Goal: Task Accomplishment & Management: Manage account settings

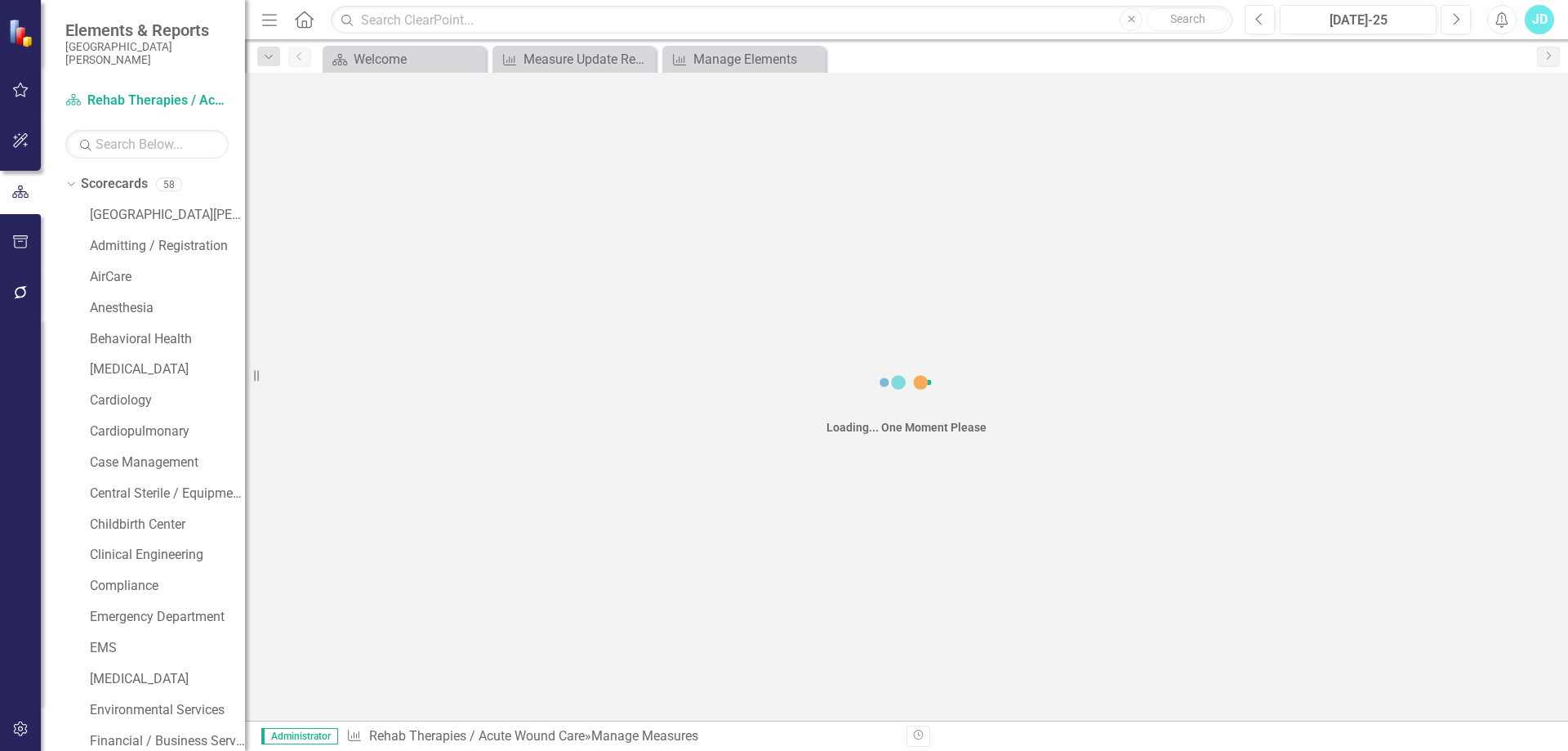
scroll to position [1511, 0]
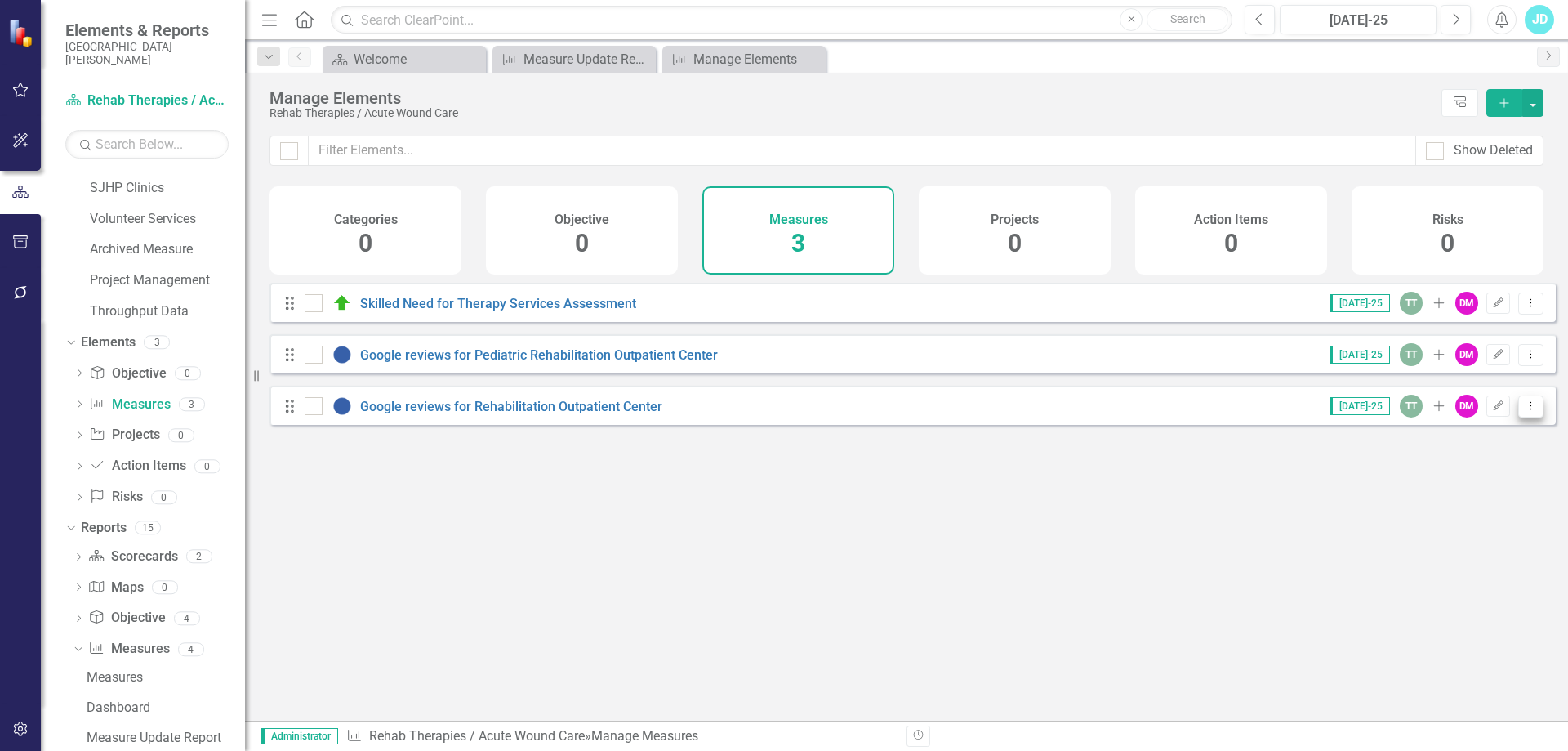
click at [1526, 418] on button "Dropdown Menu" at bounding box center [1531, 406] width 25 height 22
click at [1500, 508] on link "Copy Duplicate Measure" at bounding box center [1457, 506] width 147 height 30
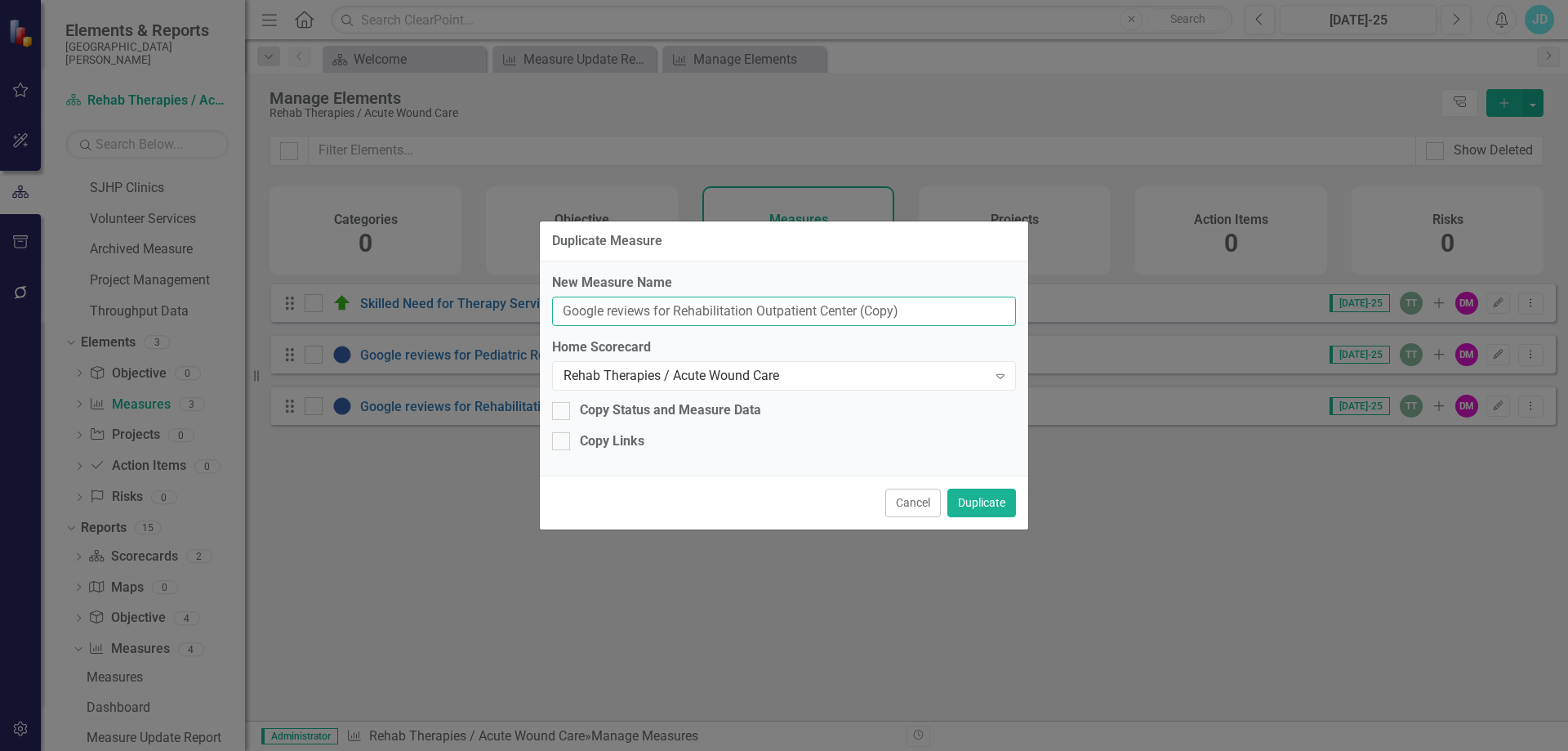
drag, startPoint x: 907, startPoint y: 312, endPoint x: 547, endPoint y: 316, distance: 360.0
click at [547, 316] on div "New Measure Name Google reviews for Rehabilitation Outpatient Center (Copy) Hom…" at bounding box center [784, 369] width 488 height 214
paste input "OP Rehab evaluations"
click at [632, 312] on input "OP Rehab evaluations" at bounding box center [784, 311] width 464 height 30
type input "OP Rehab Evaluations"
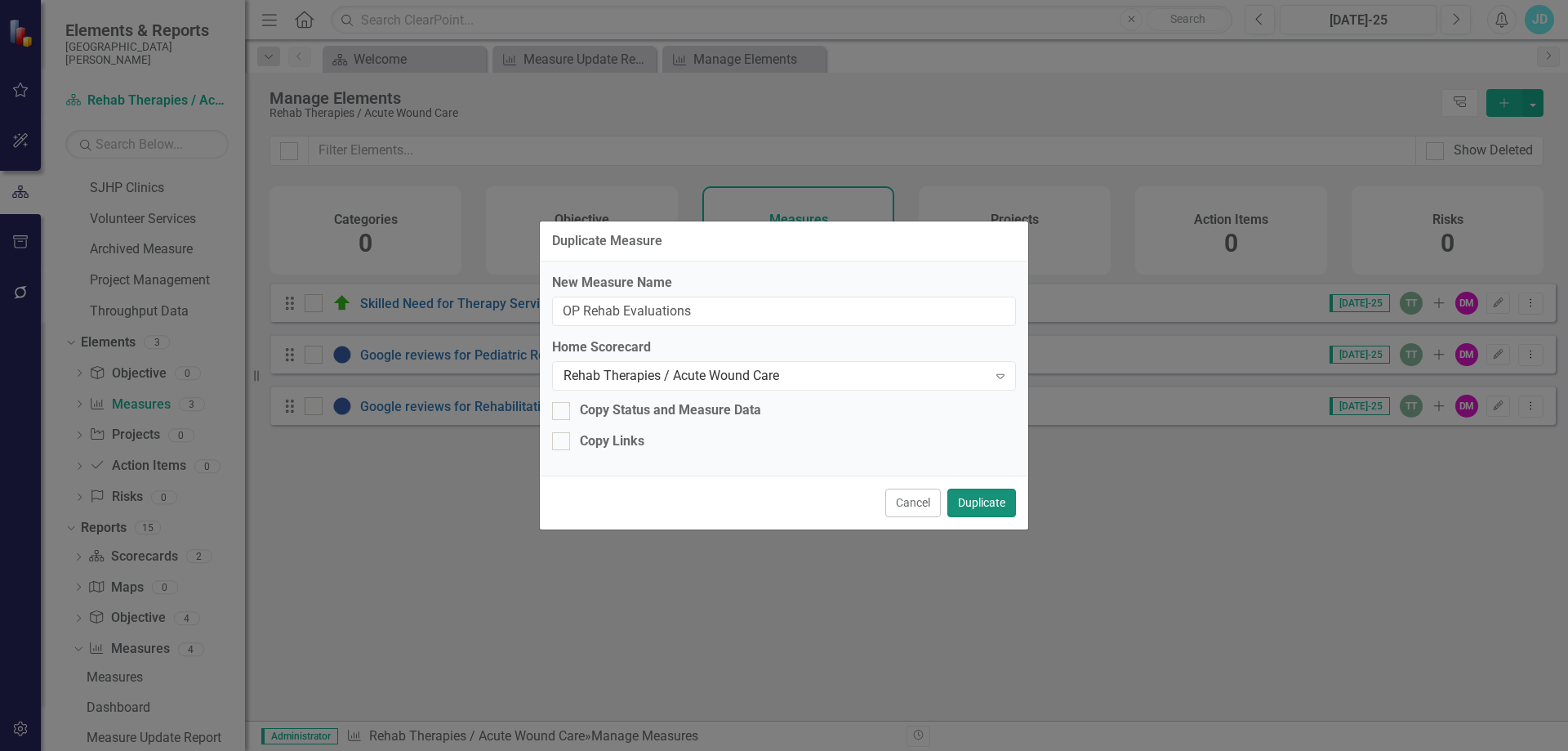
click at [974, 508] on button "Duplicate" at bounding box center [982, 502] width 69 height 28
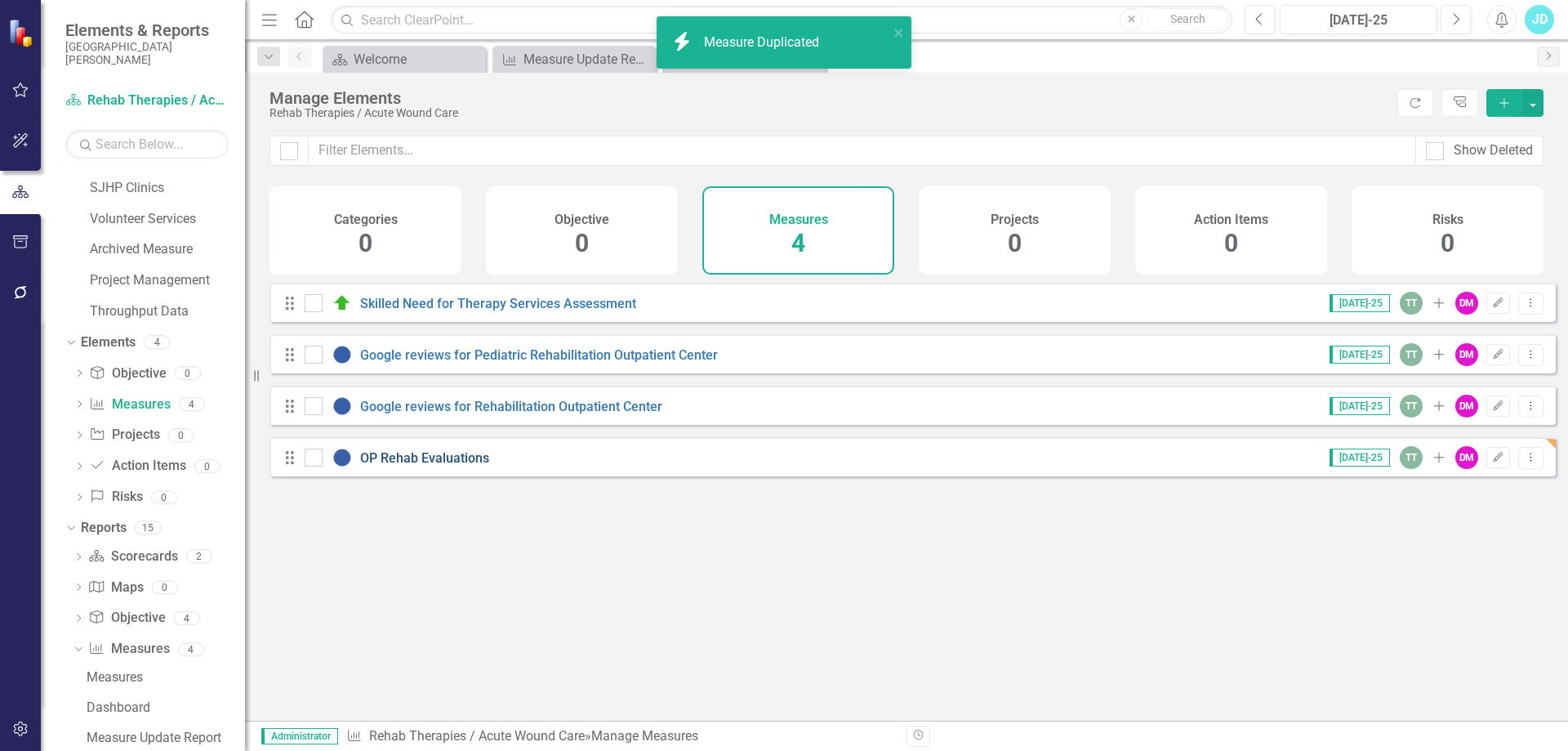
click at [413, 466] on link "OP Rehab Evaluations" at bounding box center [425, 458] width 129 height 15
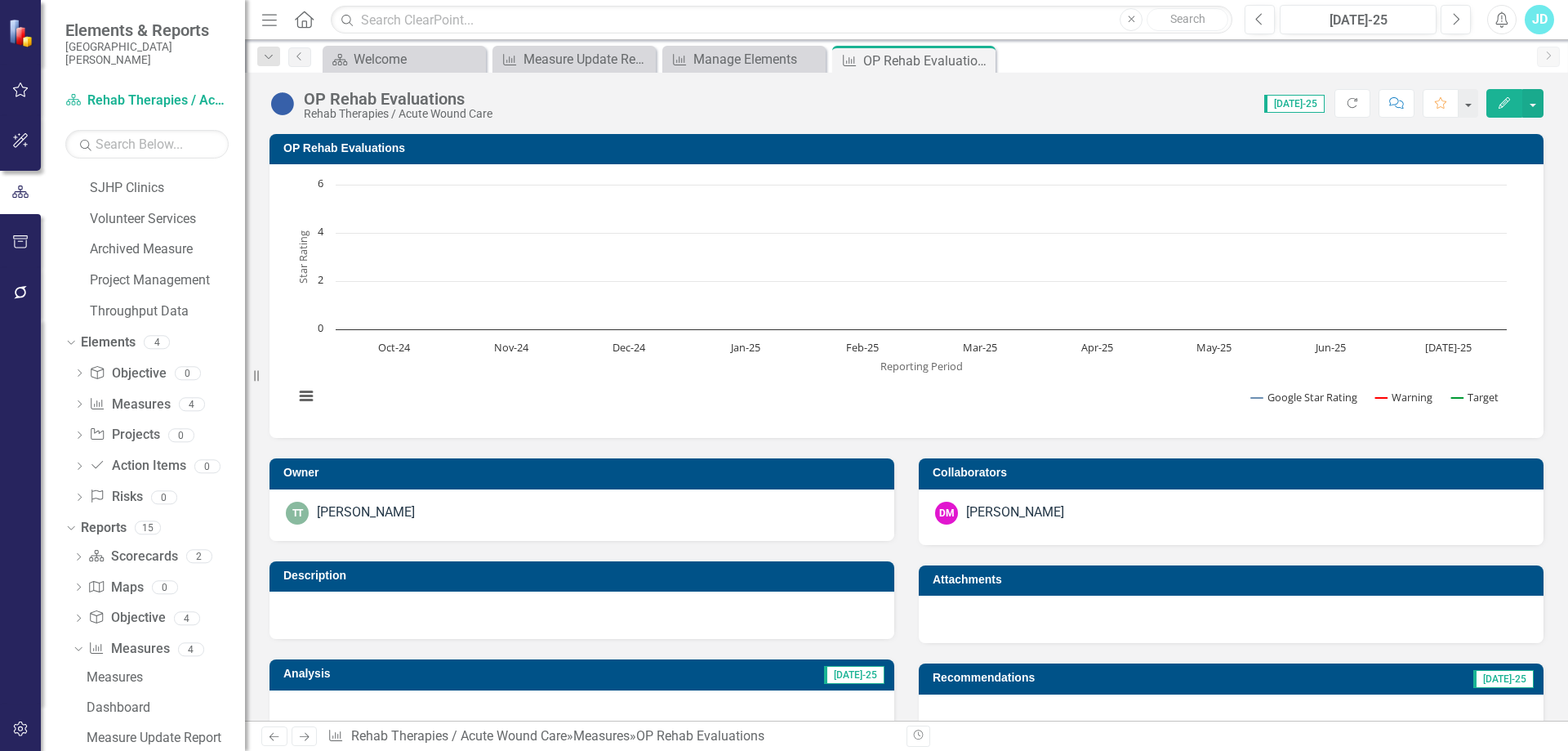
click at [432, 624] on div at bounding box center [582, 615] width 625 height 47
click at [434, 619] on div at bounding box center [582, 615] width 625 height 47
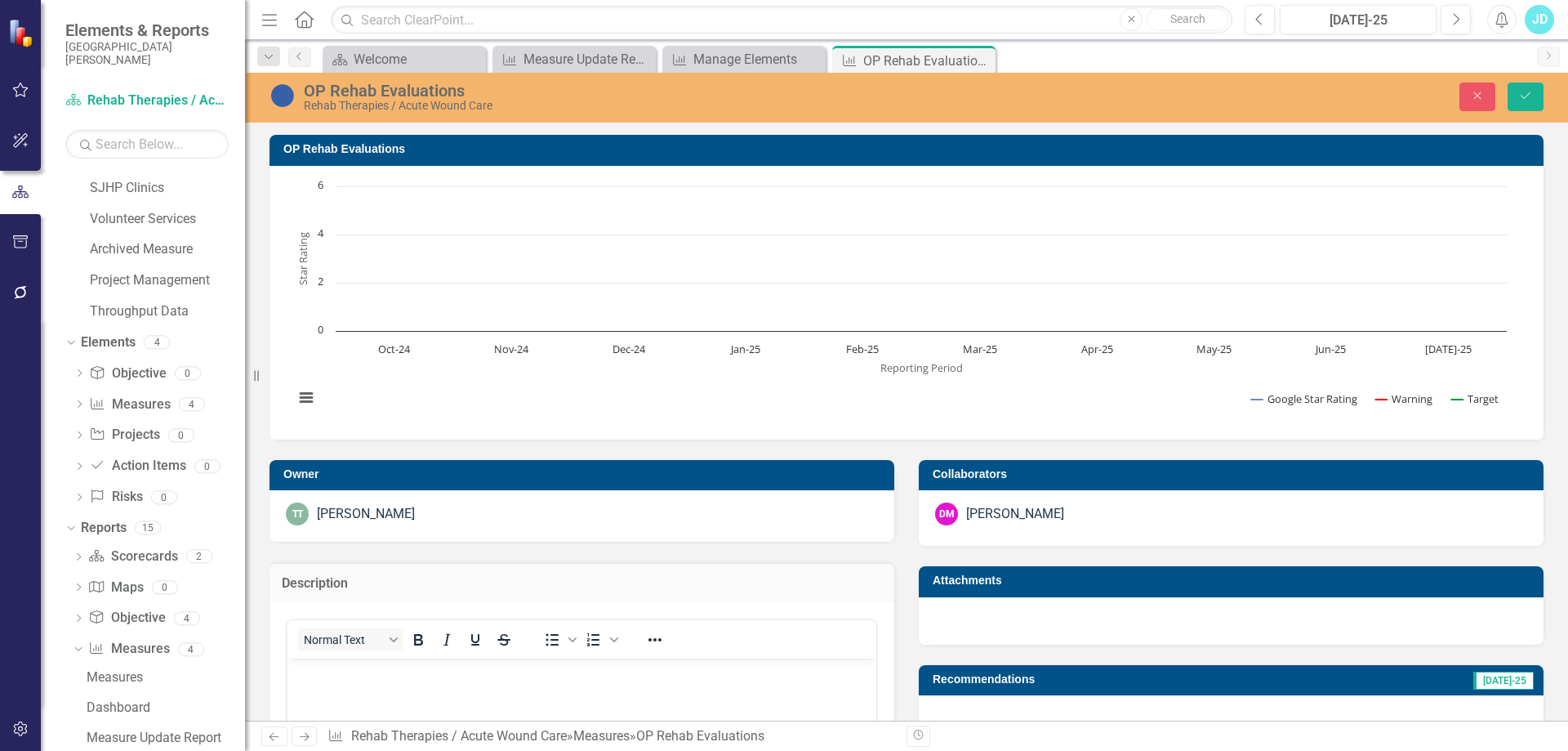
click at [415, 679] on p "Rich Text Area. Press ALT-0 for help." at bounding box center [582, 672] width 581 height 20
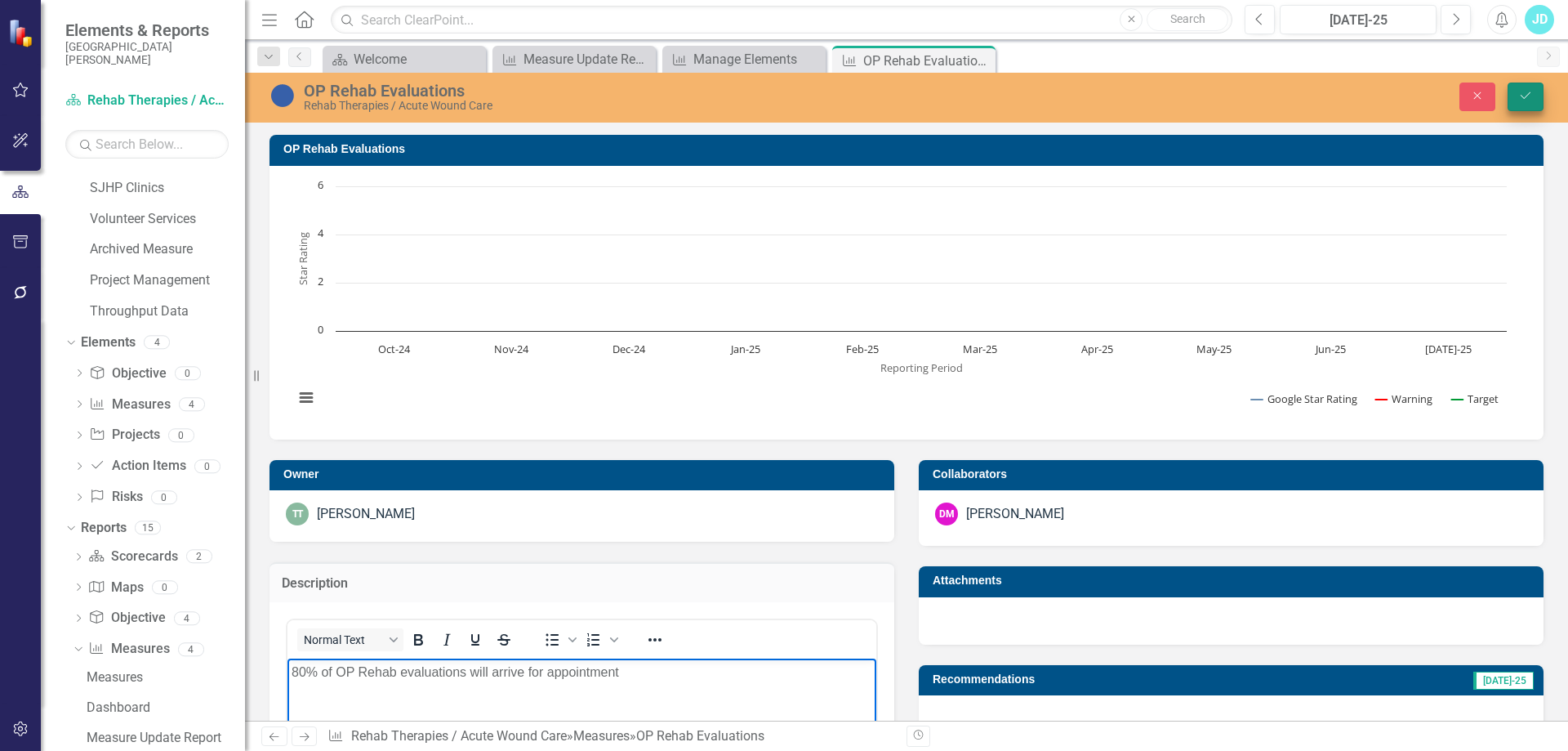
click at [1526, 92] on icon "Save" at bounding box center [1525, 95] width 15 height 12
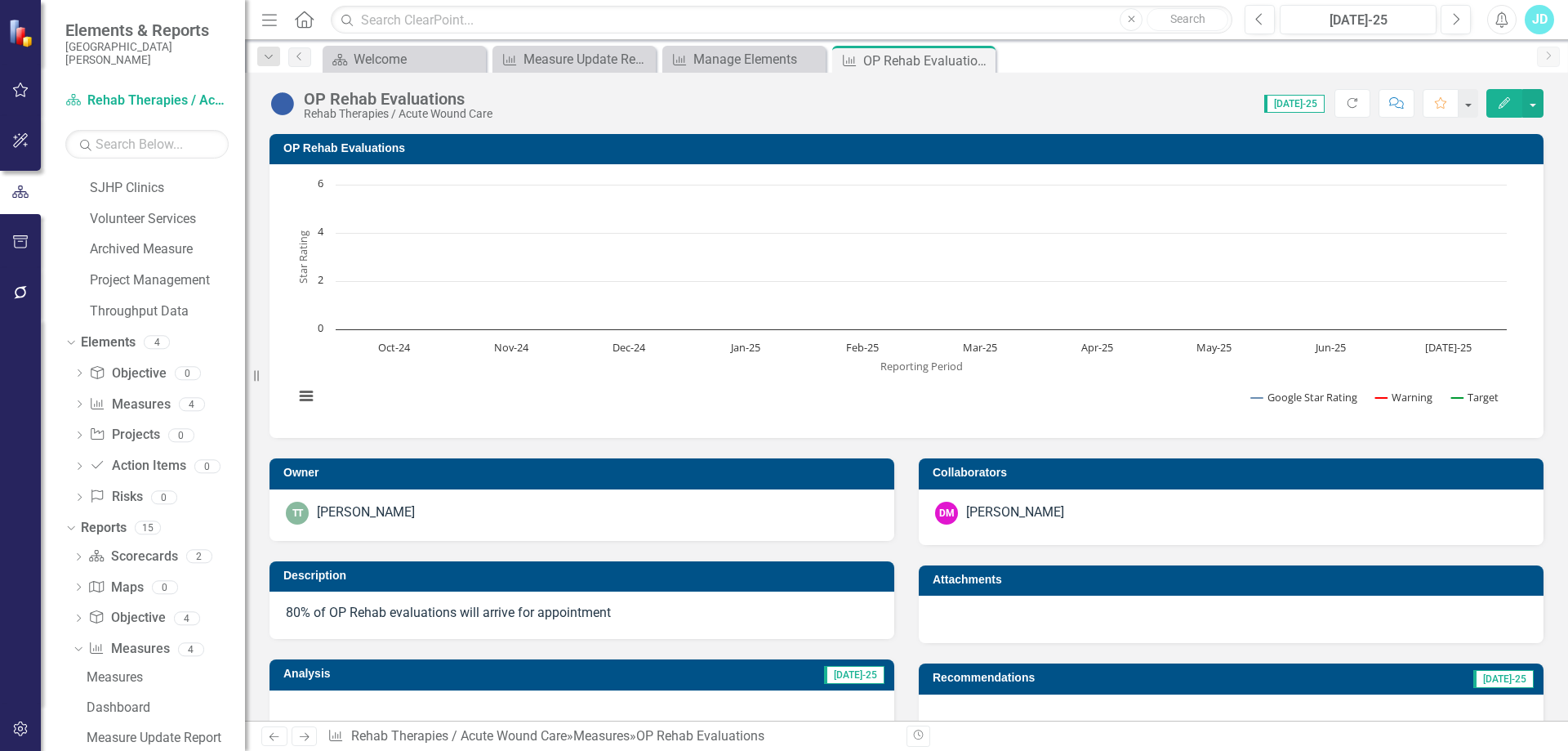
click at [379, 149] on h3 "OP Rehab Evaluations" at bounding box center [909, 148] width 1252 height 12
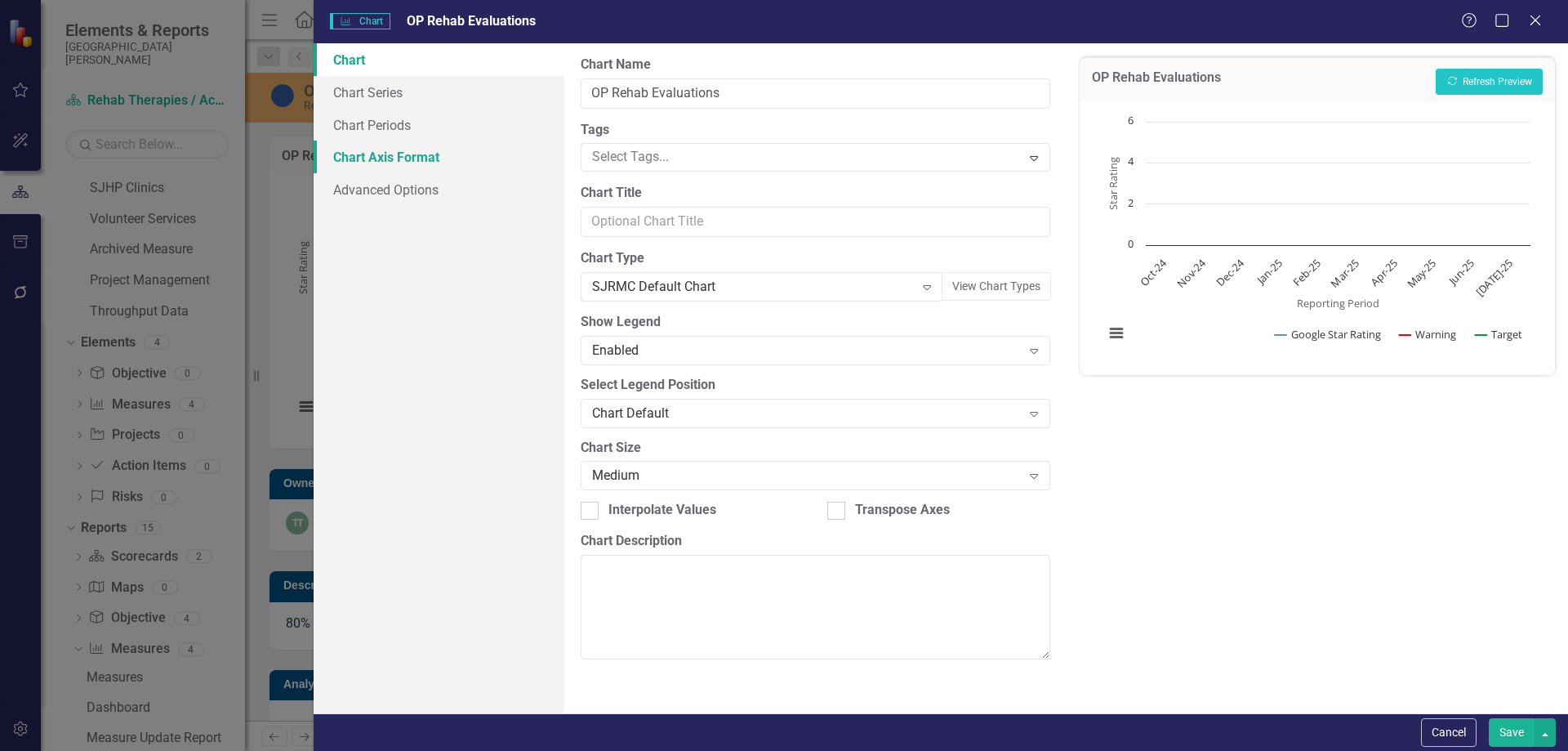
click at [393, 153] on link "Chart Axis Format" at bounding box center [439, 157] width 251 height 33
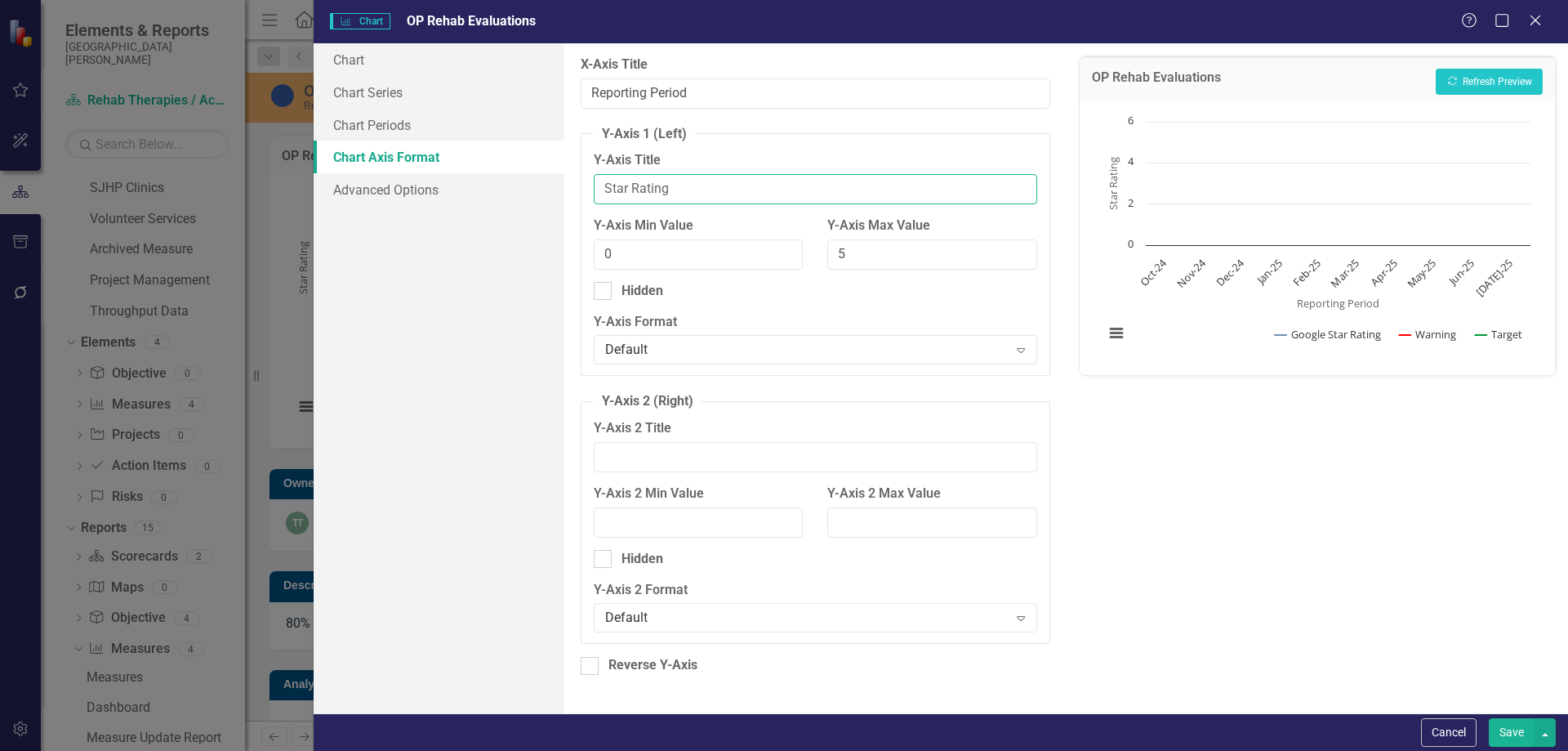
drag, startPoint x: 685, startPoint y: 189, endPoint x: 566, endPoint y: 186, distance: 119.0
click at [566, 186] on div "From this tab, you can set the min and max values for the y-axis (and the secon…" at bounding box center [815, 379] width 501 height 670
type input "Percentage"
click at [1516, 736] on button "Save" at bounding box center [1512, 732] width 45 height 28
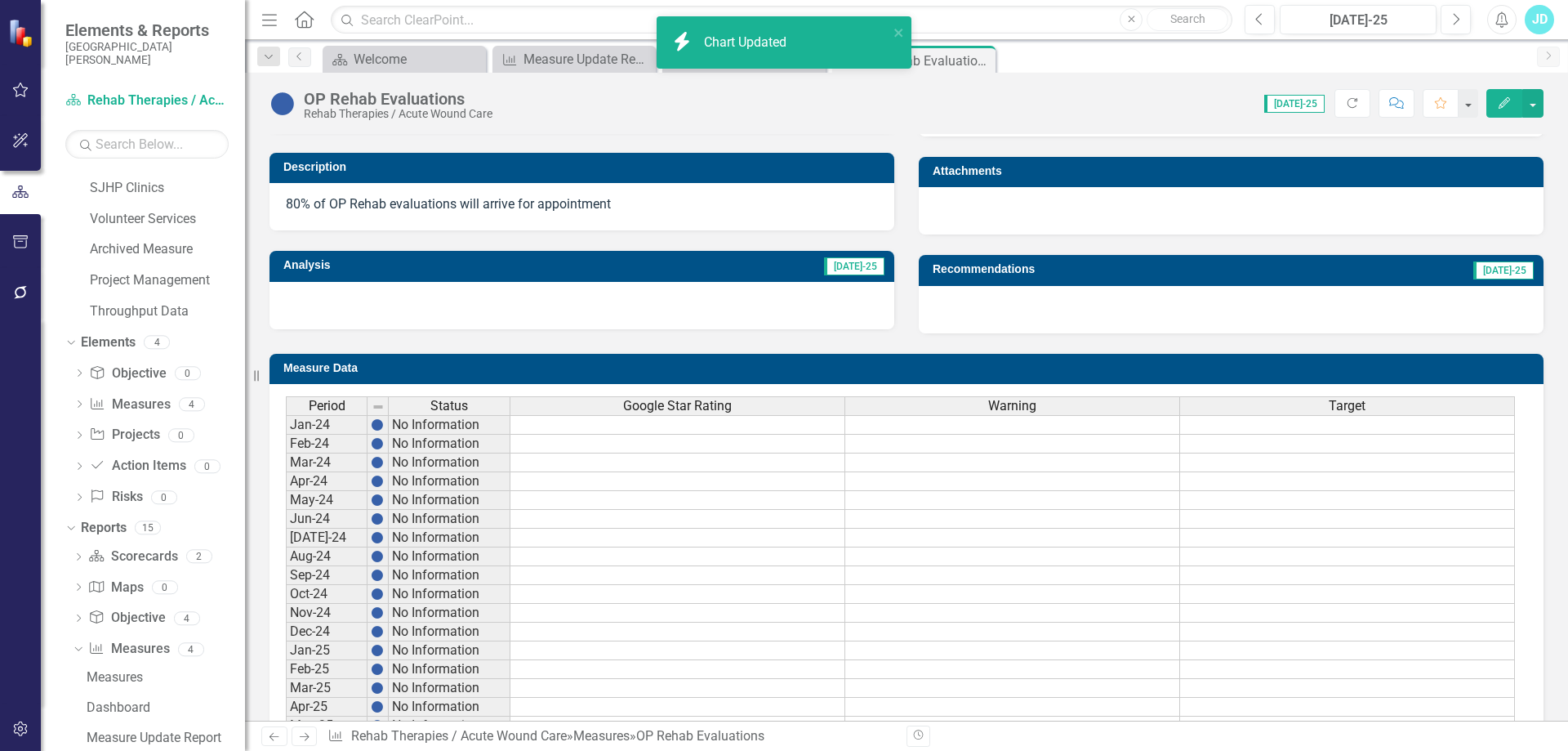
scroll to position [490, 0]
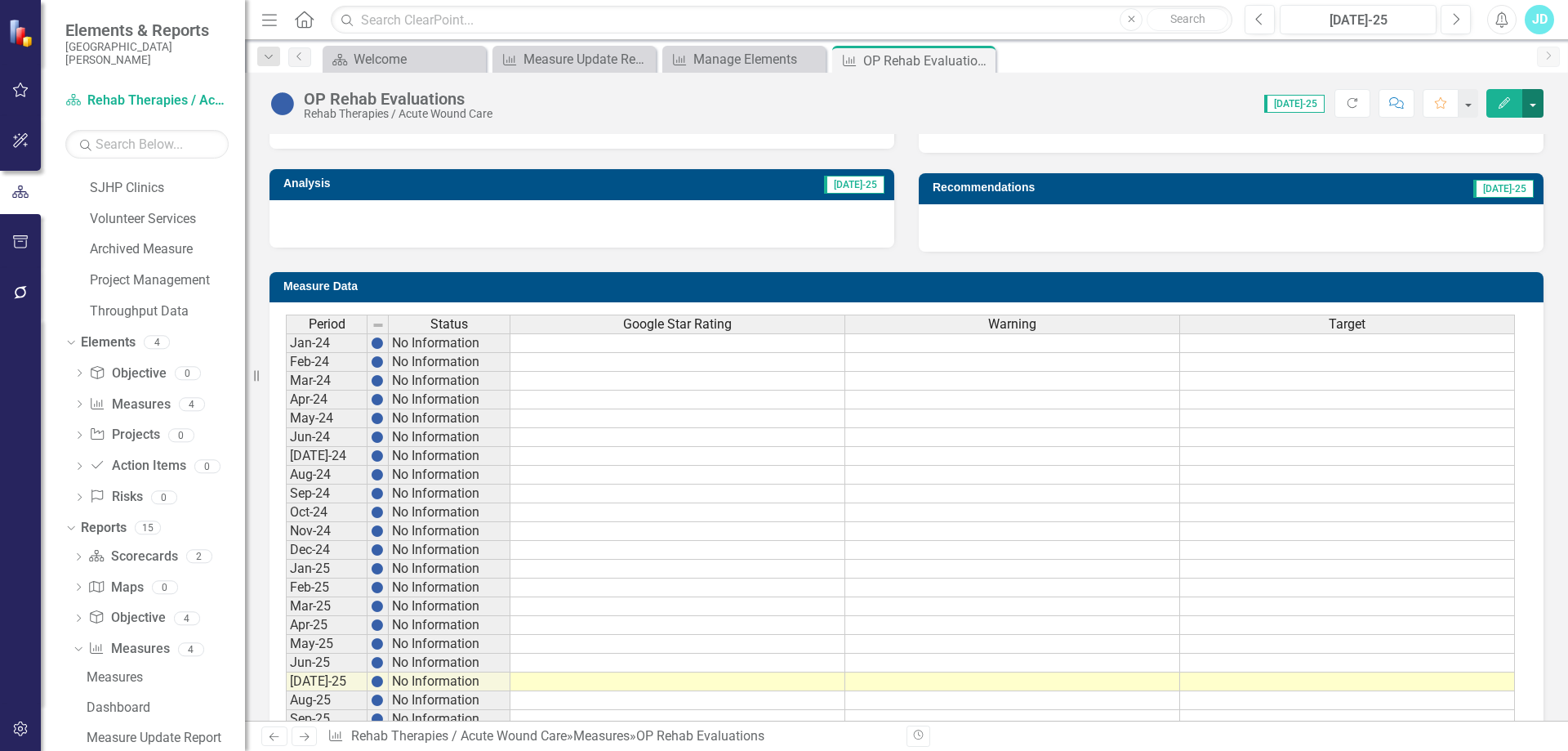
click at [1539, 107] on button "button" at bounding box center [1533, 103] width 21 height 28
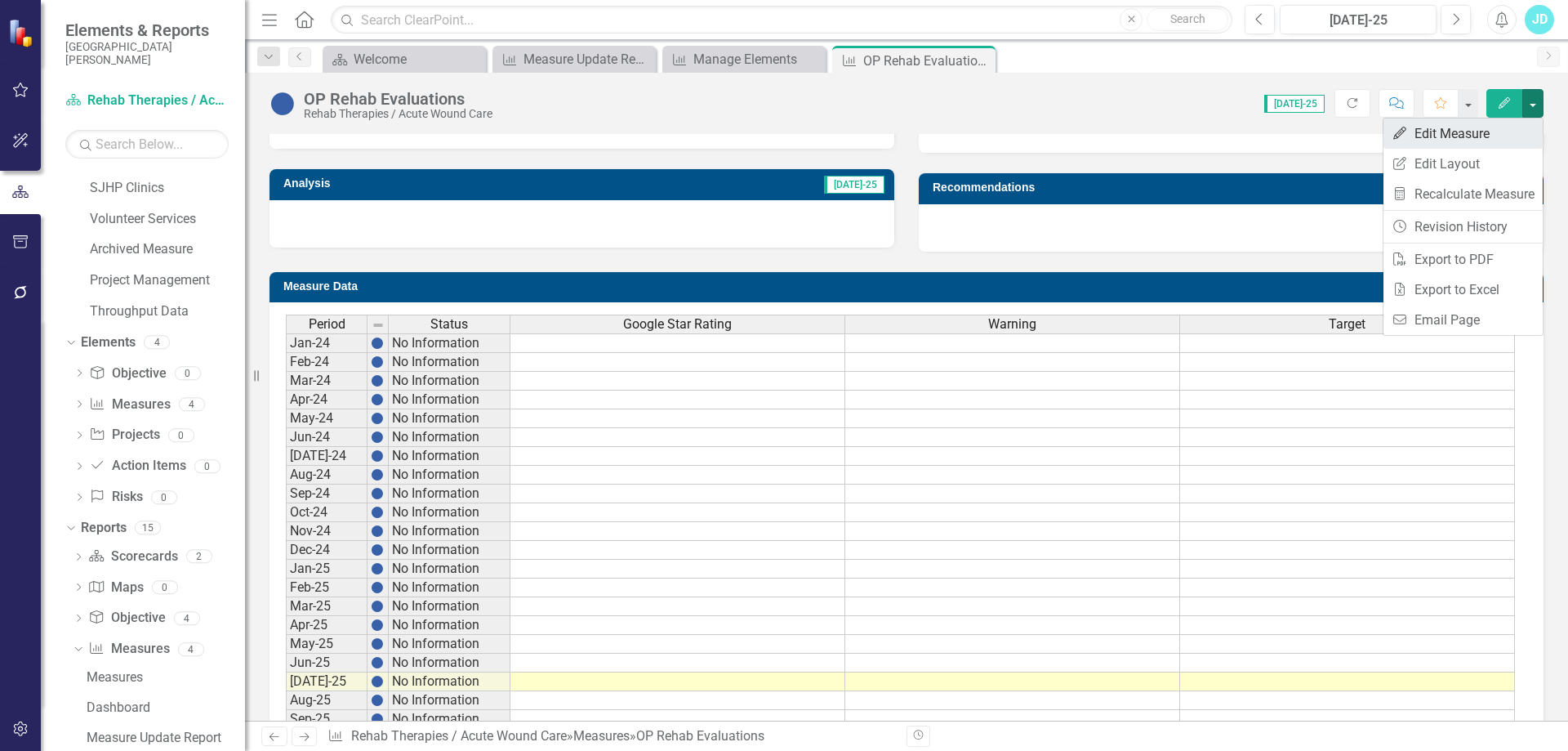
click at [1470, 134] on link "Edit Edit Measure" at bounding box center [1463, 133] width 159 height 30
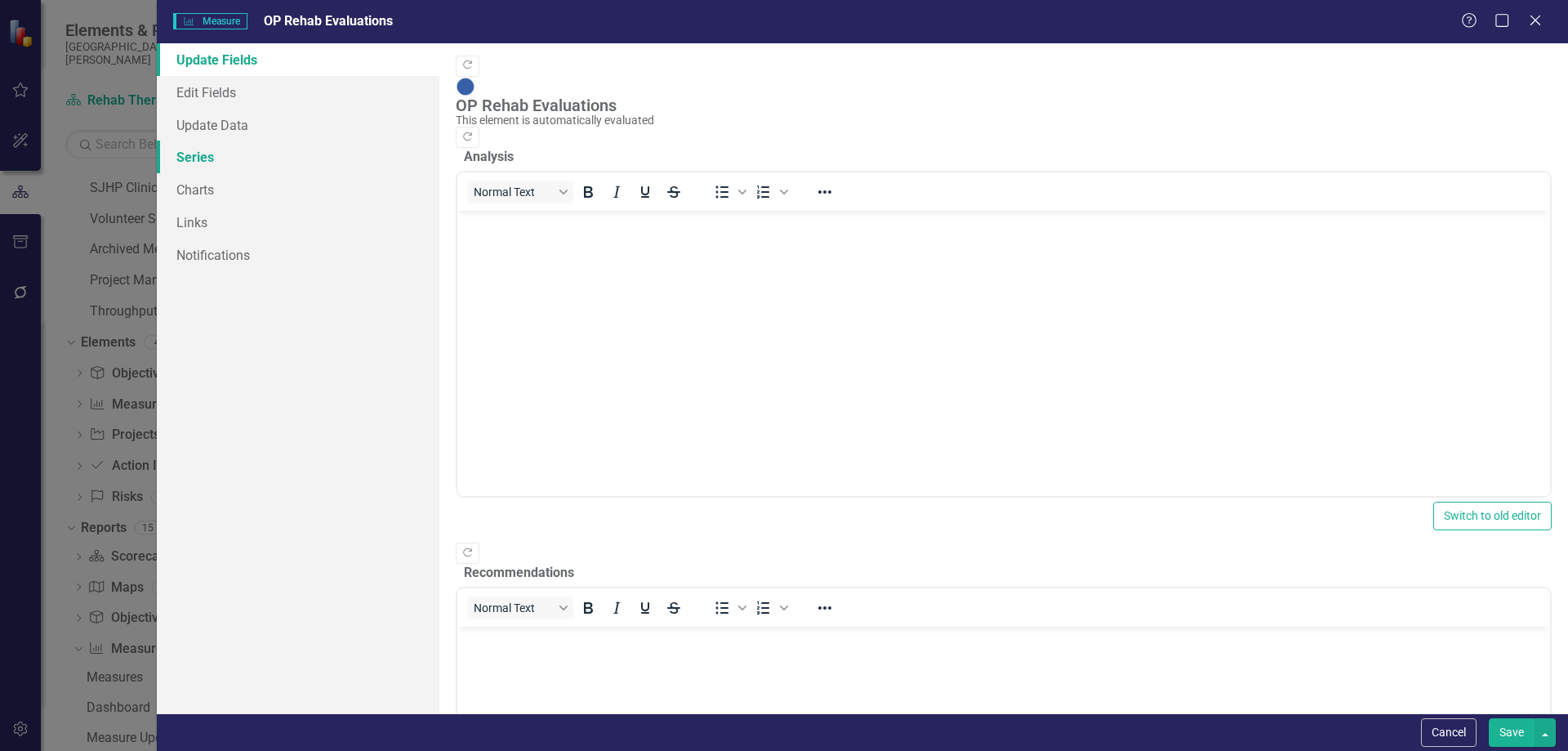
scroll to position [0, 0]
click at [233, 159] on link "Series" at bounding box center [298, 157] width 282 height 33
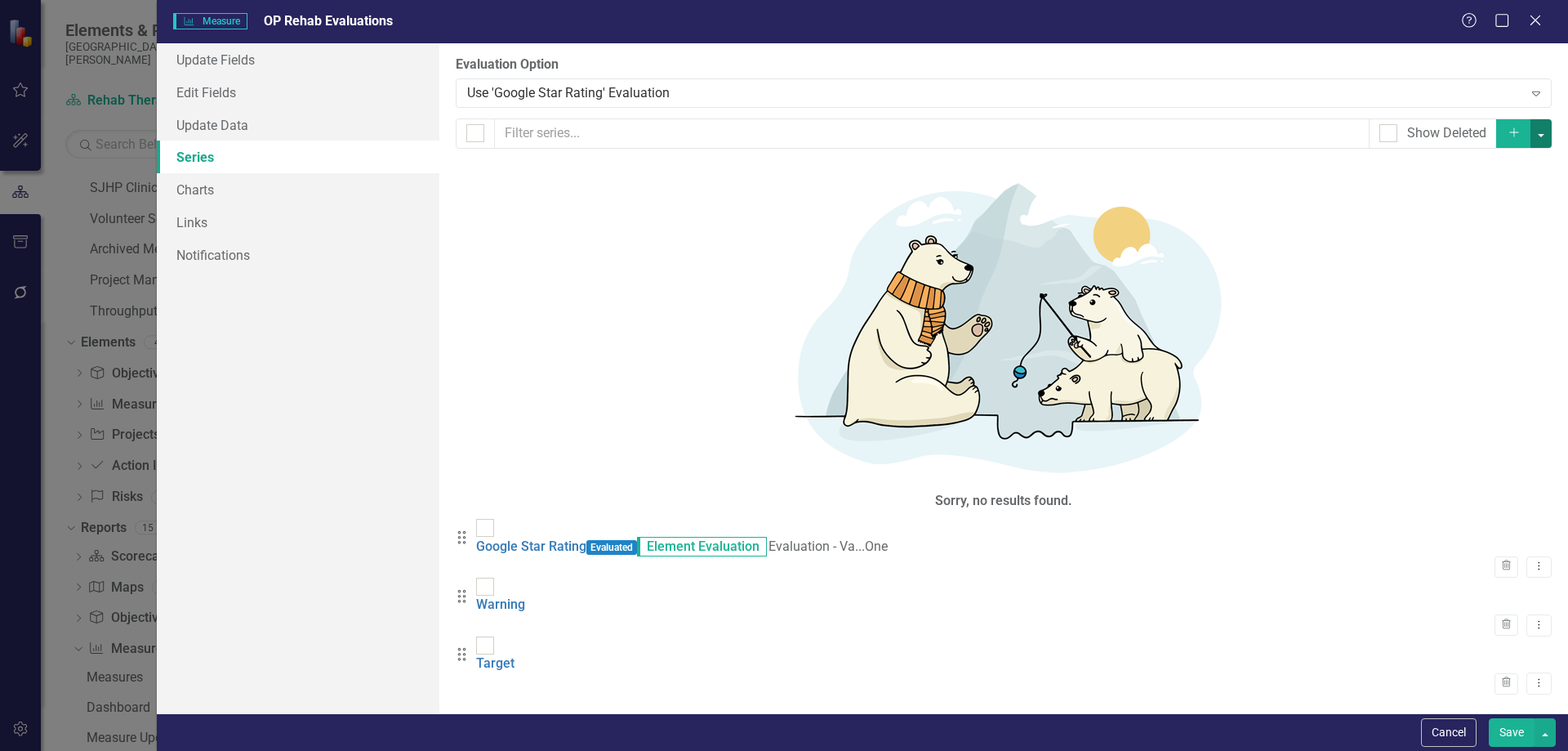
click at [1542, 137] on button "button" at bounding box center [1541, 133] width 21 height 28
click at [1495, 157] on link "Add Add series" at bounding box center [1486, 163] width 129 height 30
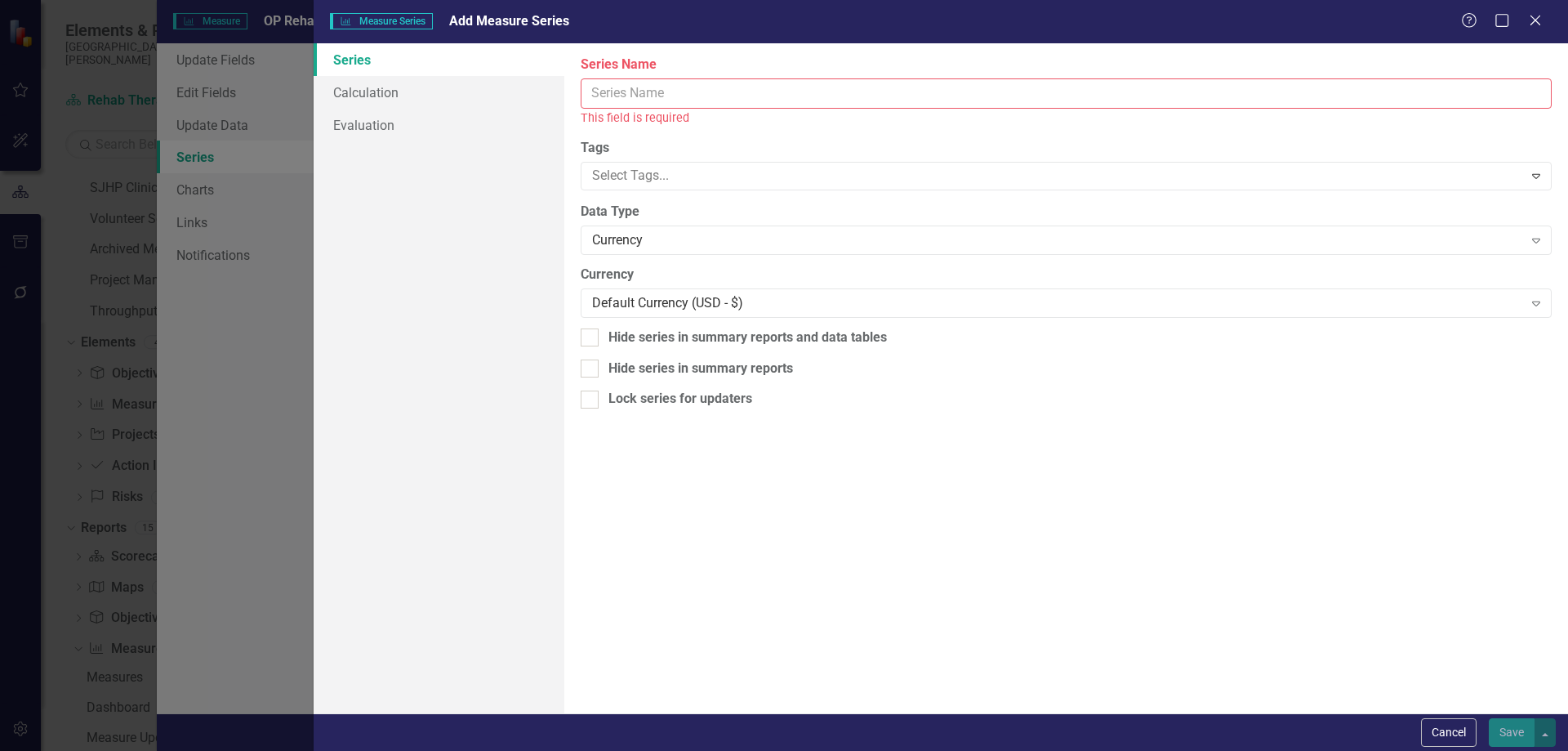
click at [658, 94] on input "Series Name" at bounding box center [1067, 93] width 971 height 30
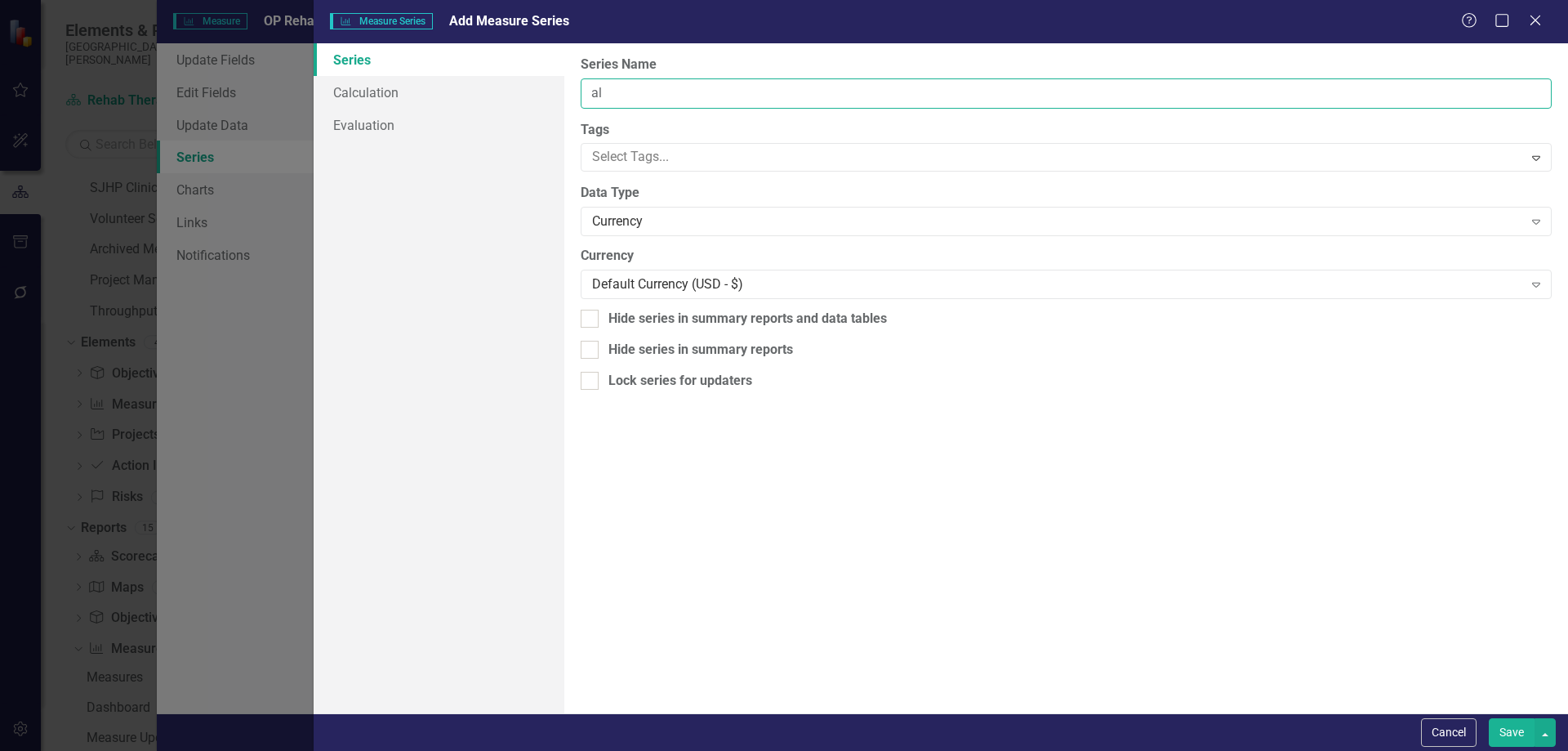
type input "a"
type input "Value Two"
click at [644, 212] on div "Currency" at bounding box center [1057, 222] width 931 height 19
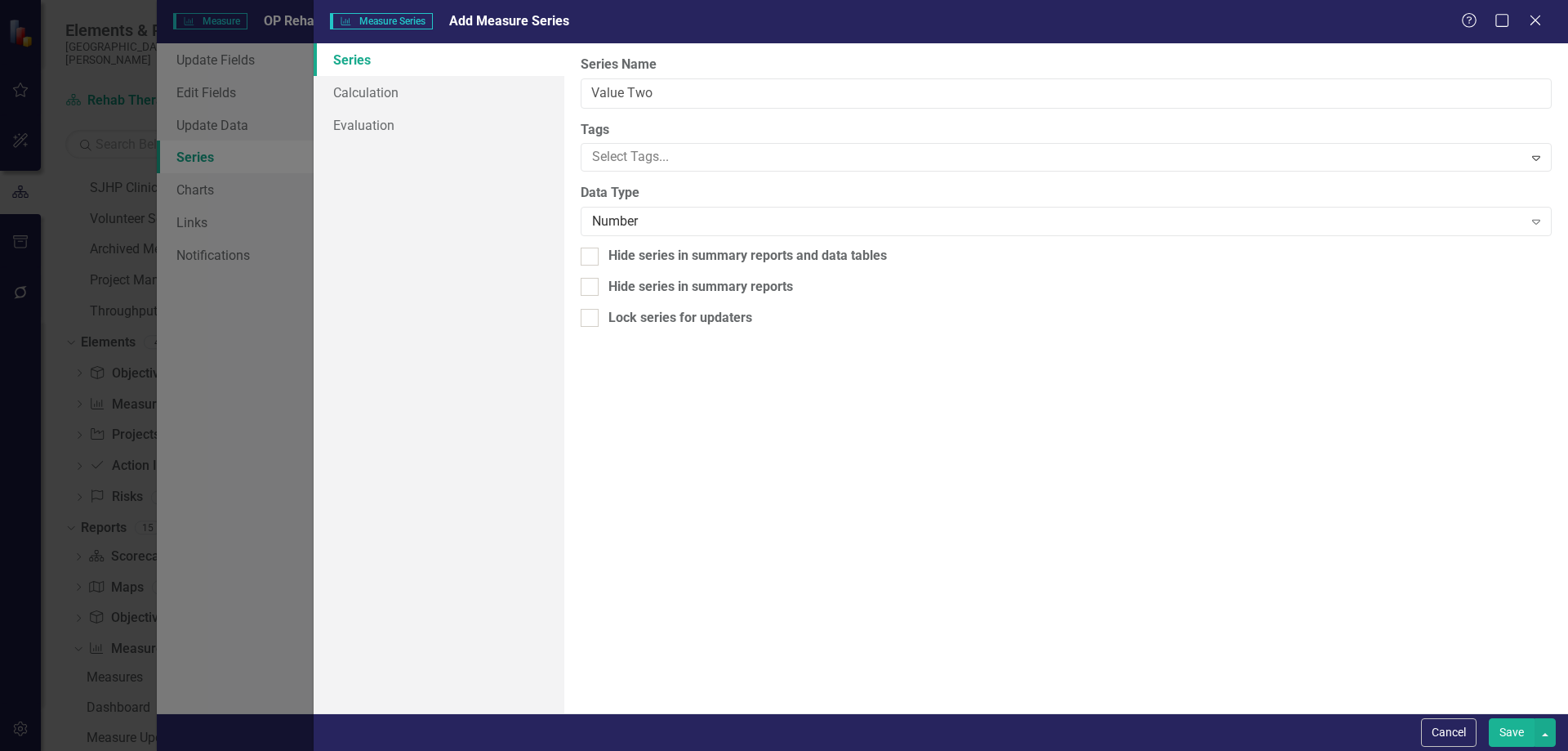
click at [1508, 729] on button "Save" at bounding box center [1512, 732] width 45 height 28
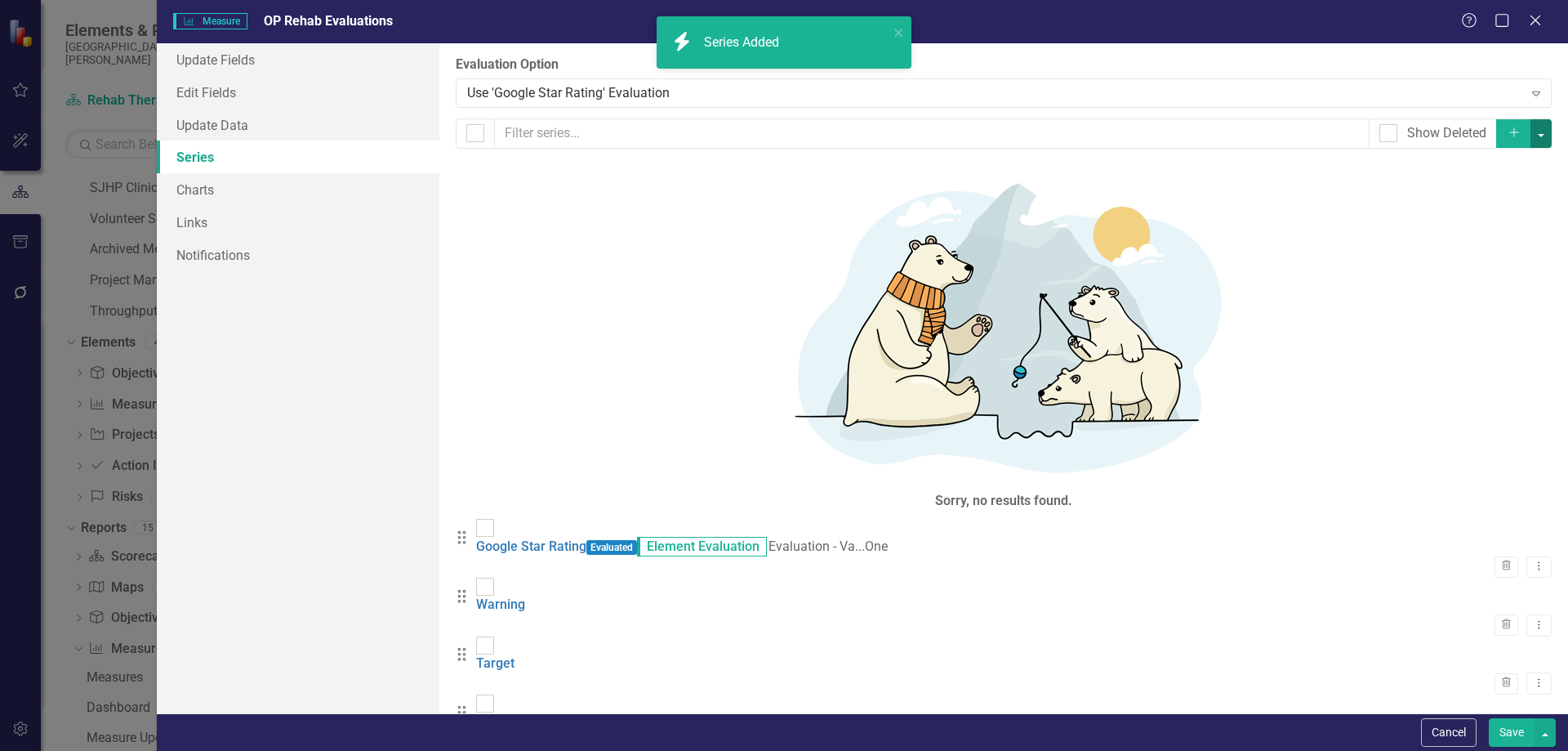
click at [1543, 140] on button "button" at bounding box center [1541, 133] width 21 height 28
click at [1484, 161] on link "Add Add series" at bounding box center [1486, 163] width 129 height 30
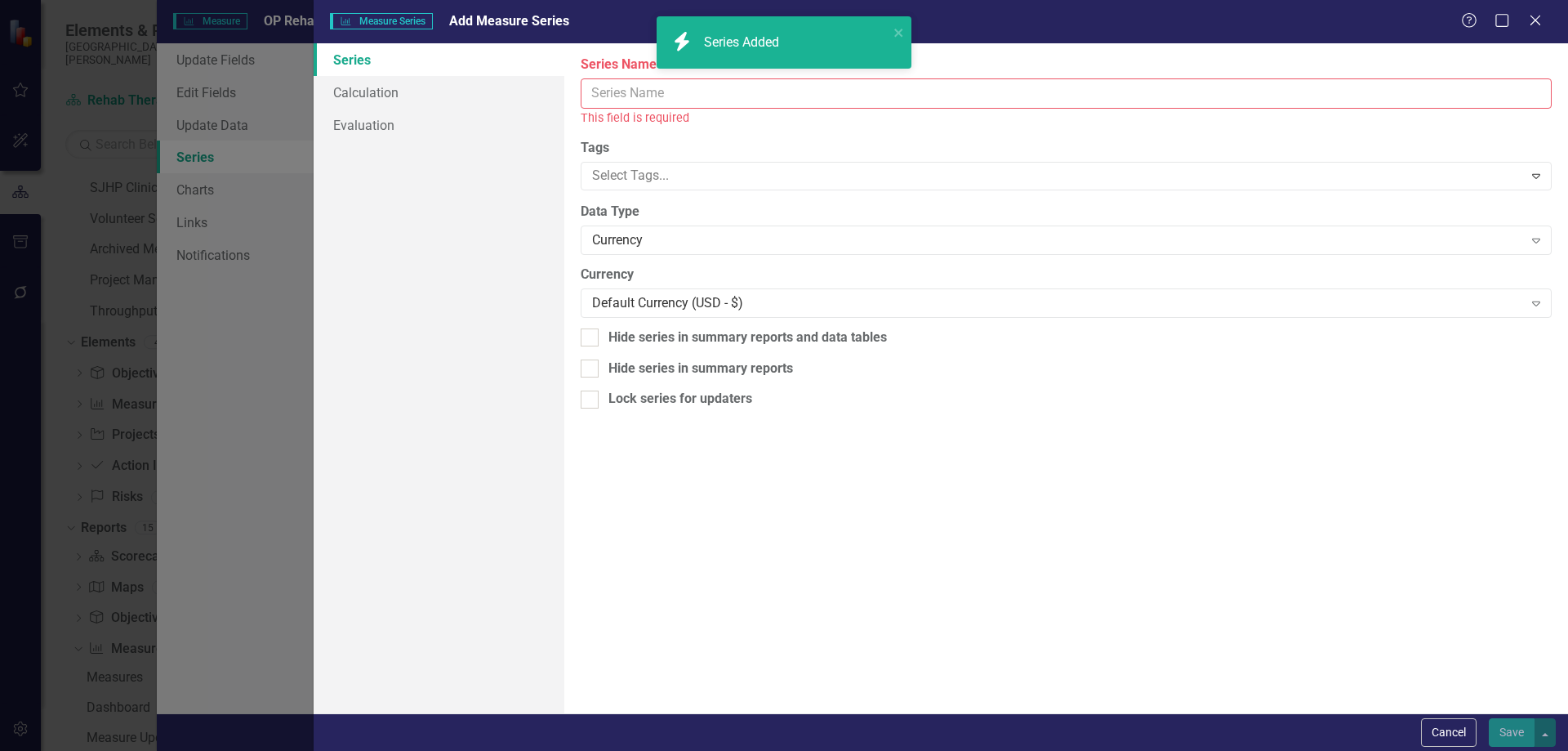
click at [757, 94] on input "Series Name" at bounding box center [1067, 93] width 971 height 30
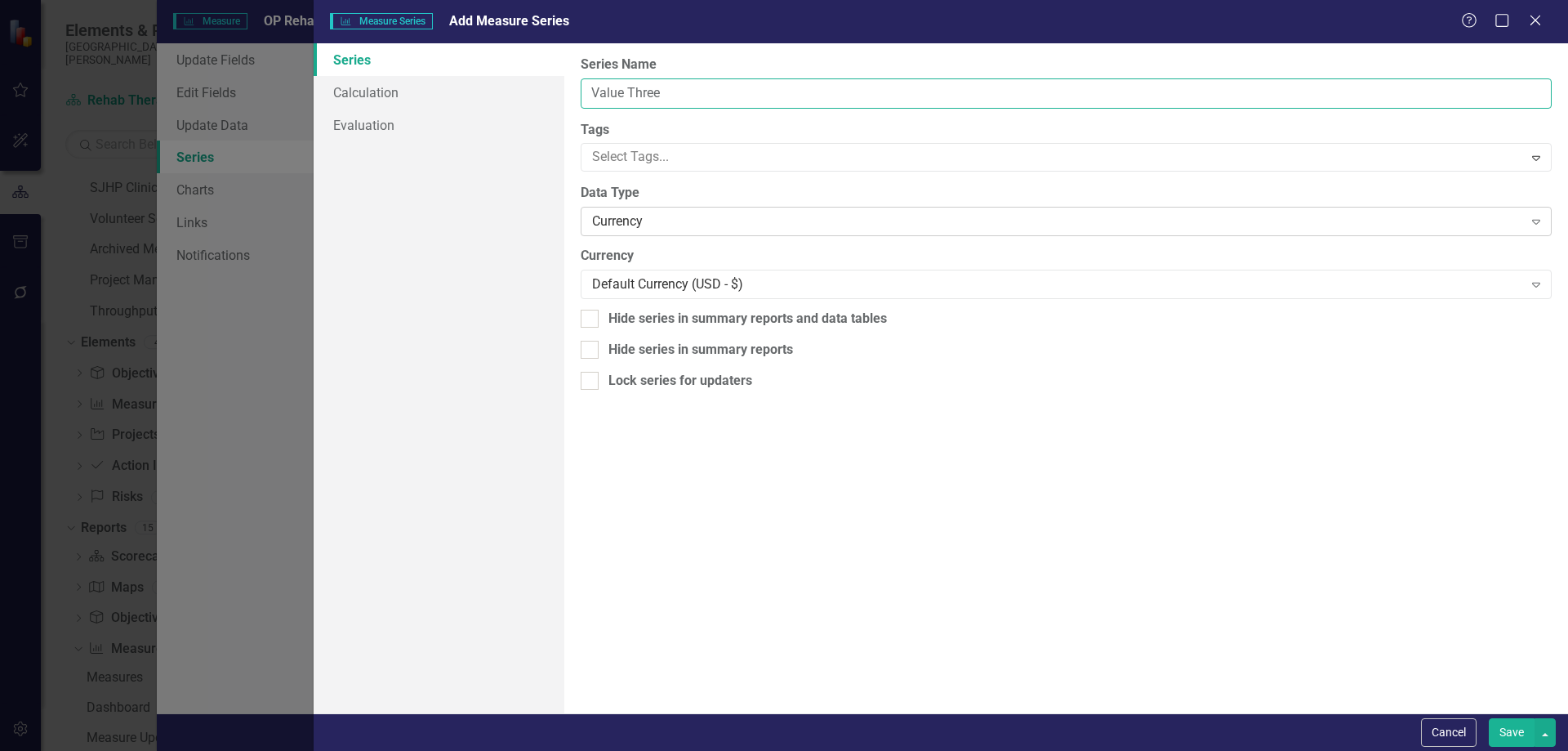
type input "Value Three"
click at [645, 214] on div "Currency" at bounding box center [1057, 222] width 931 height 19
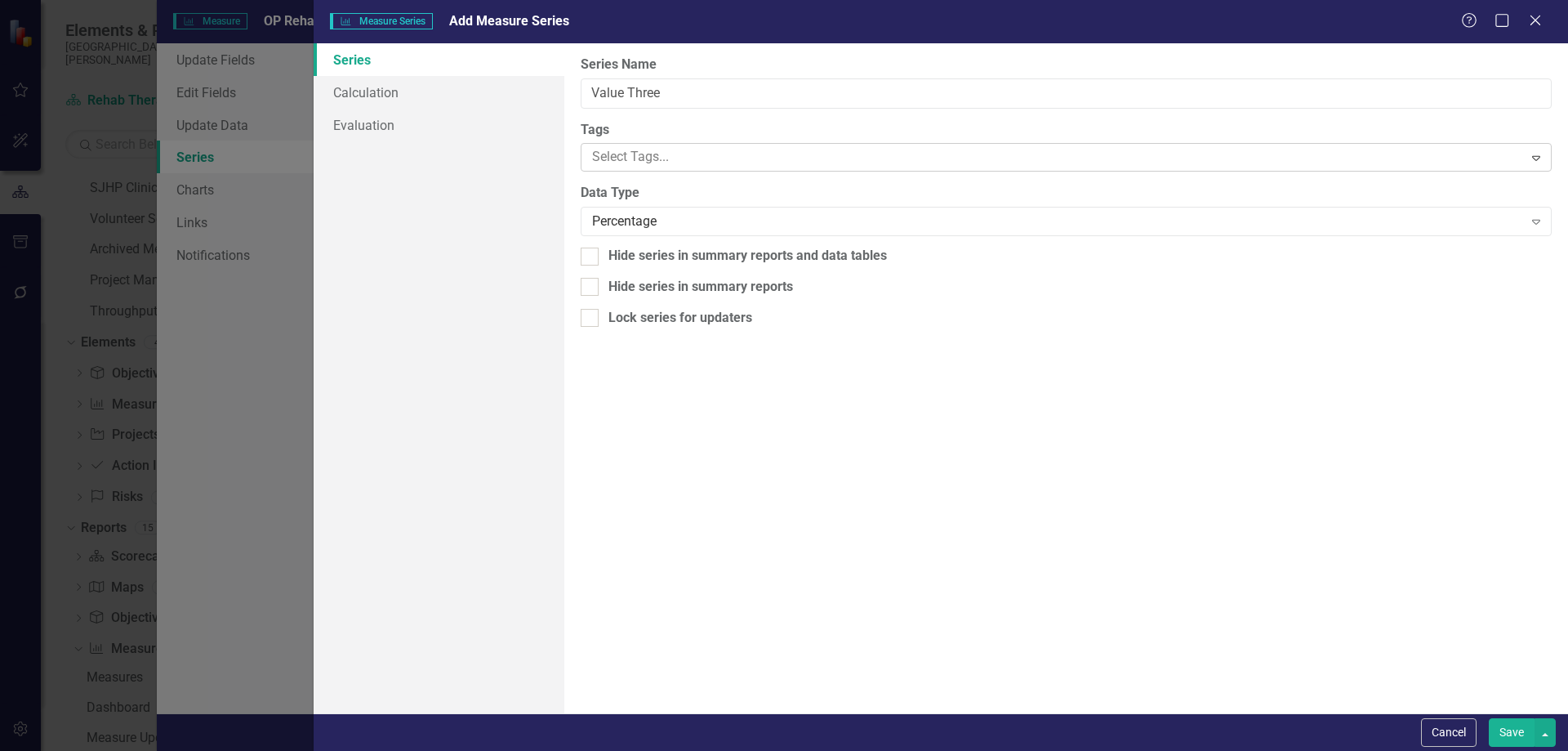
click at [632, 164] on div at bounding box center [1054, 157] width 937 height 22
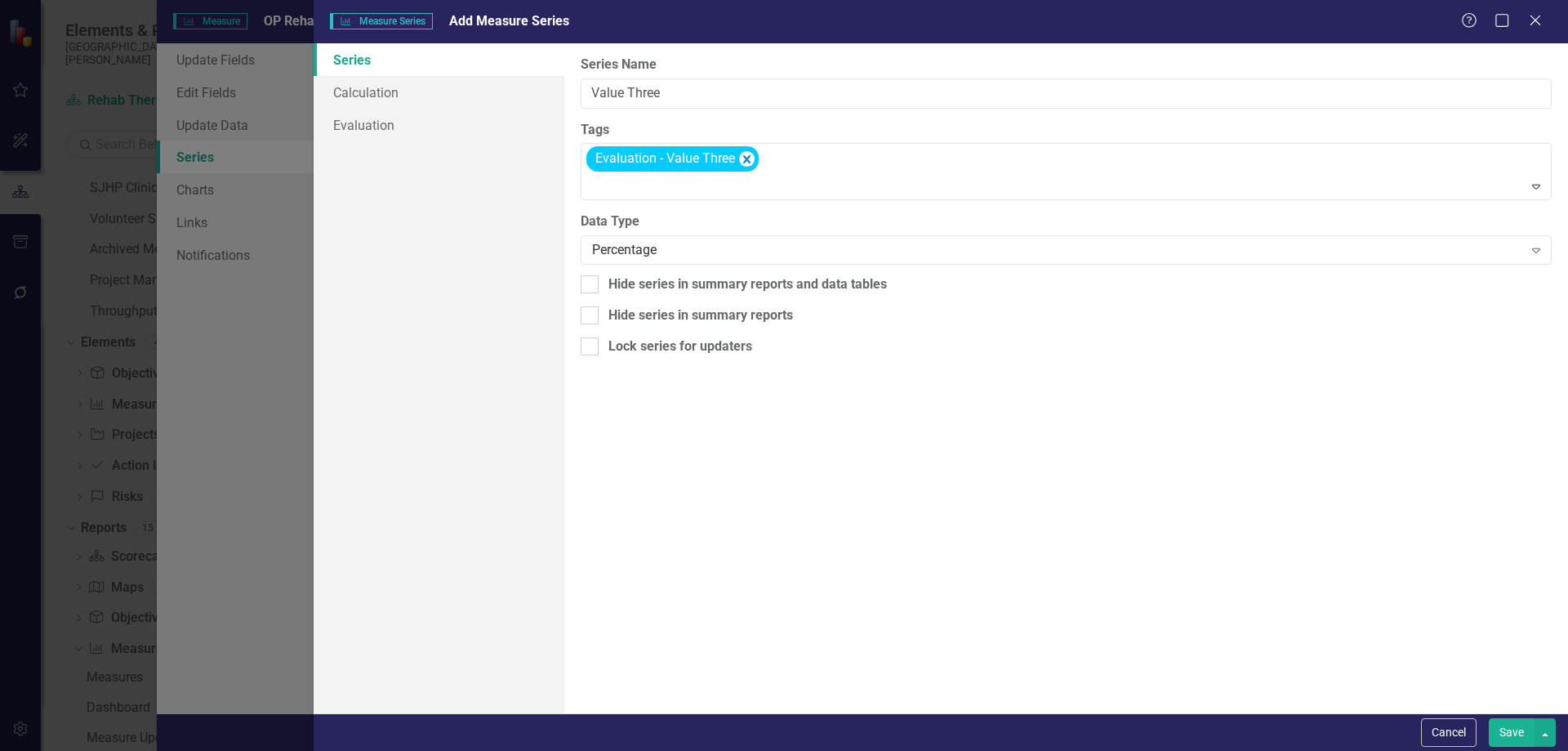
click at [1513, 721] on button "Save" at bounding box center [1512, 732] width 45 height 28
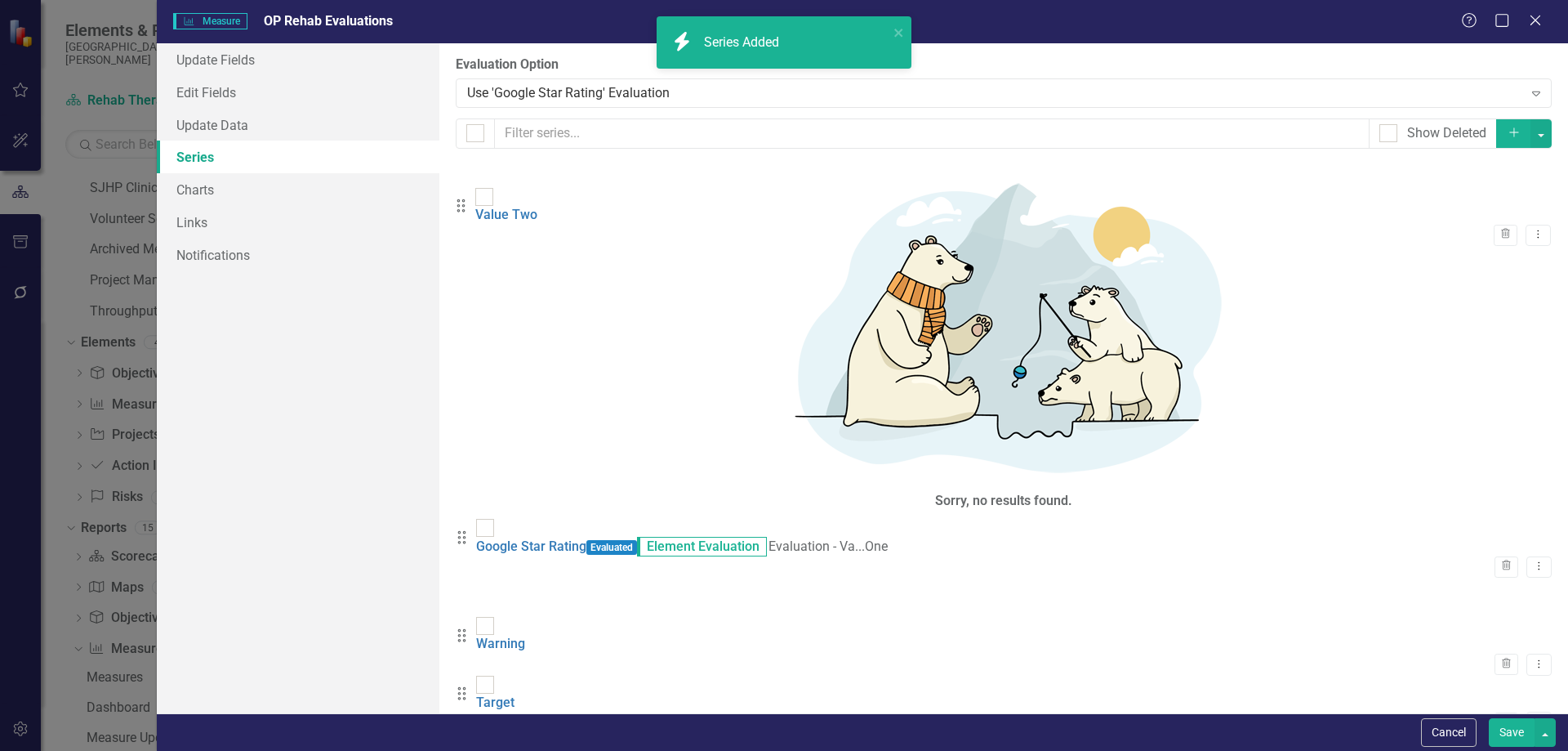
drag, startPoint x: 476, startPoint y: 337, endPoint x: 475, endPoint y: 209, distance: 128.0
click at [475, 519] on div "Drag Google Star Rating Evaluated Element Evaluation Evaluation - Va...One Tras…" at bounding box center [1003, 665] width 1096 height 292
drag, startPoint x: 476, startPoint y: 300, endPoint x: 478, endPoint y: 219, distance: 81.0
click at [478, 519] on div "Drag Google Star Rating Evaluated Element Evaluation Evaluation - Va...One Tras…" at bounding box center [1003, 665] width 1096 height 292
click at [577, 539] on link "Google Star Rating" at bounding box center [530, 546] width 110 height 15
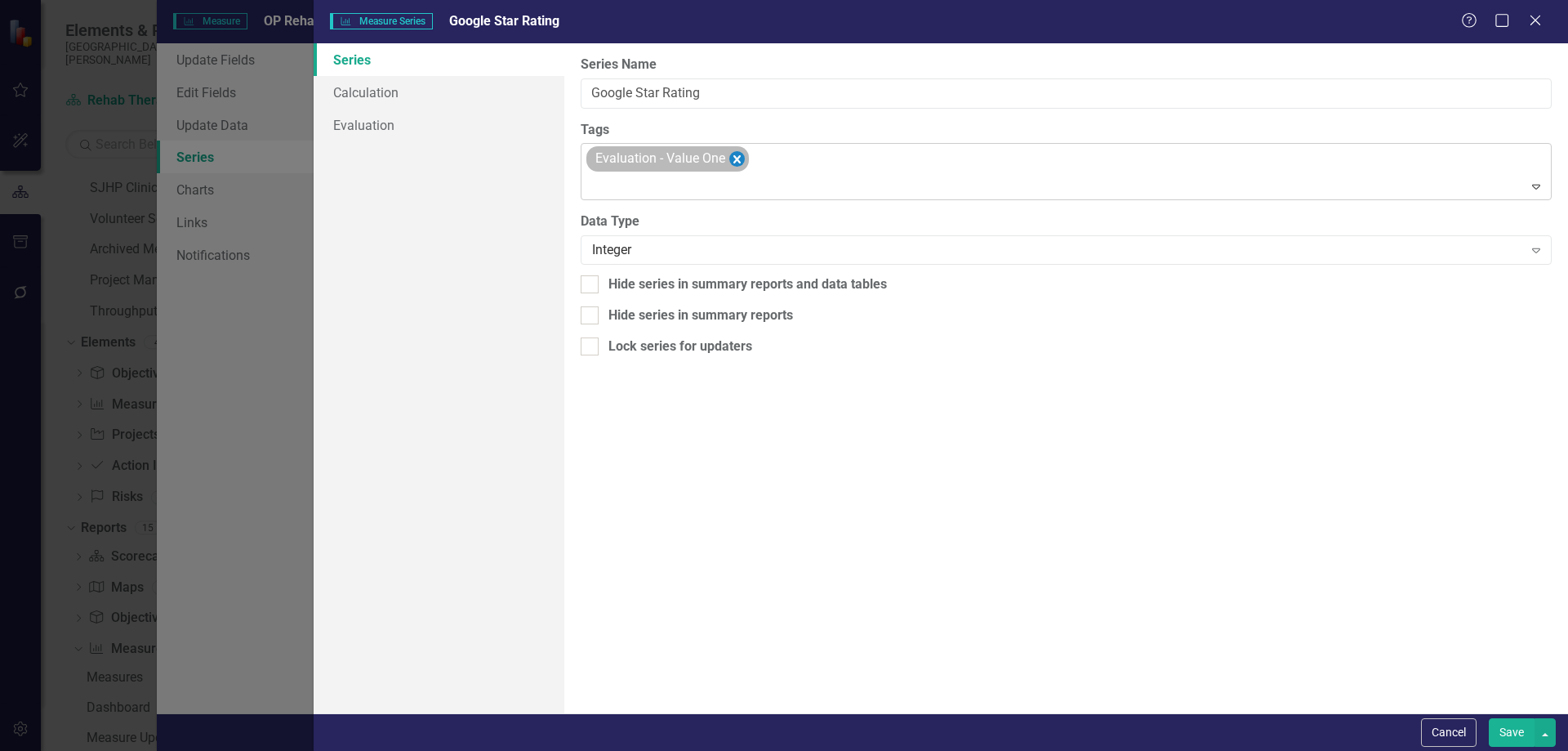
click at [738, 161] on icon "Remove [object Object]" at bounding box center [737, 159] width 7 height 8
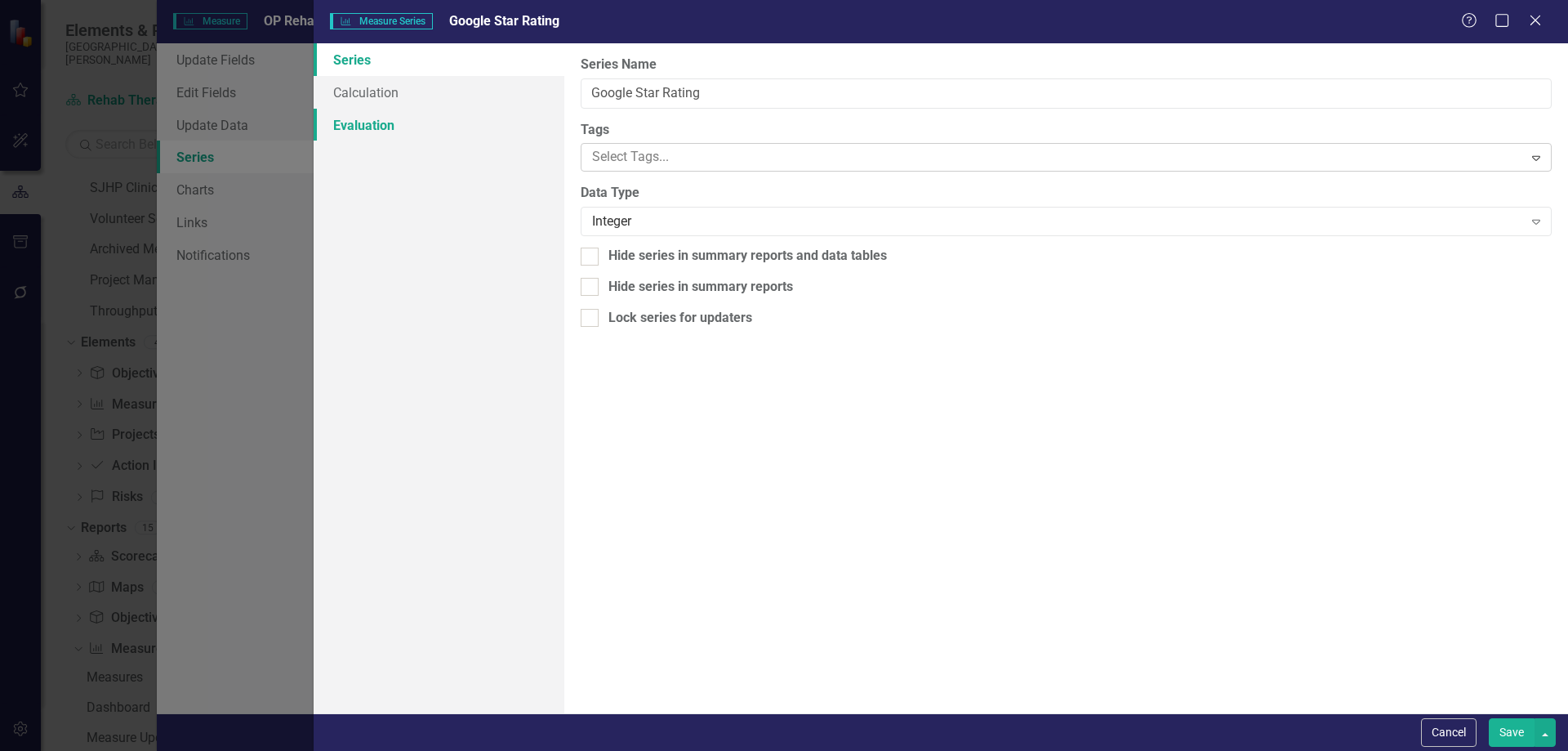
click at [395, 129] on link "Evaluation" at bounding box center [439, 125] width 251 height 33
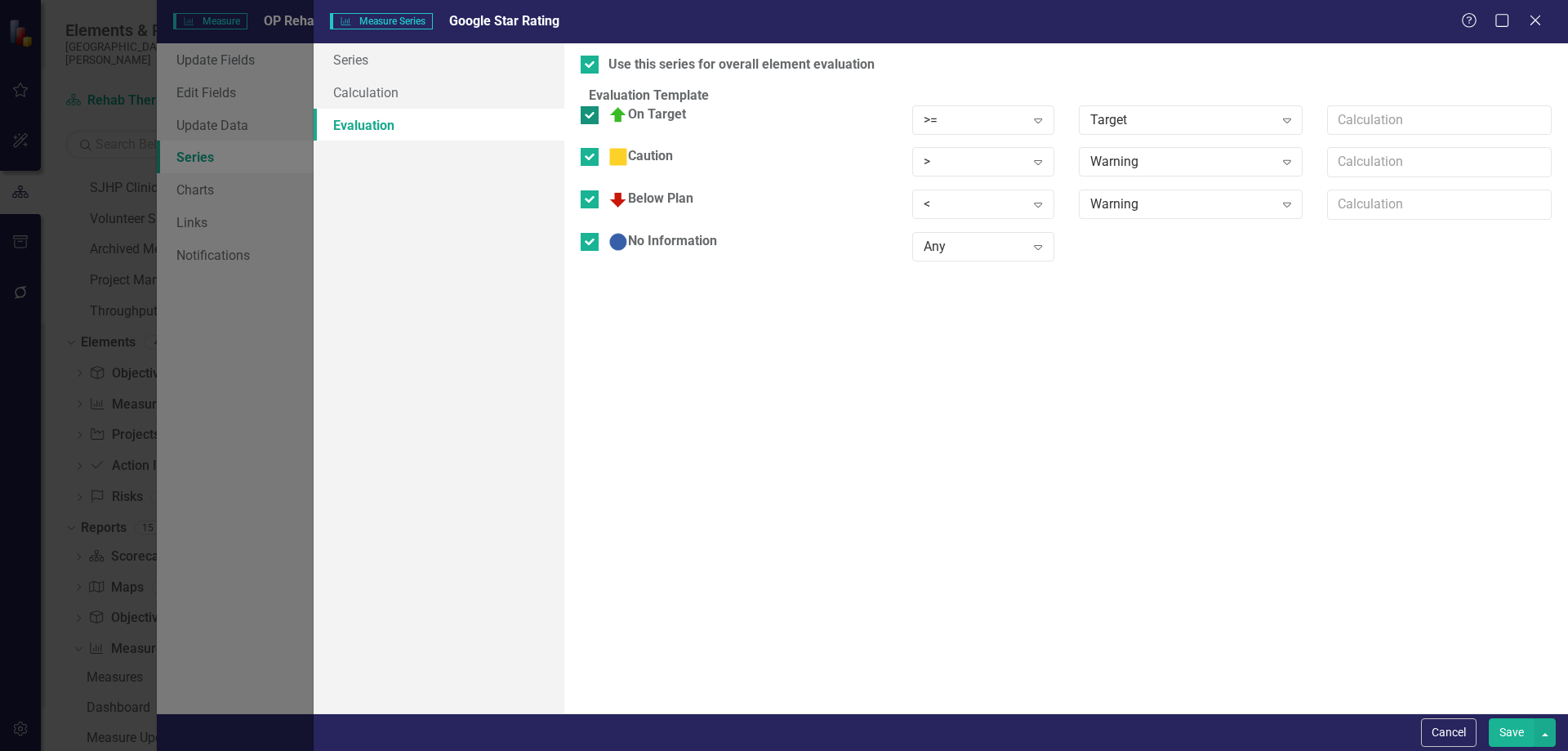
drag, startPoint x: 605, startPoint y: 118, endPoint x: 606, endPoint y: 142, distance: 24.0
click at [591, 117] on input "On Target" at bounding box center [587, 112] width 11 height 11
checkbox input "false"
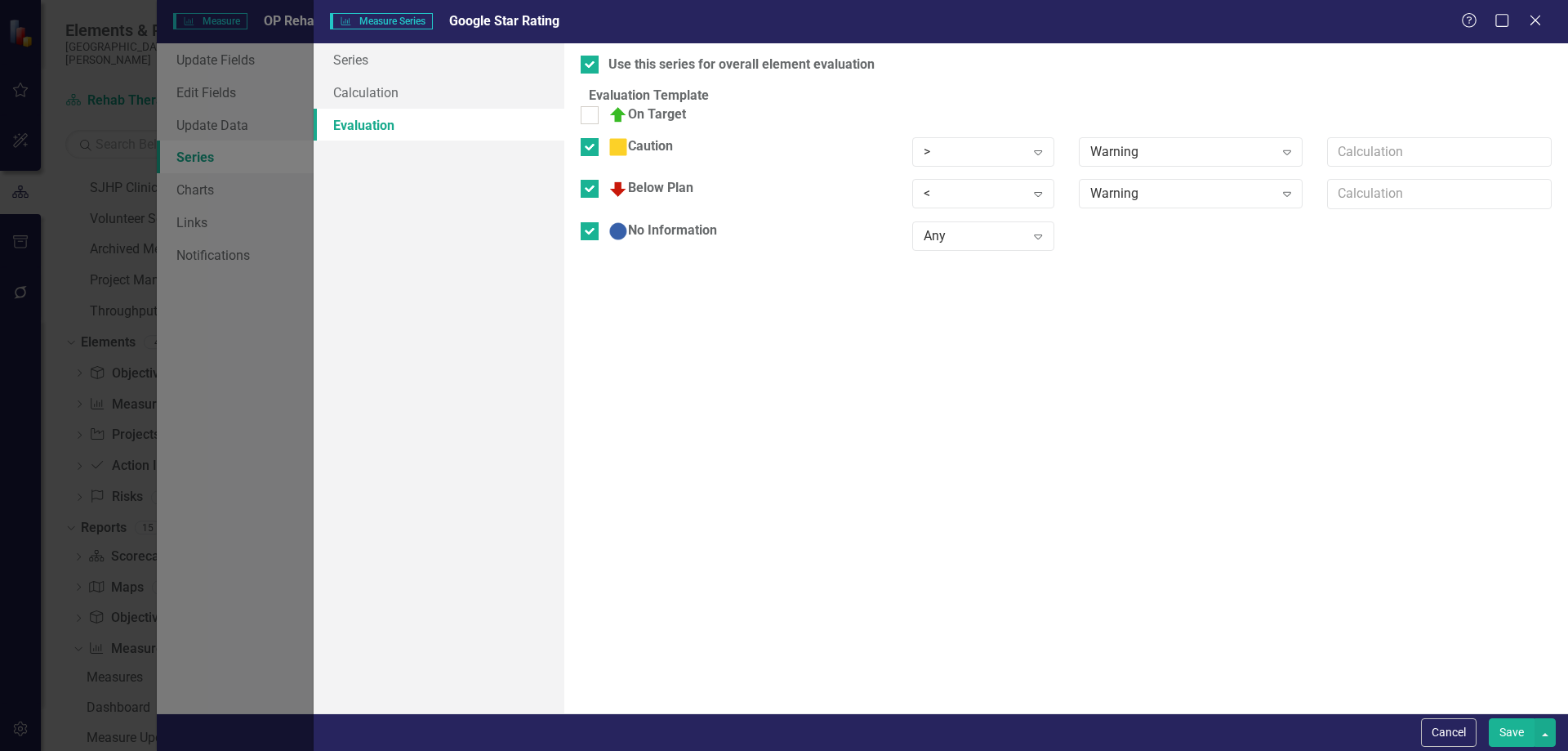
drag, startPoint x: 606, startPoint y: 151, endPoint x: 603, endPoint y: 175, distance: 24.2
click at [598, 153] on div at bounding box center [590, 147] width 18 height 18
click at [591, 149] on input "Caution" at bounding box center [587, 143] width 11 height 11
checkbox input "false"
drag, startPoint x: 602, startPoint y: 183, endPoint x: 606, endPoint y: 208, distance: 25.3
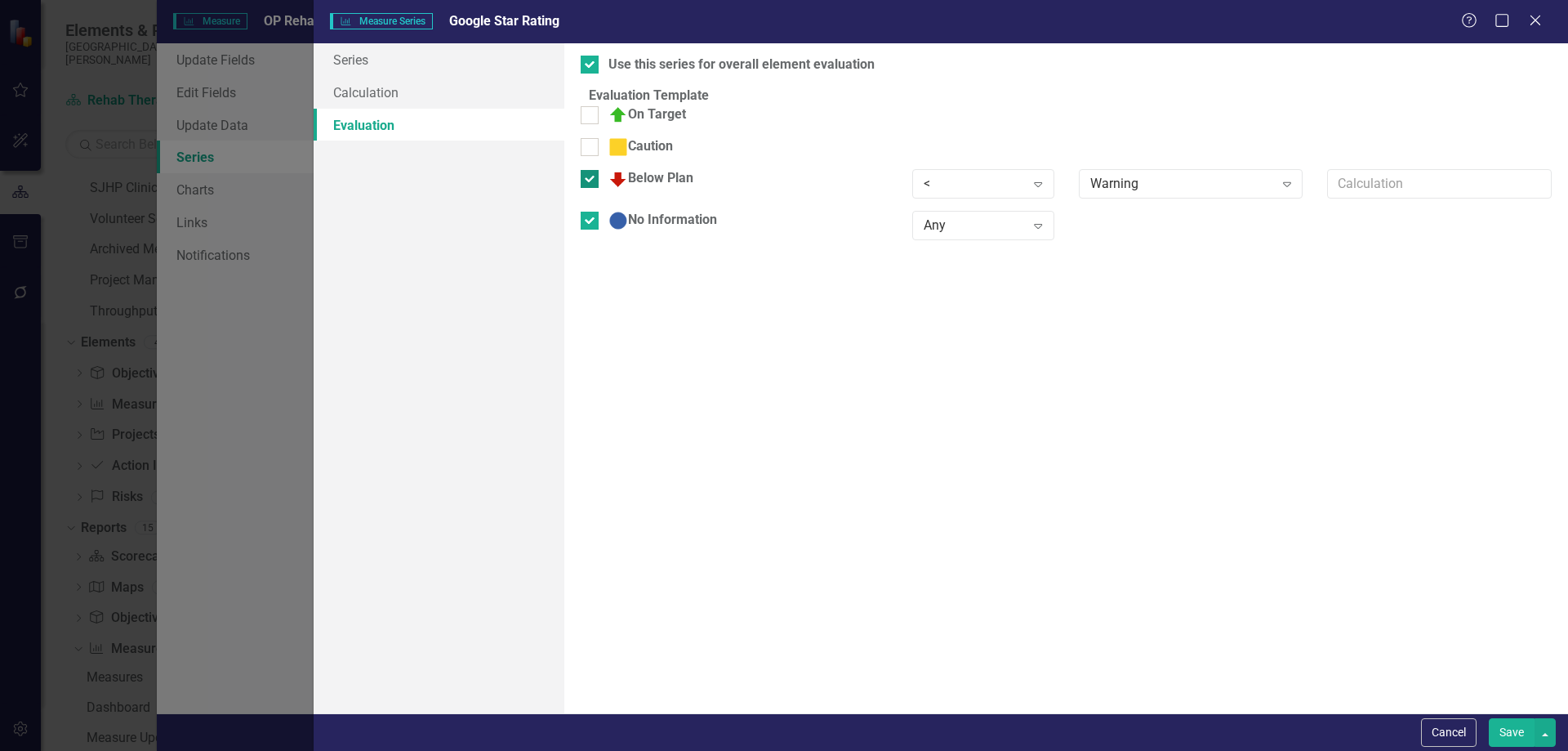
click at [591, 181] on input "Below Plan" at bounding box center [587, 175] width 11 height 11
checkbox input "false"
click at [598, 217] on div at bounding box center [590, 211] width 18 height 18
click at [591, 212] on input "No Information" at bounding box center [587, 207] width 11 height 11
checkbox input "false"
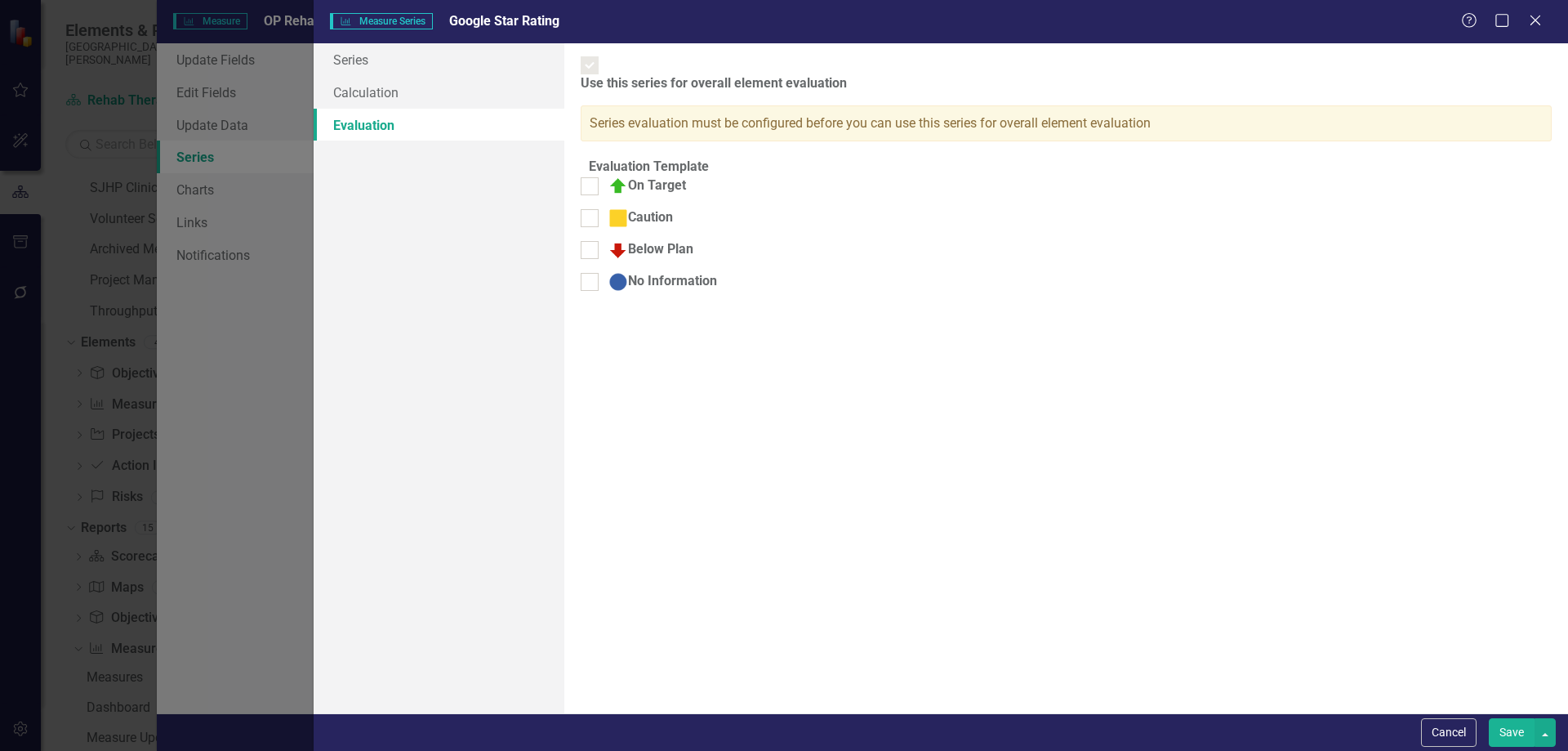
click at [1511, 728] on button "Save" at bounding box center [1512, 732] width 45 height 28
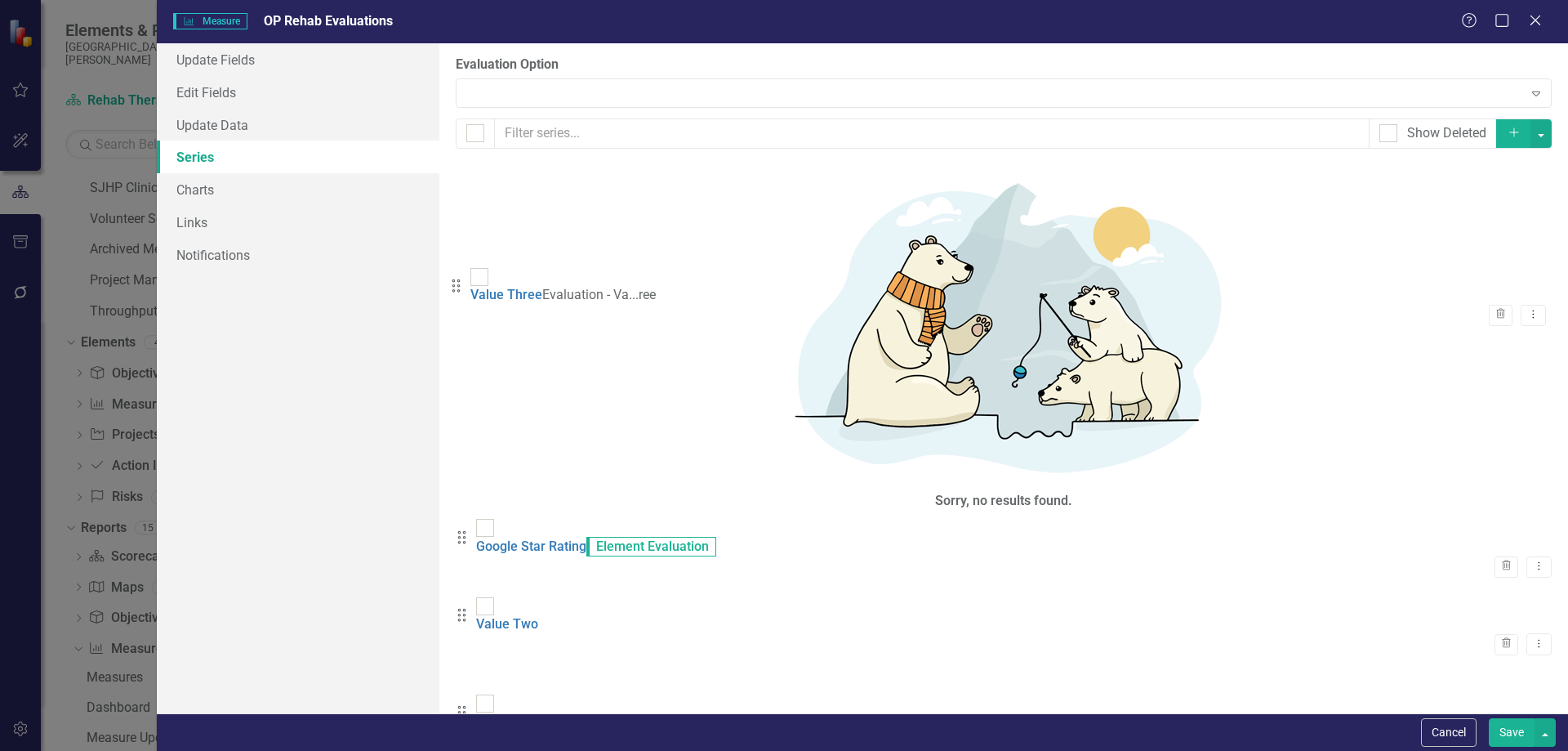
drag, startPoint x: 469, startPoint y: 232, endPoint x: 464, endPoint y: 287, distance: 55.2
click at [548, 655] on link "Value Three" at bounding box center [511, 662] width 72 height 15
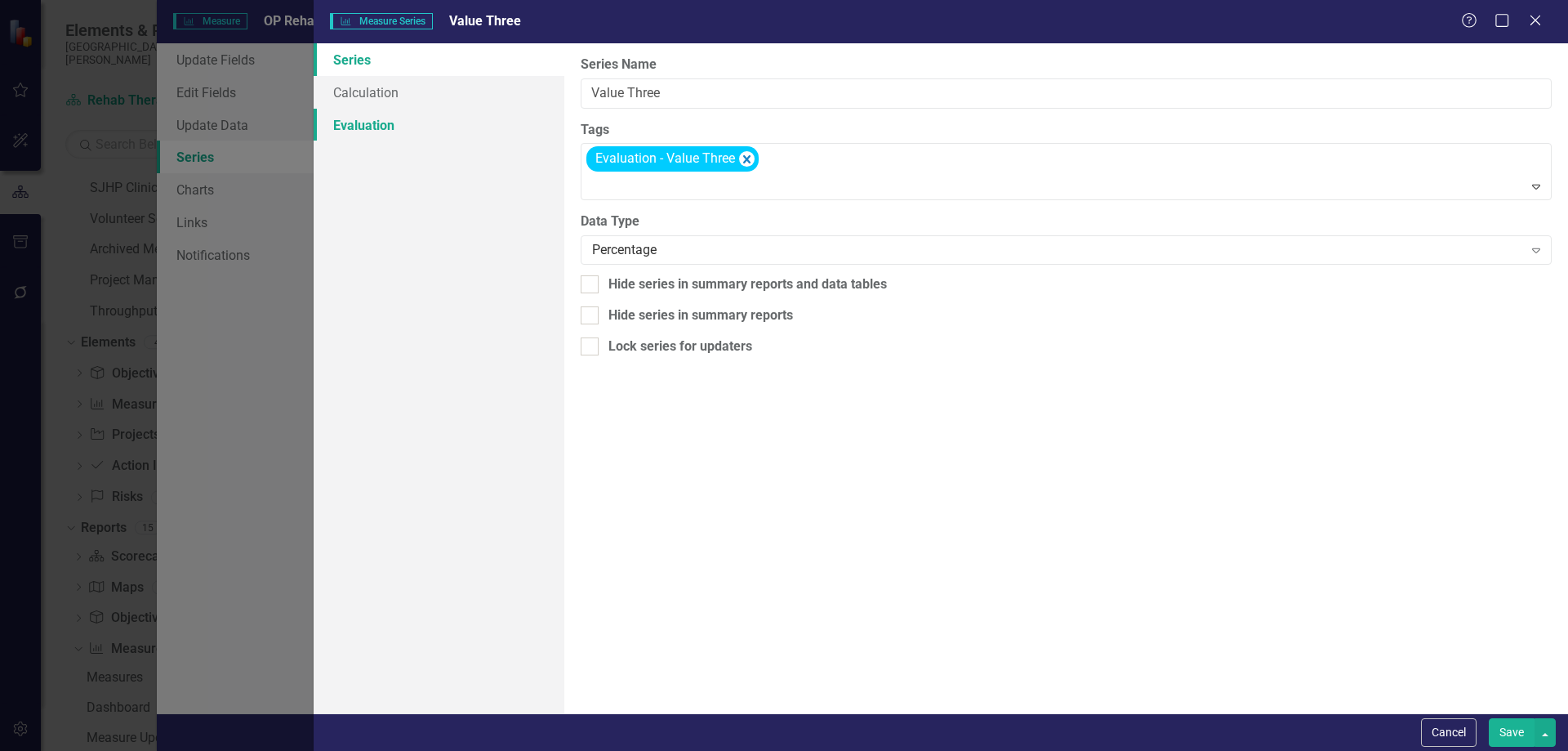
click at [361, 130] on link "Evaluation" at bounding box center [439, 125] width 251 height 33
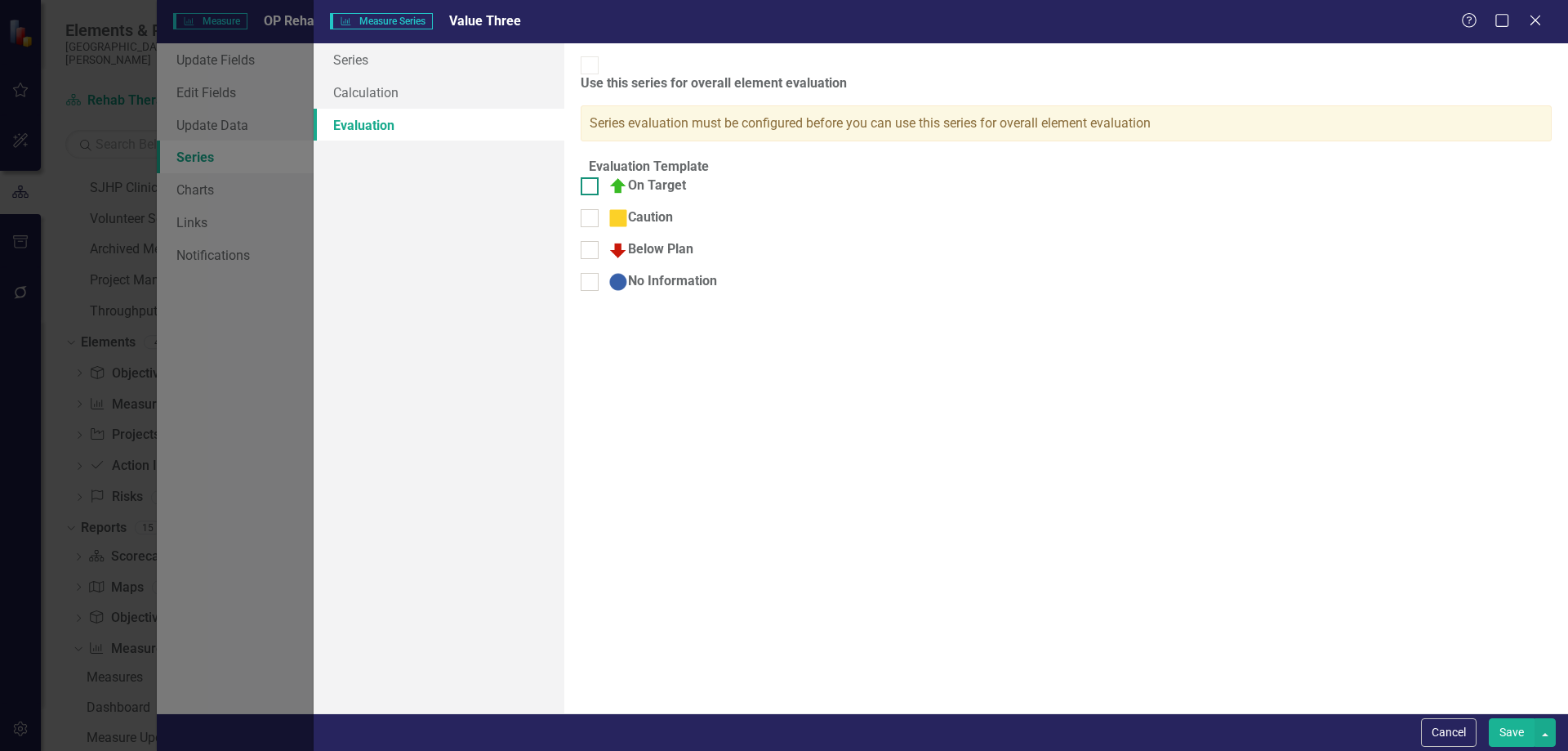
click at [591, 177] on input "On Target" at bounding box center [587, 183] width 11 height 11
checkbox input "true"
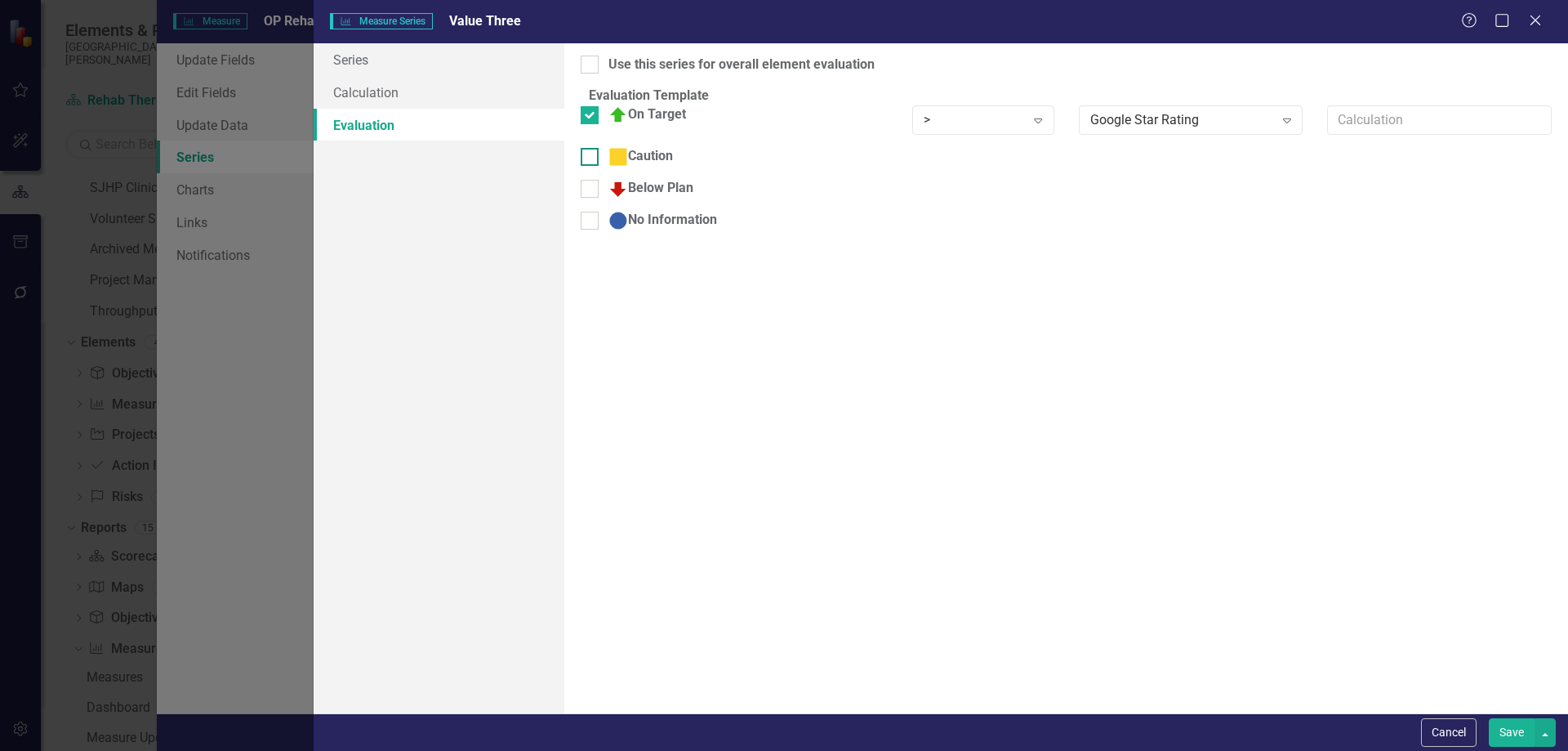
click at [591, 159] on input "Caution" at bounding box center [587, 153] width 11 height 11
checkbox input "true"
drag, startPoint x: 605, startPoint y: 207, endPoint x: 603, endPoint y: 237, distance: 30.1
click at [598, 208] on div at bounding box center [590, 200] width 18 height 18
click at [591, 201] on input "Below Plan" at bounding box center [587, 196] width 11 height 11
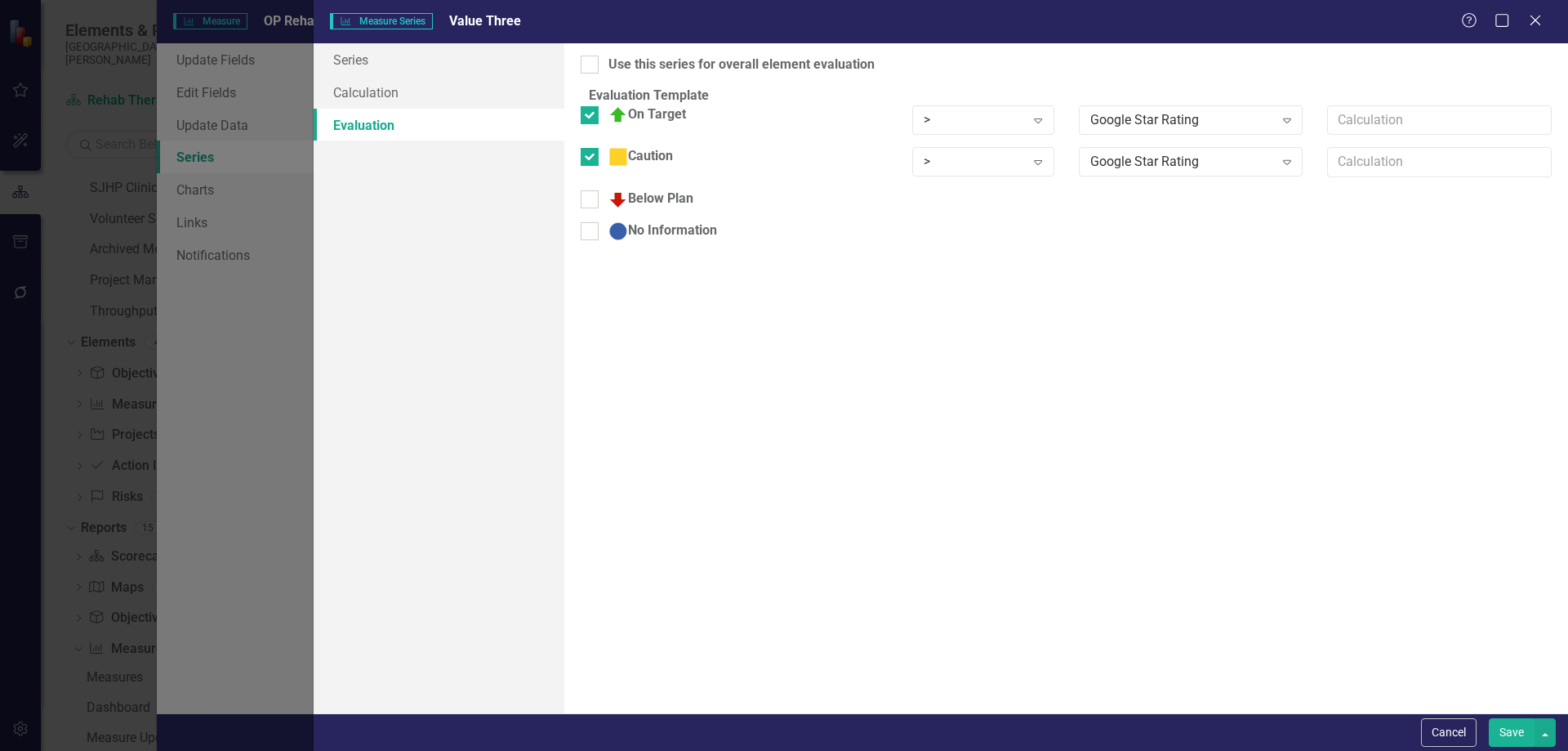
checkbox input "true"
click at [598, 251] on div at bounding box center [590, 242] width 18 height 18
click at [591, 243] on input "No Information" at bounding box center [587, 238] width 11 height 11
checkbox input "true"
click at [1019, 134] on div "> Expand" at bounding box center [983, 120] width 142 height 29
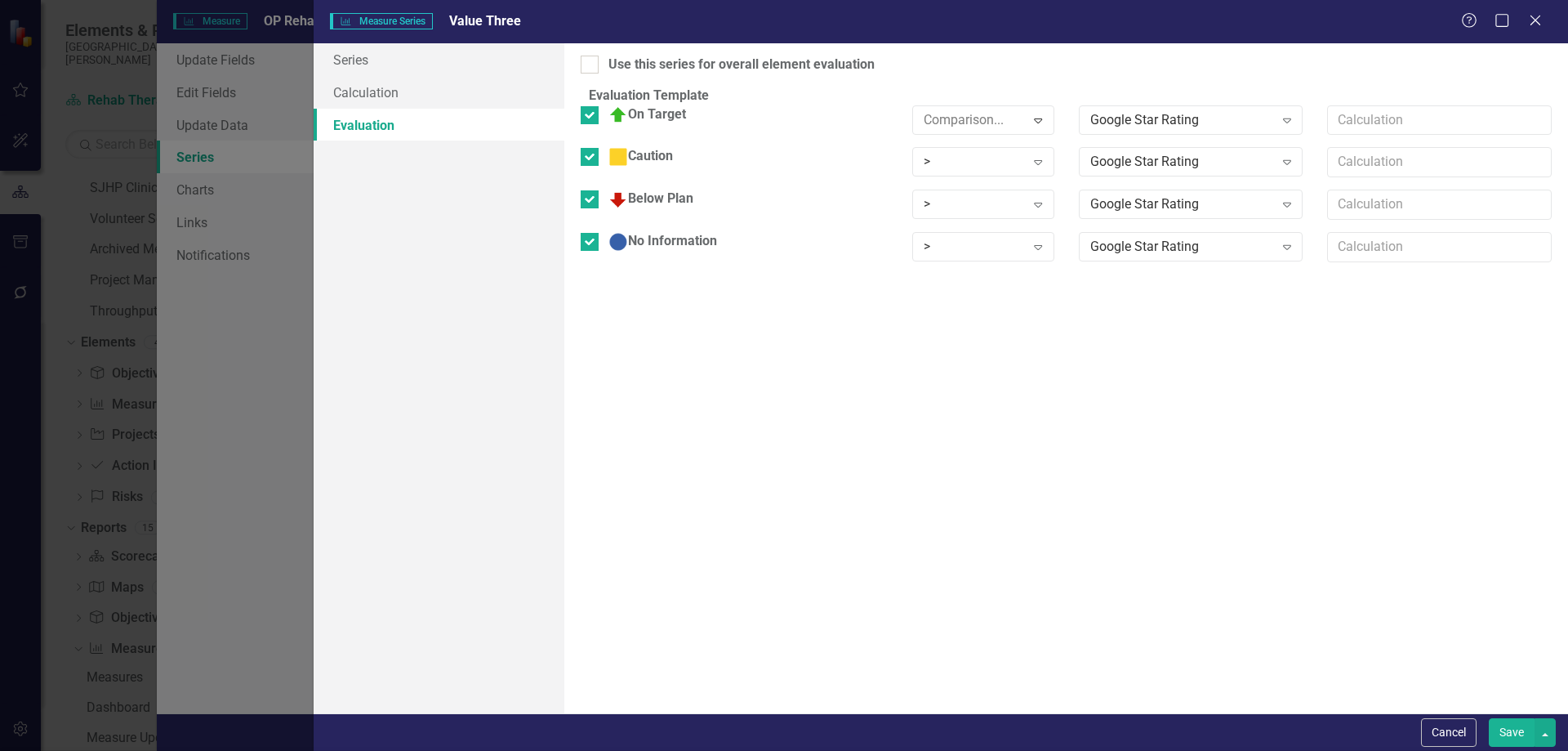
click at [1116, 129] on div "Google Star Rating" at bounding box center [1182, 119] width 183 height 19
drag, startPoint x: 1111, startPoint y: 262, endPoint x: 980, endPoint y: 192, distance: 148.5
click at [1087, 163] on div "Google Star Rating" at bounding box center [1178, 162] width 191 height 4
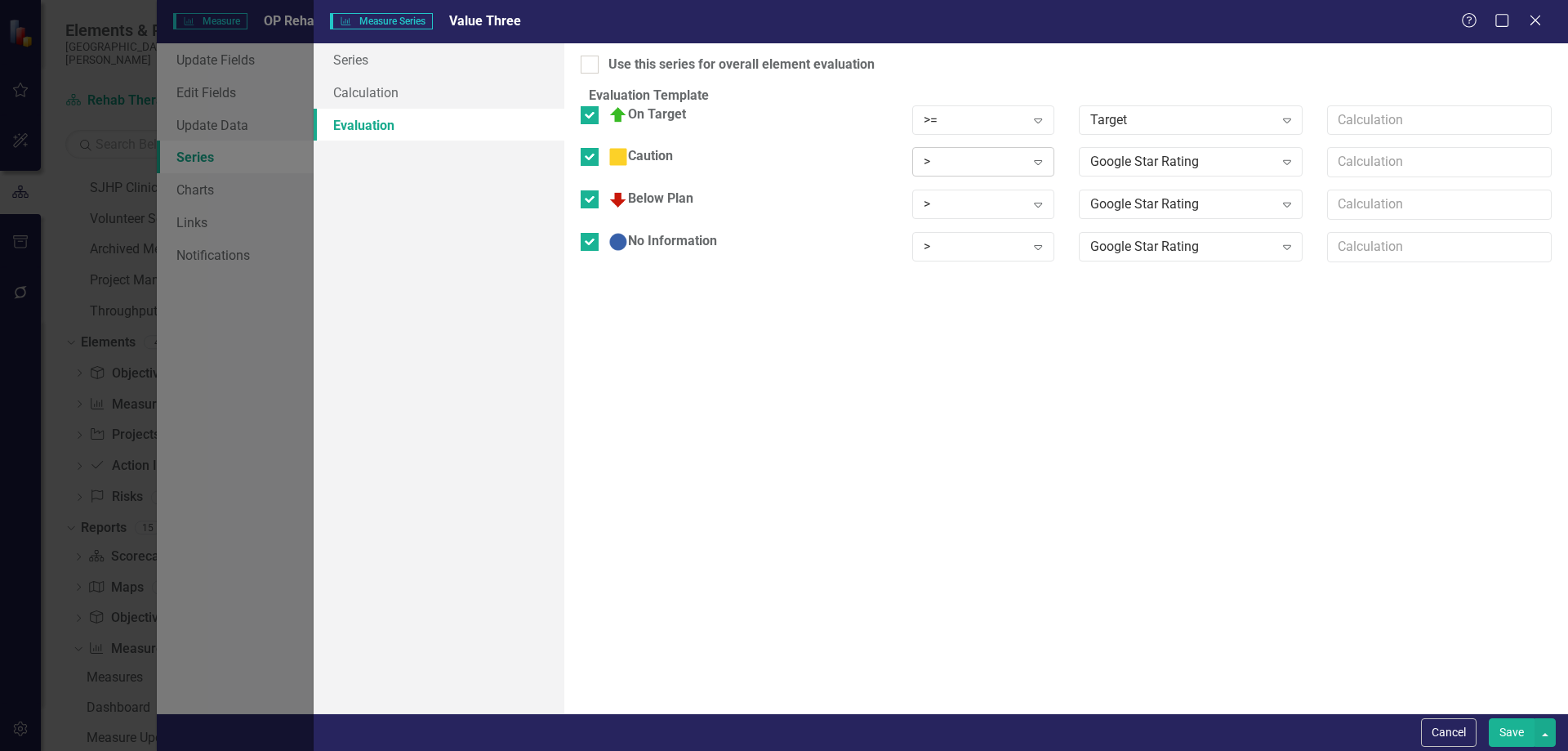
click at [1006, 168] on div ">" at bounding box center [974, 162] width 102 height 19
click at [1119, 172] on div "Google Star Rating" at bounding box center [1182, 162] width 183 height 19
click at [986, 214] on div ">" at bounding box center [974, 204] width 102 height 19
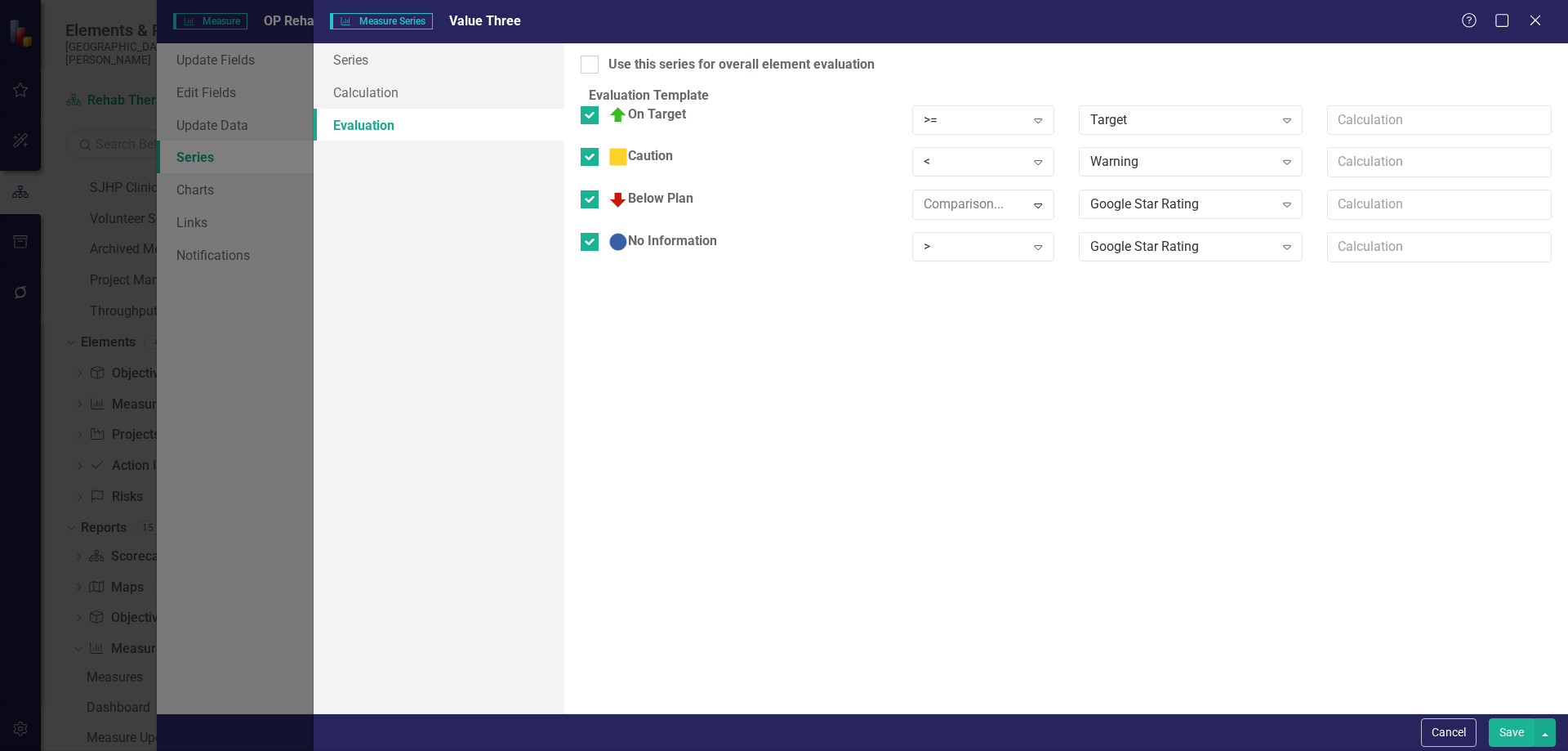
click at [1094, 214] on div "Google Star Rating" at bounding box center [1182, 204] width 183 height 19
drag, startPoint x: 1110, startPoint y: 321, endPoint x: 1061, endPoint y: 306, distance: 51.2
click at [972, 256] on div ">" at bounding box center [974, 247] width 102 height 19
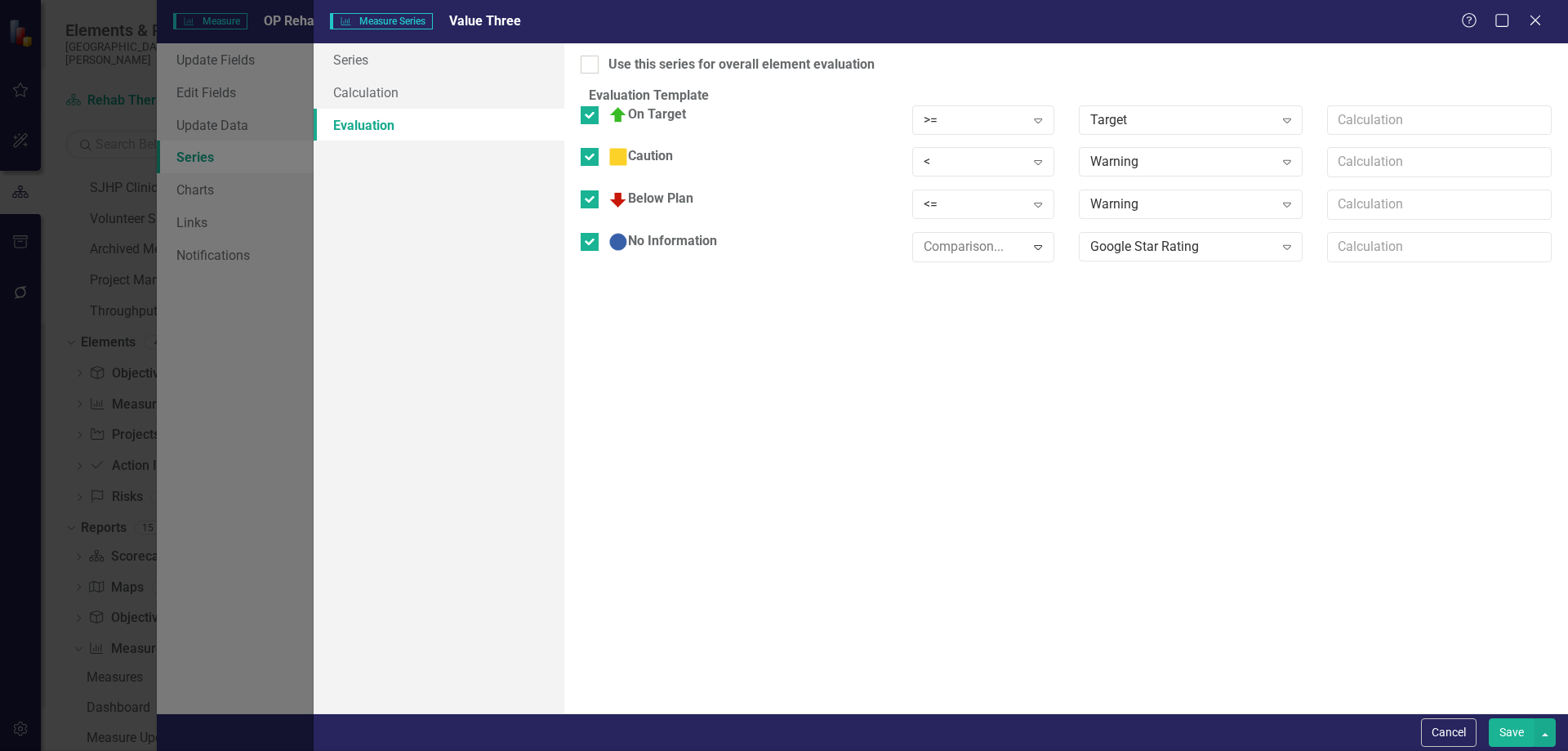
click at [592, 64] on div at bounding box center [590, 64] width 18 height 18
click at [591, 64] on input "Use this series for overall element evaluation" at bounding box center [587, 61] width 11 height 11
checkbox input "true"
click at [1101, 172] on div "Warning" at bounding box center [1182, 162] width 183 height 19
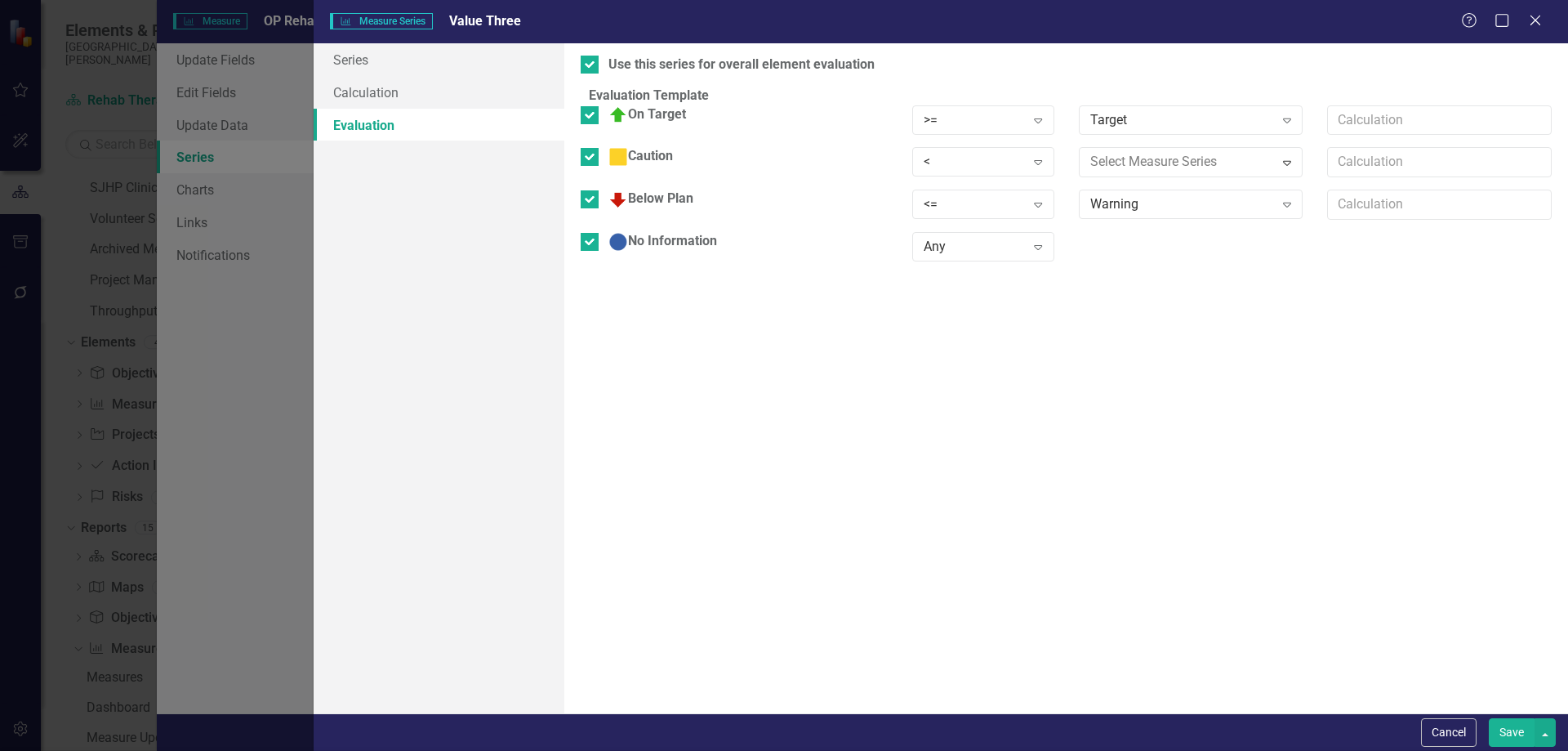
click at [1513, 736] on button "Save" at bounding box center [1512, 732] width 45 height 28
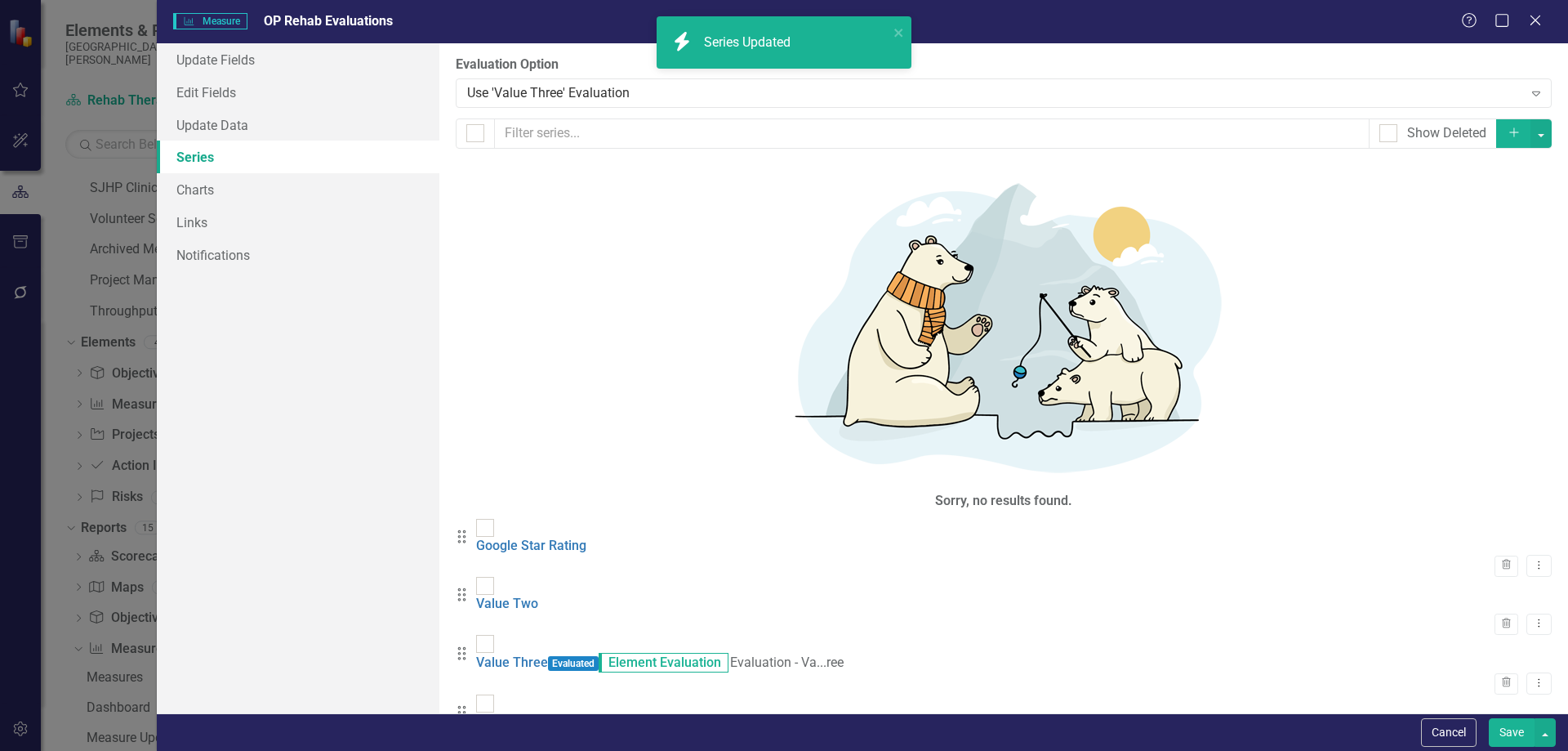
click at [1524, 732] on button "Save" at bounding box center [1512, 732] width 45 height 28
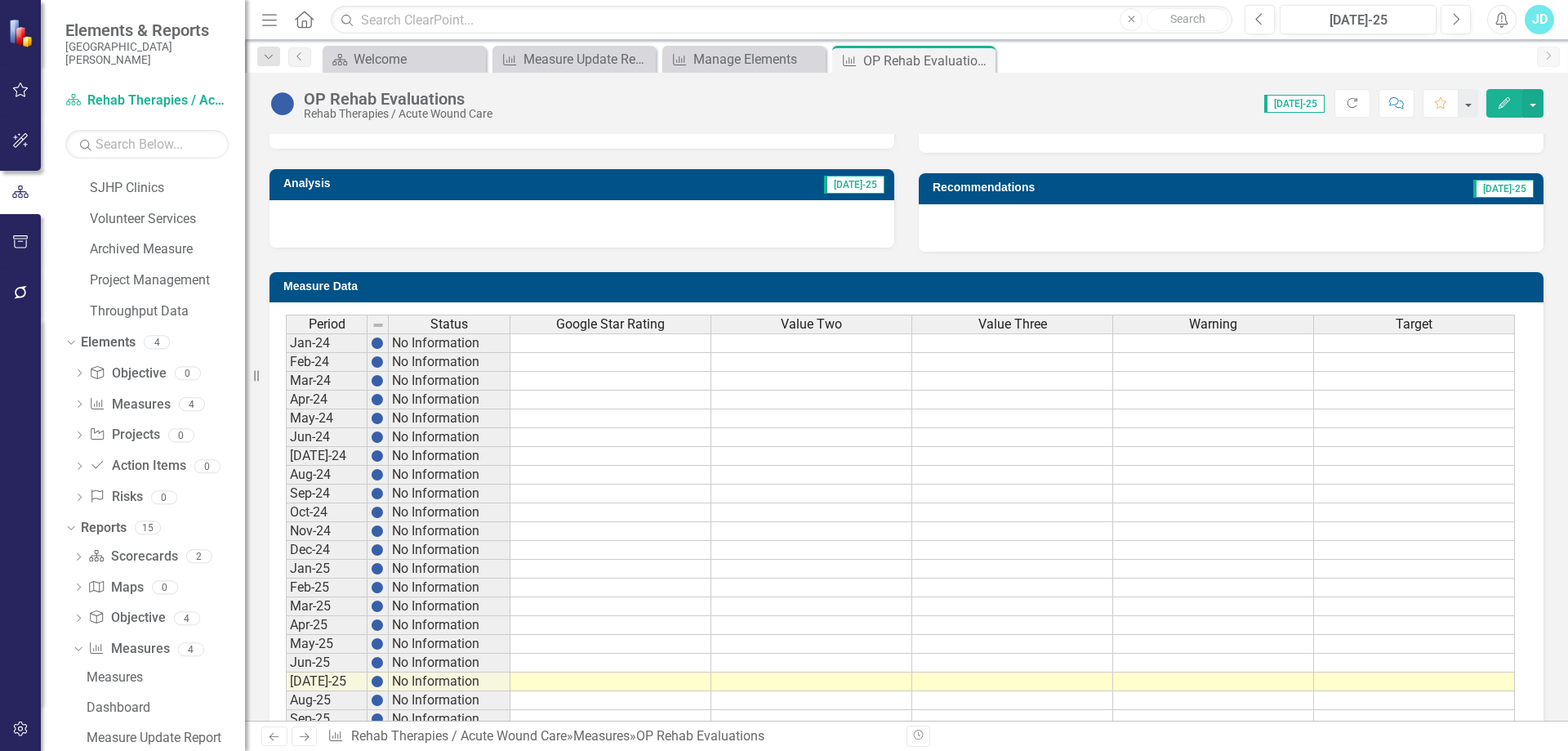
click at [633, 324] on span "Google Star Rating" at bounding box center [611, 324] width 109 height 15
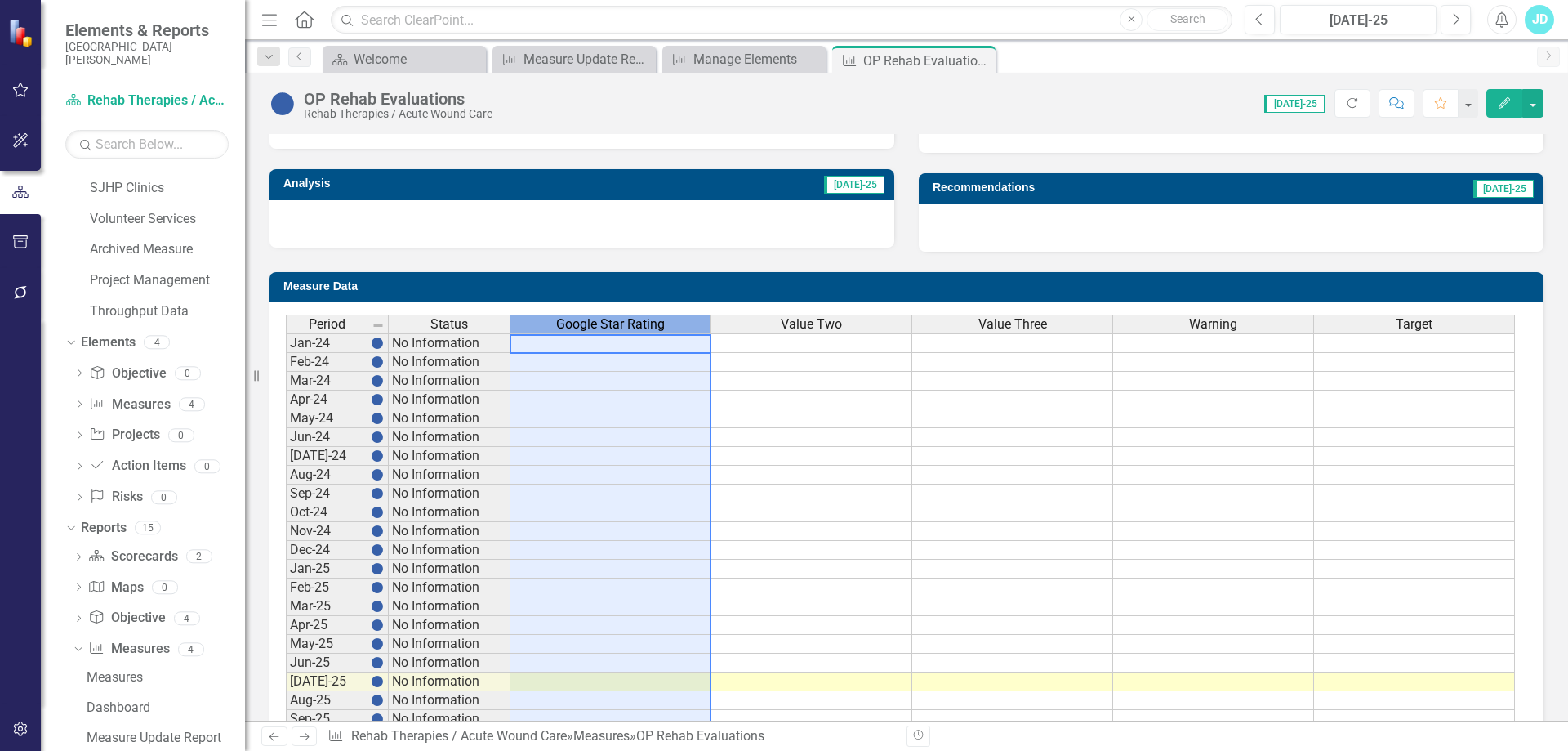
click at [633, 324] on span "Google Star Rating" at bounding box center [611, 324] width 109 height 15
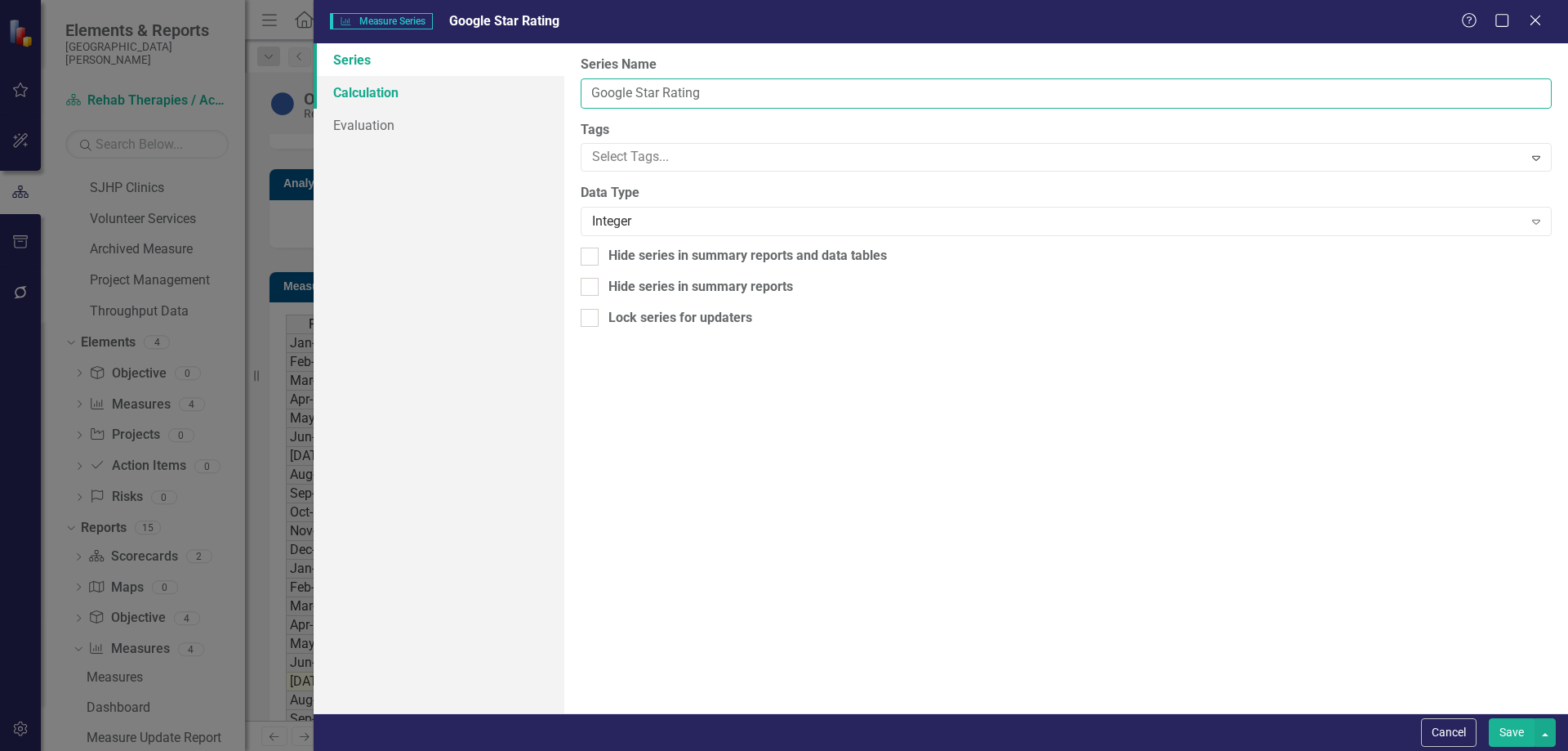
drag, startPoint x: 714, startPoint y: 95, endPoint x: 541, endPoint y: 88, distance: 173.1
click at [541, 88] on div "Series Calculation Evaluation From this page, you can edit the name, type, and …" at bounding box center [941, 379] width 1255 height 670
type input "$"
type input "# of OP rehab evaluations arrive for appointment"
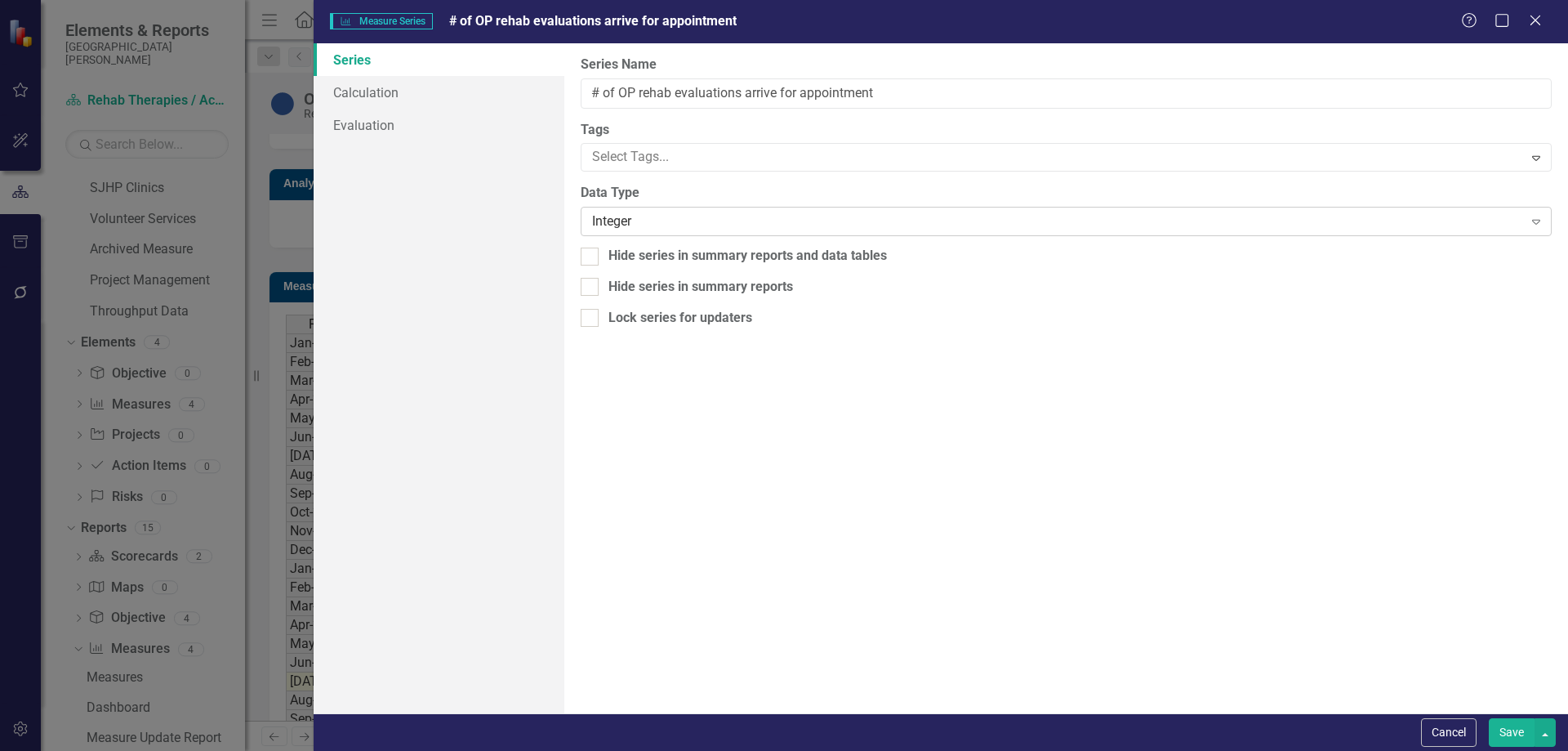
click at [695, 236] on div "Integer Expand" at bounding box center [1067, 222] width 971 height 29
click at [1518, 734] on button "Save" at bounding box center [1512, 732] width 45 height 28
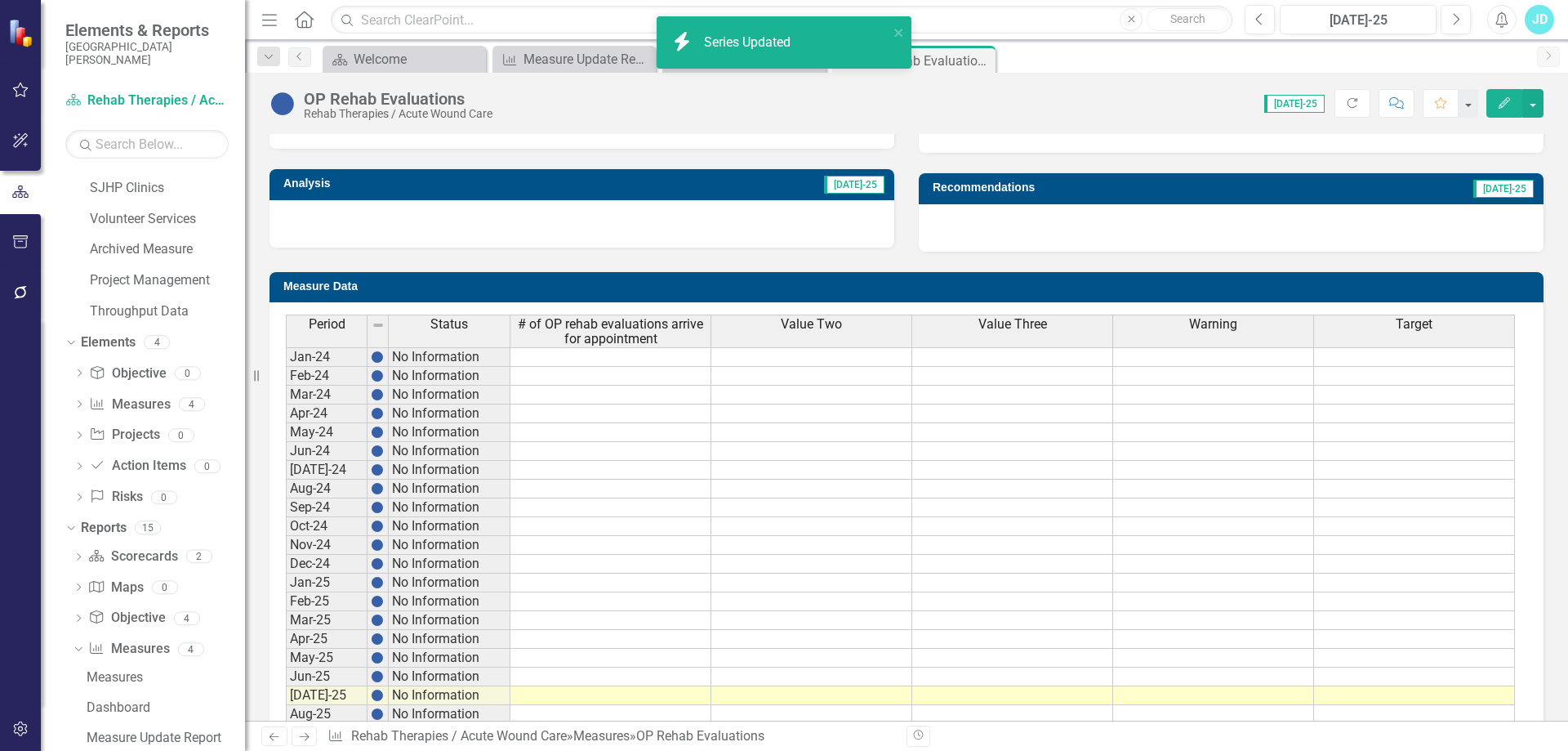
click at [801, 323] on span "Value Two" at bounding box center [811, 324] width 61 height 15
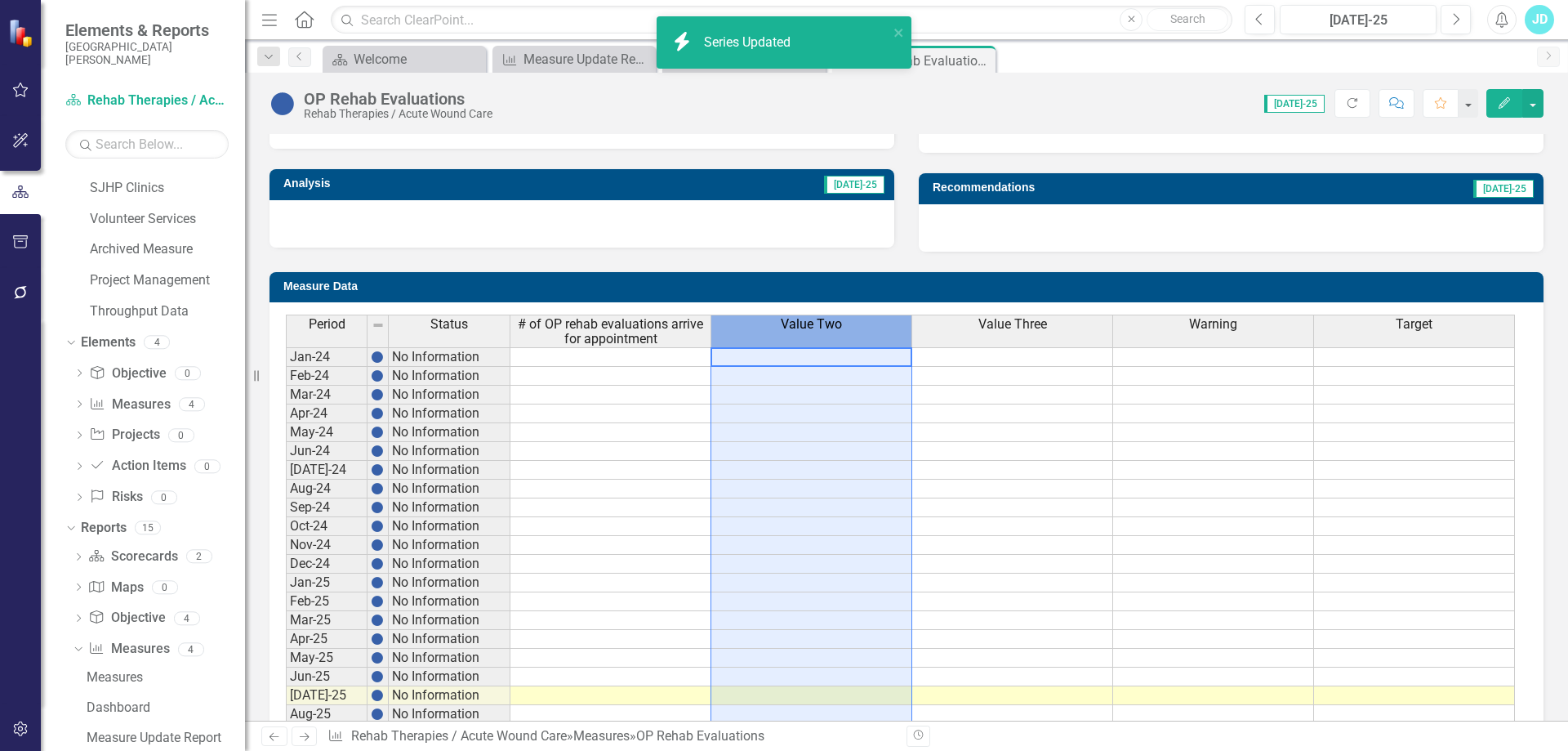
click at [801, 323] on span "Value Two" at bounding box center [811, 324] width 61 height 15
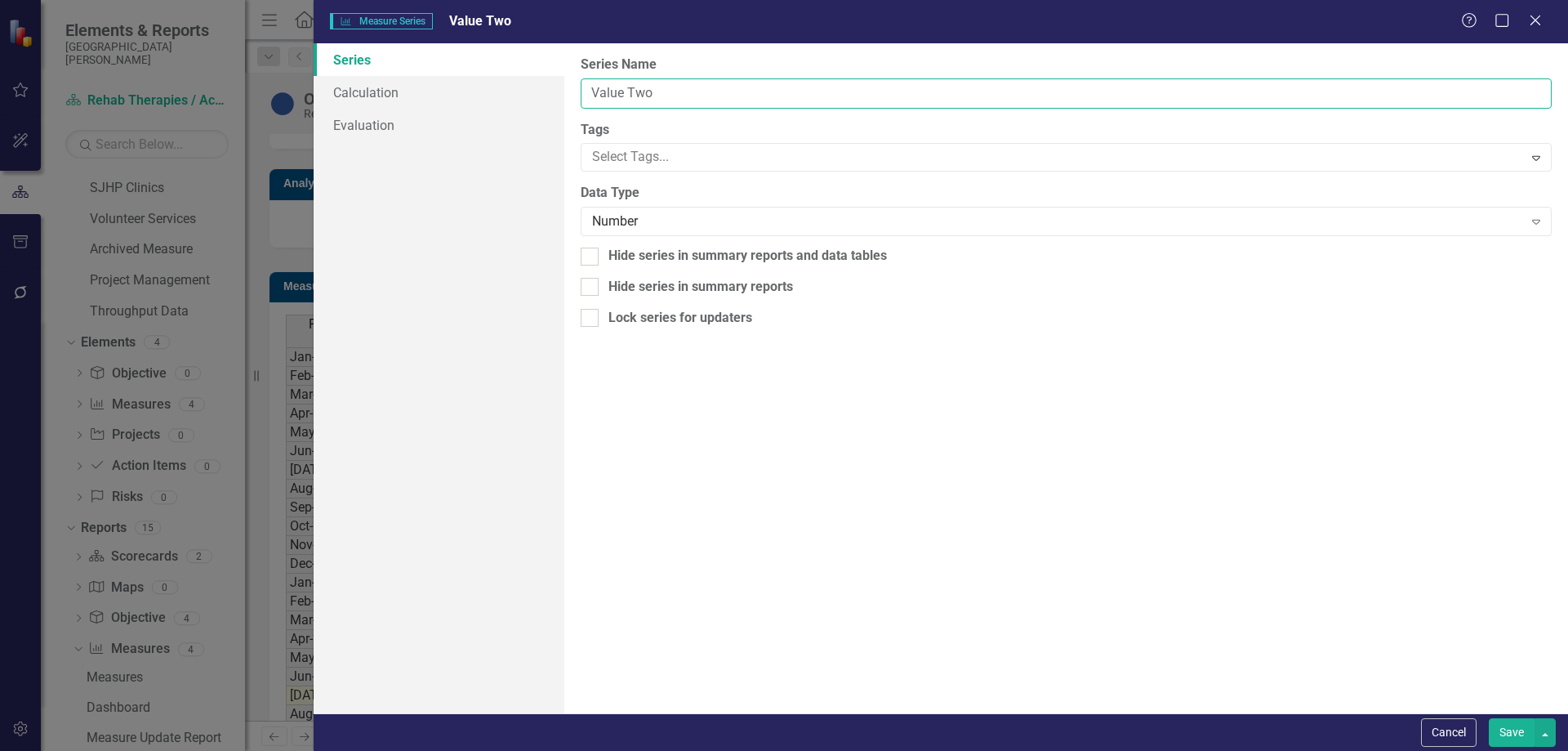
drag, startPoint x: 671, startPoint y: 90, endPoint x: 577, endPoint y: 94, distance: 94.1
click at [577, 94] on div "From this page, you can edit the name, type, and visibility options of your ser…" at bounding box center [1067, 379] width 1004 height 670
type input "Total # of OP Rehab appointments"
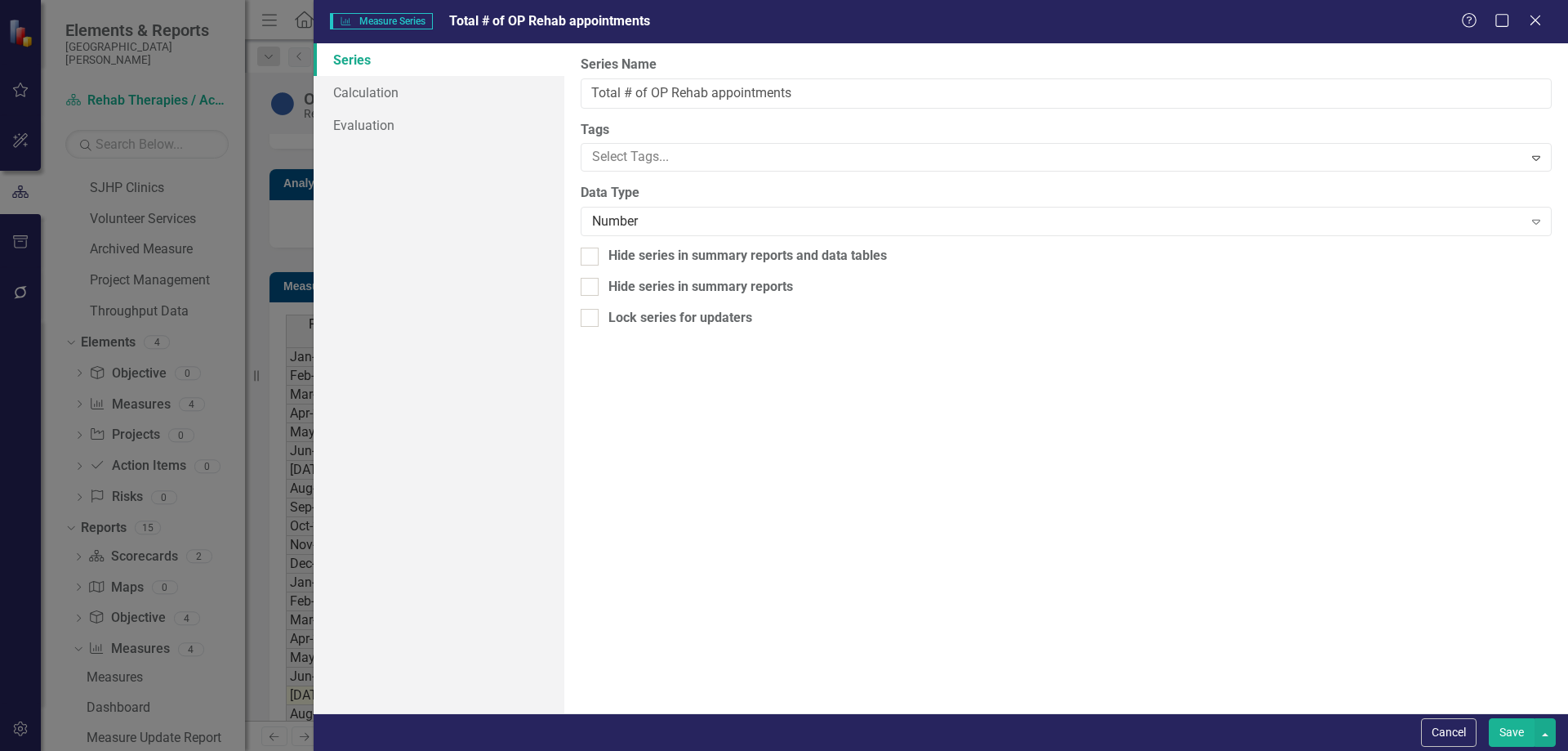
click at [1503, 725] on button "Save" at bounding box center [1512, 732] width 45 height 28
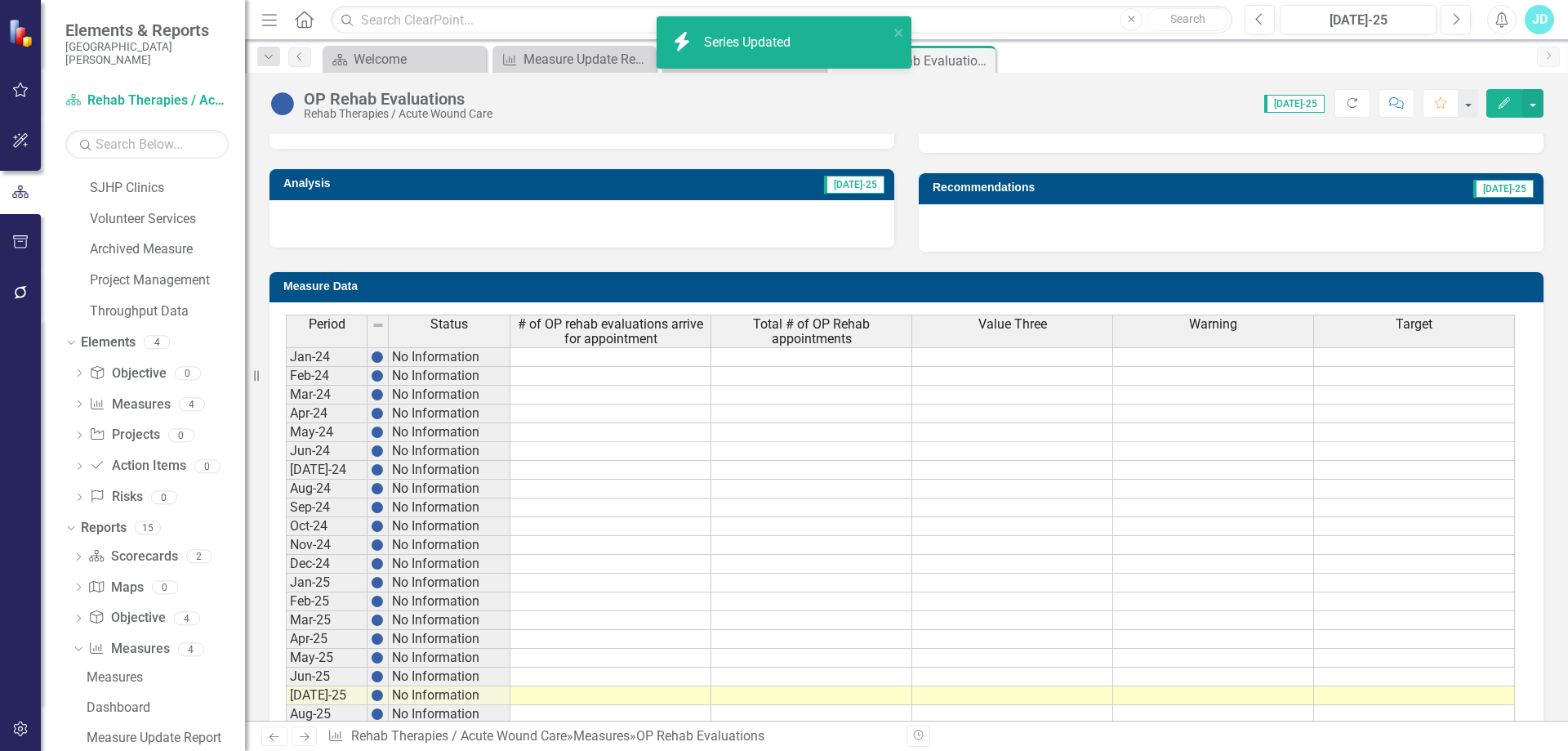
click at [1021, 336] on th "Value Three" at bounding box center [1012, 331] width 201 height 33
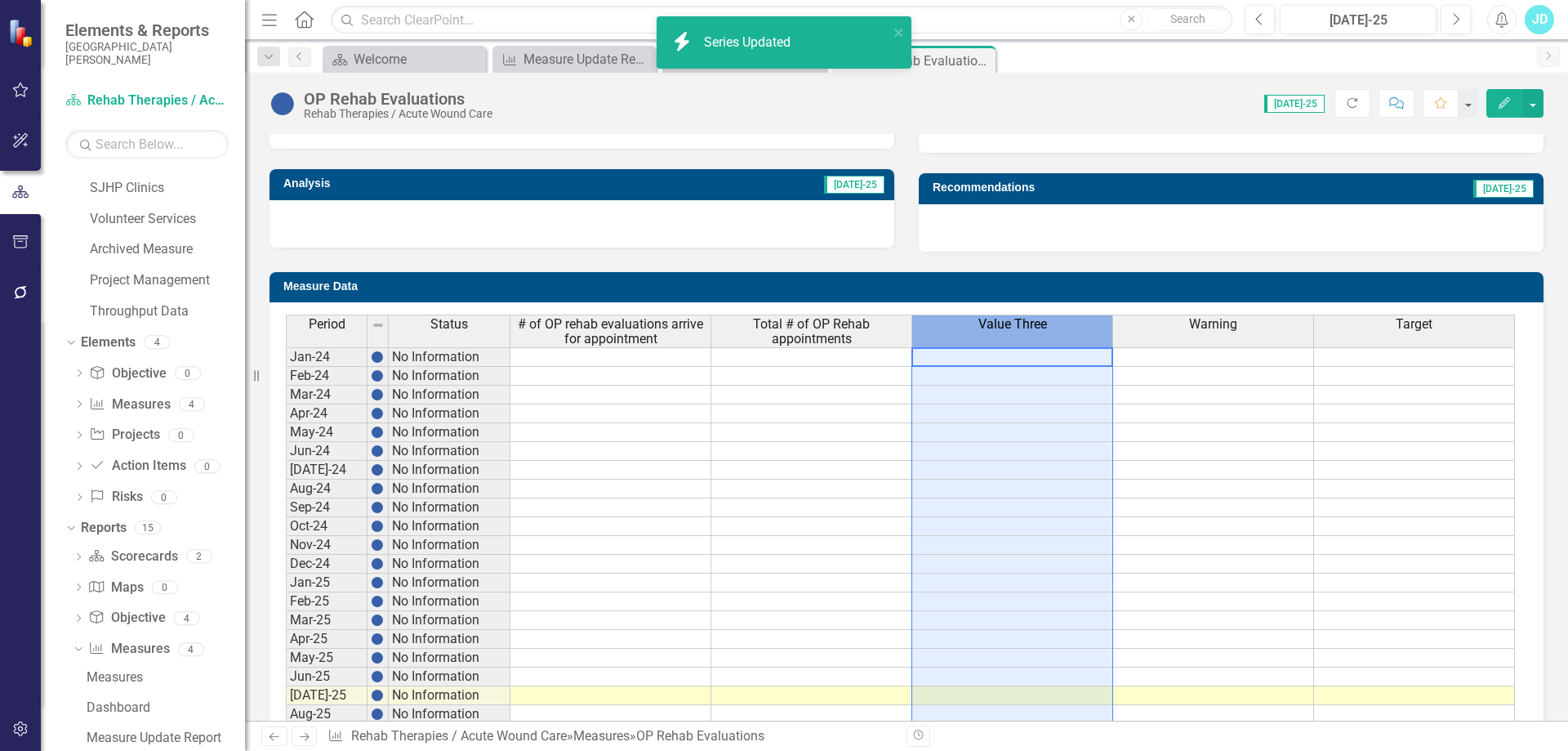
click at [1021, 336] on th "Value Three" at bounding box center [1012, 331] width 201 height 33
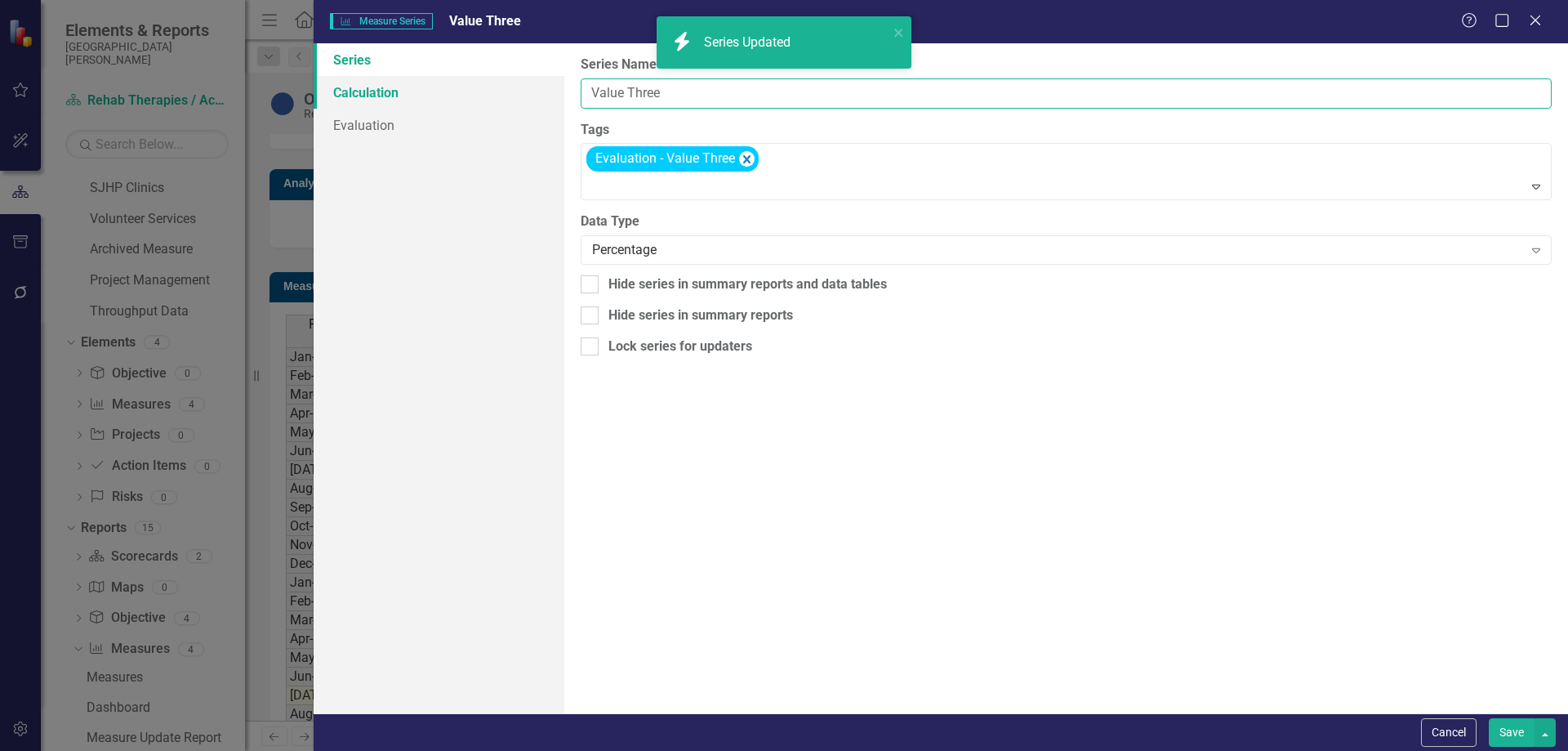
drag, startPoint x: 704, startPoint y: 92, endPoint x: 532, endPoint y: 92, distance: 172.0
click at [532, 92] on div "Series Calculation Evaluation From this page, you can edit the name, type, and …" at bounding box center [941, 379] width 1255 height 670
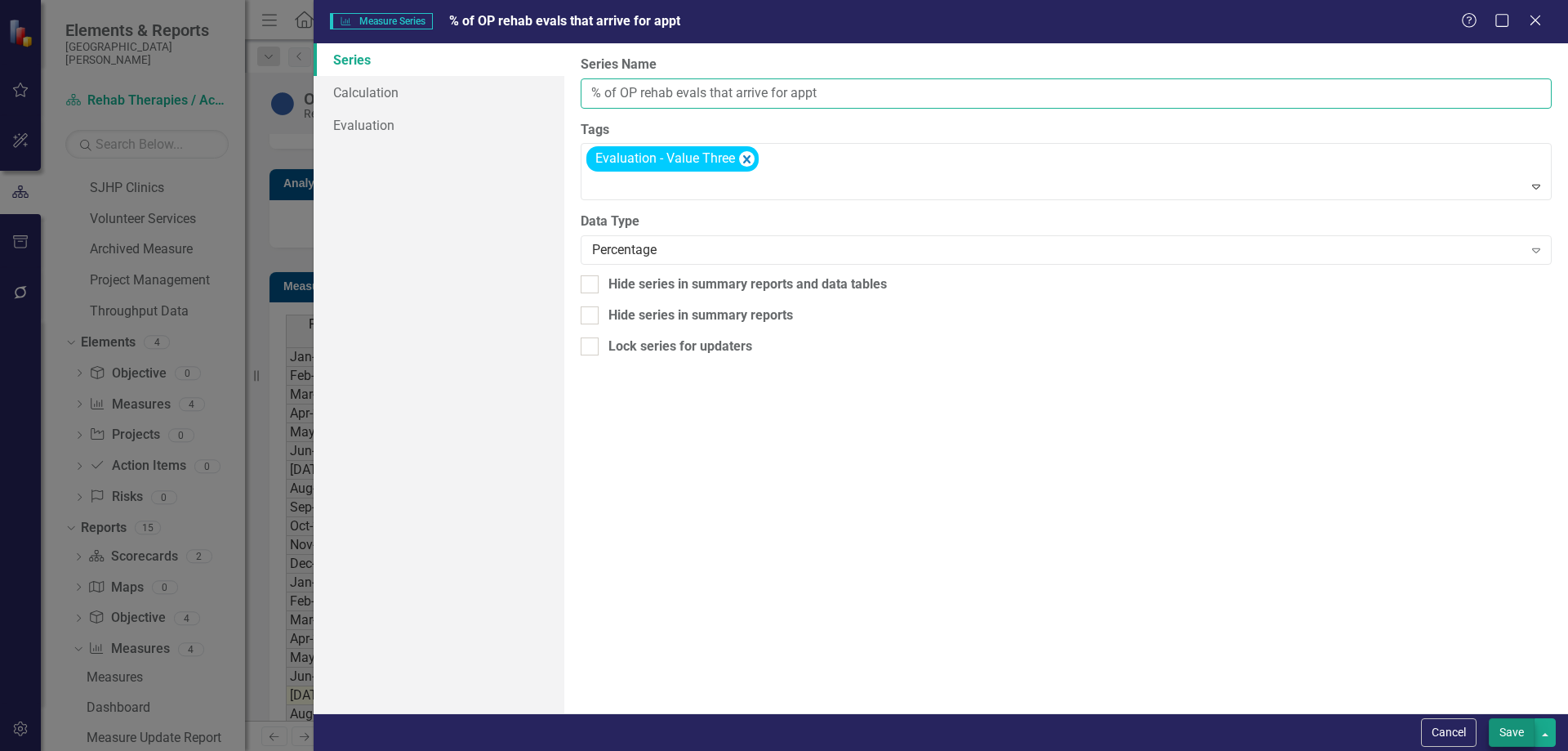
type input "% of OP rehab evals that arrive for appt"
click at [1508, 736] on button "Save" at bounding box center [1512, 732] width 45 height 28
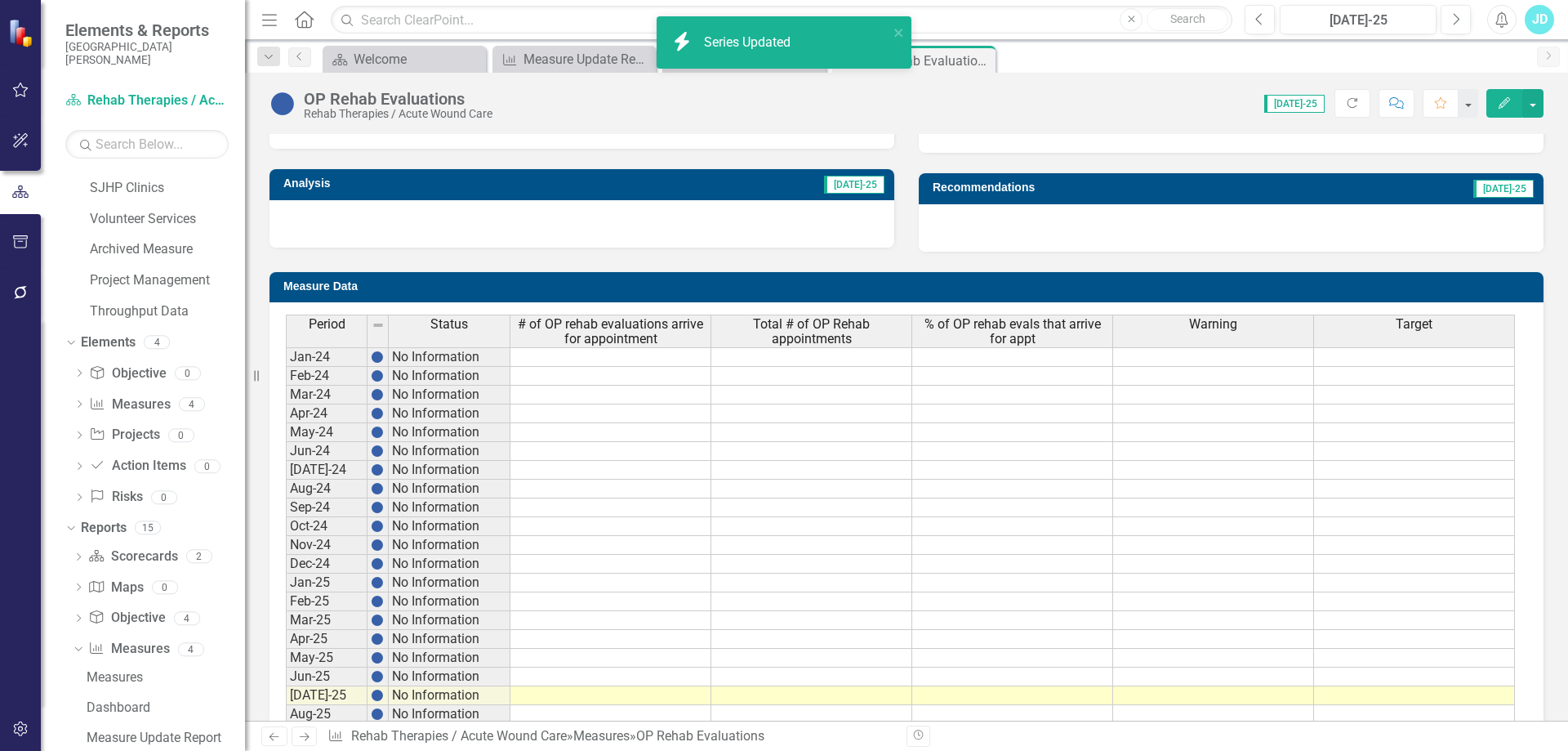
click at [1464, 354] on td at bounding box center [1414, 357] width 201 height 20
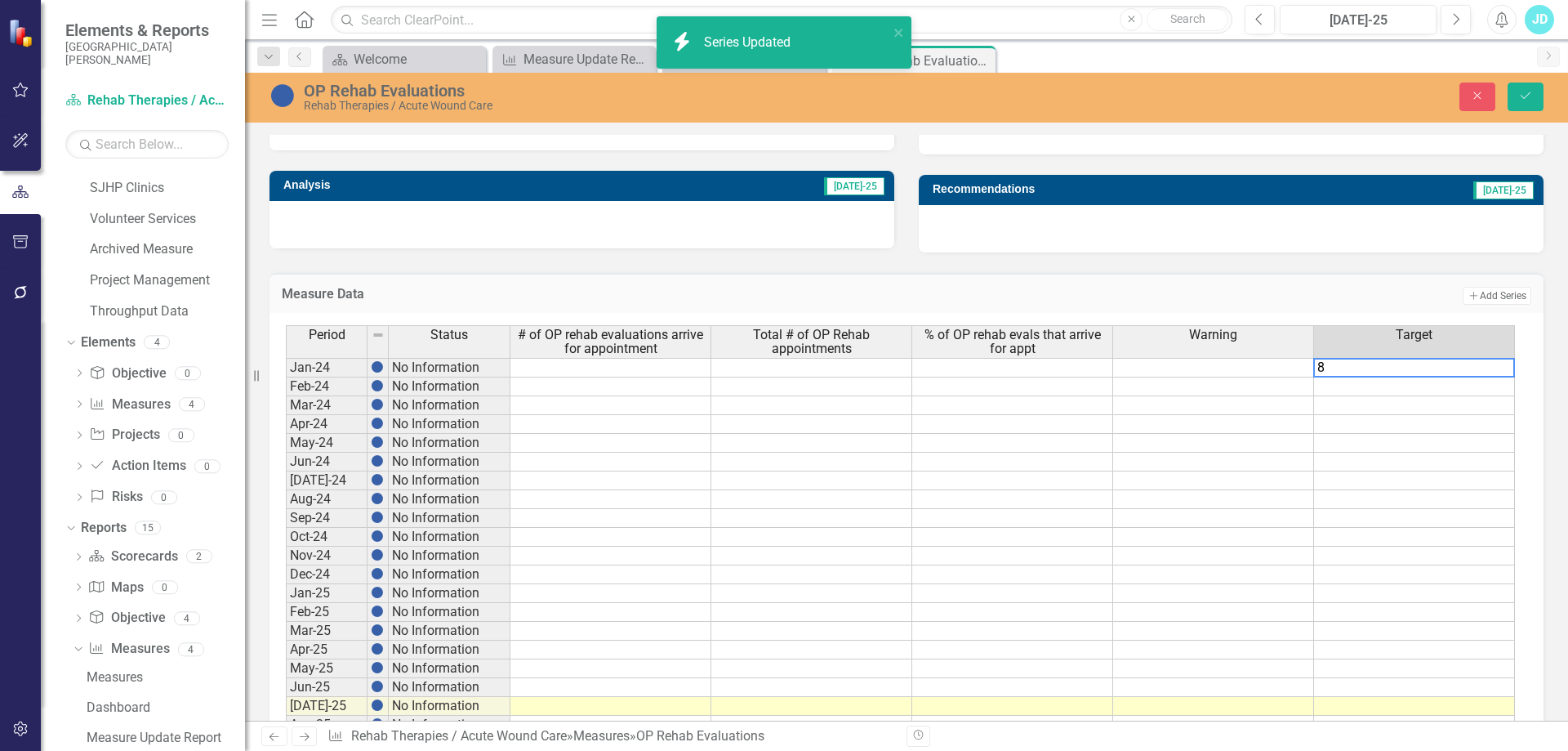
type textarea "80"
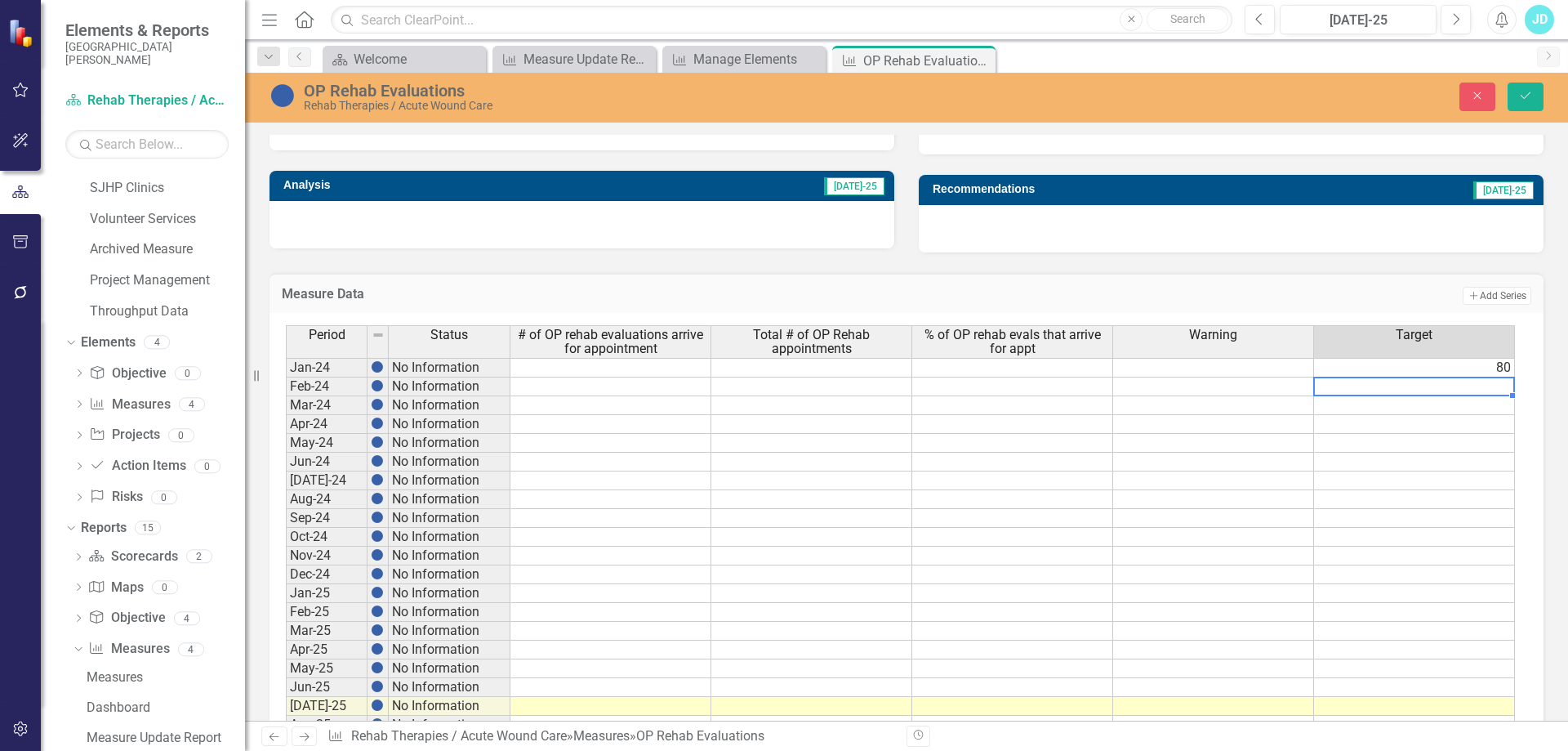
click at [1461, 371] on td "80" at bounding box center [1414, 368] width 201 height 20
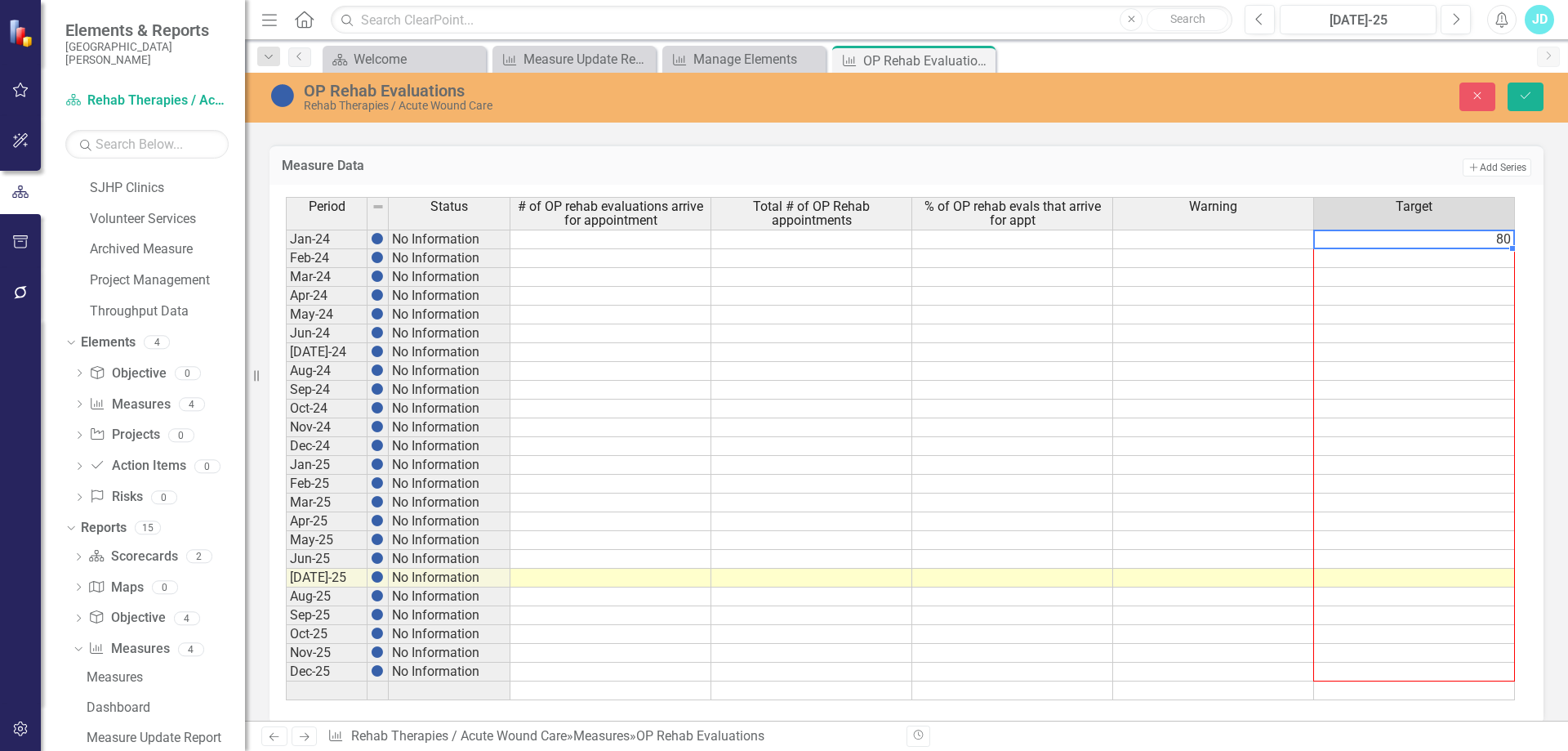
drag, startPoint x: 1512, startPoint y: 249, endPoint x: 1500, endPoint y: 675, distance: 426.2
click at [286, 675] on div "Period Status # of OP rehab evaluations arrive for appointment Total # of OP Re…" at bounding box center [286, 449] width 0 height 503
type textarea "80"
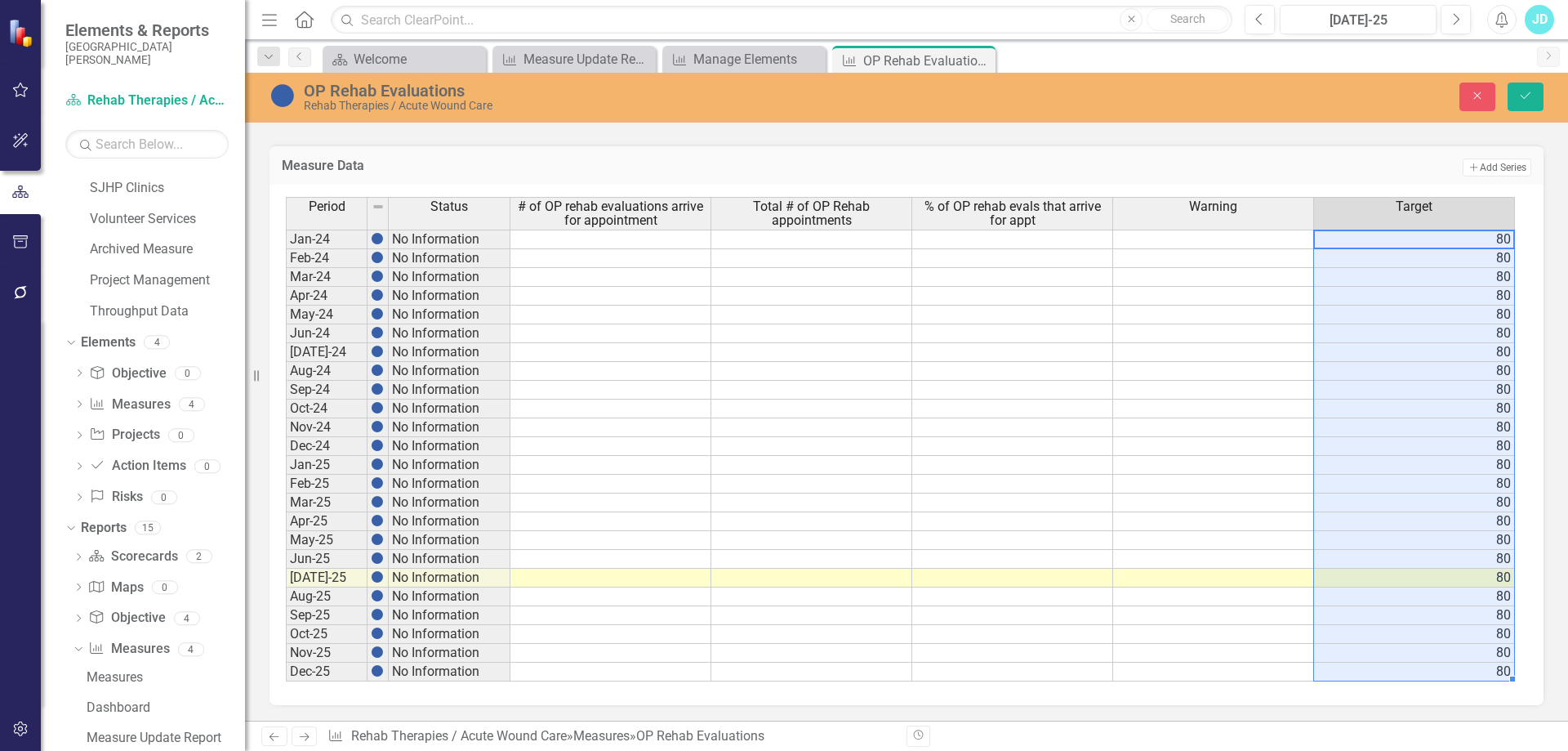
click at [1244, 232] on td at bounding box center [1213, 240] width 201 height 20
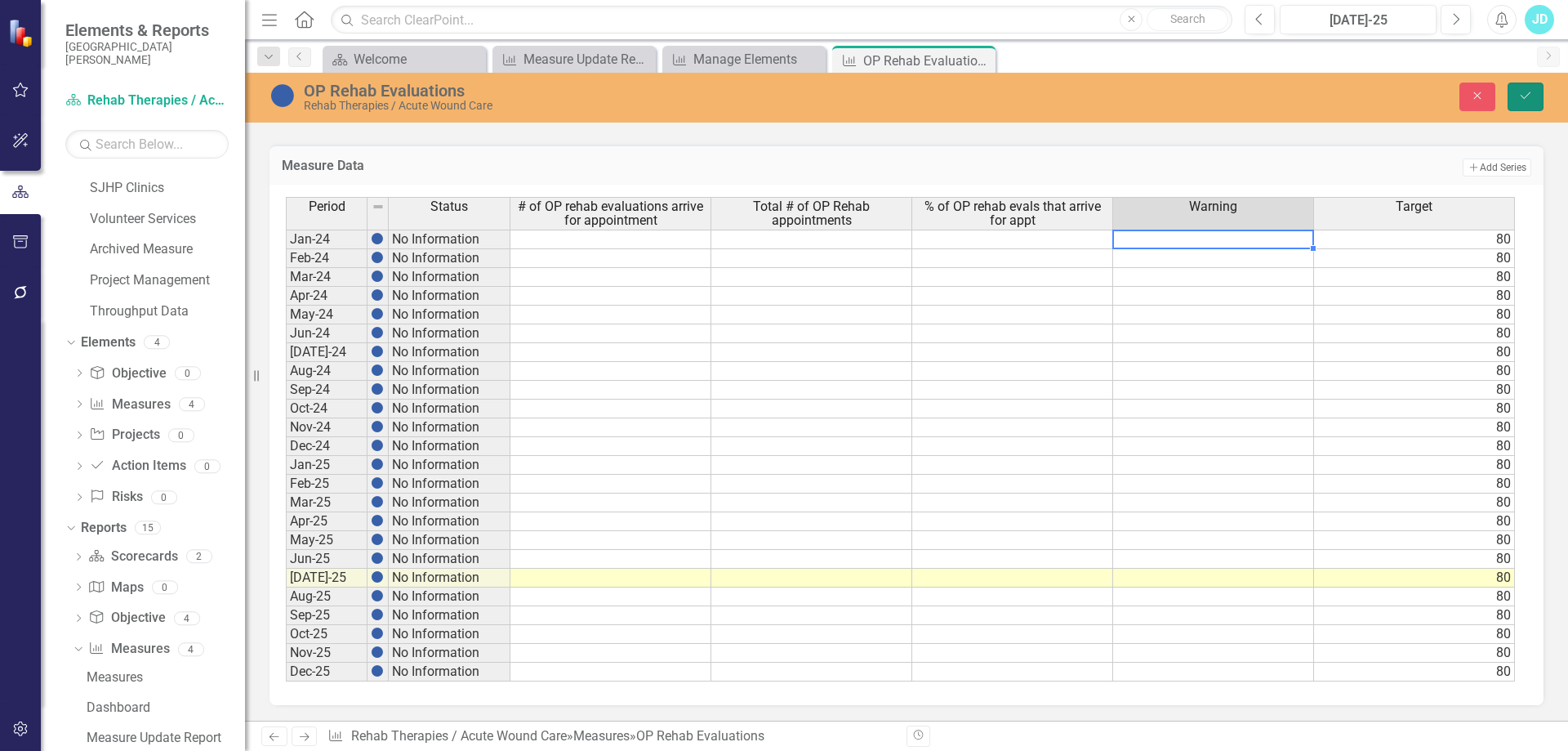
click at [1525, 91] on icon "Save" at bounding box center [1525, 95] width 15 height 12
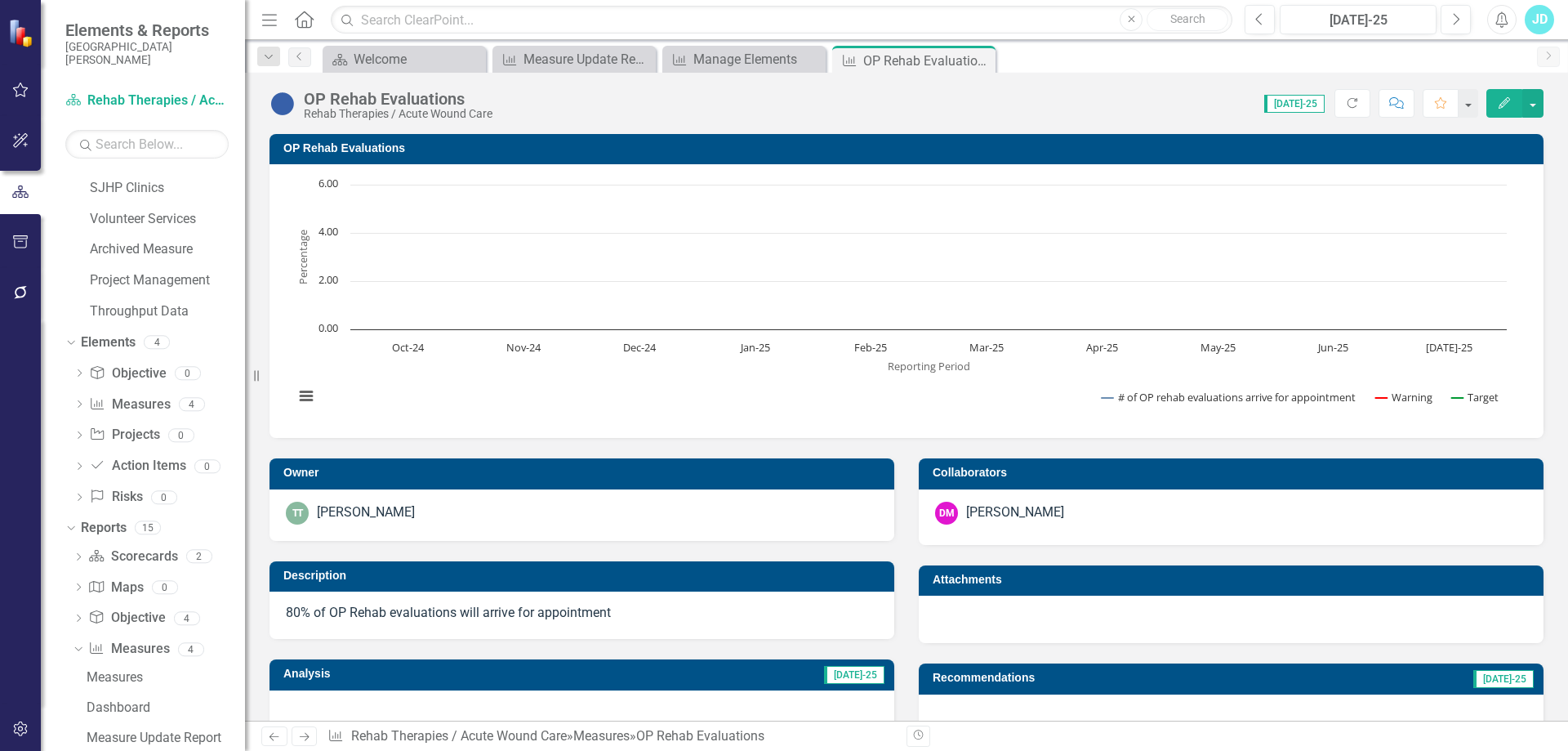
scroll to position [409, 0]
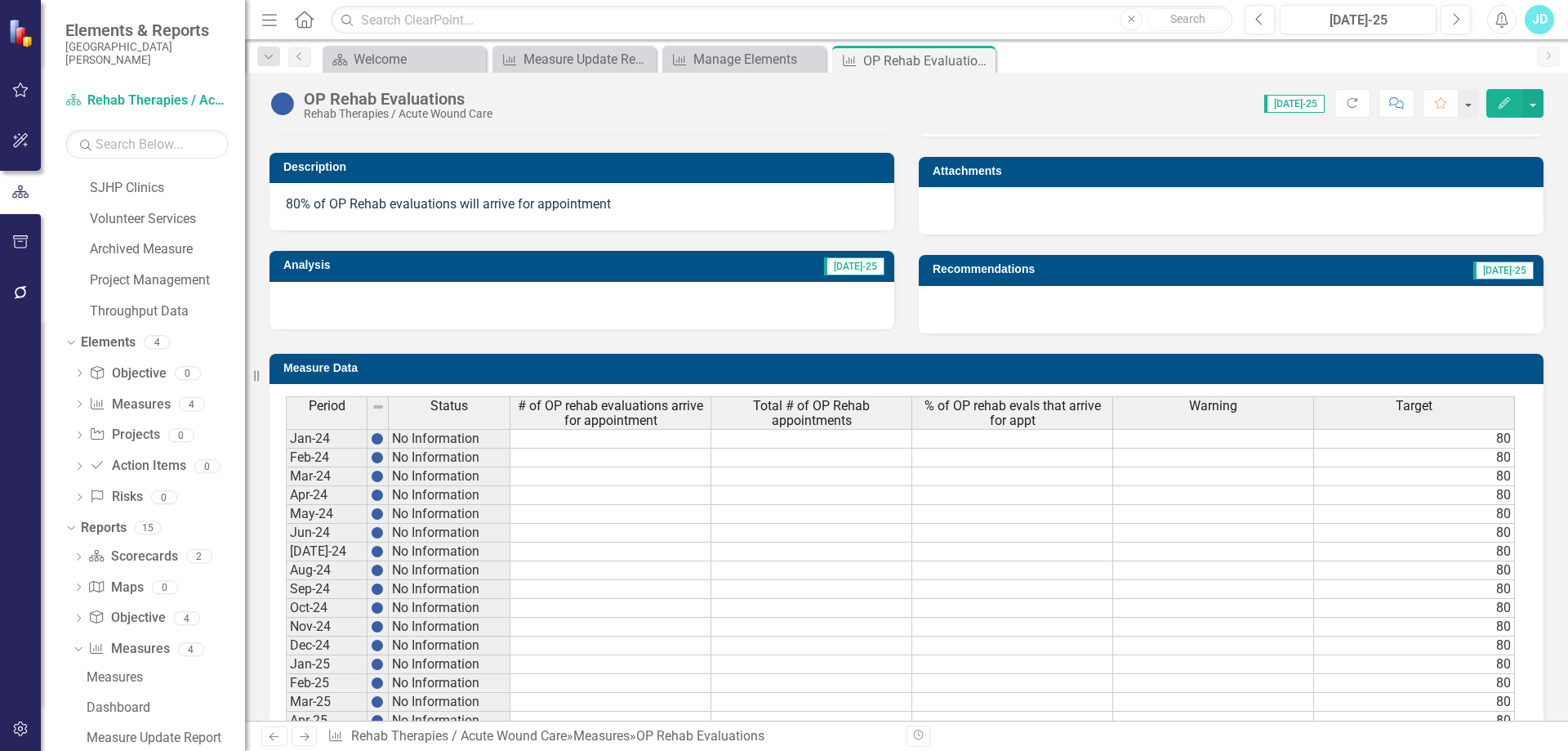
click at [1406, 402] on span "Target" at bounding box center [1414, 406] width 36 height 15
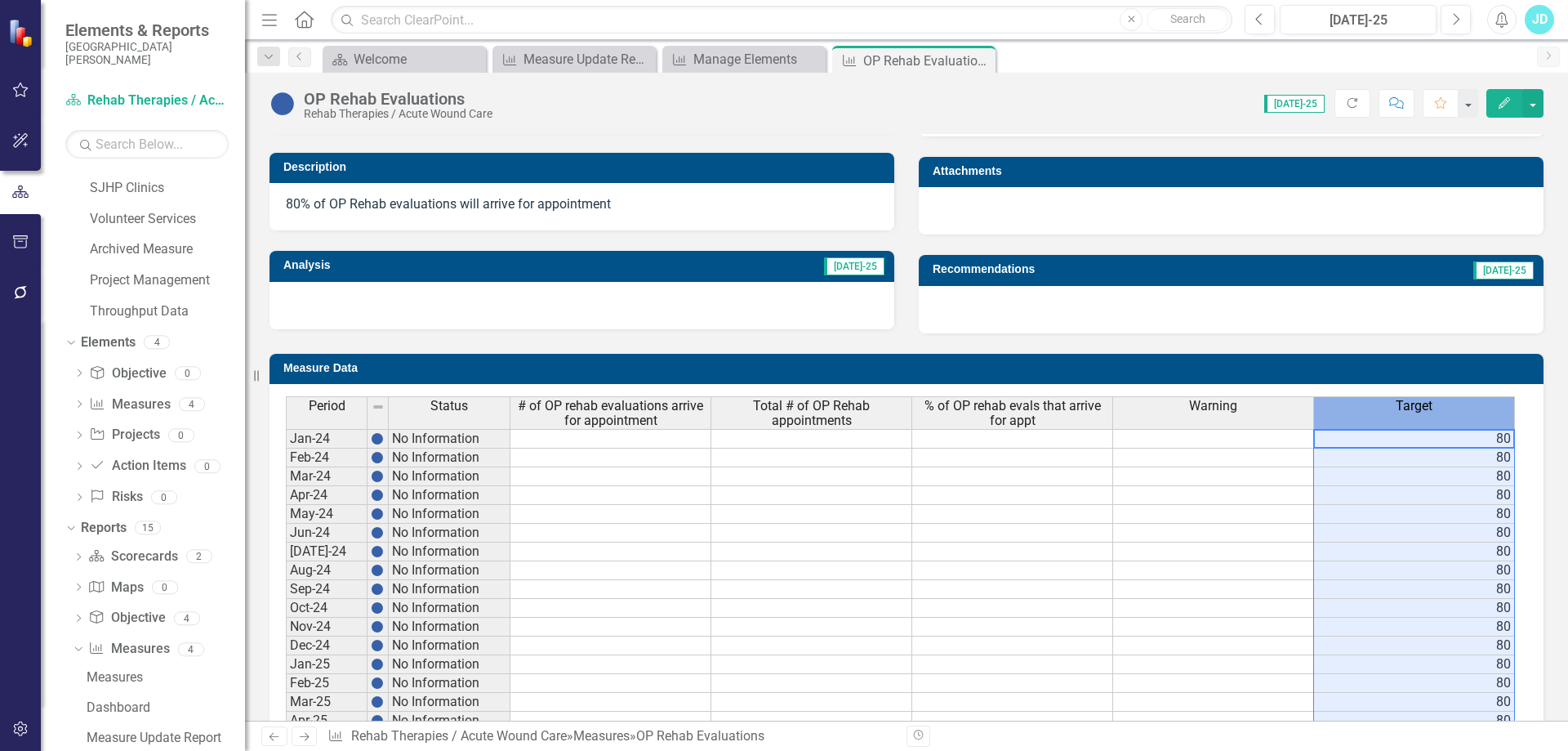
click at [1406, 402] on span "Target" at bounding box center [1414, 406] width 36 height 15
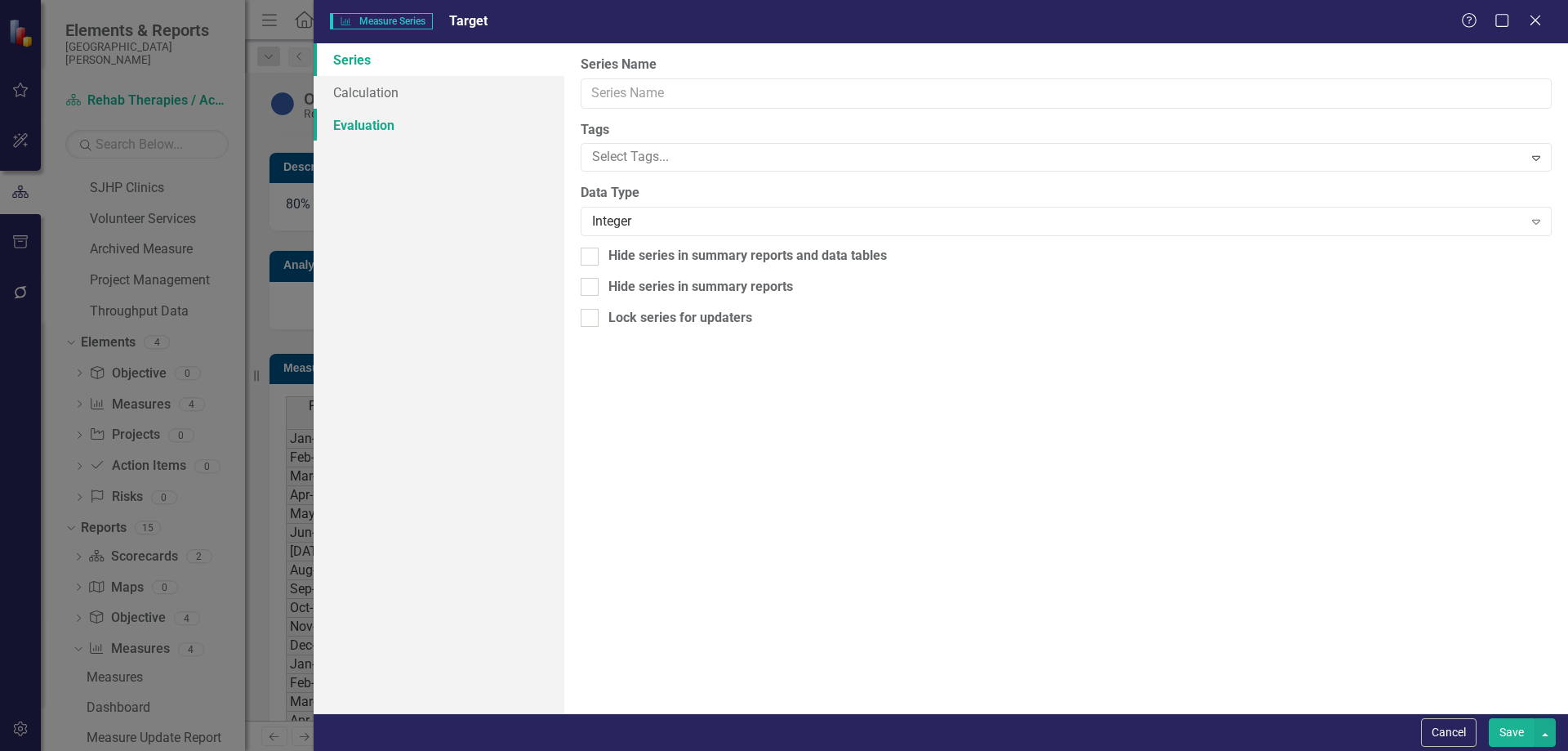
type input "Target"
click at [649, 220] on div "Integer" at bounding box center [1057, 222] width 931 height 19
click at [1506, 729] on button "Save" at bounding box center [1512, 732] width 45 height 28
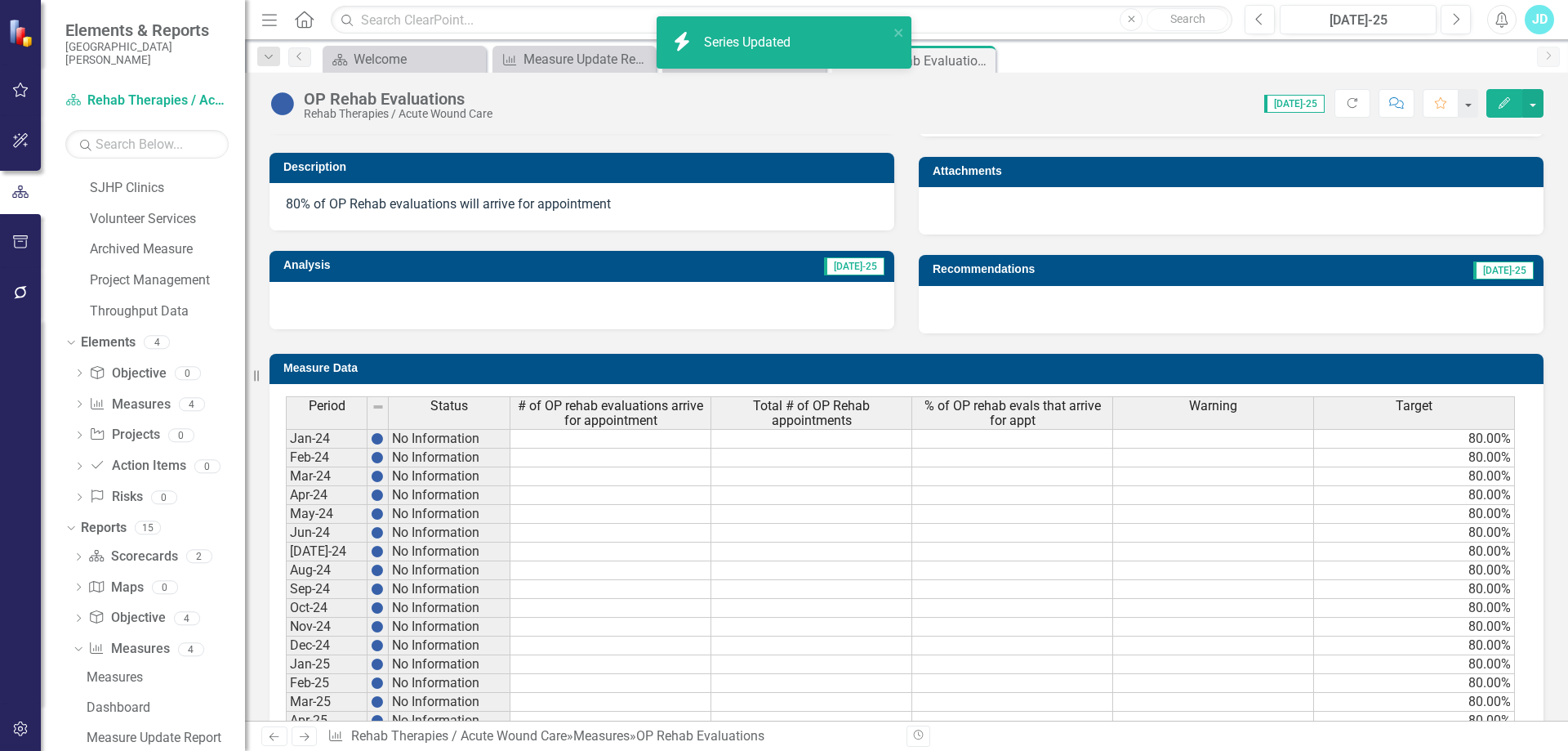
click at [1252, 415] on th "Warning" at bounding box center [1213, 412] width 201 height 33
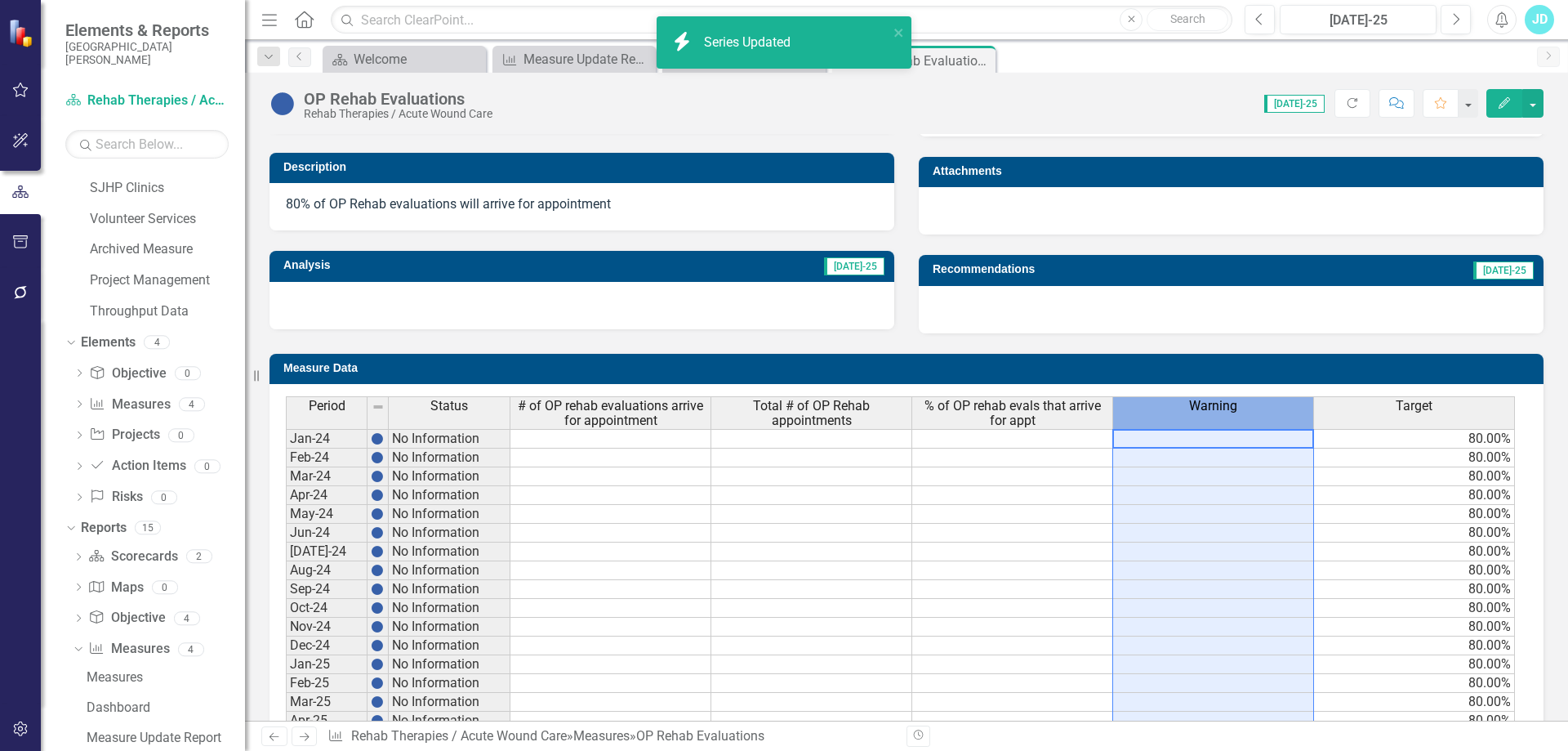
click at [1252, 415] on th "Warning" at bounding box center [1213, 412] width 201 height 33
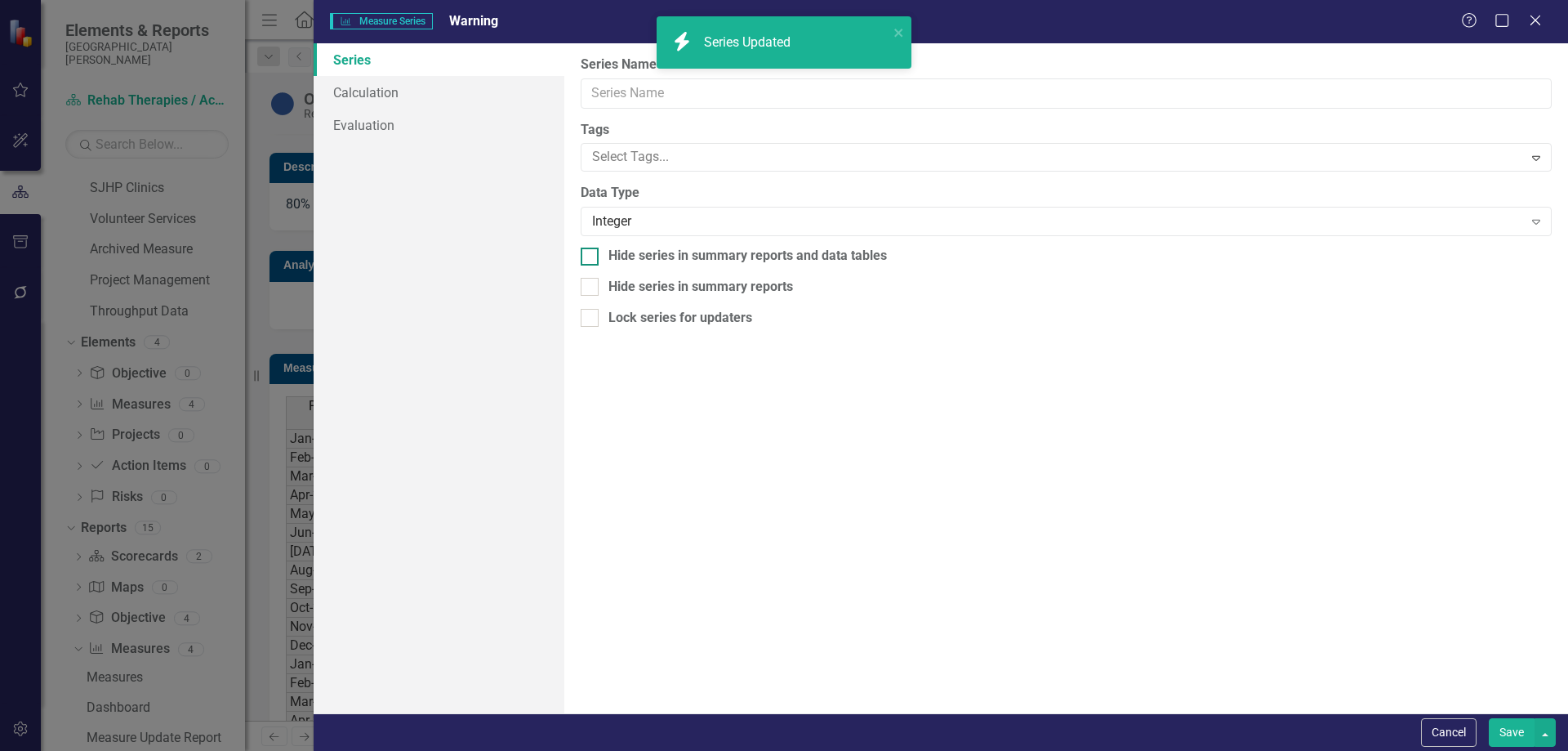
type input "Warning"
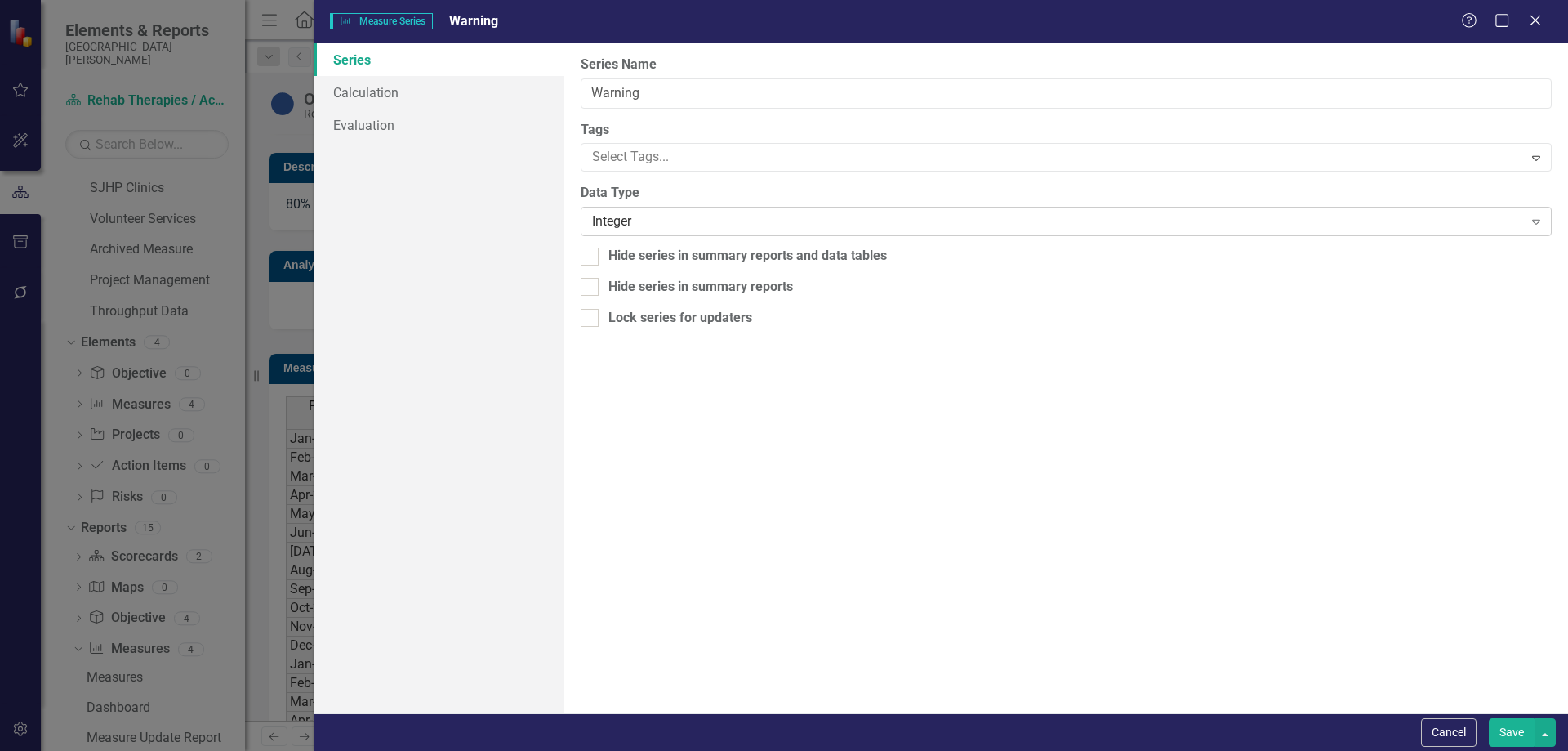
click at [688, 227] on div "Integer" at bounding box center [1057, 222] width 931 height 19
click at [1494, 728] on button "Save" at bounding box center [1512, 732] width 45 height 28
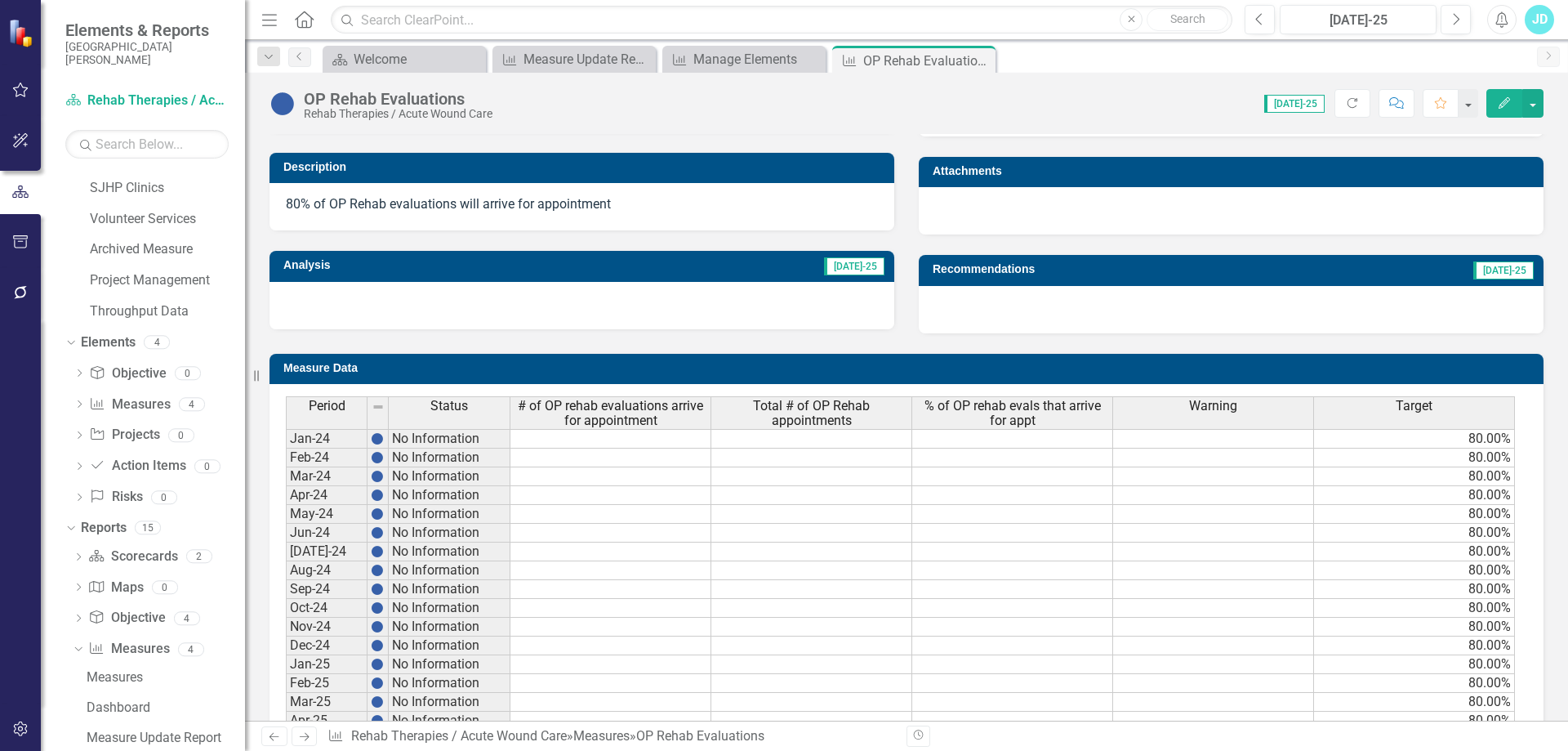
click at [614, 413] on span "# of OP rehab evaluations arrive for appointment" at bounding box center [610, 412] width 193 height 28
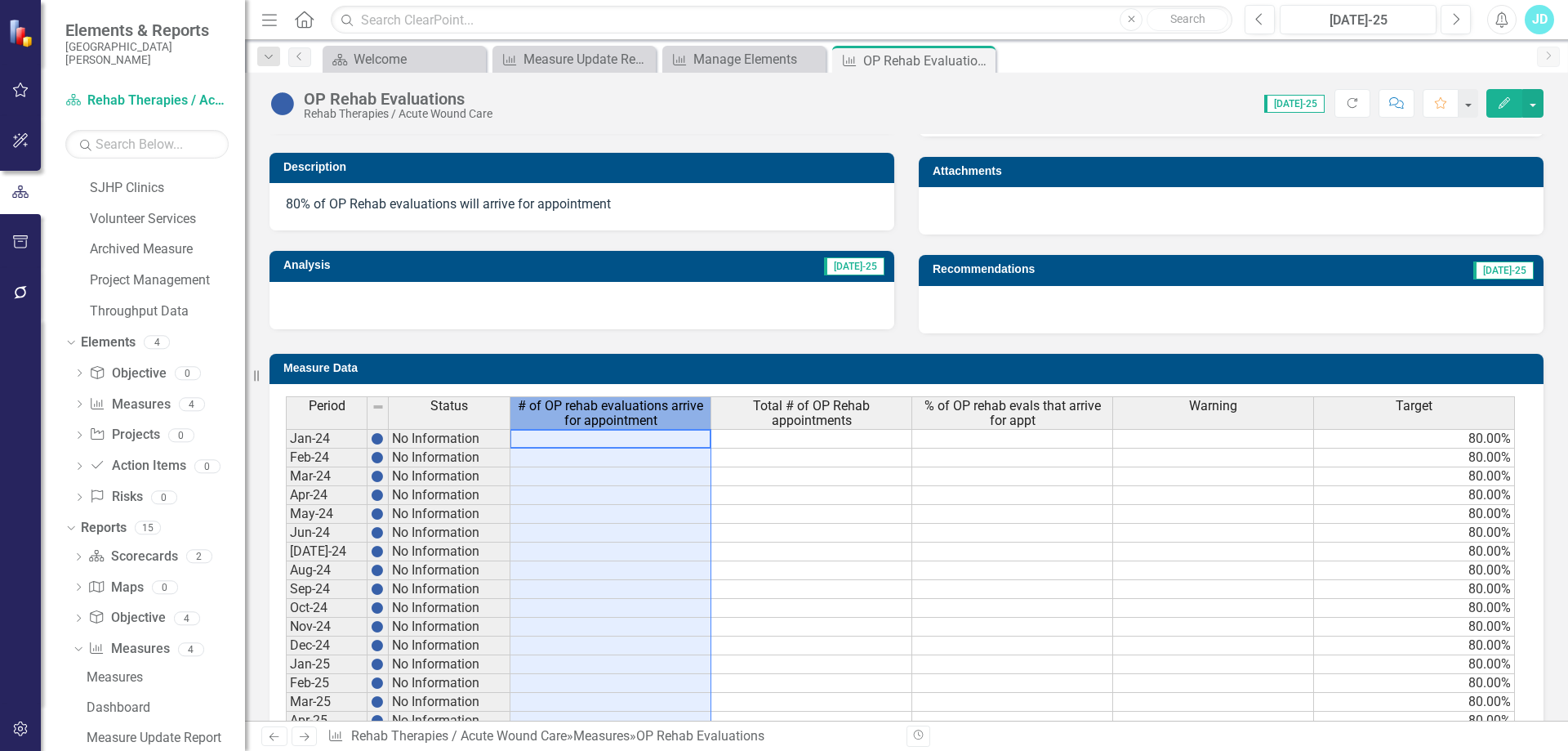
click at [614, 413] on span "# of OP rehab evaluations arrive for appointment" at bounding box center [610, 412] width 193 height 28
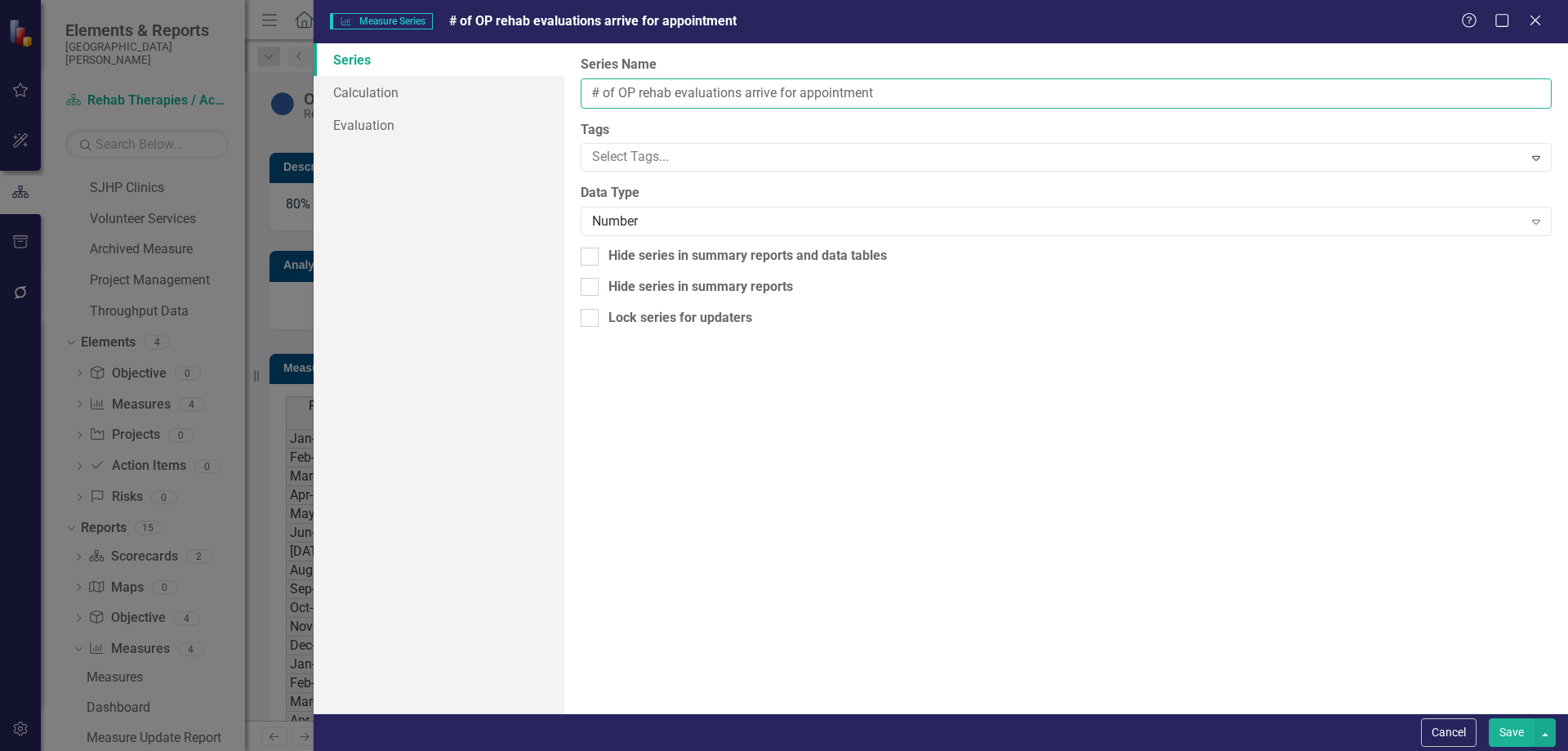
drag, startPoint x: 698, startPoint y: 91, endPoint x: 744, endPoint y: 95, distance: 46.2
click at [744, 95] on input "# of OP rehab evaluations arrive for appointment" at bounding box center [1067, 93] width 971 height 30
click at [764, 89] on input "# of OP rehab evals that arrive for appointment" at bounding box center [1067, 93] width 971 height 30
click at [768, 93] on input "# of OP rehab evals that arrive for appointment" at bounding box center [1067, 93] width 971 height 30
type input "# of OP rehab evals that arrived for appointment"
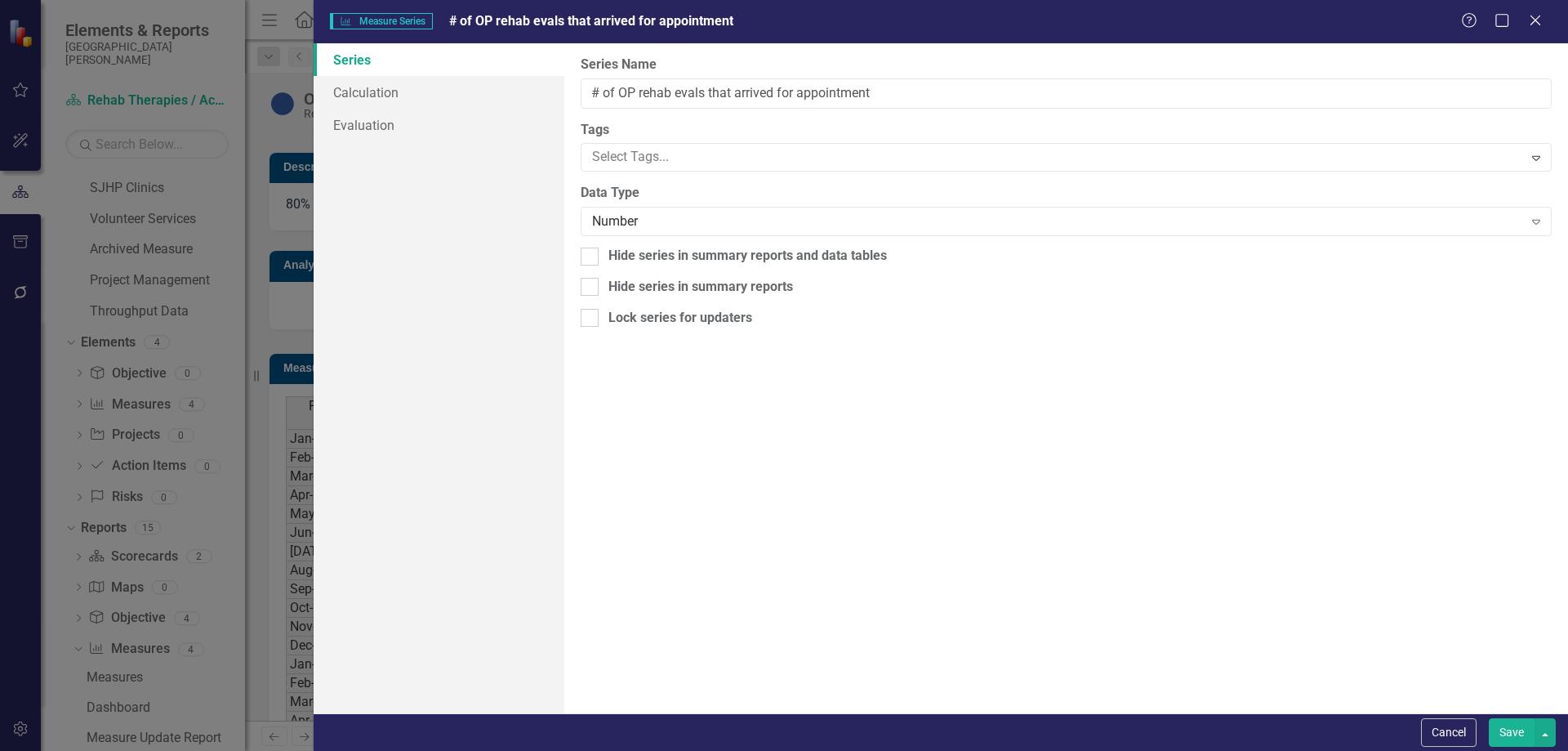
click at [1528, 736] on button "Save" at bounding box center [1512, 732] width 45 height 28
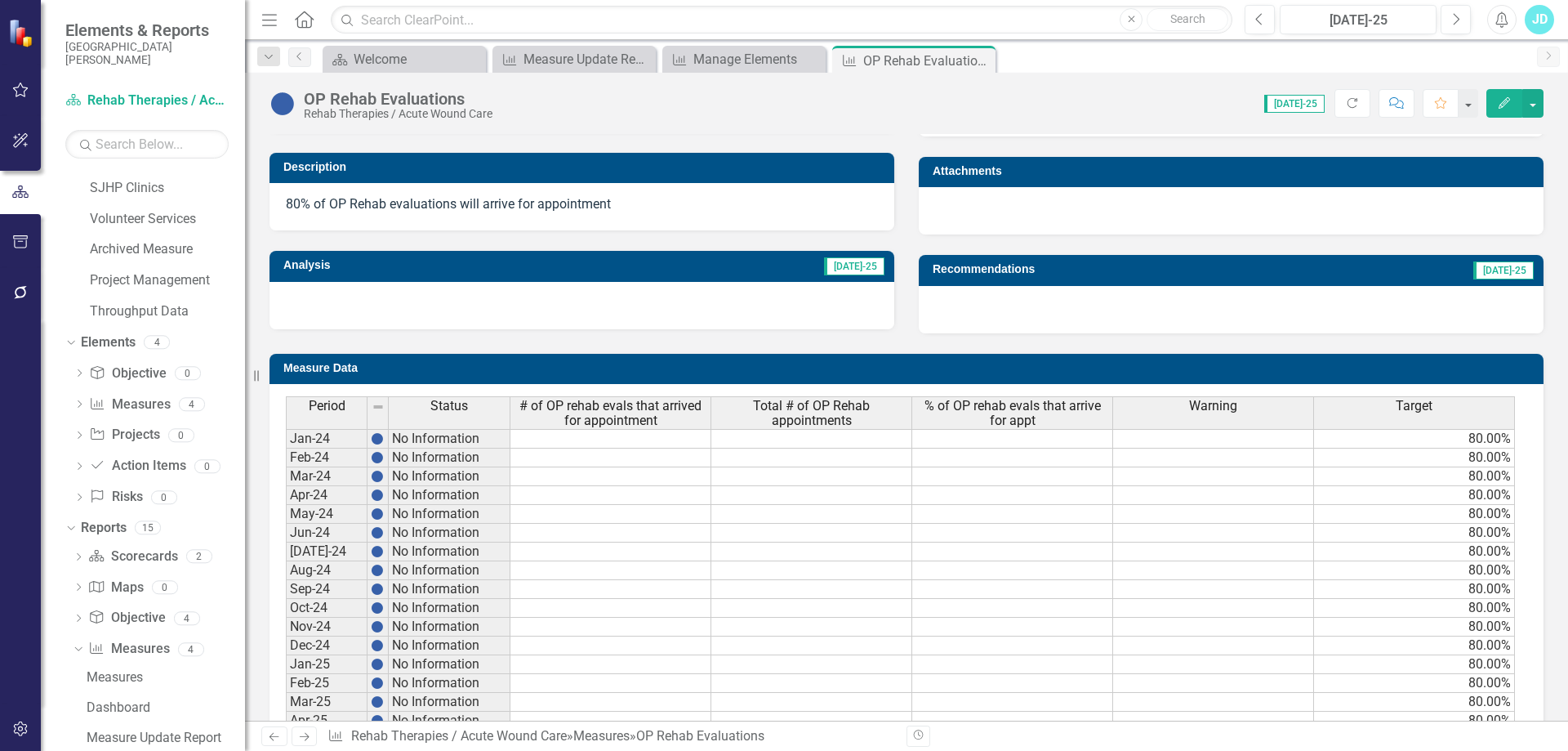
scroll to position [0, 0]
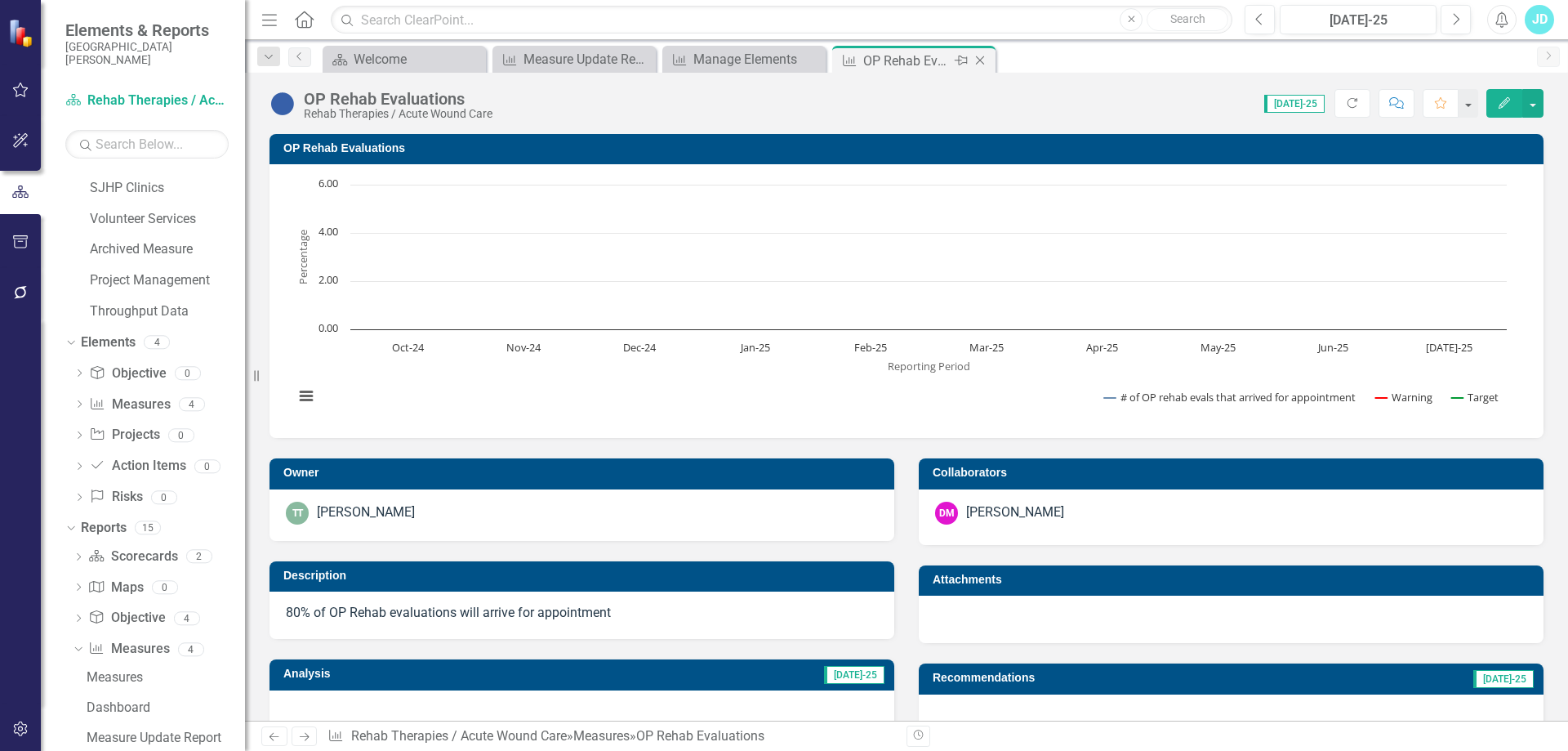
click at [984, 56] on icon at bounding box center [981, 61] width 9 height 9
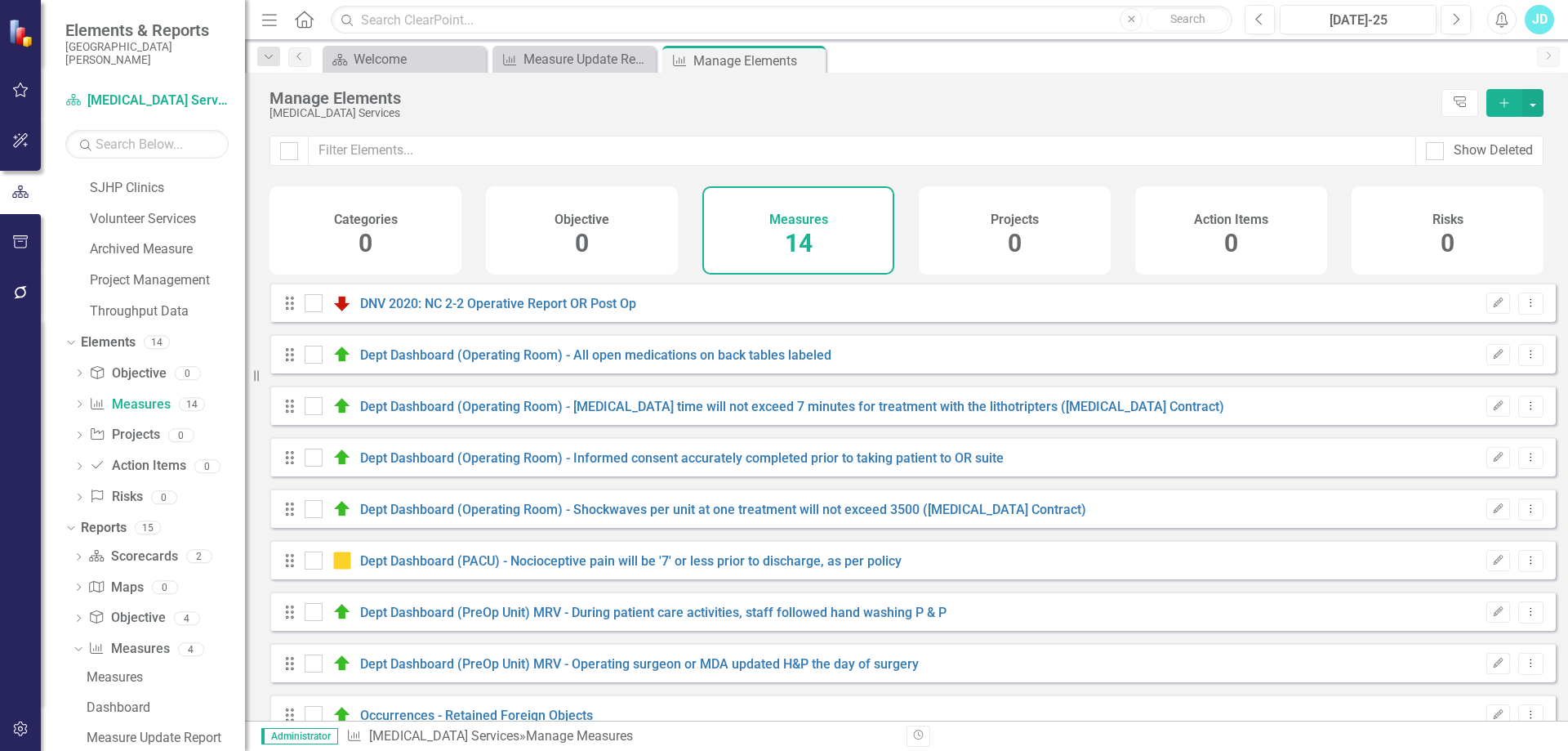
checkbox input "false"
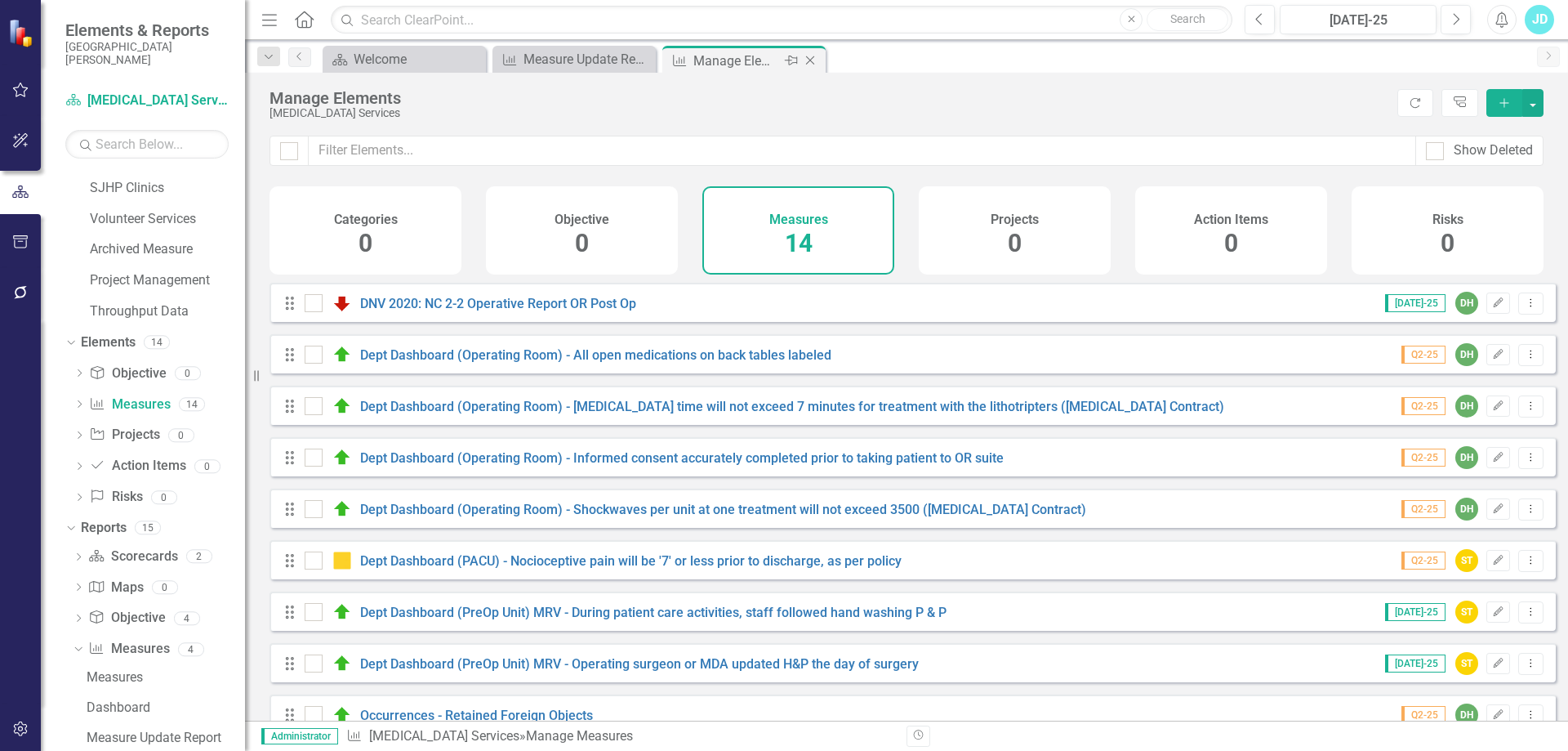
click at [807, 57] on icon at bounding box center [811, 61] width 9 height 9
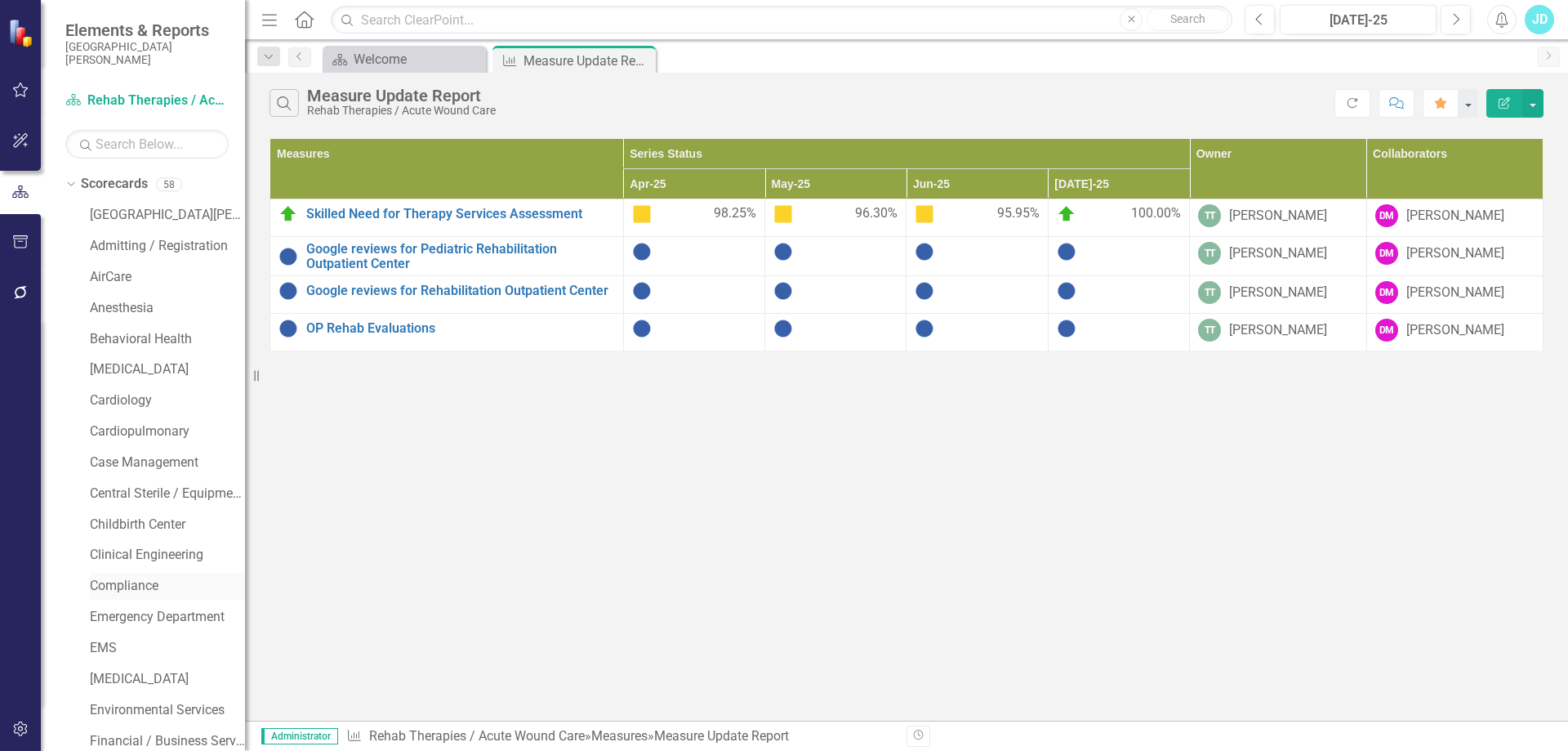
click at [140, 588] on link "Compliance" at bounding box center [167, 586] width 155 height 19
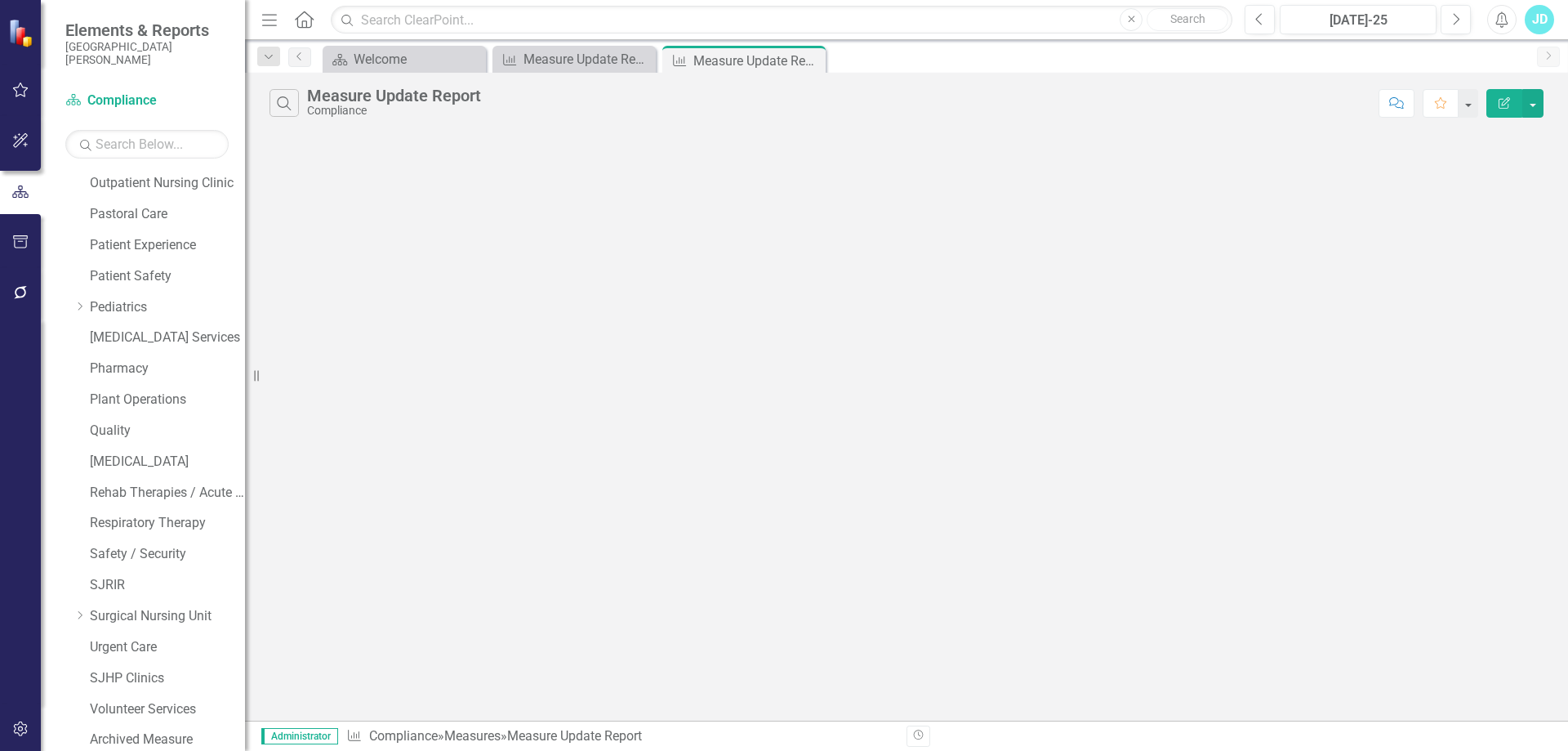
scroll to position [613, 0]
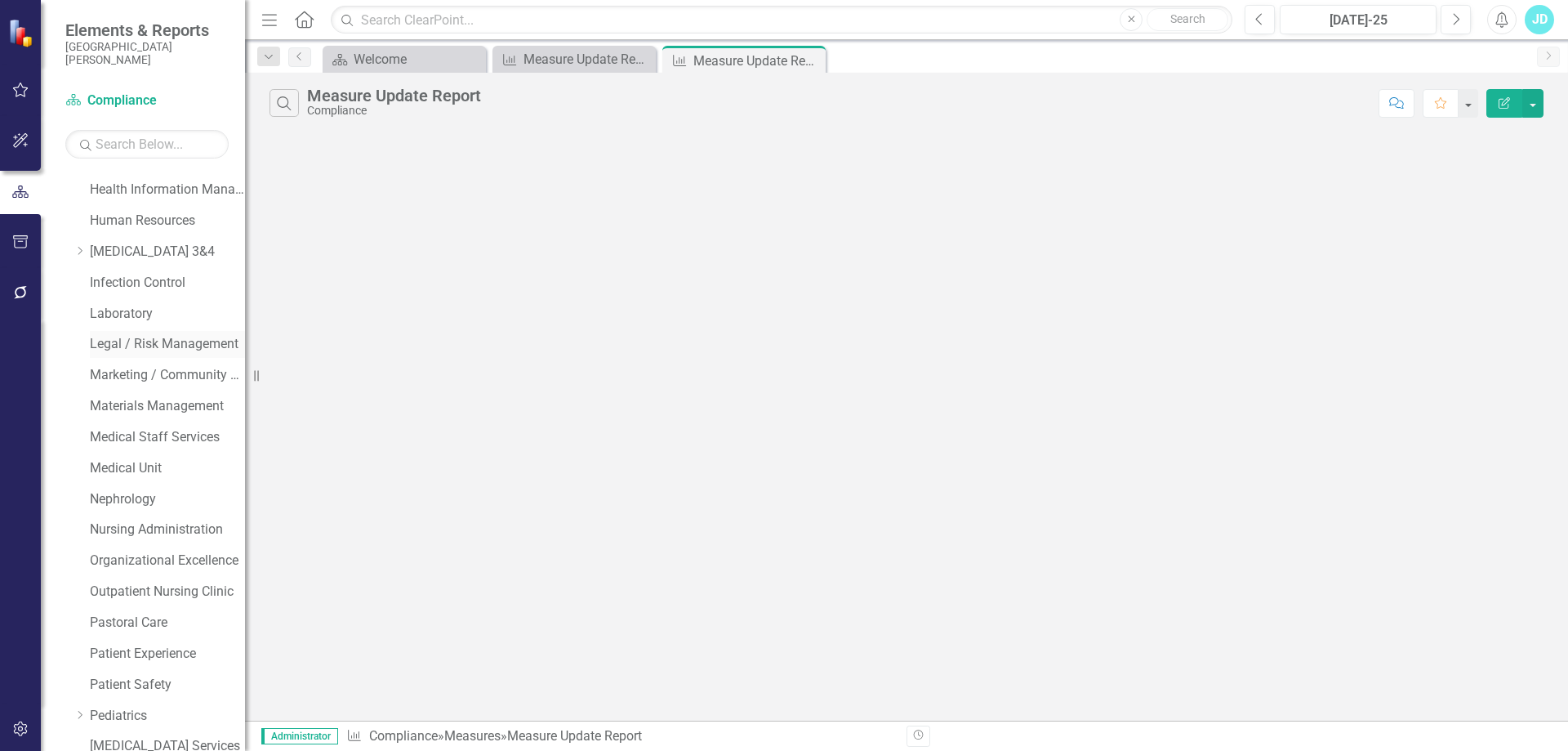
click at [182, 334] on div "Legal / Risk Management" at bounding box center [167, 344] width 155 height 27
click at [178, 352] on link "Legal / Risk Management" at bounding box center [167, 344] width 155 height 19
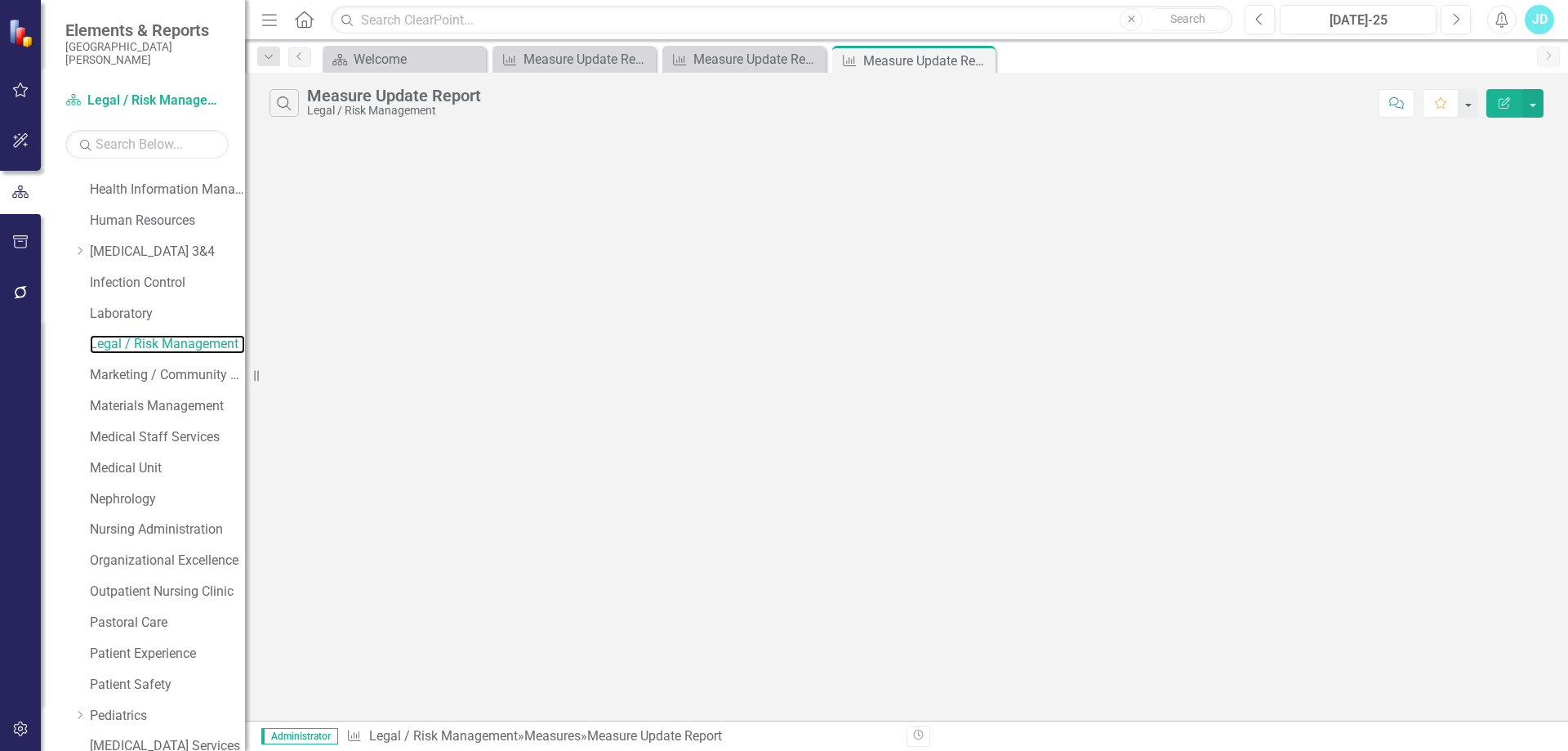
scroll to position [1511, 0]
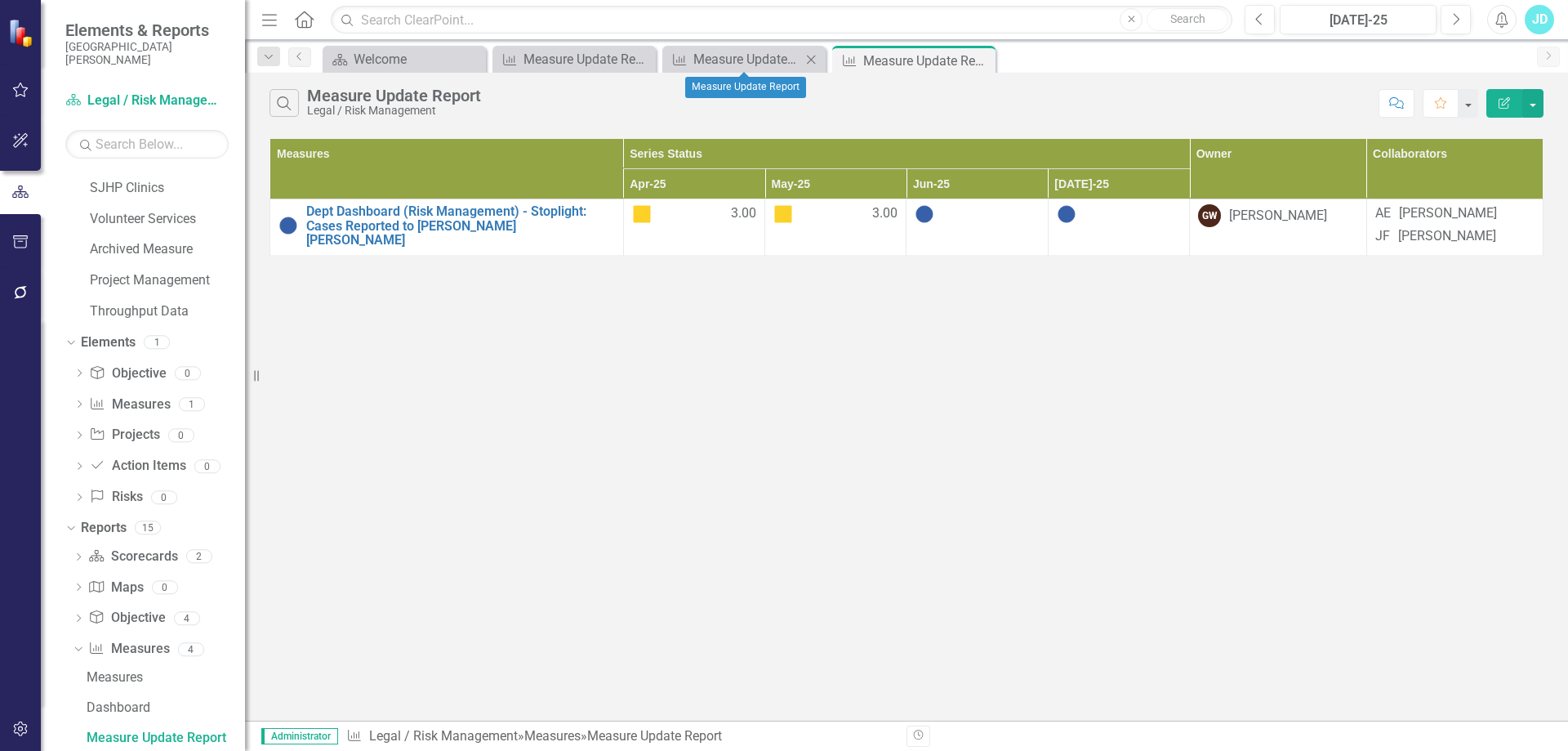
click at [814, 59] on icon "Close" at bounding box center [811, 59] width 16 height 13
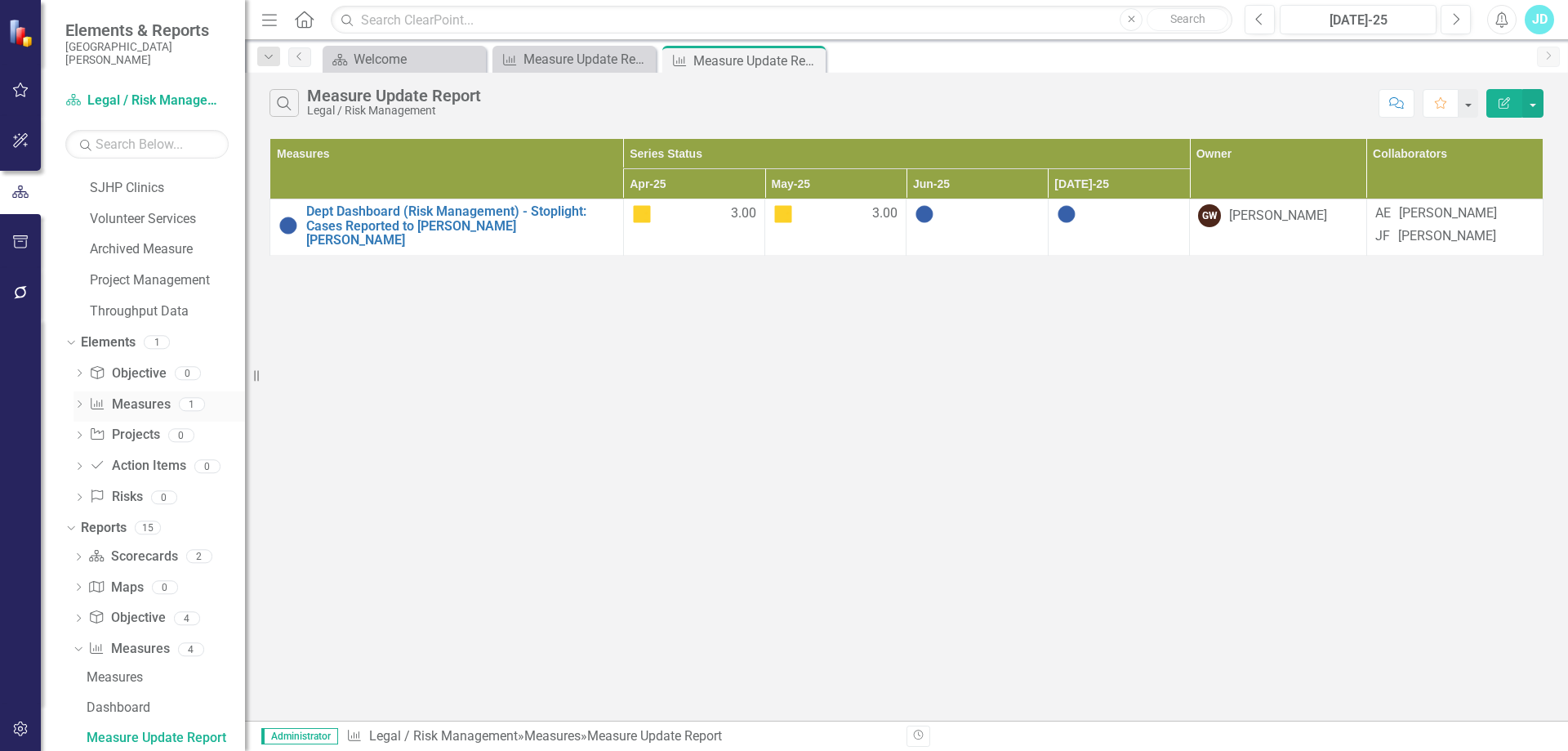
click at [128, 408] on link "Measure Measures" at bounding box center [129, 404] width 81 height 19
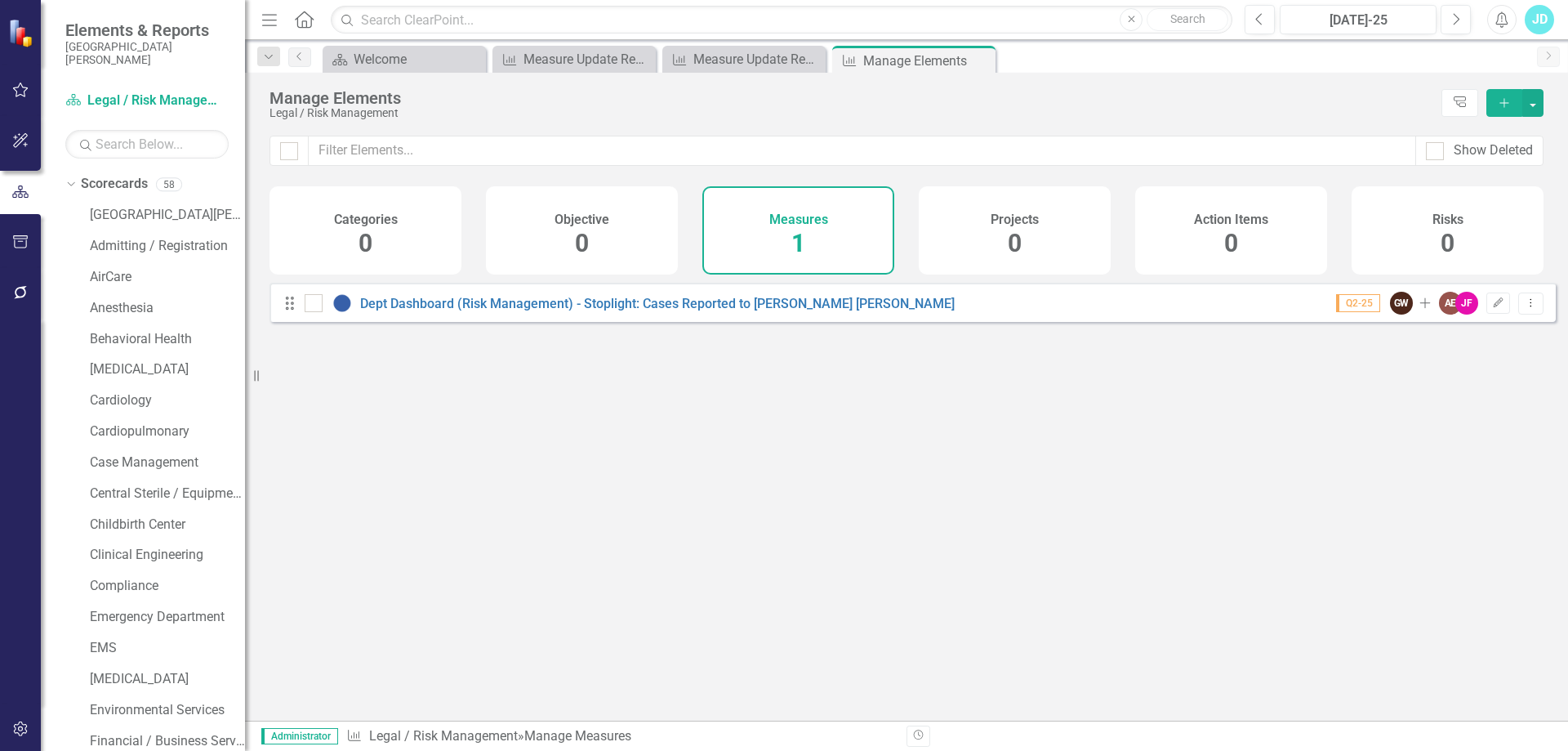
scroll to position [1511, 0]
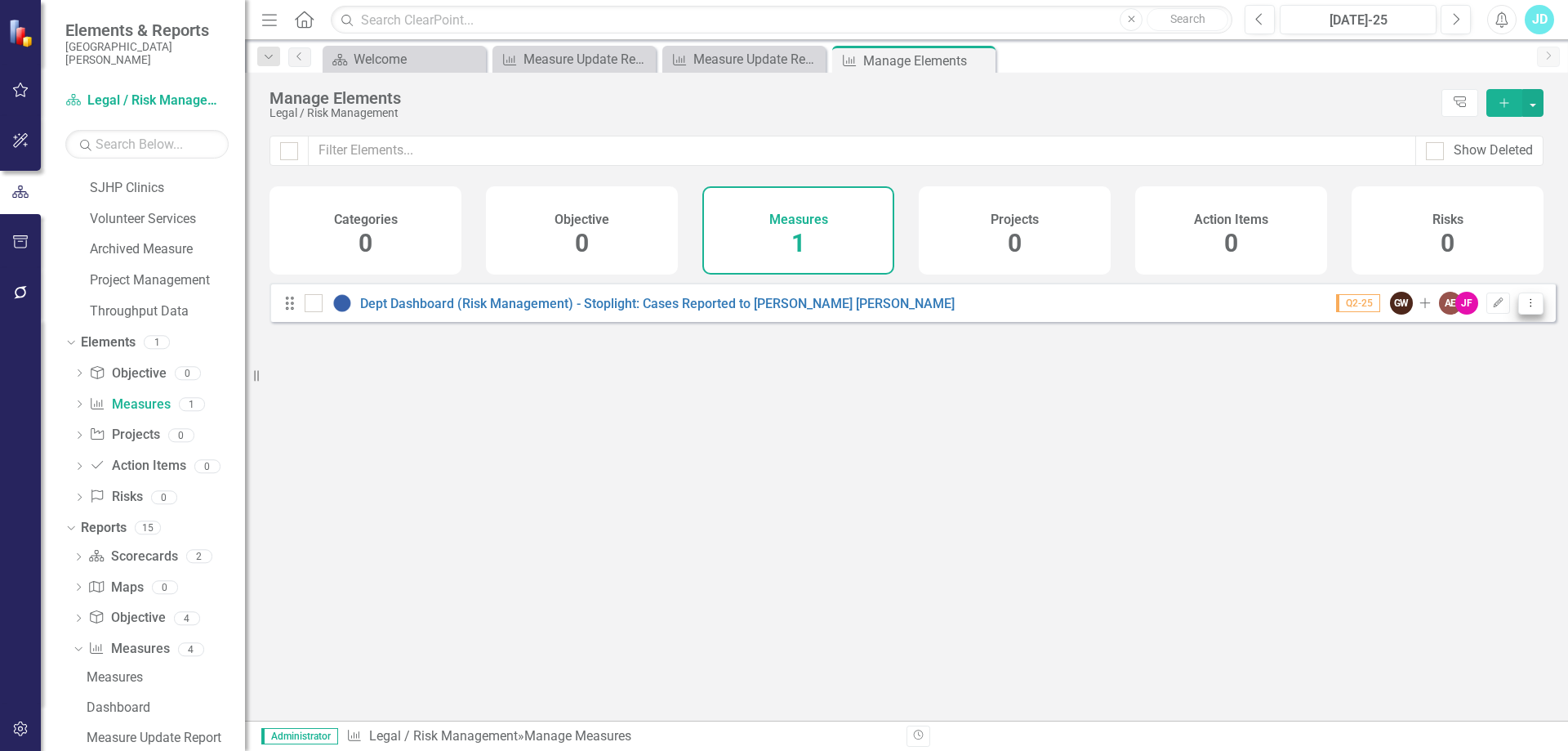
click at [1524, 308] on icon "Dropdown Menu" at bounding box center [1531, 302] width 14 height 11
click at [1476, 398] on link "Copy Duplicate Measure" at bounding box center [1457, 402] width 147 height 30
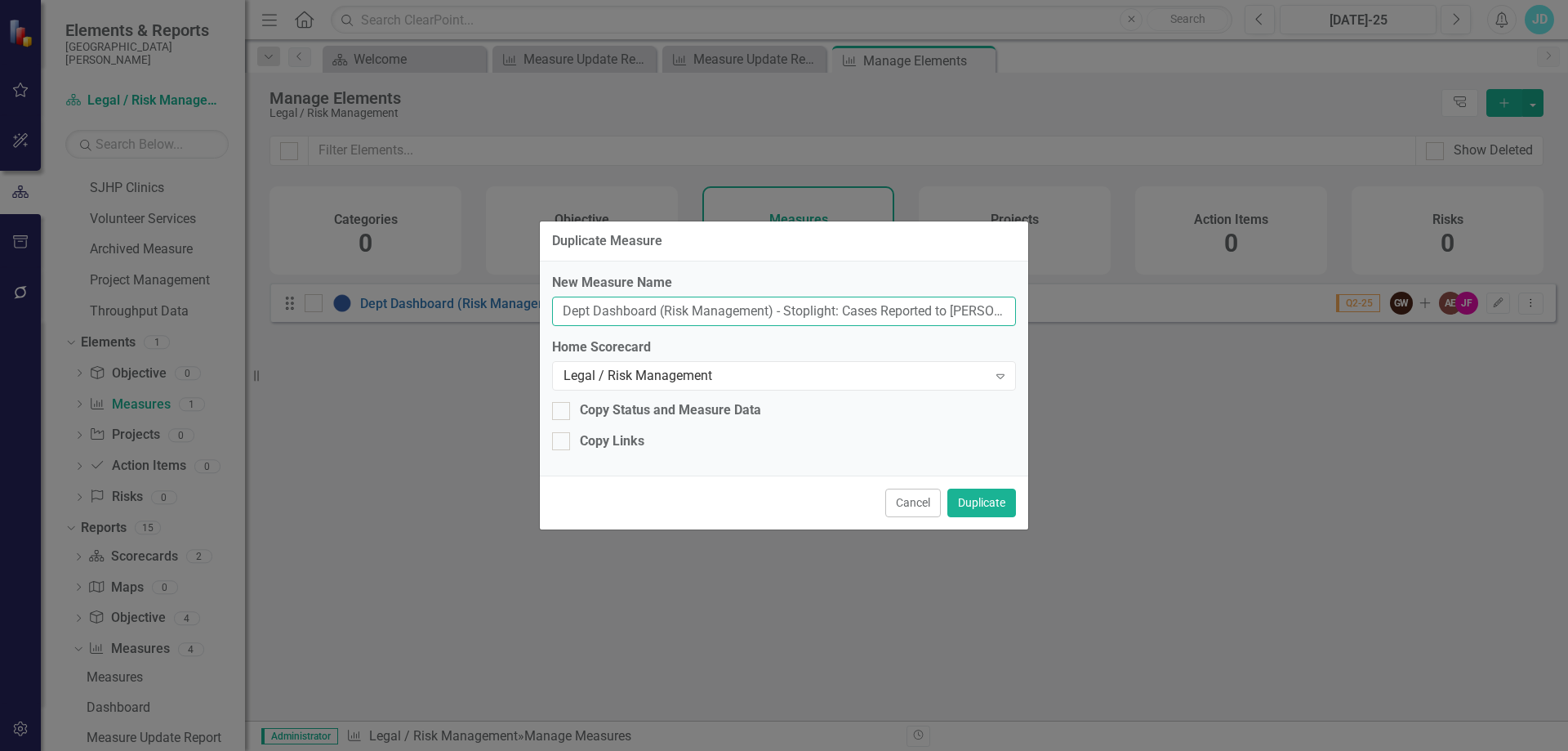
scroll to position [0, 92]
drag, startPoint x: 566, startPoint y: 312, endPoint x: 1115, endPoint y: 308, distance: 549.0
click at [1115, 308] on div "Duplicate Measure New Measure Name Dept Dashboard (Risk Management) - Stoplight…" at bounding box center [784, 375] width 1568 height 751
click at [819, 313] on input "Dept Dashboard (Risk Management) - Stoplight: Cases Reported to Gallagher Basse…" at bounding box center [784, 311] width 464 height 30
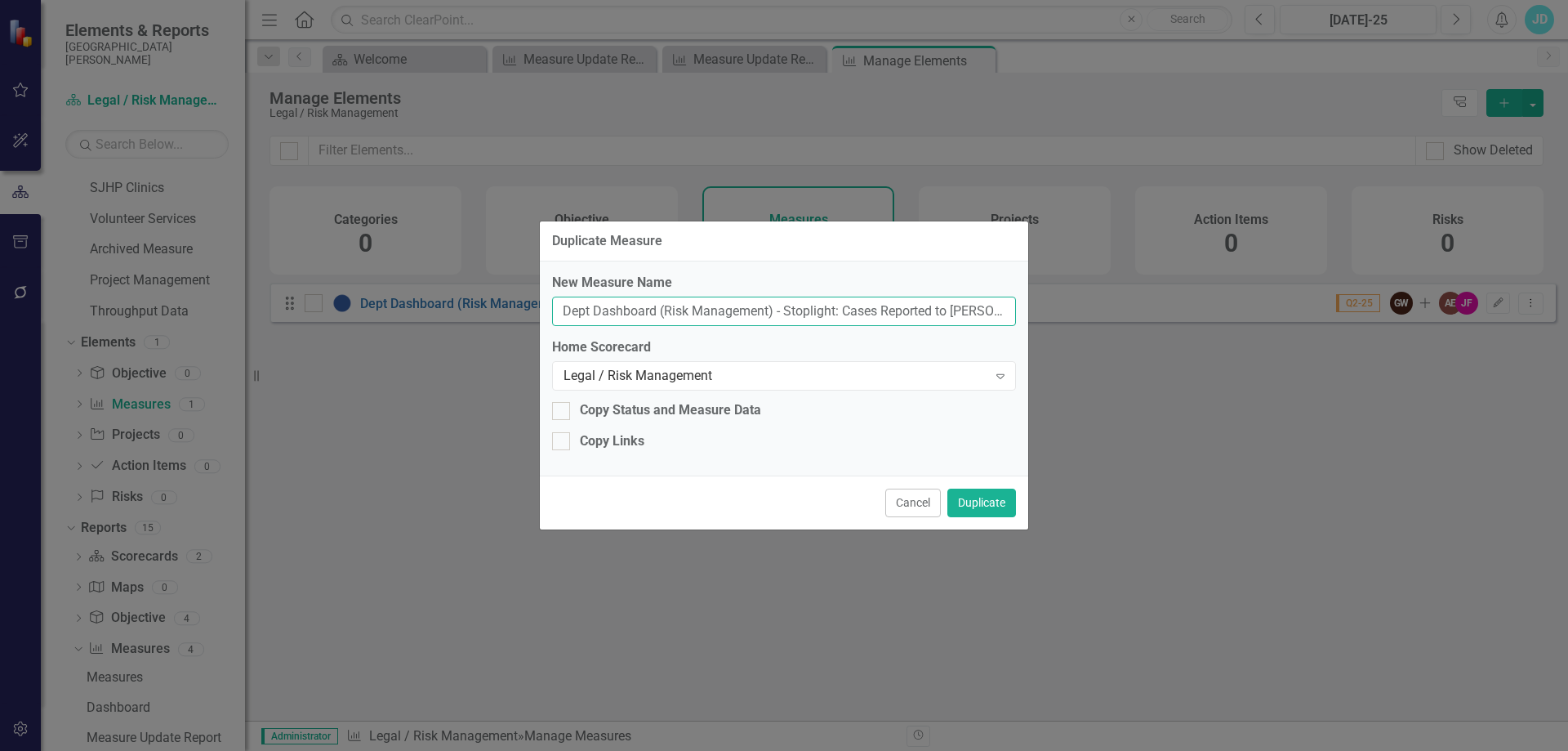
scroll to position [0, 92]
drag, startPoint x: 560, startPoint y: 313, endPoint x: 1472, endPoint y: 302, distance: 912.1
click at [1472, 302] on div "Duplicate Measure New Measure Name Dept Dashboard (Risk Management) - Stoplight…" at bounding box center [784, 375] width 1568 height 751
type input "Class 1 Recall Response Time"
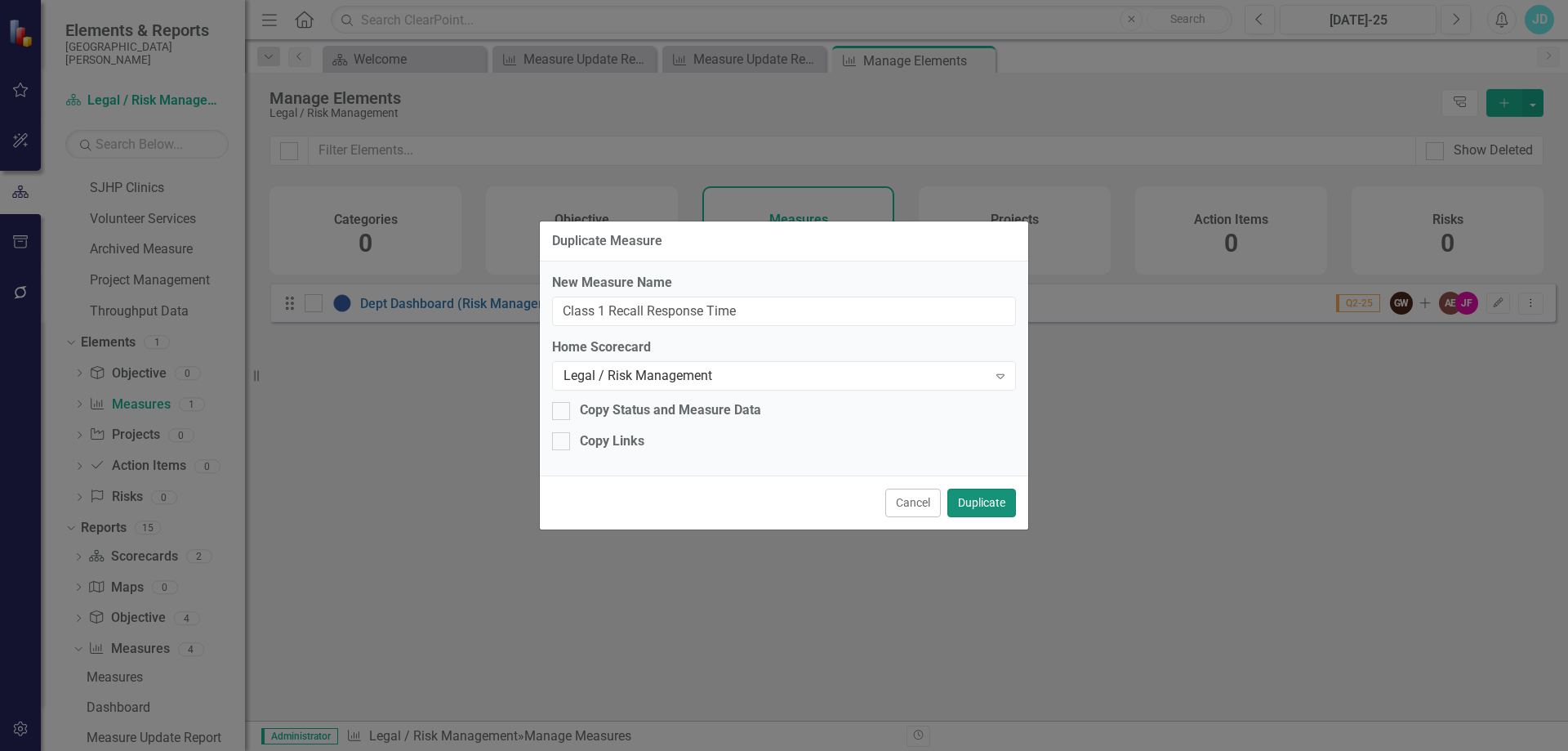
click at [964, 503] on button "Duplicate" at bounding box center [982, 502] width 69 height 28
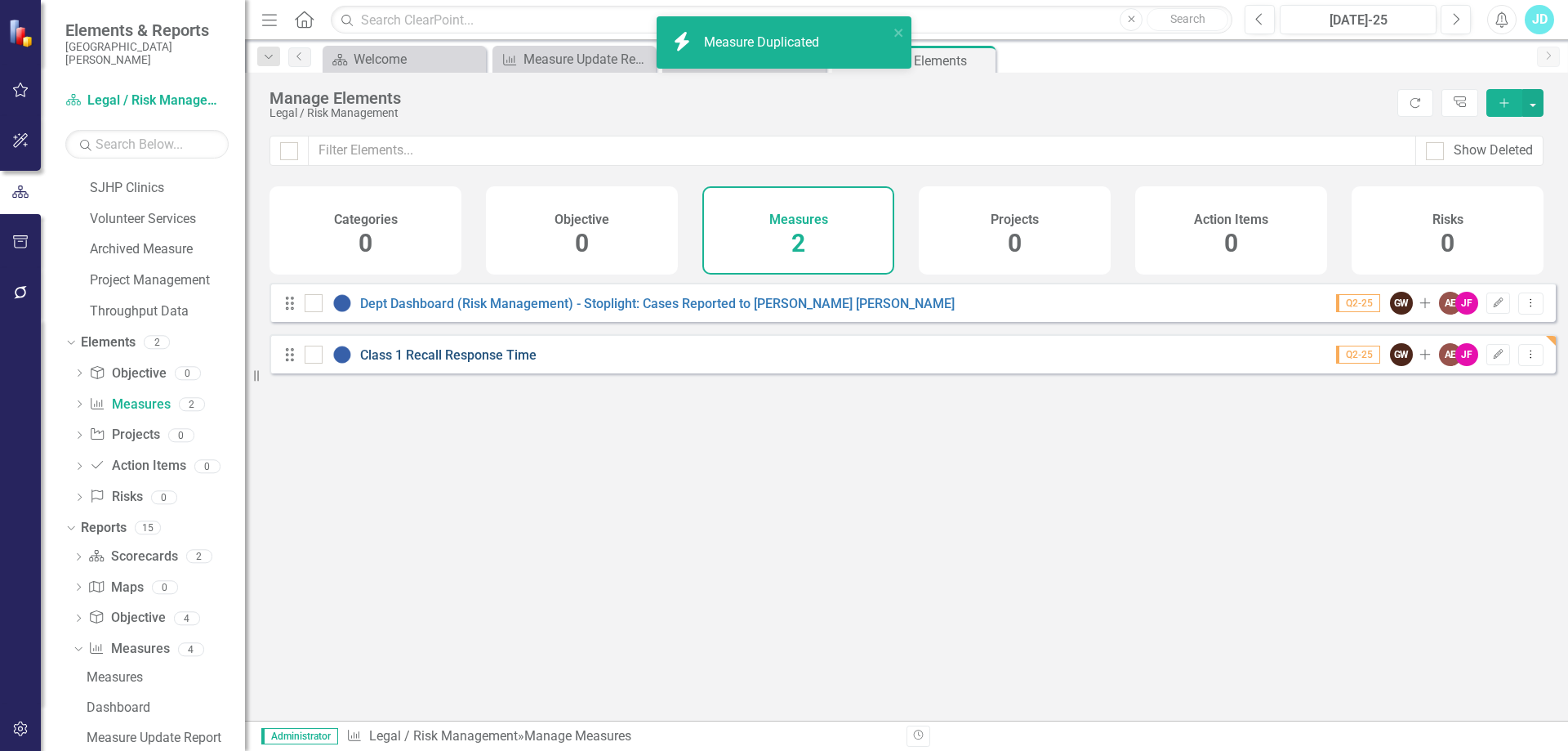
click at [422, 362] on link "Class 1 Recall Response Time" at bounding box center [449, 354] width 176 height 15
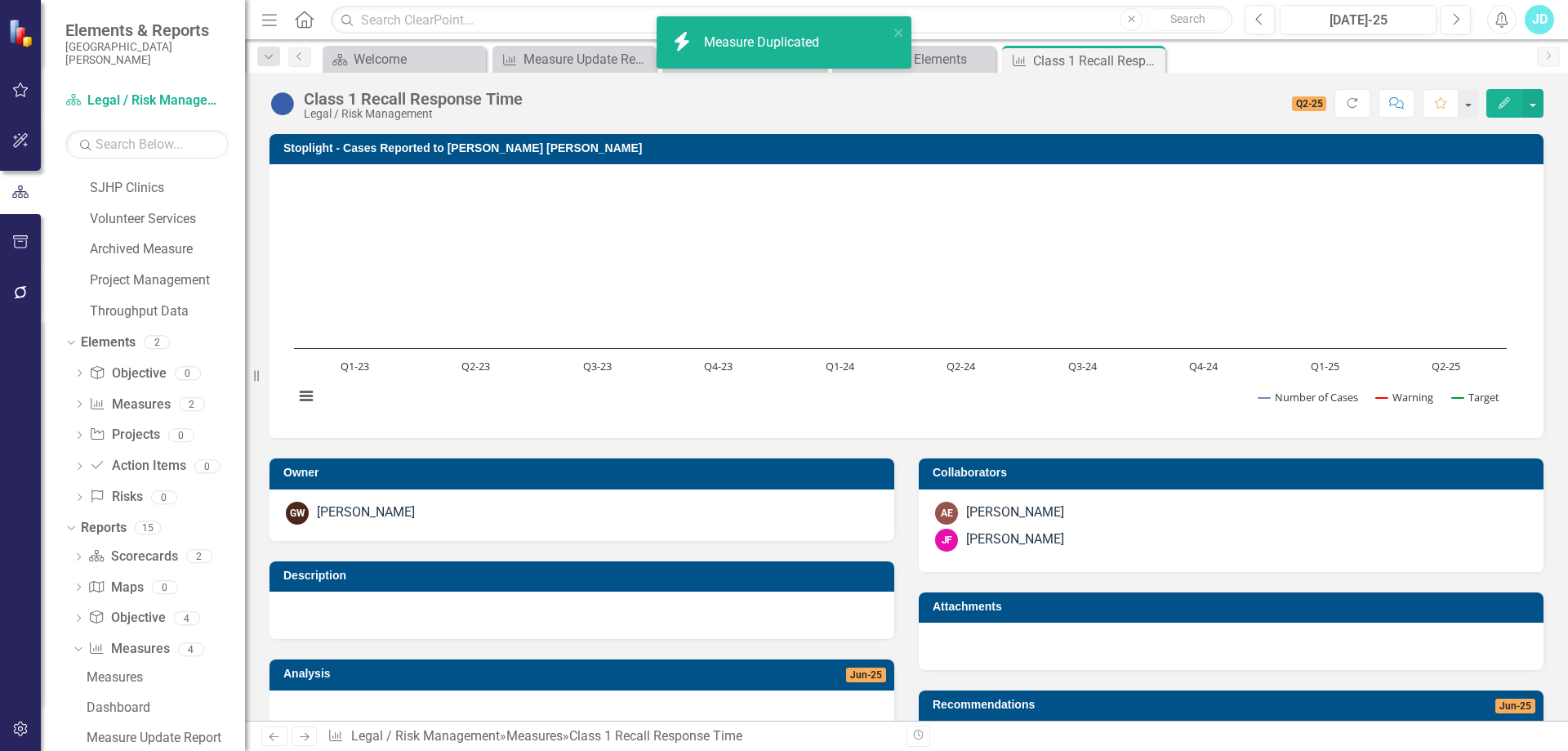
click at [1042, 523] on div "AE Anne Eley" at bounding box center [1231, 512] width 592 height 23
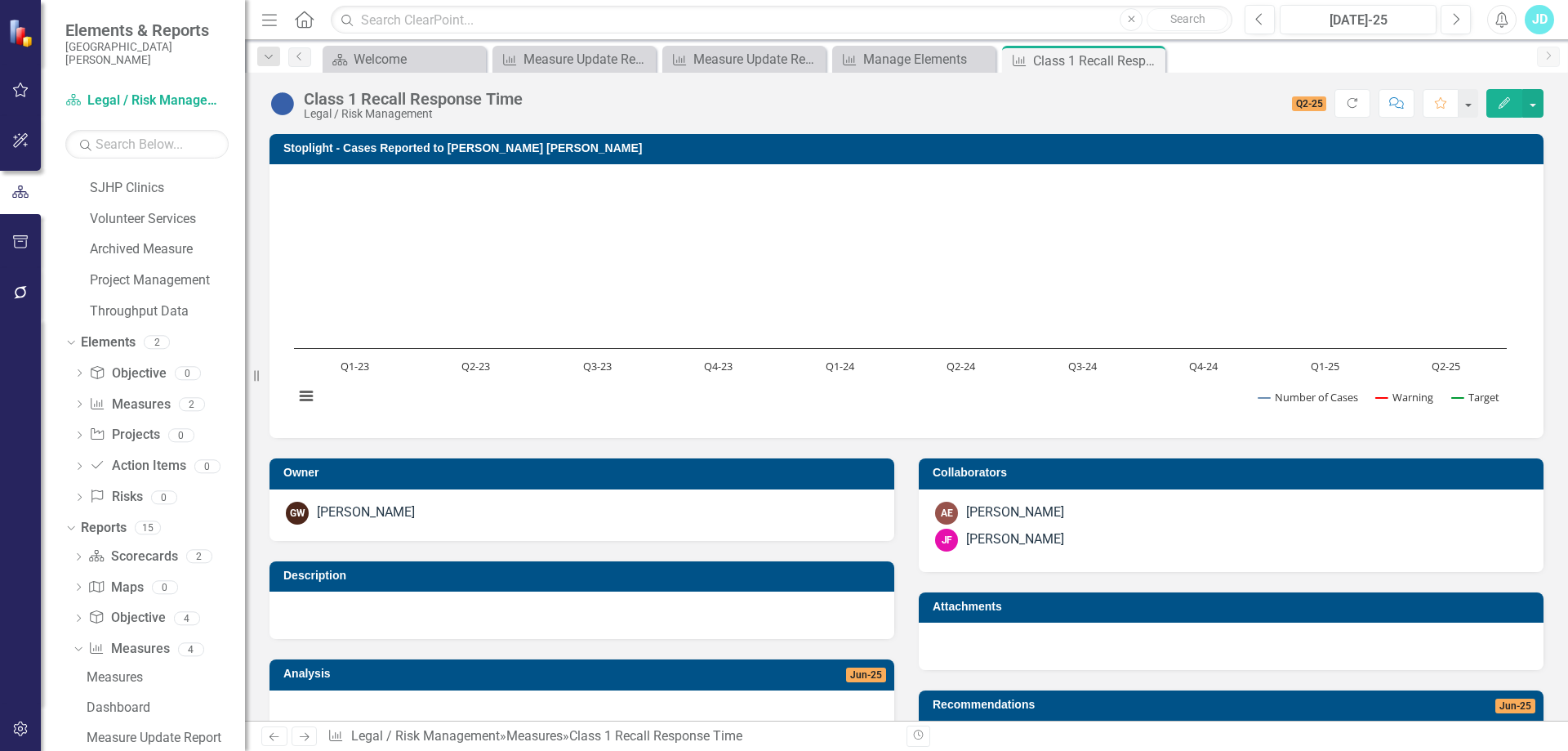
click at [1042, 523] on div "AE Anne Eley" at bounding box center [1231, 512] width 592 height 23
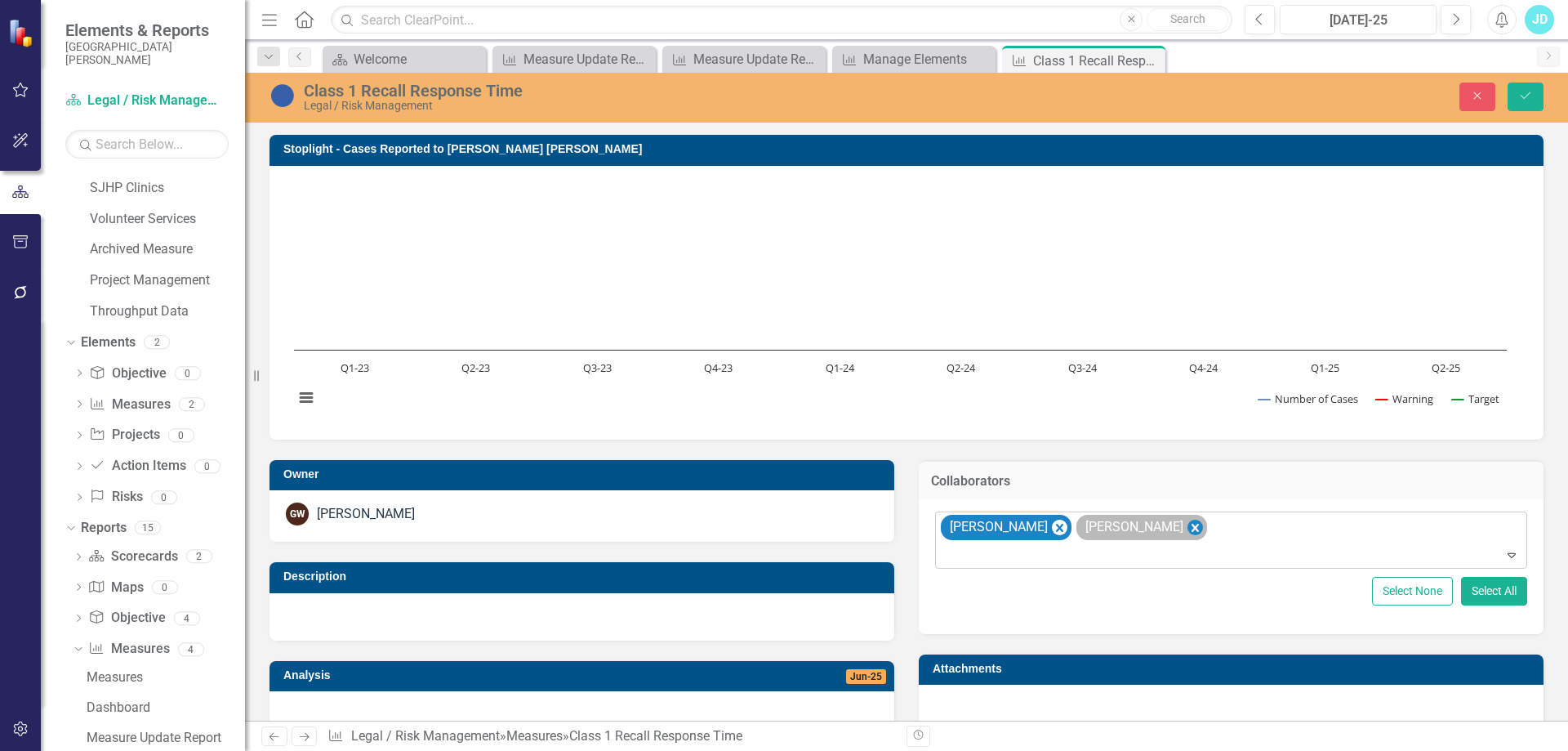
click at [1188, 523] on icon "Remove Joanna Fuhrman" at bounding box center [1195, 528] width 15 height 20
click at [1052, 529] on icon "Remove Anne Eley" at bounding box center [1060, 528] width 15 height 20
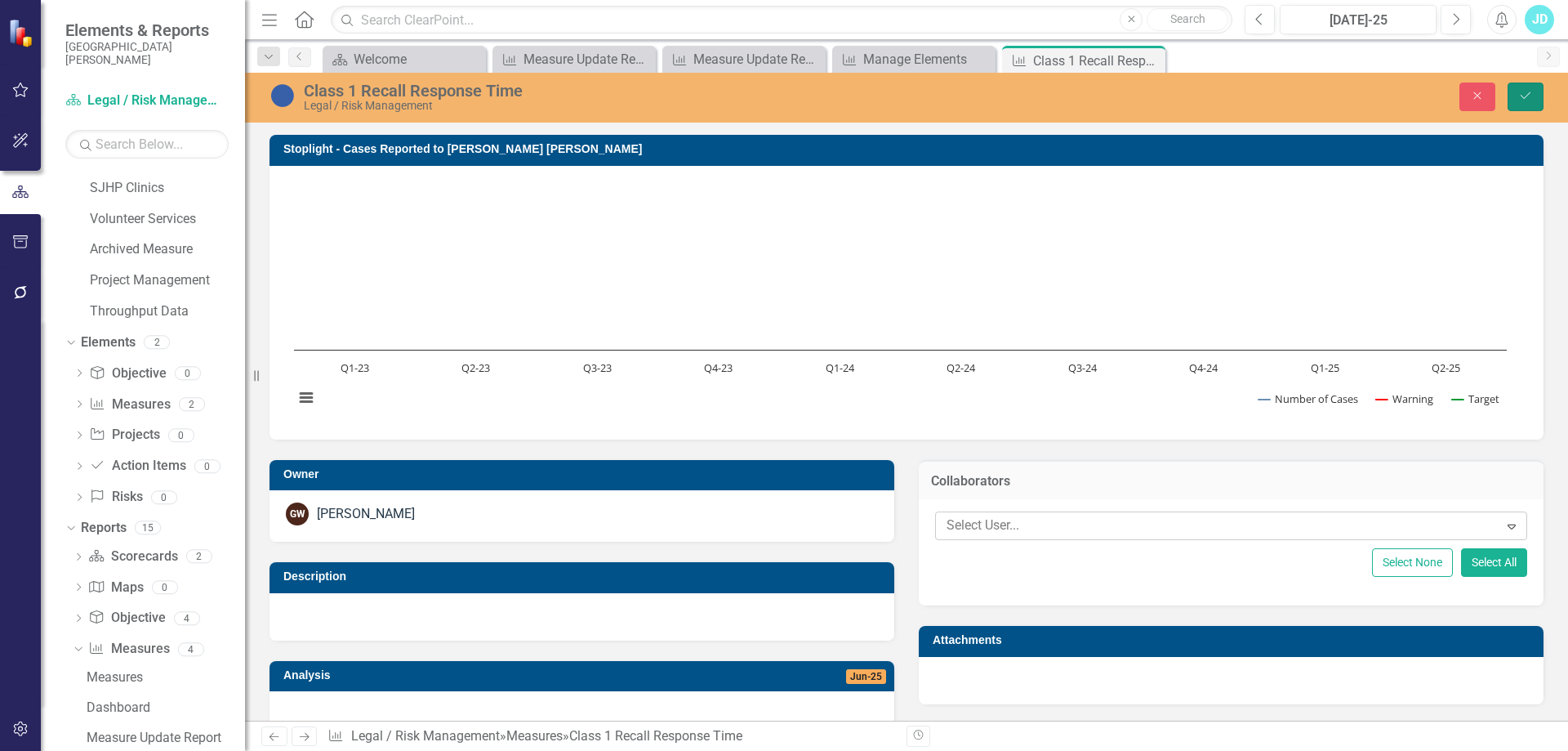
click at [1518, 100] on icon "Save" at bounding box center [1525, 95] width 15 height 12
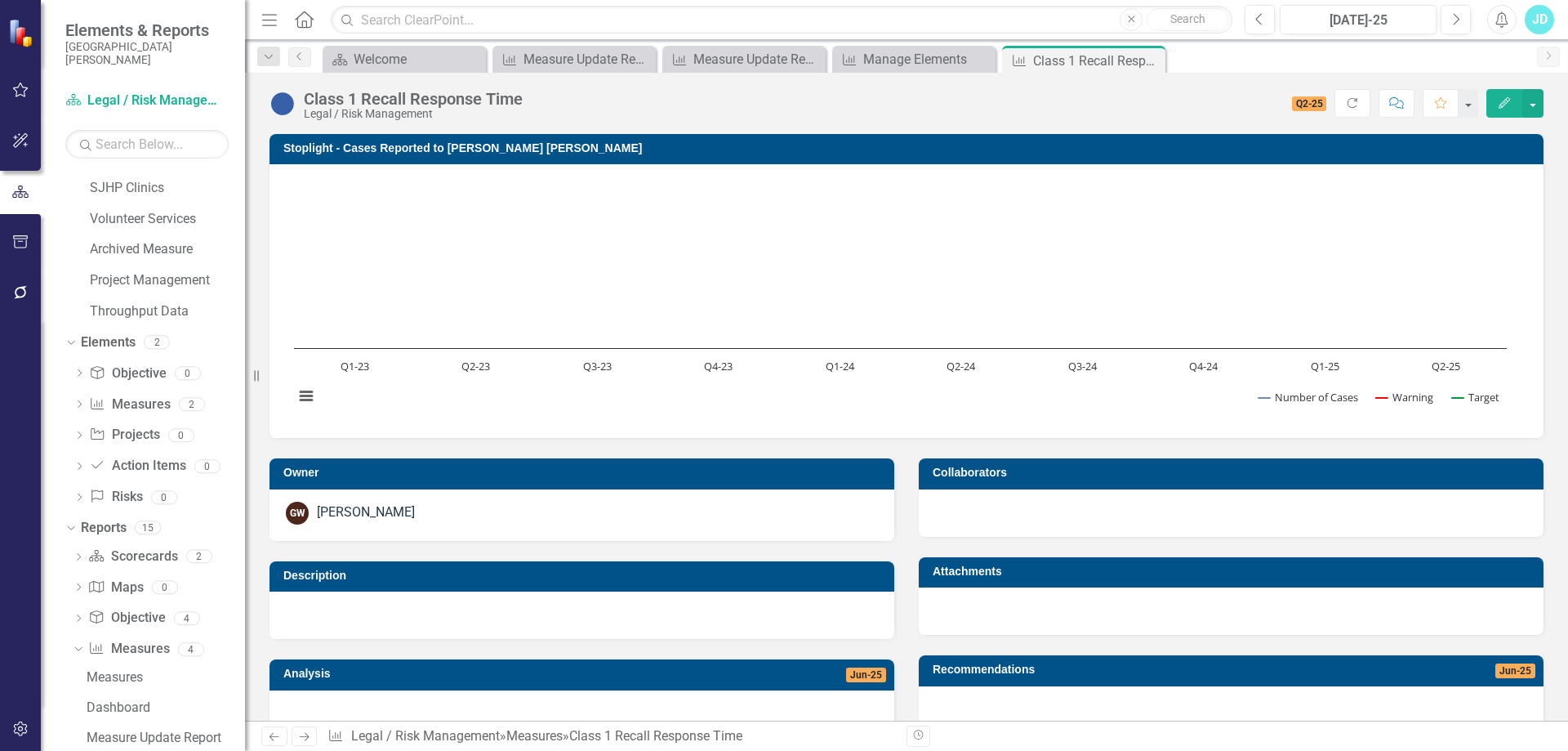
click at [419, 146] on h3 "Stoplight - Cases Reported to Gallagher Bassett" at bounding box center [909, 148] width 1252 height 12
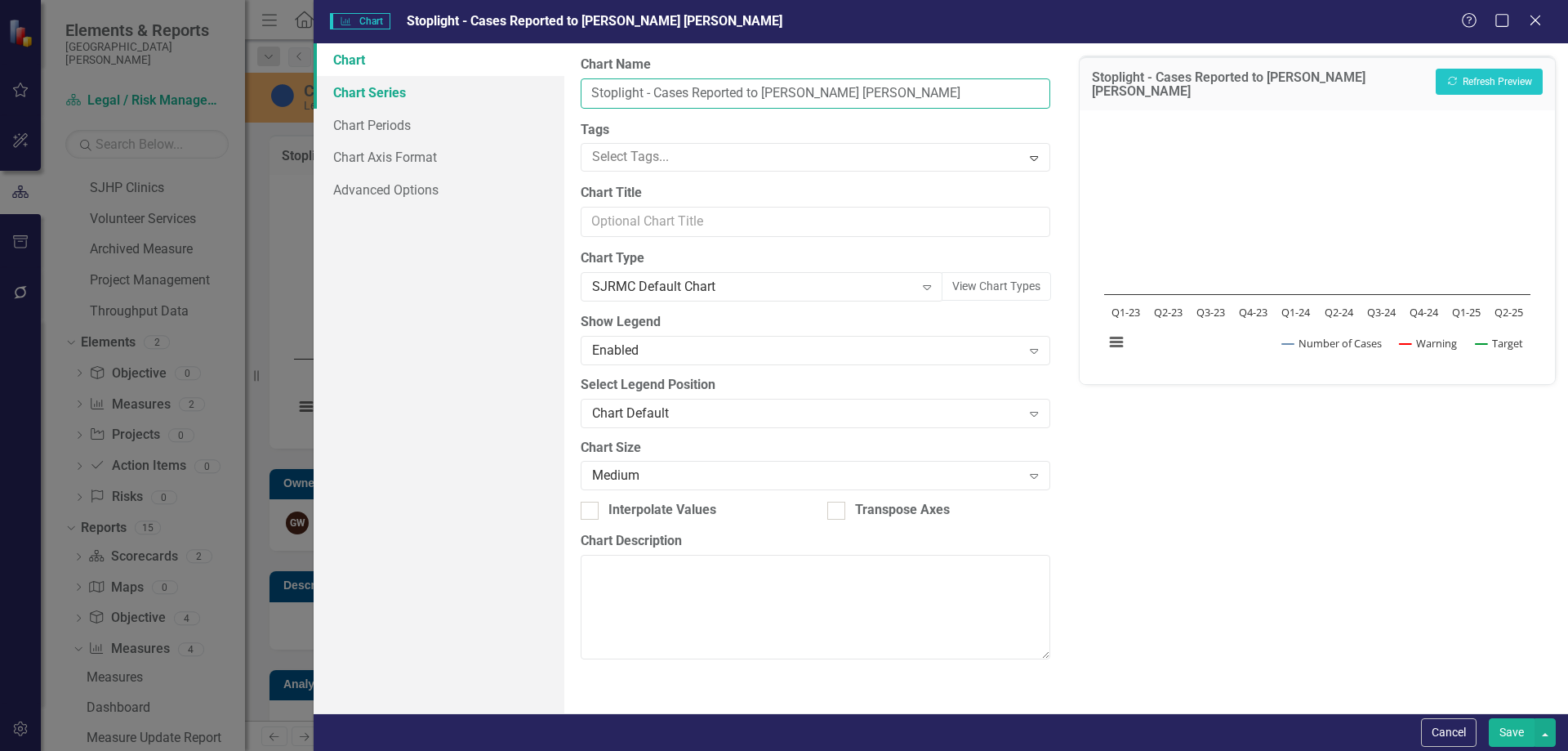
drag, startPoint x: 883, startPoint y: 93, endPoint x: 535, endPoint y: 90, distance: 348.0
click at [535, 90] on div "Chart Chart Series Chart Periods Chart Axis Format Advanced Options From this p…" at bounding box center [941, 379] width 1255 height 670
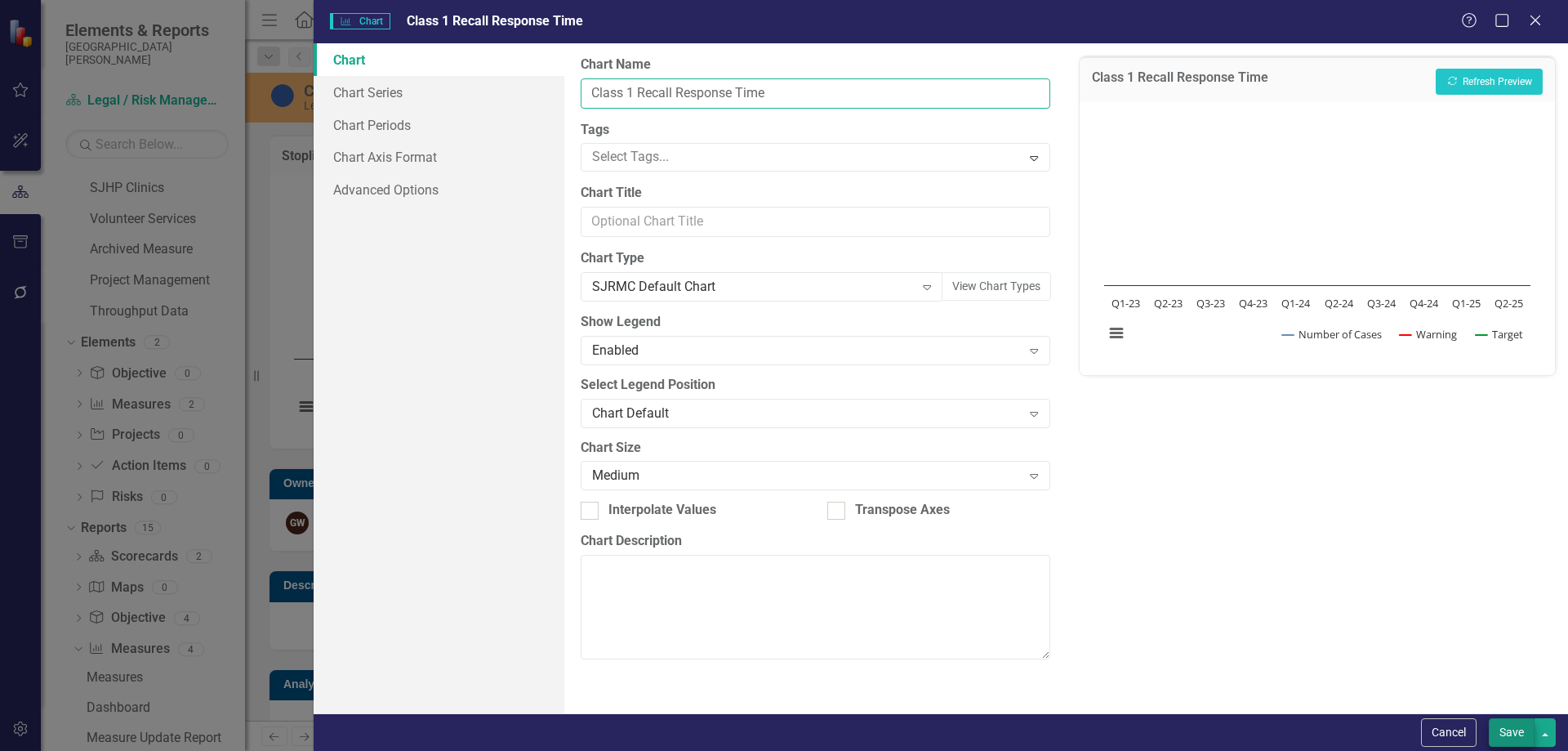
type input "Class 1 Recall Response Time"
click at [1516, 721] on button "Save" at bounding box center [1512, 732] width 45 height 28
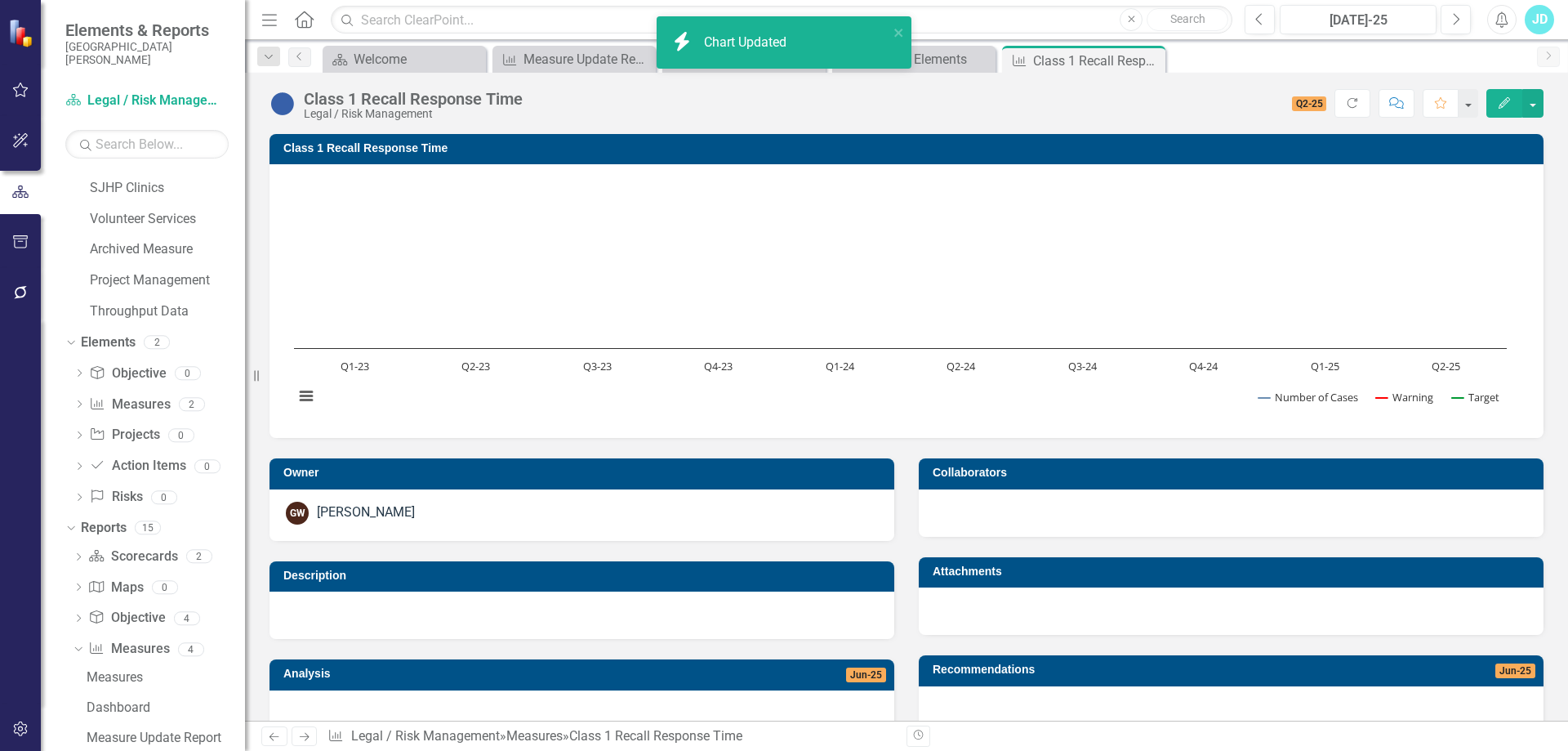
scroll to position [366, 0]
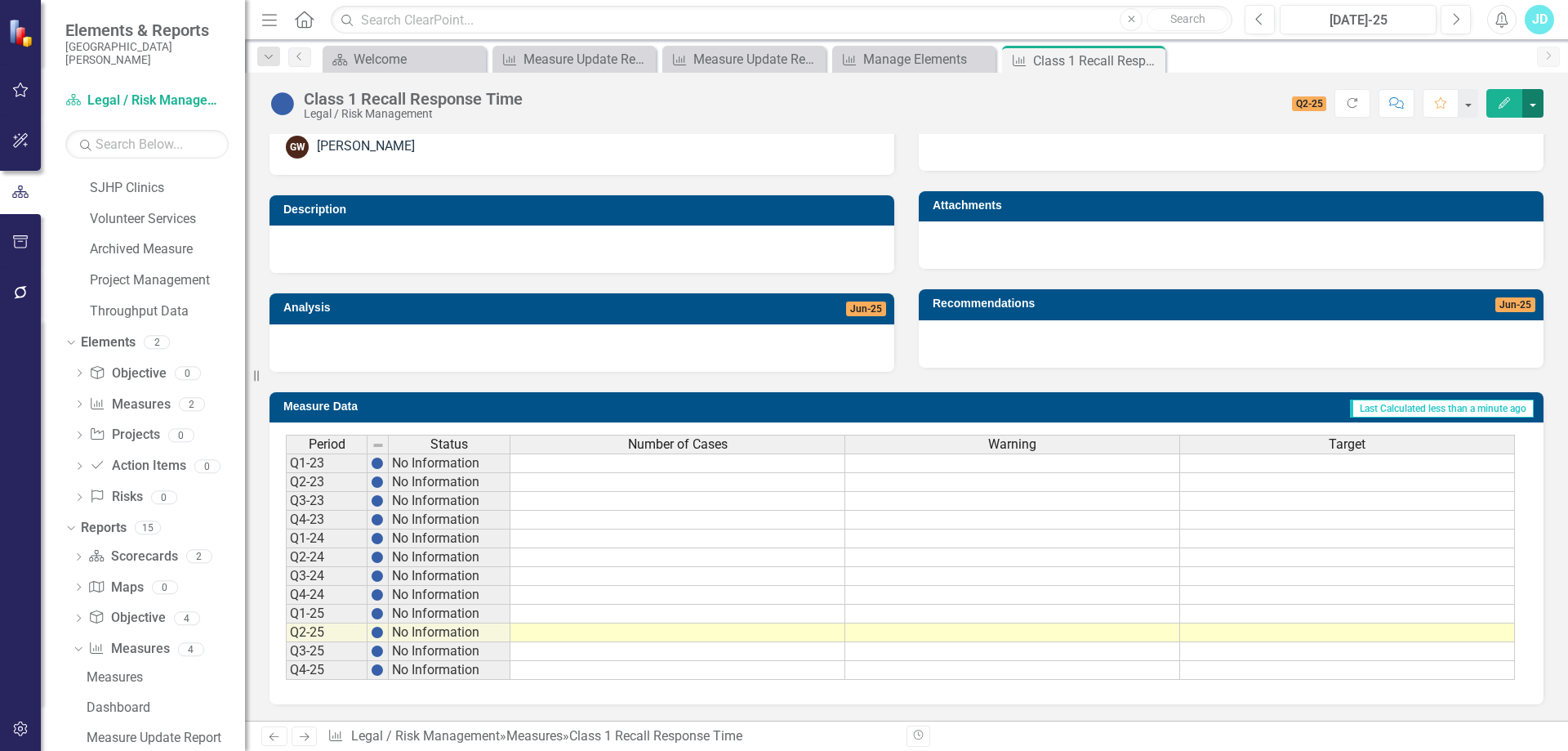
click at [1532, 101] on button "button" at bounding box center [1533, 103] width 21 height 28
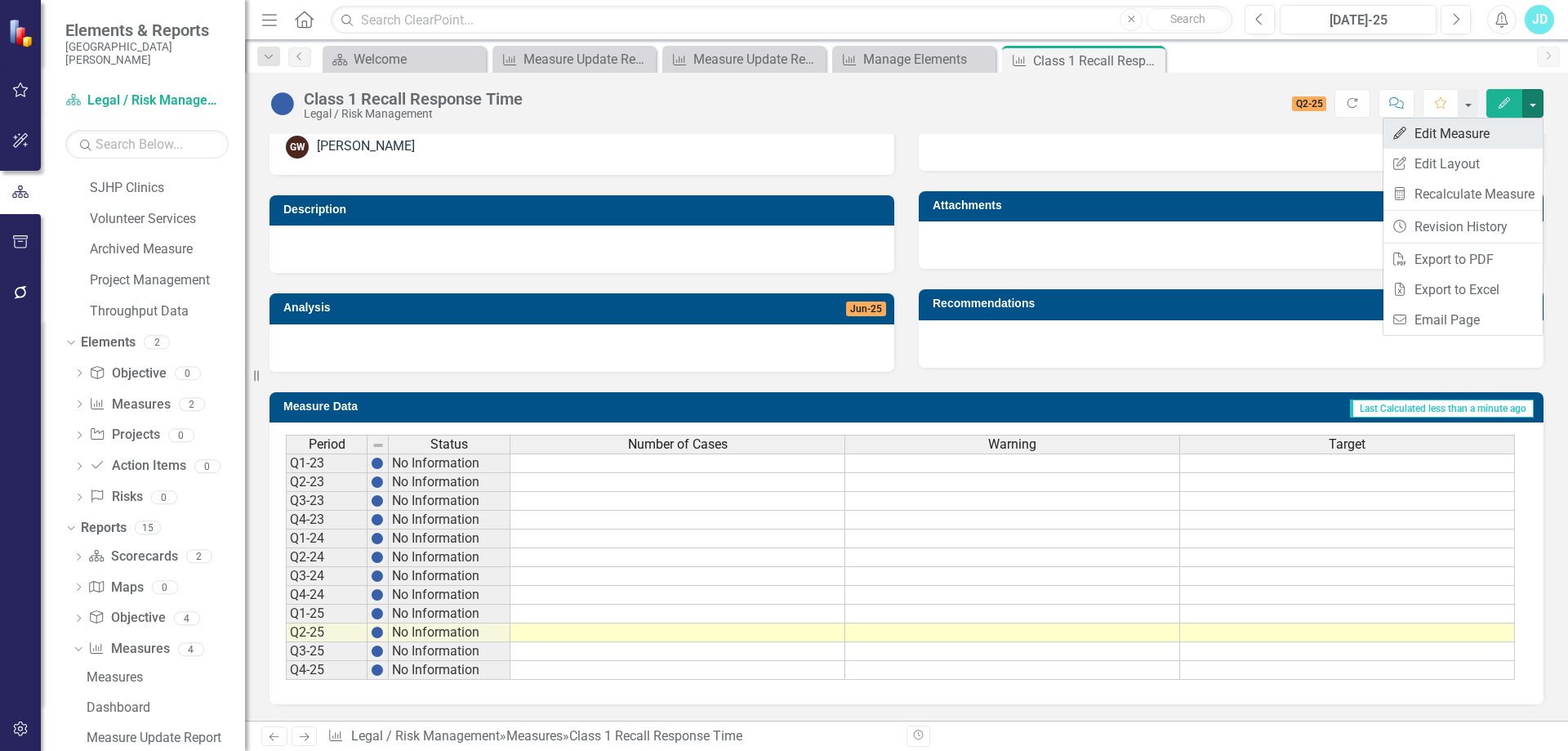
click at [1513, 137] on link "Edit Edit Measure" at bounding box center [1463, 133] width 159 height 30
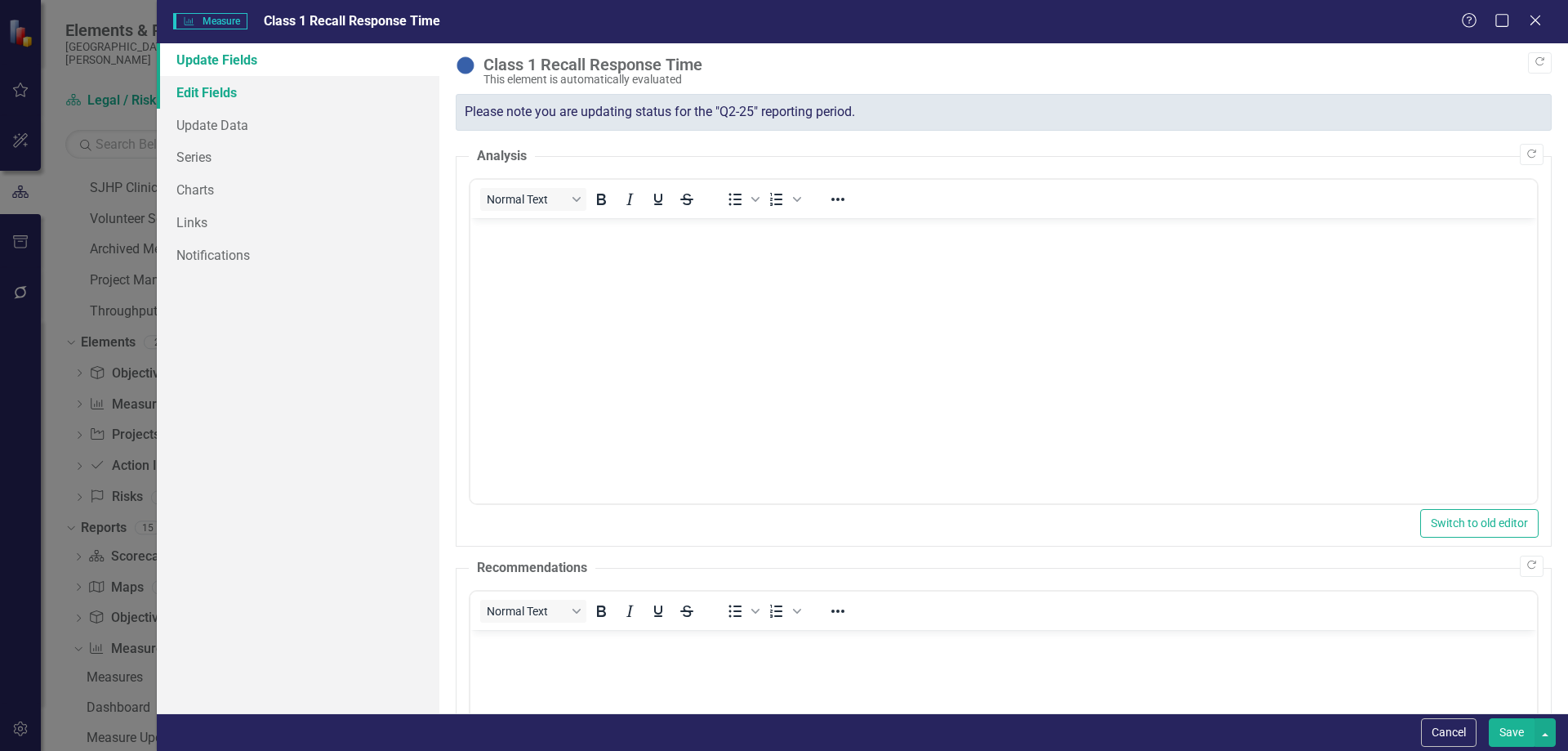
scroll to position [0, 0]
click at [255, 97] on link "Edit Fields" at bounding box center [298, 93] width 282 height 33
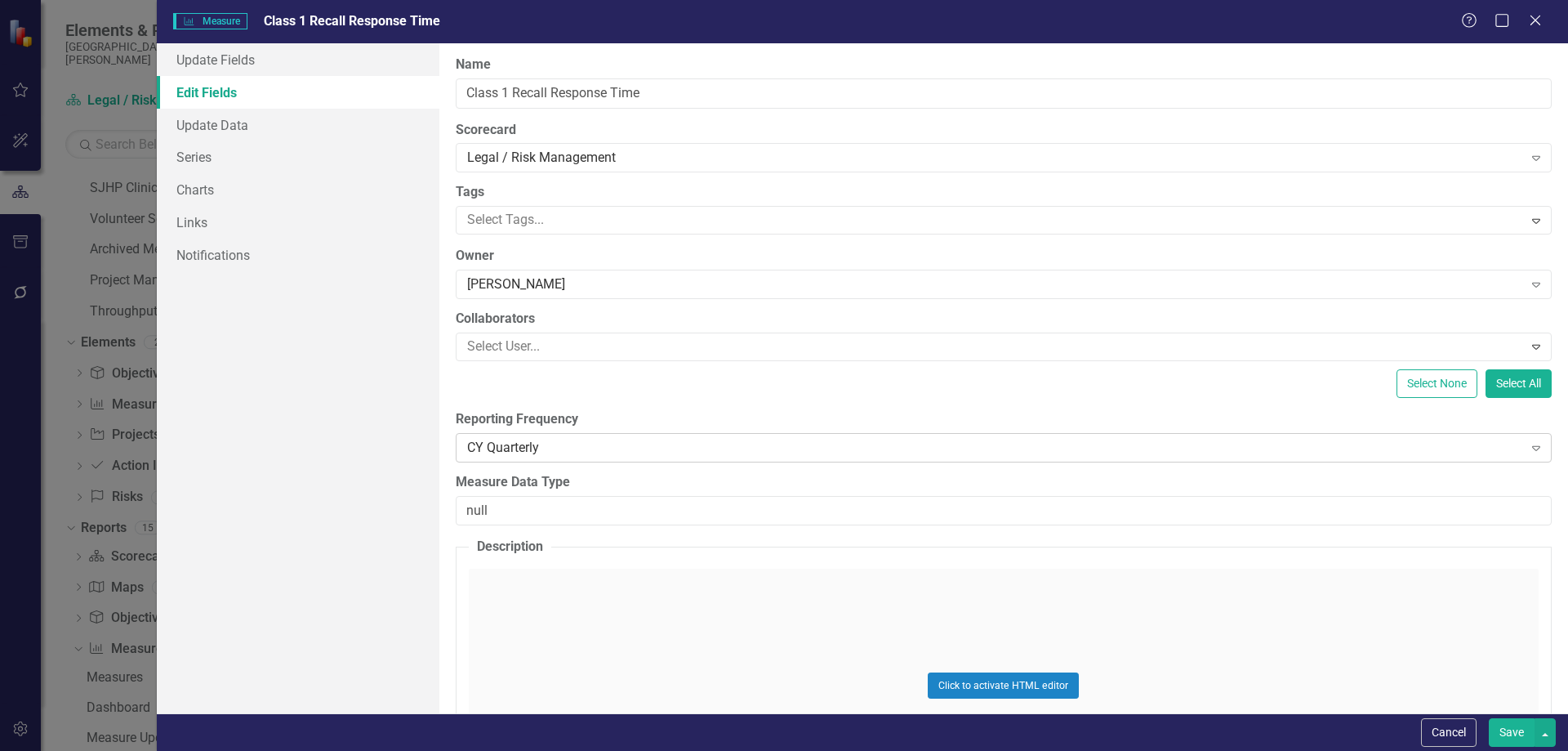
click at [568, 450] on div "CY Quarterly" at bounding box center [995, 447] width 1056 height 19
click at [1524, 735] on button "Save" at bounding box center [1512, 732] width 45 height 28
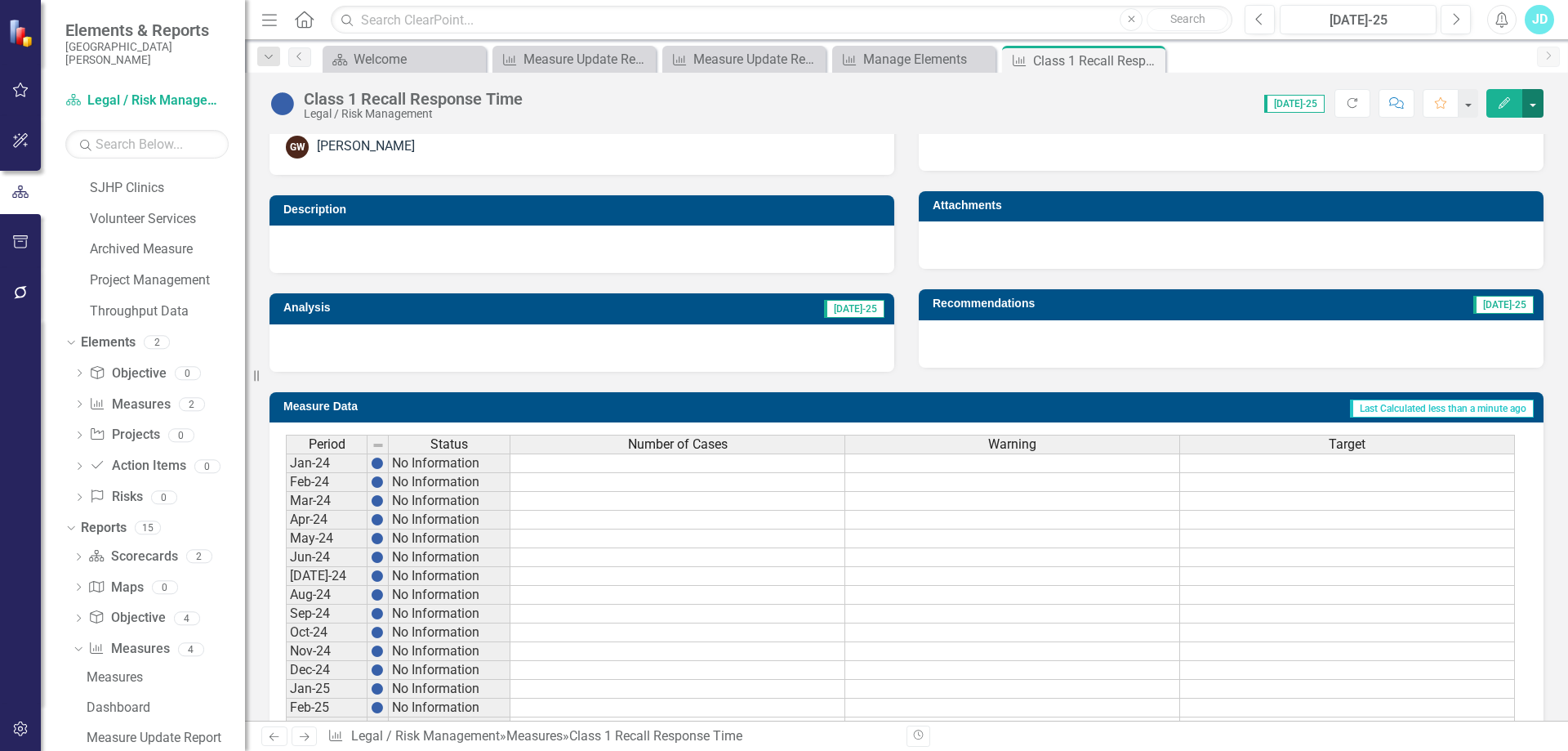
click at [1536, 101] on button "button" at bounding box center [1533, 103] width 21 height 28
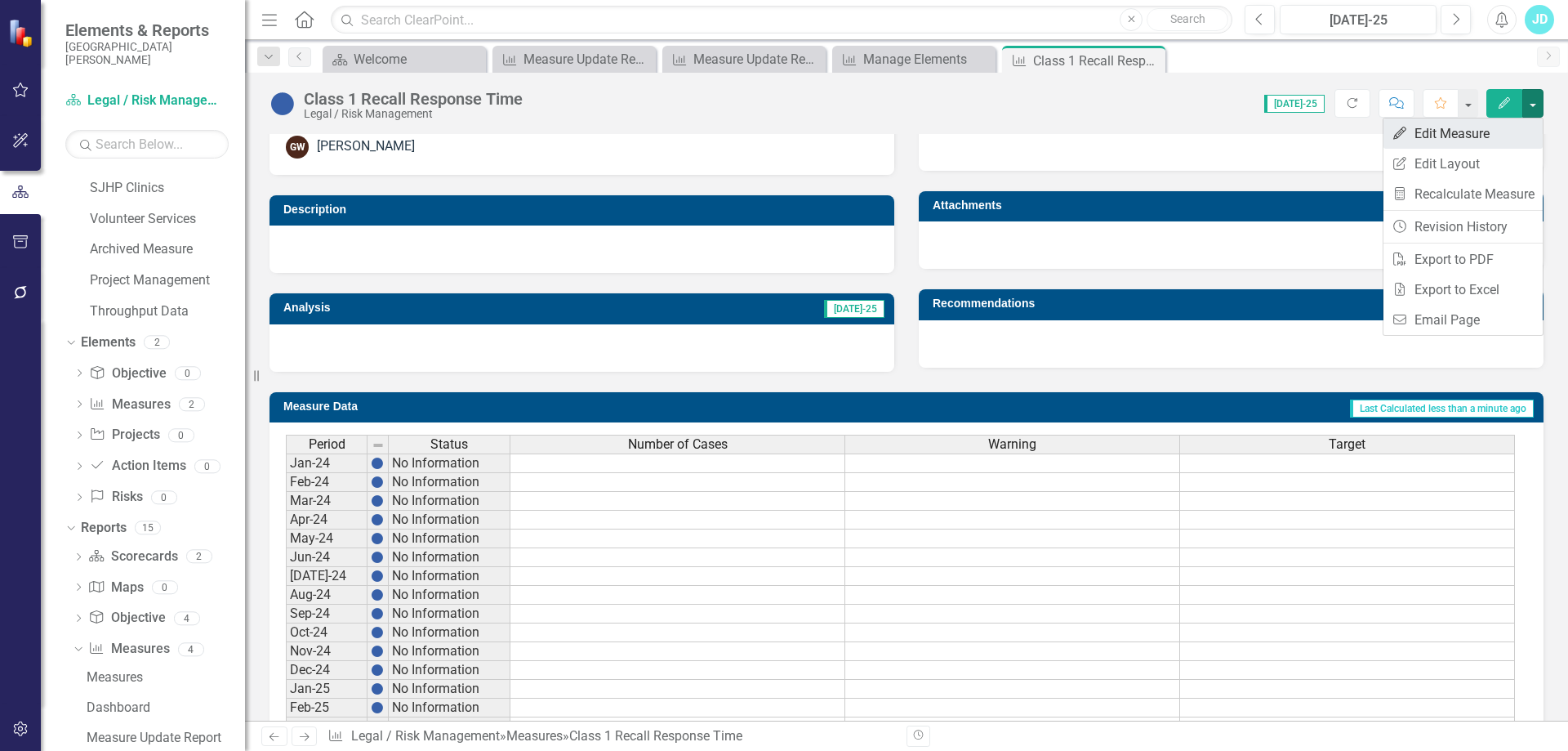
click at [1496, 129] on link "Edit Edit Measure" at bounding box center [1463, 133] width 159 height 30
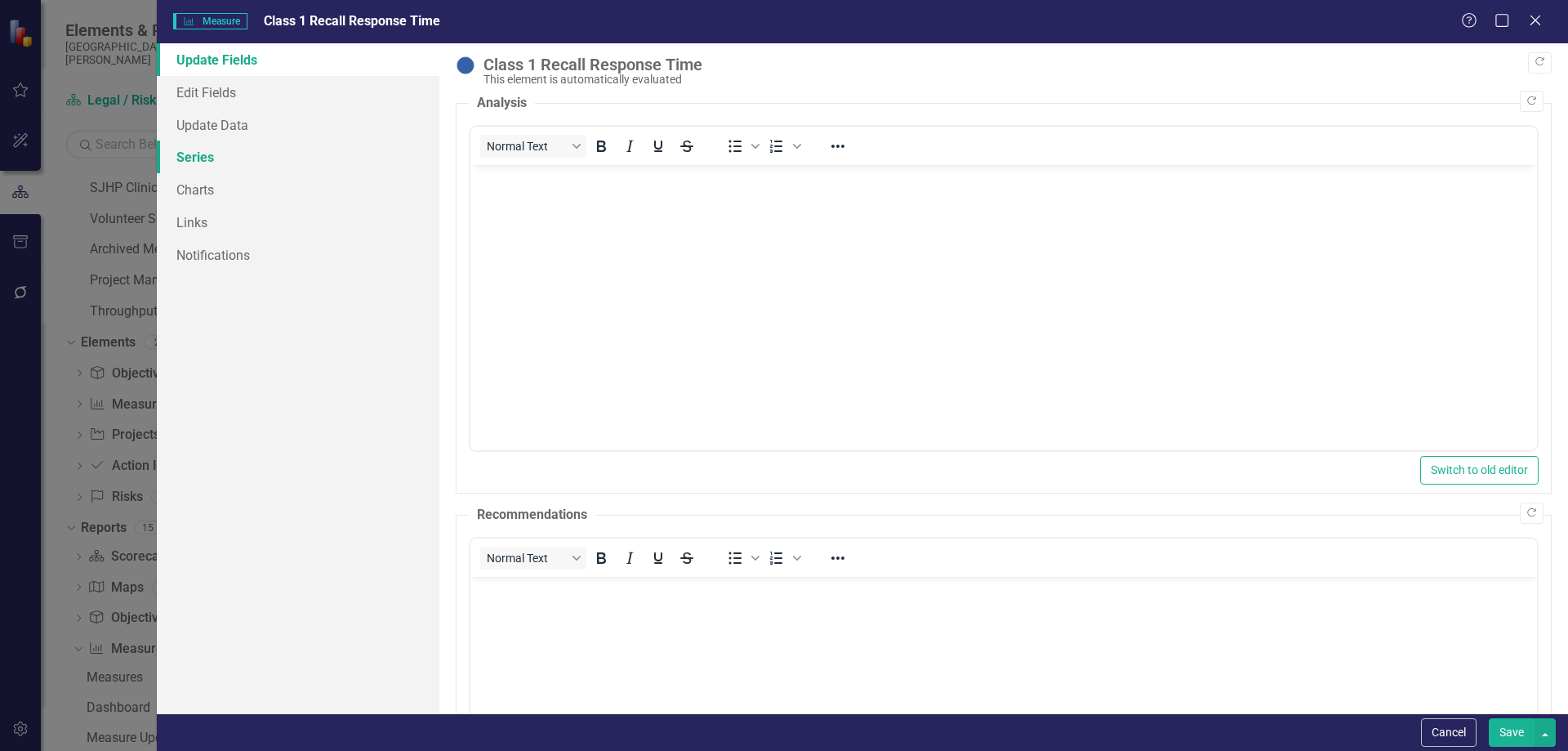
click at [235, 153] on link "Series" at bounding box center [298, 157] width 282 height 33
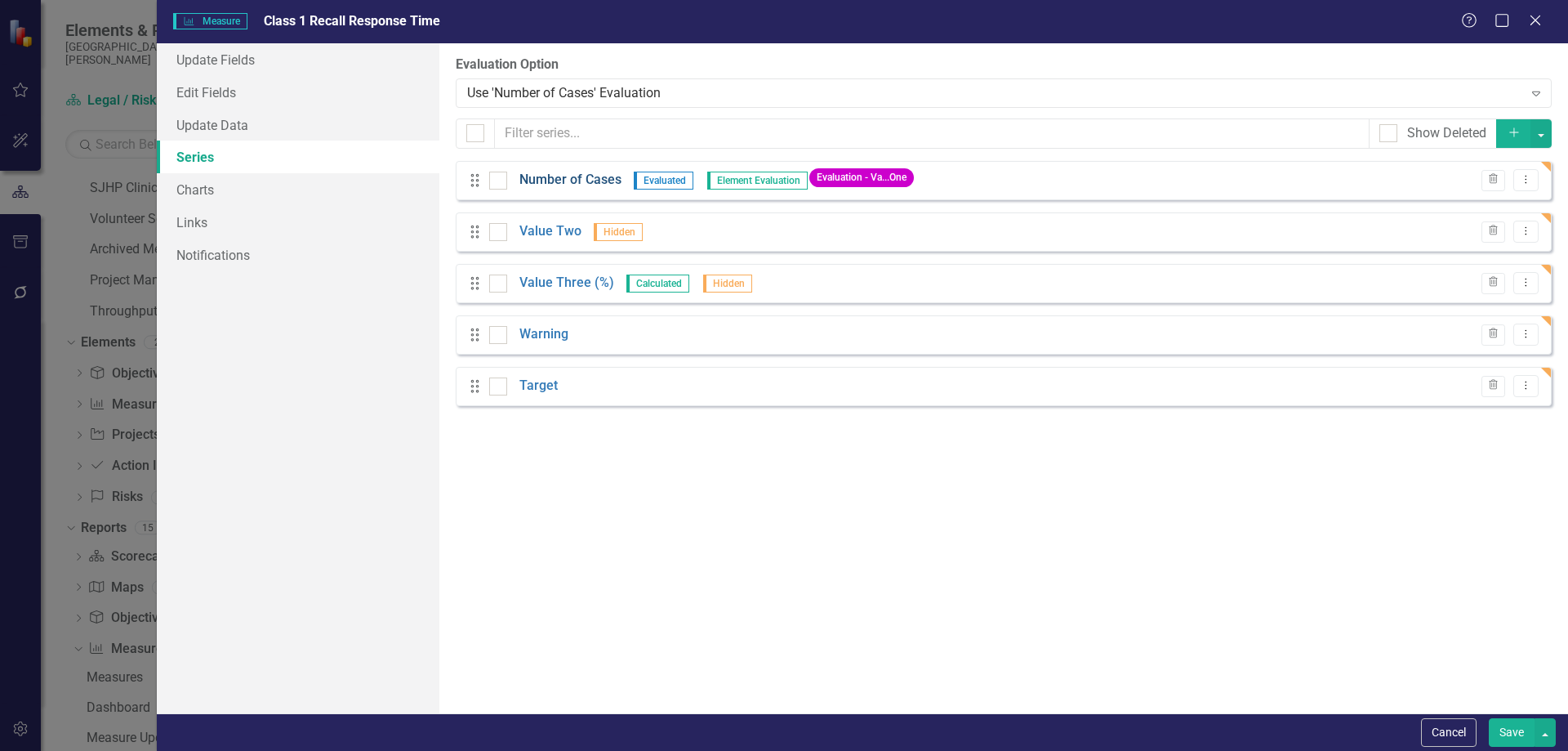
click at [580, 175] on link "Number of Cases" at bounding box center [570, 180] width 102 height 19
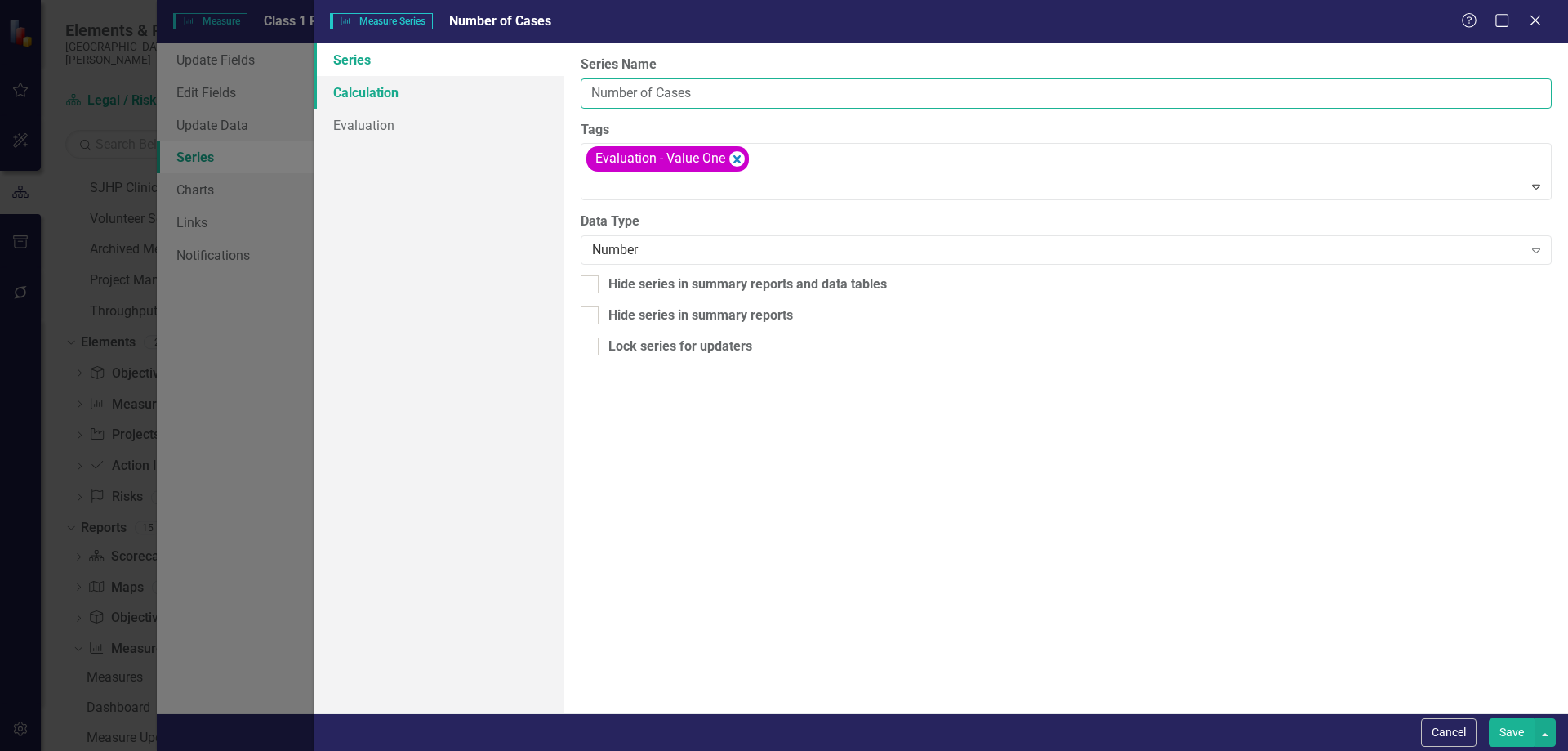
drag, startPoint x: 769, startPoint y: 86, endPoint x: 547, endPoint y: 103, distance: 222.6
click at [547, 103] on div "Series Calculation Evaluation From this page, you can edit the name, type, and …" at bounding box center [941, 379] width 1255 height 670
type input "Materials Mgmt"
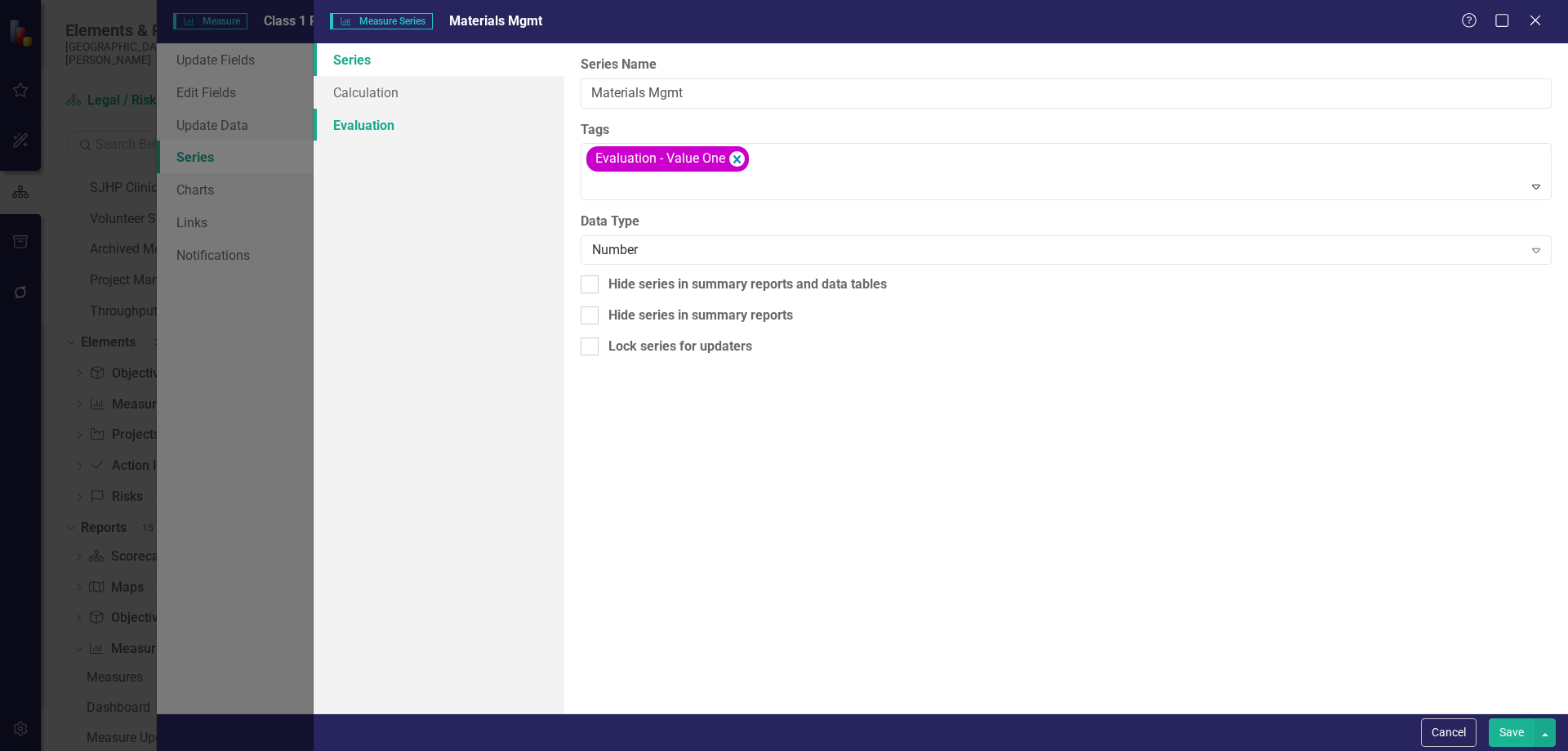
click at [404, 124] on link "Evaluation" at bounding box center [439, 125] width 251 height 33
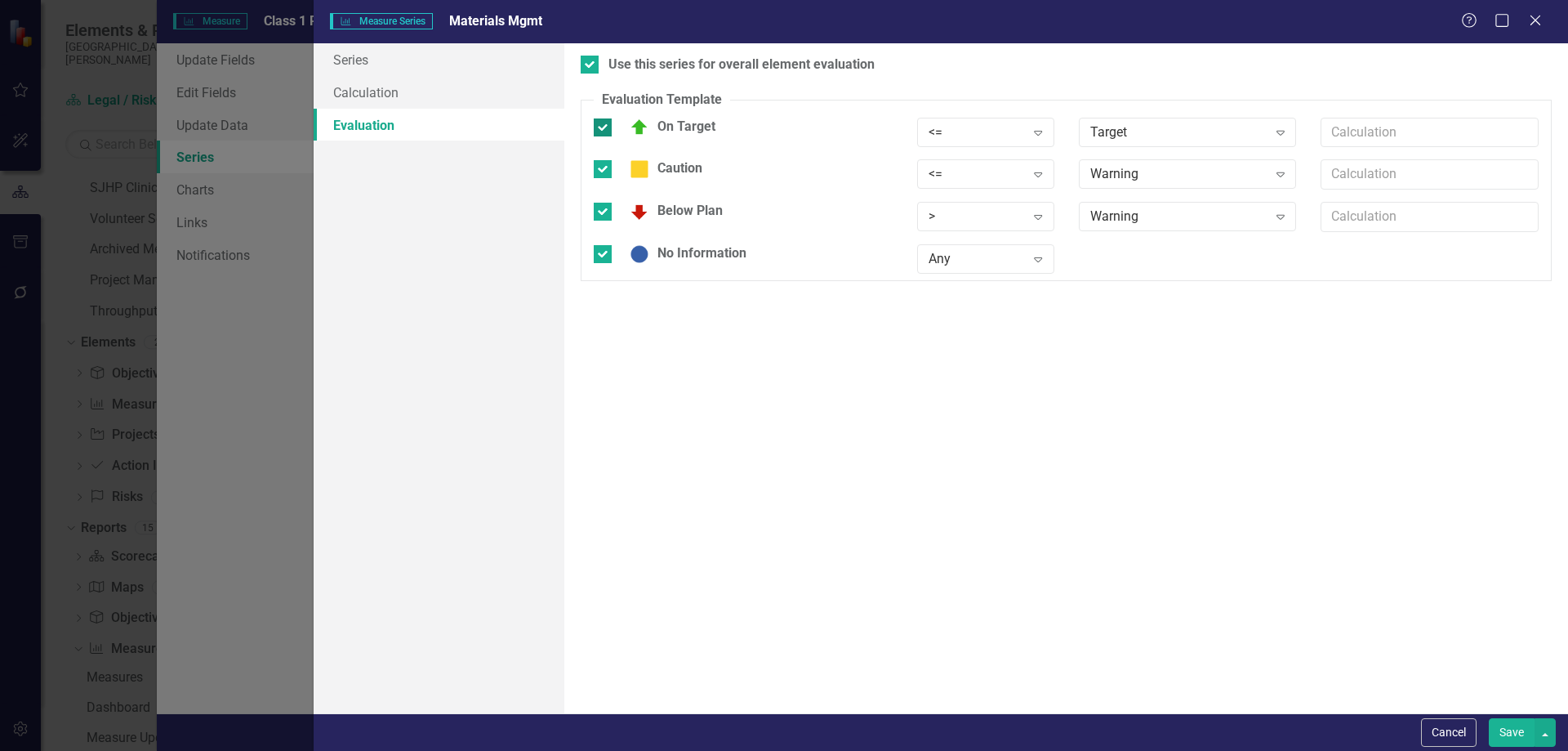
click at [604, 132] on div at bounding box center [603, 127] width 18 height 18
click at [604, 129] on input "On Target" at bounding box center [599, 124] width 11 height 11
checkbox input "false"
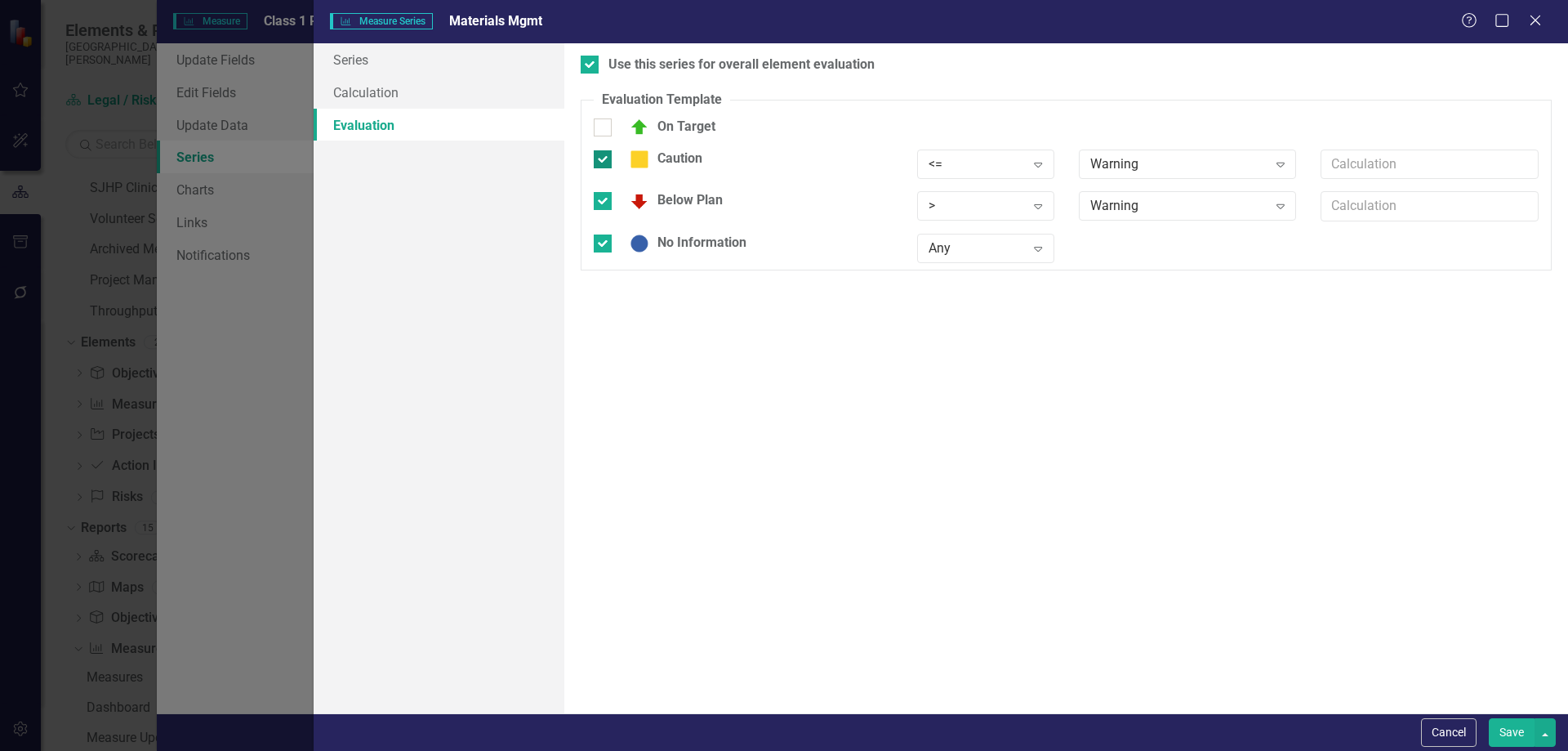
click at [605, 159] on input "Caution" at bounding box center [599, 156] width 11 height 11
checkbox input "false"
drag, startPoint x: 604, startPoint y: 190, endPoint x: 604, endPoint y: 209, distance: 19.0
click at [604, 192] on input "Below Plan" at bounding box center [599, 188] width 11 height 11
checkbox input "false"
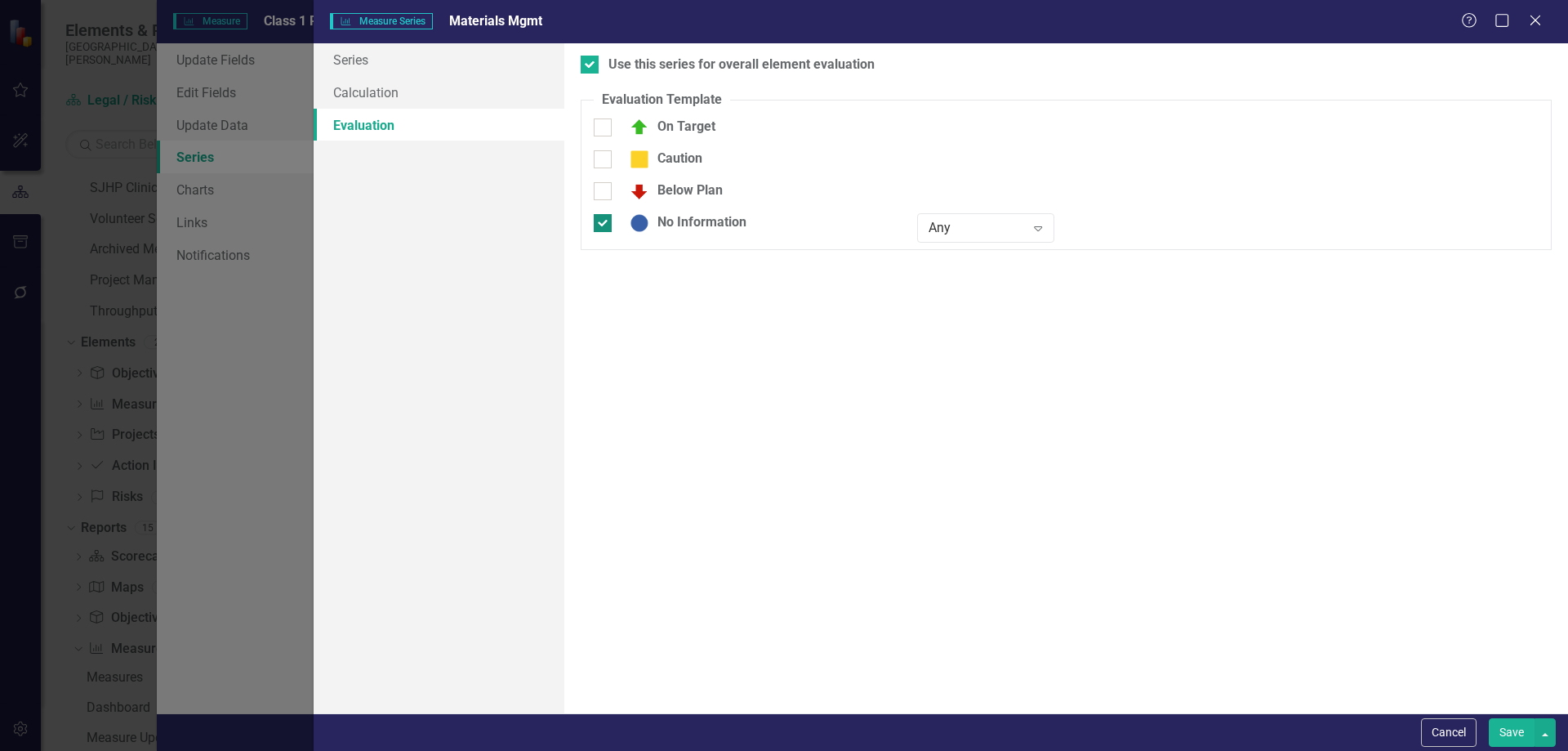
click at [604, 225] on div at bounding box center [603, 223] width 18 height 18
click at [604, 224] on input "No Information" at bounding box center [599, 220] width 11 height 11
checkbox input "false"
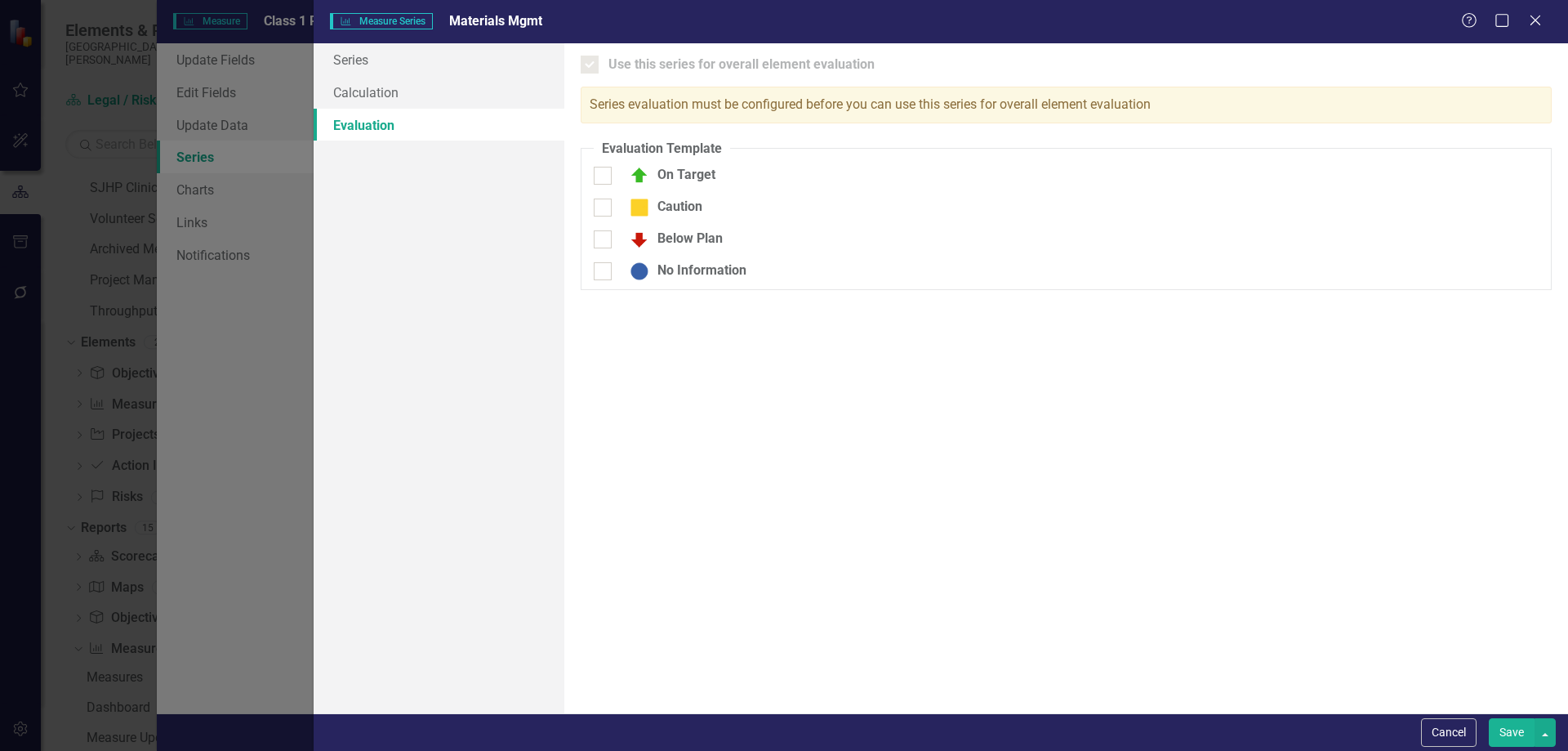
click at [1512, 734] on button "Save" at bounding box center [1512, 732] width 45 height 28
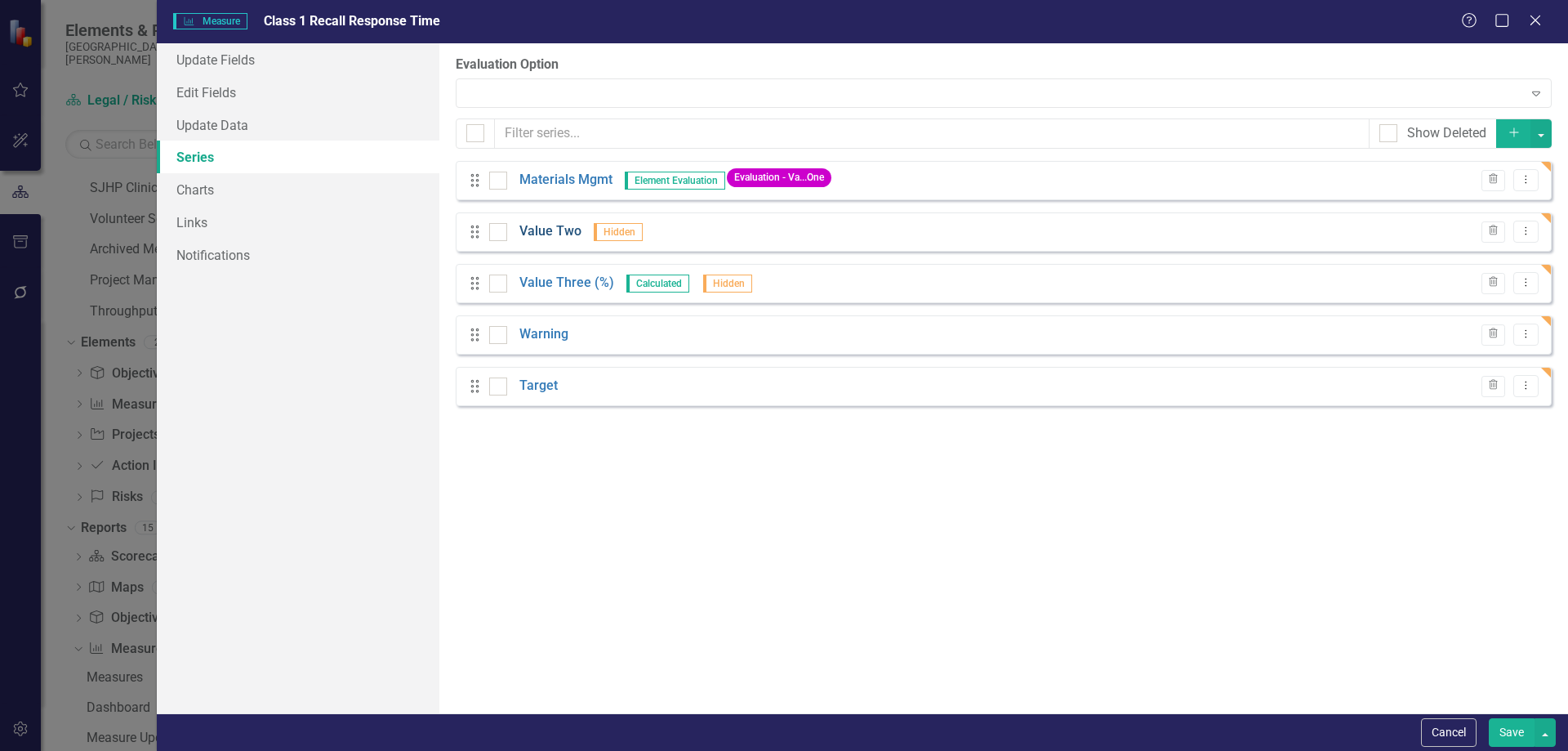
click at [540, 232] on link "Value Two" at bounding box center [550, 232] width 62 height 19
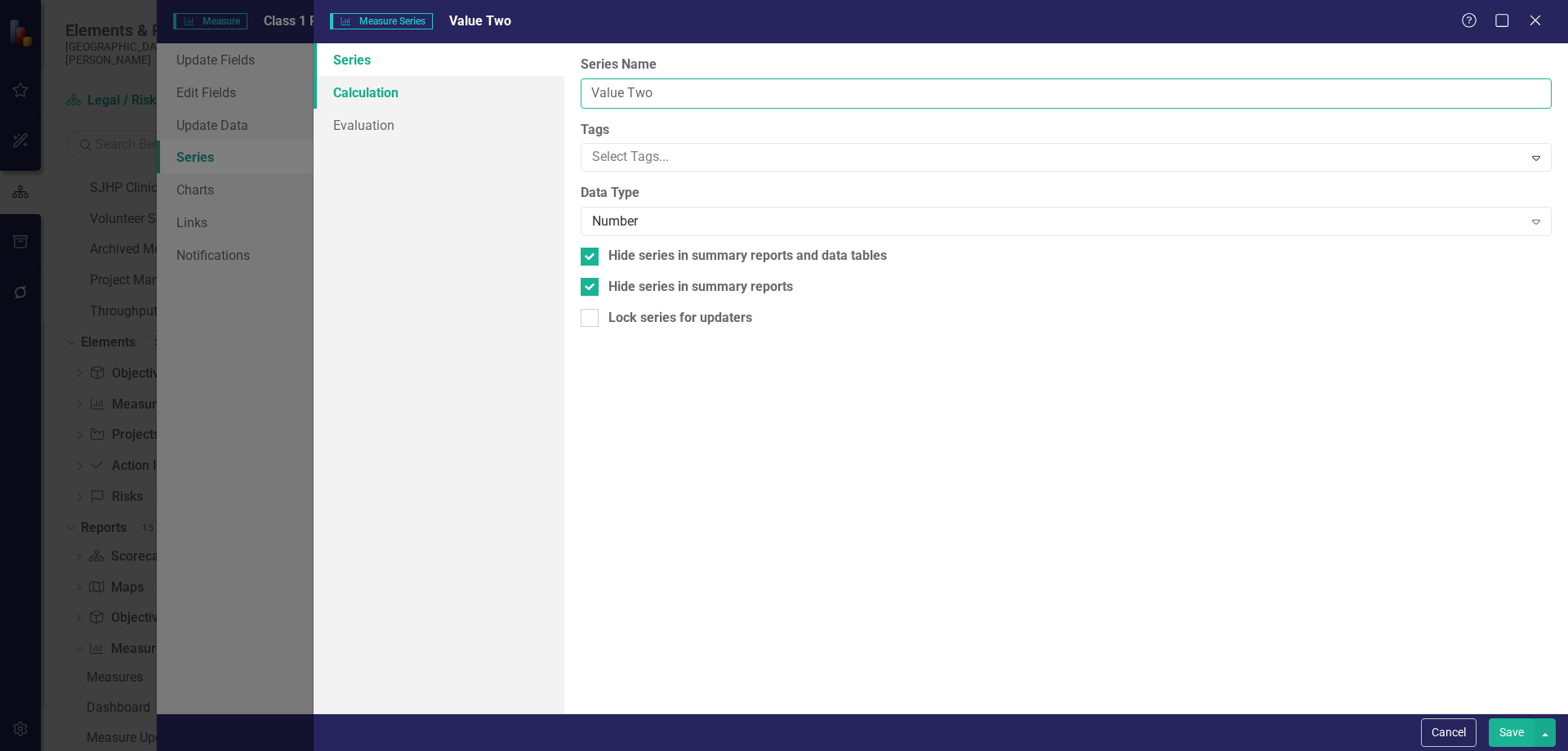
drag, startPoint x: 700, startPoint y: 84, endPoint x: 562, endPoint y: 86, distance: 138.0
click at [562, 87] on div "Series Calculation Evaluation From this page, you can edit the name, type, and …" at bounding box center [941, 379] width 1255 height 670
type input "Biomedical"
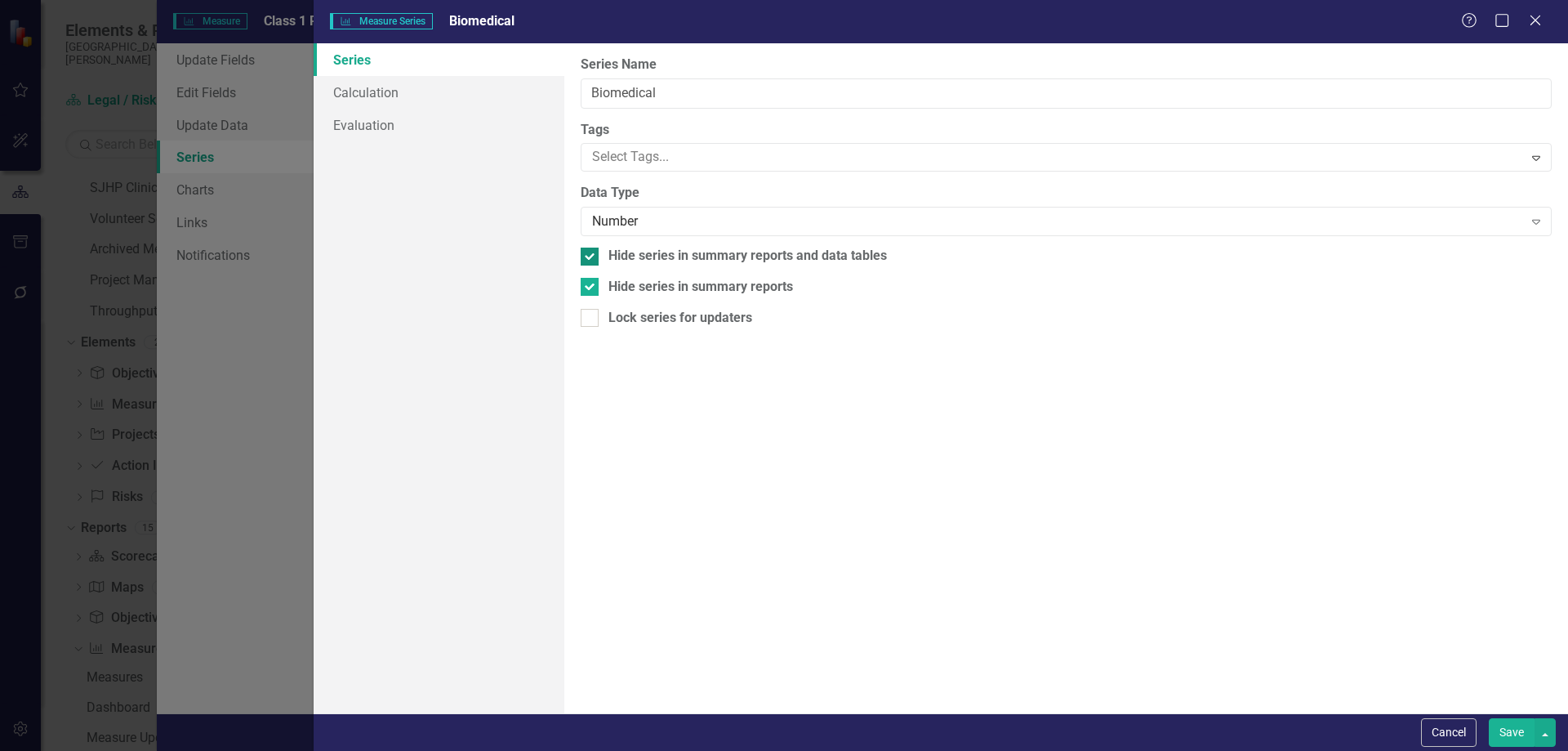
click at [592, 262] on div at bounding box center [590, 257] width 18 height 18
click at [591, 258] on input "Hide series in summary reports and data tables" at bounding box center [587, 253] width 11 height 11
checkbox input "false"
click at [593, 289] on div at bounding box center [590, 287] width 18 height 18
click at [591, 289] on input "Hide series in summary reports" at bounding box center [587, 283] width 11 height 11
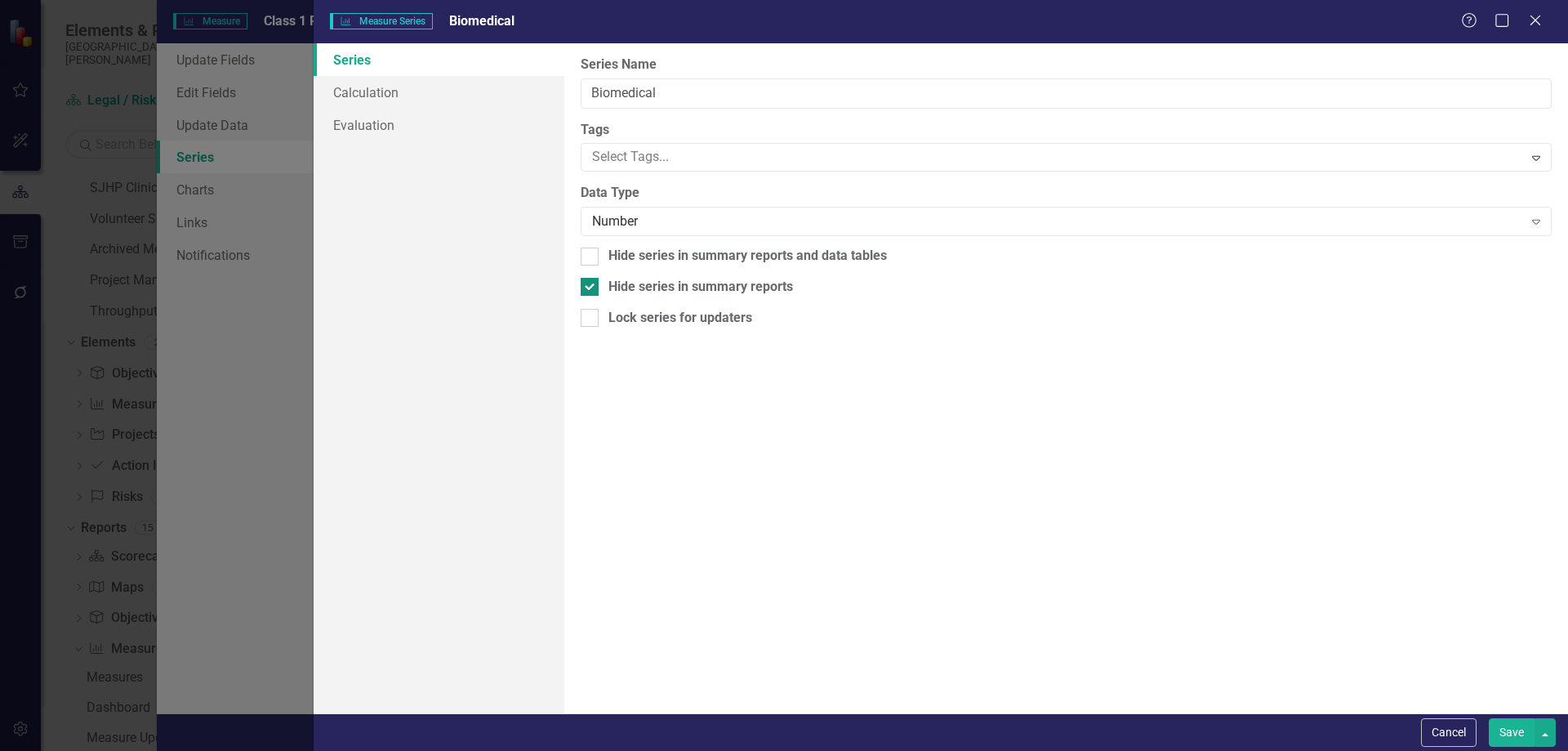
checkbox input "false"
click at [653, 233] on div "Number Expand" at bounding box center [1067, 222] width 971 height 29
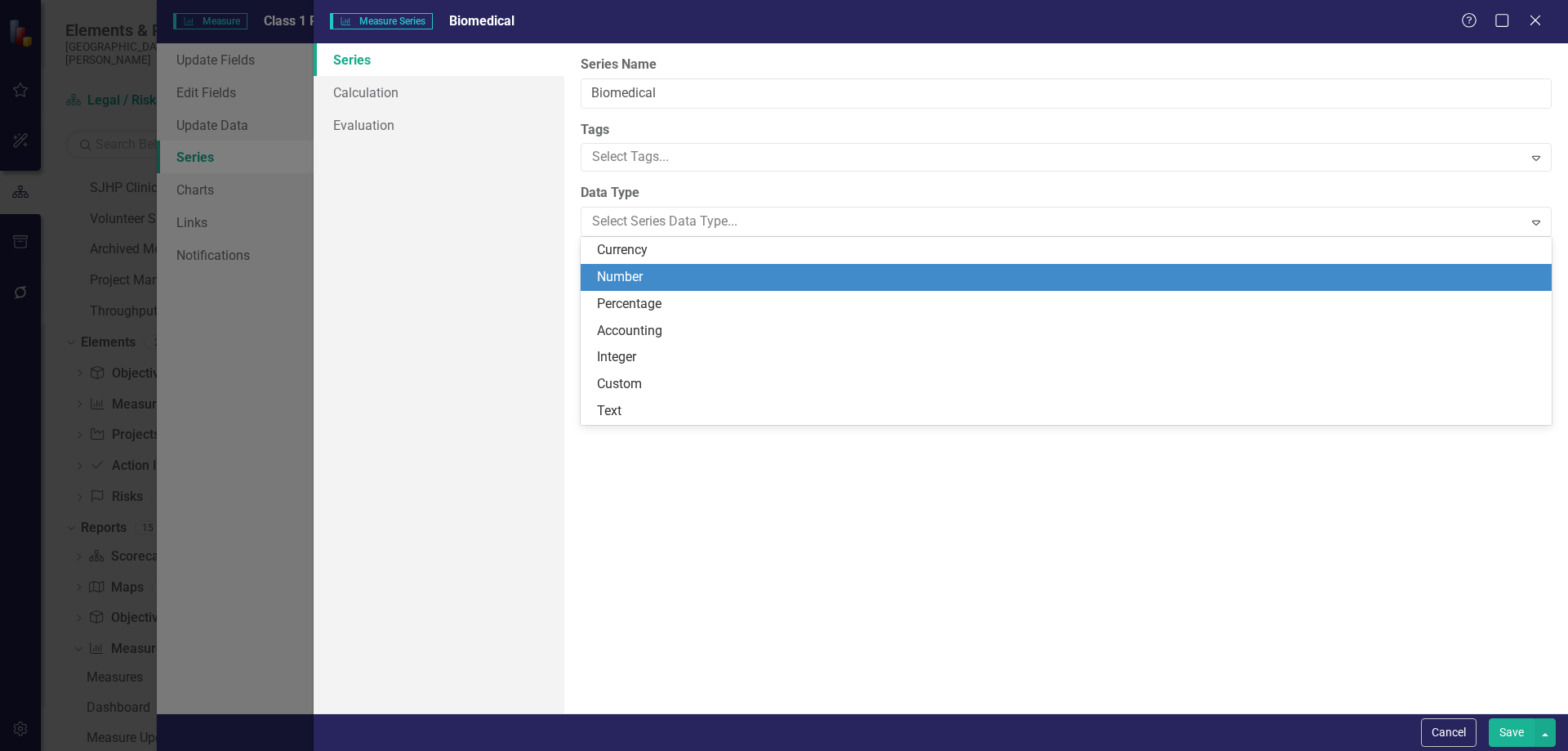
click at [645, 280] on div "Number" at bounding box center [1070, 277] width 945 height 19
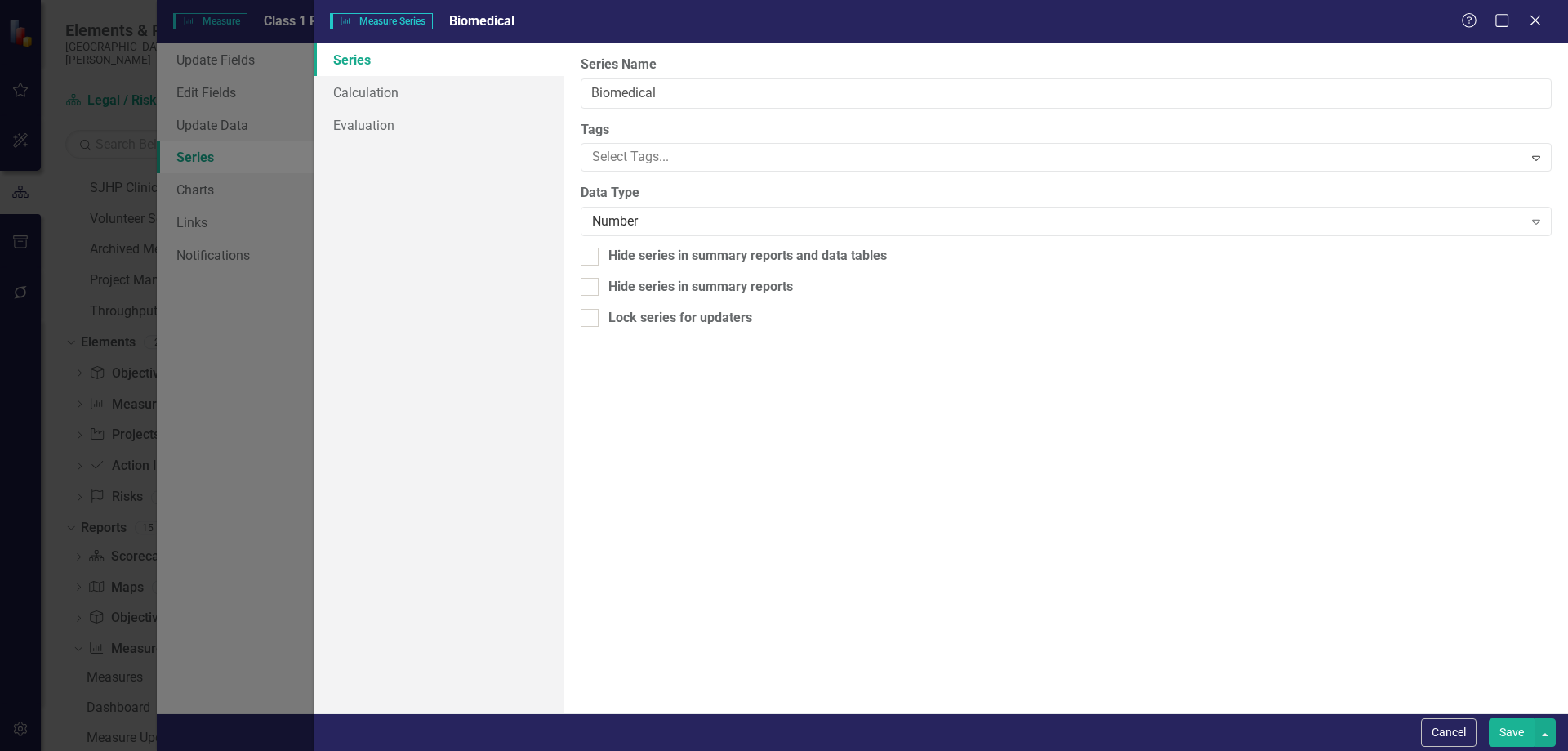
click at [1510, 728] on button "Save" at bounding box center [1512, 732] width 45 height 28
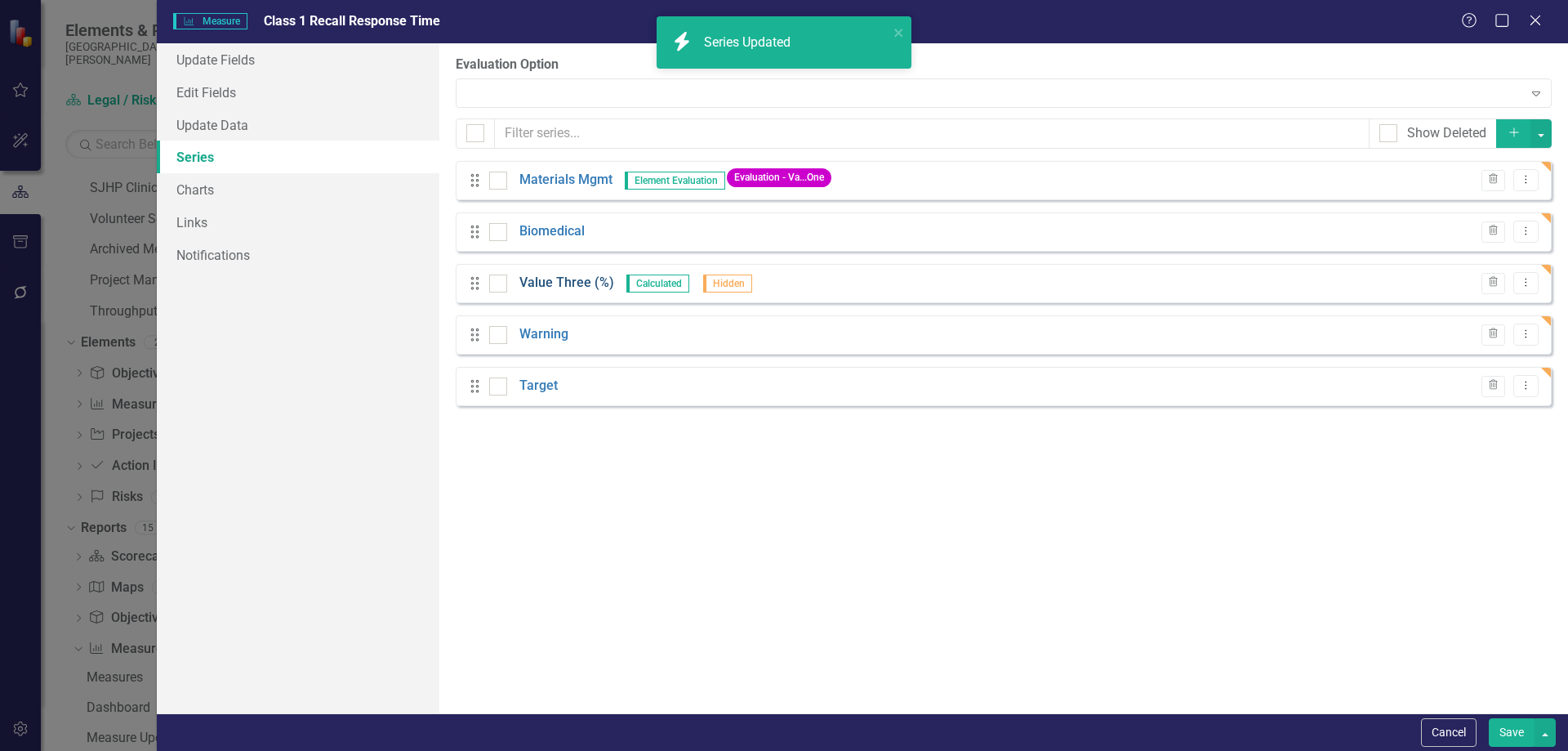
click at [557, 287] on link "Value Three (%)" at bounding box center [567, 282] width 94 height 19
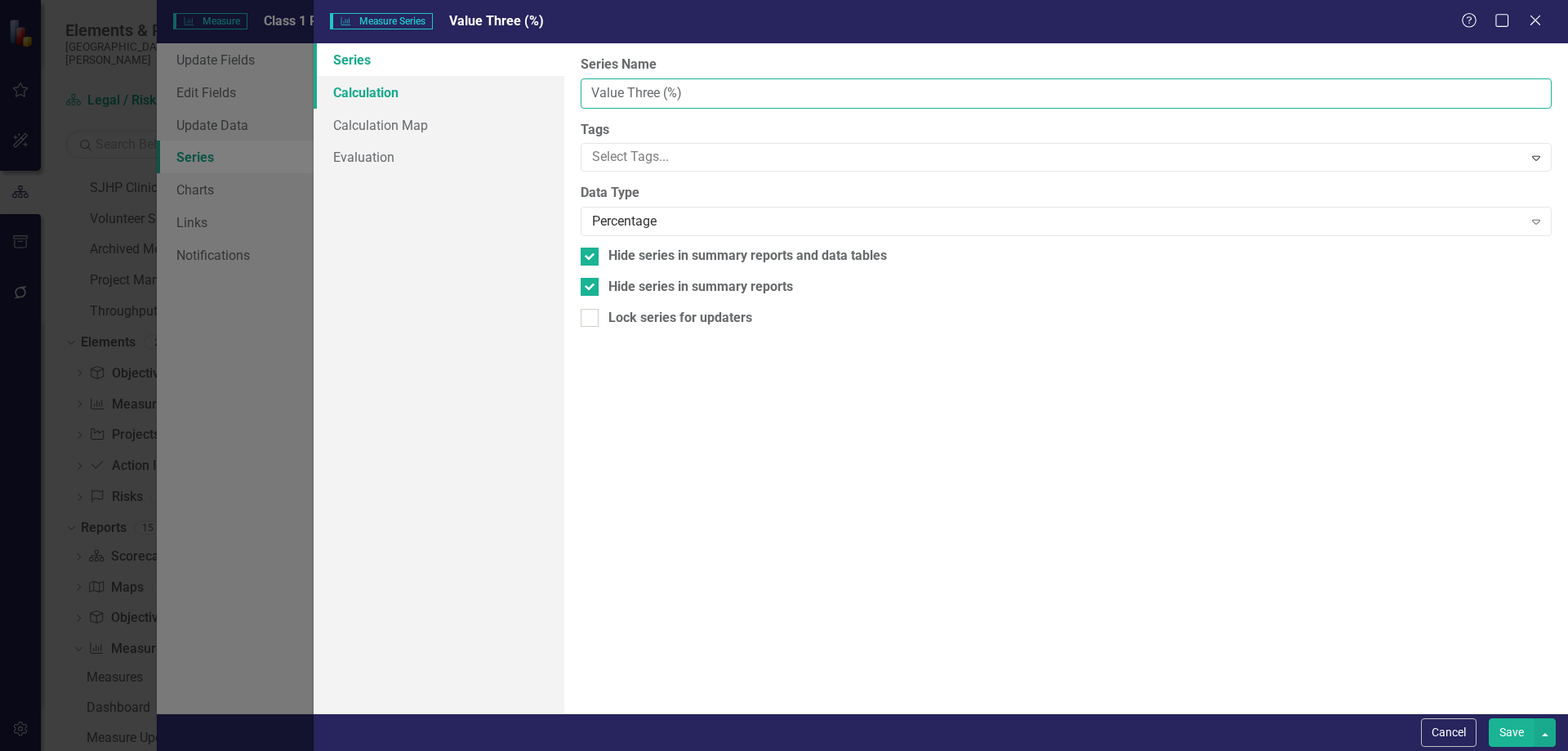
drag, startPoint x: 630, startPoint y: 94, endPoint x: 558, endPoint y: 94, distance: 72.0
click at [558, 94] on div "Series Calculation Calculation Map Evaluation From this page, you can edit the …" at bounding box center [941, 379] width 1255 height 670
type input "Pharmacy"
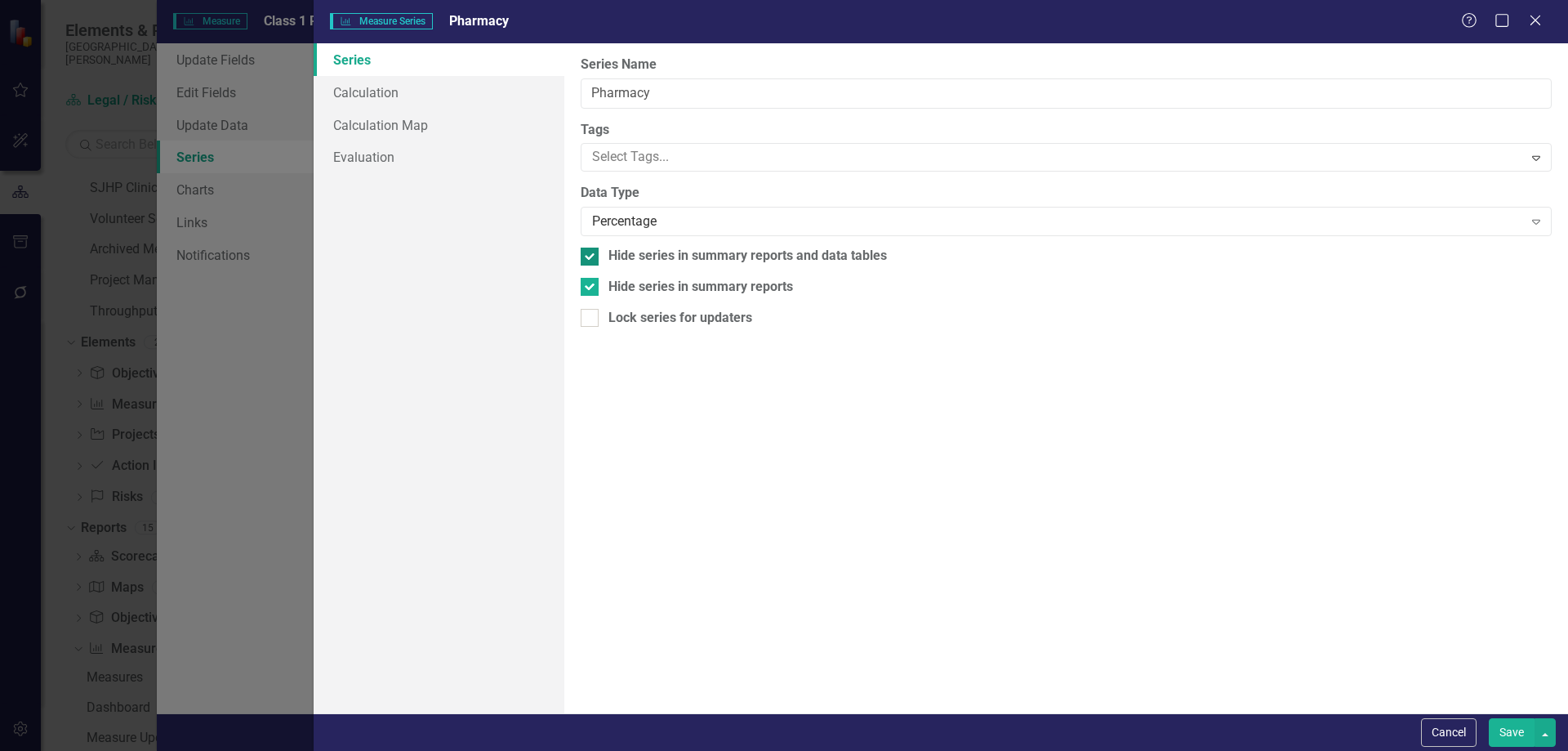
click at [590, 256] on input "Hide series in summary reports and data tables" at bounding box center [587, 253] width 11 height 11
checkbox input "false"
click at [593, 284] on div at bounding box center [590, 287] width 18 height 18
click at [591, 284] on input "Hide series in summary reports" at bounding box center [587, 283] width 11 height 11
checkbox input "false"
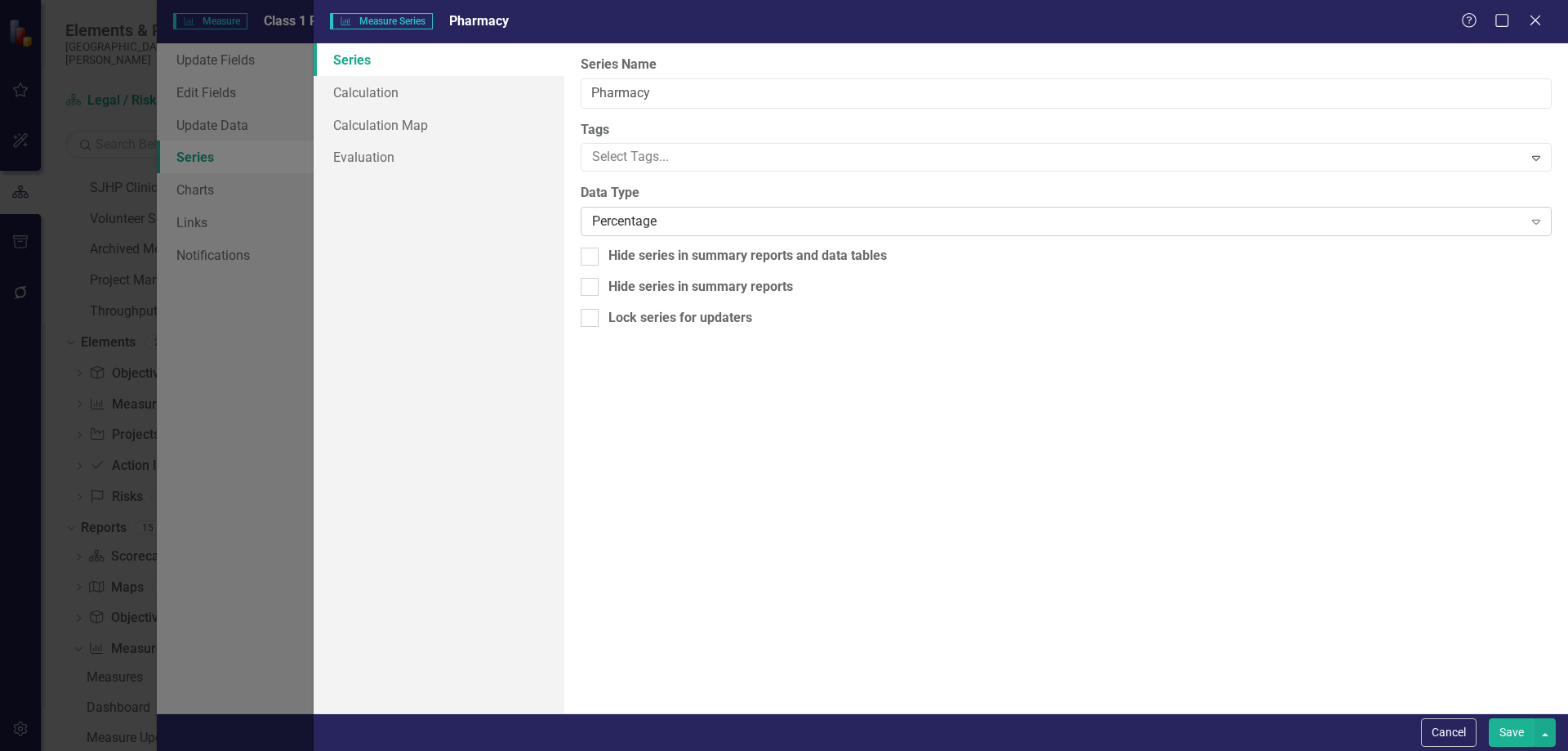
click at [620, 225] on div "Percentage" at bounding box center [1057, 222] width 931 height 19
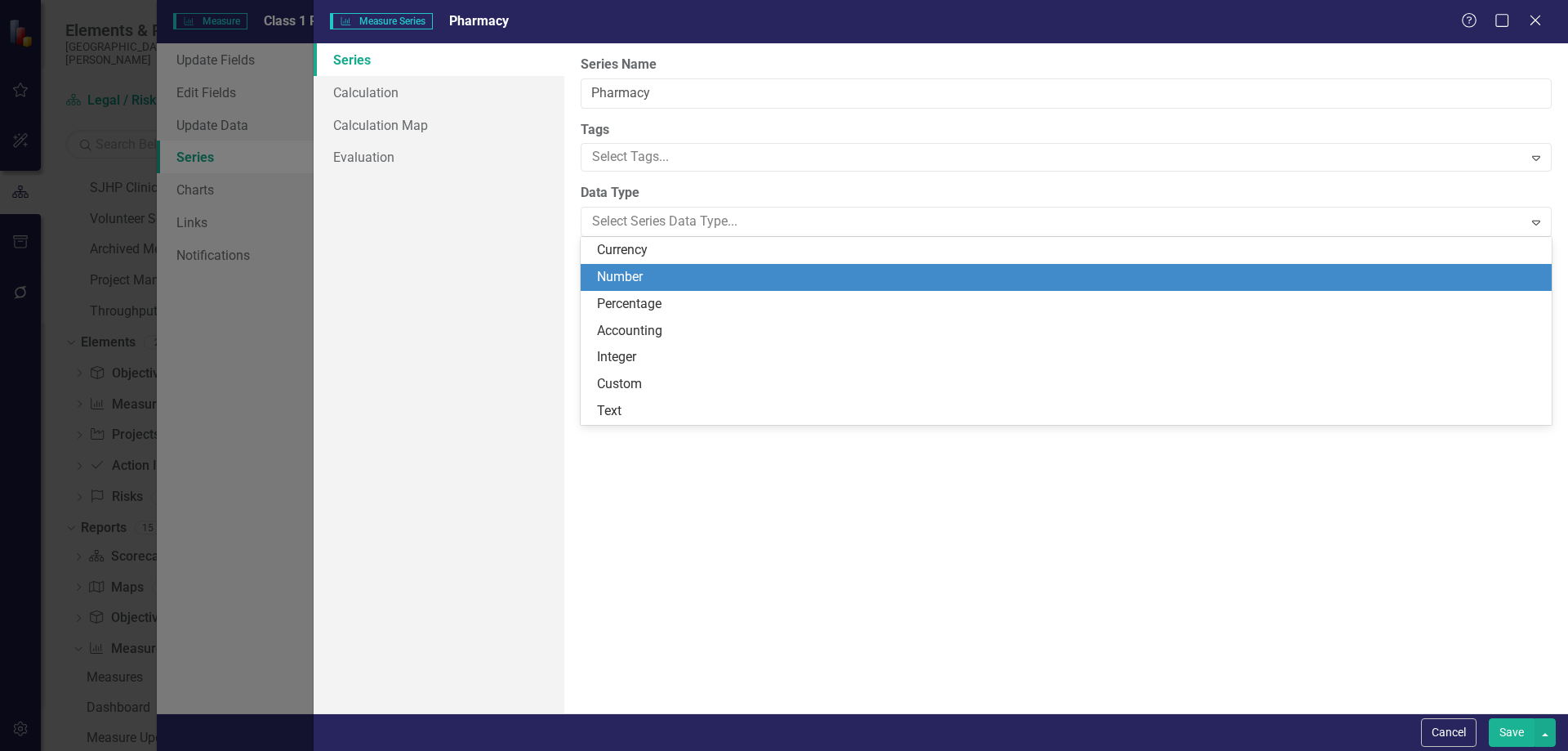
click at [620, 269] on div "Number" at bounding box center [1070, 277] width 945 height 19
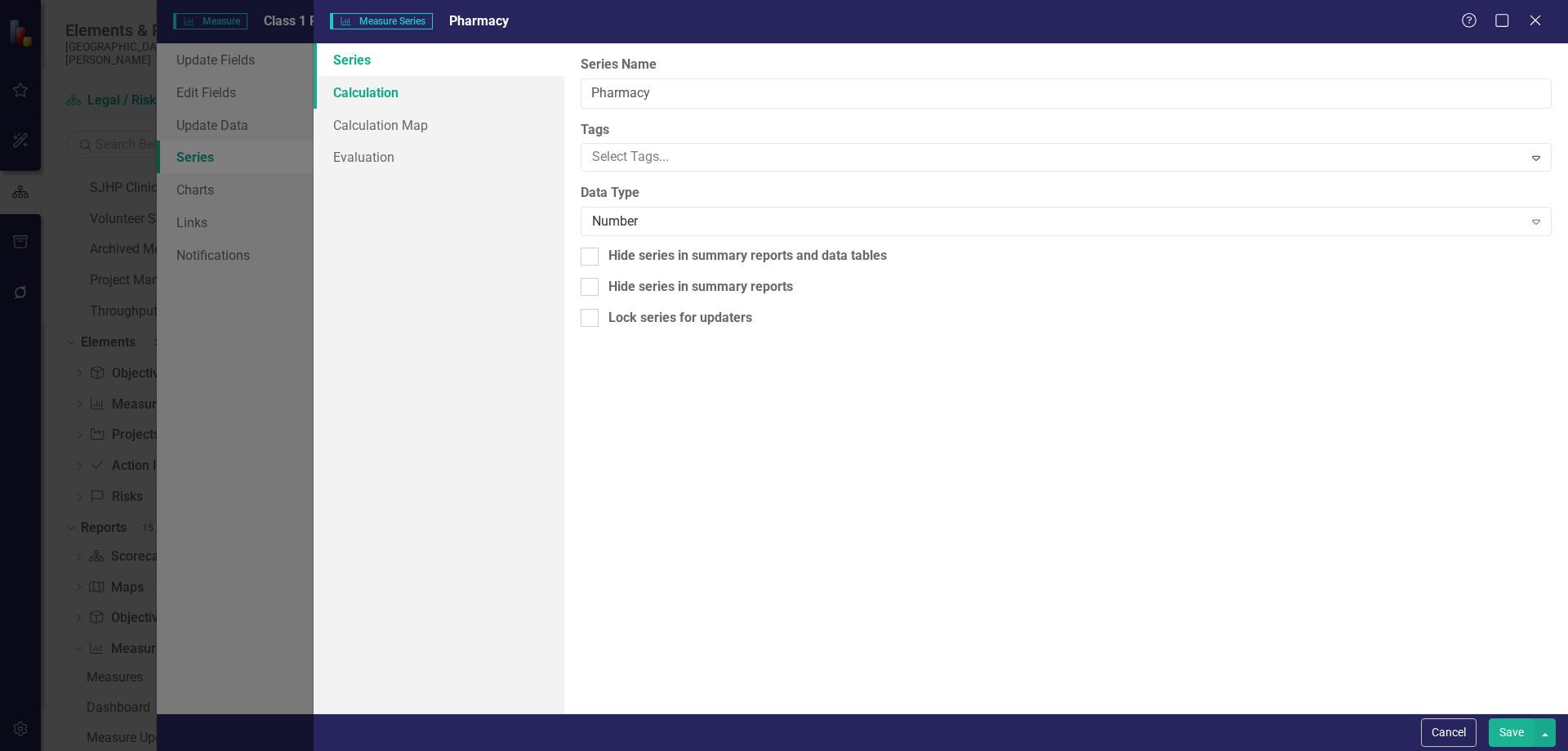
click at [394, 102] on link "Calculation" at bounding box center [439, 93] width 251 height 33
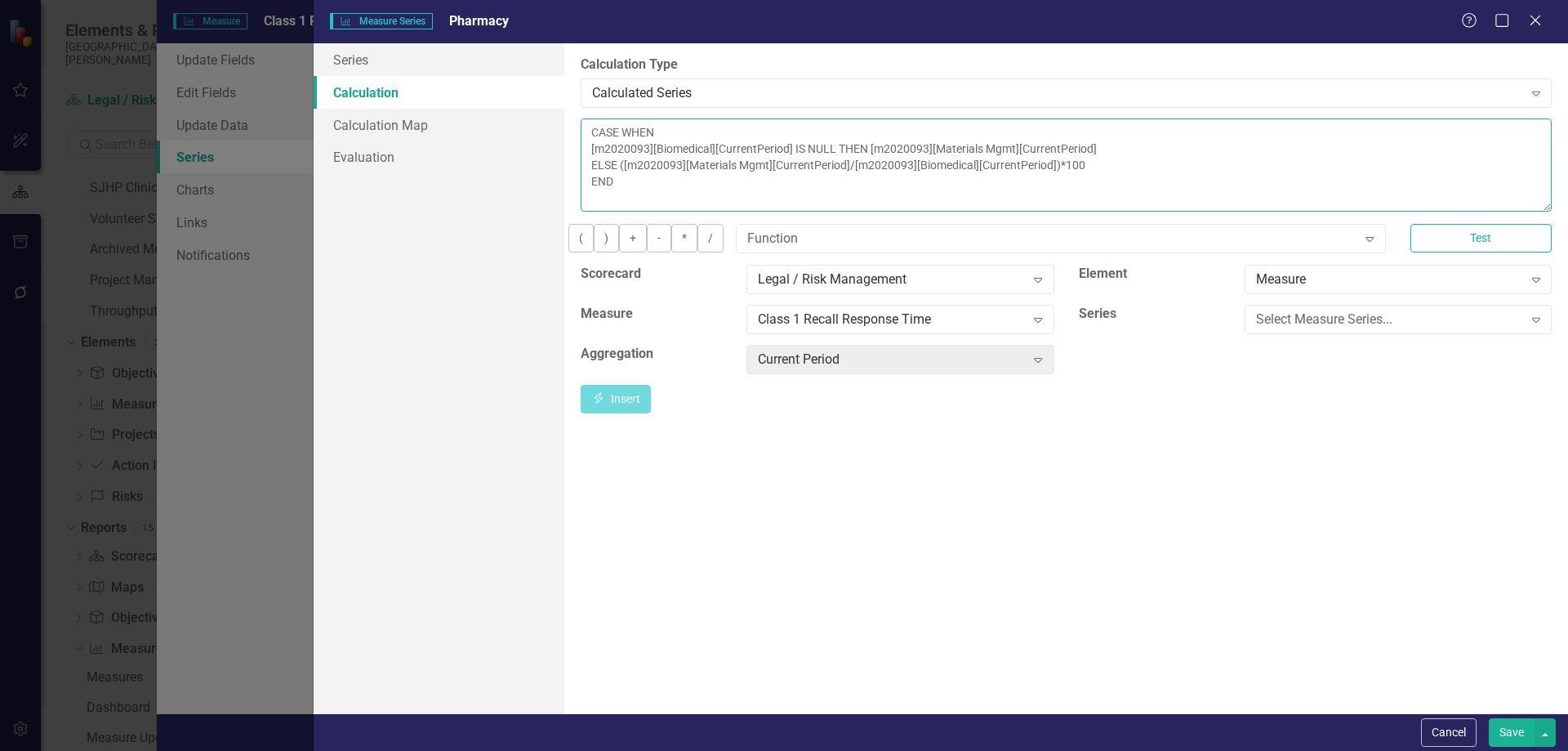
drag, startPoint x: 687, startPoint y: 200, endPoint x: 581, endPoint y: 118, distance: 134.0
click at [581, 118] on div "CASE WHEN [m2020093][Biomedical][CurrentPeriod] IS NULL THEN [m2020093][Materia…" at bounding box center [1067, 164] width 971 height 94
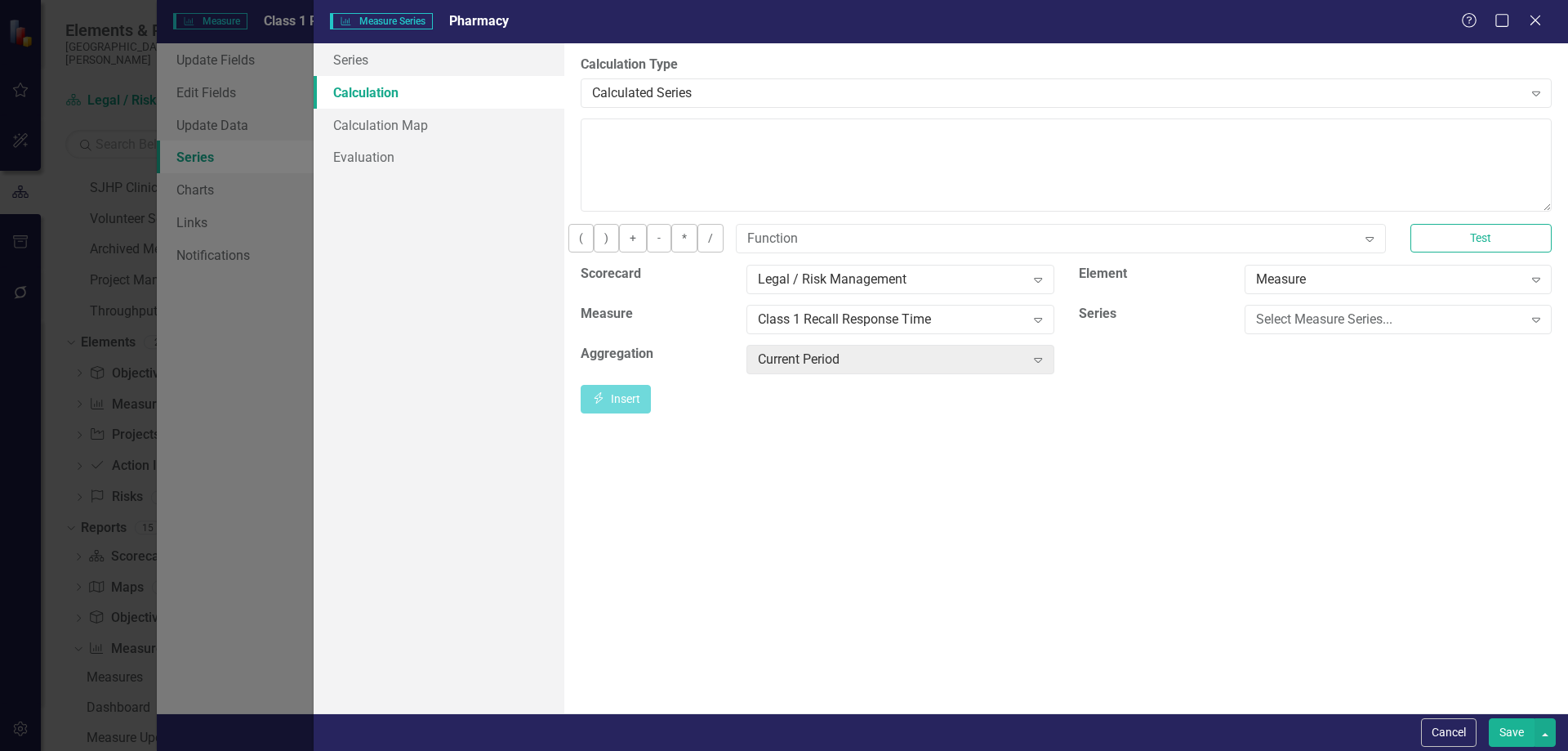
click at [1502, 730] on button "Save" at bounding box center [1512, 732] width 45 height 28
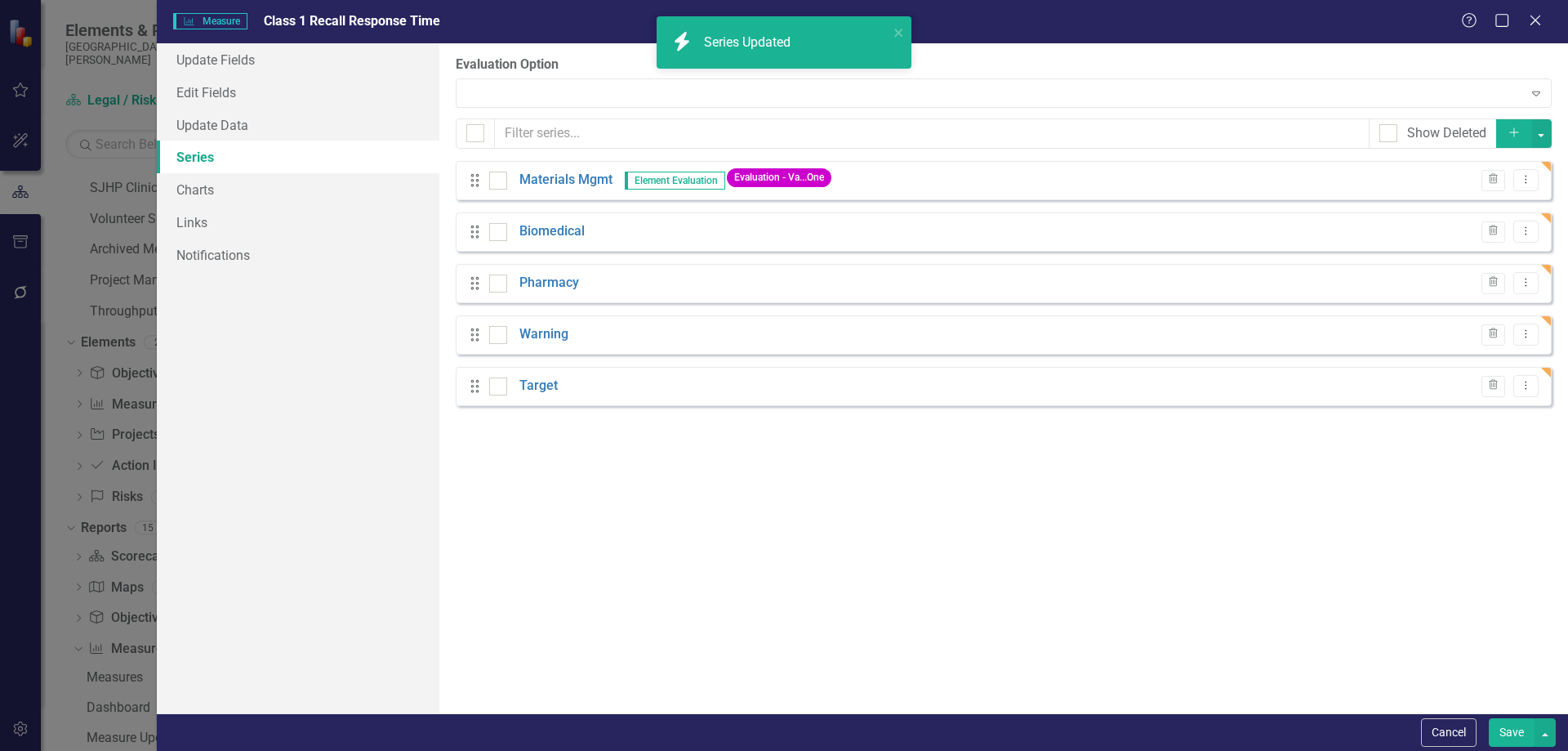
click at [1519, 133] on icon "Add" at bounding box center [1514, 132] width 15 height 12
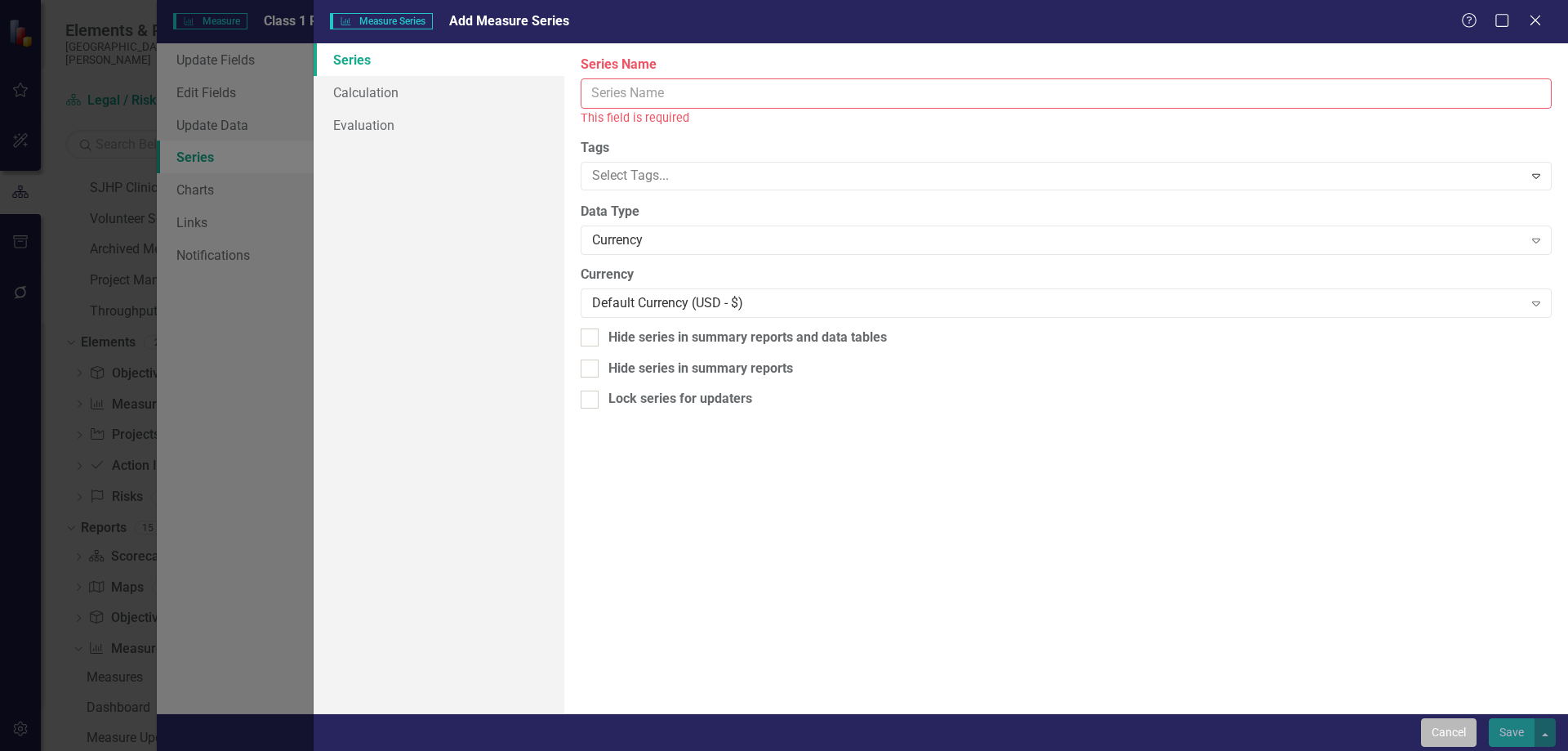
click at [1465, 721] on button "Cancel" at bounding box center [1448, 732] width 55 height 28
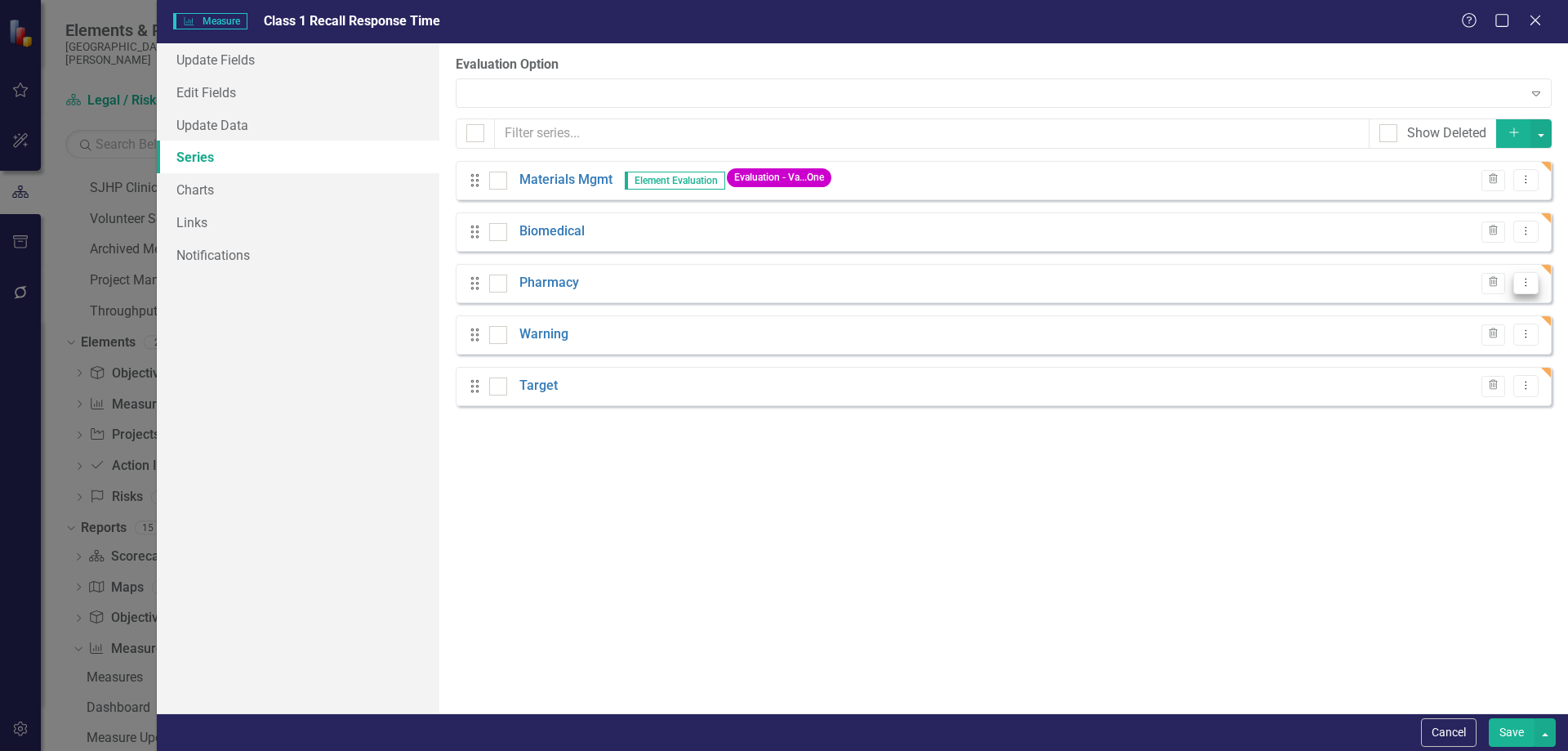
click at [1527, 290] on button "Dropdown Menu" at bounding box center [1526, 283] width 25 height 22
click at [1476, 335] on link "Copy Duplicate Measure Series" at bounding box center [1445, 340] width 185 height 30
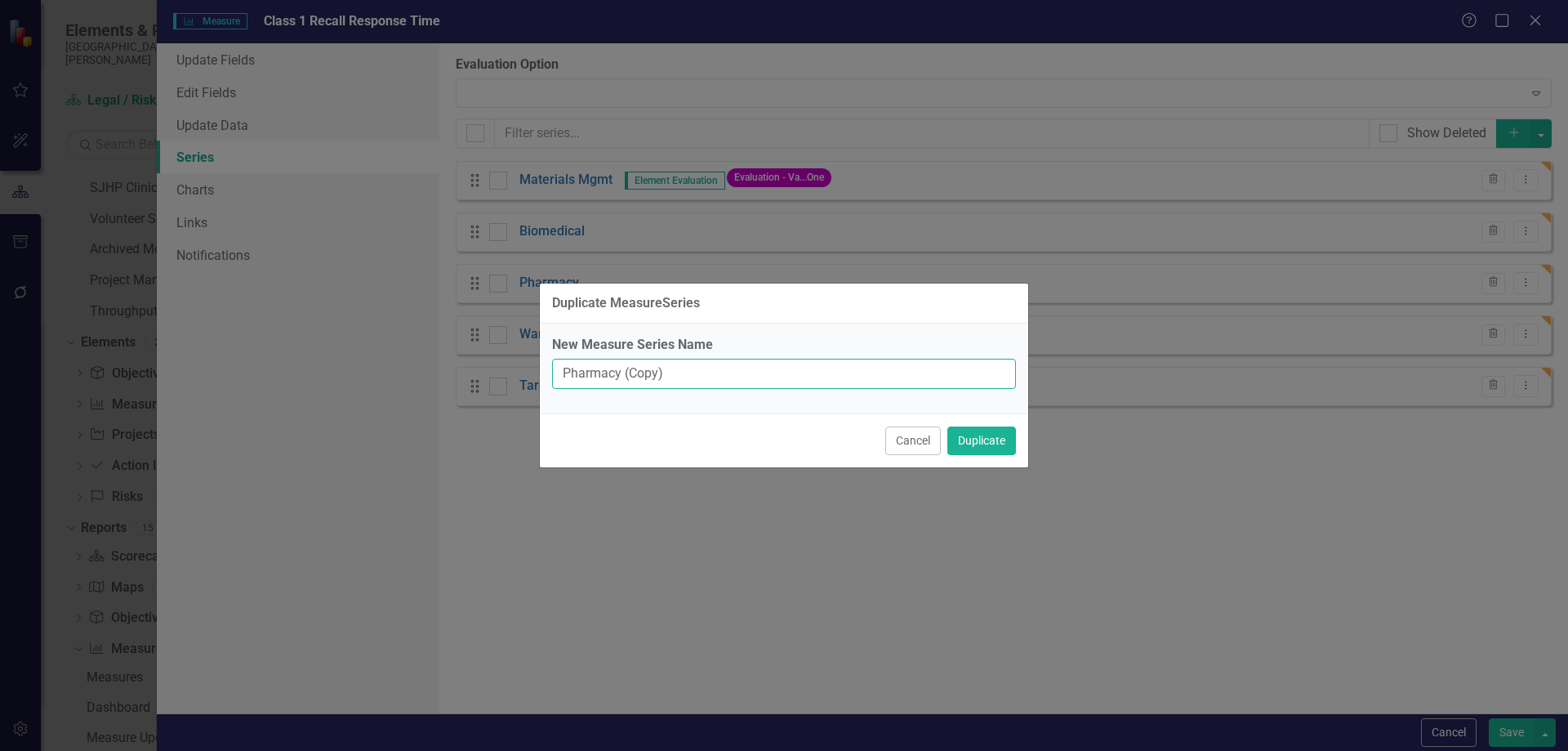
drag, startPoint x: 688, startPoint y: 377, endPoint x: 537, endPoint y: 377, distance: 151.0
click at [537, 377] on div "Duplicate MeasureSeries New Measure Series Name Pharmacy (Copy) Cancel Duplicate" at bounding box center [784, 375] width 1568 height 751
type input "Lab"
click at [976, 431] on button "Duplicate" at bounding box center [982, 440] width 69 height 28
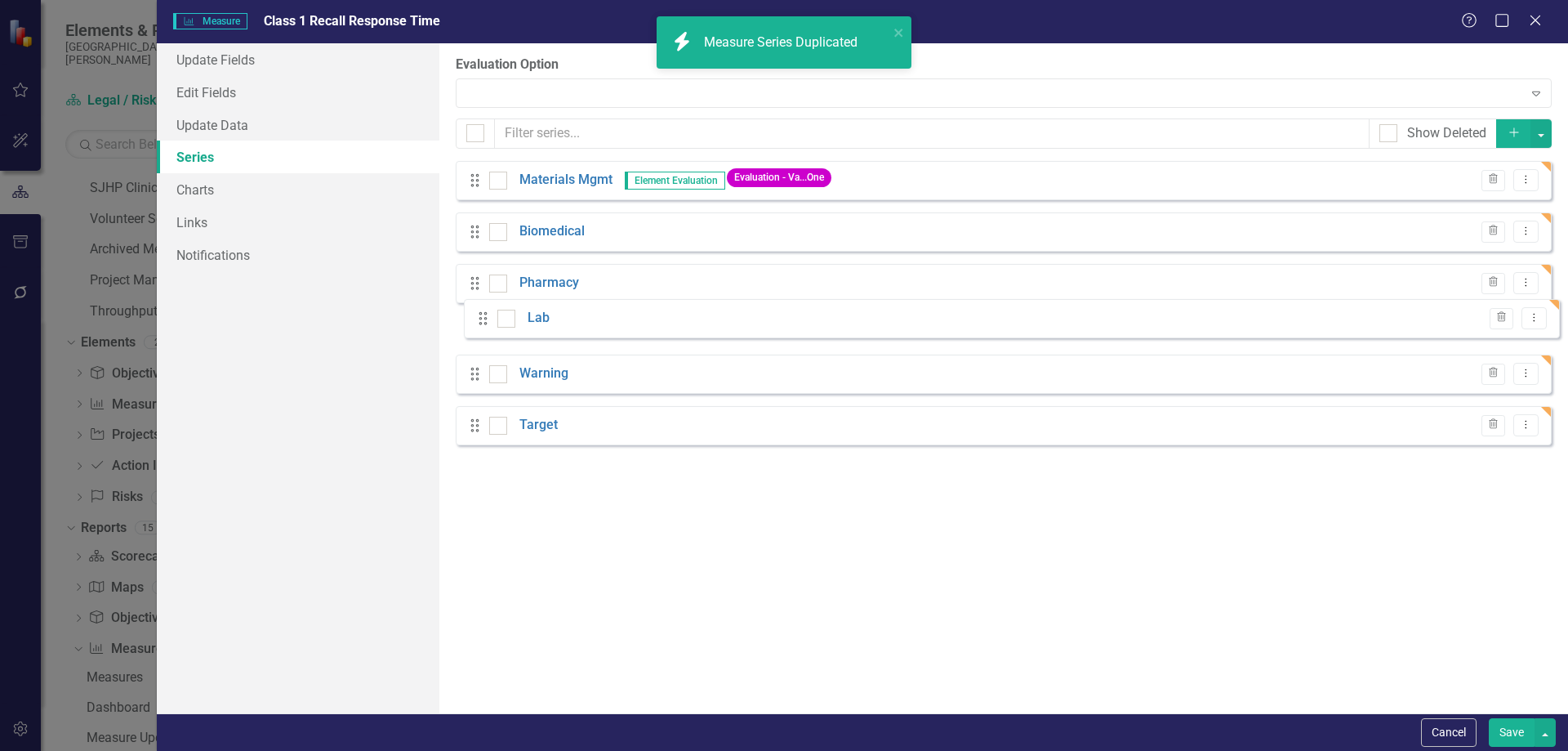
drag, startPoint x: 468, startPoint y: 441, endPoint x: 477, endPoint y: 321, distance: 120.3
click at [477, 321] on div "Drag Materials Mgmt Element Evaluation Evaluation - Va...One Trash Dropdown Men…" at bounding box center [1003, 309] width 1096 height 297
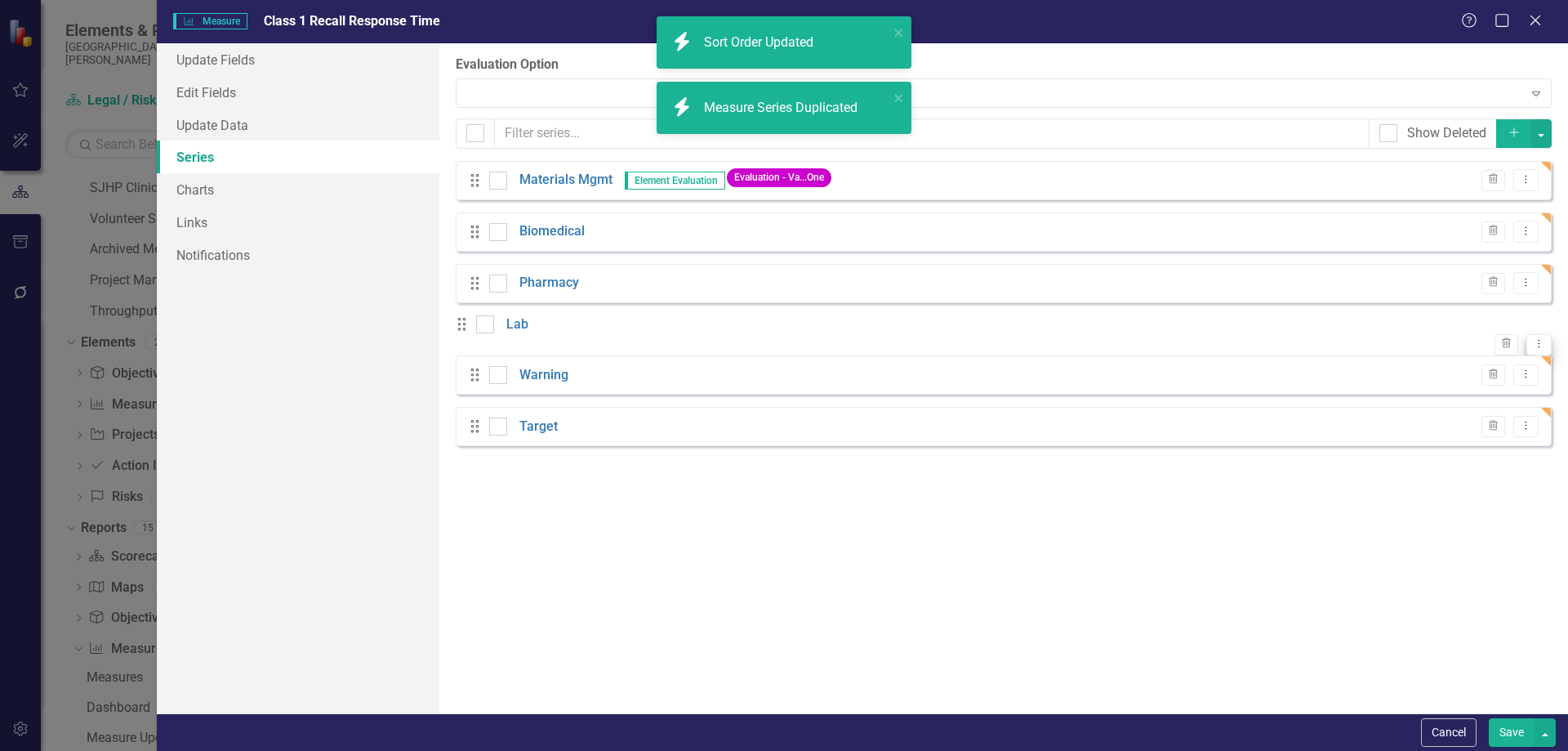
click at [1533, 338] on icon "Dropdown Menu" at bounding box center [1539, 343] width 14 height 11
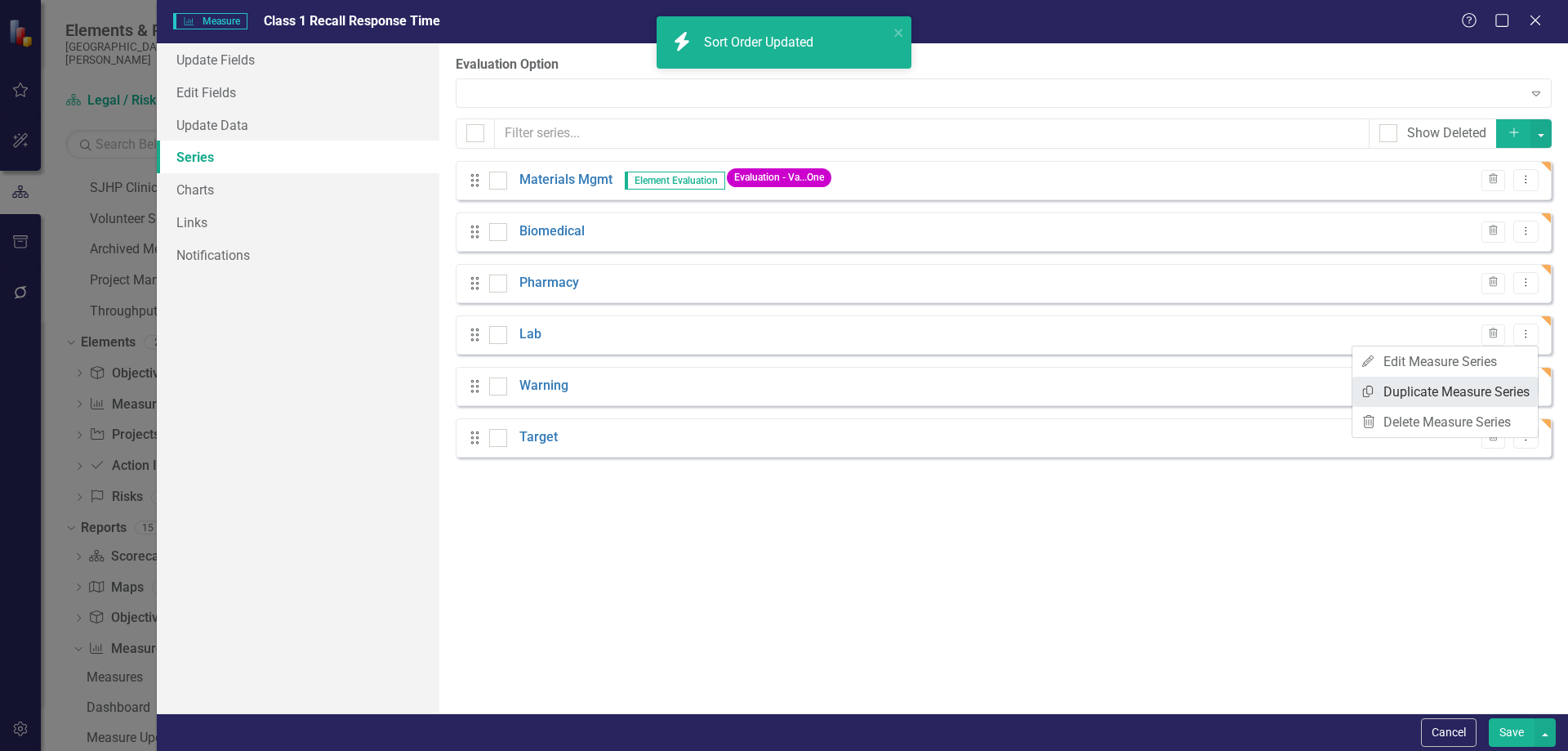
click at [1475, 390] on link "Copy Duplicate Measure Series" at bounding box center [1445, 391] width 185 height 30
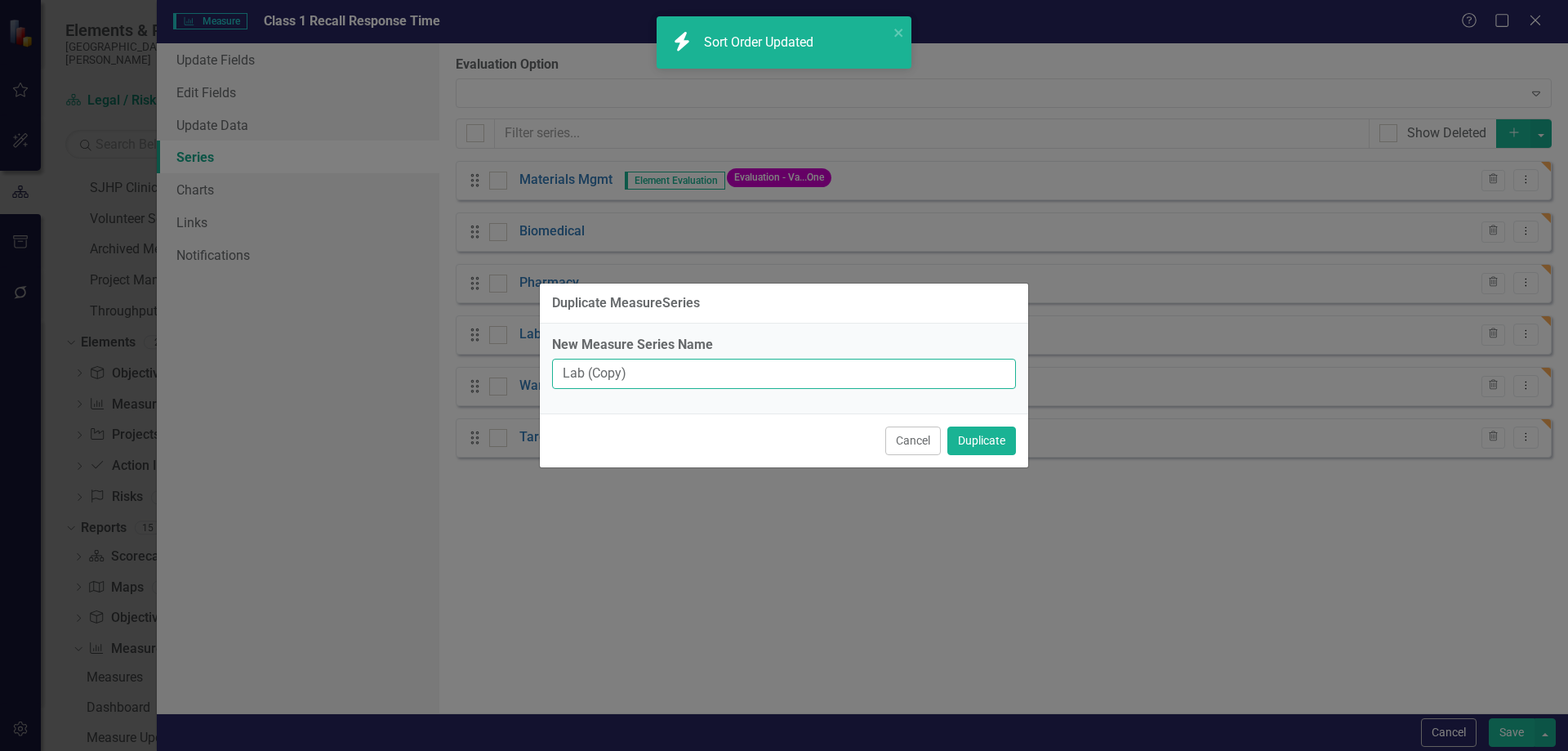
drag, startPoint x: 646, startPoint y: 369, endPoint x: 483, endPoint y: 369, distance: 163.0
click at [483, 369] on div "Duplicate MeasureSeries New Measure Series Name Lab (Copy) Cancel Duplicate" at bounding box center [784, 375] width 1568 height 751
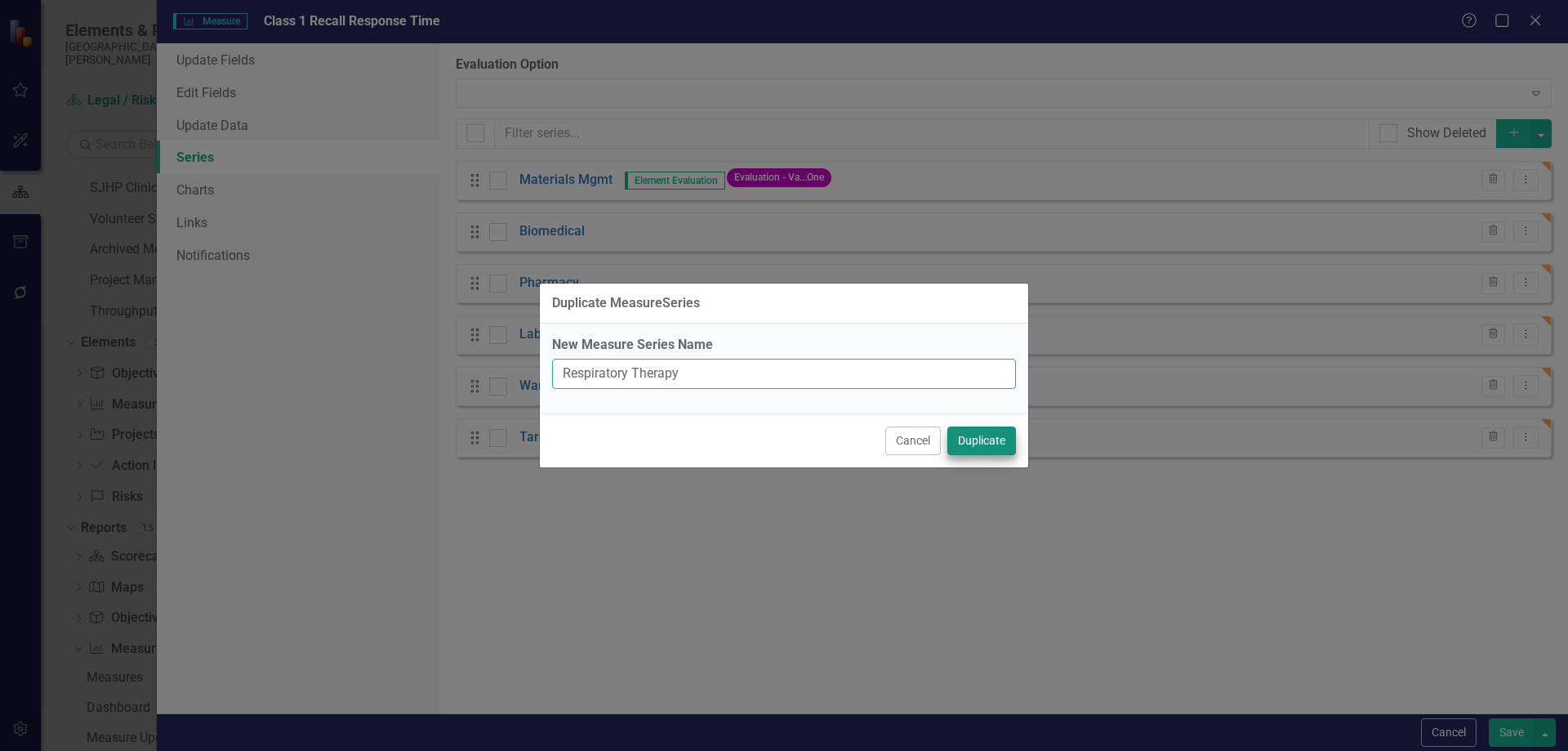
type input "Respiratory Therapy"
click at [998, 440] on button "Duplicate" at bounding box center [982, 440] width 69 height 28
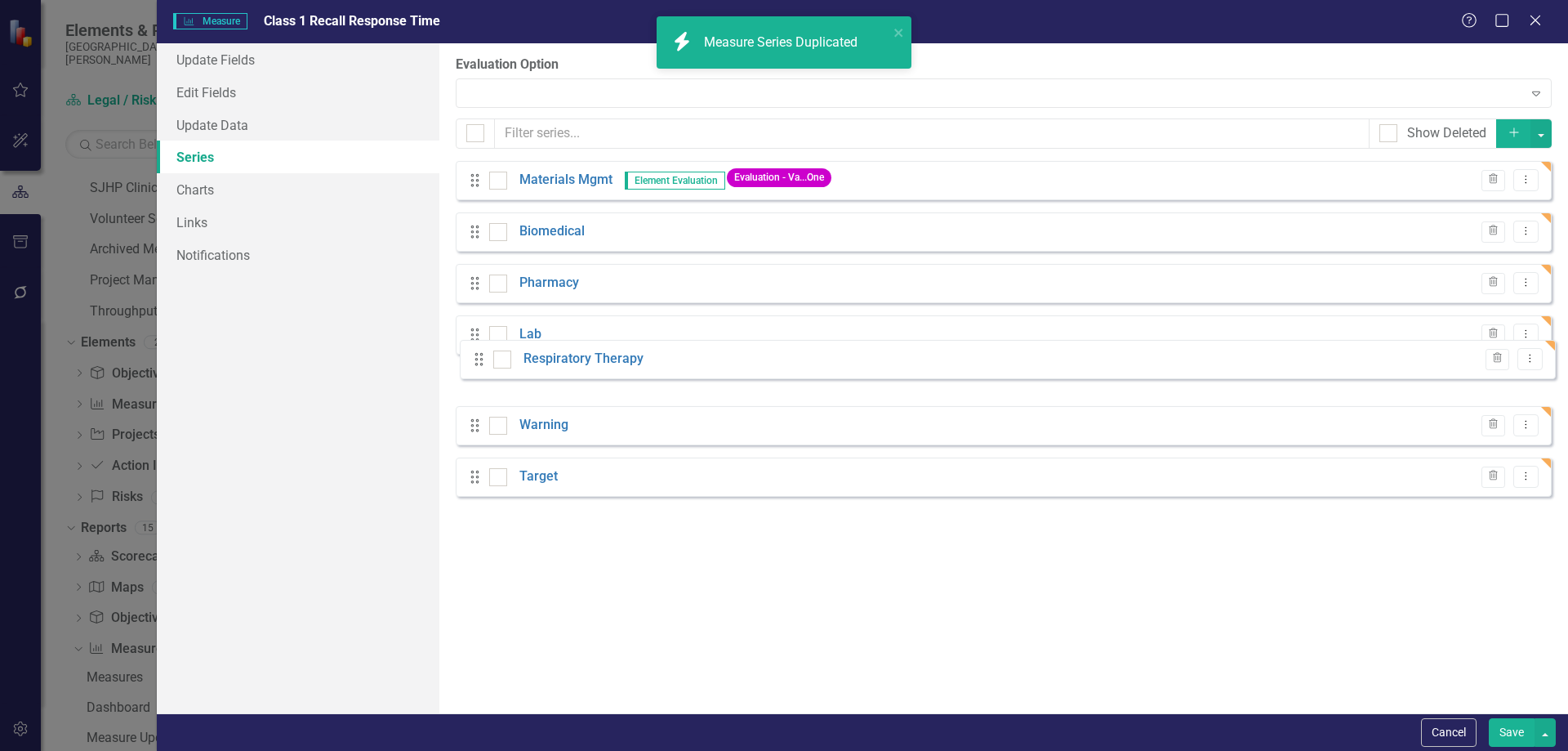
drag, startPoint x: 472, startPoint y: 492, endPoint x: 476, endPoint y: 362, distance: 130.1
click at [476, 362] on div "Drag Materials Mgmt Element Evaluation Evaluation - Va...One Trash Dropdown Men…" at bounding box center [1003, 334] width 1096 height 348
click at [1533, 387] on button "Dropdown Menu" at bounding box center [1526, 386] width 25 height 22
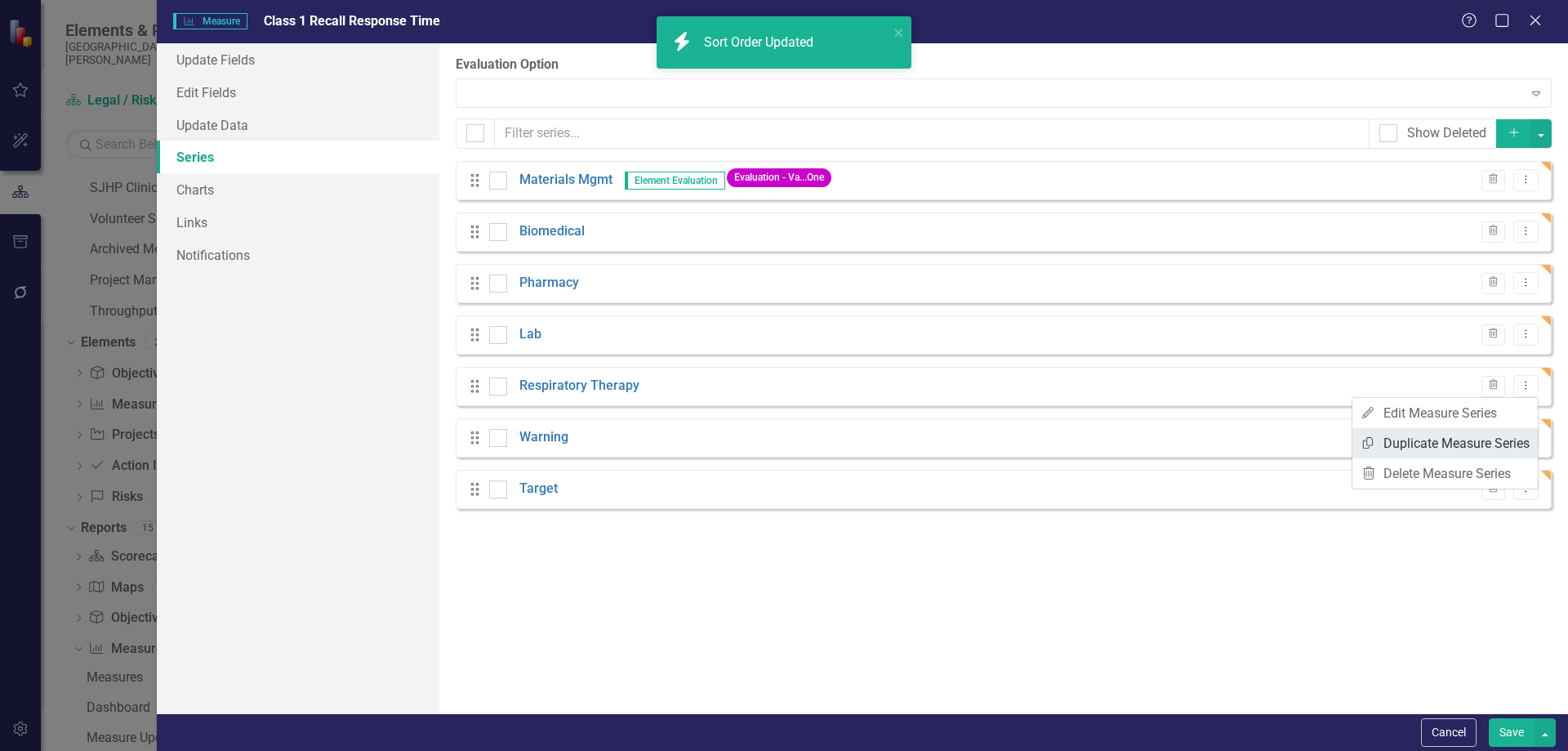
click at [1483, 436] on link "Copy Duplicate Measure Series" at bounding box center [1445, 442] width 185 height 30
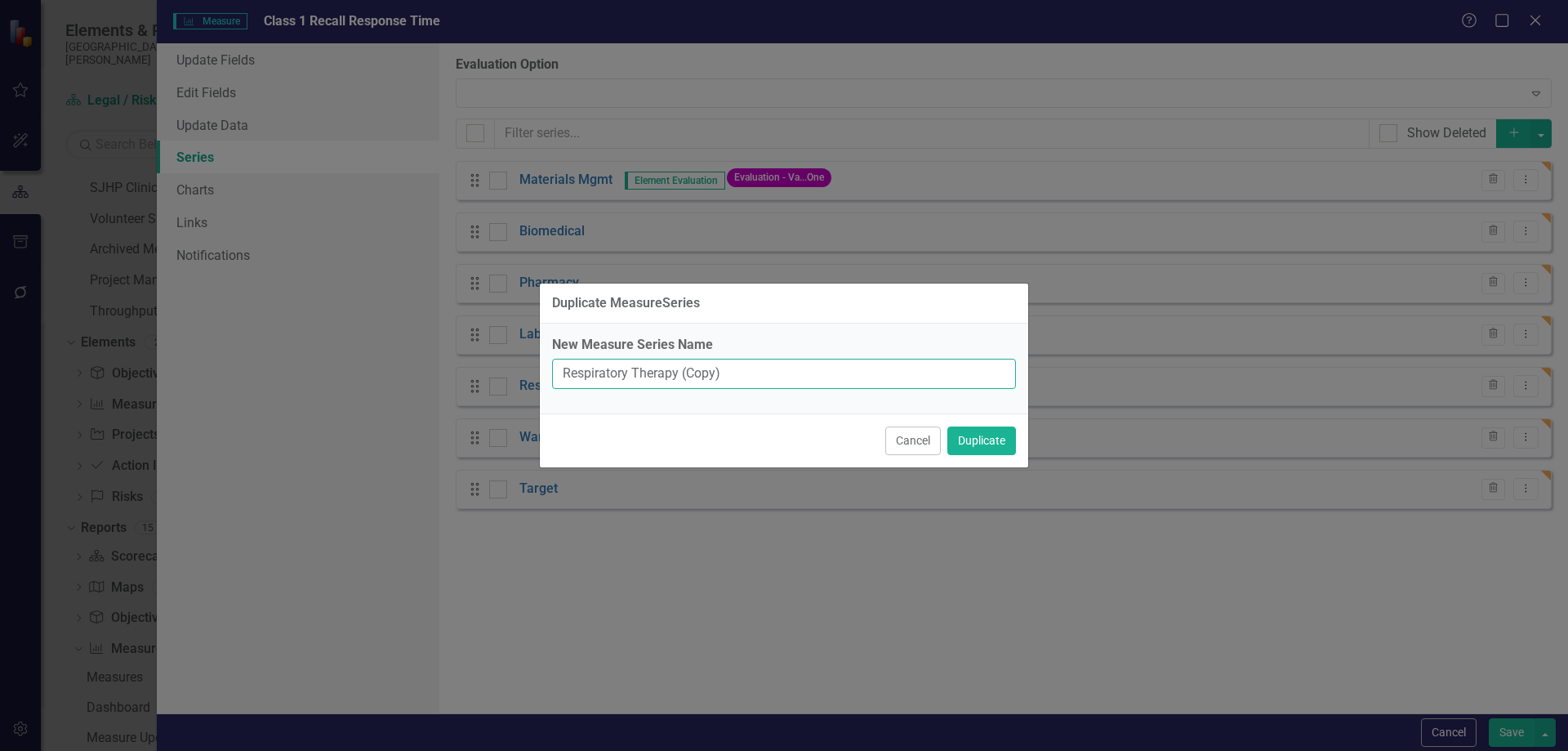
drag, startPoint x: 743, startPoint y: 373, endPoint x: 535, endPoint y: 369, distance: 208.0
click at [535, 369] on div "Duplicate MeasureSeries New Measure Series Name Respiratory Therapy (Copy) Canc…" at bounding box center [784, 375] width 1568 height 751
type input "Cath Lab"
click at [998, 437] on button "Duplicate" at bounding box center [982, 440] width 69 height 28
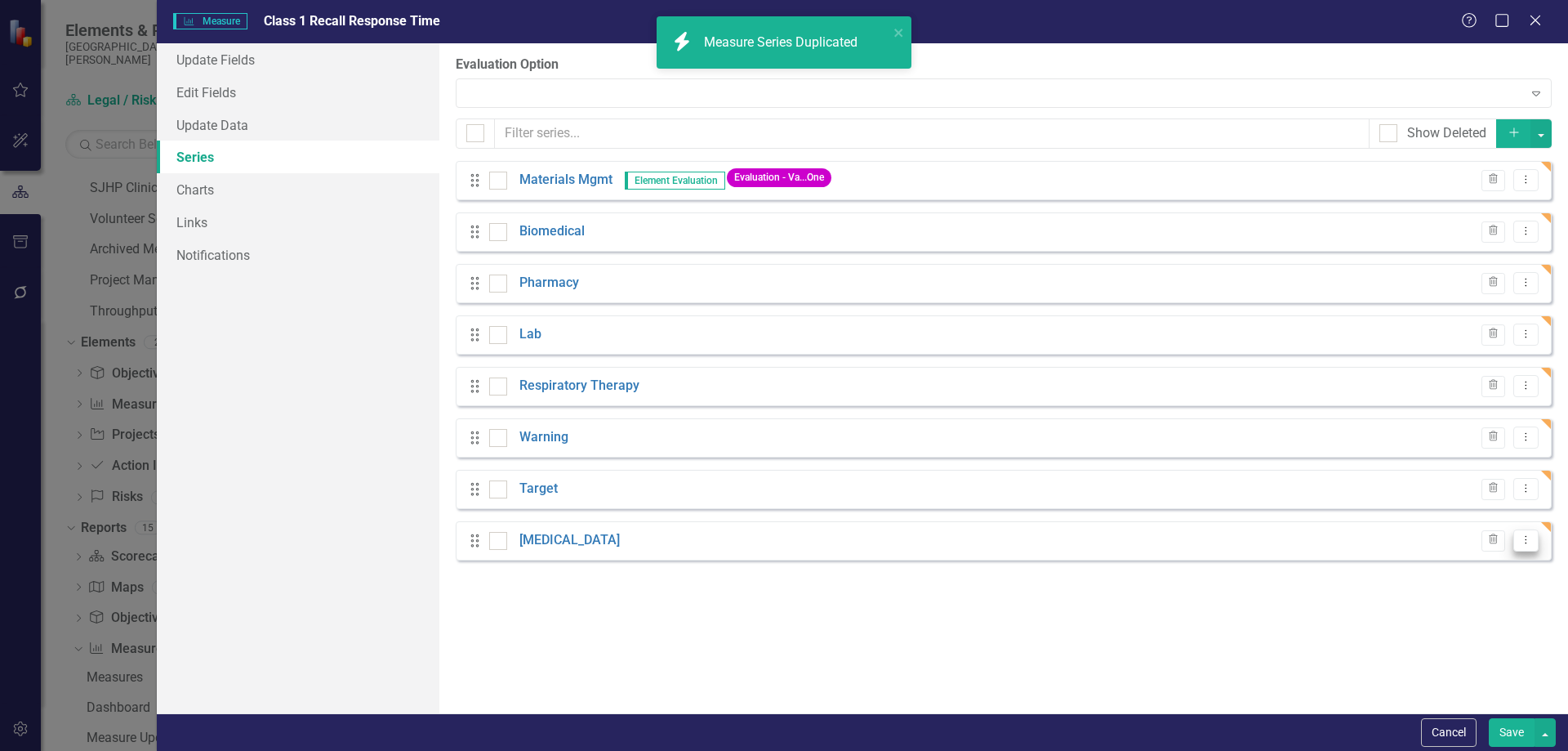
click at [1529, 541] on icon "Dropdown Menu" at bounding box center [1525, 539] width 14 height 11
click at [1493, 588] on link "Copy Duplicate Measure Series" at bounding box center [1445, 597] width 185 height 30
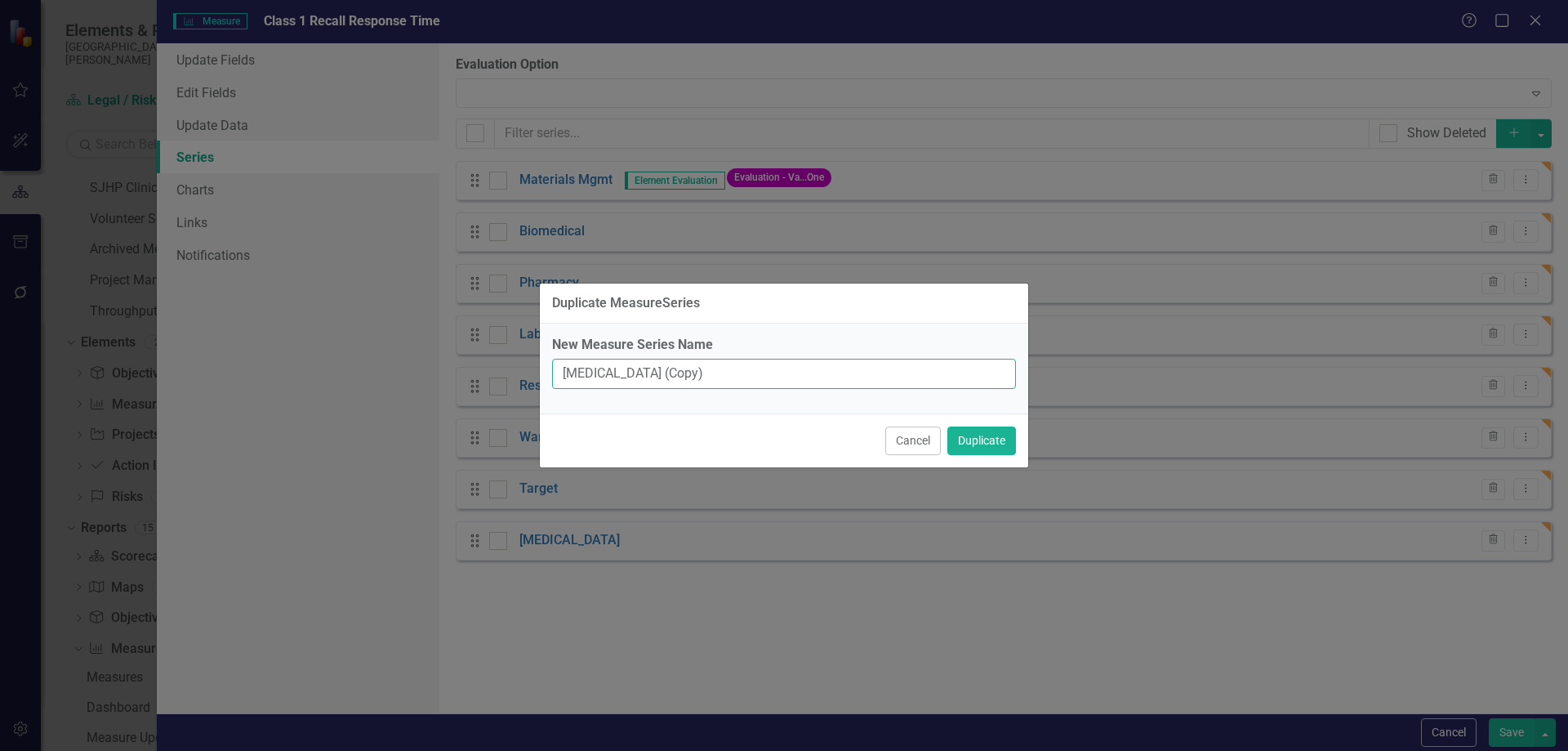
drag, startPoint x: 697, startPoint y: 380, endPoint x: 443, endPoint y: 388, distance: 254.1
click at [443, 388] on div "Duplicate MeasureSeries New Measure Series Name Cath Lab (Copy) Cancel Duplicate" at bounding box center [784, 375] width 1568 height 751
type input "OR"
click at [975, 439] on button "Duplicate" at bounding box center [982, 440] width 69 height 28
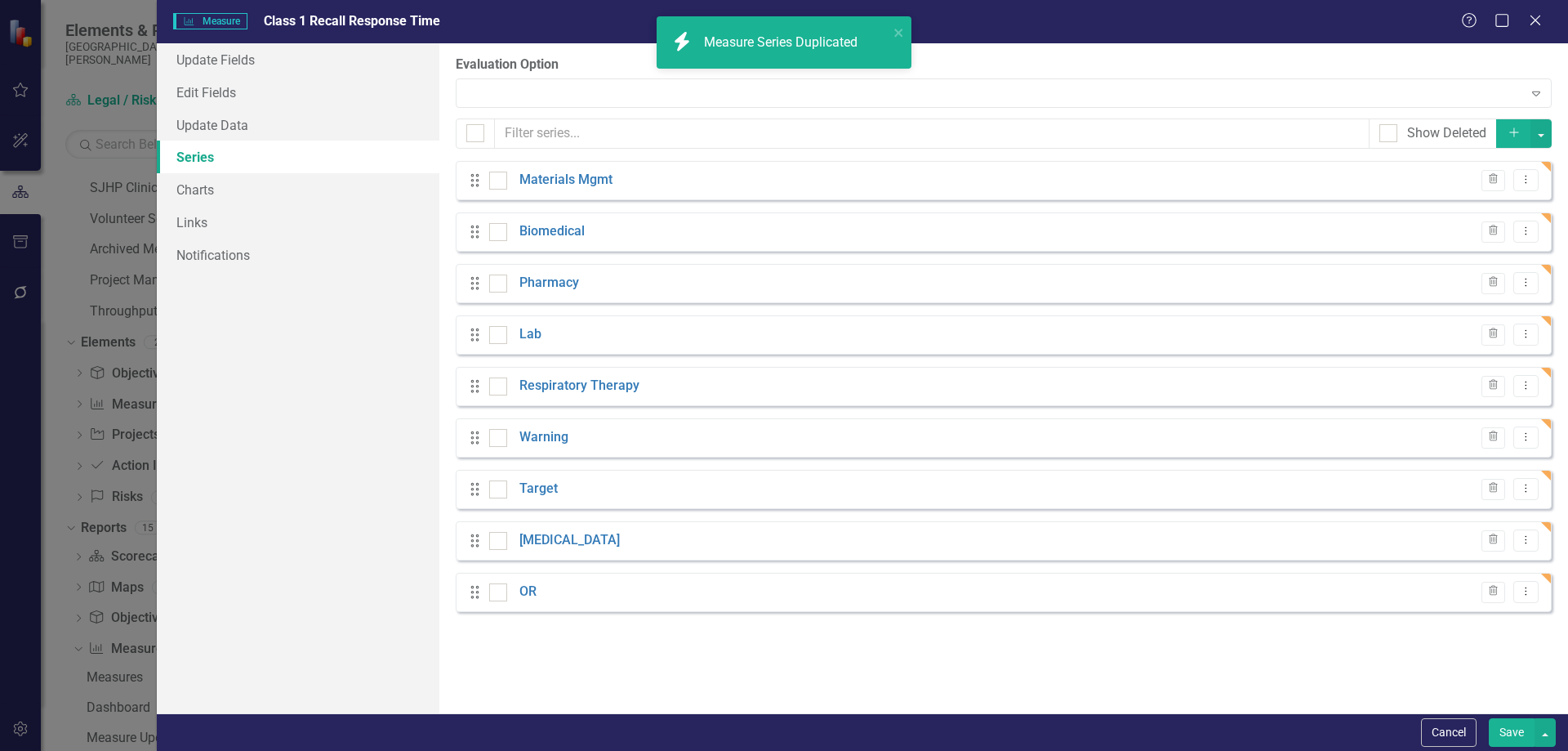
checkbox input "false"
click at [1530, 594] on icon "Dropdown Menu" at bounding box center [1525, 591] width 14 height 11
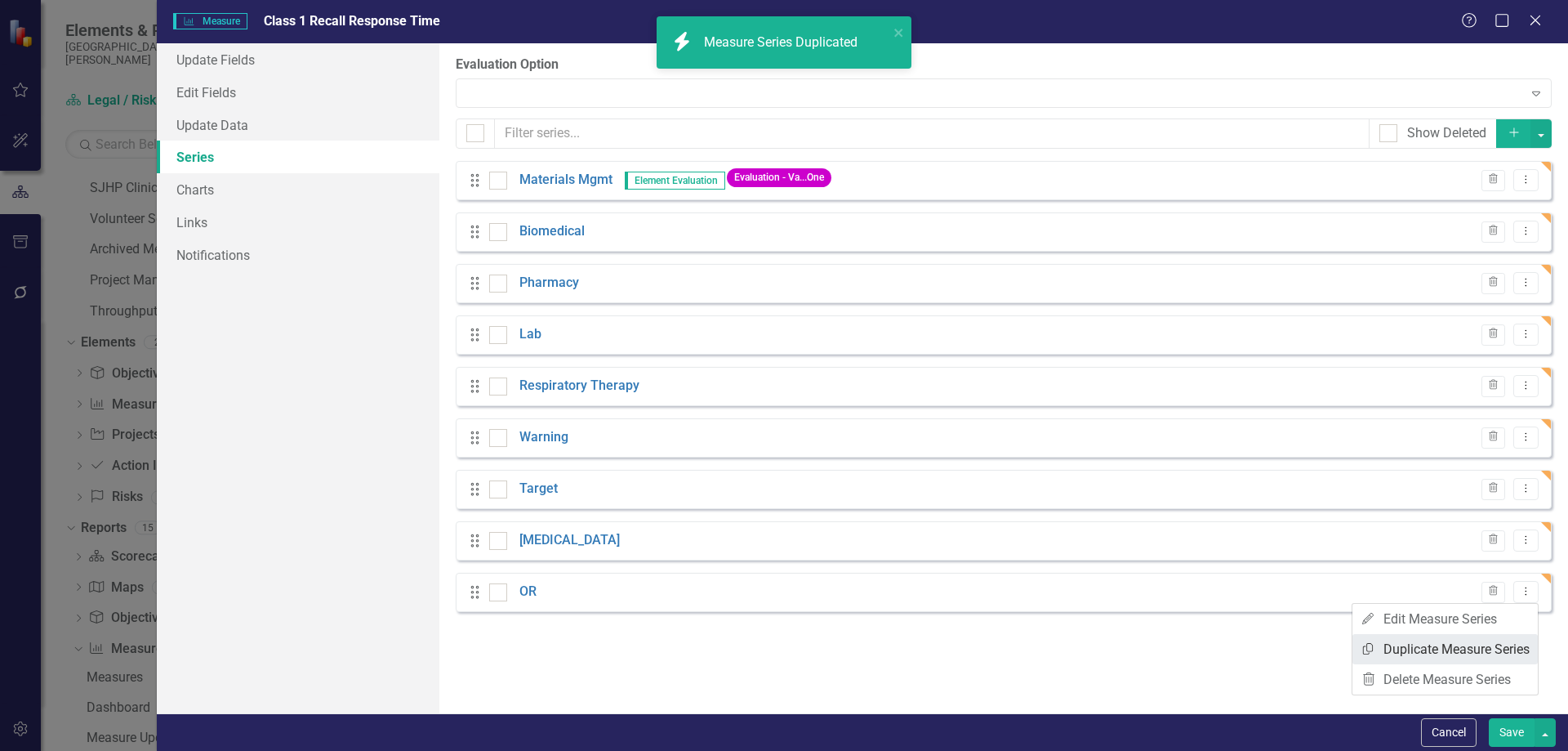
click at [1479, 647] on link "Copy Duplicate Measure Series" at bounding box center [1445, 648] width 185 height 30
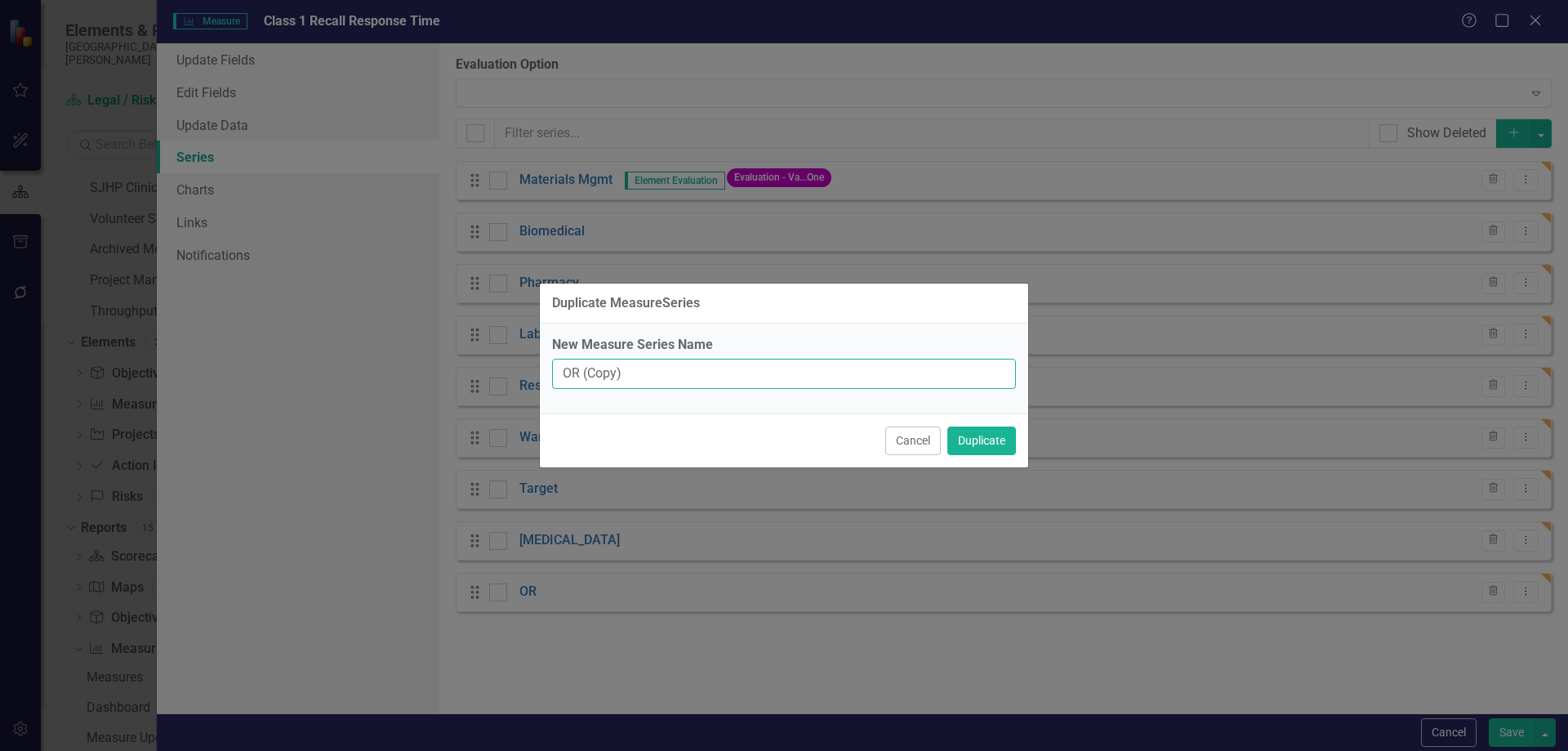
drag, startPoint x: 588, startPoint y: 371, endPoint x: 501, endPoint y: 371, distance: 87.0
click at [501, 371] on div "Duplicate MeasureSeries New Measure Series Name OR (Copy) Cancel Duplicate" at bounding box center [784, 375] width 1568 height 751
type input "p"
type input "Plant Engineering"
click at [996, 443] on button "Duplicate" at bounding box center [982, 440] width 69 height 28
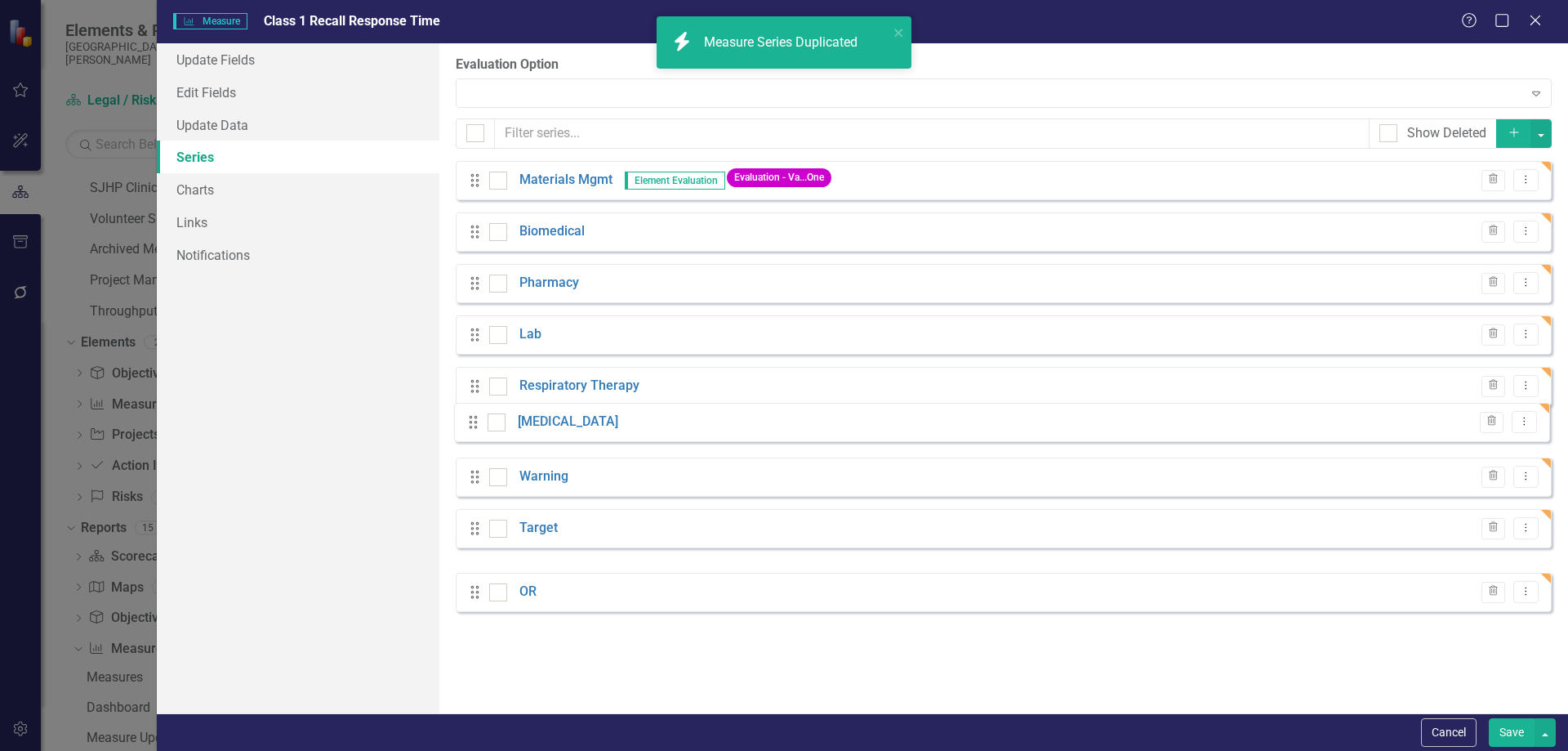
drag, startPoint x: 470, startPoint y: 532, endPoint x: 468, endPoint y: 421, distance: 111.0
click at [468, 421] on div "Drag Materials Mgmt Element Evaluation Evaluation - Va...One Trash Dropdown Men…" at bounding box center [1003, 386] width 1096 height 451
drag, startPoint x: 476, startPoint y: 577, endPoint x: 482, endPoint y: 467, distance: 110.2
click at [482, 467] on div "Drag Materials Mgmt Element Evaluation Evaluation - Va...One Trash Dropdown Men…" at bounding box center [1003, 411] width 1096 height 502
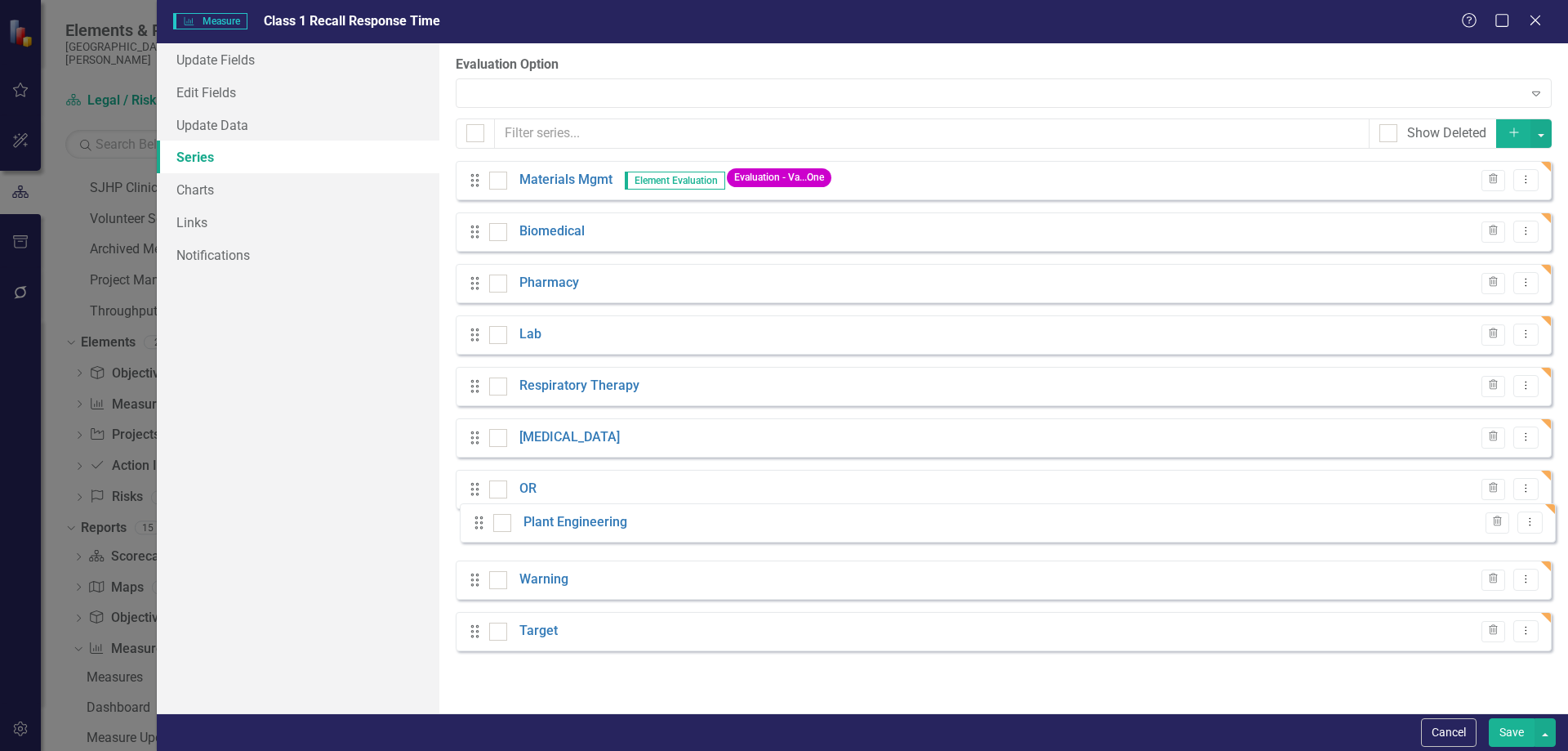
drag, startPoint x: 476, startPoint y: 549, endPoint x: 477, endPoint y: 525, distance: 24.0
click at [477, 525] on div "Drag Materials Mgmt Element Evaluation Evaluation - Va...One Trash Dropdown Men…" at bounding box center [1003, 411] width 1096 height 502
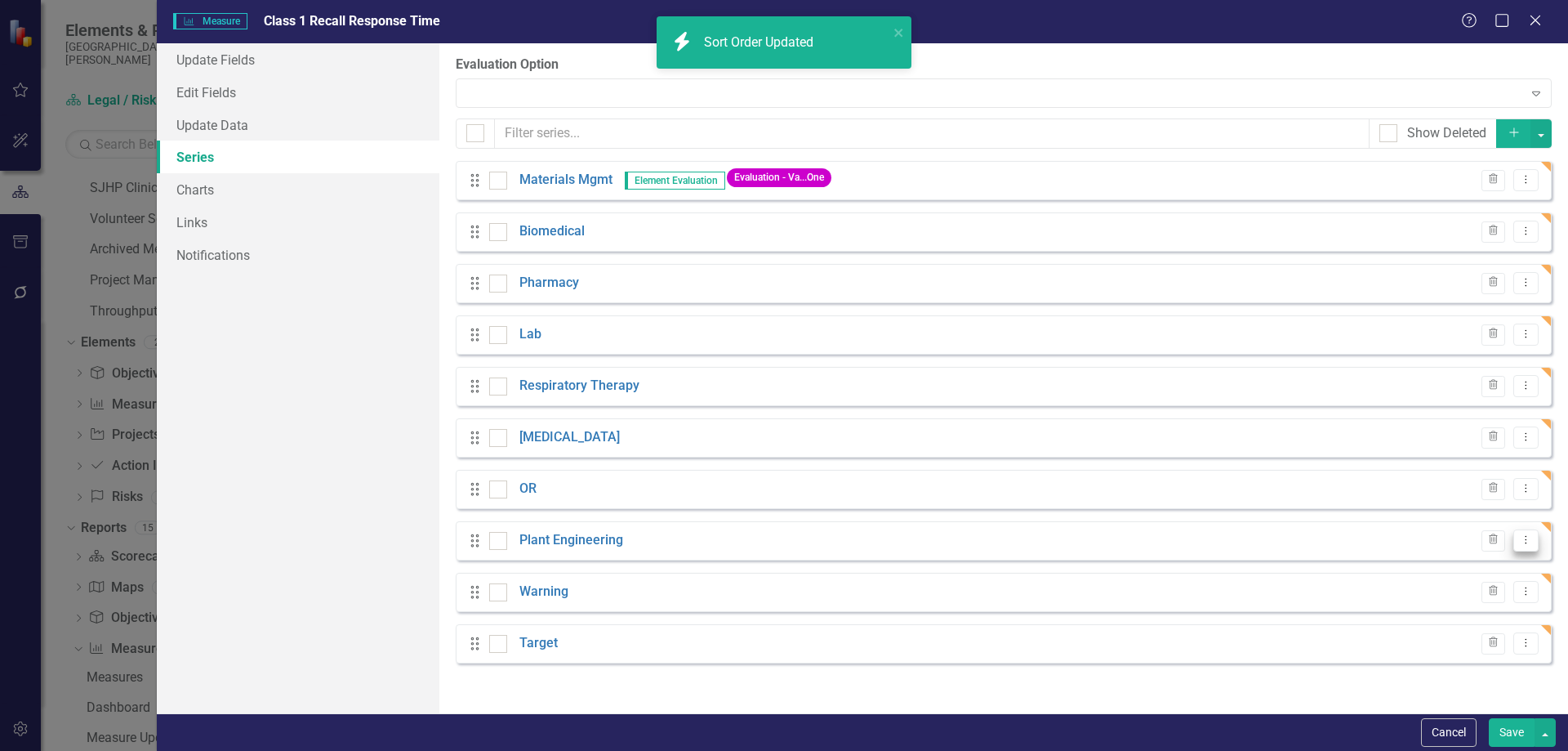
click at [1523, 539] on icon "Dropdown Menu" at bounding box center [1525, 539] width 14 height 11
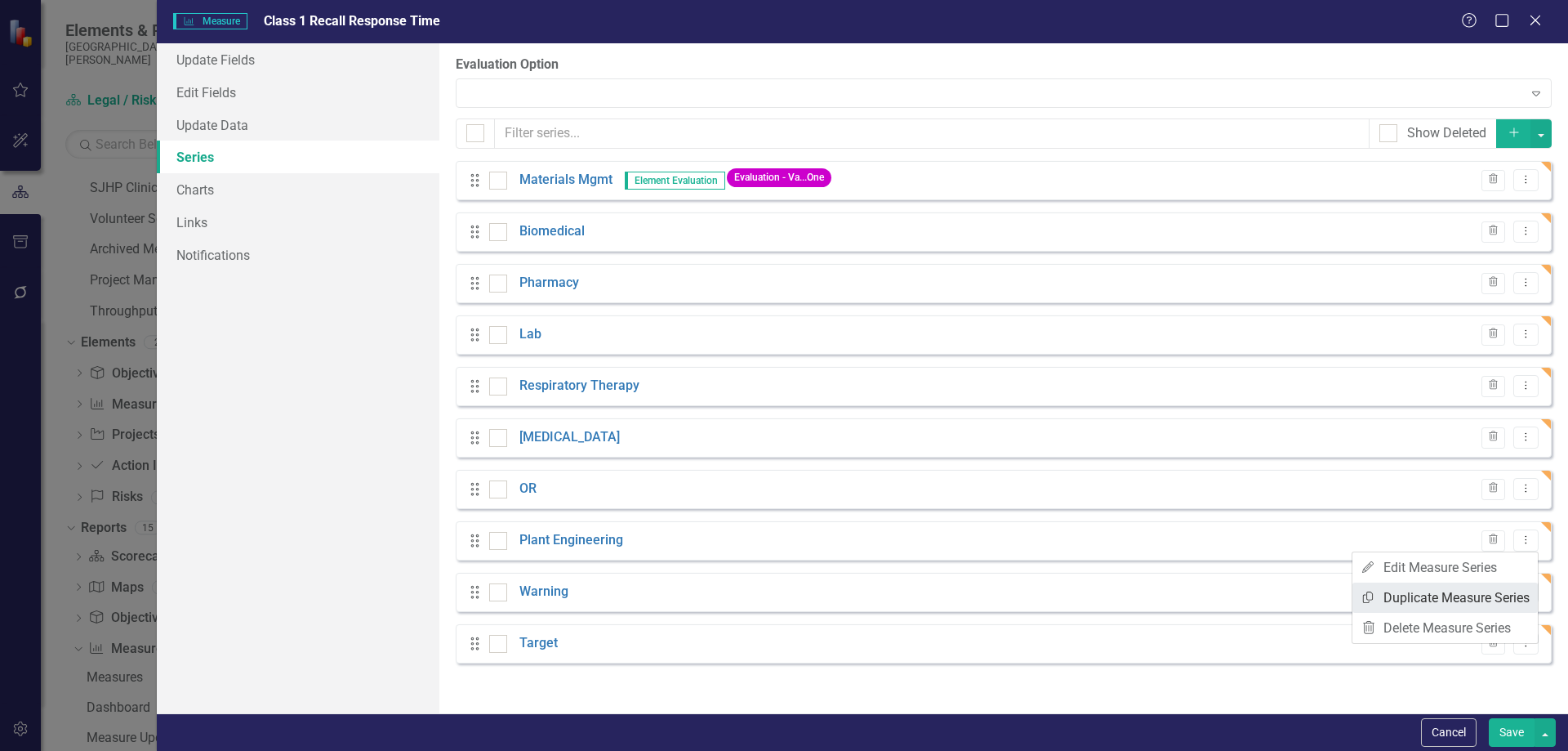
click at [1452, 587] on link "Copy Duplicate Measure Series" at bounding box center [1445, 597] width 185 height 30
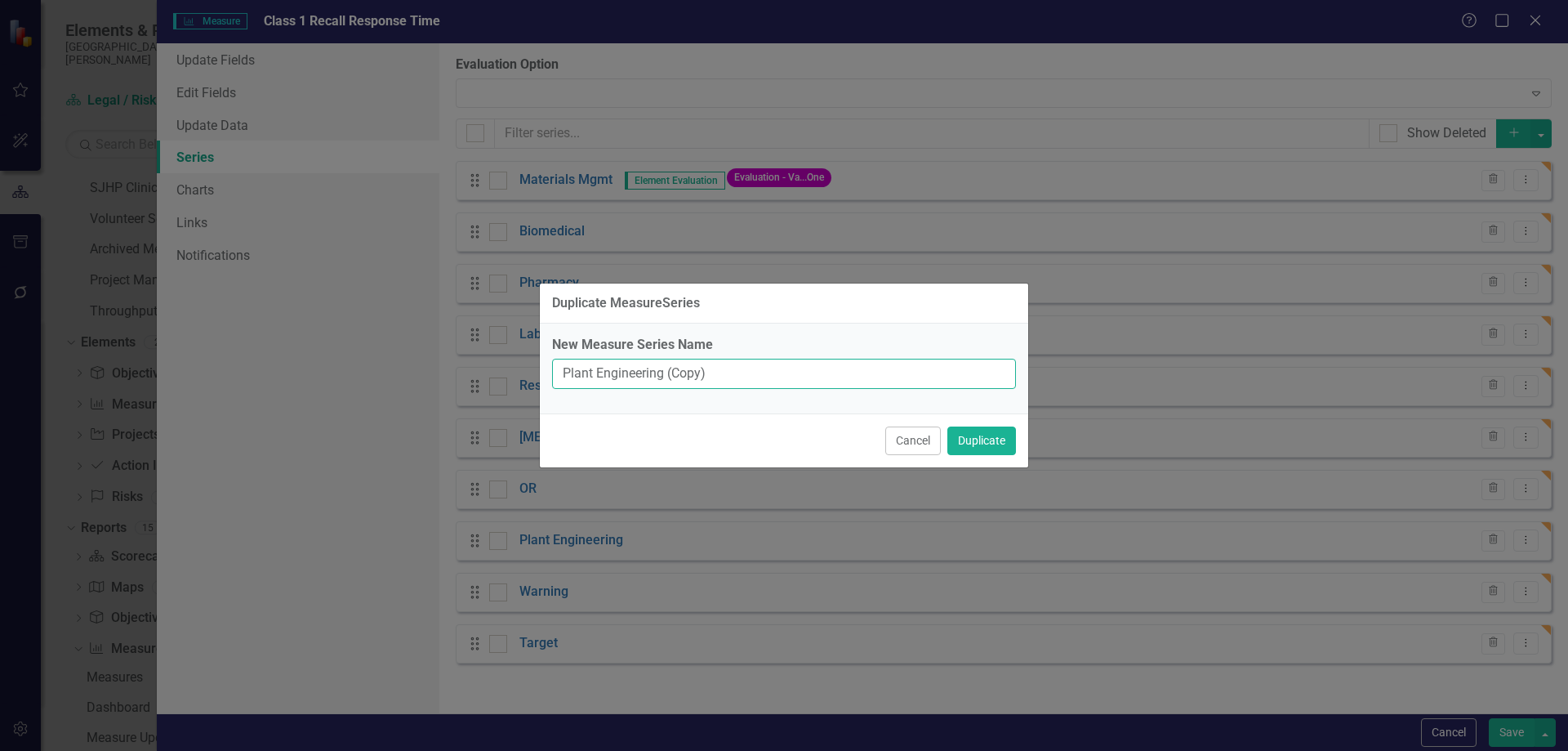
drag, startPoint x: 722, startPoint y: 377, endPoint x: 552, endPoint y: 377, distance: 170.0
click at [552, 377] on input "Plant Engineering (Copy)" at bounding box center [784, 373] width 464 height 30
type input "Dietary"
click at [986, 436] on button "Duplicate" at bounding box center [982, 440] width 69 height 28
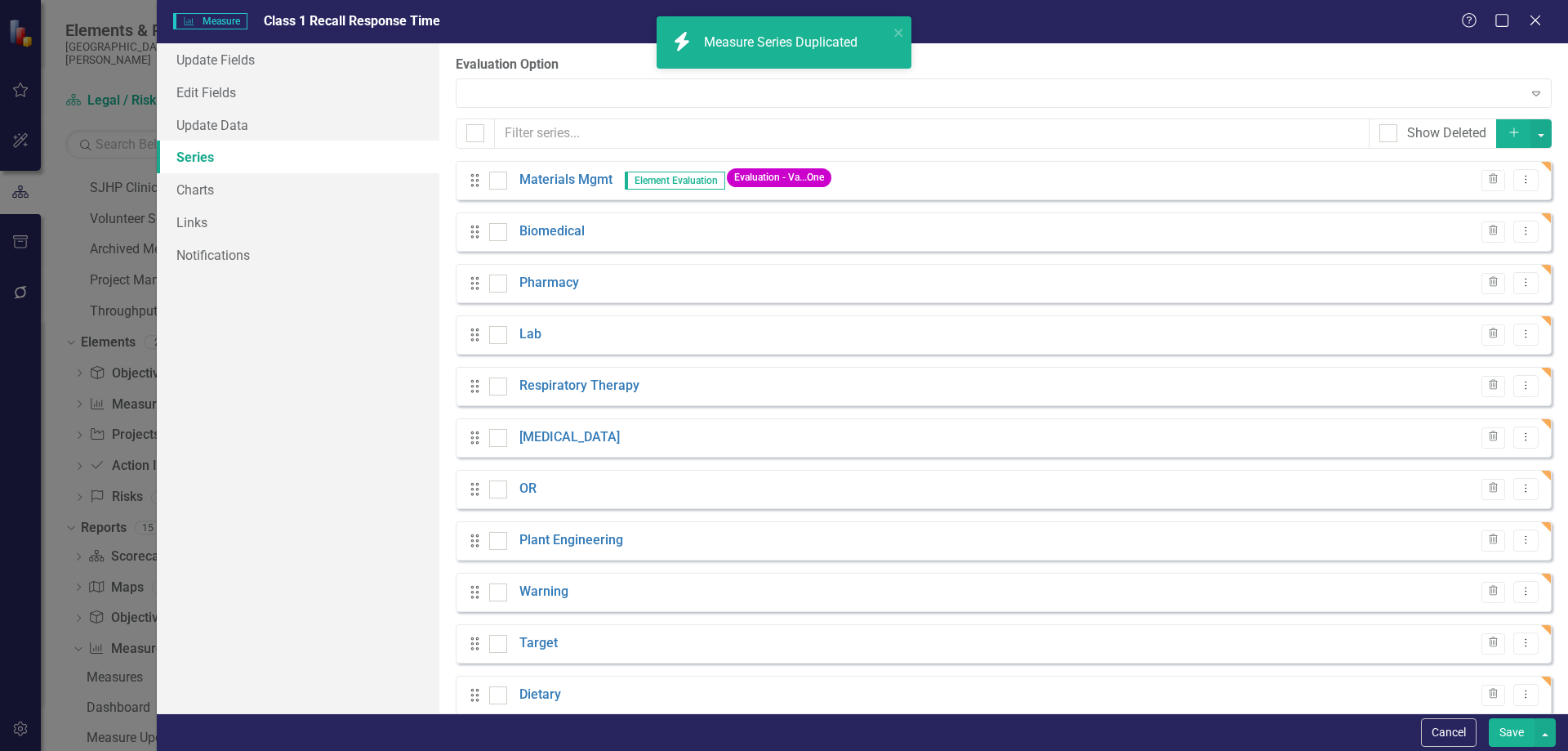
scroll to position [26, 0]
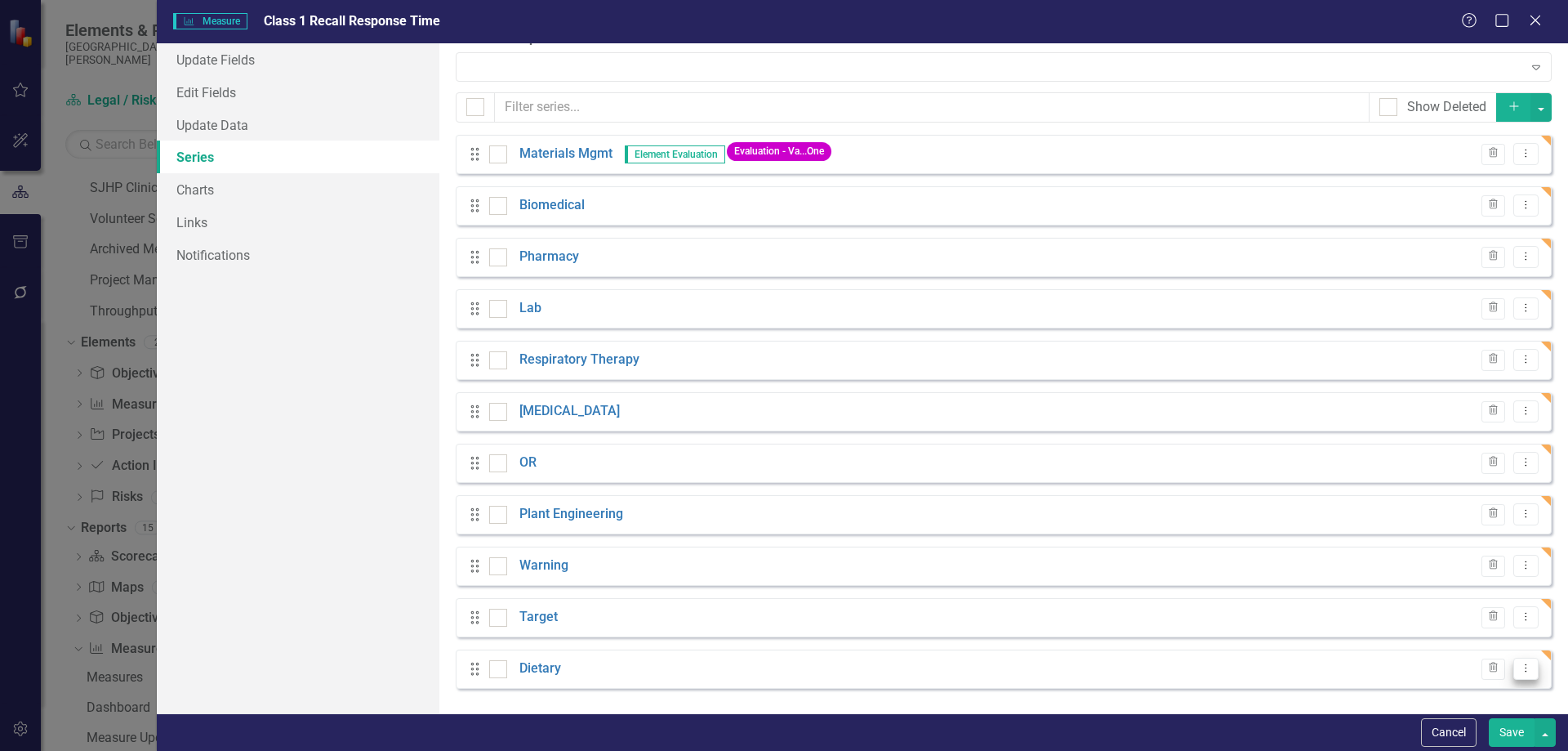
click at [1519, 664] on icon "Dropdown Menu" at bounding box center [1525, 668] width 14 height 11
click at [1444, 616] on link "Copy Duplicate Measure Series" at bounding box center [1433, 611] width 185 height 30
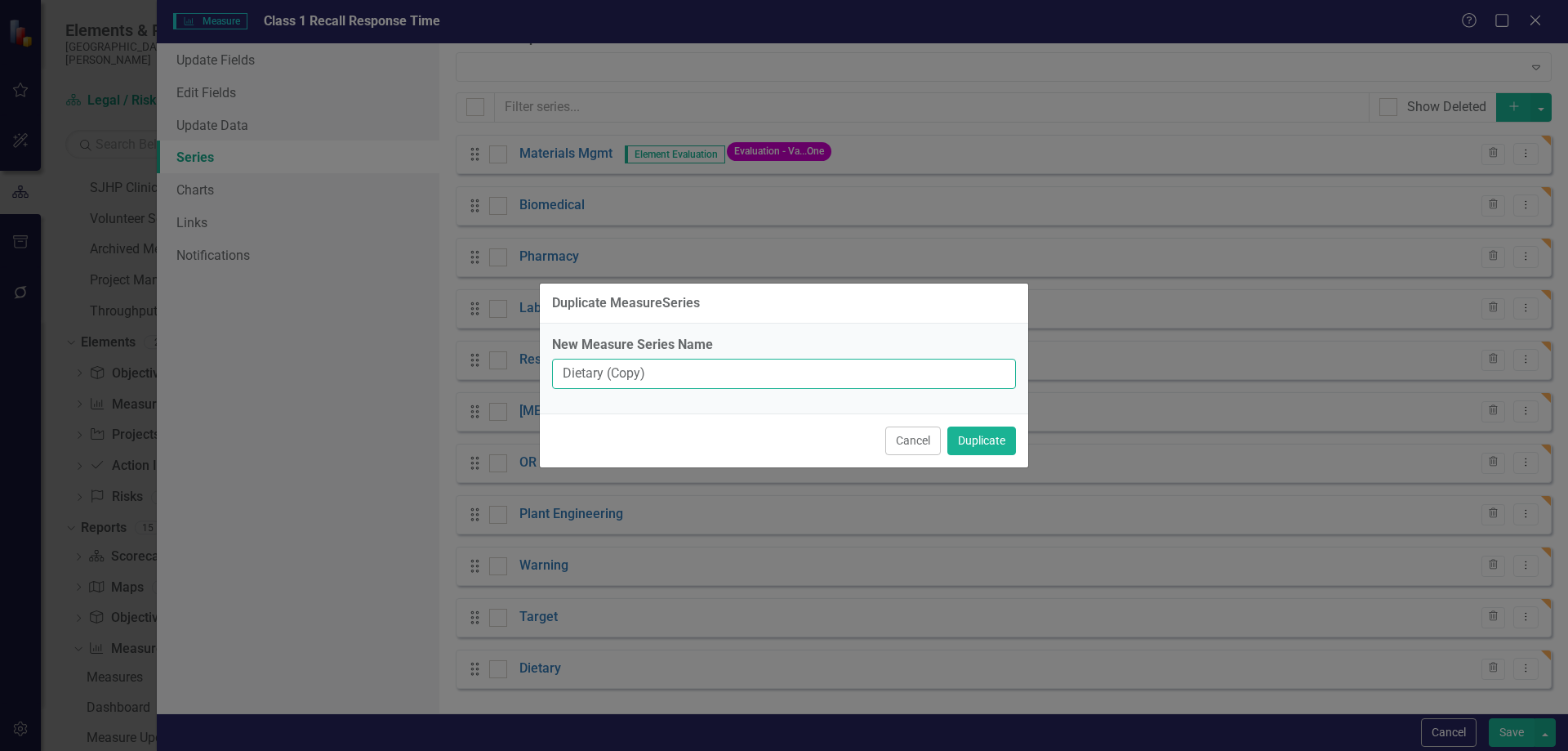
drag, startPoint x: 668, startPoint y: 371, endPoint x: 525, endPoint y: 371, distance: 143.0
click at [525, 371] on div "Duplicate MeasureSeries New Measure Series Name Dietary (Copy) Cancel Duplicate" at bounding box center [784, 375] width 1568 height 751
type input "[MEDICAL_DATA]"
click at [966, 441] on button "Duplicate" at bounding box center [982, 440] width 69 height 28
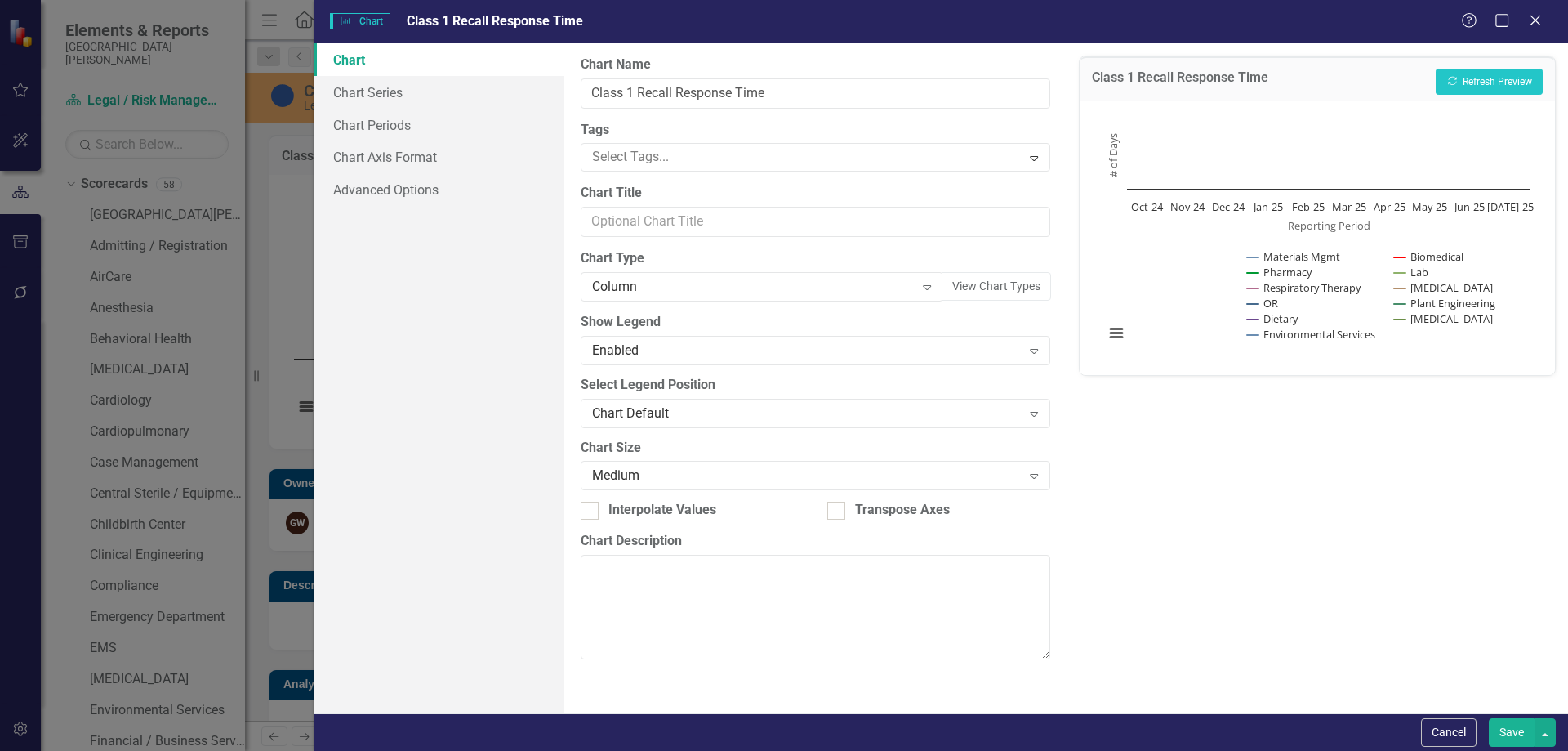
scroll to position [1511, 0]
click at [1481, 84] on button "Recalculate Refresh Preview" at bounding box center [1489, 82] width 107 height 26
click at [379, 94] on link "Chart Series" at bounding box center [439, 93] width 251 height 33
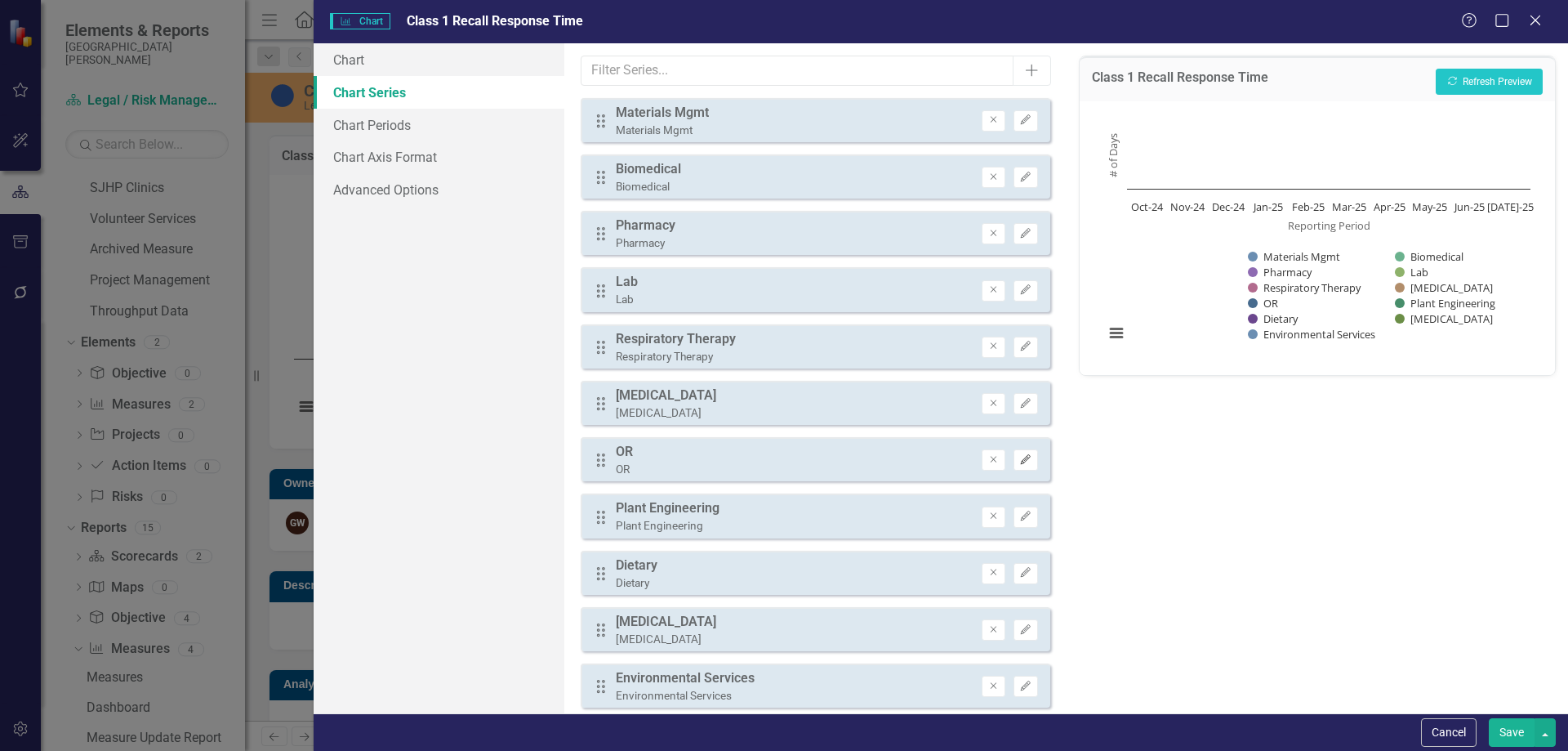
click at [1020, 460] on icon "Edit" at bounding box center [1025, 459] width 12 height 10
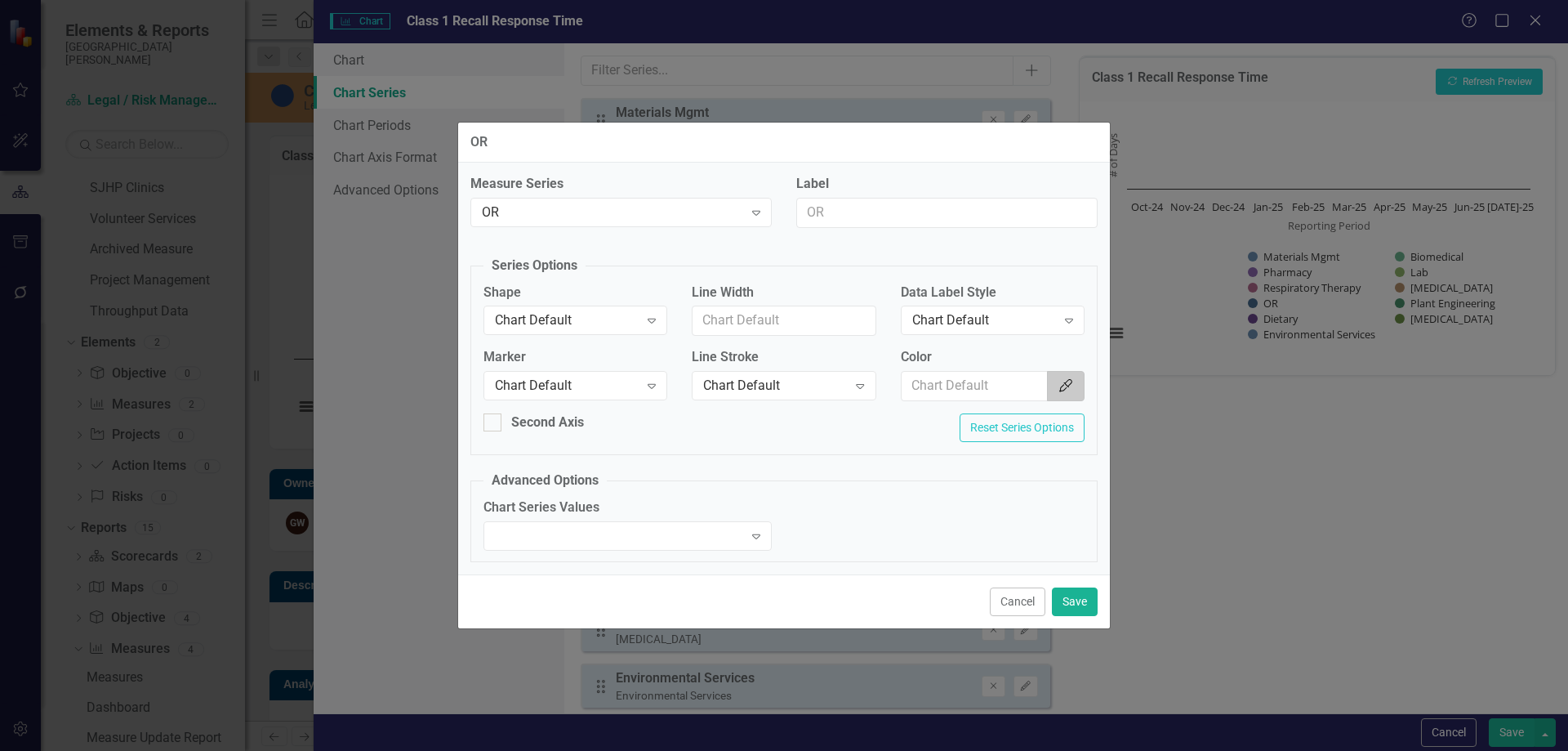
click at [1067, 380] on icon "Color Picker" at bounding box center [1066, 385] width 16 height 13
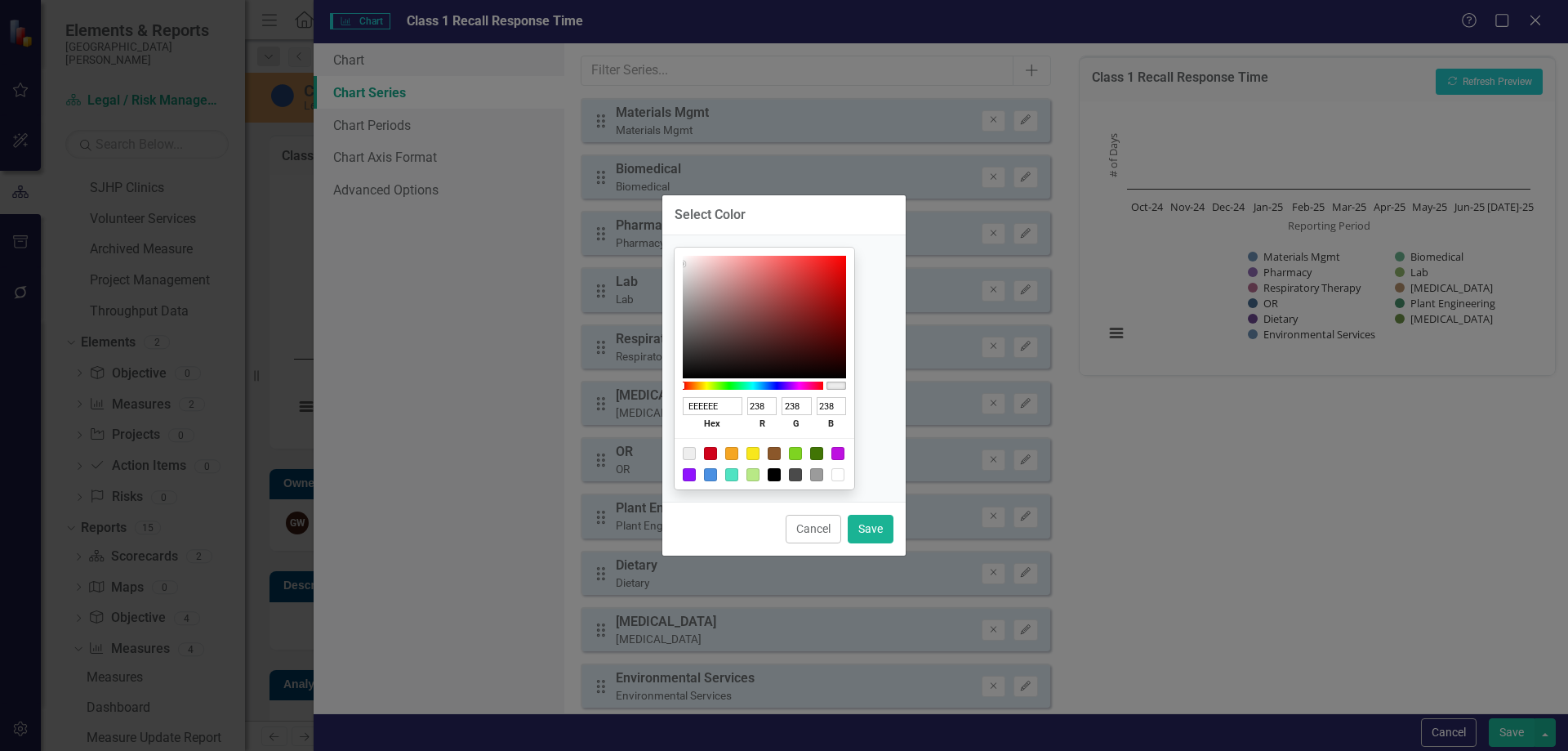
click at [738, 452] on div at bounding box center [732, 453] width 13 height 13
type input "F5A623"
type input "245"
type input "166"
type input "35"
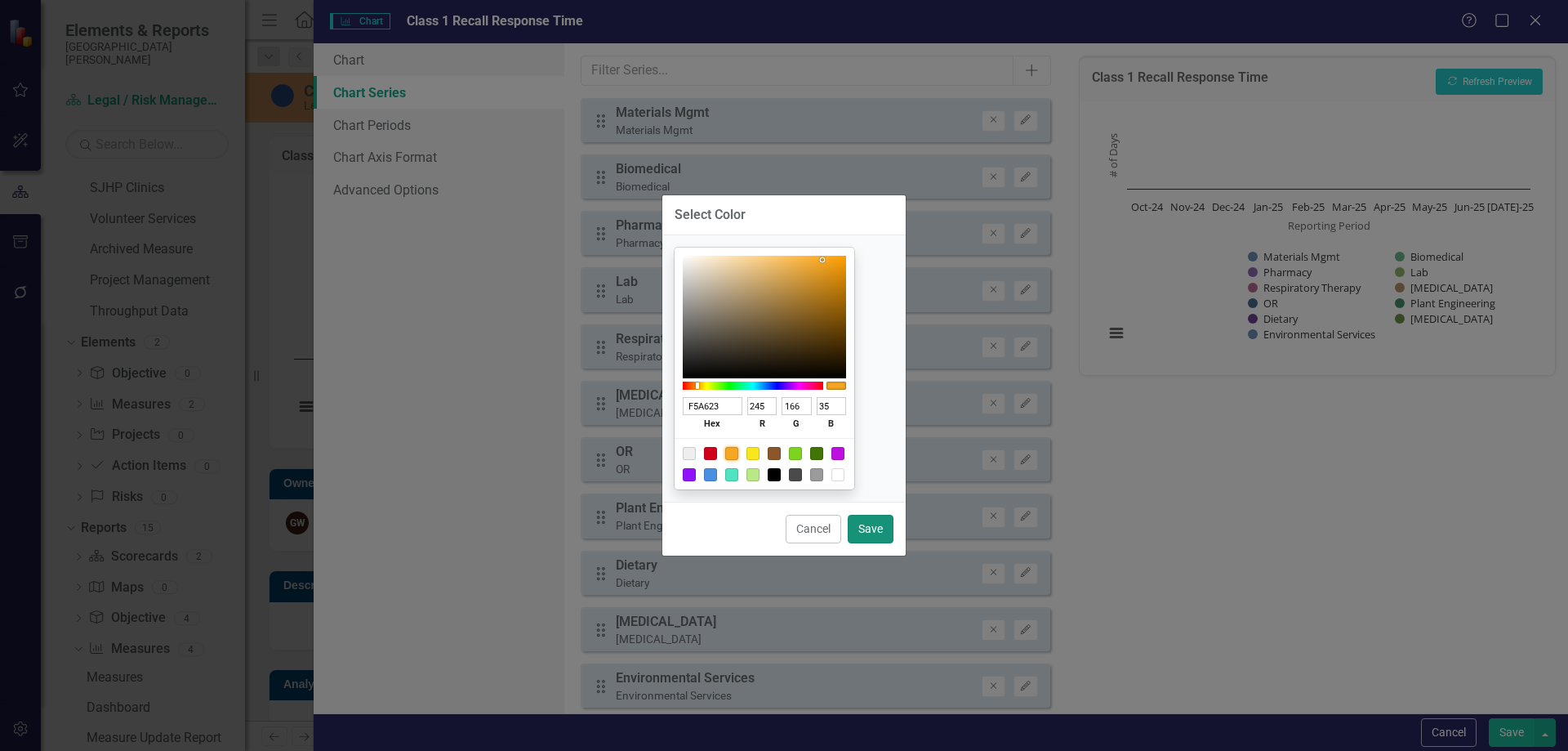
click at [867, 525] on button "Save" at bounding box center [871, 529] width 45 height 28
type input "#f5a623"
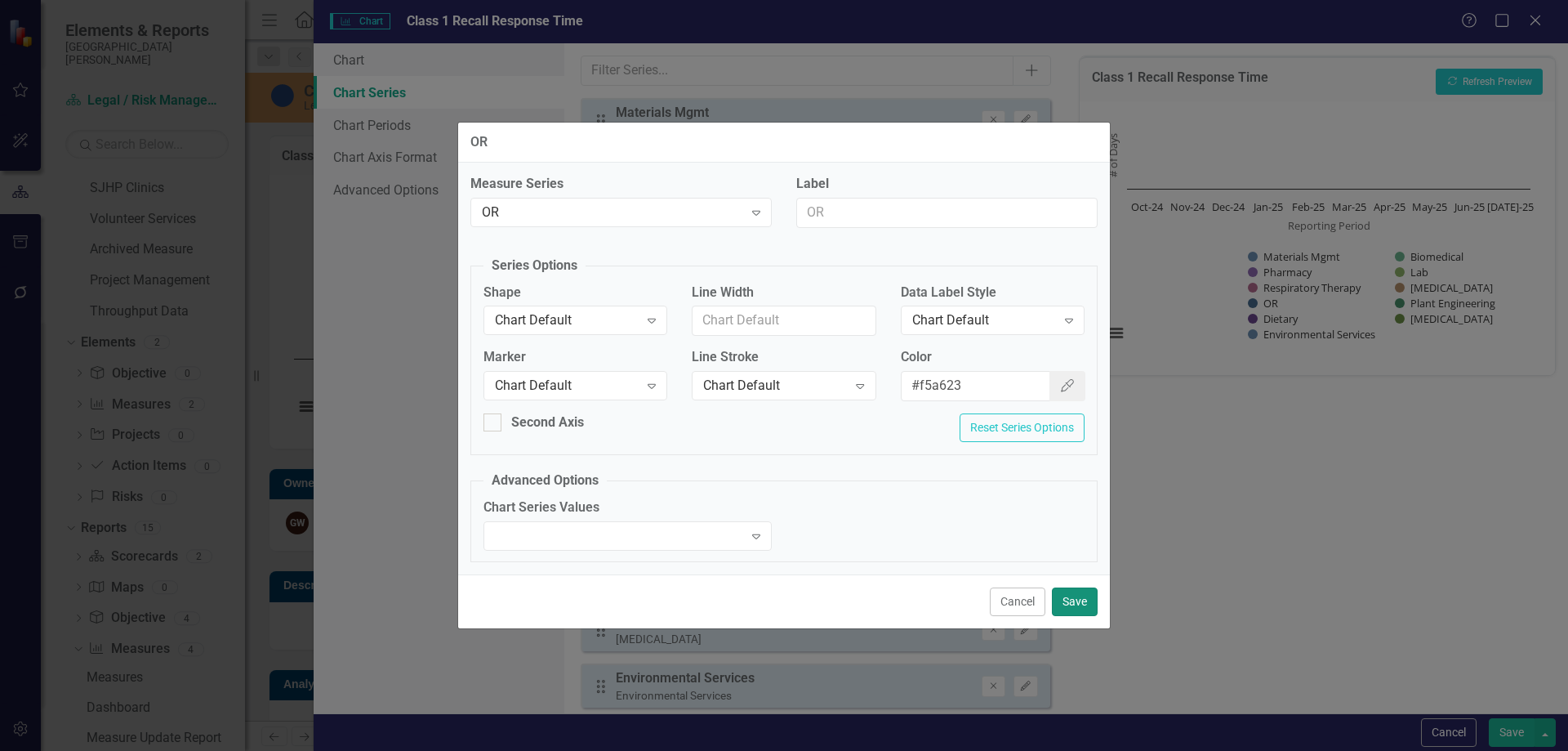
click at [1082, 598] on button "Save" at bounding box center [1075, 601] width 45 height 28
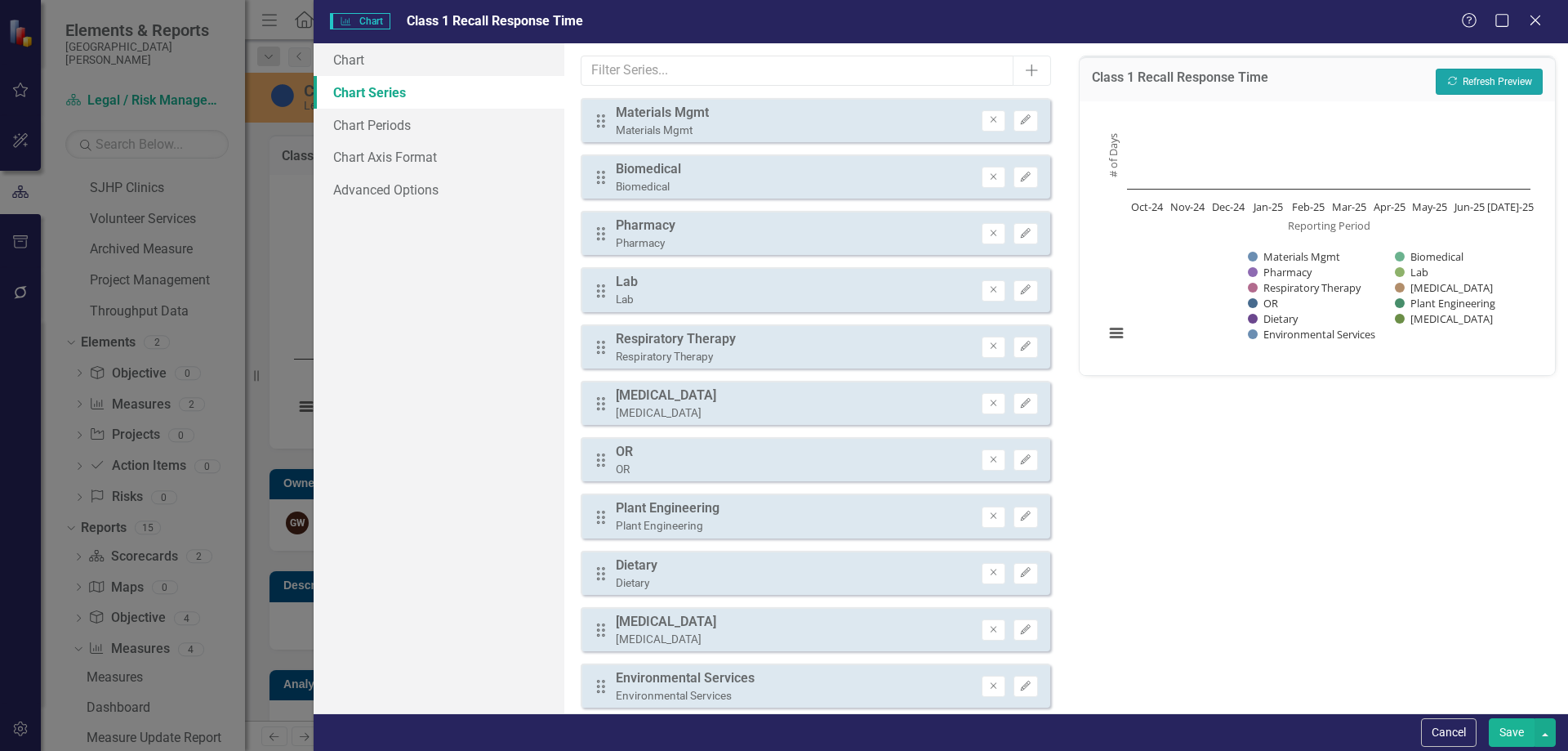
click at [1452, 81] on icon "Recalculate" at bounding box center [1452, 81] width 12 height 10
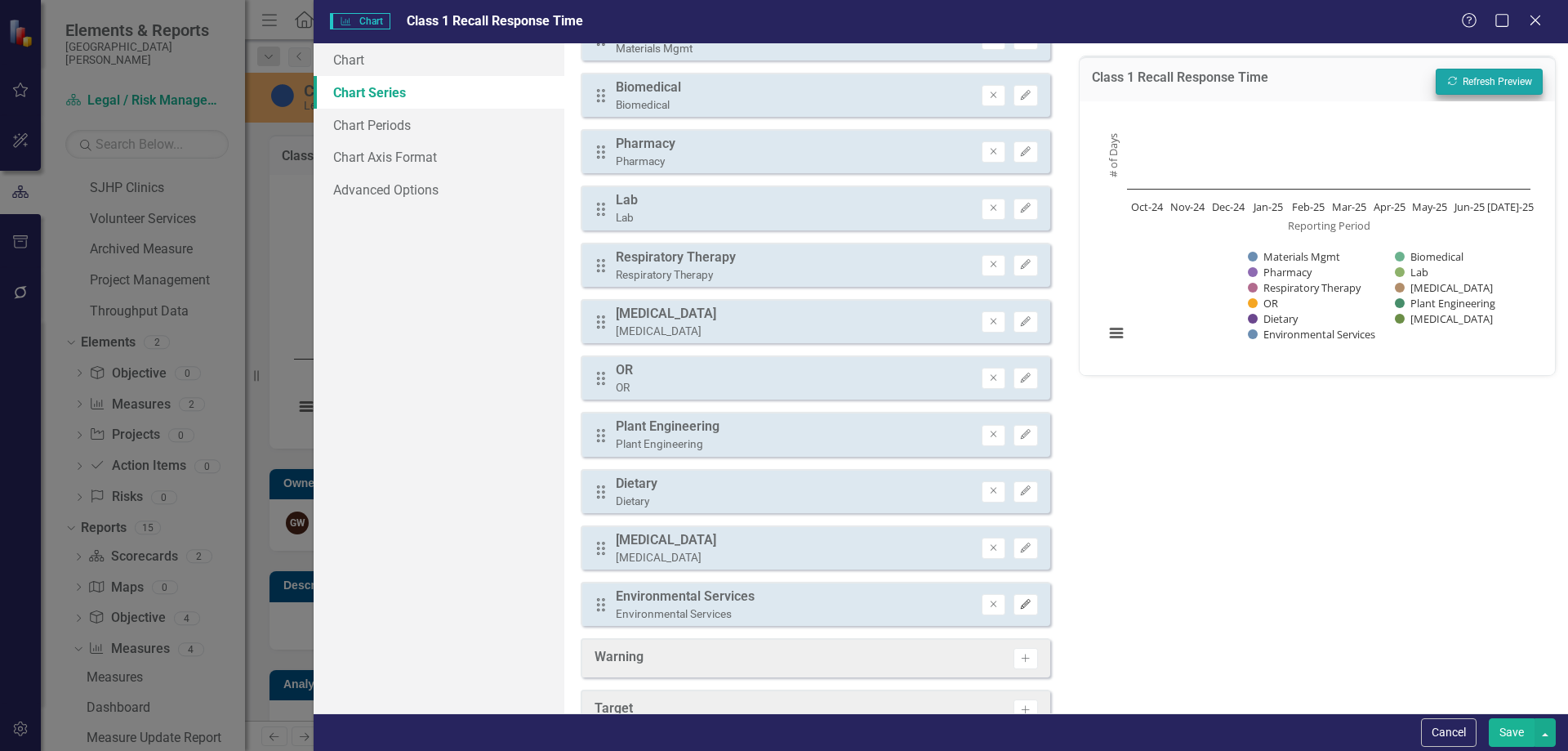
click at [1020, 603] on icon "Edit" at bounding box center [1025, 604] width 12 height 10
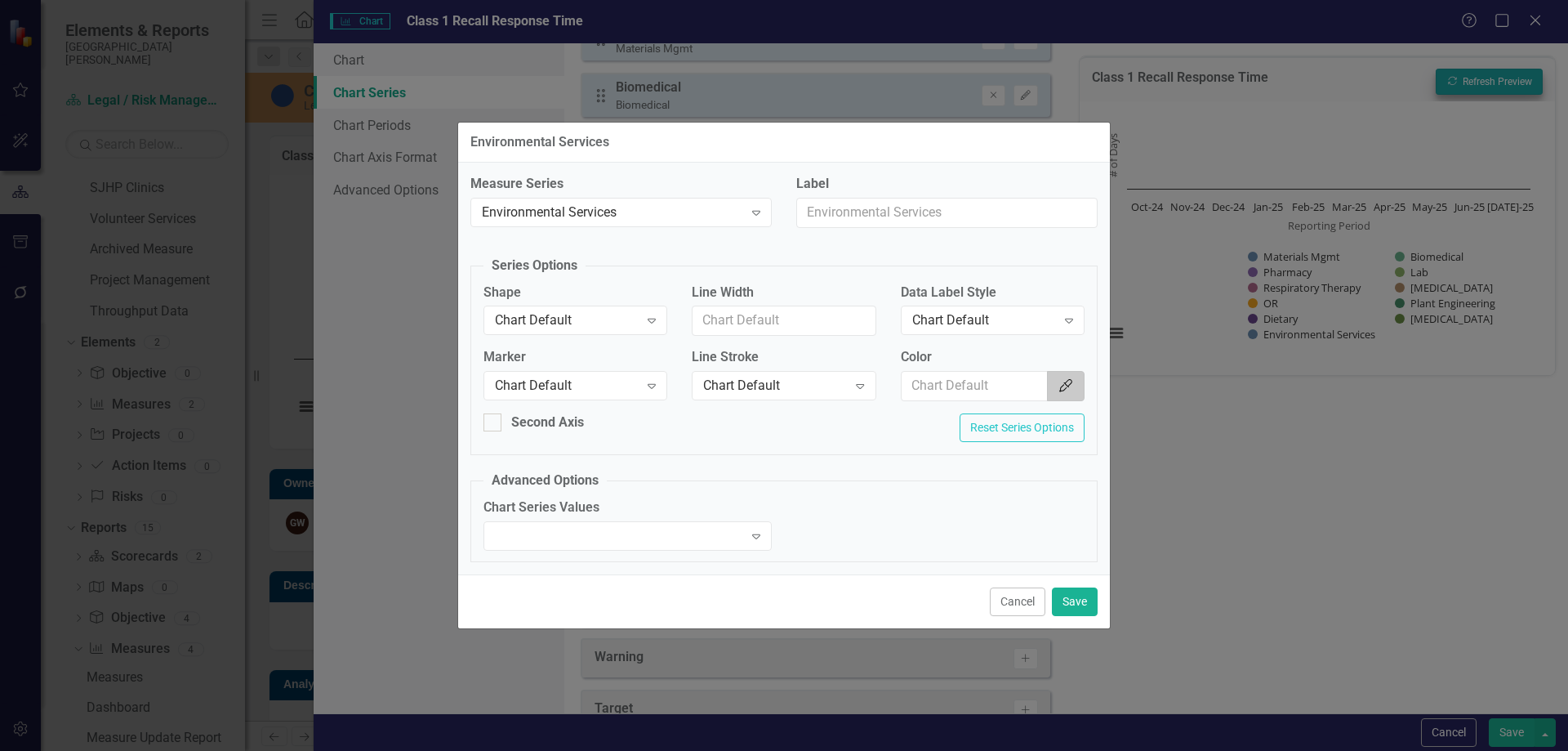
click at [1074, 390] on button "Color Picker" at bounding box center [1065, 385] width 37 height 30
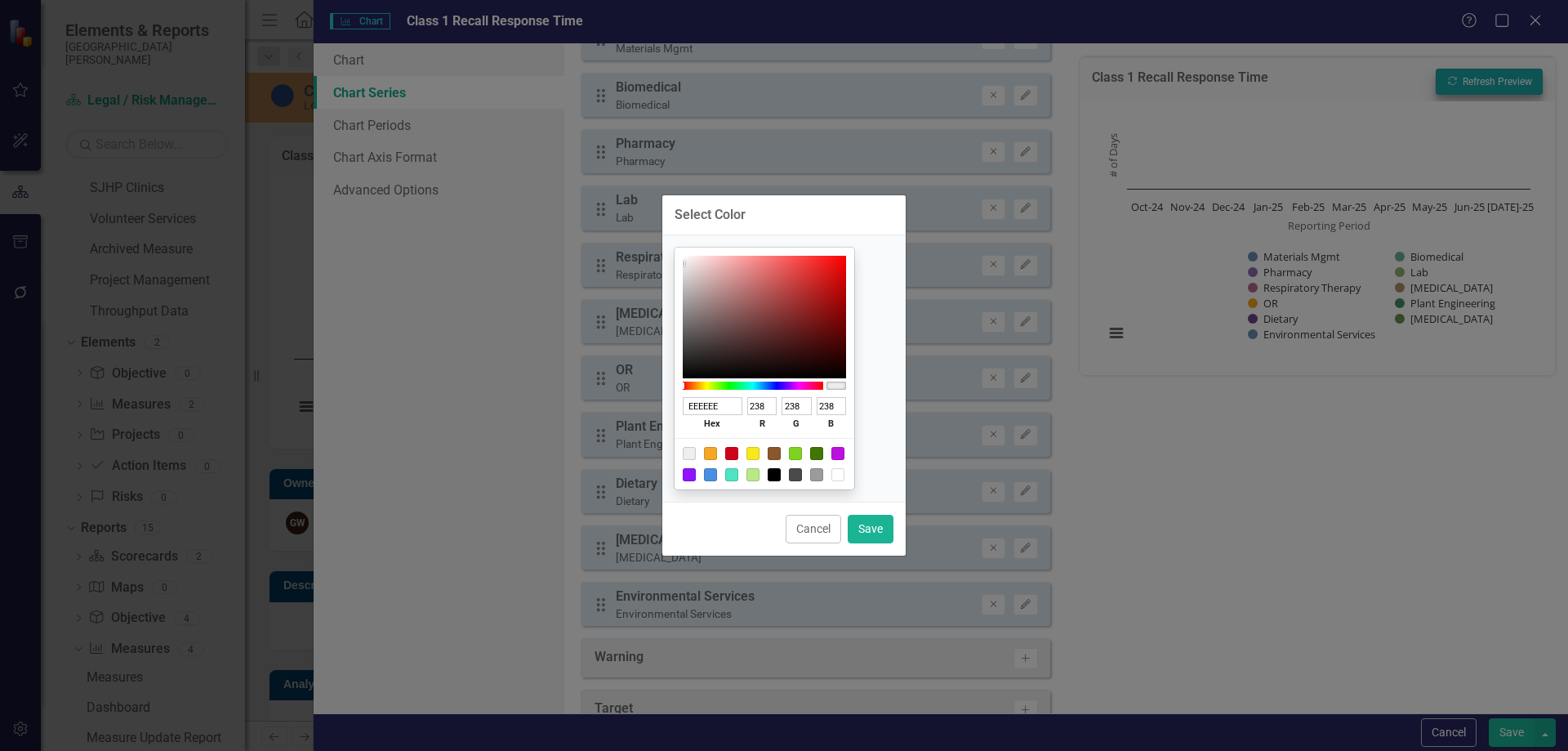
click at [717, 476] on div at bounding box center [710, 474] width 13 height 13
type input "4A90E2"
type input "74"
type input "144"
type input "226"
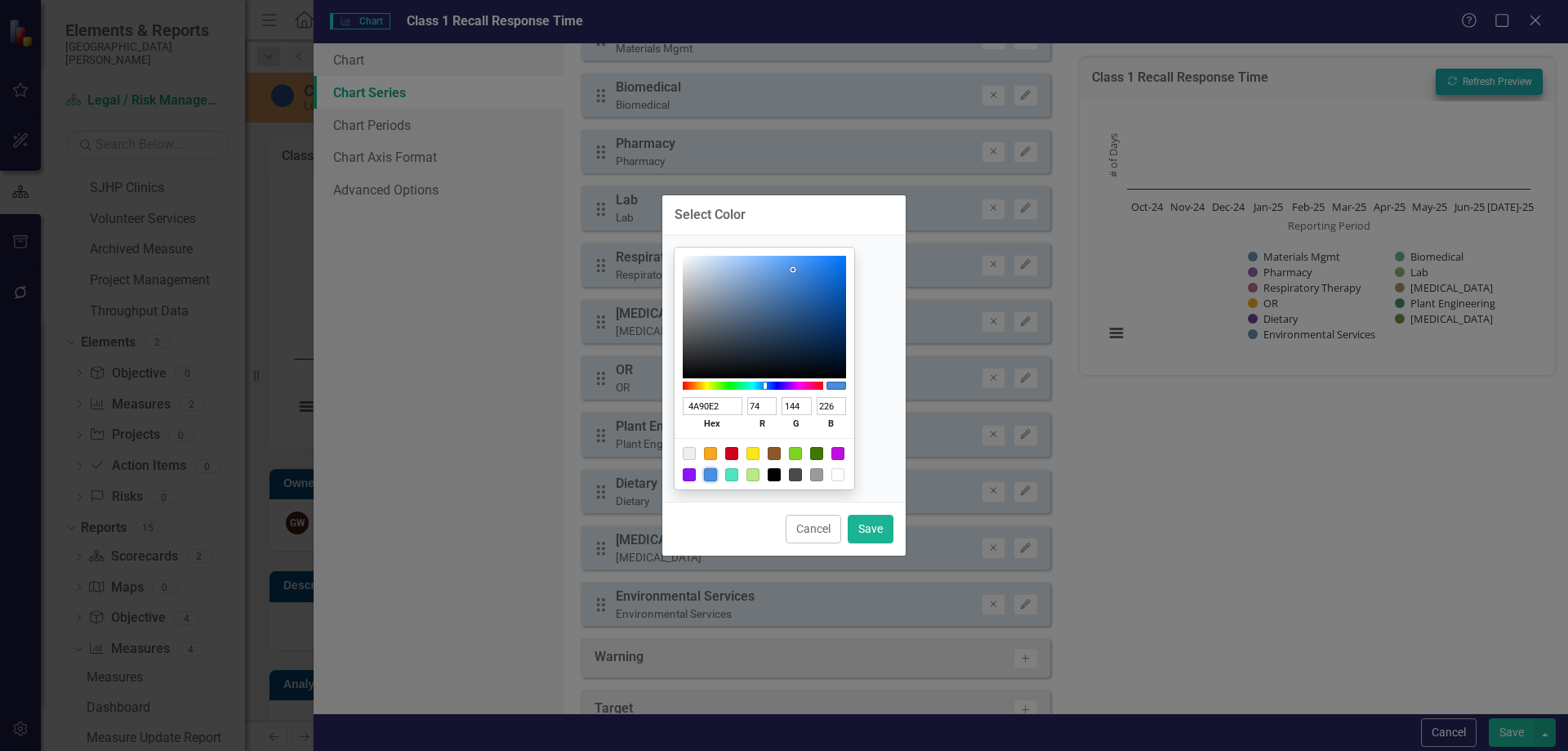
type input "C6D4E5"
type input "198"
type input "212"
type input "229"
click at [725, 268] on div at bounding box center [764, 317] width 163 height 123
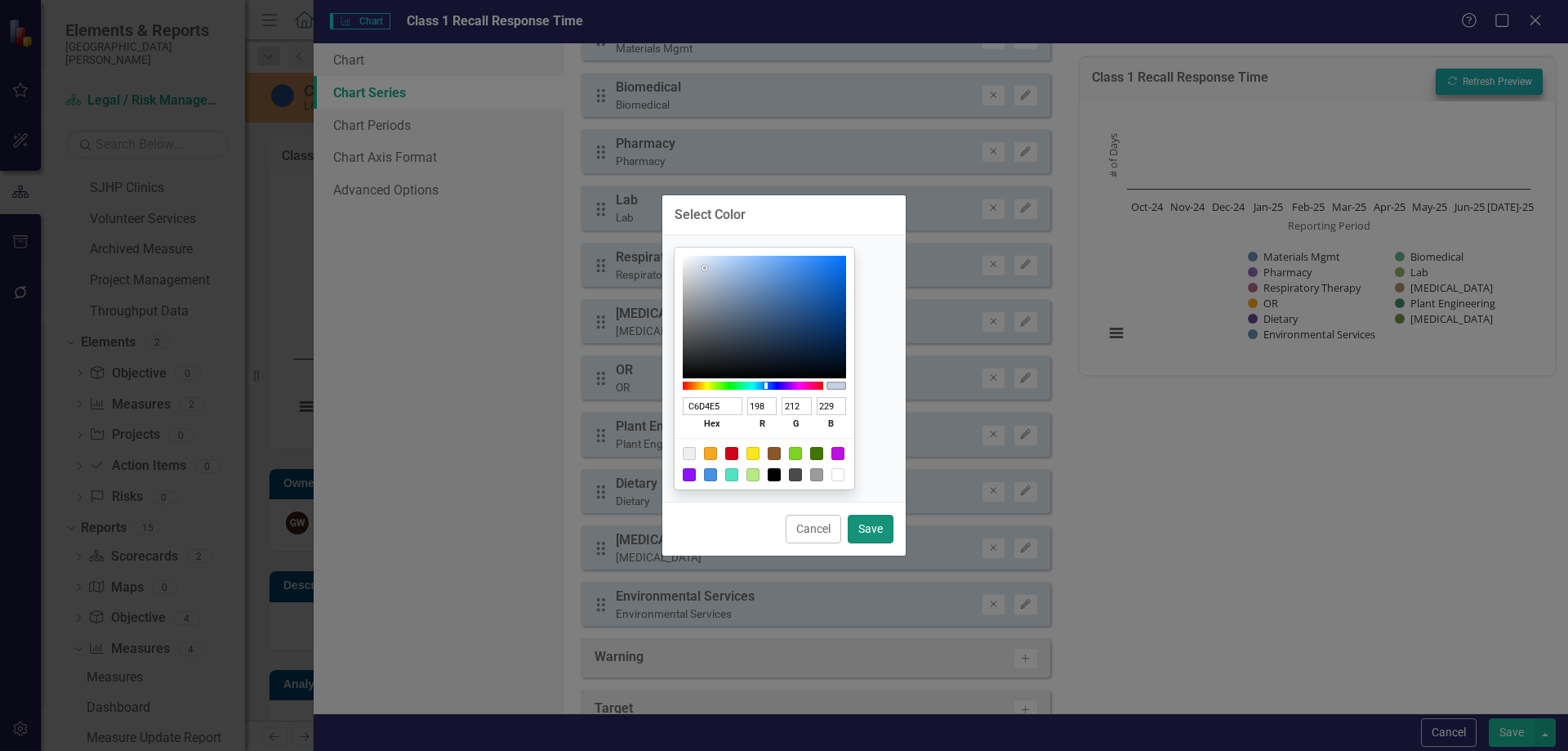
click at [885, 527] on button "Save" at bounding box center [871, 529] width 45 height 28
type input "#c6d4e5"
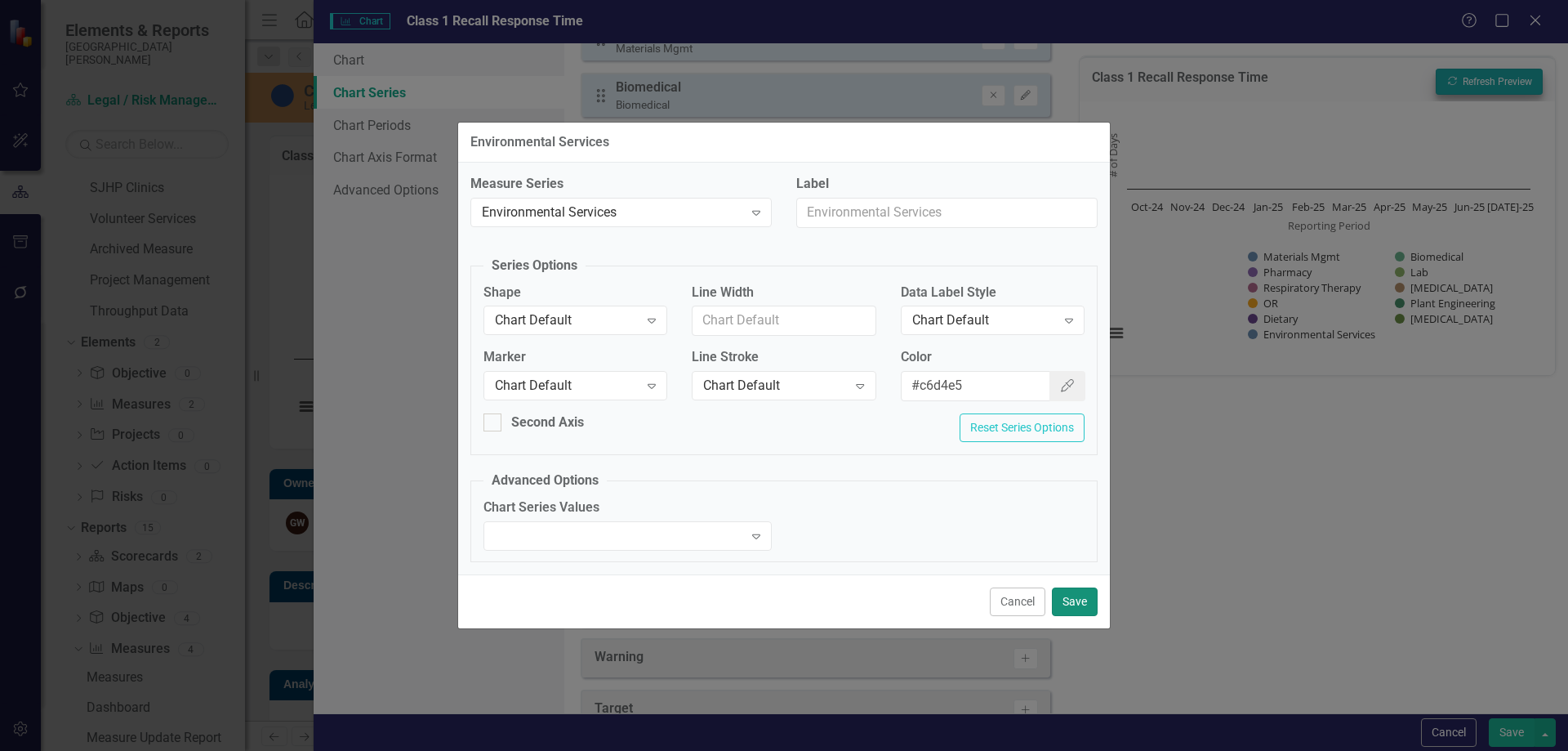
drag, startPoint x: 1076, startPoint y: 608, endPoint x: 1252, endPoint y: 428, distance: 251.7
click at [1076, 607] on button "Save" at bounding box center [1075, 601] width 45 height 28
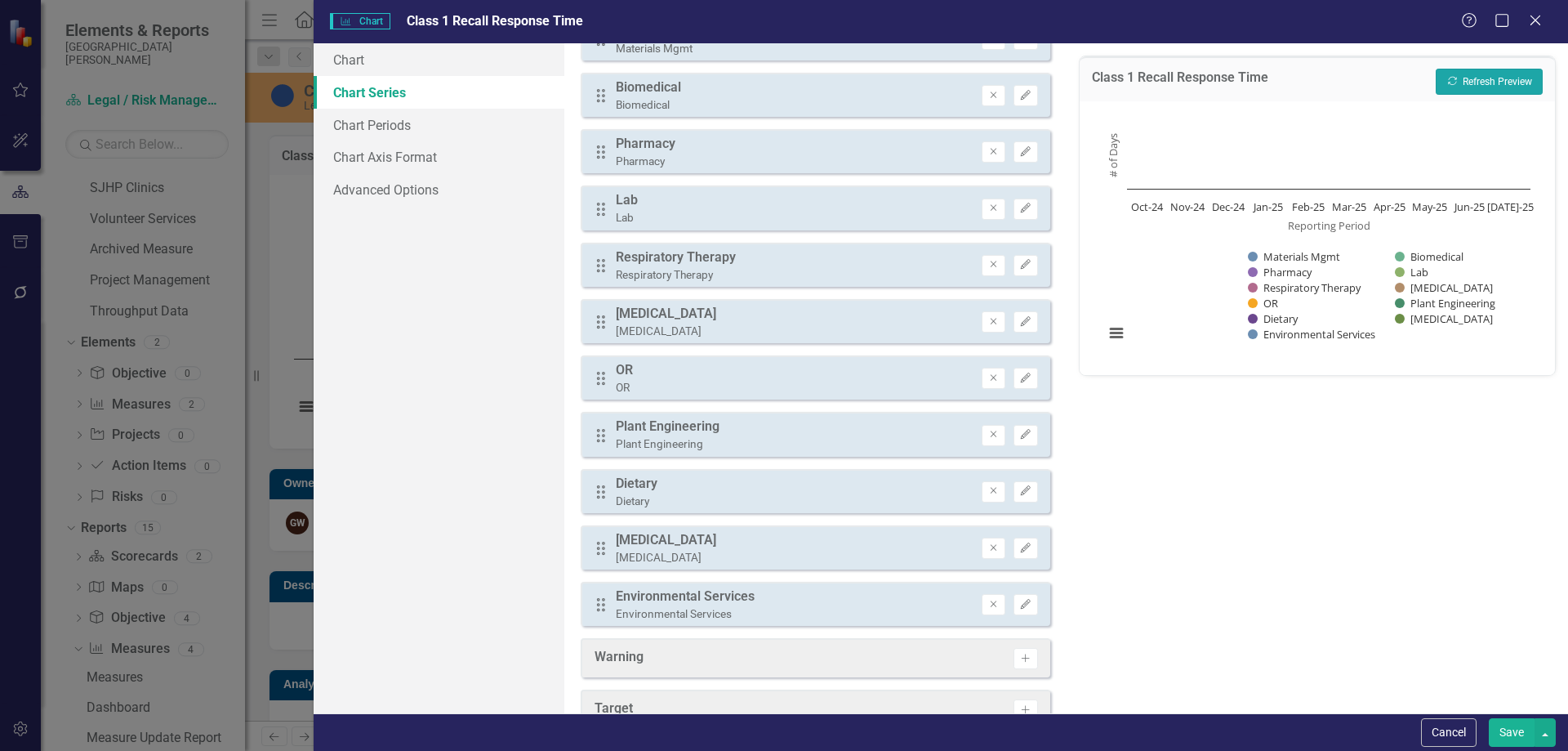
click at [1478, 80] on button "Recalculate Refresh Preview" at bounding box center [1489, 82] width 107 height 26
click at [1021, 493] on icon "button" at bounding box center [1025, 490] width 10 height 10
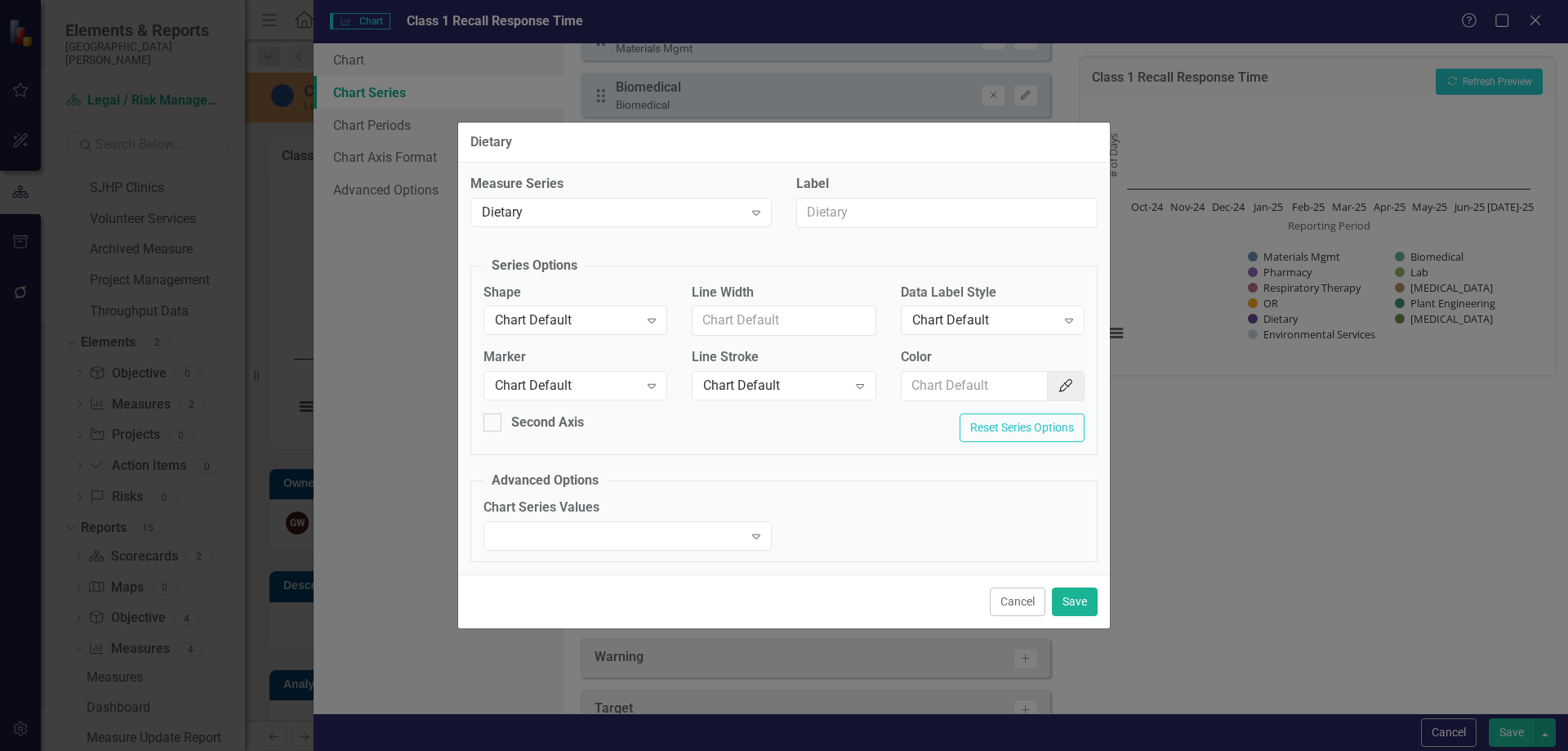
click at [1085, 390] on div "Color Color Picker" at bounding box center [992, 380] width 208 height 65
click at [1076, 390] on button "Color Picker" at bounding box center [1065, 385] width 37 height 30
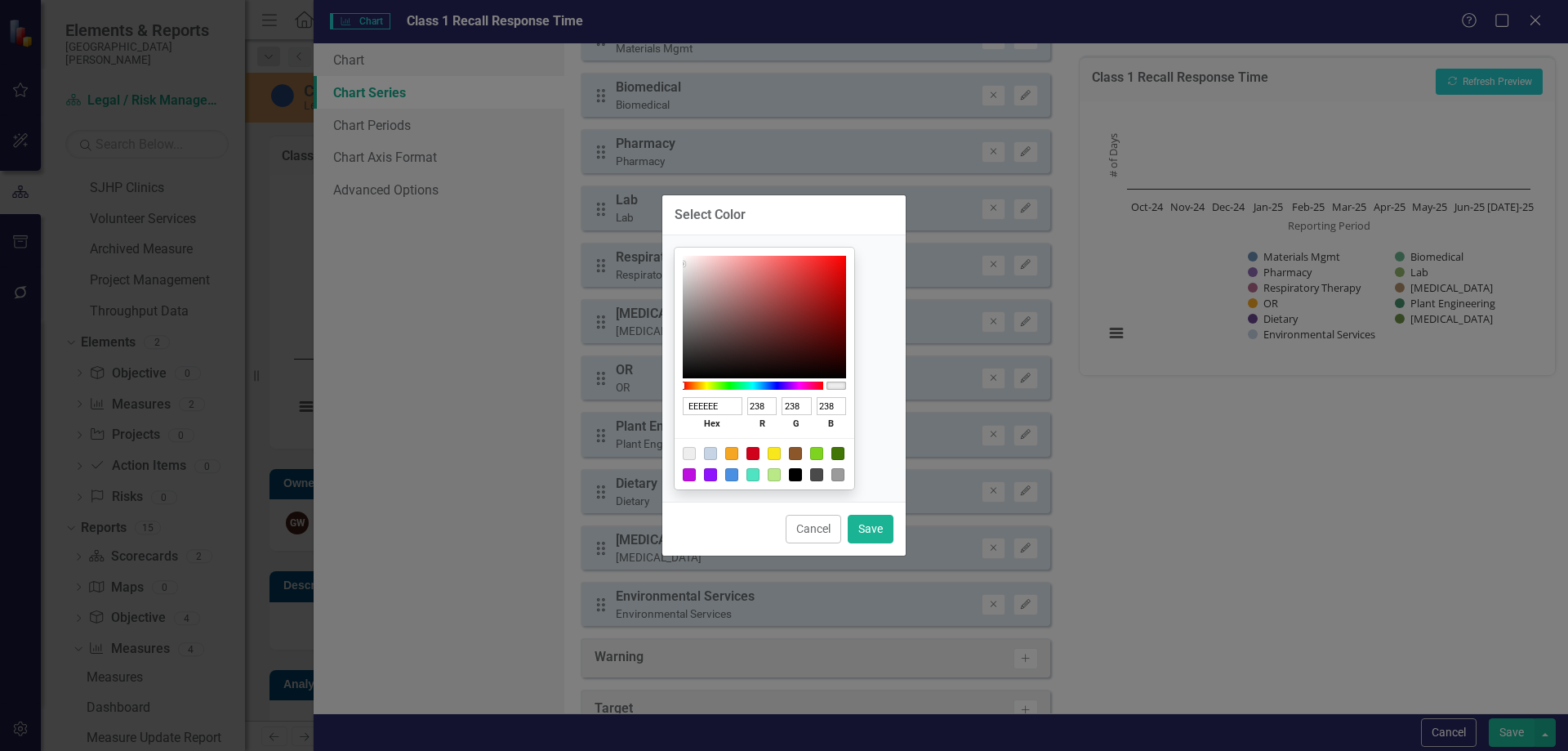
click at [717, 477] on div at bounding box center [710, 474] width 13 height 13
type input "9013FE"
type input "144"
type input "19"
type input "254"
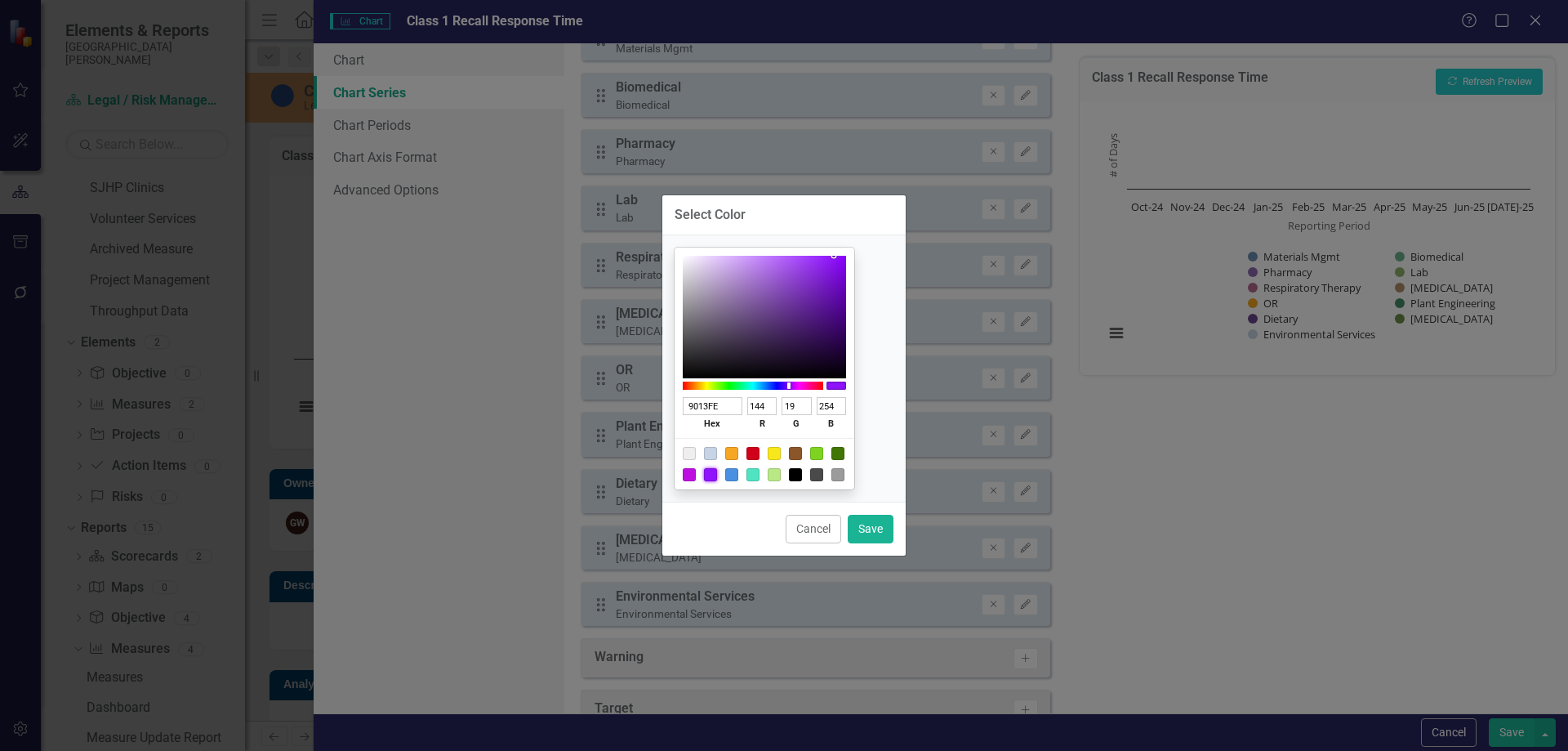
type input "1A042D"
type input "26"
type input "4"
type input "45"
click at [846, 356] on div at bounding box center [764, 317] width 163 height 123
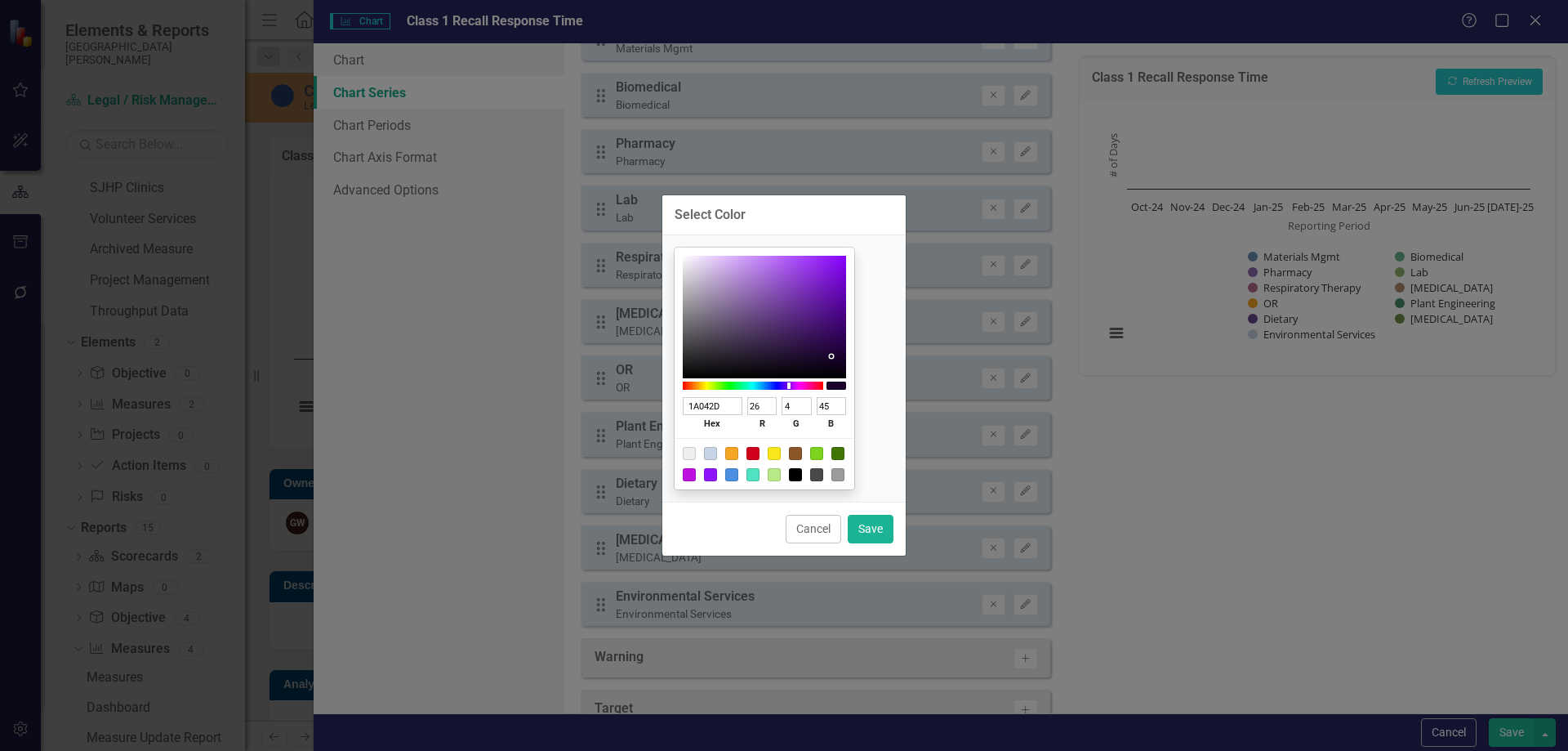
type input "28014A"
type input "40"
type input "1"
type input "74"
click at [846, 342] on div at bounding box center [764, 317] width 163 height 123
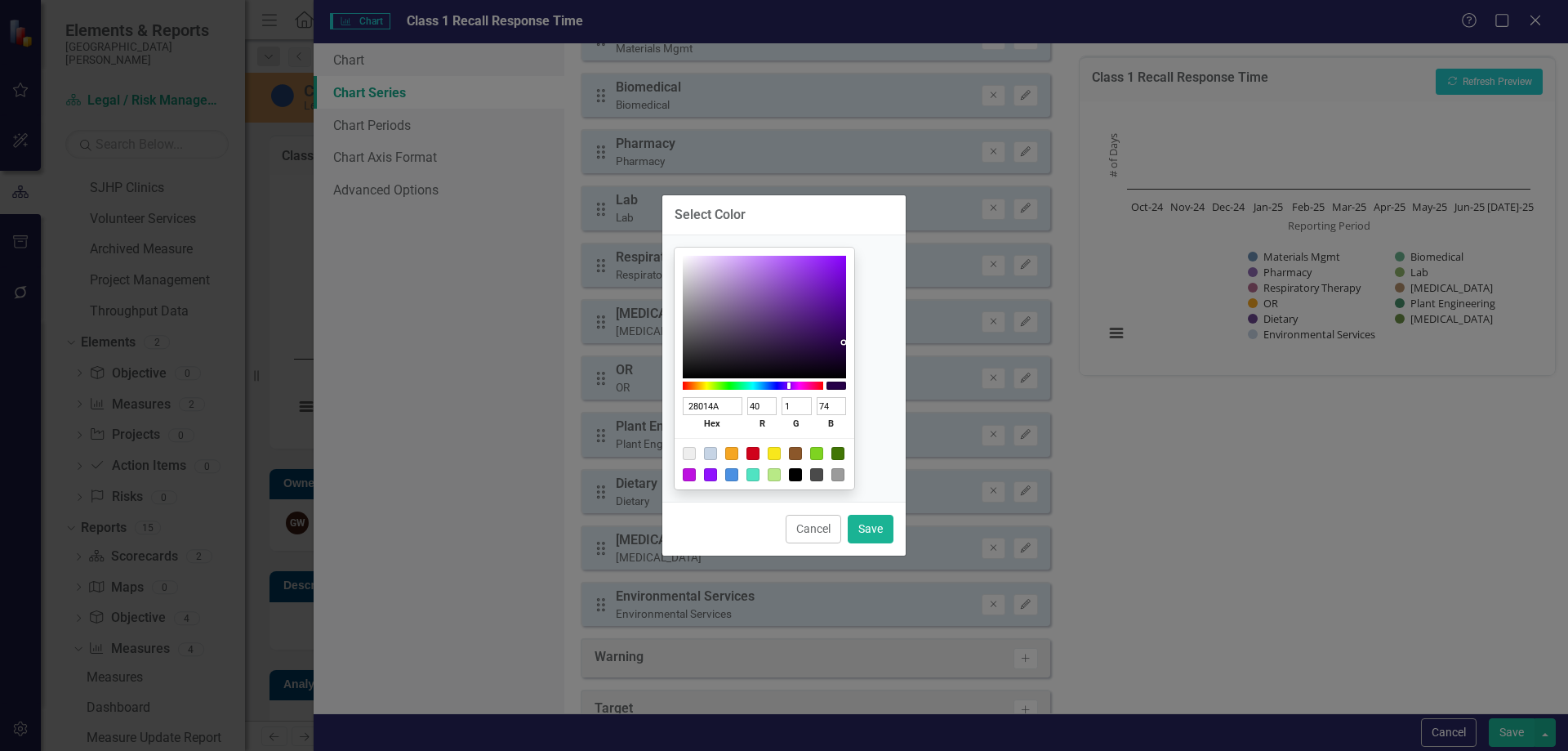
type input "370464"
type input "55"
type input "4"
type input "100"
click at [846, 330] on div at bounding box center [764, 317] width 163 height 123
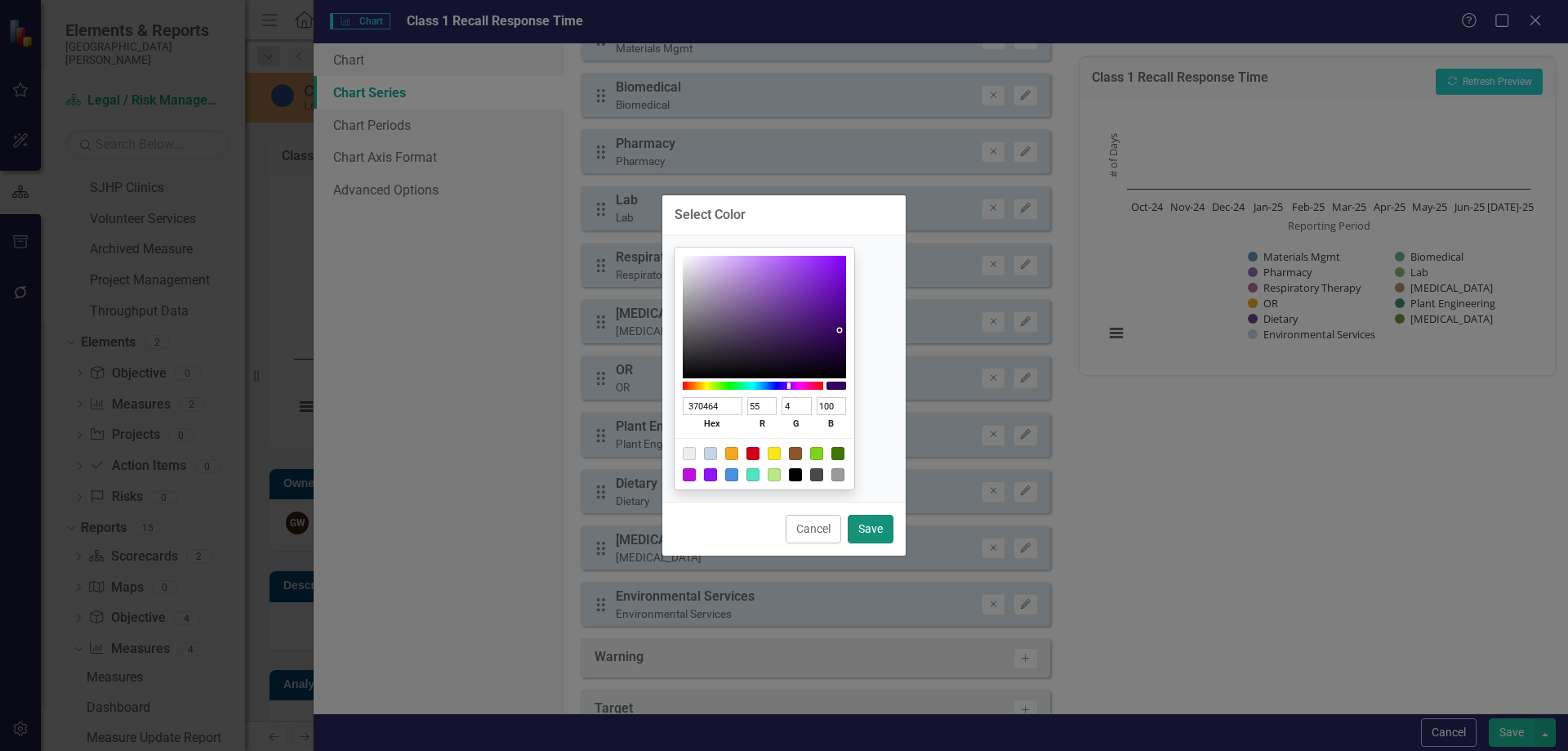
click at [875, 529] on button "Save" at bounding box center [871, 529] width 45 height 28
type input "#370464"
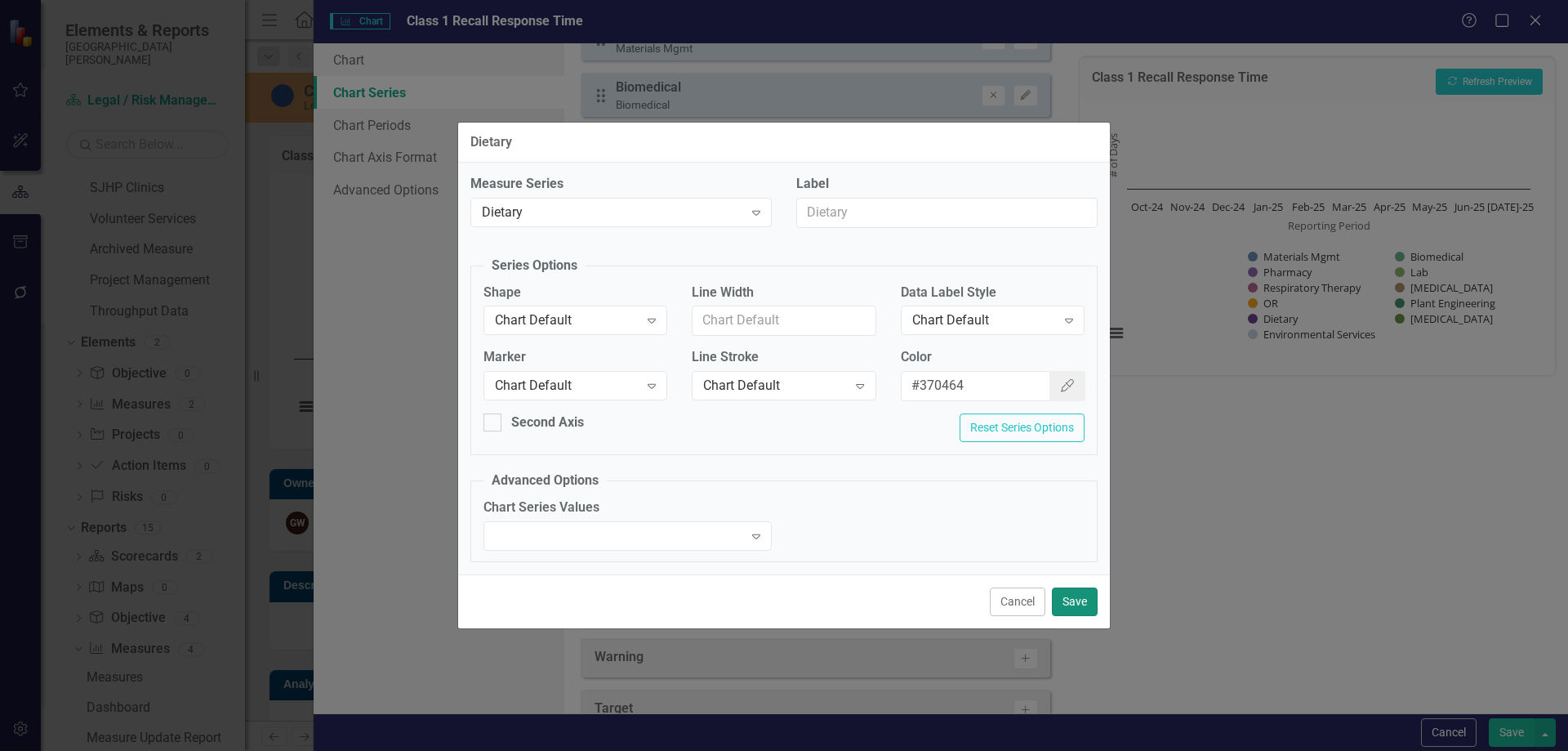
click at [1083, 603] on button "Save" at bounding box center [1075, 601] width 45 height 28
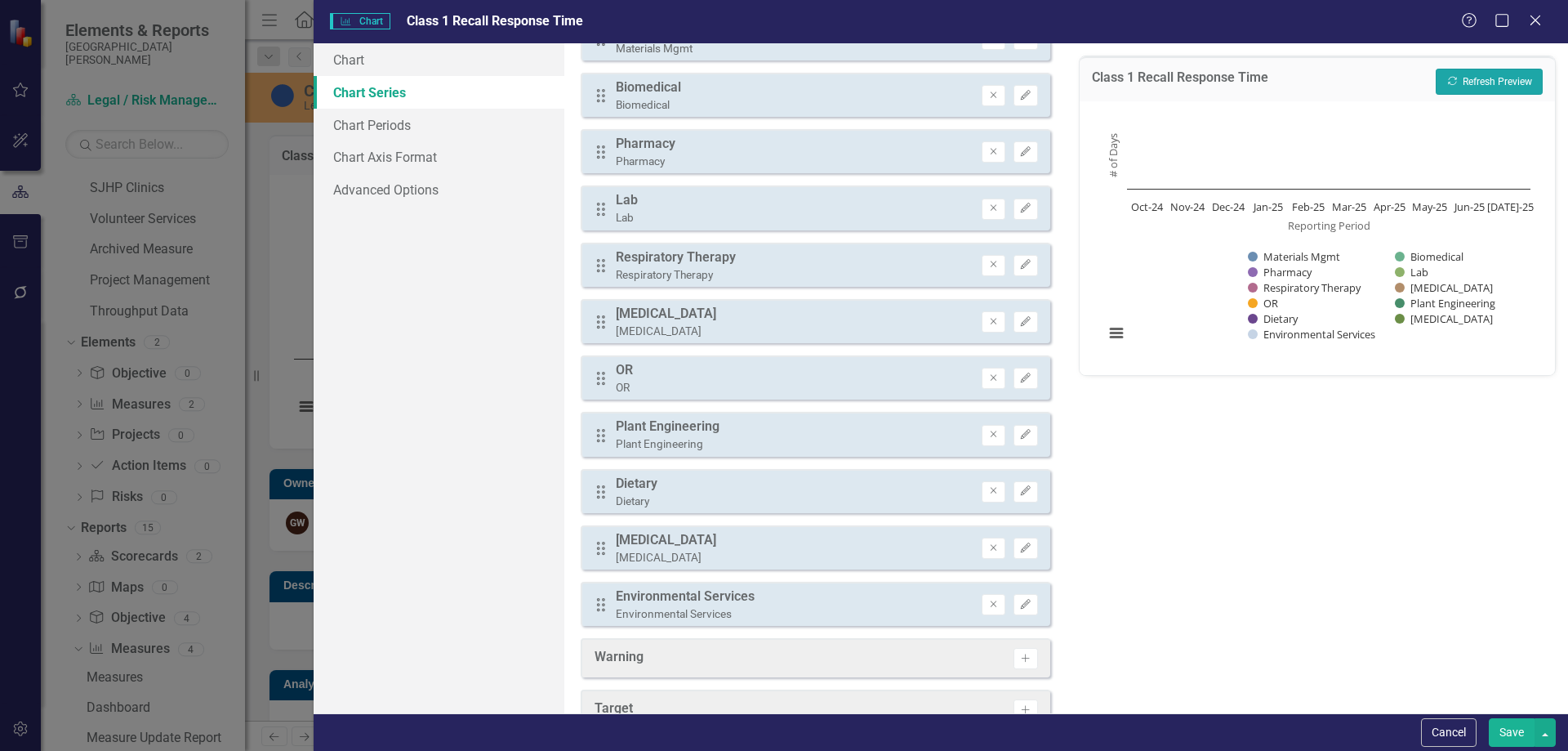
click at [1476, 81] on button "Recalculate Refresh Preview" at bounding box center [1489, 82] width 107 height 26
click at [1020, 437] on icon "Edit" at bounding box center [1025, 434] width 12 height 10
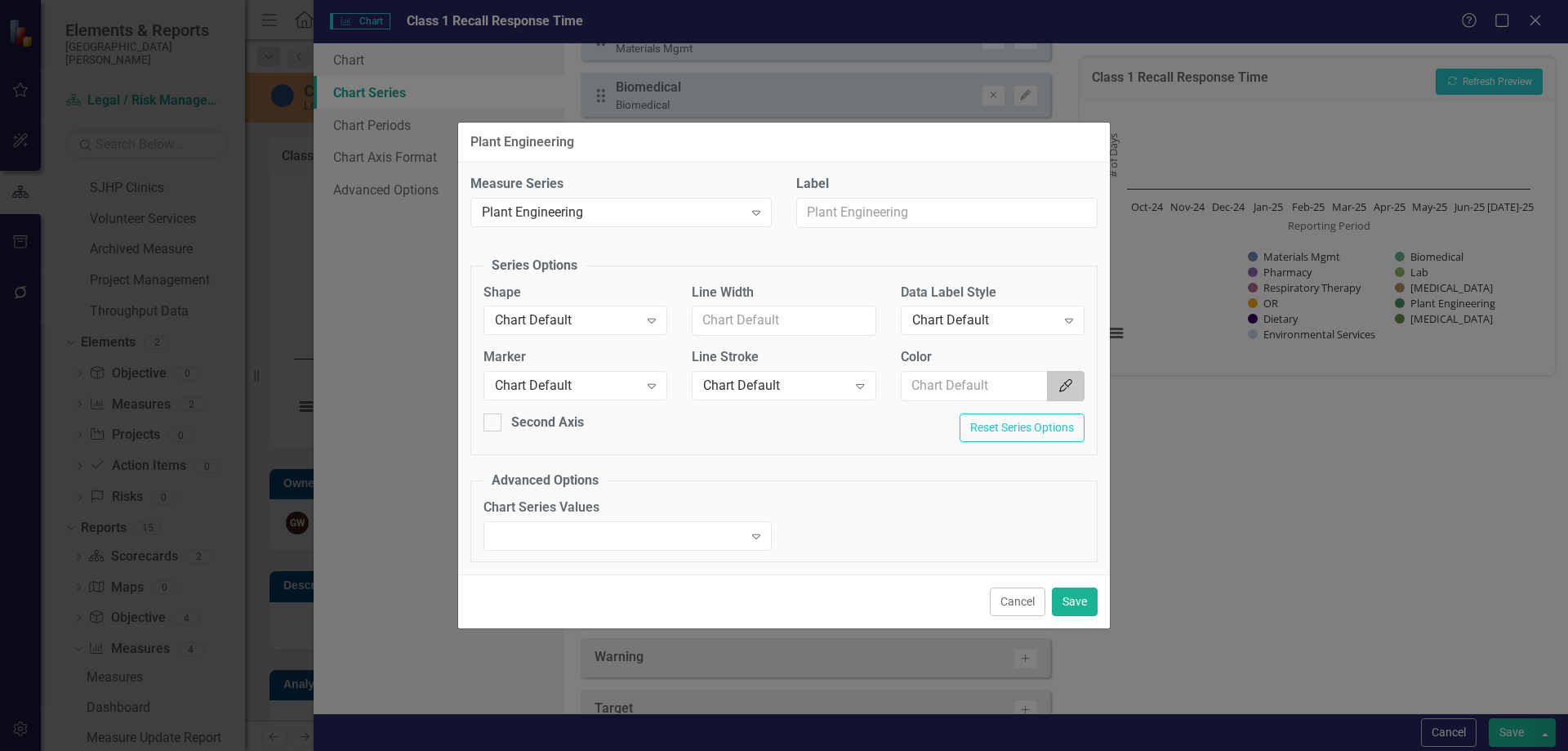
click at [1062, 387] on icon "Color Picker" at bounding box center [1066, 385] width 16 height 13
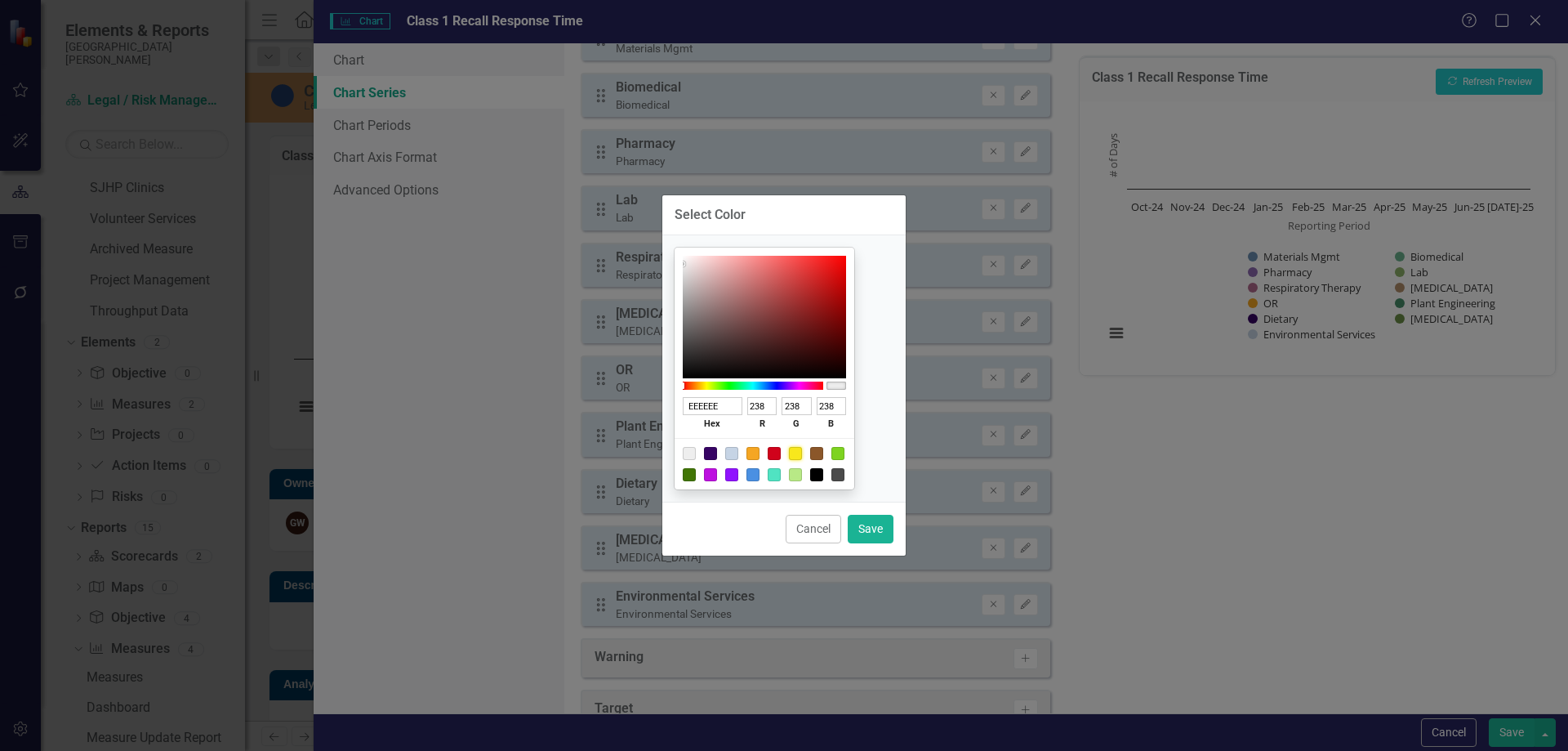
click at [802, 449] on div at bounding box center [795, 453] width 13 height 13
type input "F8E71C"
type input "248"
type input "231"
type input "28"
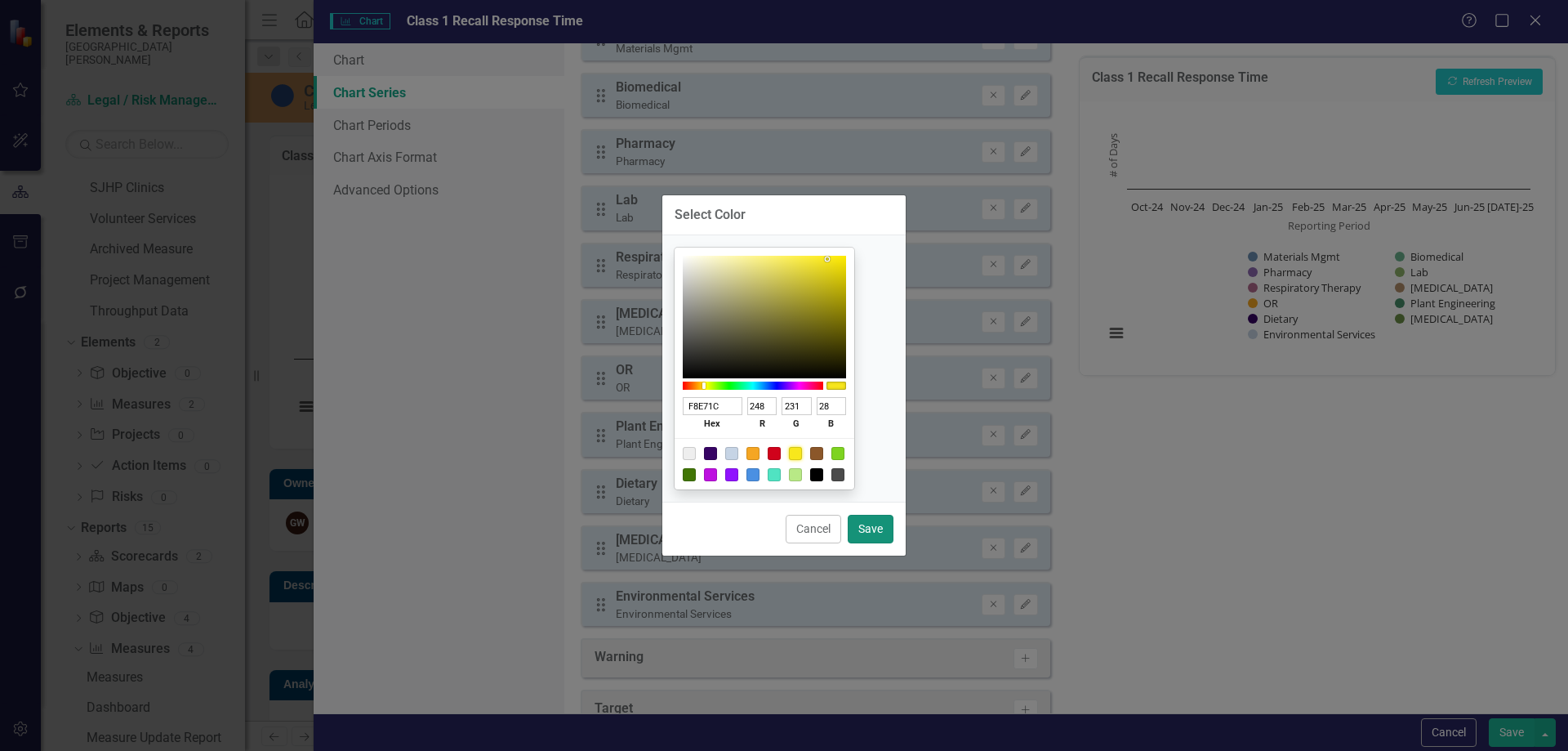
click at [869, 525] on button "Save" at bounding box center [871, 529] width 45 height 28
type input "#f8e71c"
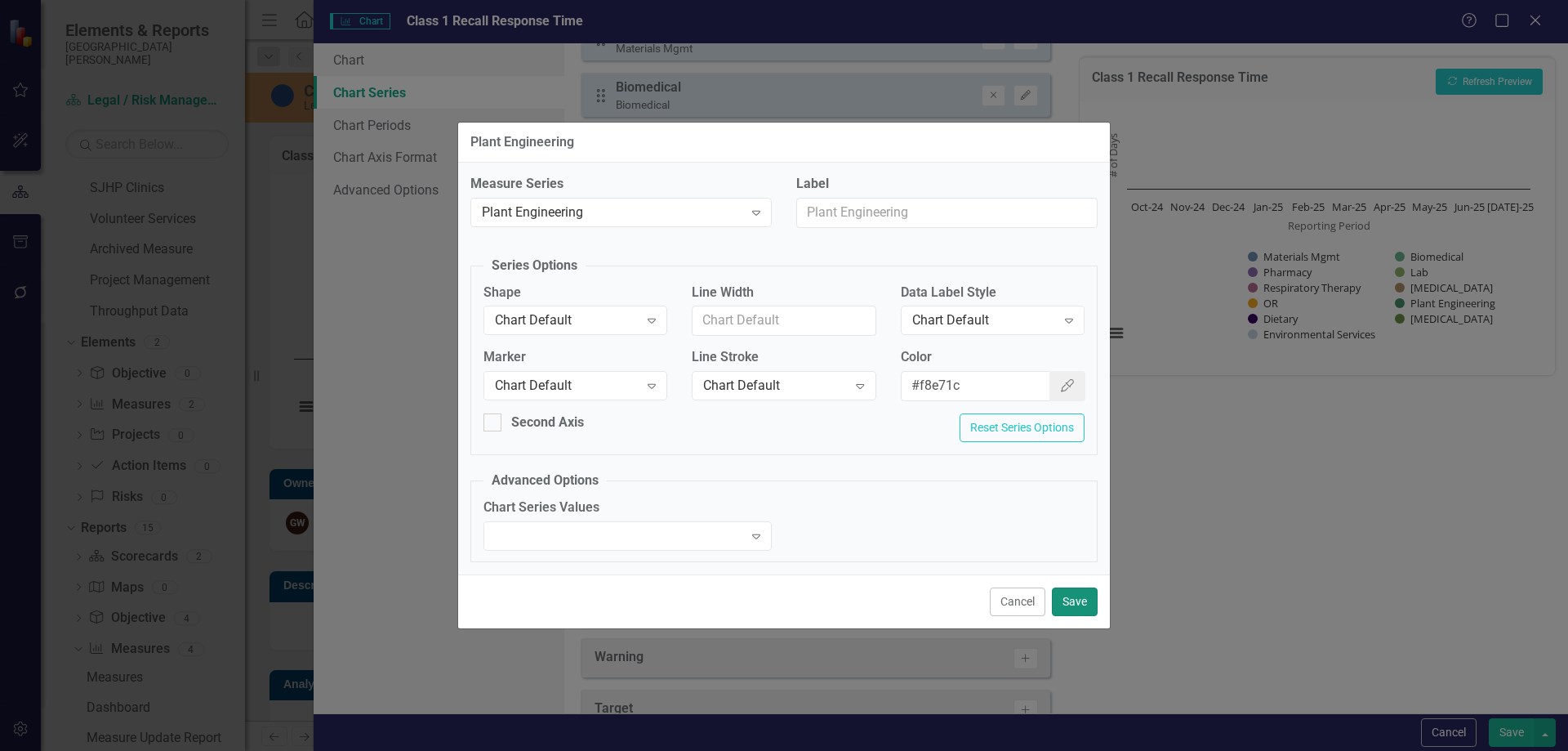
click at [1080, 601] on button "Save" at bounding box center [1075, 601] width 45 height 28
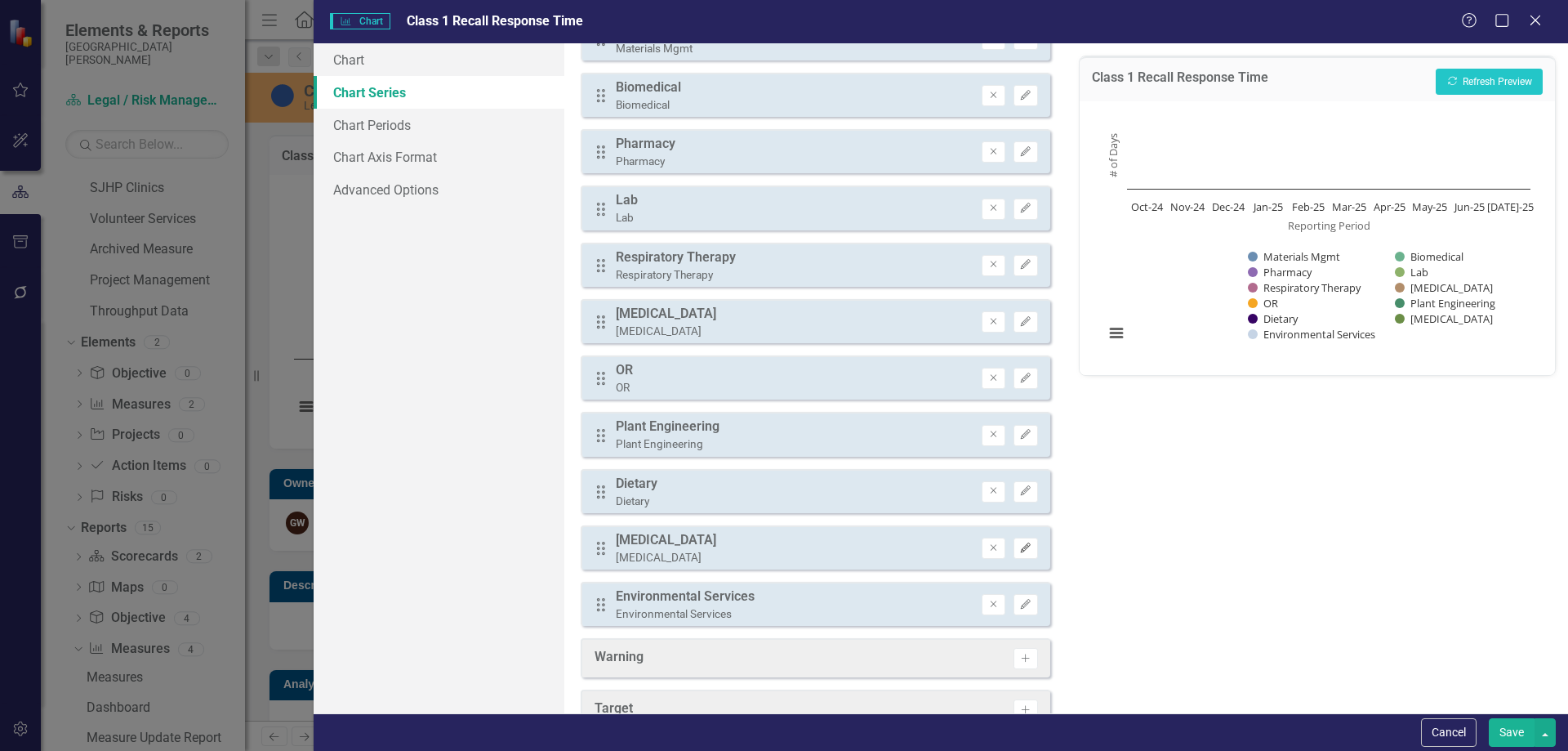
click at [1020, 544] on icon "Edit" at bounding box center [1025, 548] width 12 height 10
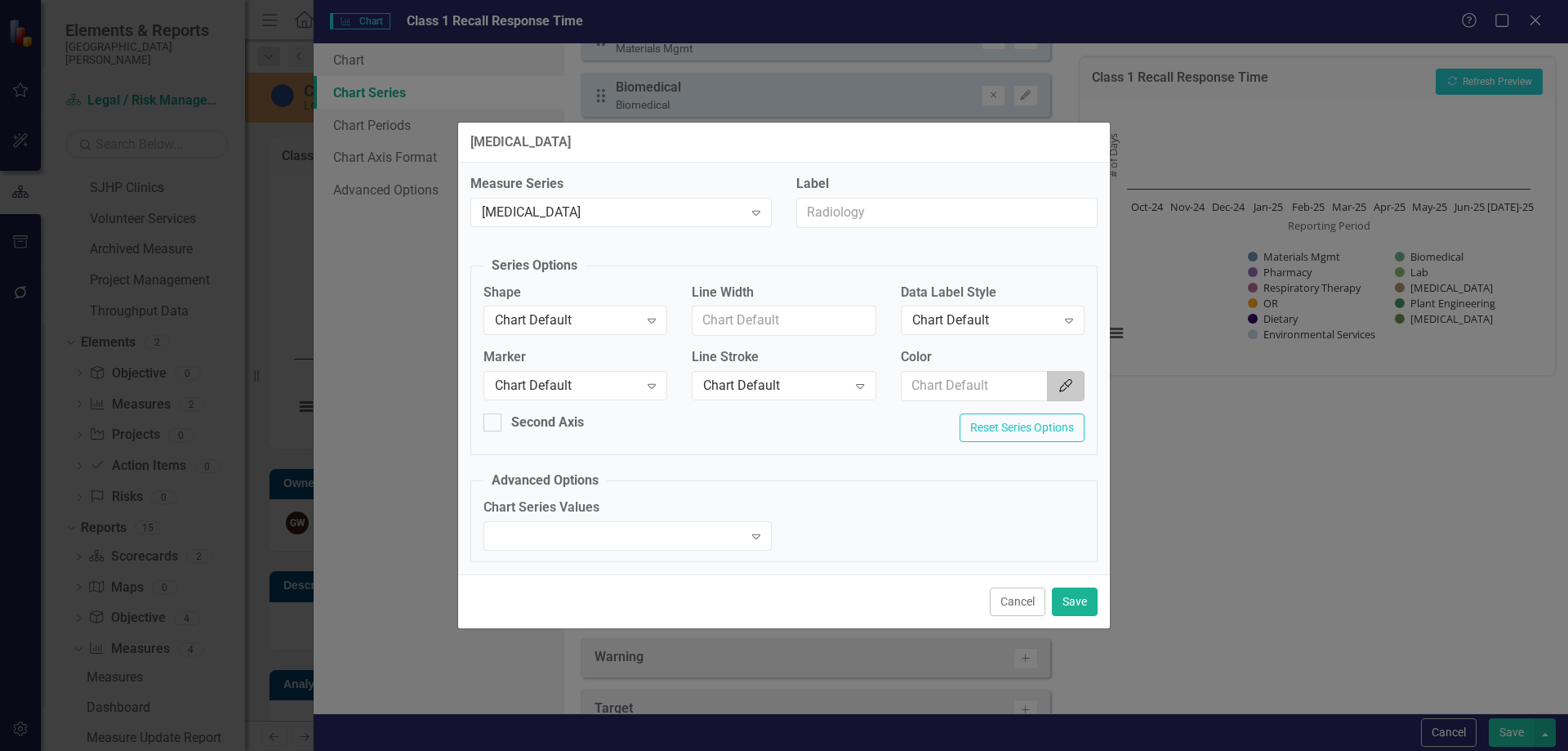
click at [1070, 381] on icon "Color Picker" at bounding box center [1066, 385] width 16 height 13
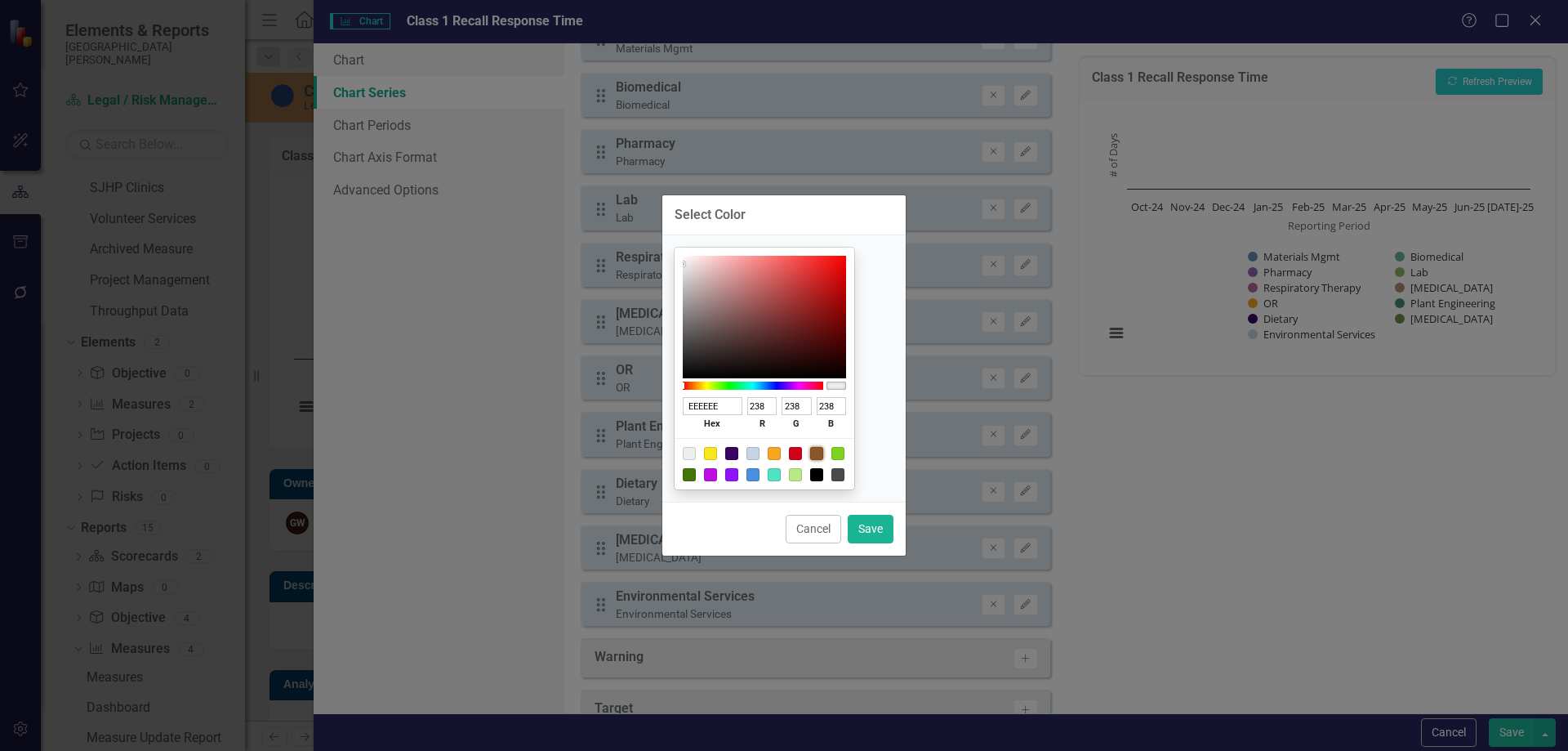
drag, startPoint x: 840, startPoint y: 455, endPoint x: 858, endPoint y: 503, distance: 51.3
click at [823, 455] on div at bounding box center [816, 453] width 13 height 13
type input "8B572A"
type input "139"
type input "87"
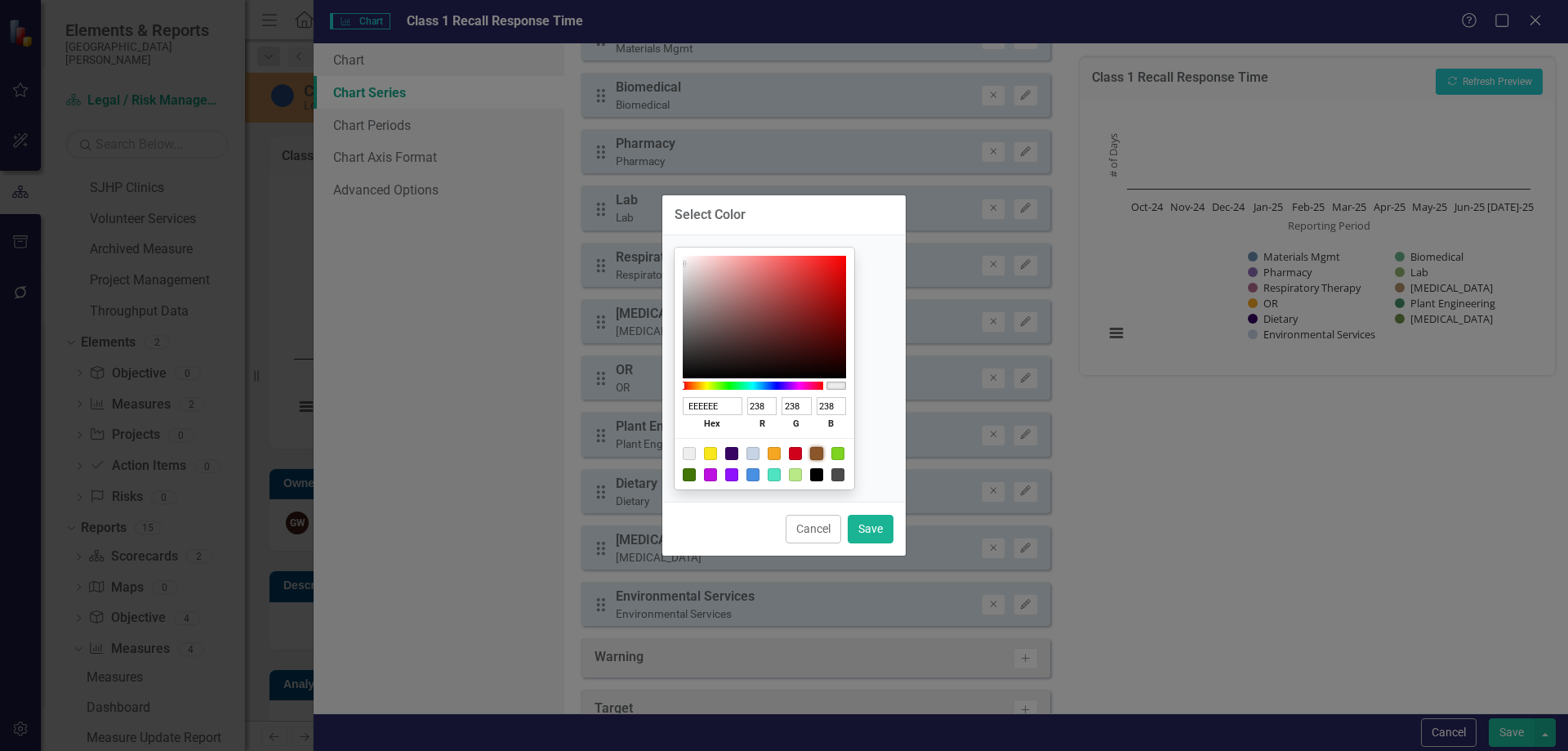
type input "42"
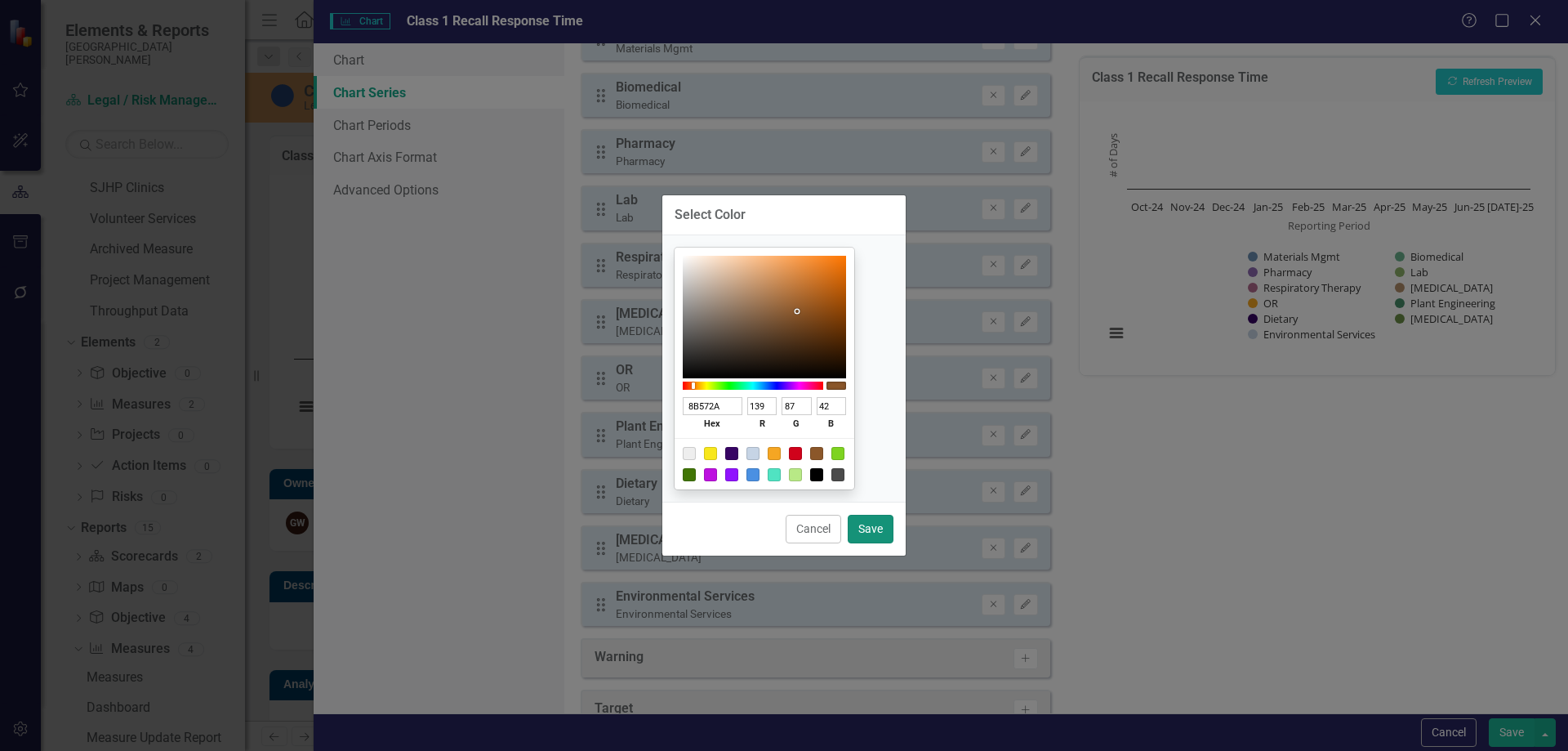
click at [869, 536] on button "Save" at bounding box center [871, 529] width 45 height 28
type input "#8b572a"
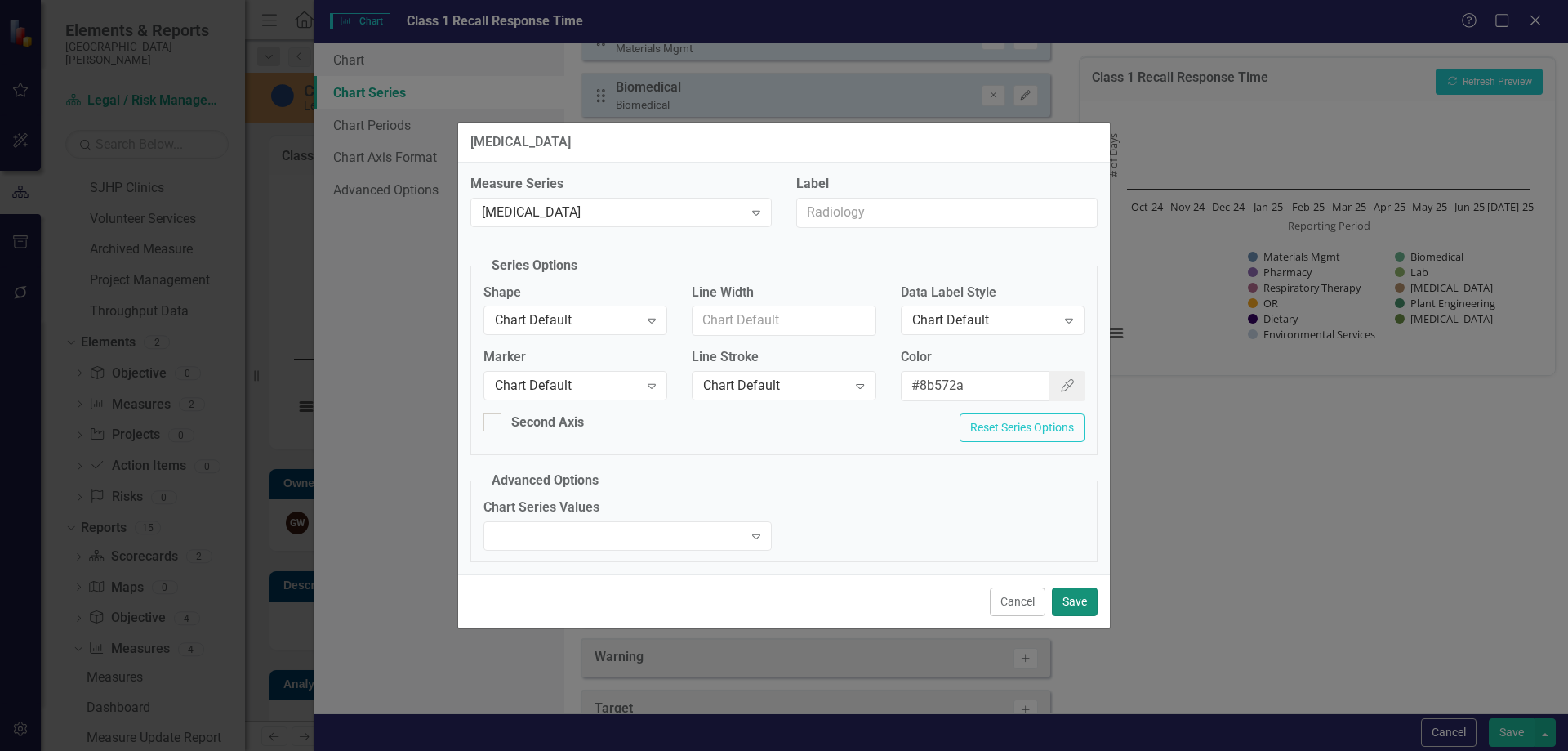
drag, startPoint x: 1081, startPoint y: 604, endPoint x: 1140, endPoint y: 557, distance: 75.4
click at [1083, 603] on button "Save" at bounding box center [1075, 601] width 45 height 28
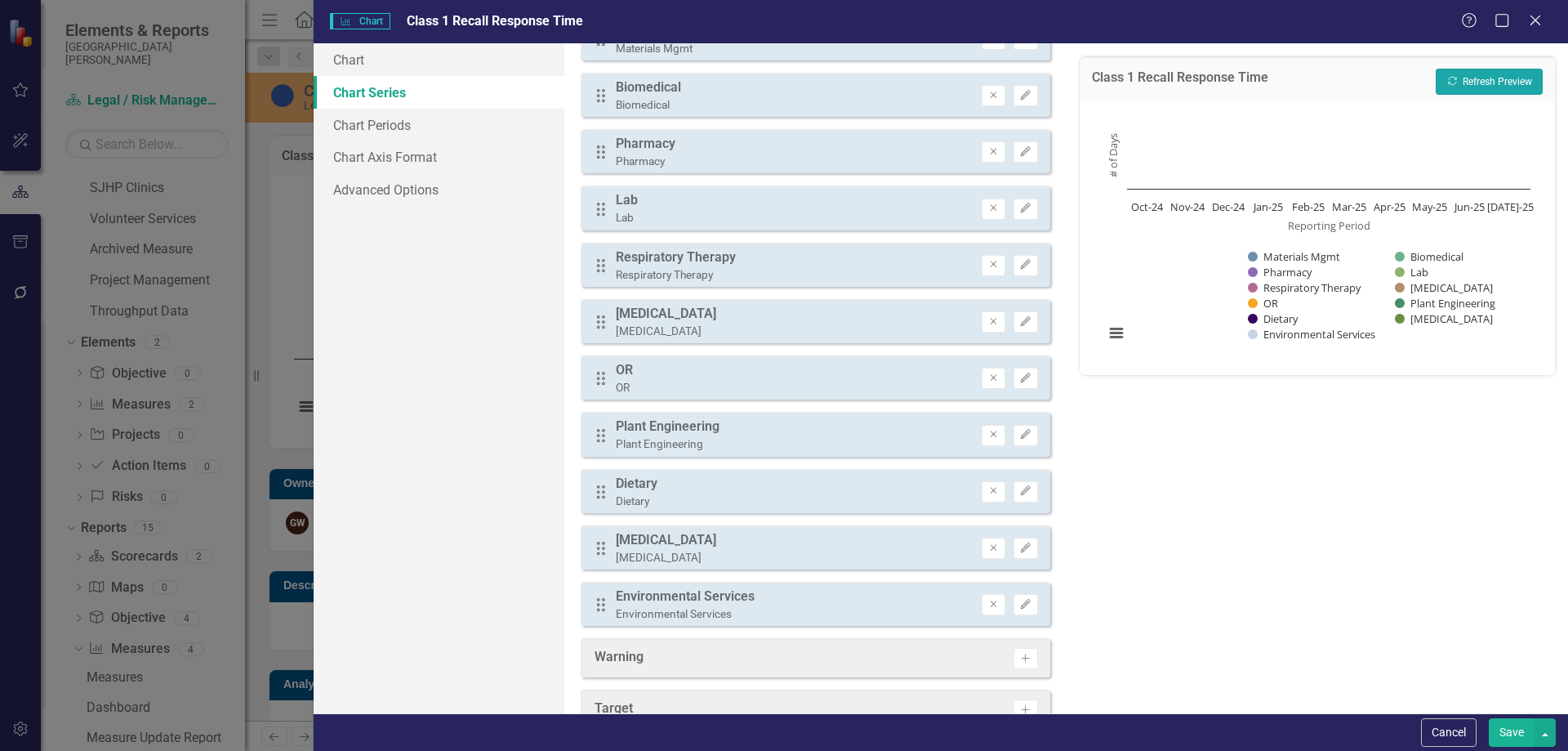
click at [1500, 87] on button "Recalculate Refresh Preview" at bounding box center [1489, 82] width 107 height 26
click at [1501, 727] on button "Save" at bounding box center [1512, 732] width 45 height 28
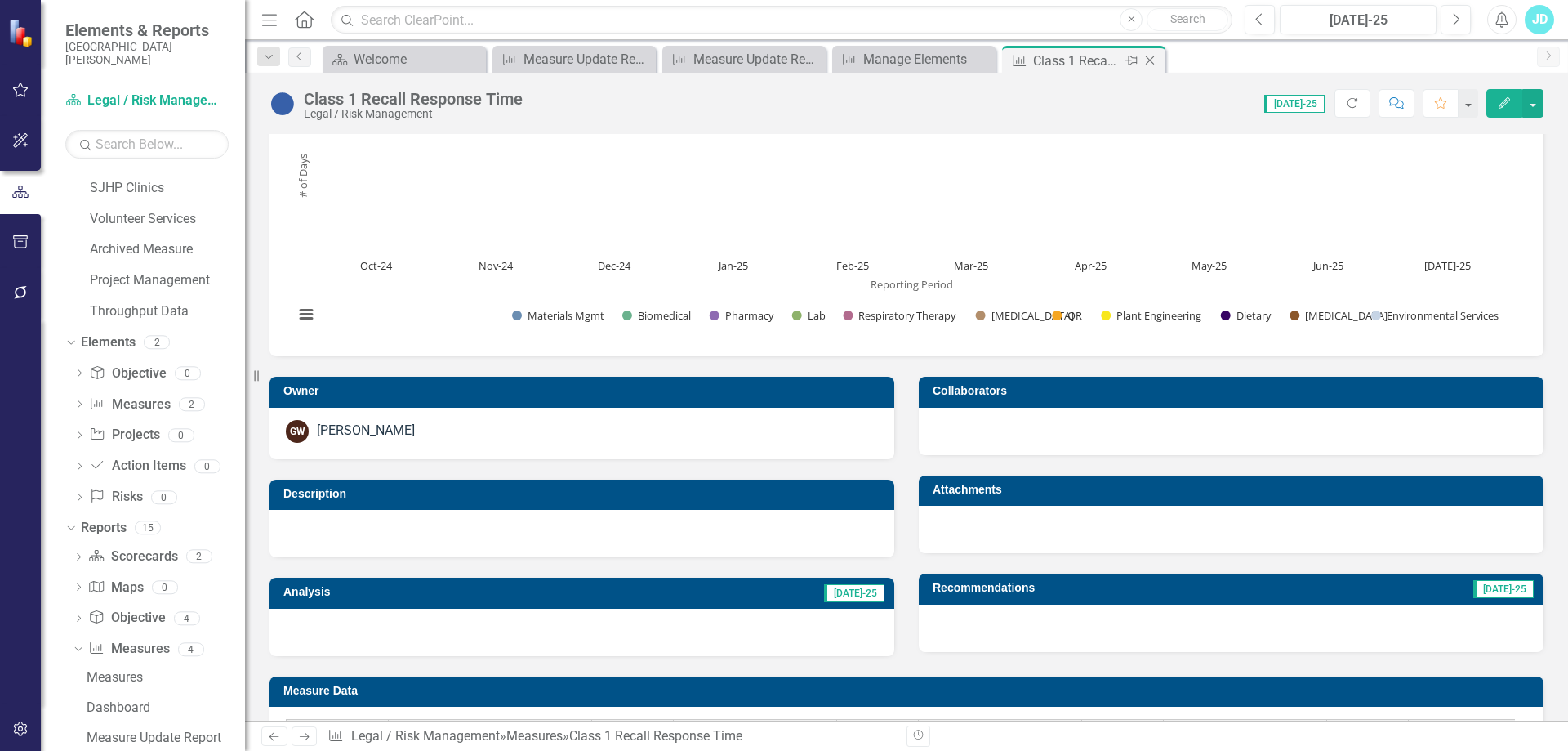
click at [1151, 53] on div "Close" at bounding box center [1151, 61] width 20 height 20
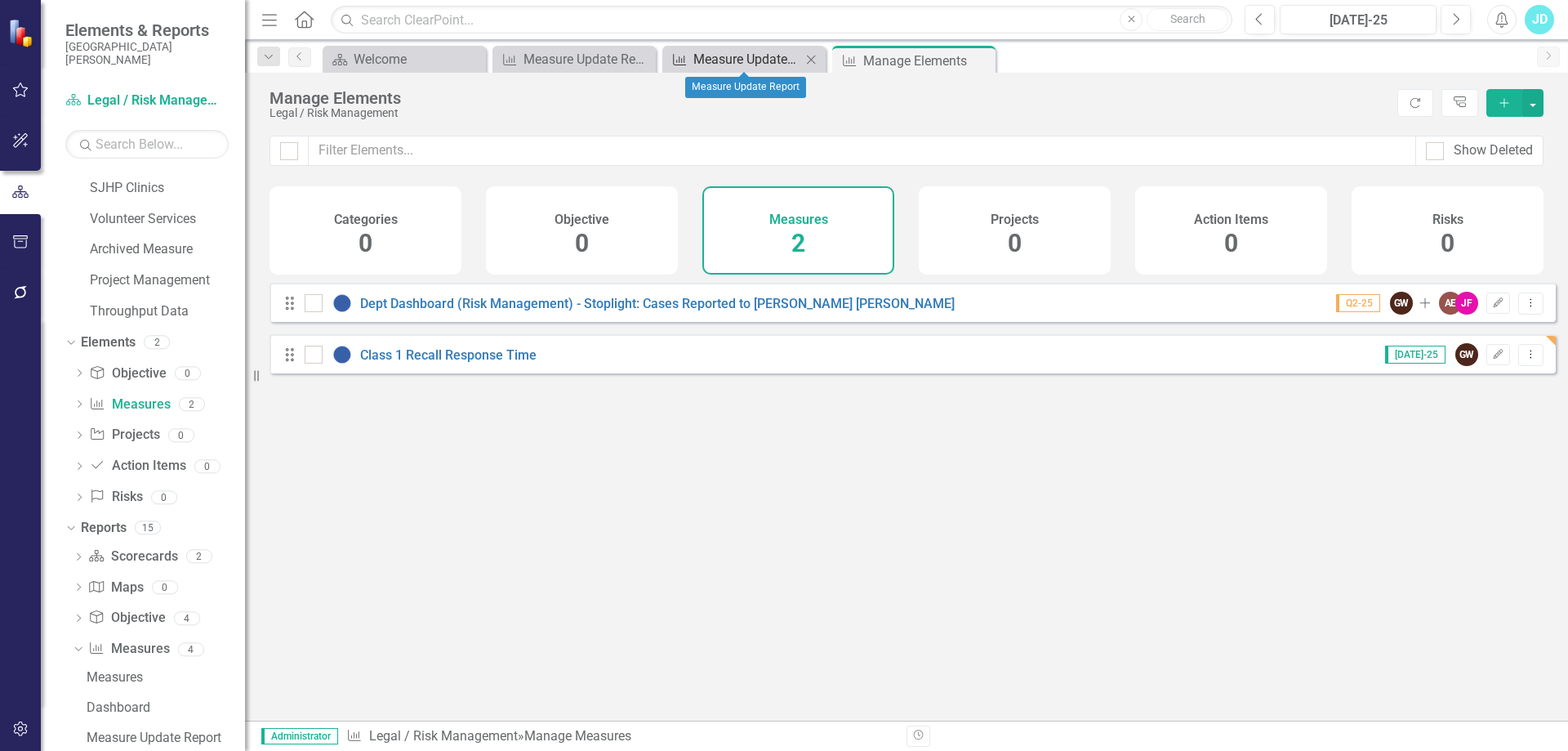
click at [713, 64] on div "Measure Update Report" at bounding box center [747, 59] width 108 height 20
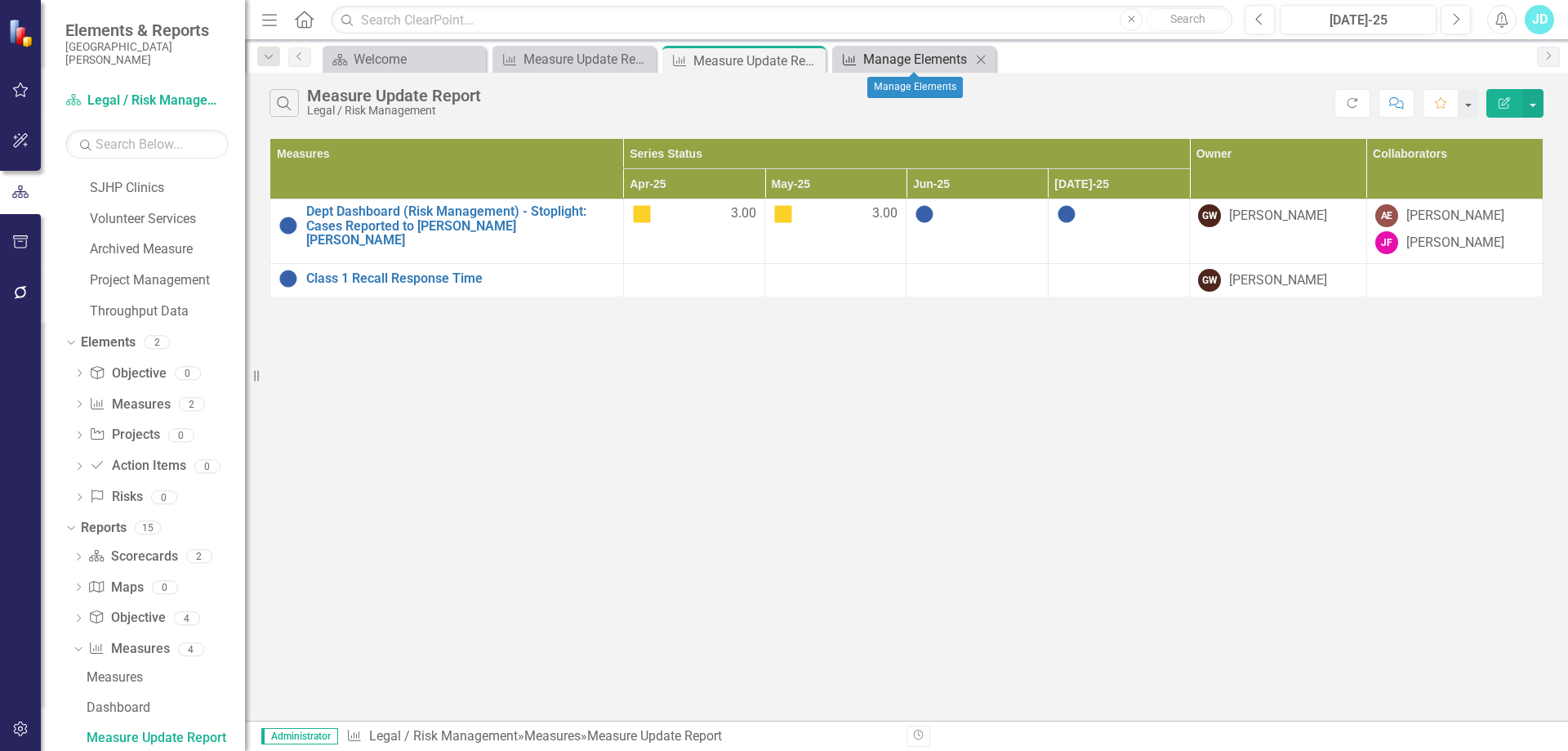
click at [907, 51] on div "Manage Elements" at bounding box center [917, 59] width 108 height 20
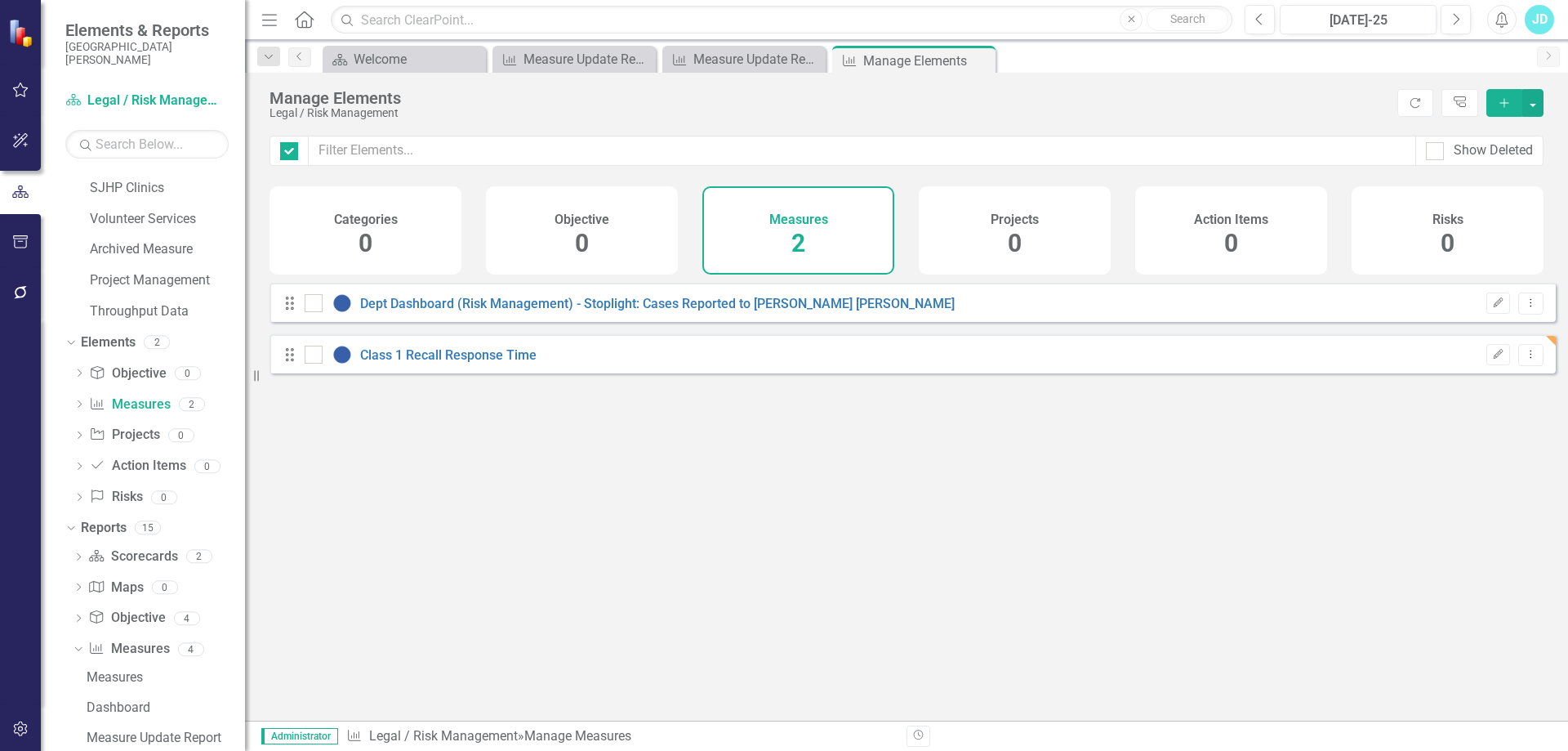
checkbox input "false"
click at [1524, 360] on icon "Dropdown Menu" at bounding box center [1531, 354] width 14 height 11
click at [1476, 455] on link "Copy Duplicate Measure" at bounding box center [1457, 454] width 147 height 30
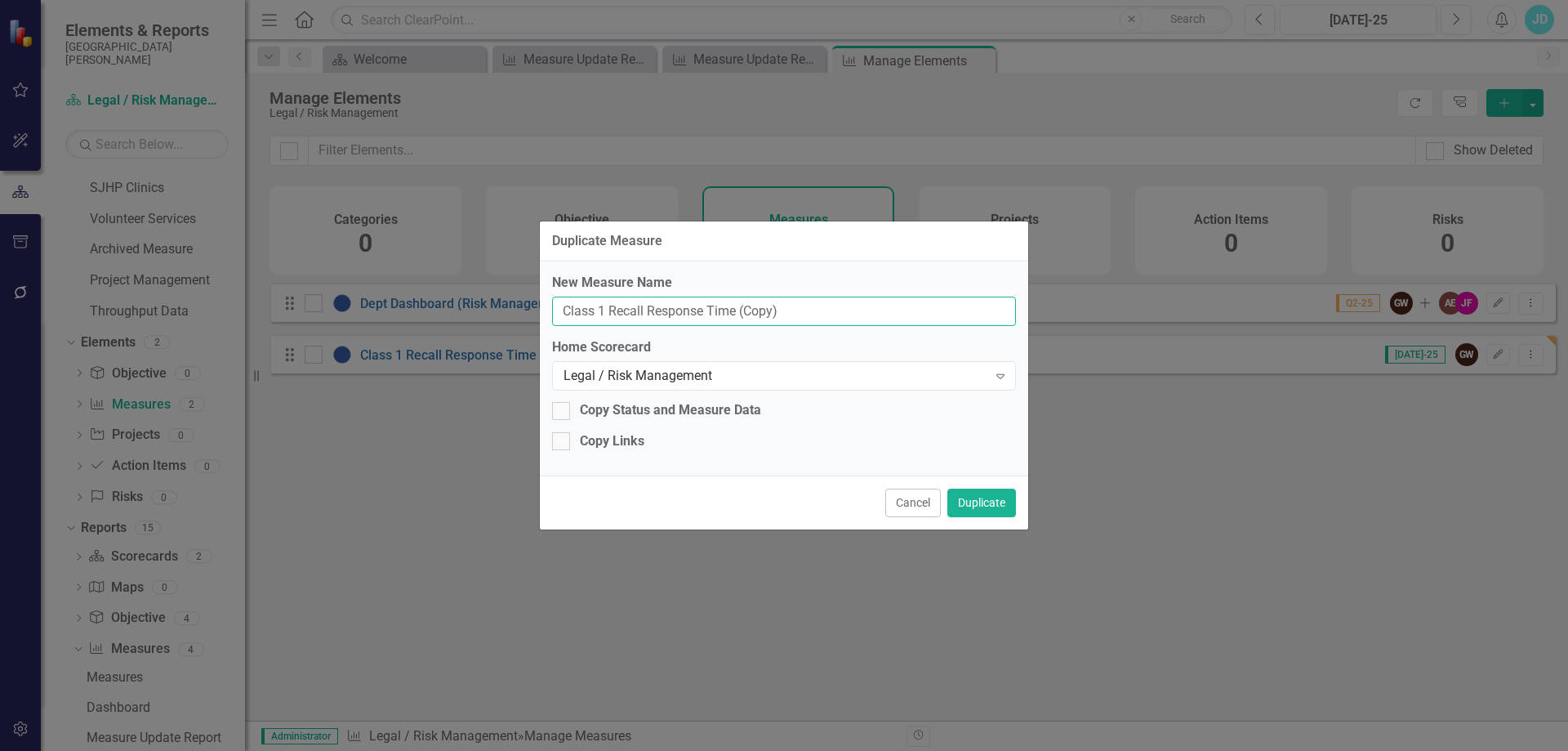
drag, startPoint x: 563, startPoint y: 309, endPoint x: 854, endPoint y: 301, distance: 291.1
click at [853, 304] on input "Class 1 Recall Response Time (Copy)" at bounding box center [784, 311] width 464 height 30
type input "Employee Safety Events"
click at [974, 499] on button "Duplicate" at bounding box center [982, 502] width 69 height 28
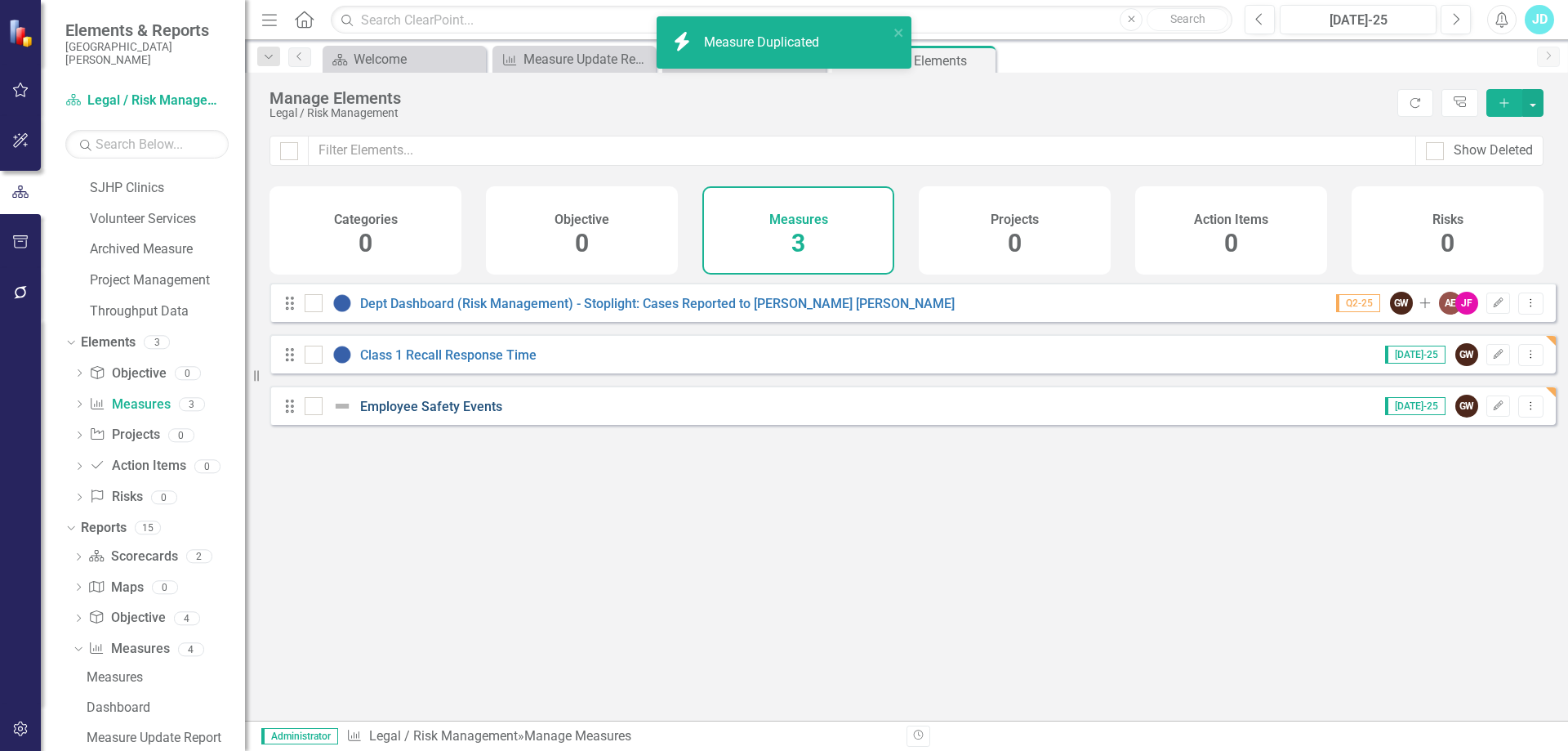
click at [445, 414] on link "Employee Safety Events" at bounding box center [431, 406] width 143 height 15
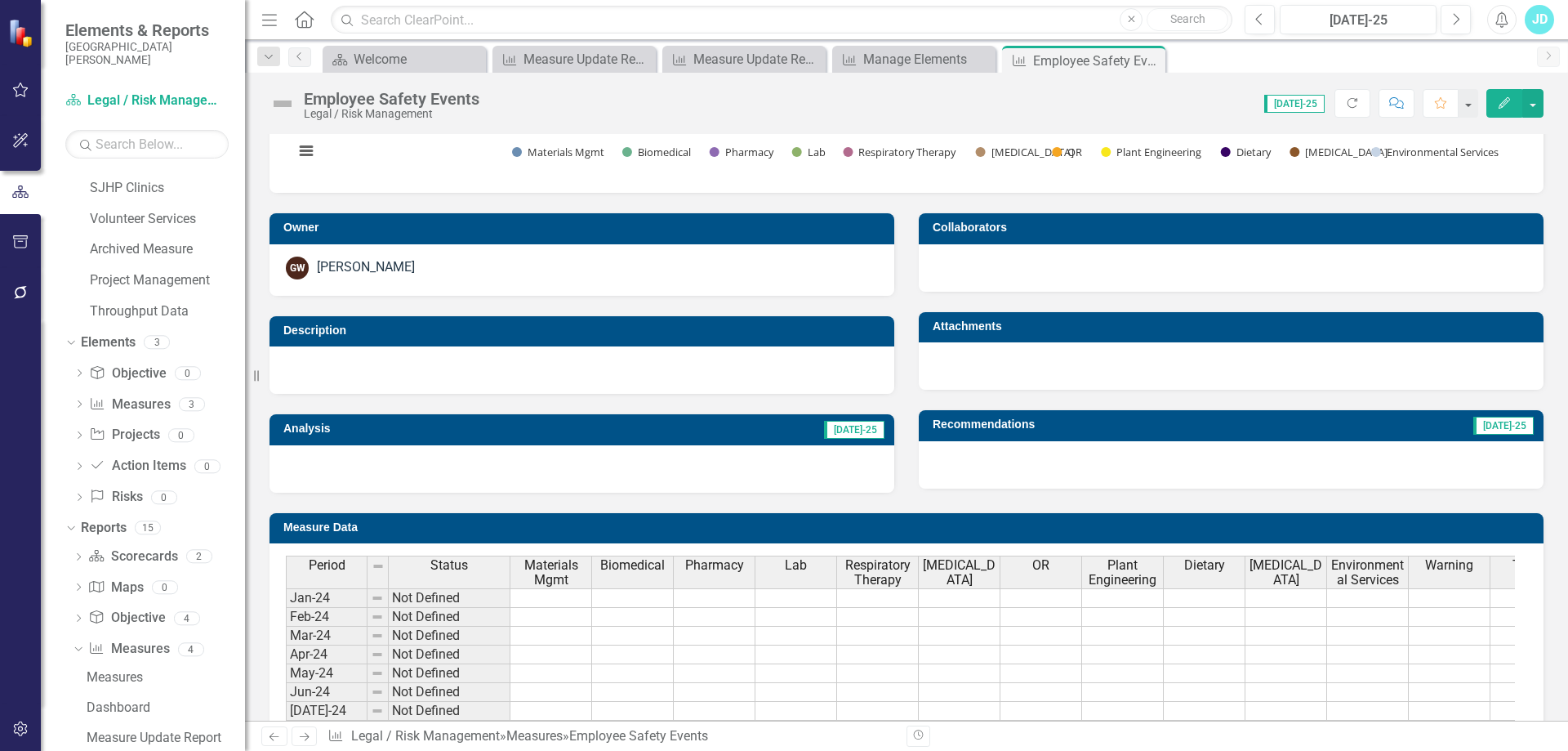
scroll to position [409, 0]
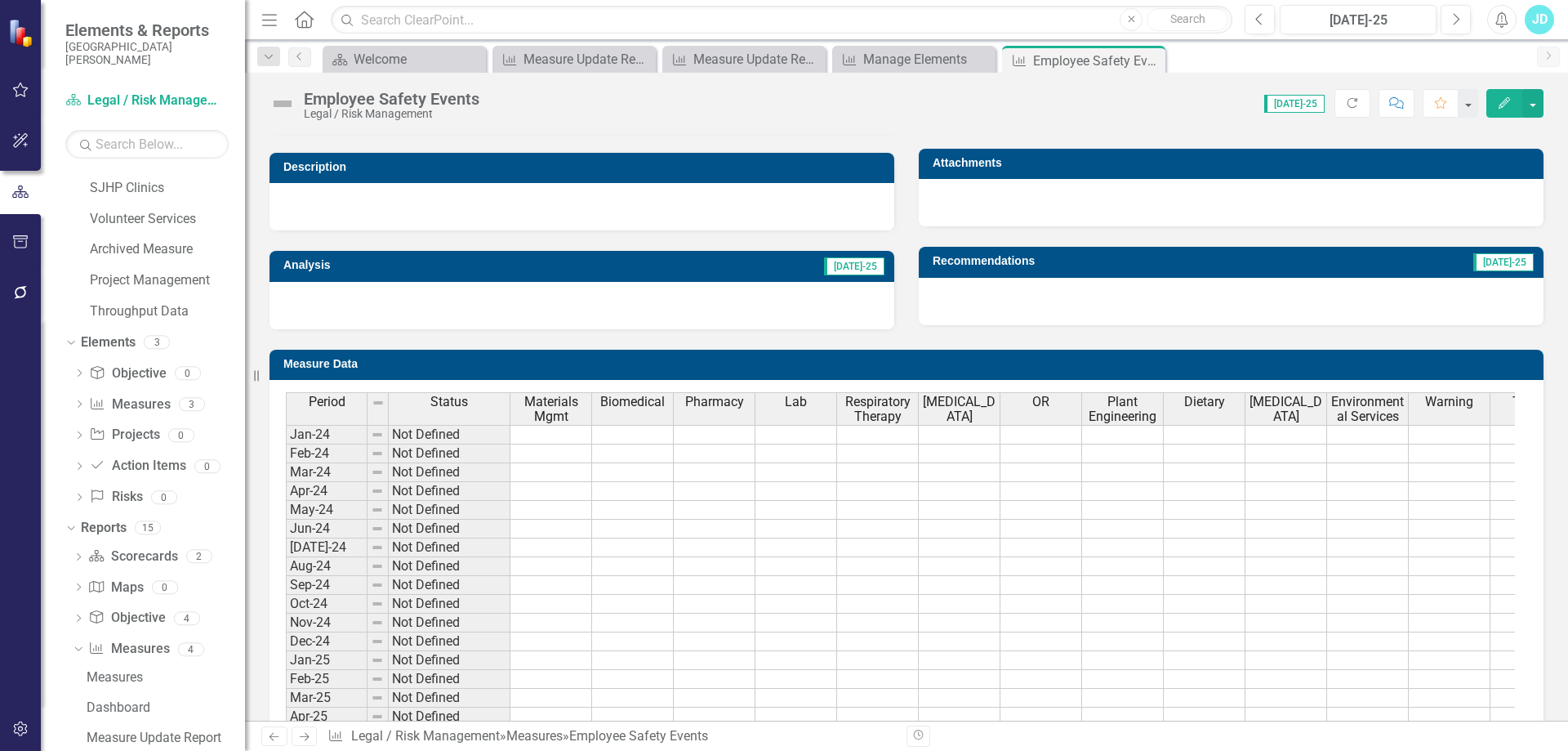
click at [557, 409] on span "Materials Mgmt" at bounding box center [551, 408] width 74 height 28
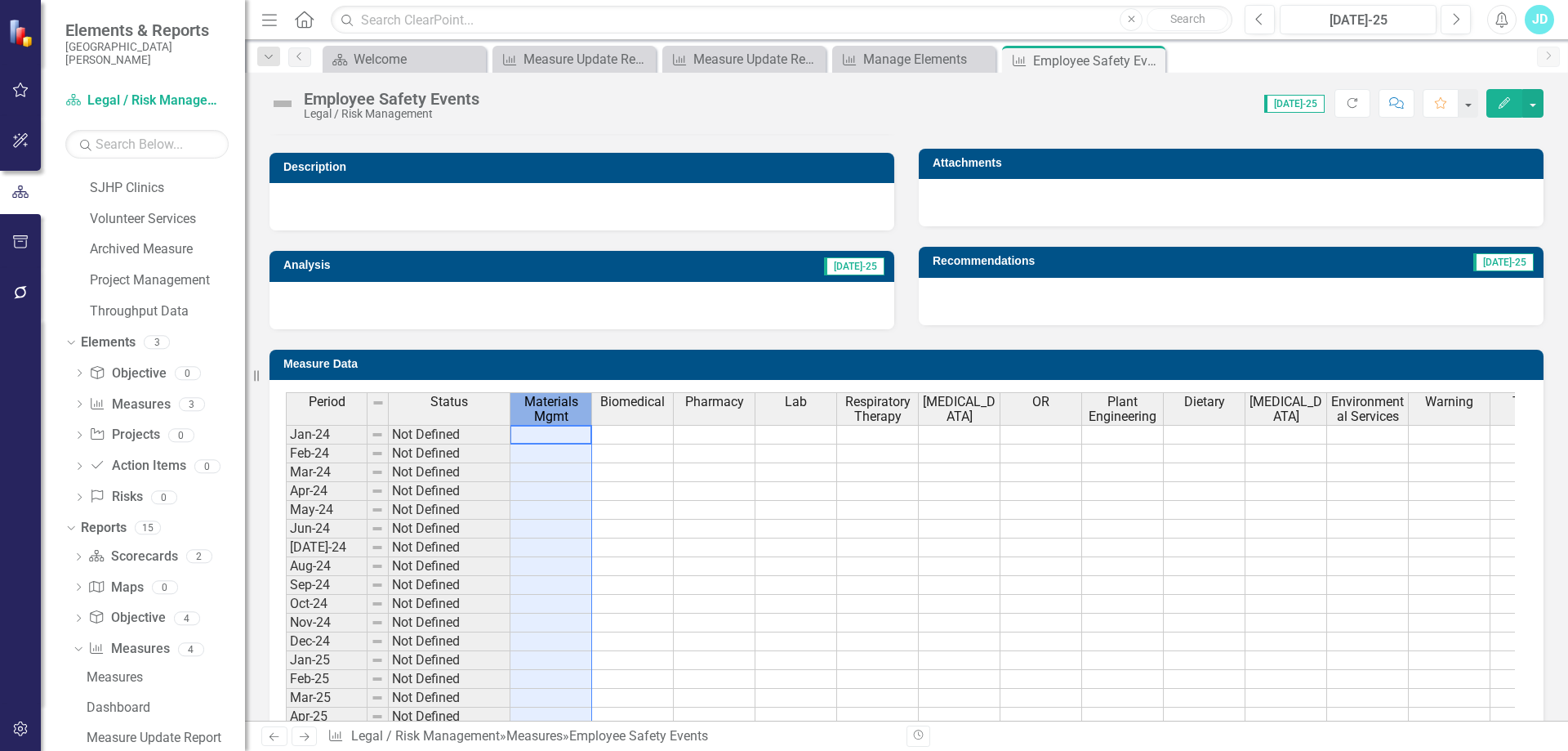
click at [557, 409] on span "Materials Mgmt" at bounding box center [551, 408] width 74 height 28
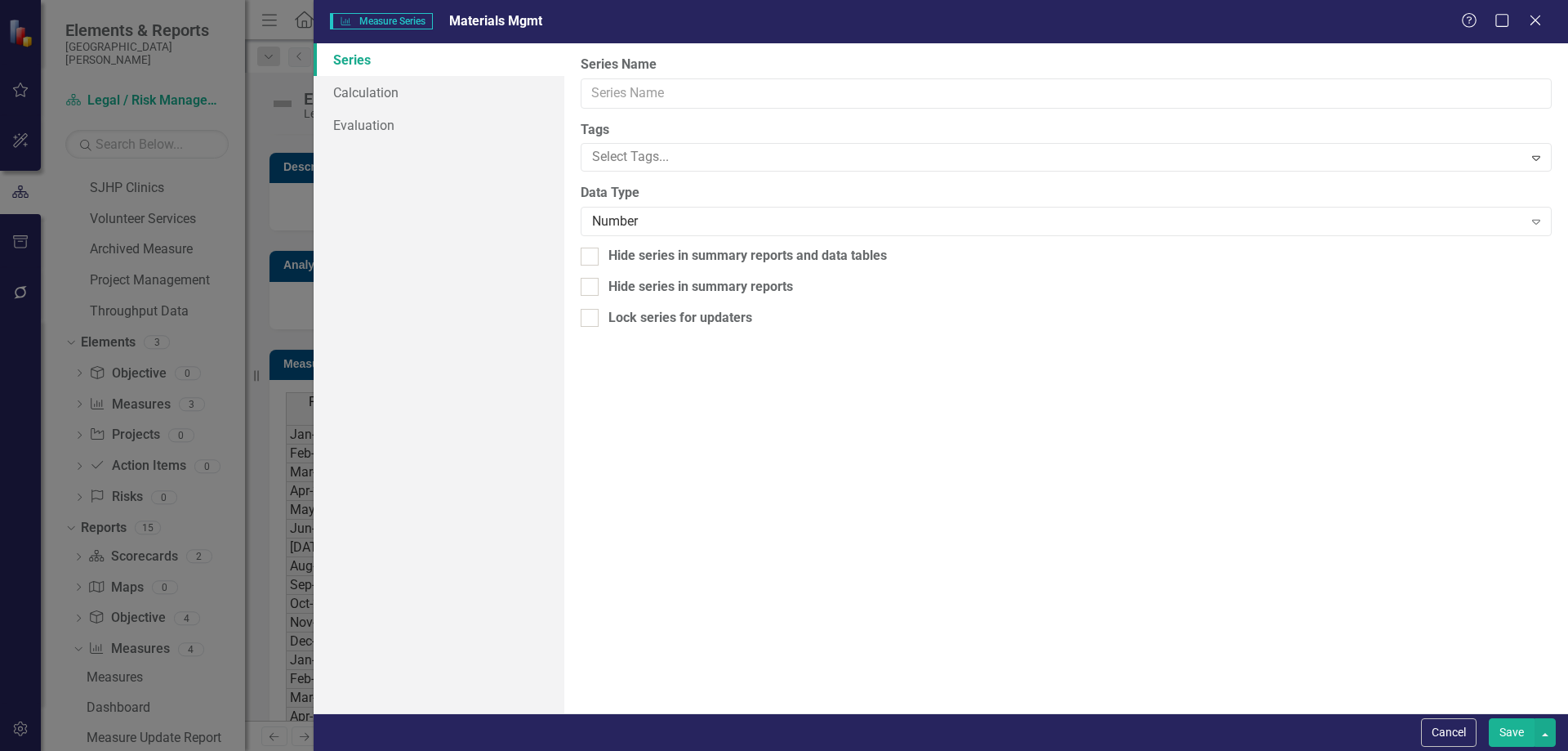
type input "Materials Mgmt"
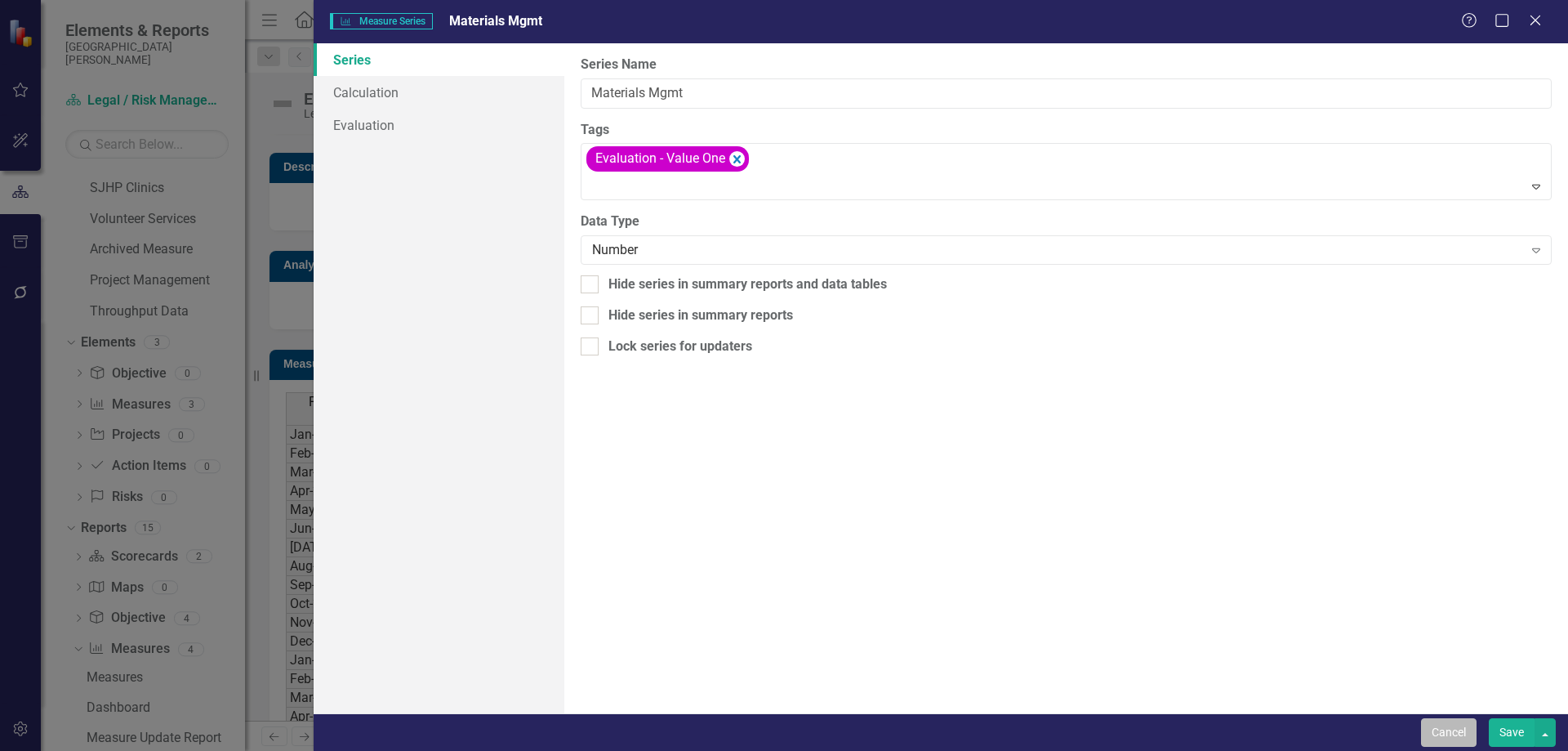
click at [1443, 729] on button "Cancel" at bounding box center [1448, 732] width 55 height 28
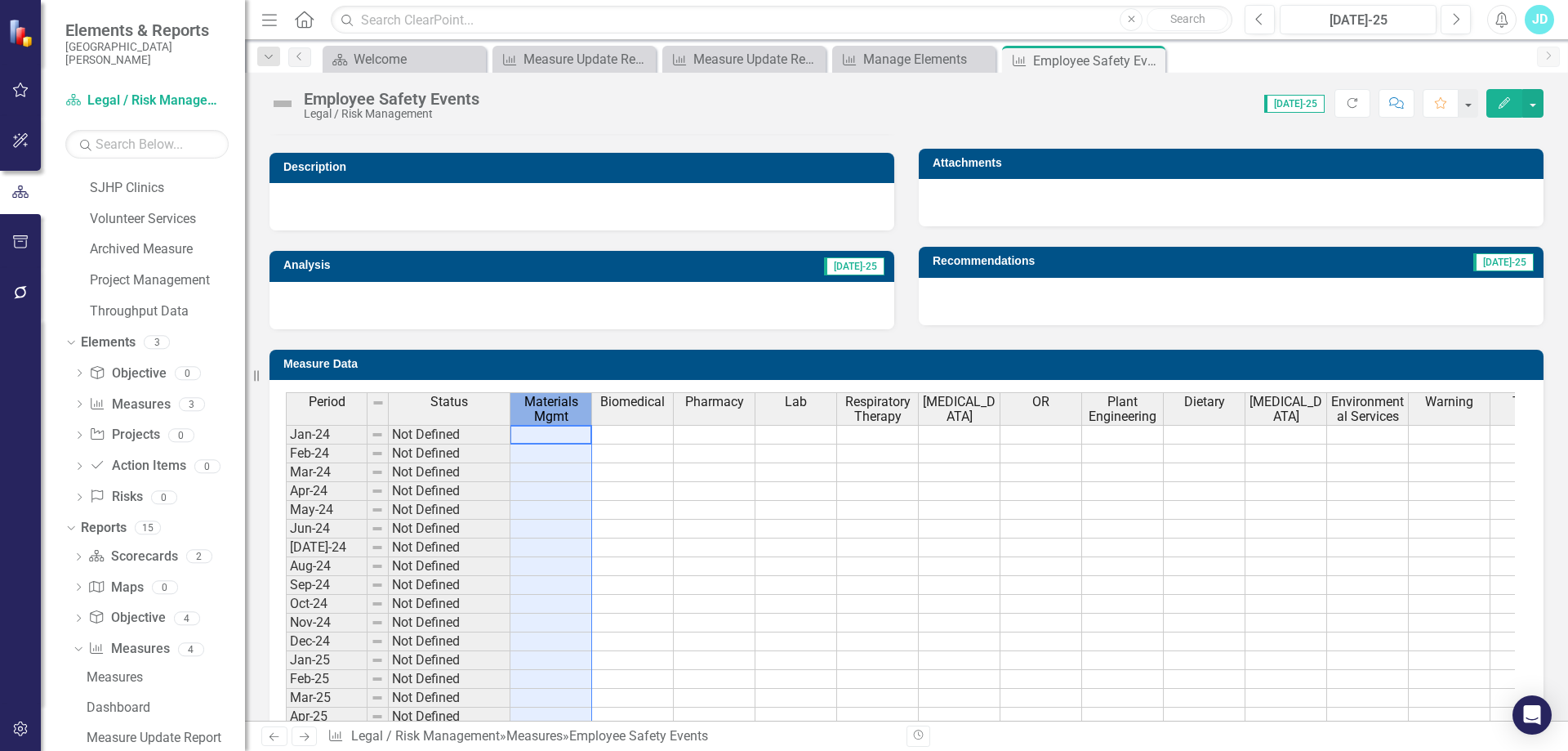
click at [544, 410] on span "Materials Mgmt" at bounding box center [551, 408] width 74 height 28
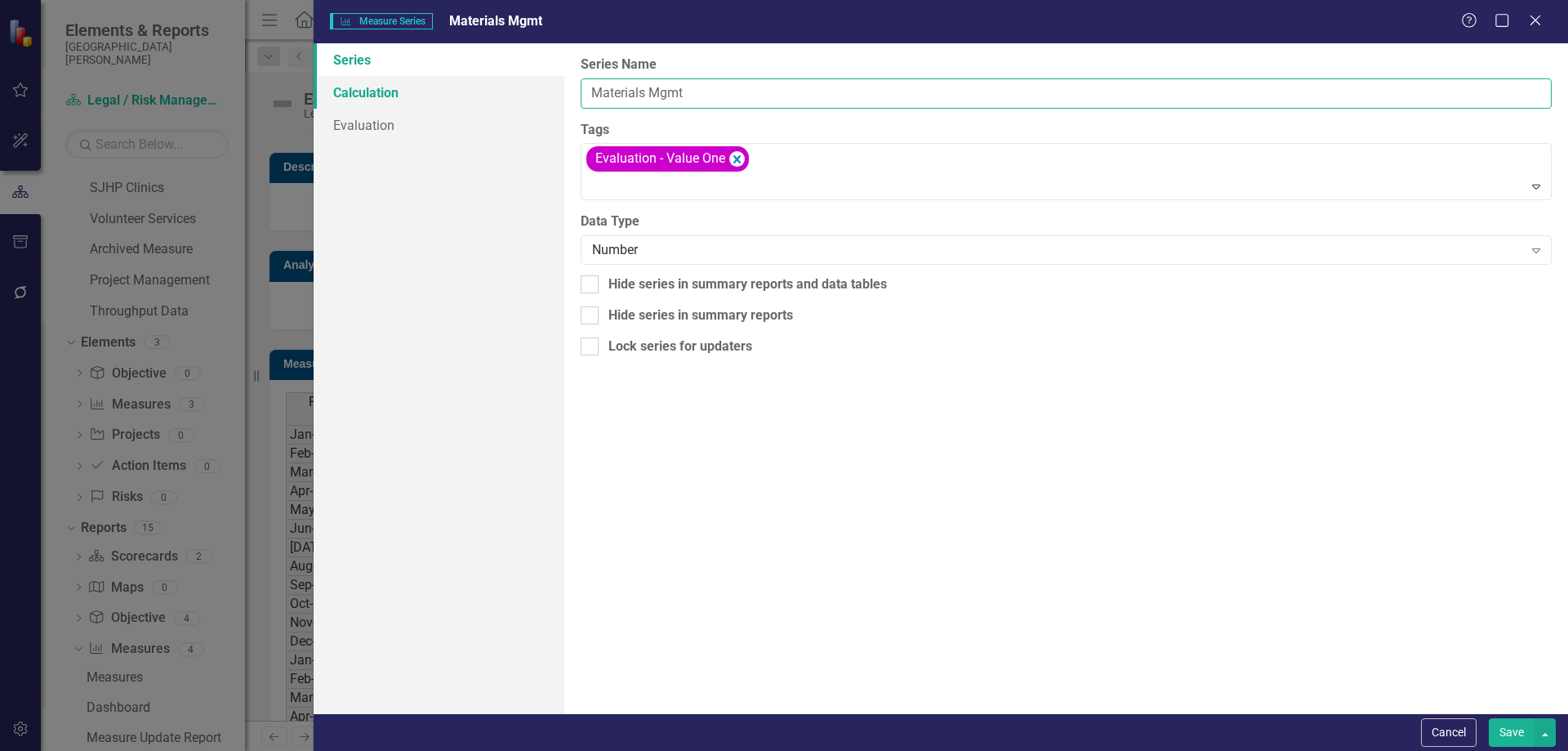
drag, startPoint x: 660, startPoint y: 93, endPoint x: 558, endPoint y: 98, distance: 102.1
click at [558, 98] on div "Series Calculation Evaluation From this page, you can edit the name, type, and …" at bounding box center [941, 379] width 1255 height 670
type input "Falls"
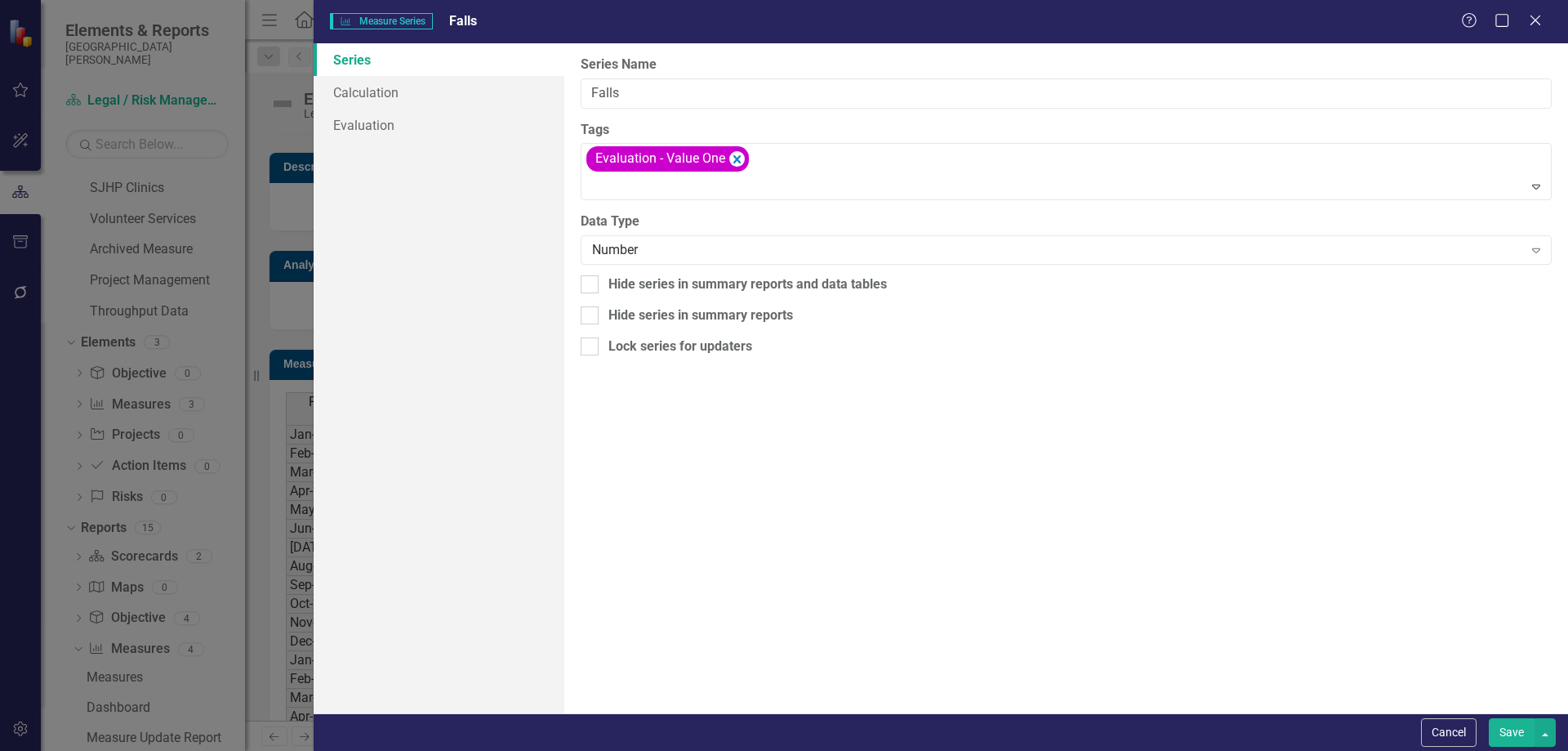
click at [1523, 726] on button "Save" at bounding box center [1512, 732] width 45 height 28
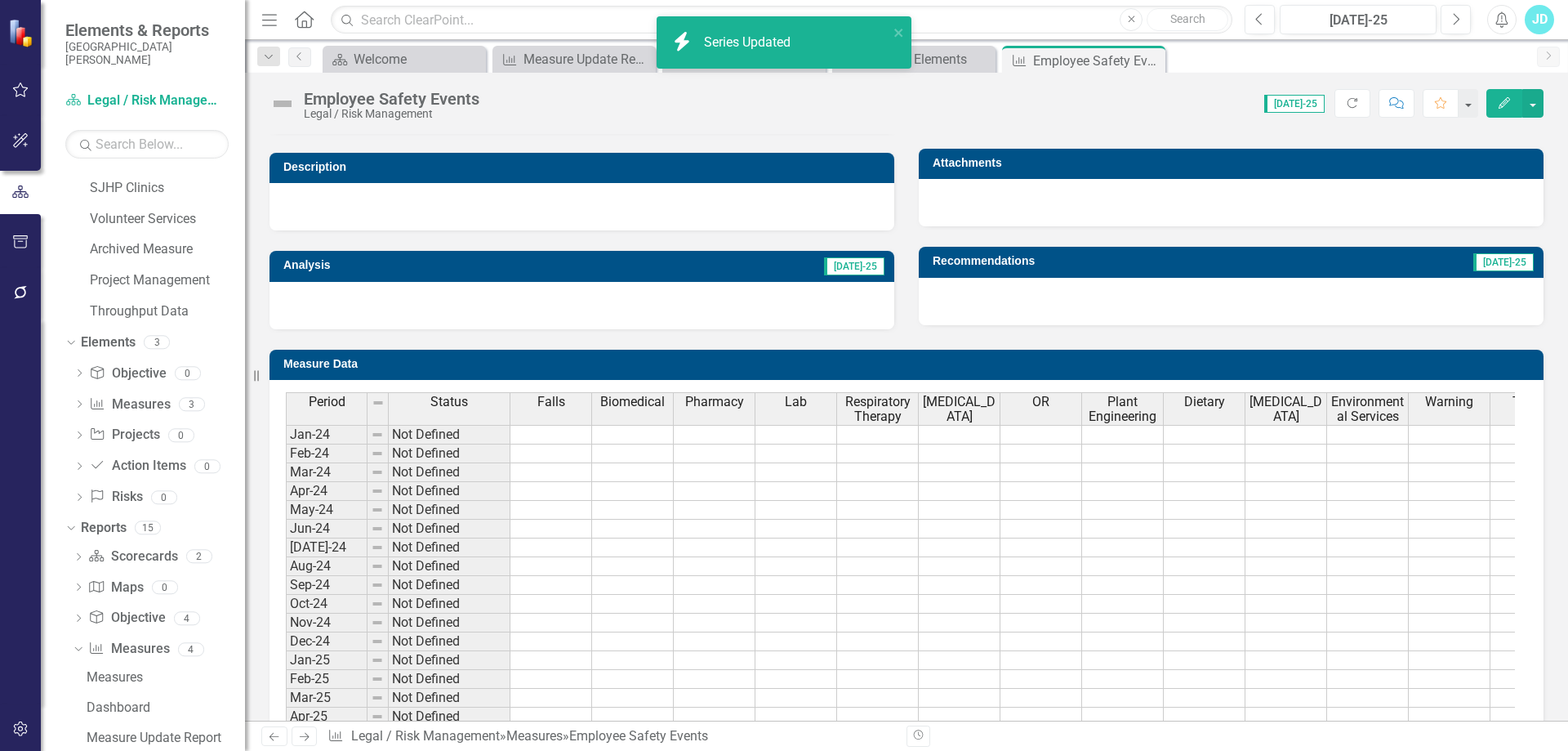
click at [642, 416] on th "Biomedical" at bounding box center [633, 409] width 82 height 33
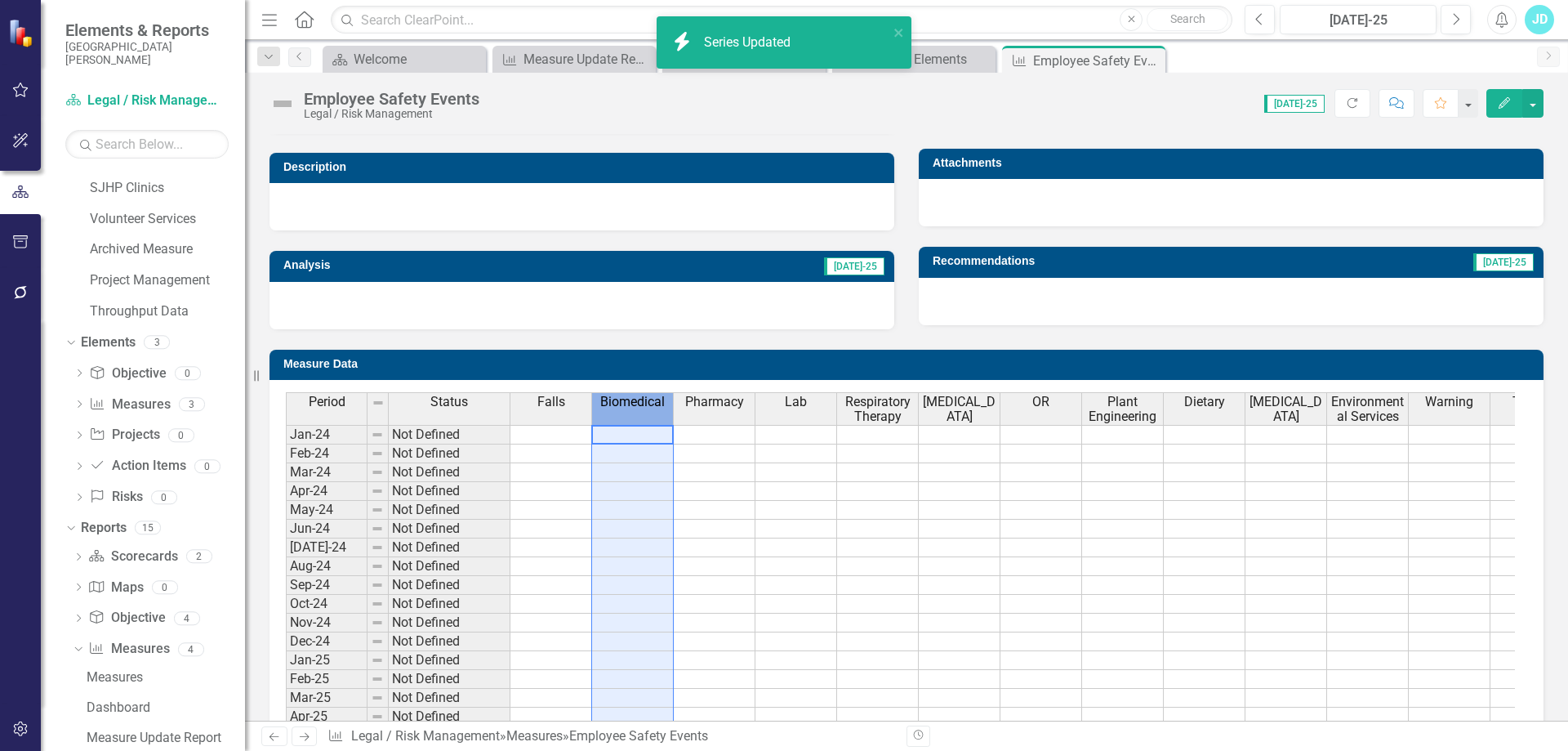
click at [642, 416] on th "Biomedical" at bounding box center [633, 409] width 82 height 33
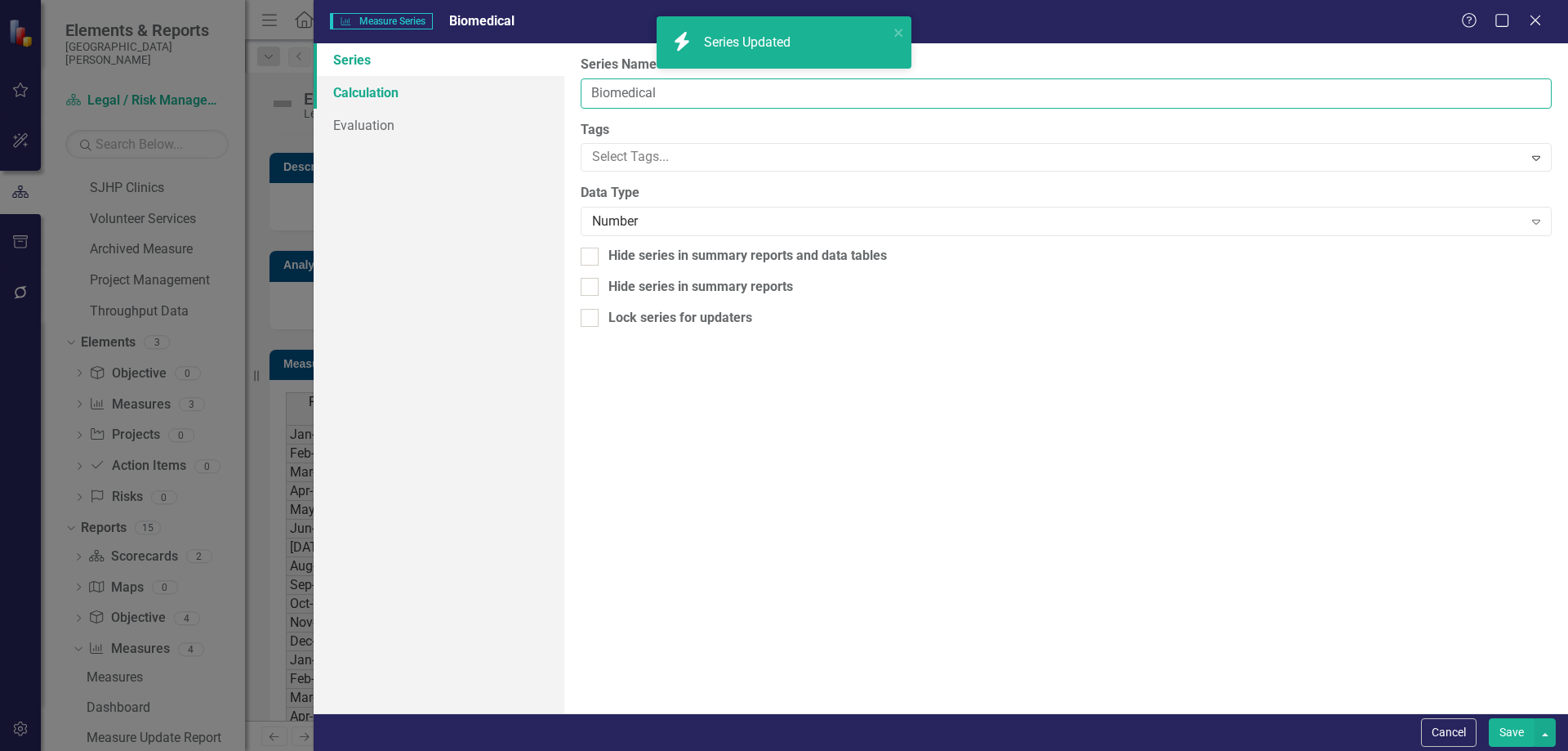
drag, startPoint x: 695, startPoint y: 97, endPoint x: 544, endPoint y: 94, distance: 151.0
click at [544, 94] on div "Series Calculation Evaluation From this page, you can edit the name, type, and …" at bounding box center [941, 379] width 1255 height 670
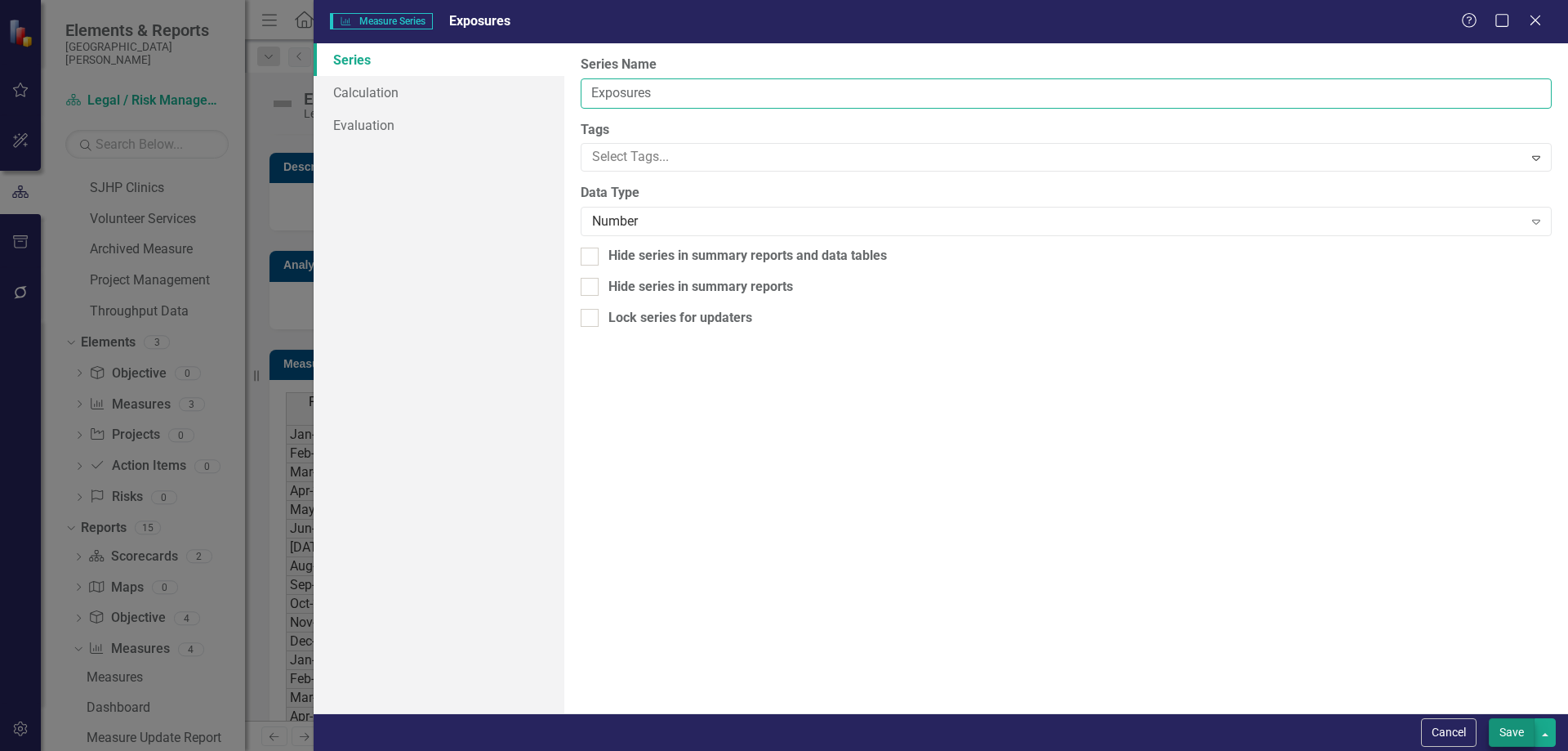
type input "Exposures"
click at [1510, 737] on button "Save" at bounding box center [1512, 732] width 45 height 28
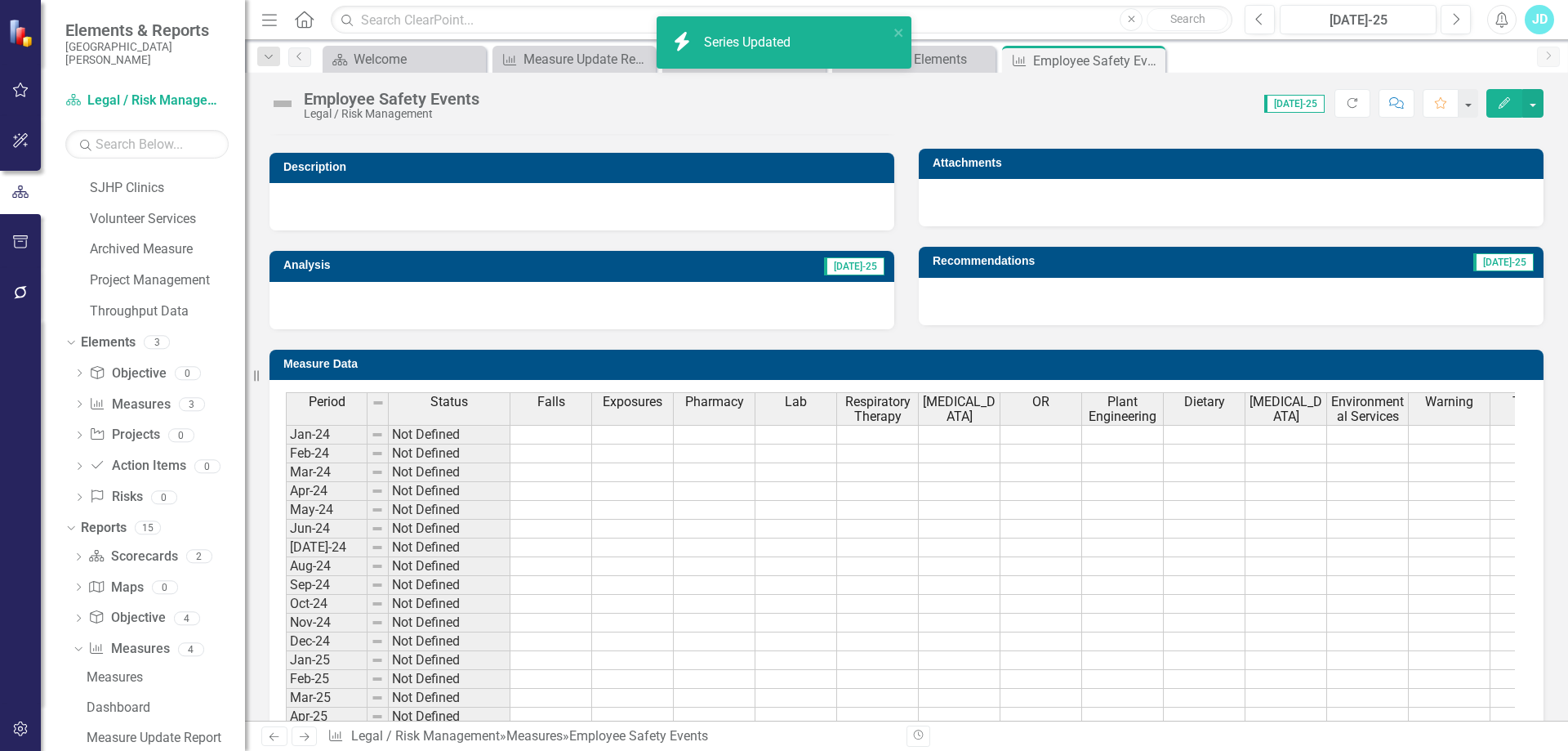
click at [711, 417] on th "Pharmacy" at bounding box center [715, 409] width 82 height 33
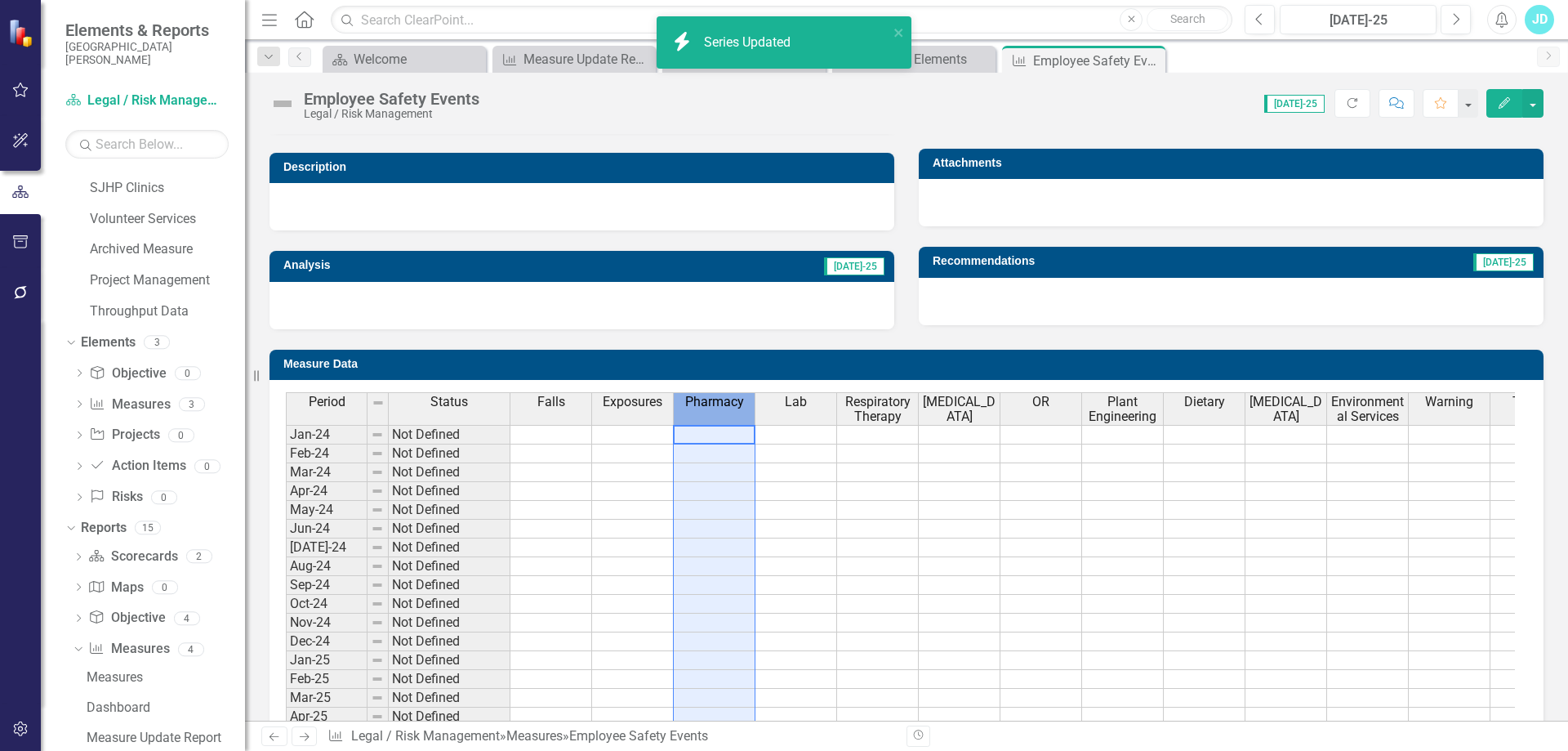
click at [711, 417] on th "Pharmacy" at bounding box center [715, 409] width 82 height 33
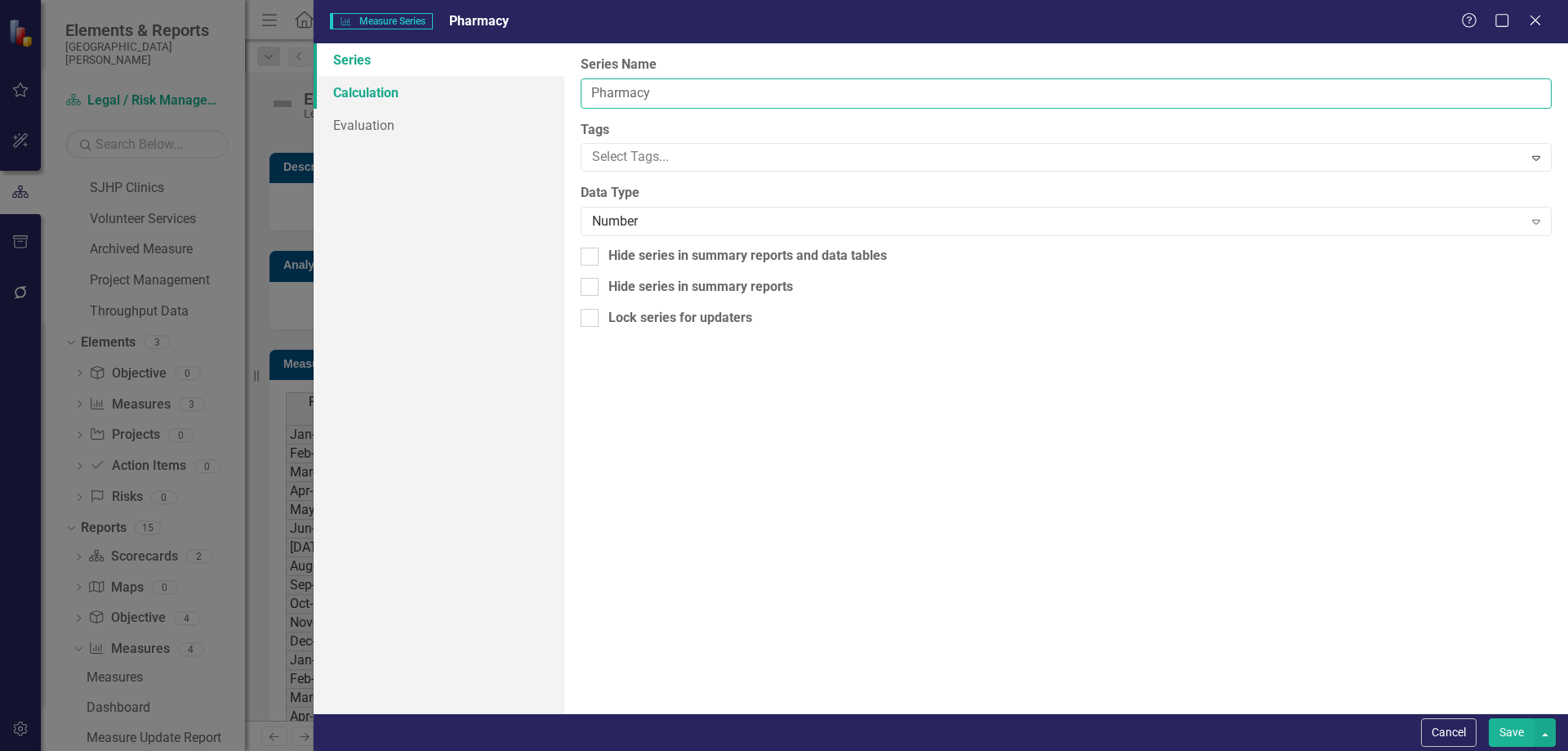
drag, startPoint x: 667, startPoint y: 89, endPoint x: 563, endPoint y: 100, distance: 104.6
click at [563, 99] on div "Series Calculation Evaluation From this page, you can edit the name, type, and …" at bounding box center [941, 379] width 1255 height 670
type input "Facility and Vehicle"
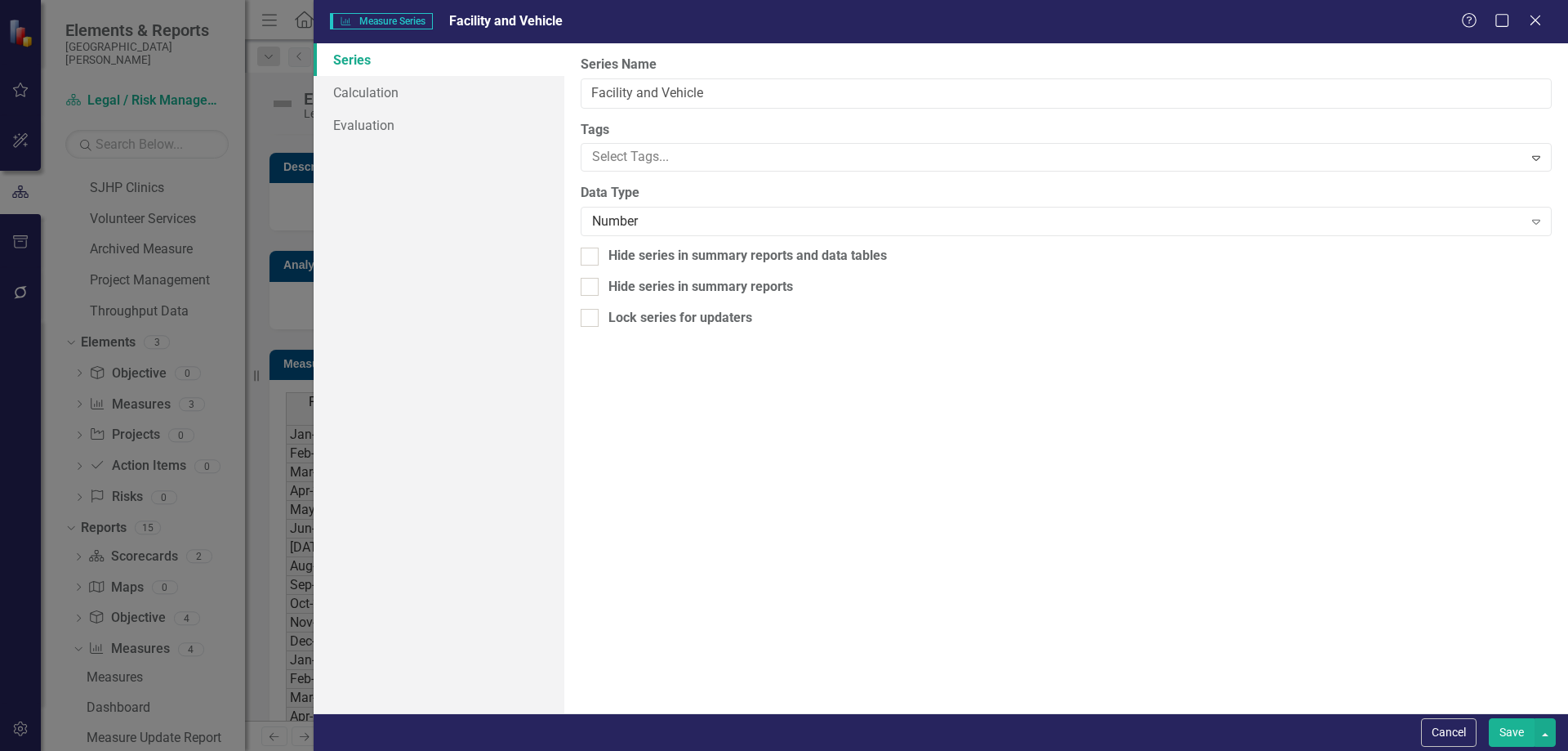
click at [1526, 732] on button "Save" at bounding box center [1512, 732] width 45 height 28
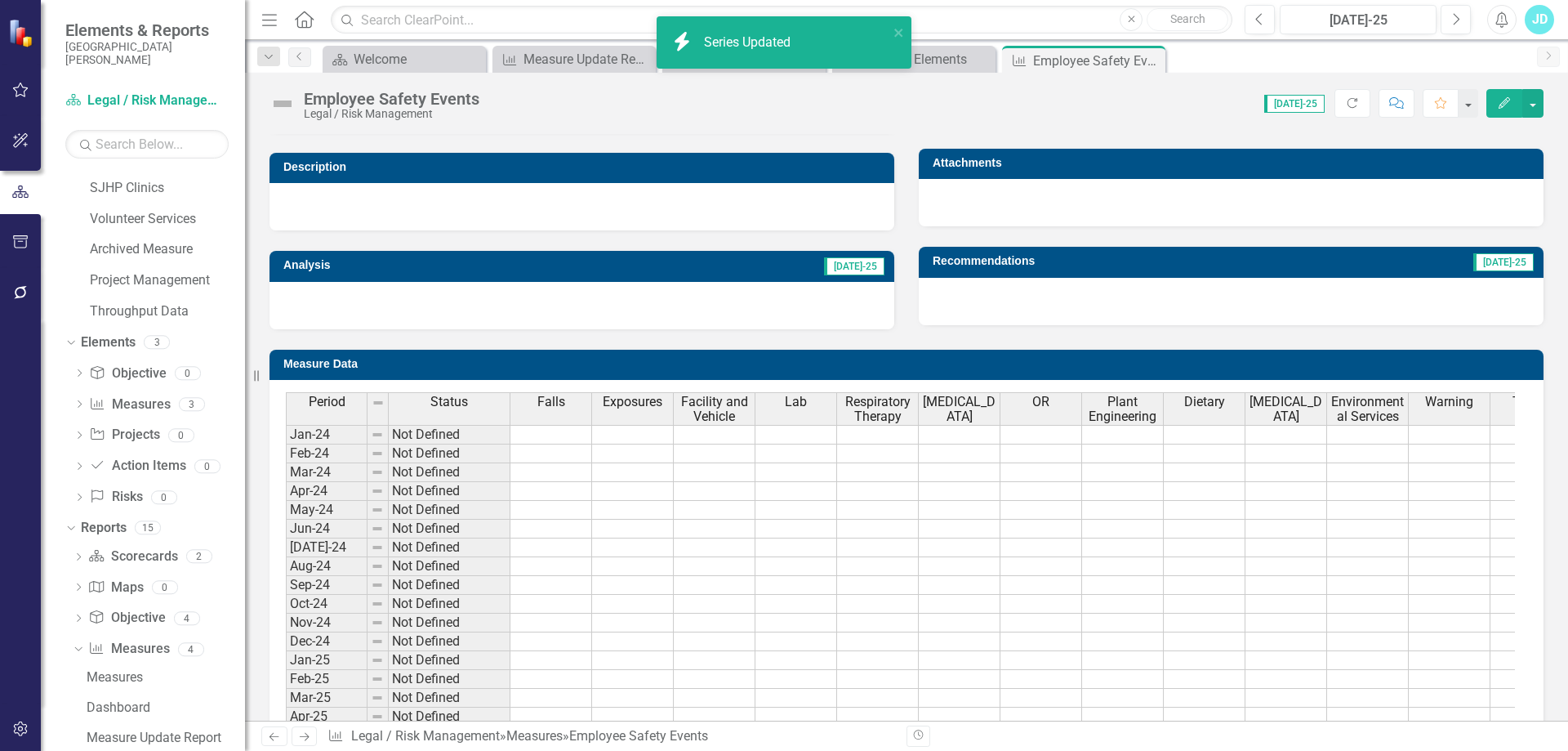
click at [784, 389] on div "Period Status Falls Exposures Facility and Vehicle Lab Respiratory Therapy Cath…" at bounding box center [906, 639] width 1274 height 520
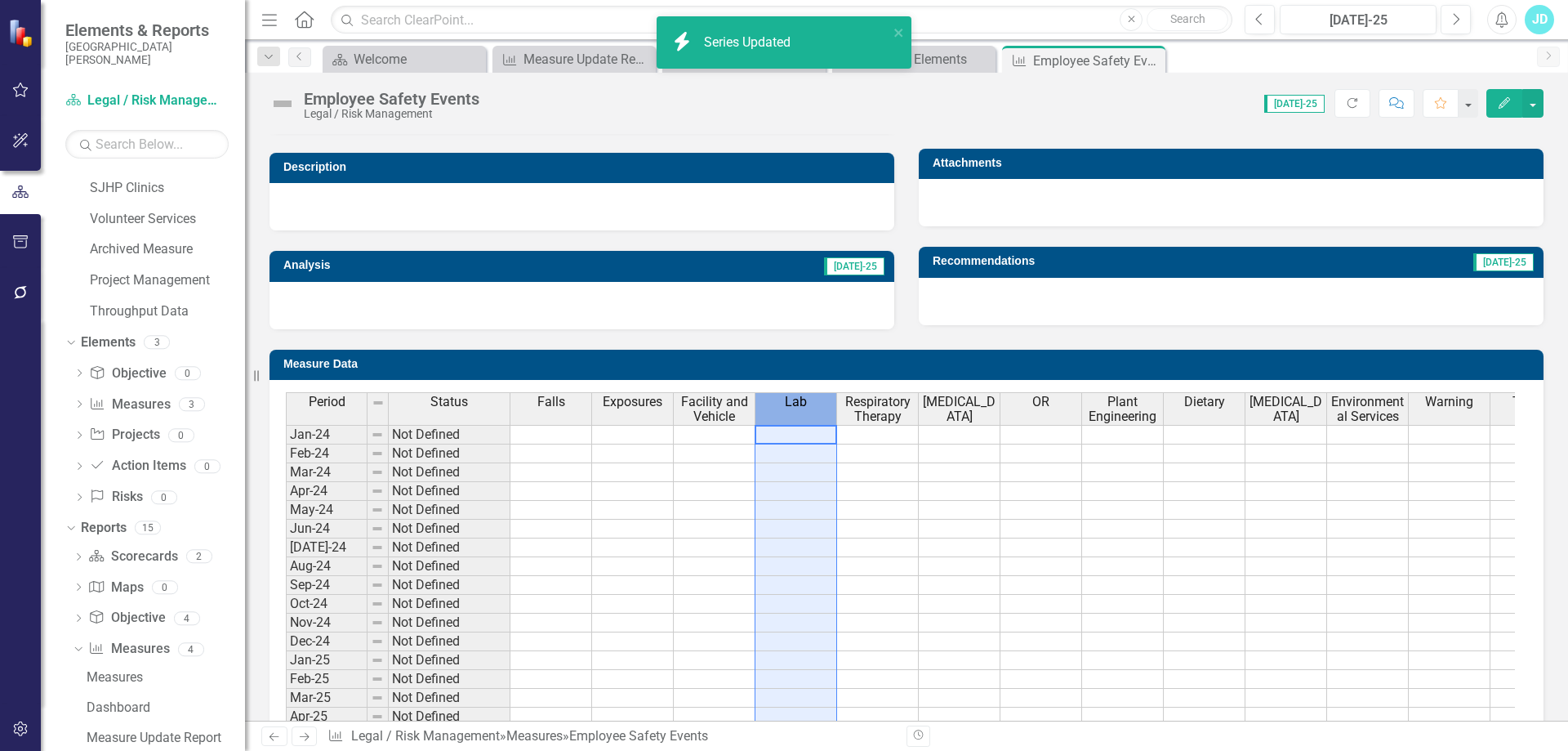
click at [784, 406] on div "Lab" at bounding box center [795, 402] width 81 height 18
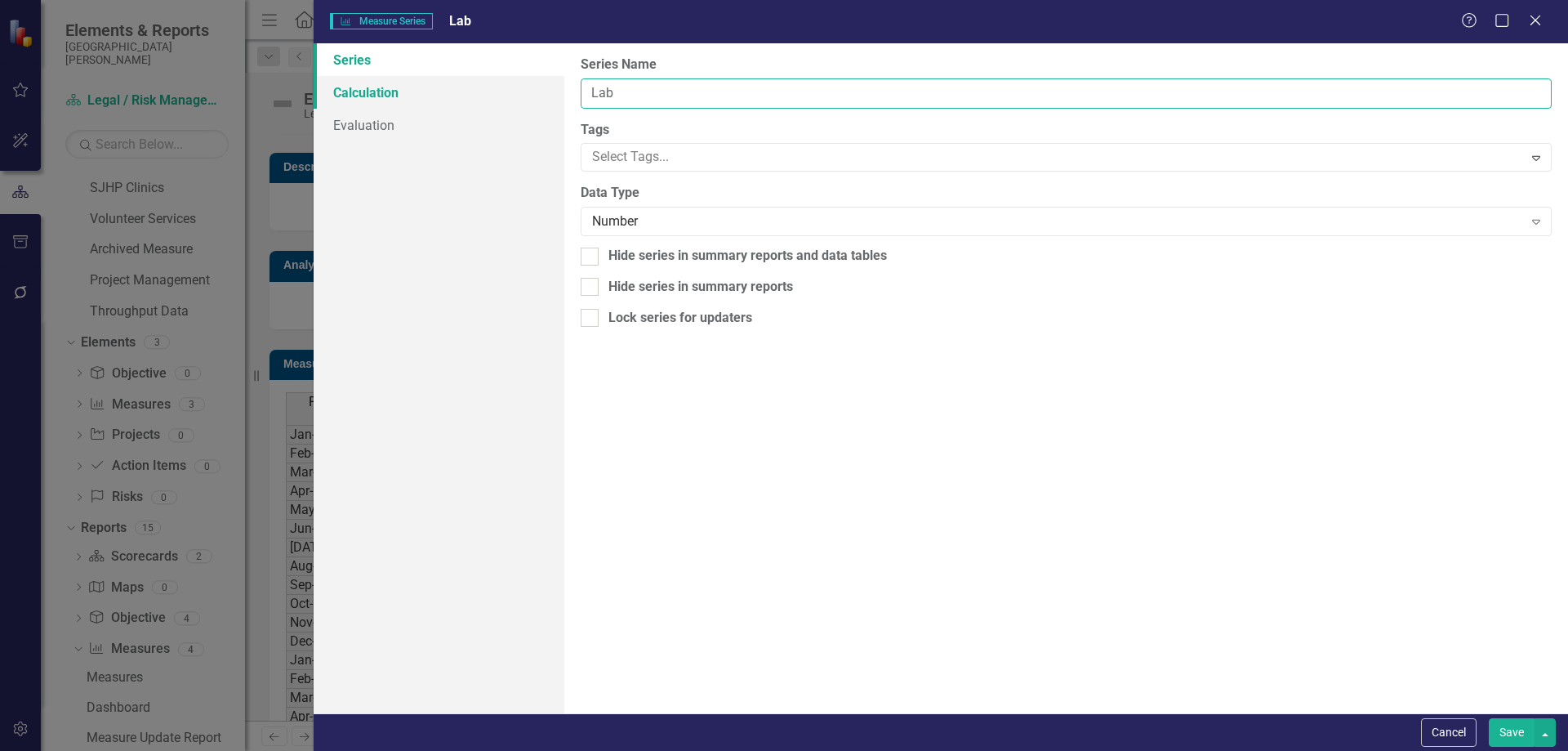
drag, startPoint x: 674, startPoint y: 95, endPoint x: 538, endPoint y: 96, distance: 136.0
click at [538, 96] on div "Series Calculation Evaluation From this page, you can edit the name, type, and …" at bounding box center [941, 379] width 1255 height 670
type input "Medical and Emergency Conditions"
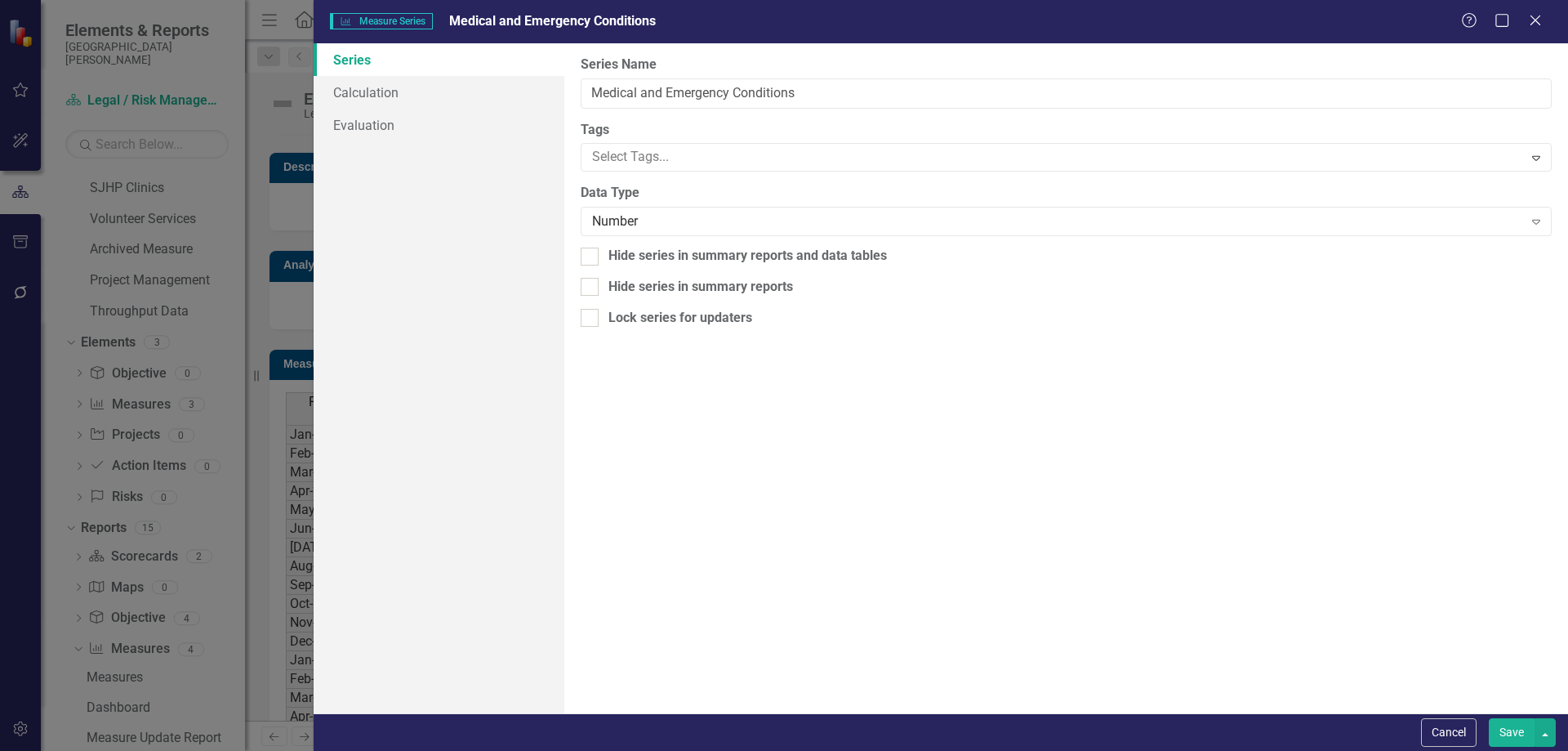
click at [1514, 728] on button "Save" at bounding box center [1512, 732] width 45 height 28
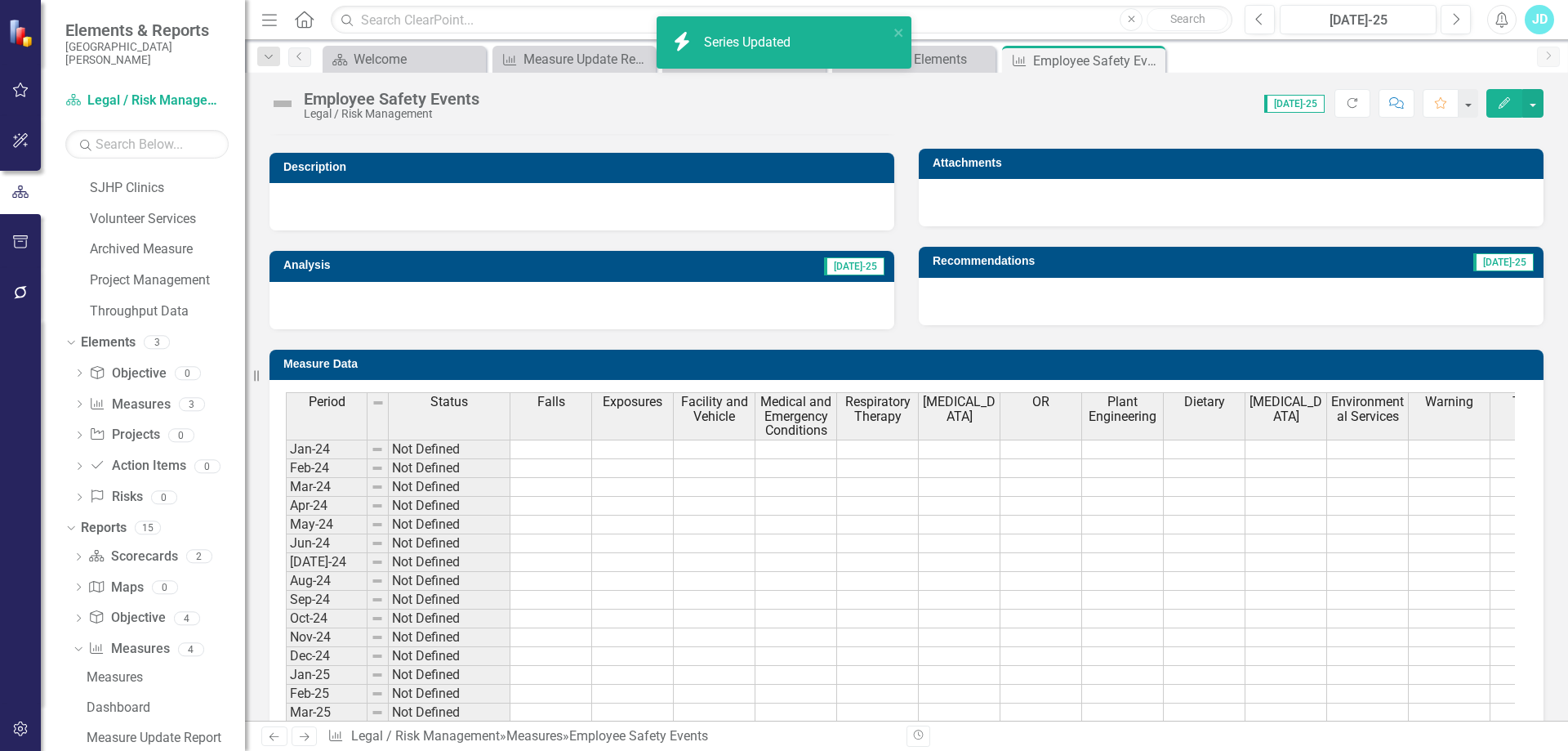
click at [889, 411] on span "Respiratory Therapy" at bounding box center [878, 408] width 74 height 28
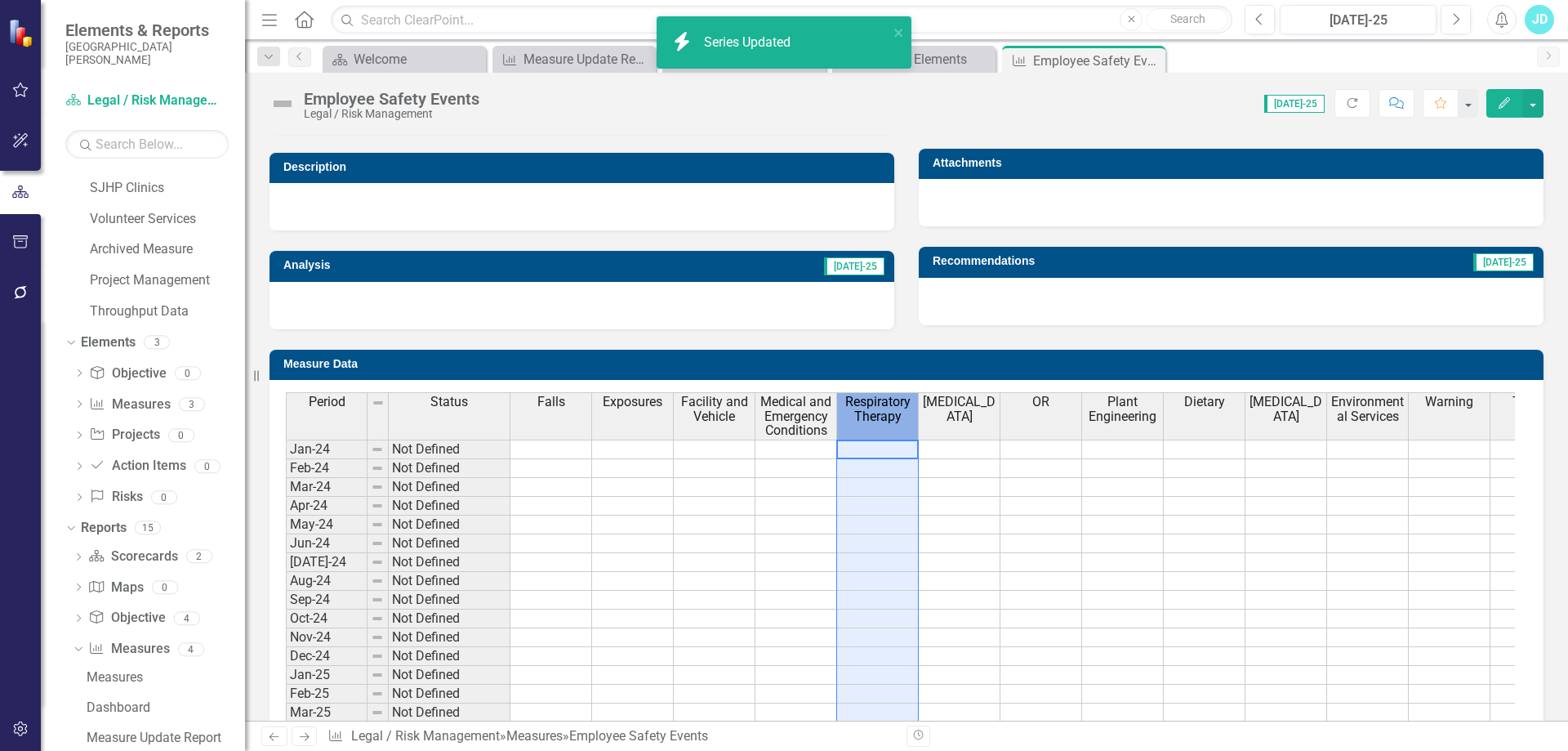
click at [889, 411] on span "Respiratory Therapy" at bounding box center [878, 408] width 74 height 28
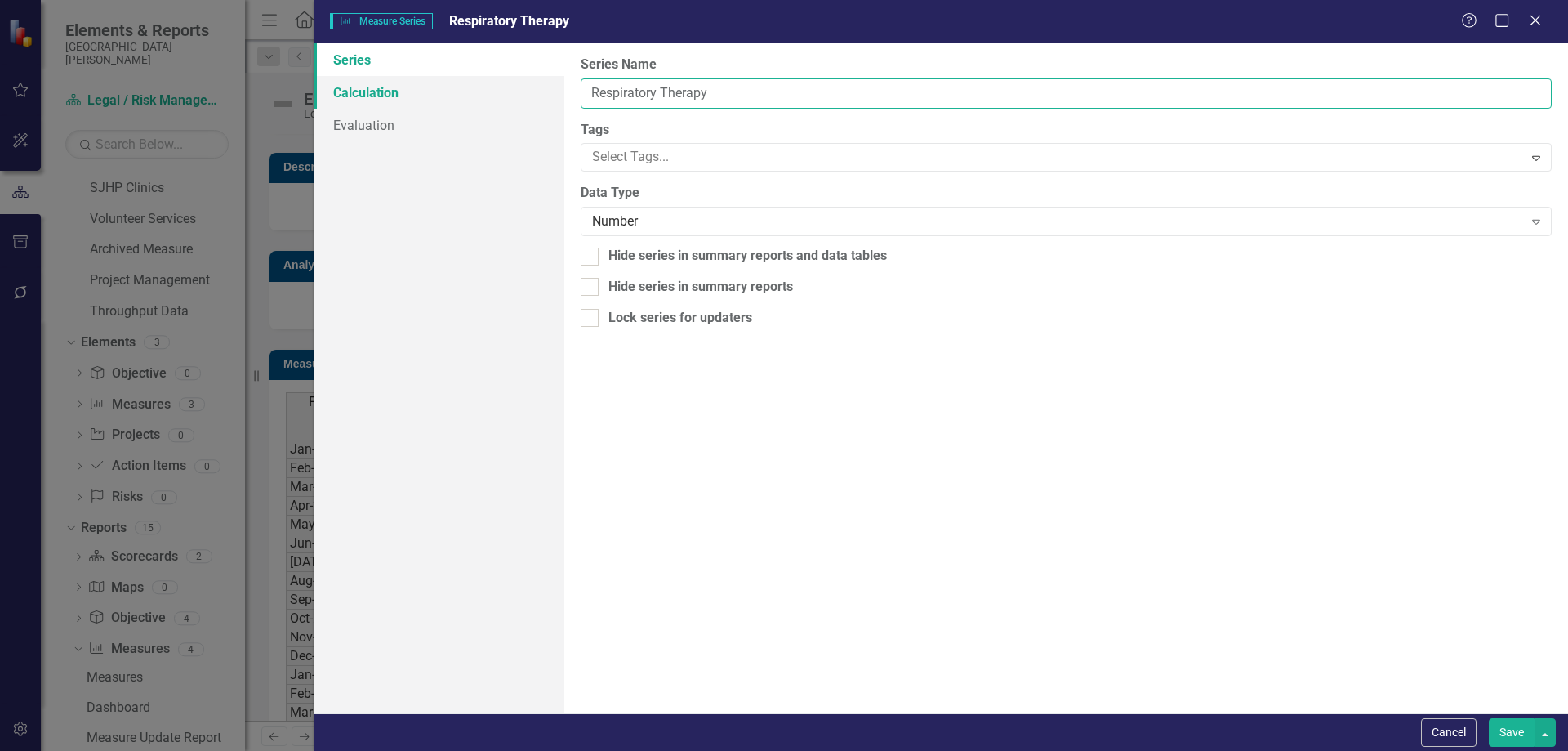
drag, startPoint x: 725, startPoint y: 91, endPoint x: 510, endPoint y: 91, distance: 215.0
click at [510, 91] on div "Series Calculation Evaluation From this page, you can edit the name, type, and …" at bounding box center [941, 379] width 1255 height 670
type input "Behavioral/Workplace Violence"
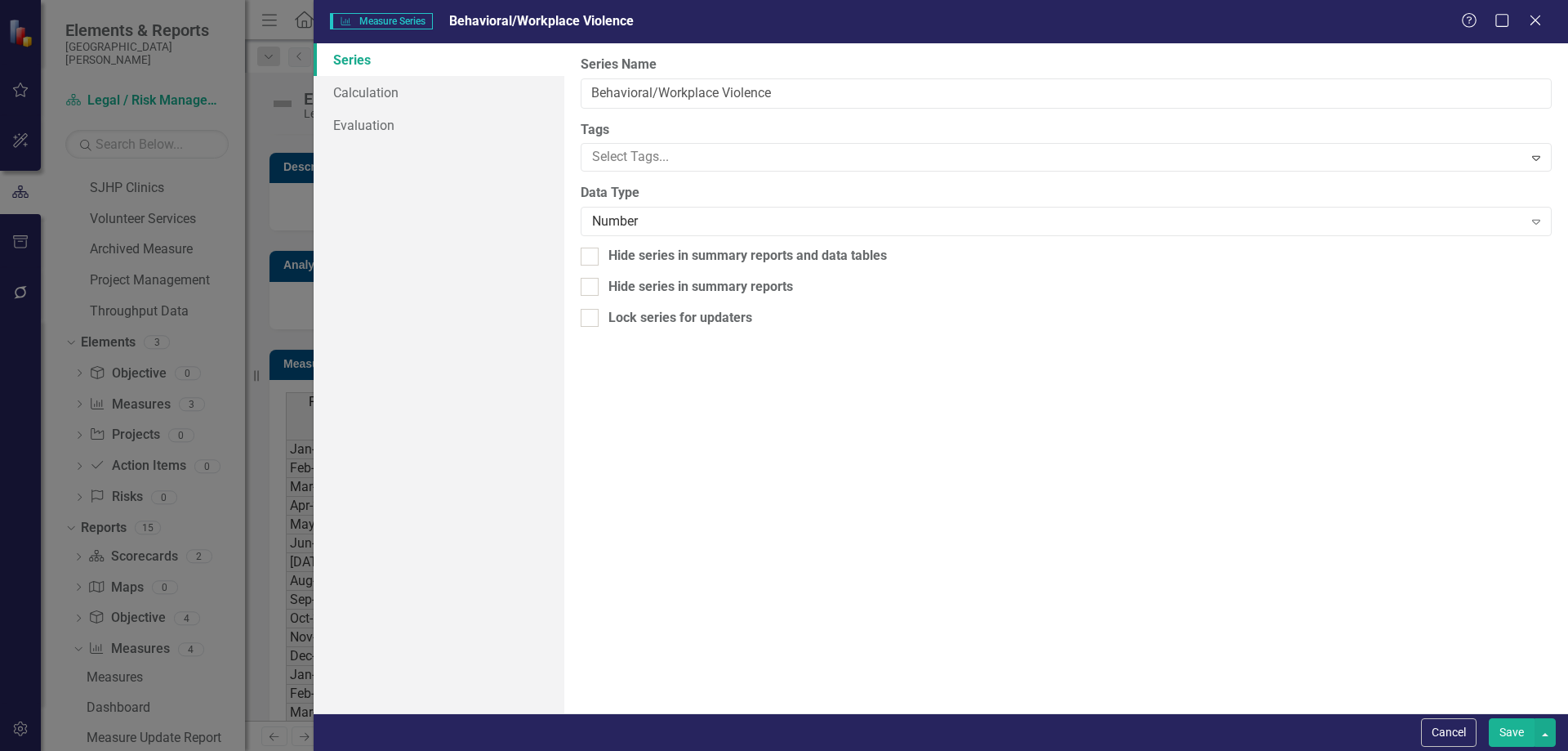
click at [1518, 733] on button "Save" at bounding box center [1512, 732] width 45 height 28
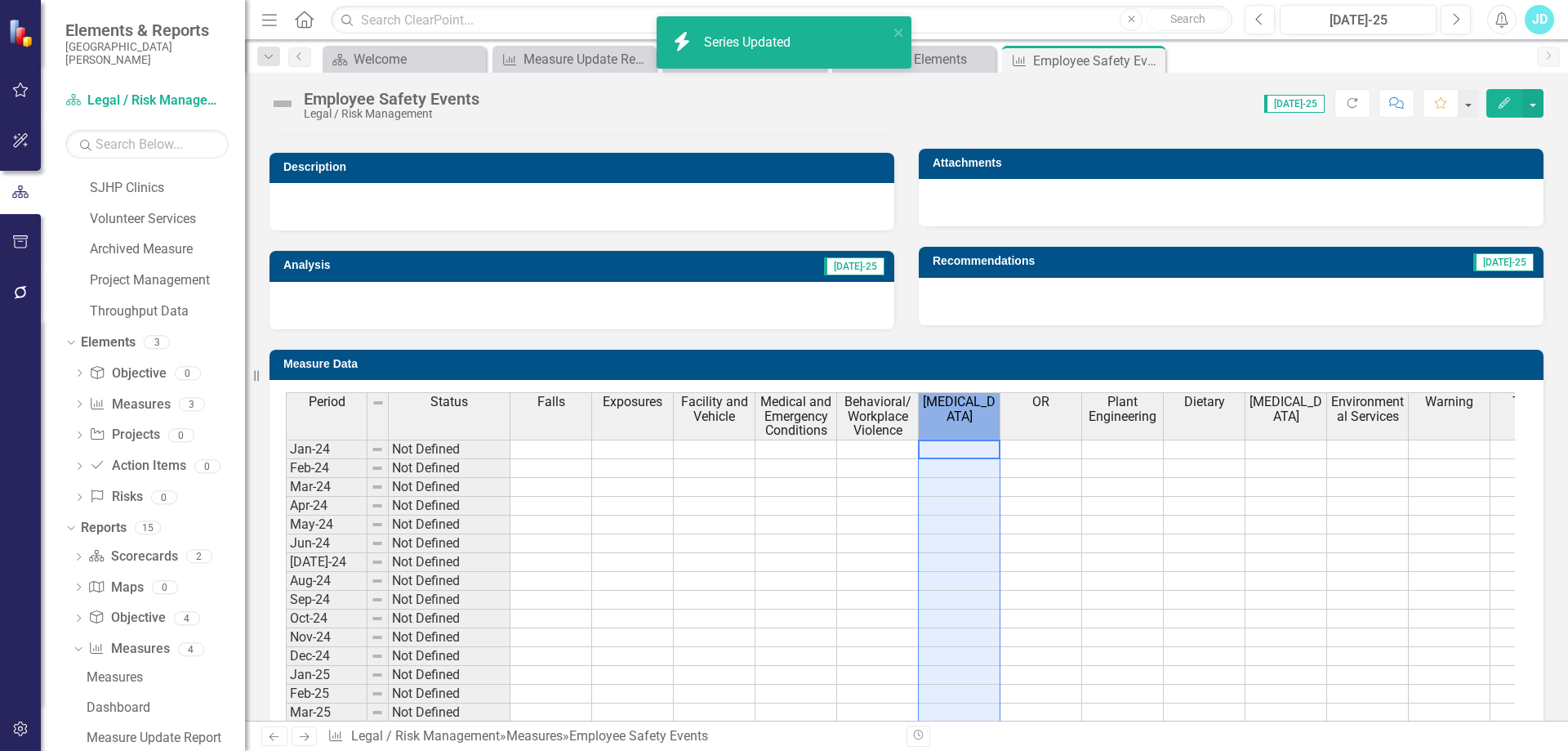
click at [977, 430] on th "Cath Lab" at bounding box center [960, 416] width 82 height 47
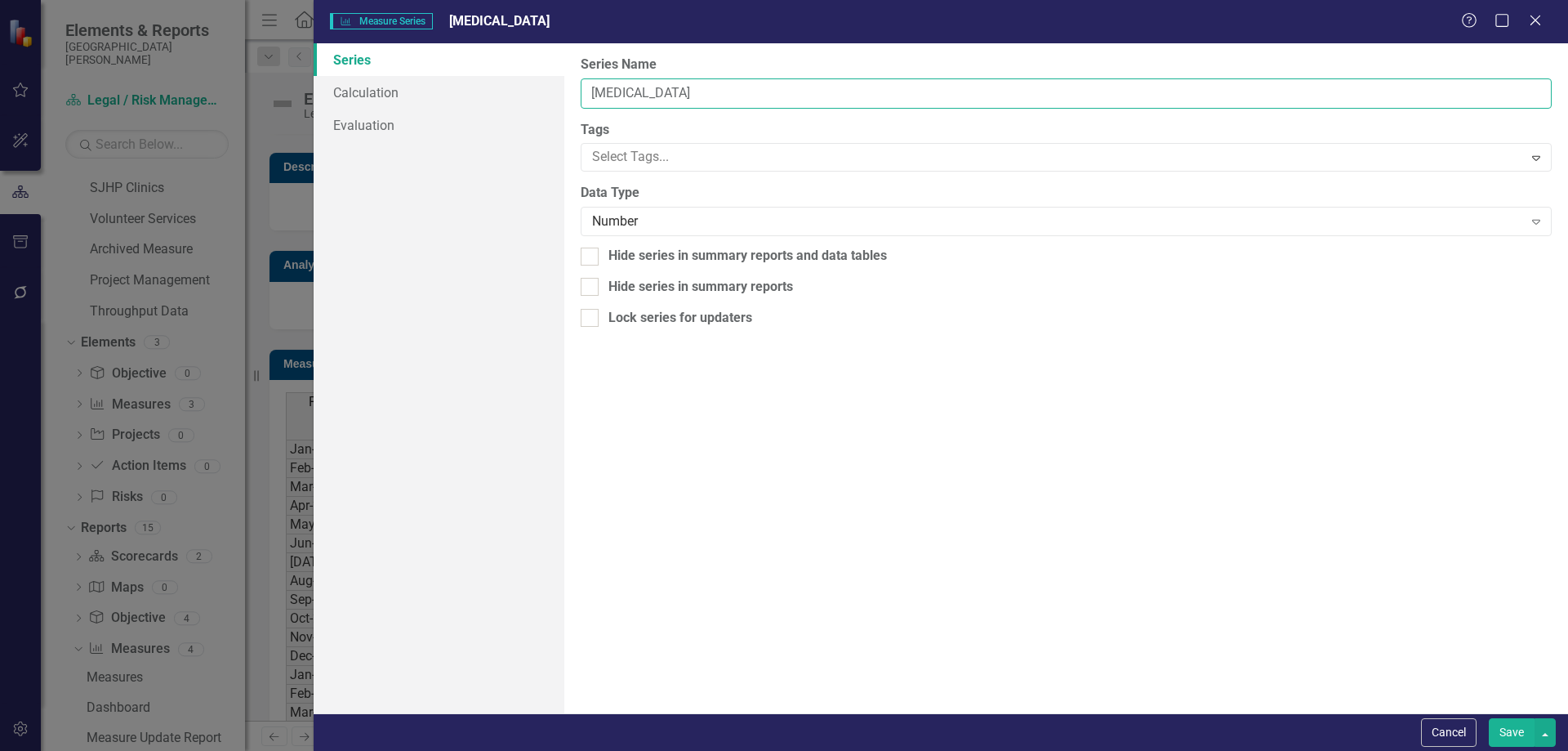
drag, startPoint x: 702, startPoint y: 95, endPoint x: 566, endPoint y: 91, distance: 136.1
click at [566, 91] on div "From this page, you can edit the name, type, and visibility options of your ser…" at bounding box center [1067, 379] width 1004 height 670
type input "Skin and Sharps Injuries"
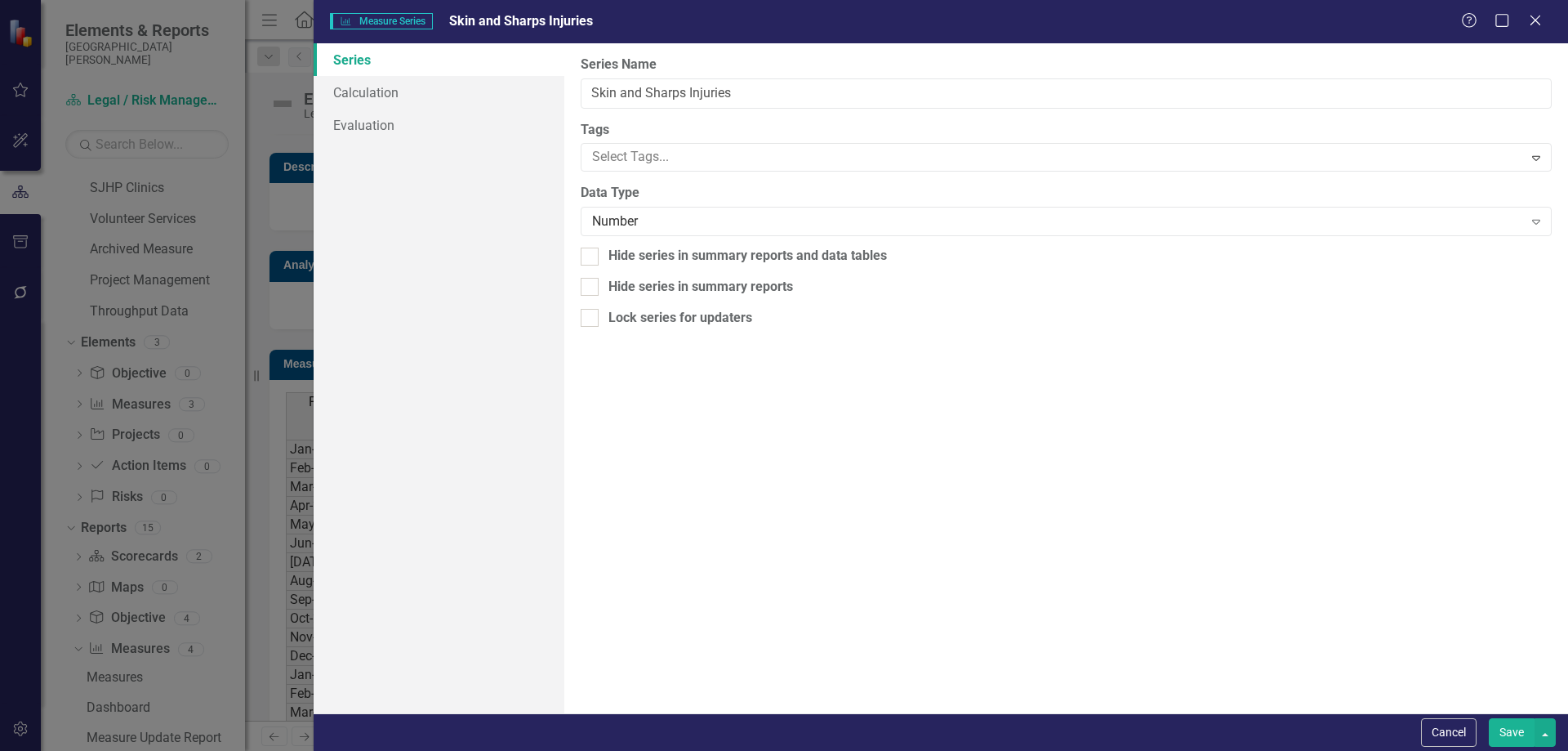
click at [1502, 729] on button "Save" at bounding box center [1512, 732] width 45 height 28
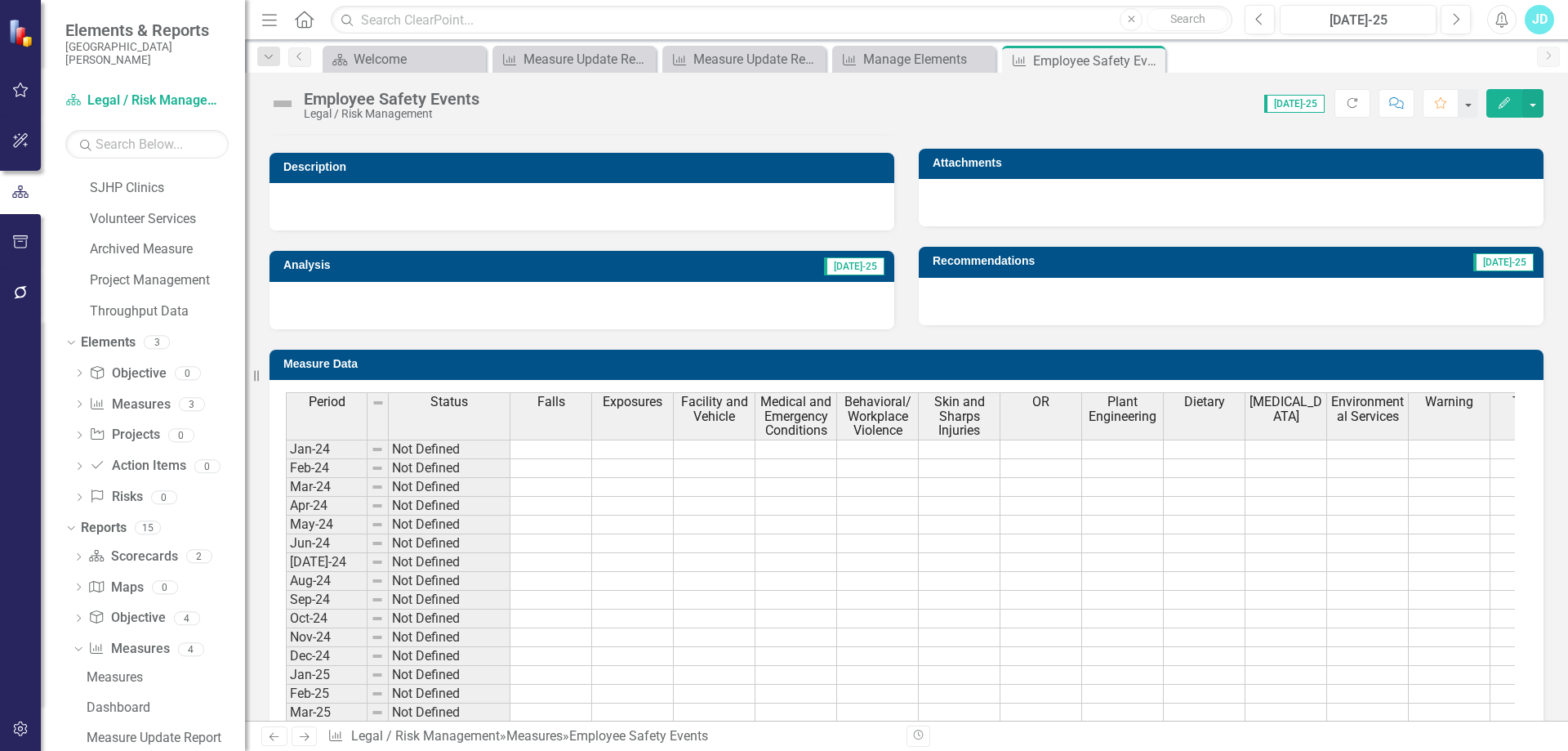
click at [1037, 417] on th "OR" at bounding box center [1041, 416] width 82 height 47
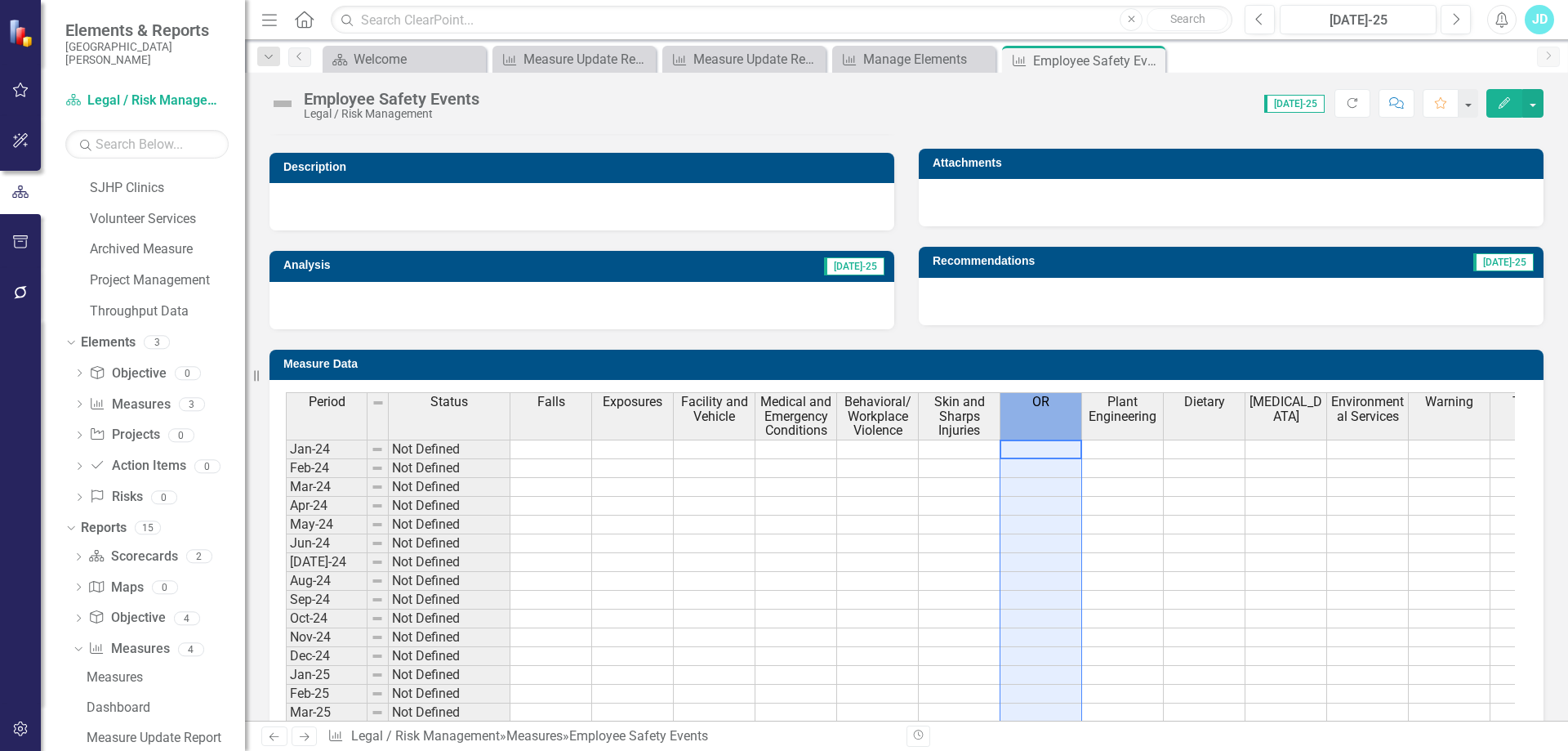
click at [1037, 417] on th "OR" at bounding box center [1041, 416] width 82 height 47
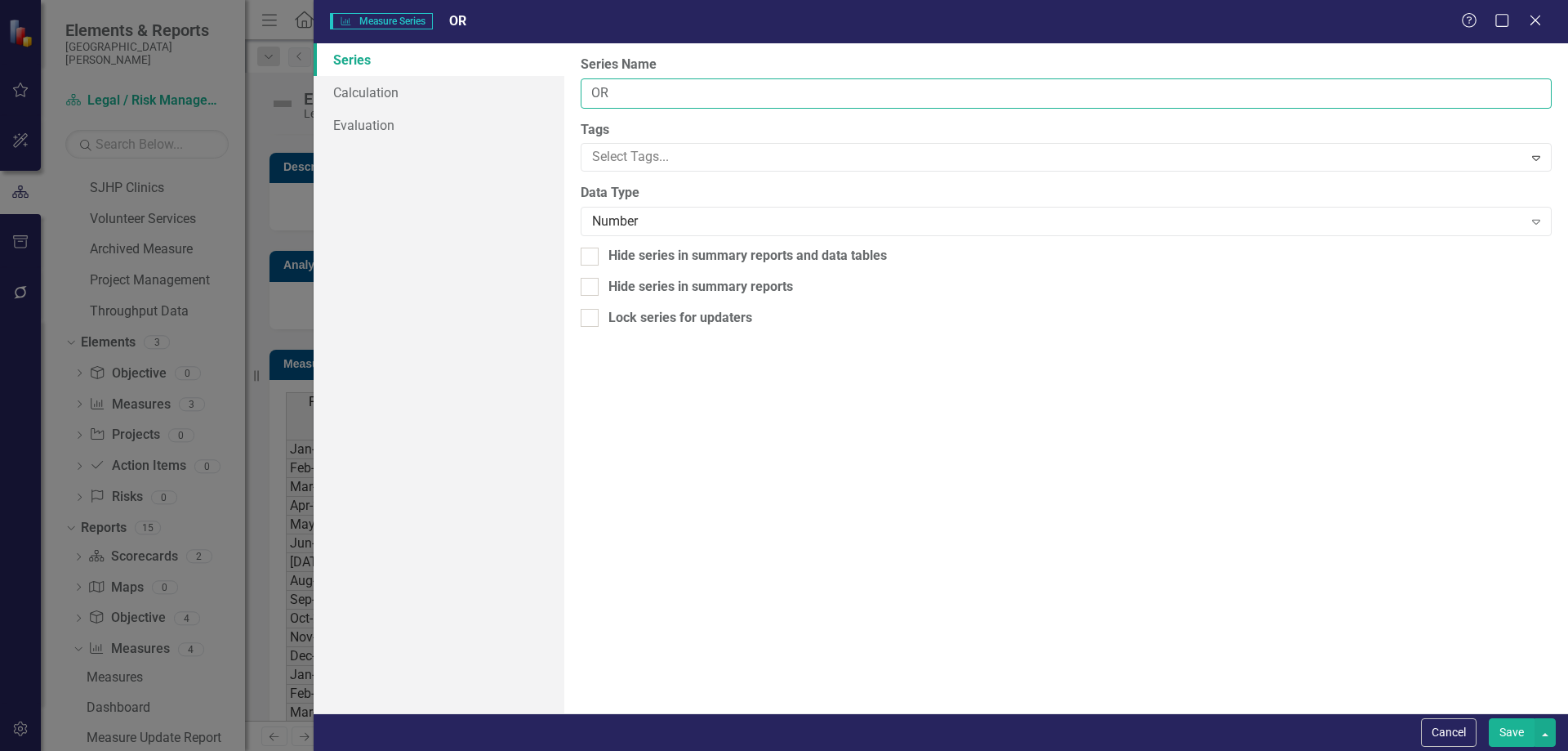
drag, startPoint x: 655, startPoint y: 95, endPoint x: 573, endPoint y: 94, distance: 82.0
click at [573, 94] on div "From this page, you can edit the name, type, and visibility options of your ser…" at bounding box center [1067, 379] width 1004 height 670
type input "Workplace Violence"
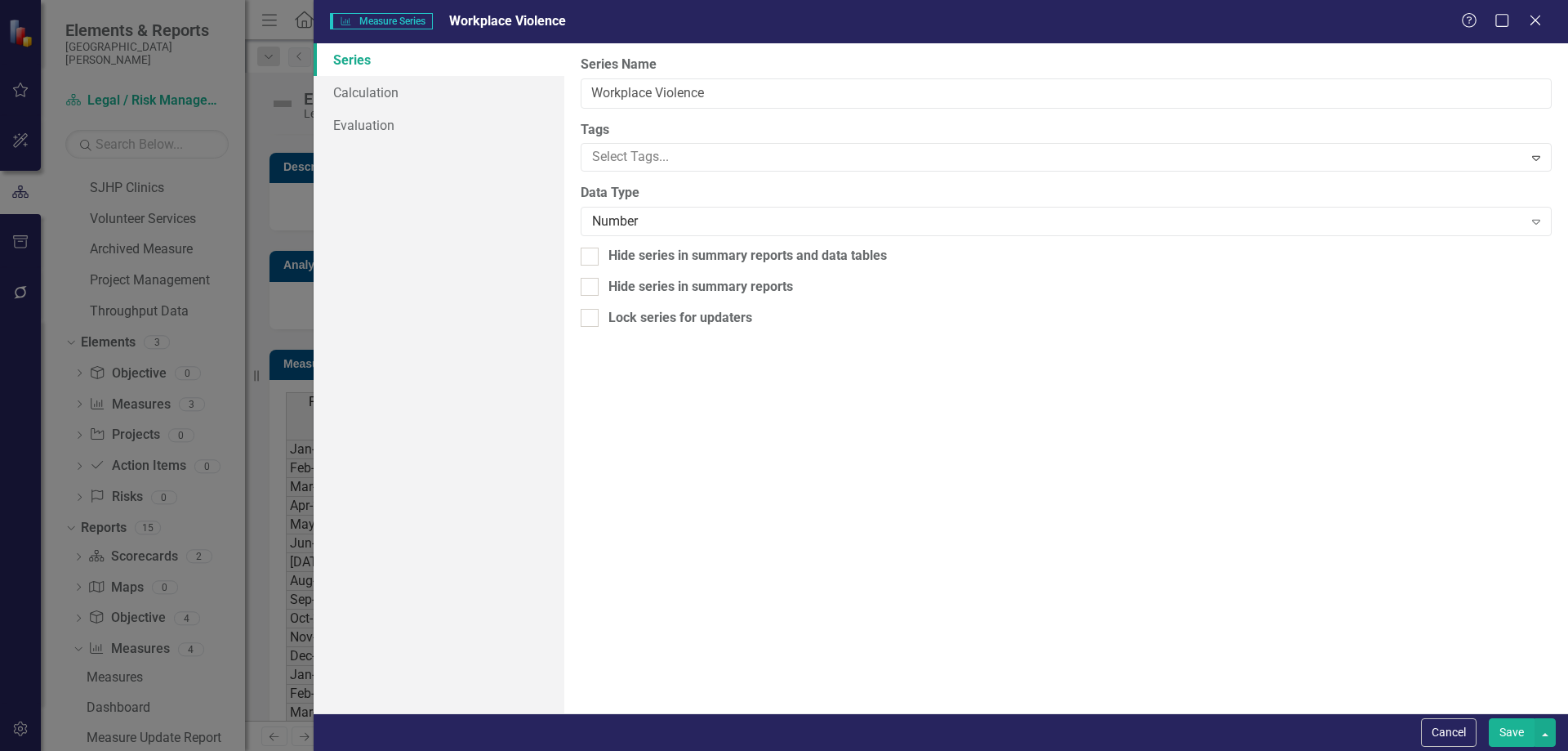
click at [1501, 722] on button "Save" at bounding box center [1512, 732] width 45 height 28
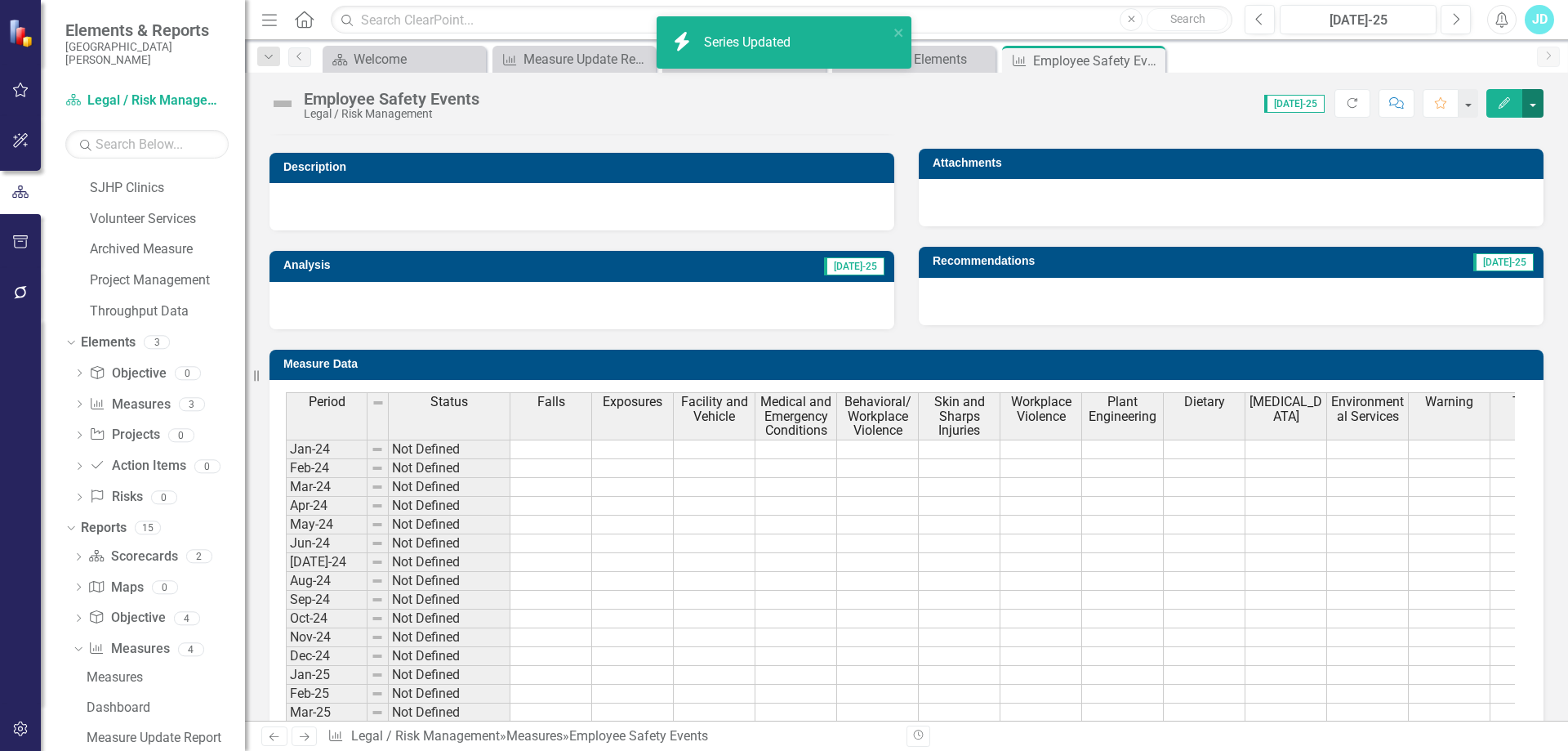
click at [1529, 97] on button "button" at bounding box center [1533, 103] width 21 height 28
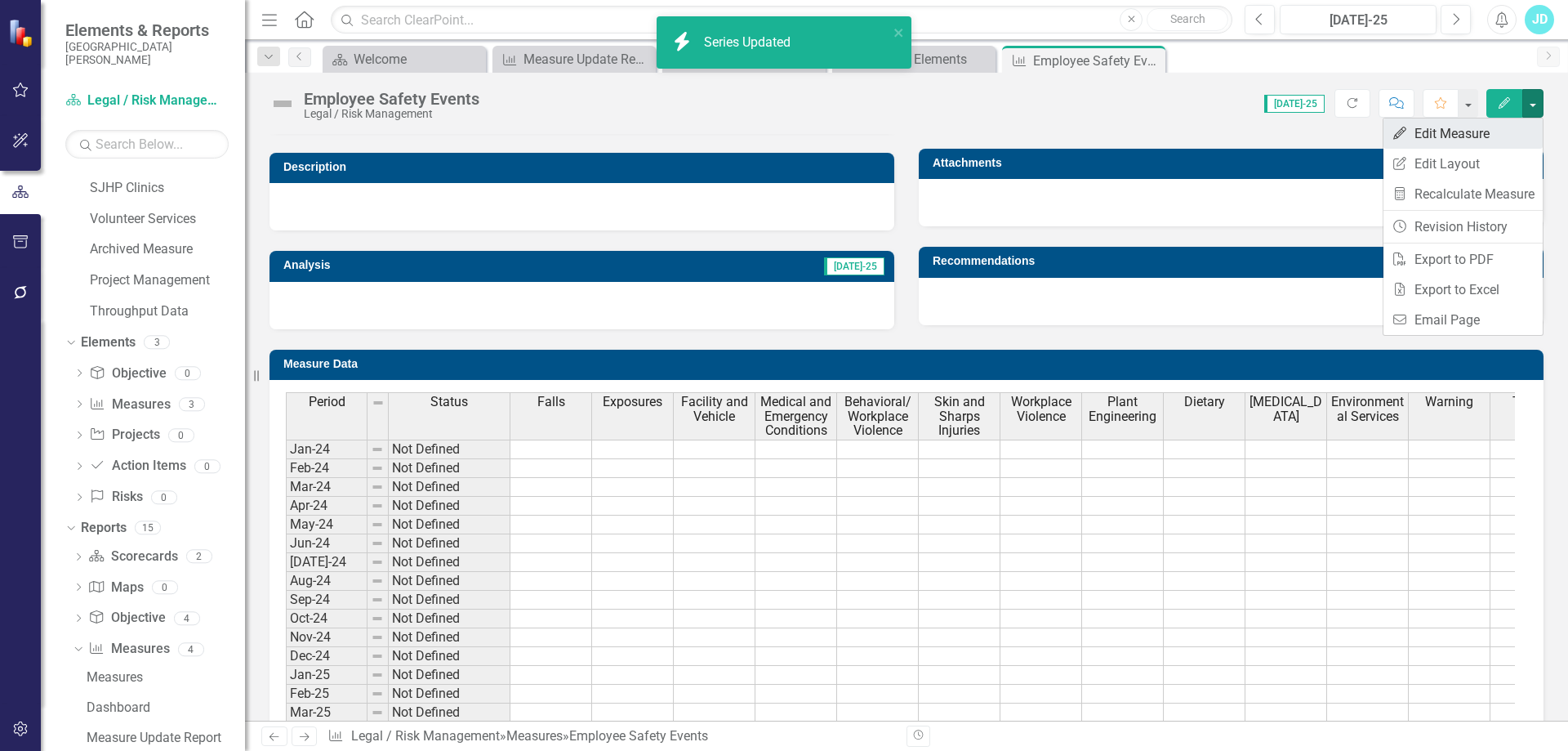
click at [1512, 128] on link "Edit Edit Measure" at bounding box center [1463, 133] width 159 height 30
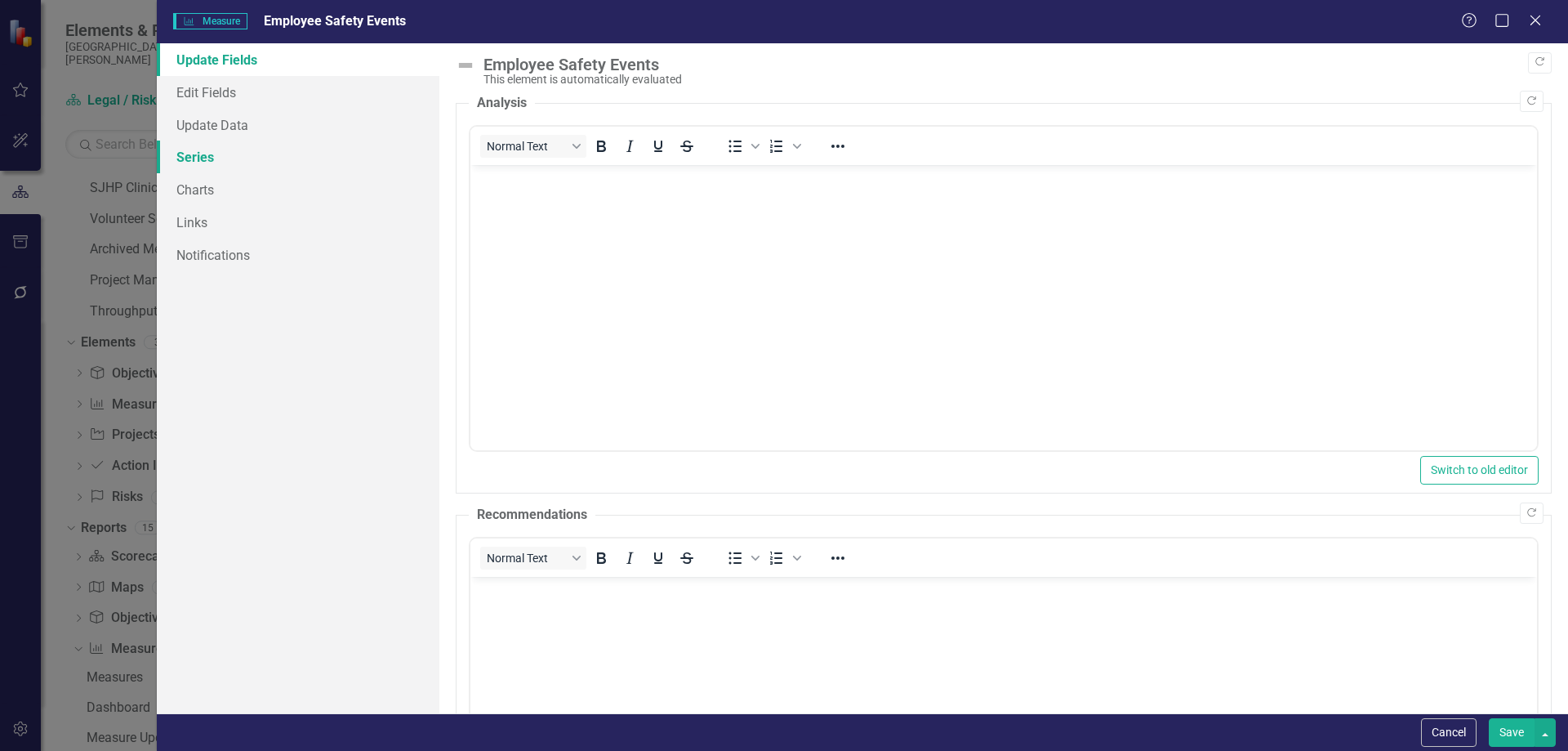
click at [218, 154] on link "Series" at bounding box center [298, 157] width 282 height 33
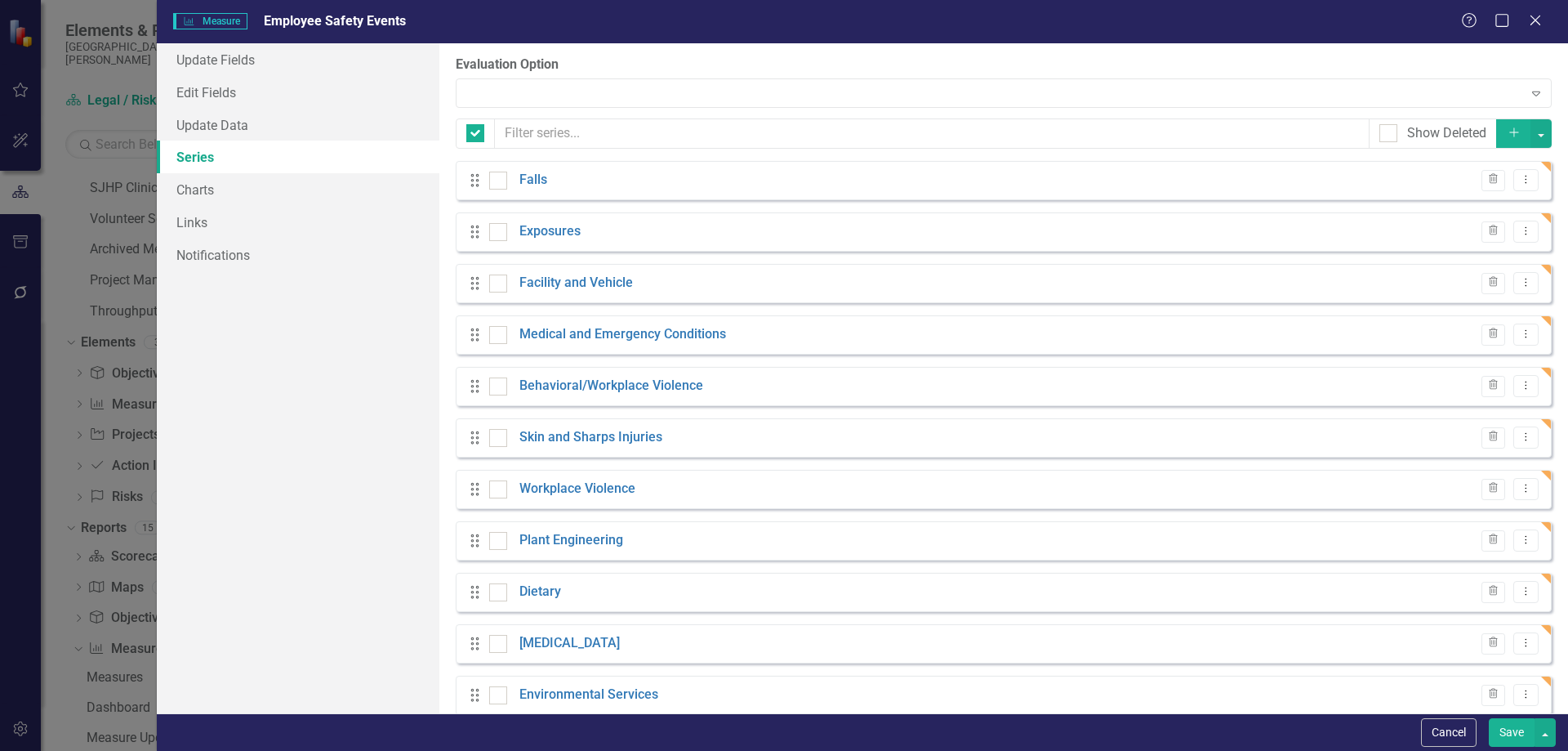
checkbox input "false"
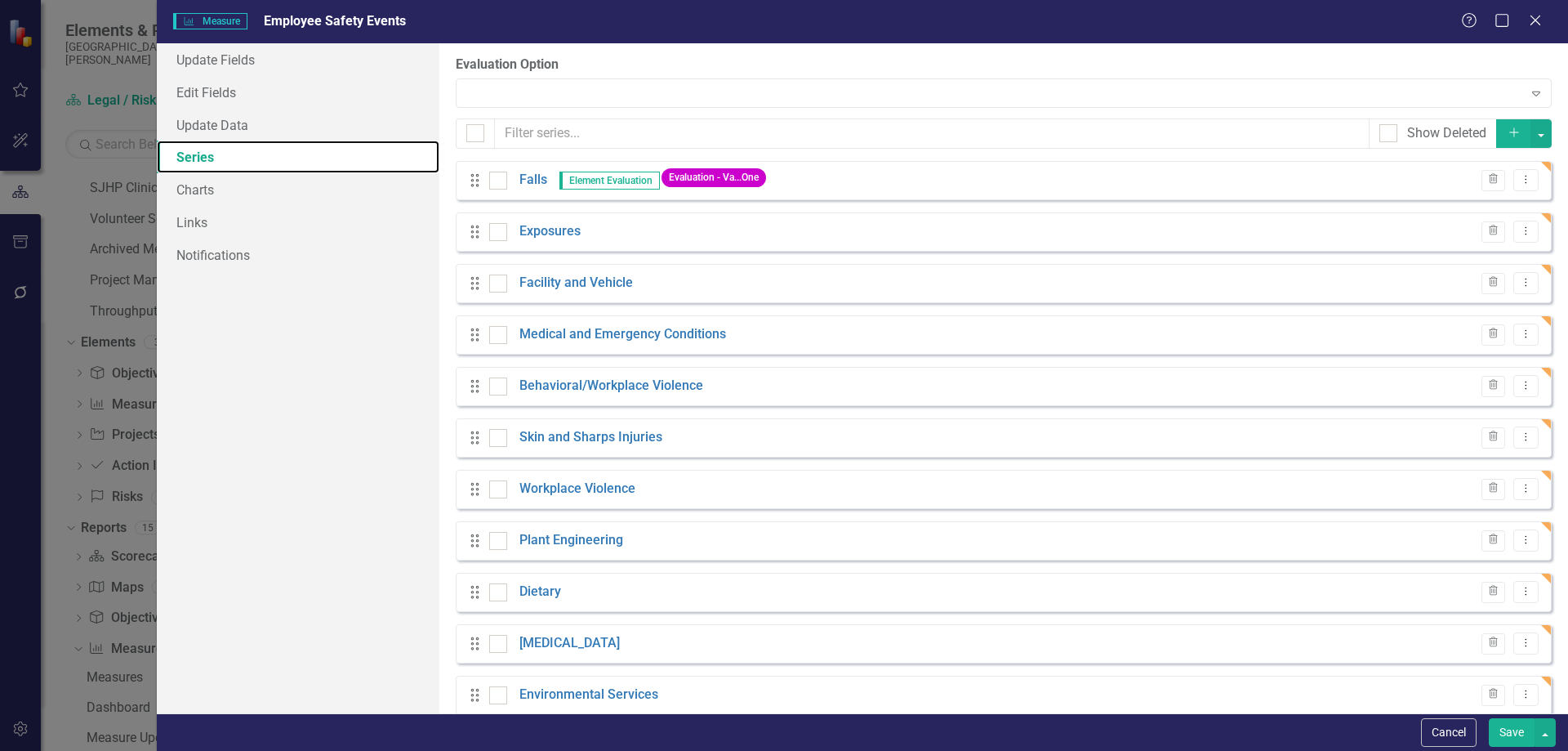
scroll to position [129, 0]
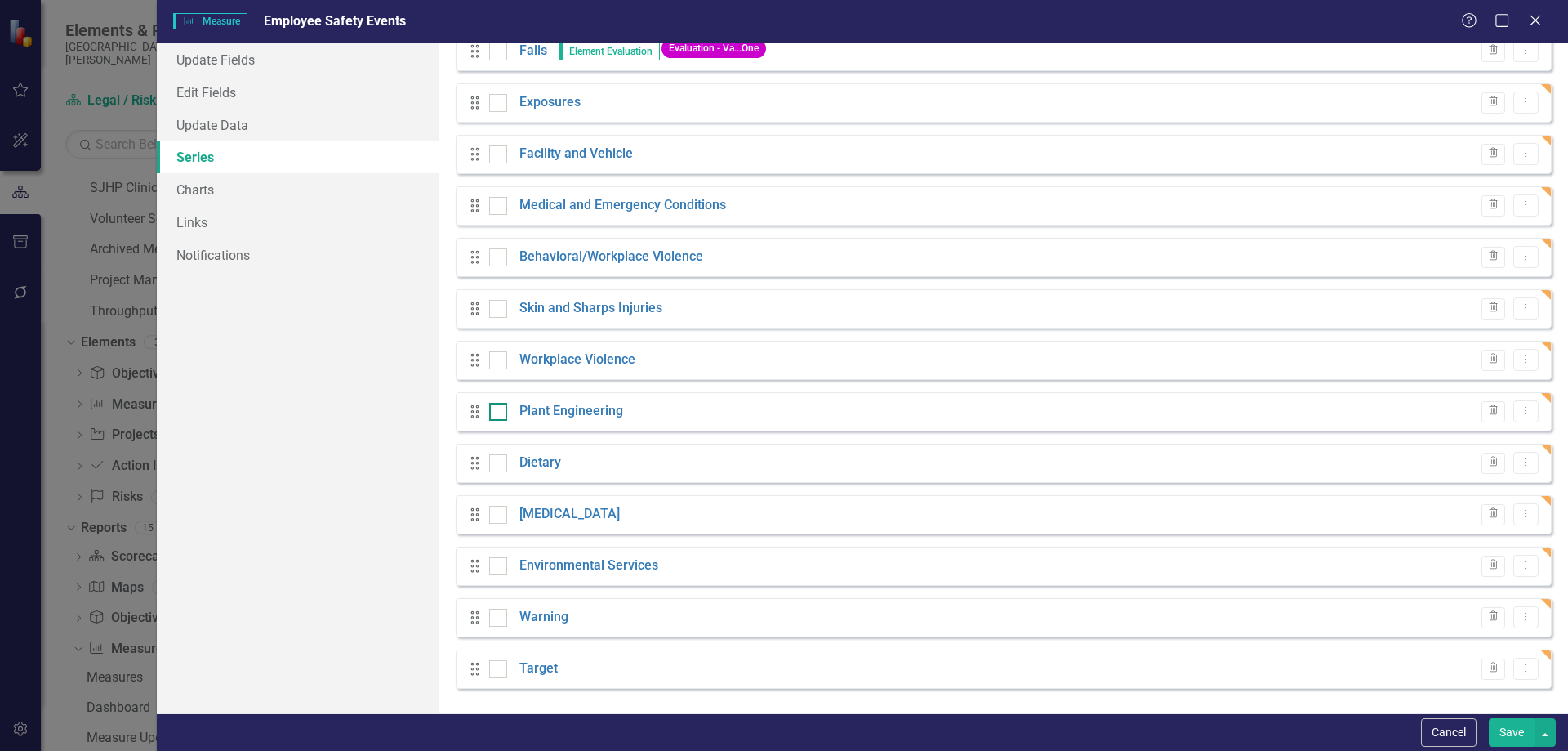
click at [506, 414] on div at bounding box center [498, 411] width 18 height 18
click at [500, 413] on input "checkbox" at bounding box center [495, 408] width 11 height 11
checkbox input "true"
drag, startPoint x: 503, startPoint y: 460, endPoint x: 503, endPoint y: 499, distance: 39.0
click at [503, 461] on div at bounding box center [498, 463] width 18 height 18
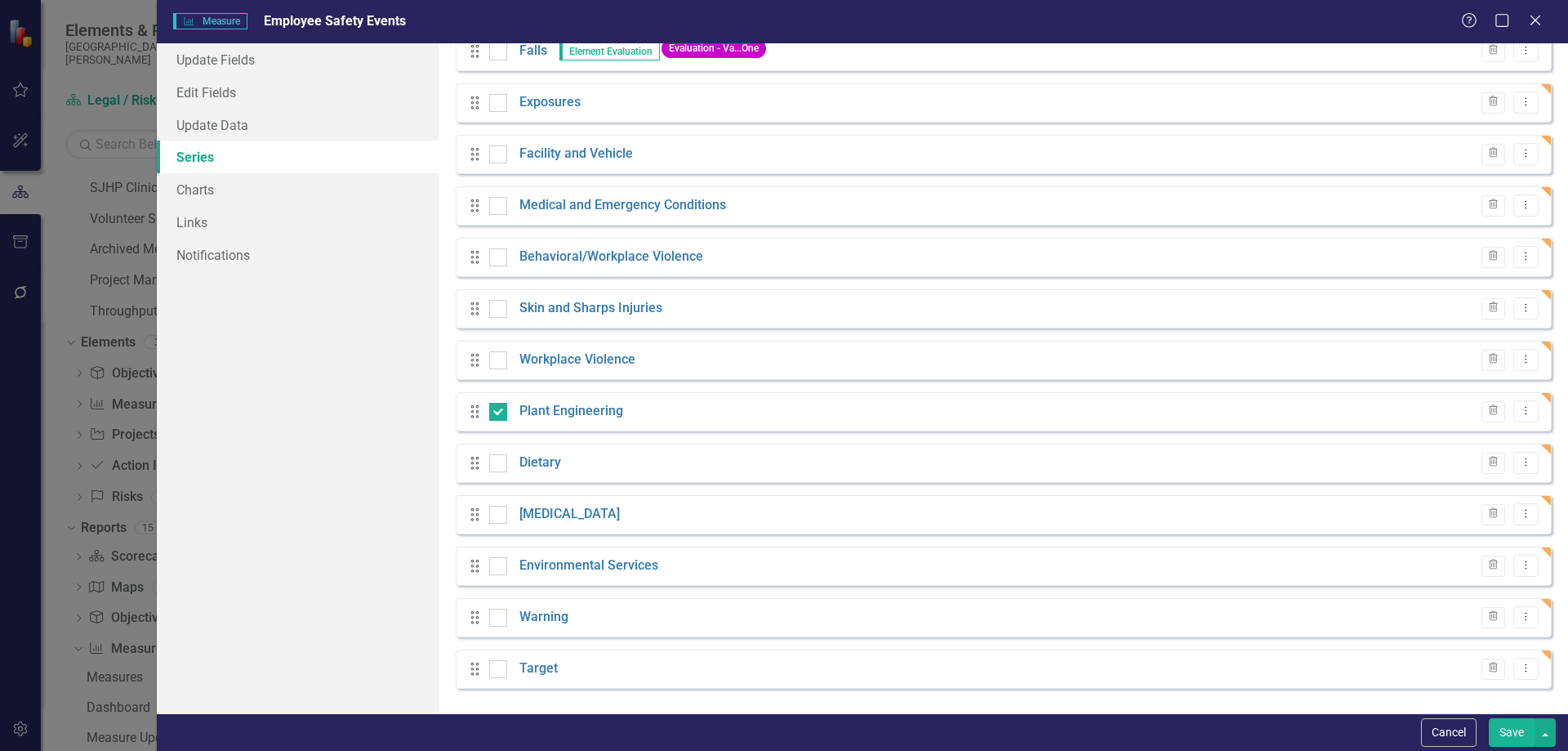
click at [500, 461] on input "checkbox" at bounding box center [495, 459] width 11 height 11
checkbox input "true"
click at [500, 523] on div at bounding box center [498, 515] width 18 height 18
click at [500, 517] on input "checkbox" at bounding box center [495, 511] width 11 height 11
checkbox input "true"
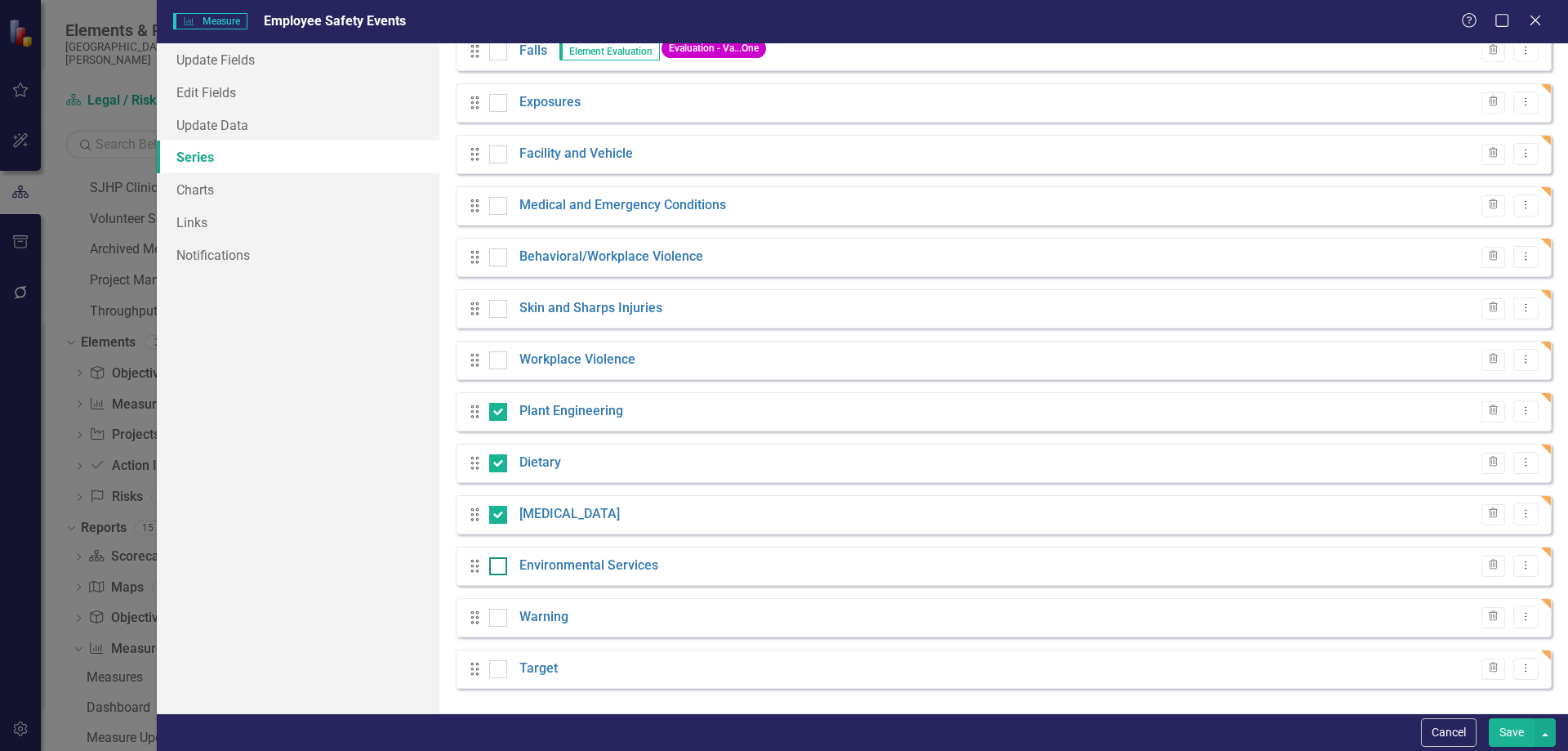
click at [496, 560] on input "checkbox" at bounding box center [495, 563] width 11 height 11
checkbox input "true"
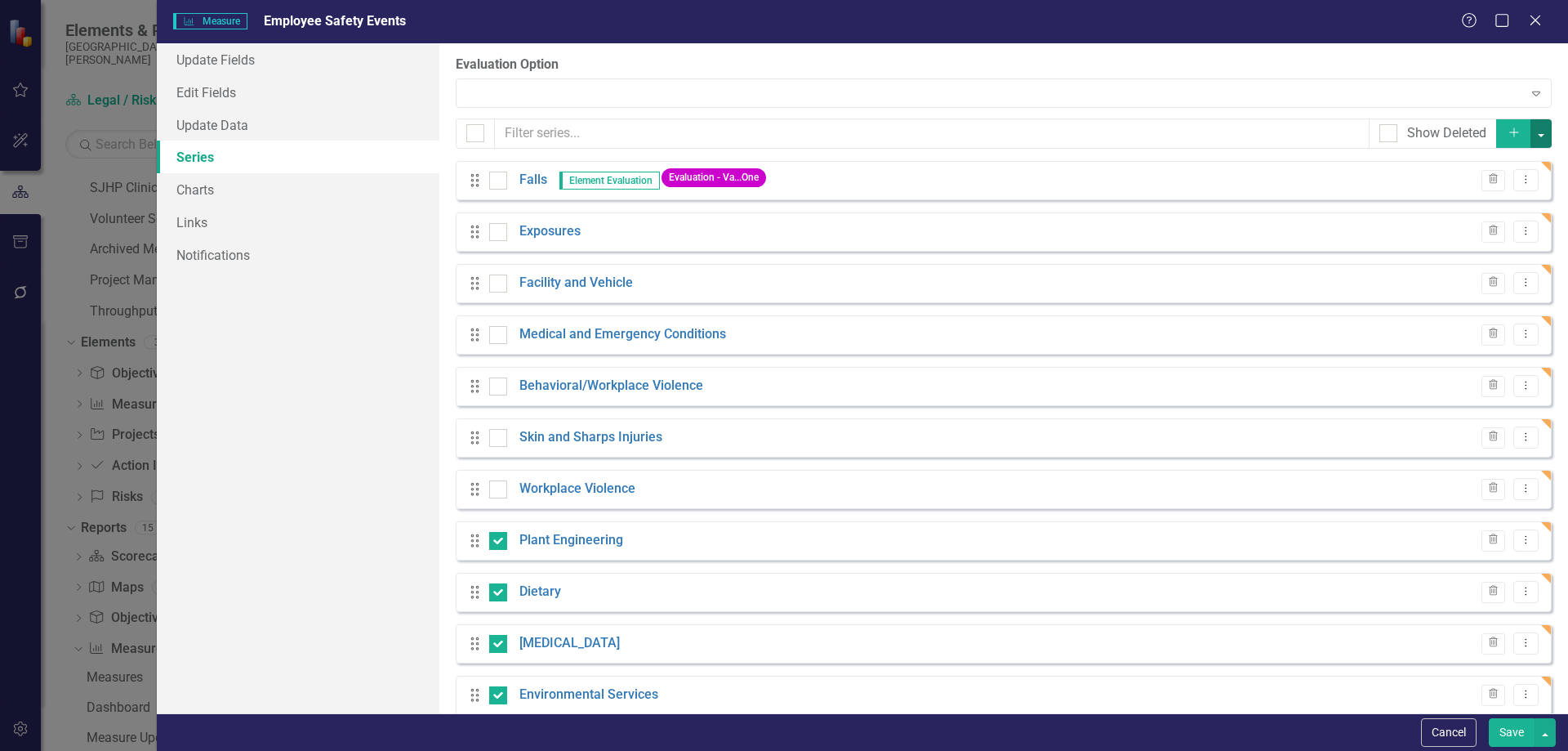
click at [1535, 129] on button "button" at bounding box center [1541, 133] width 21 height 28
click at [1499, 256] on link "Trash Delete Multiple" at bounding box center [1474, 254] width 129 height 30
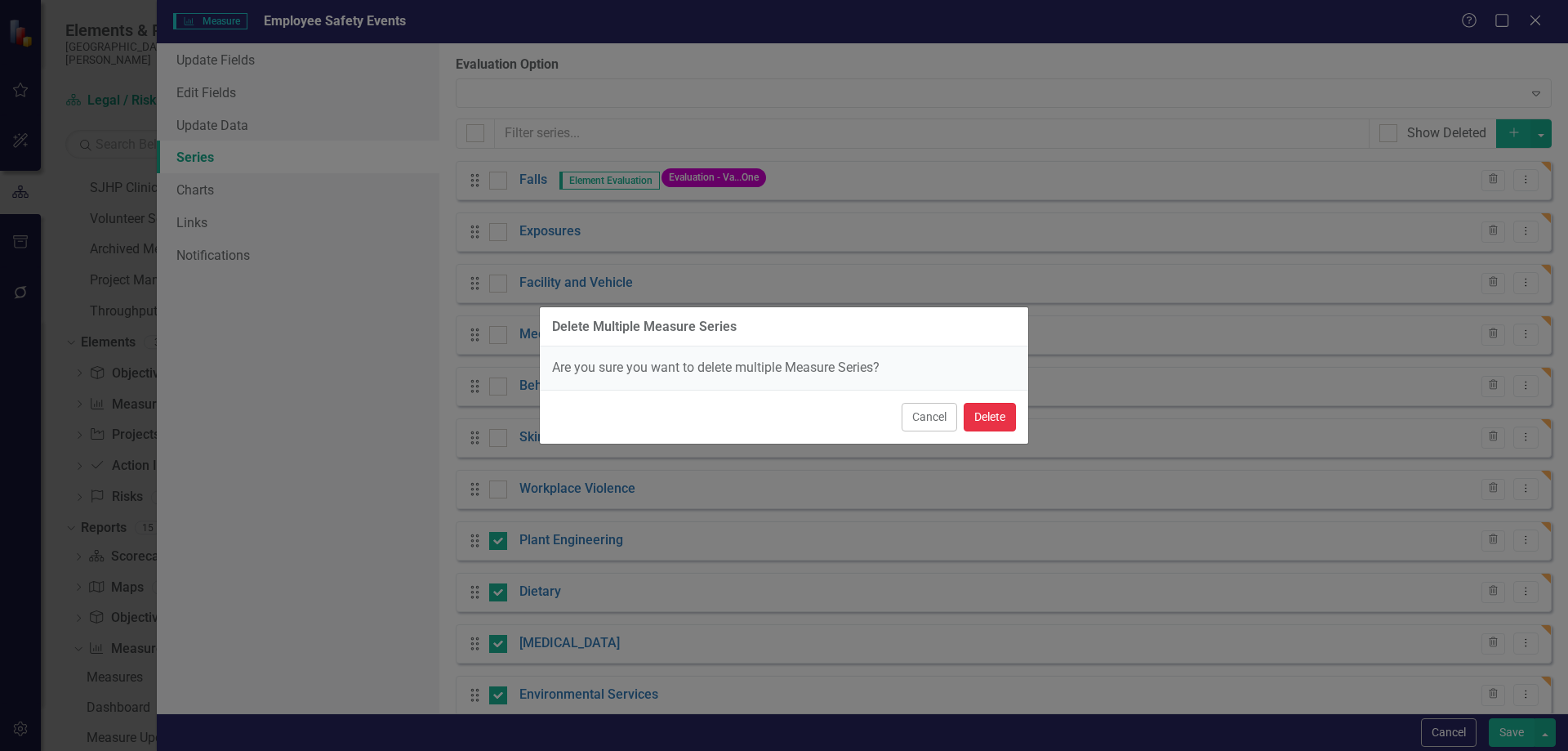
click at [983, 416] on button "Delete" at bounding box center [991, 416] width 53 height 28
checkbox input "false"
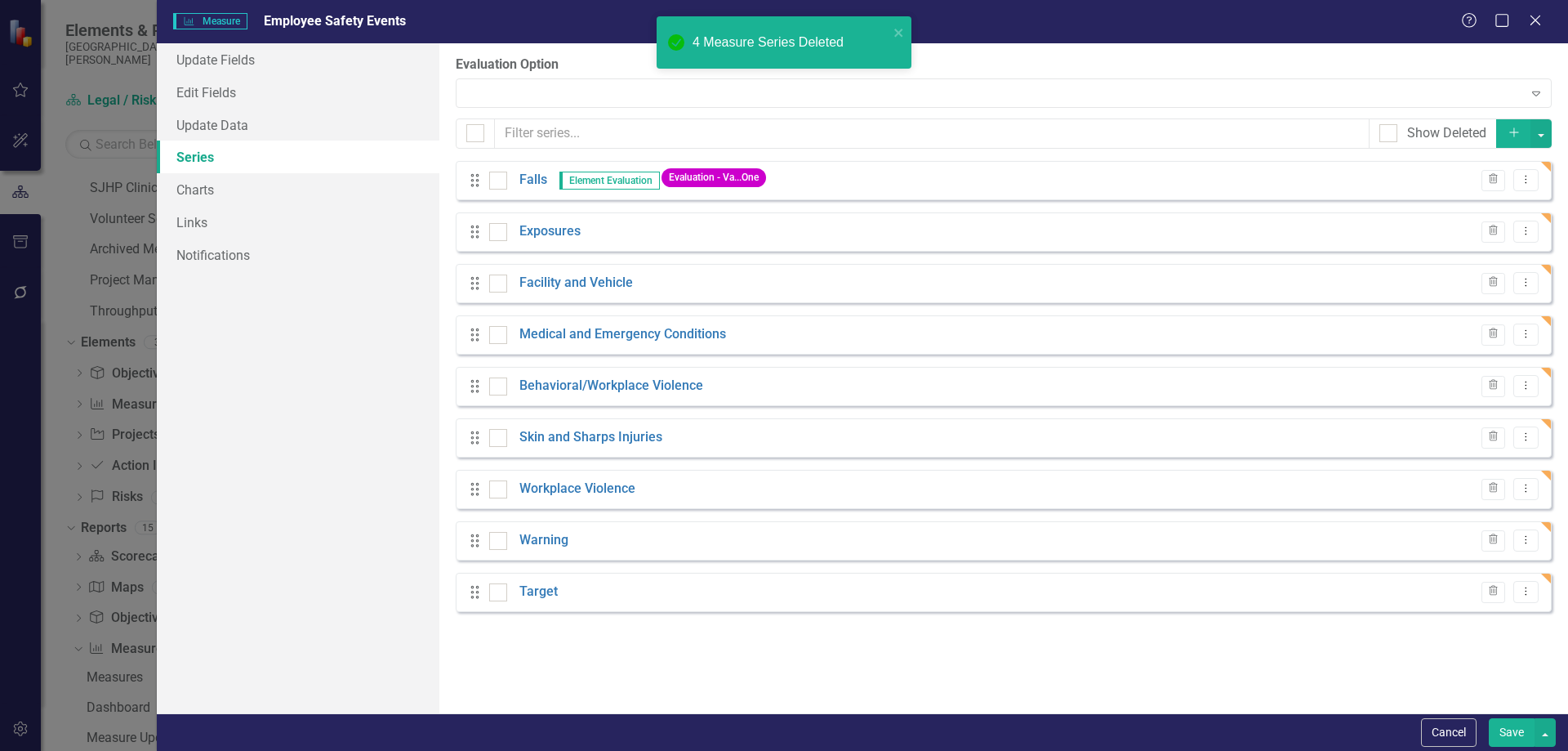
click at [1508, 726] on button "Save" at bounding box center [1512, 732] width 45 height 28
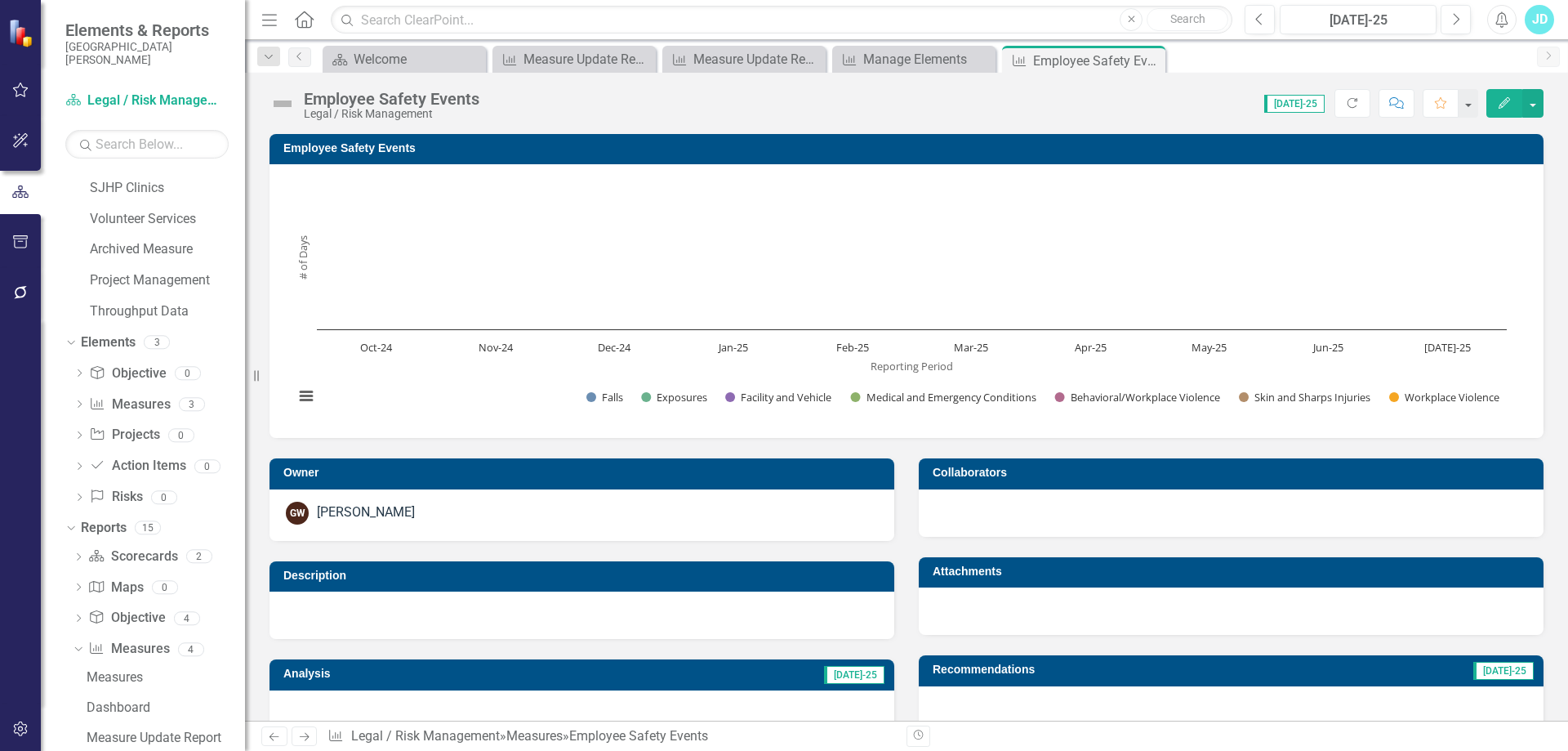
click at [378, 151] on h3 "Employee Safety Events" at bounding box center [909, 148] width 1252 height 12
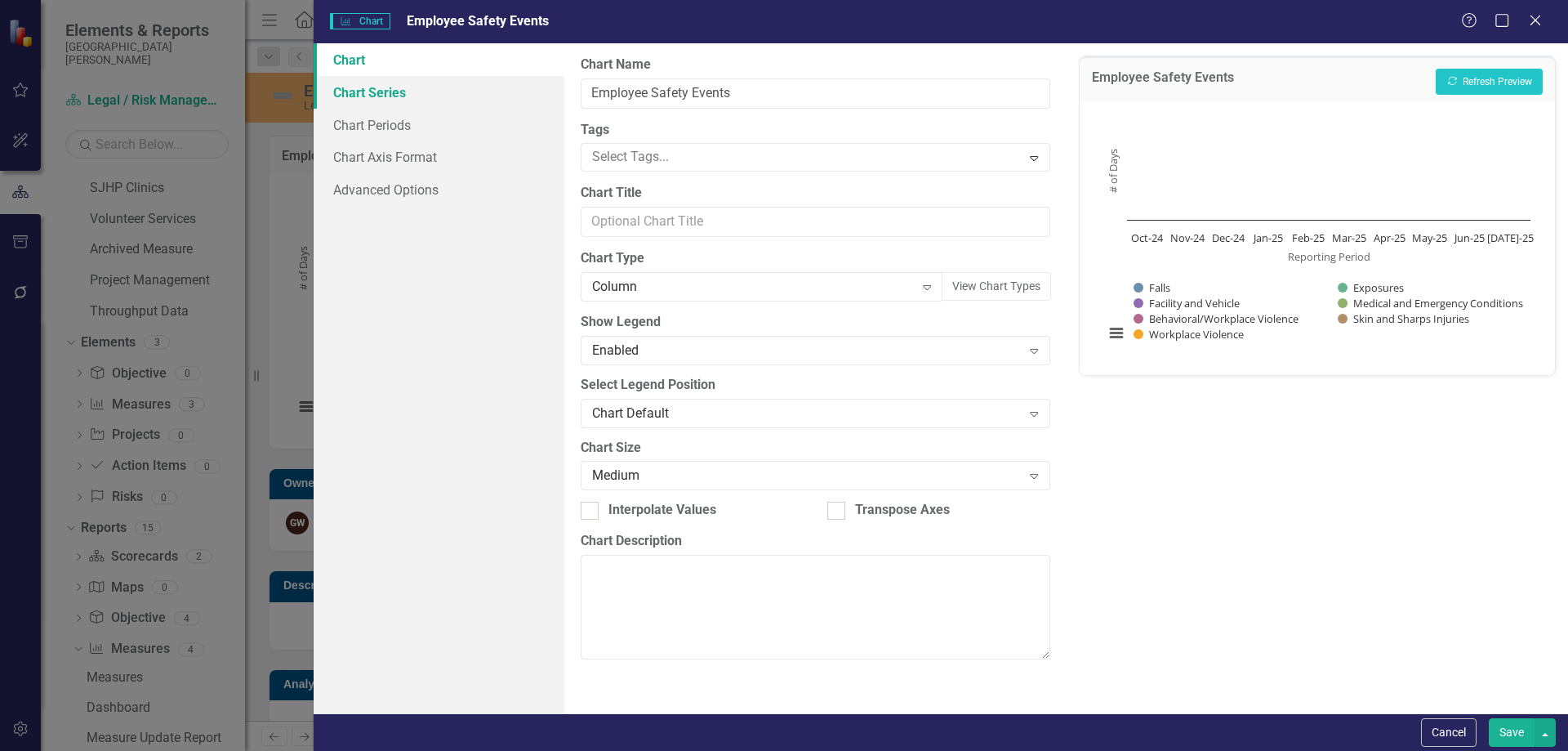
click at [383, 95] on link "Chart Series" at bounding box center [439, 93] width 251 height 33
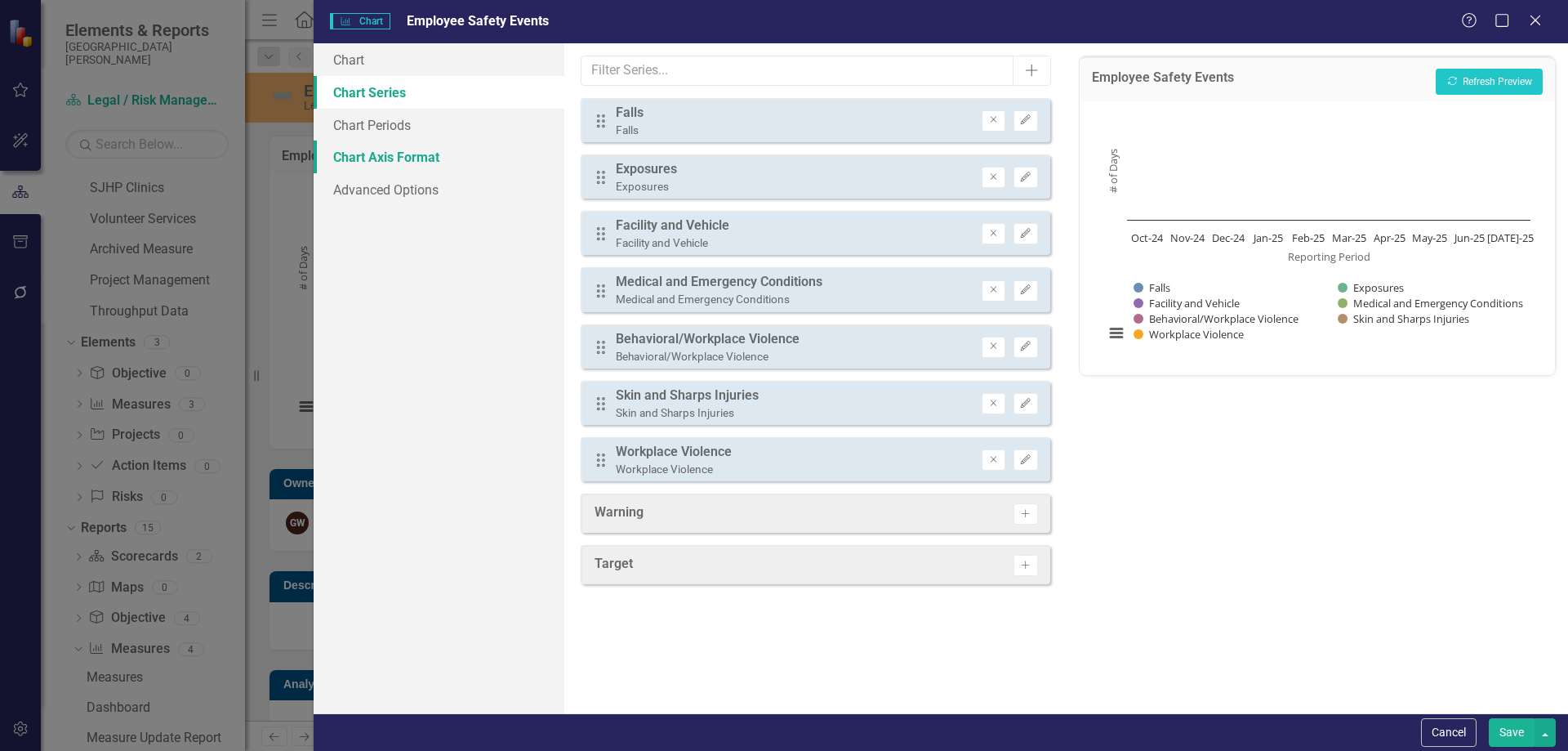
click at [405, 155] on link "Chart Axis Format" at bounding box center [439, 157] width 251 height 33
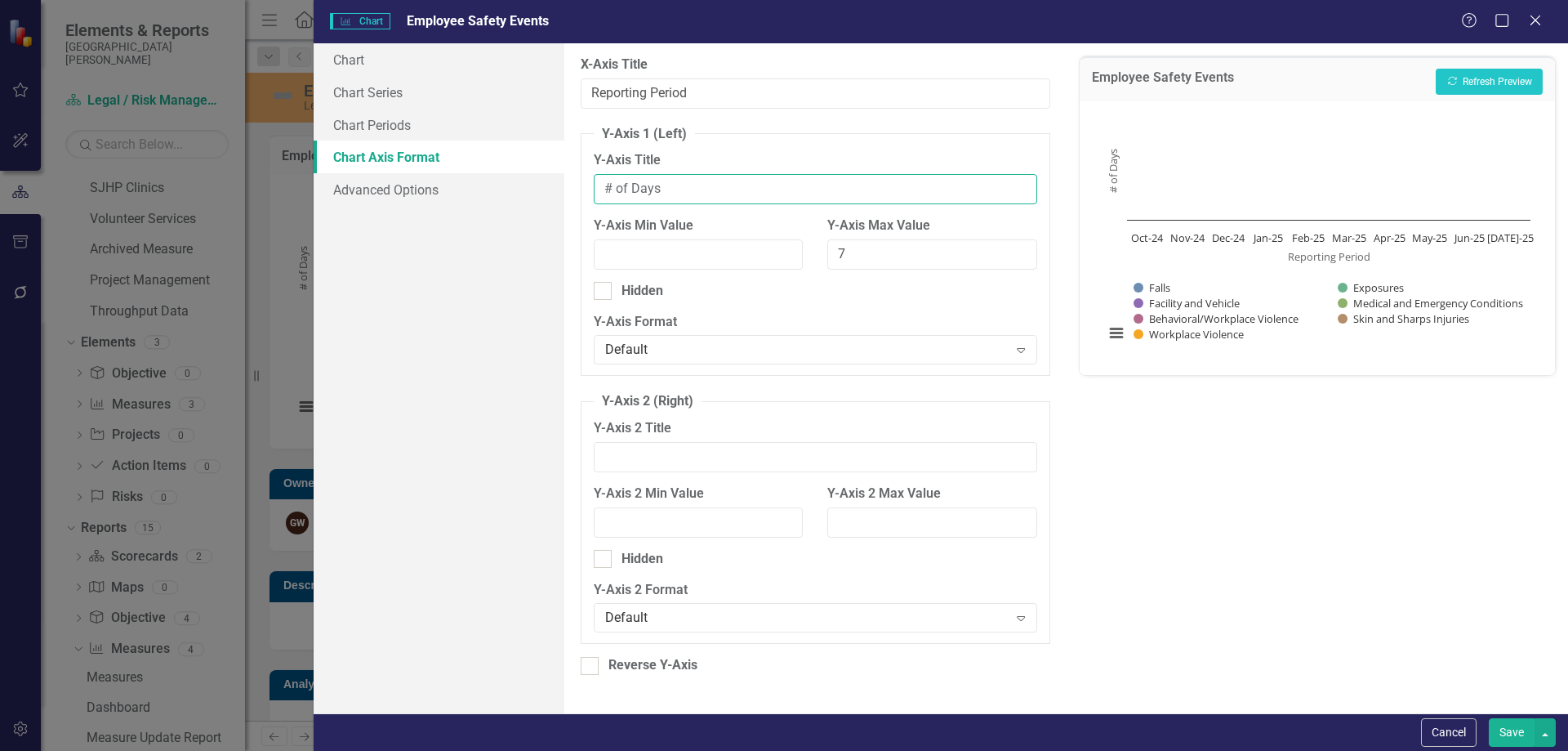
drag, startPoint x: 702, startPoint y: 194, endPoint x: 630, endPoint y: 191, distance: 72.1
click at [630, 191] on input "# of Days" at bounding box center [815, 189] width 443 height 30
type input "# of Events"
click at [1501, 732] on button "Save" at bounding box center [1512, 732] width 45 height 28
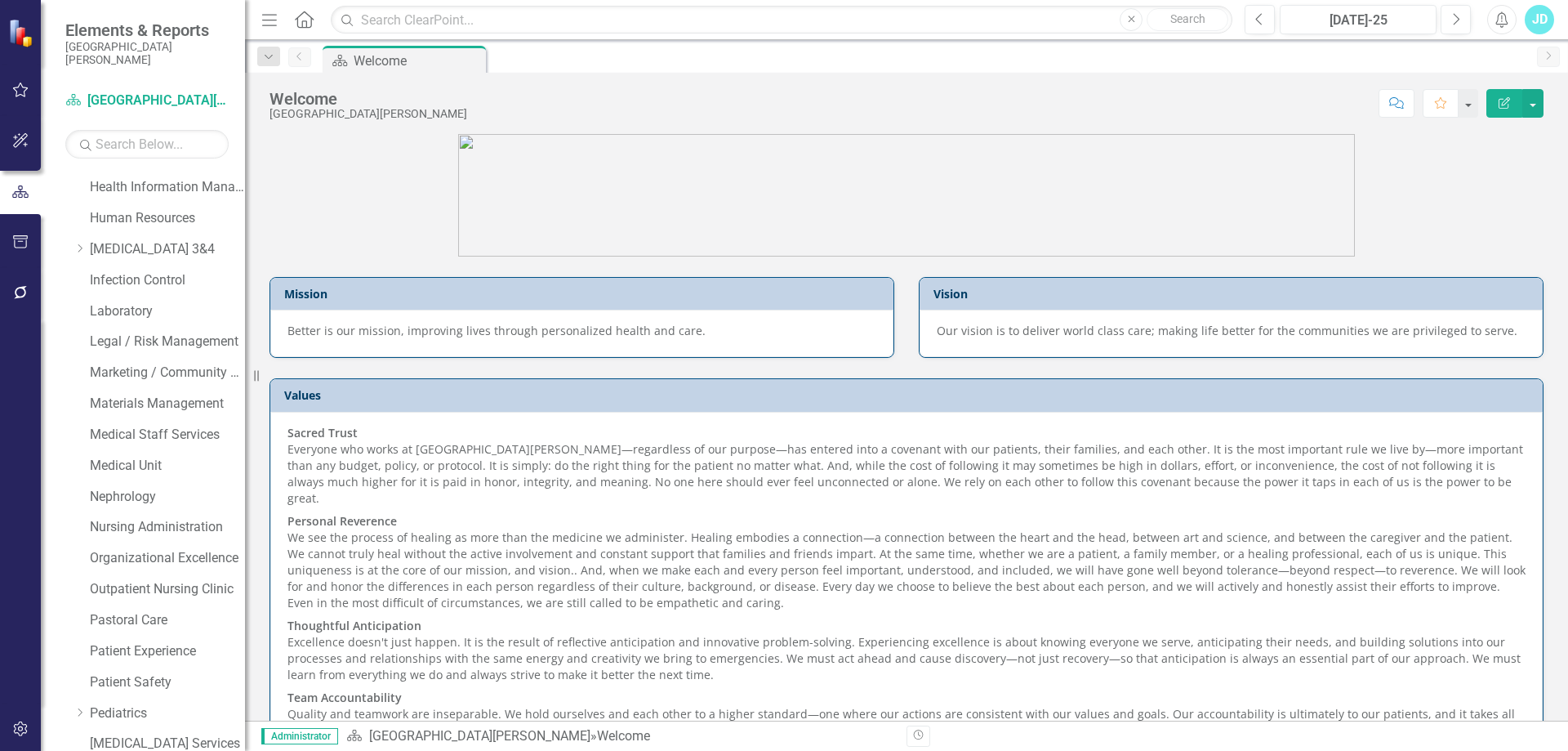
scroll to position [588, 0]
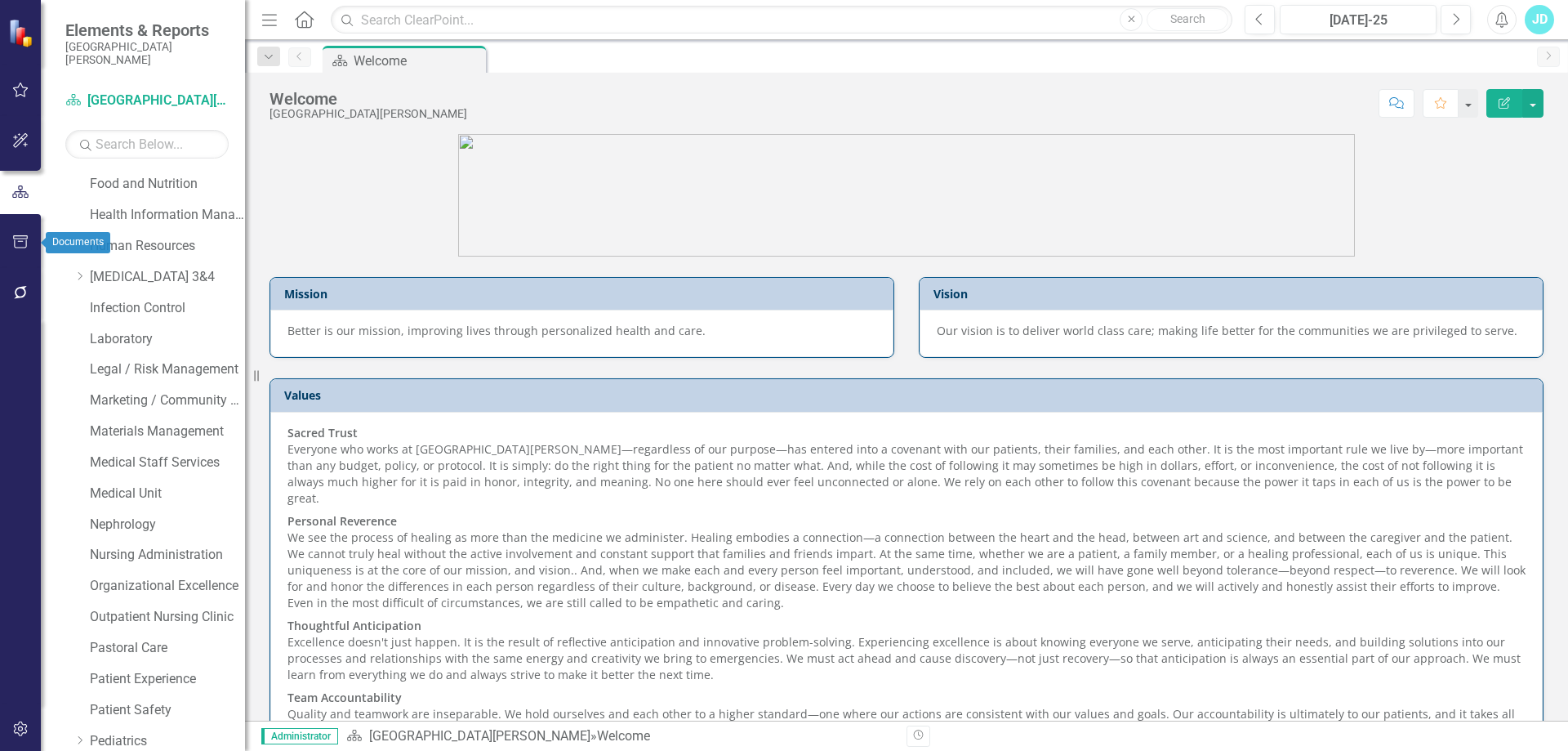
click at [16, 248] on icon "button" at bounding box center [20, 242] width 17 height 13
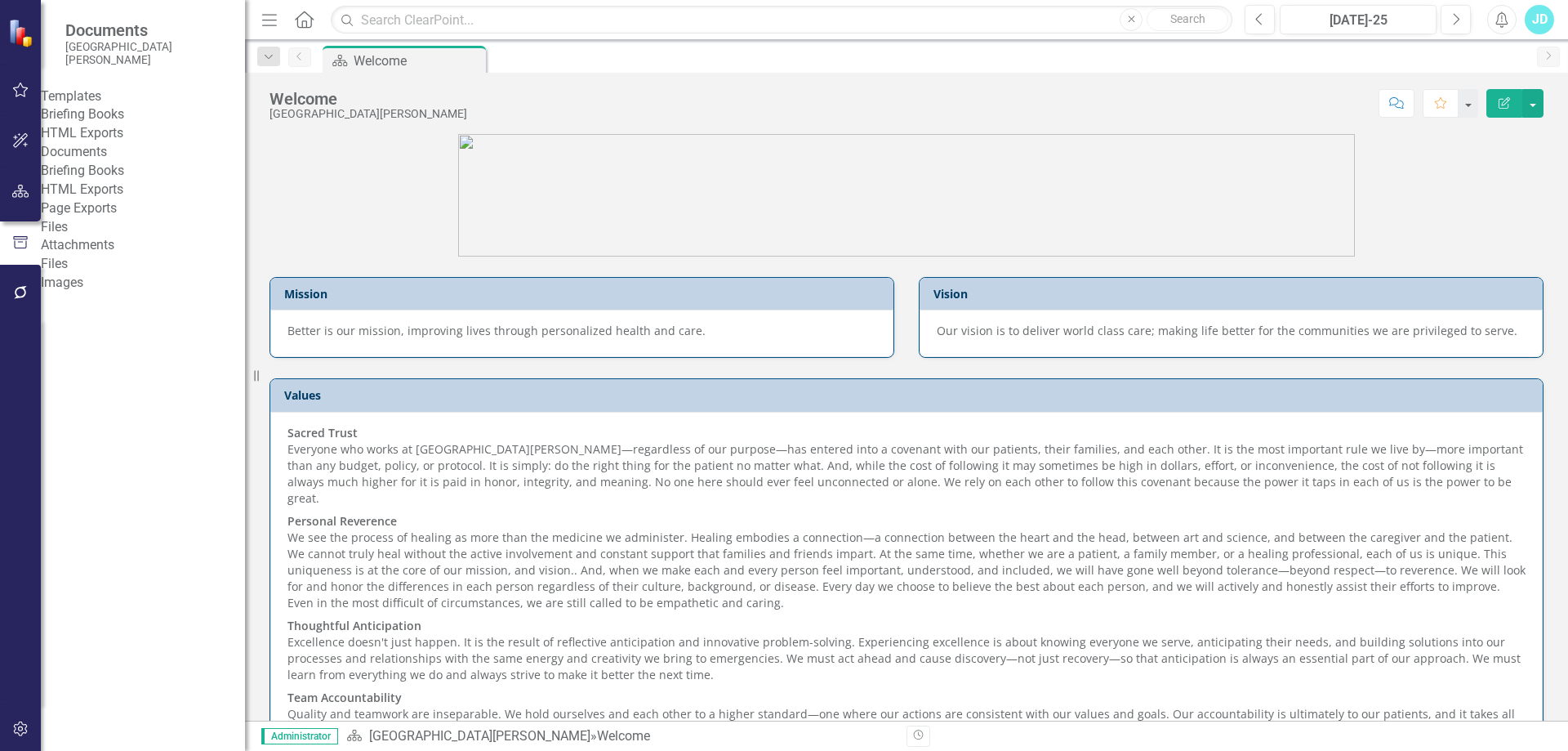
click at [132, 124] on link "Briefing Books" at bounding box center [143, 114] width 204 height 19
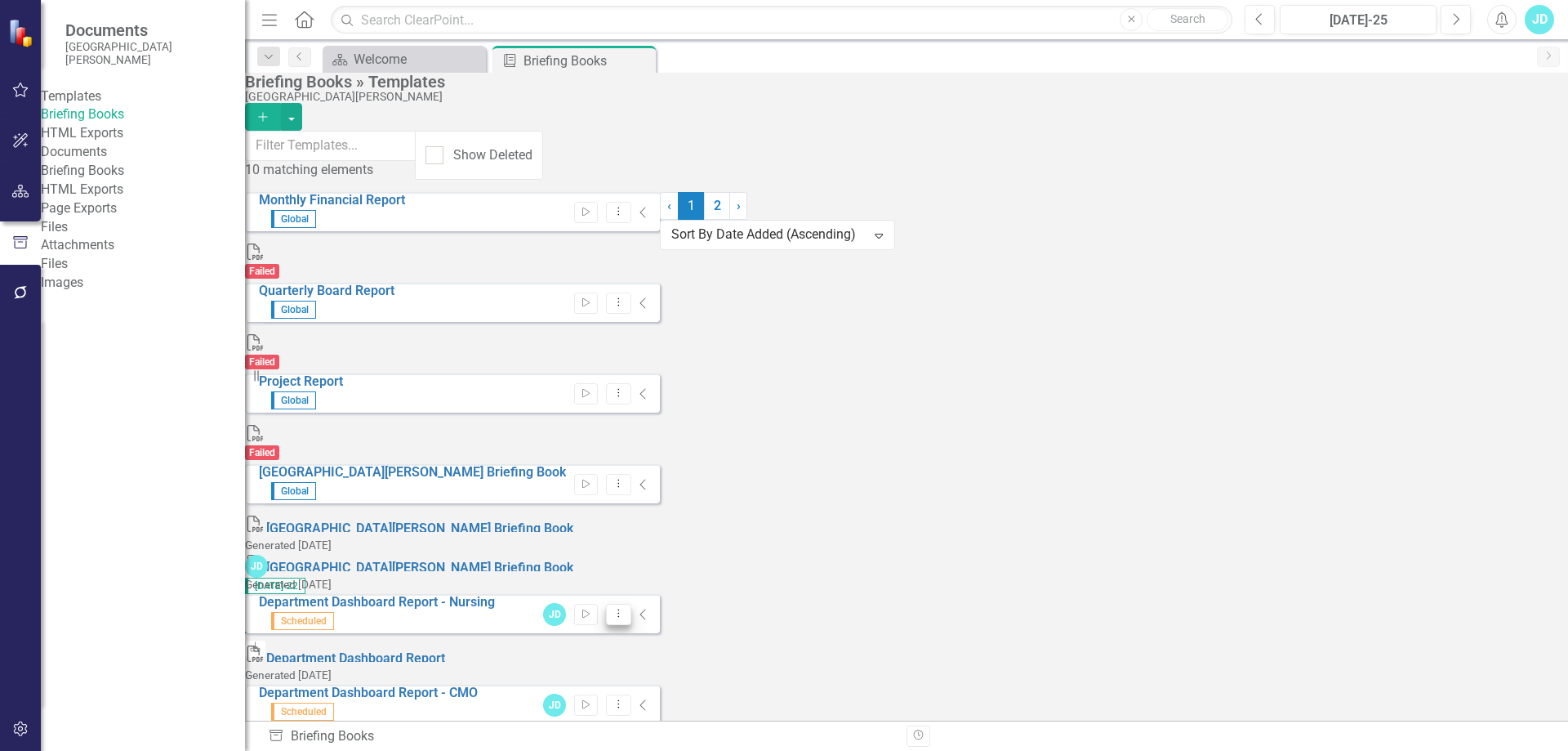
click at [631, 604] on button "Dropdown Menu" at bounding box center [618, 615] width 25 height 22
click at [1450, 499] on link "Edit Edit Template" at bounding box center [1430, 499] width 151 height 30
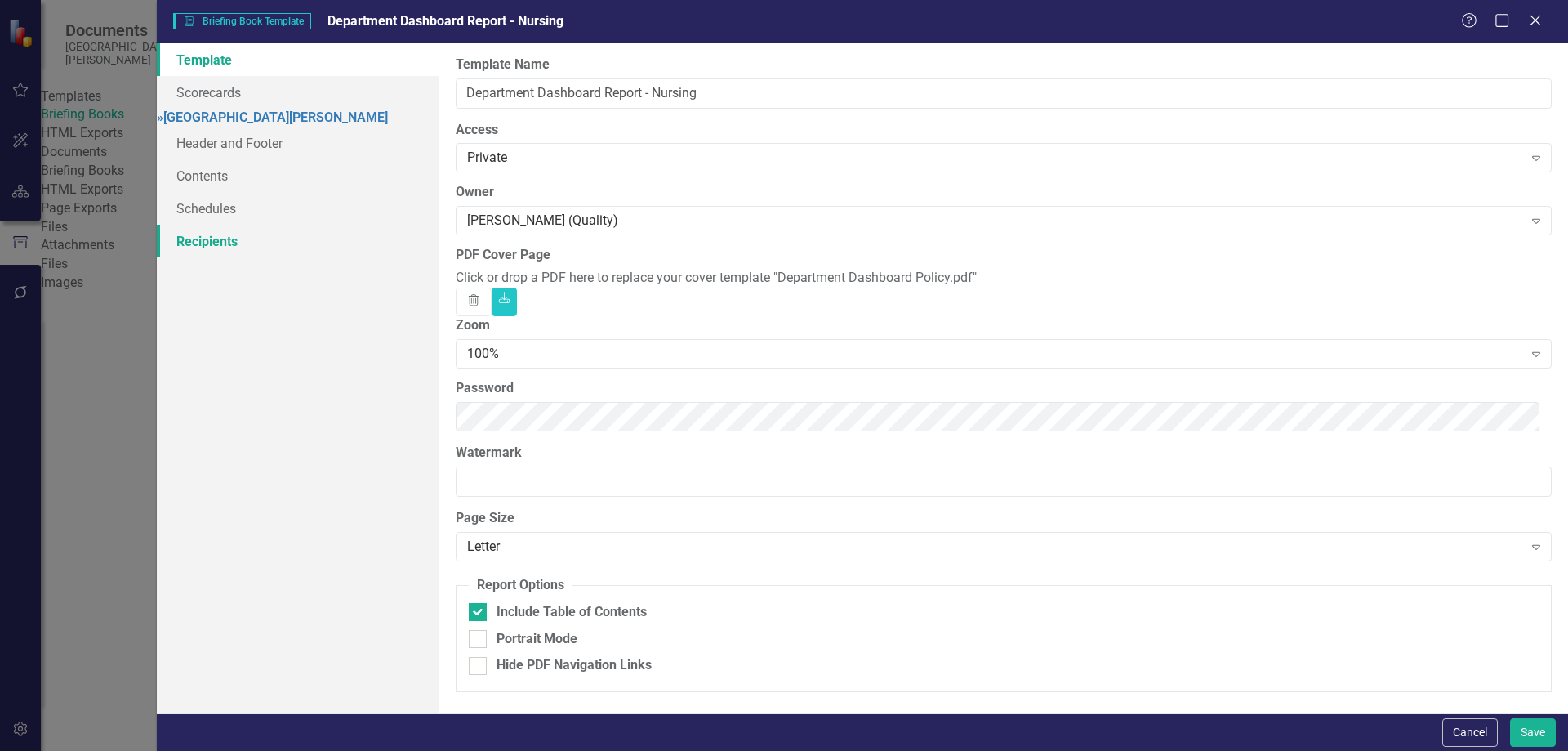
click at [261, 248] on link "Recipients" at bounding box center [298, 241] width 282 height 33
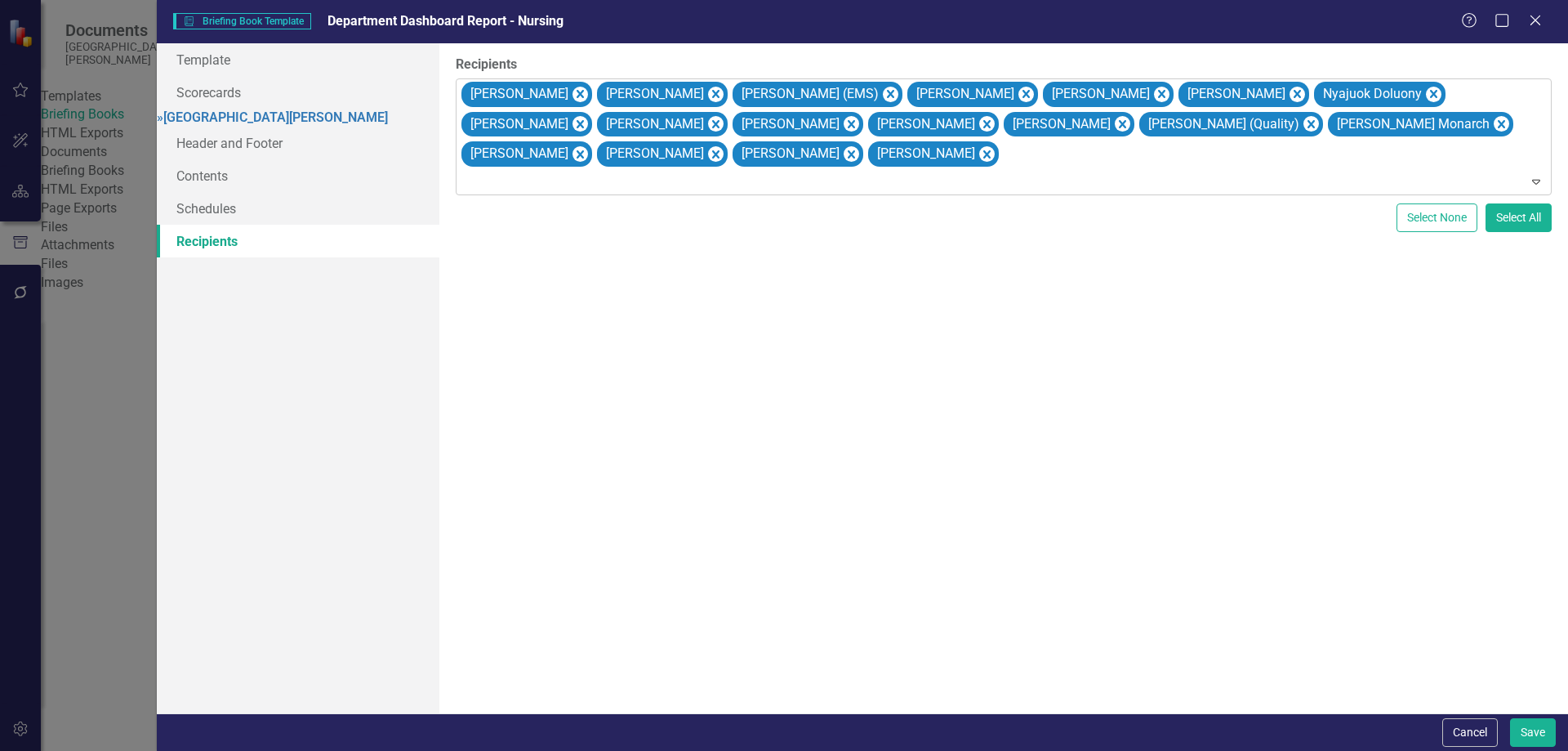
click at [815, 159] on div "Cindy Baez Victoria Bessey William Coker (EMS) Diana Cross Sonja Crum Christoph…" at bounding box center [1005, 136] width 1092 height 115
type input "dec"
click at [222, 750] on span "Jennifer DeC hellis (Quality)" at bounding box center [119, 763] width 205 height 15
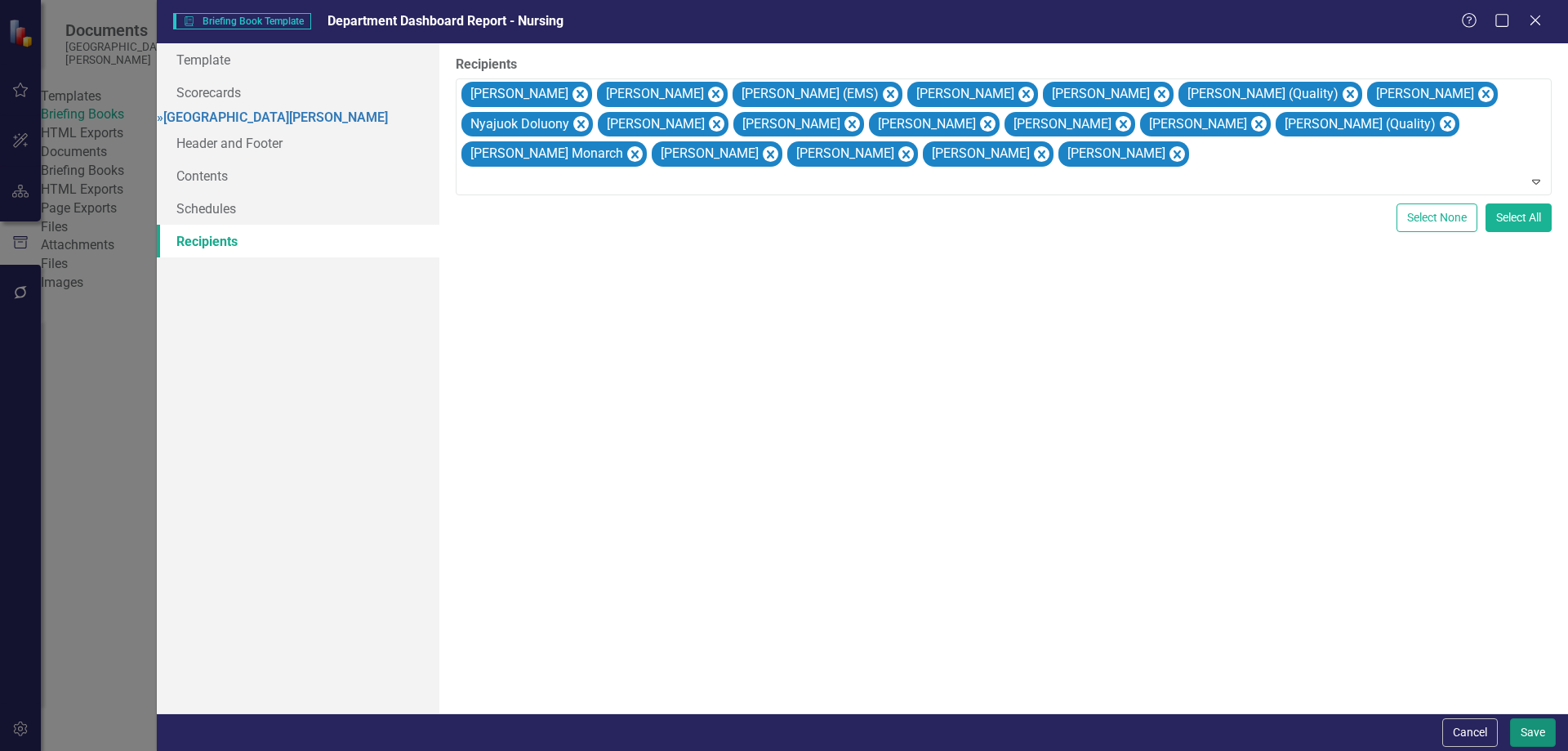
click at [1533, 736] on button "Save" at bounding box center [1533, 732] width 45 height 28
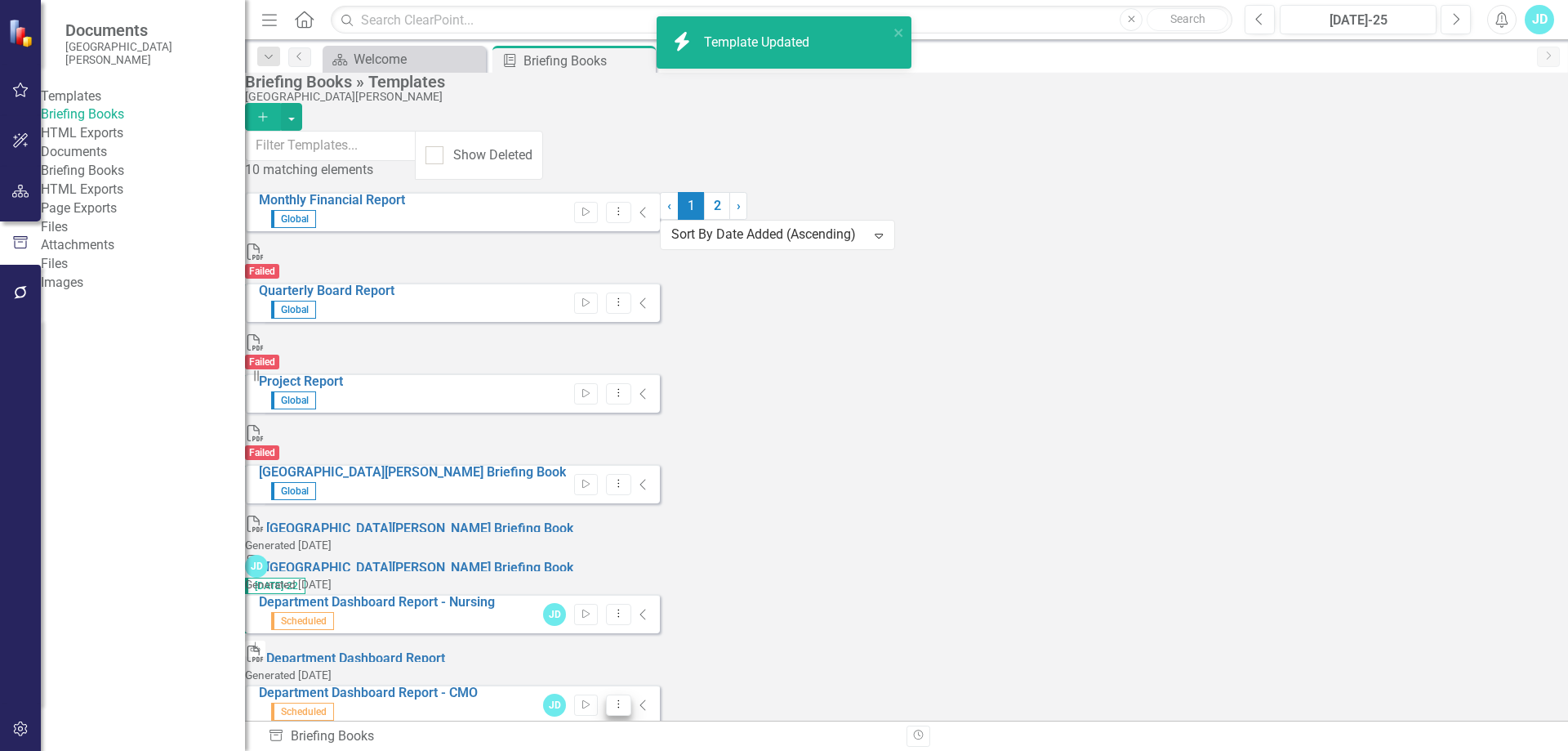
click at [626, 698] on icon "Dropdown Menu" at bounding box center [618, 704] width 14 height 11
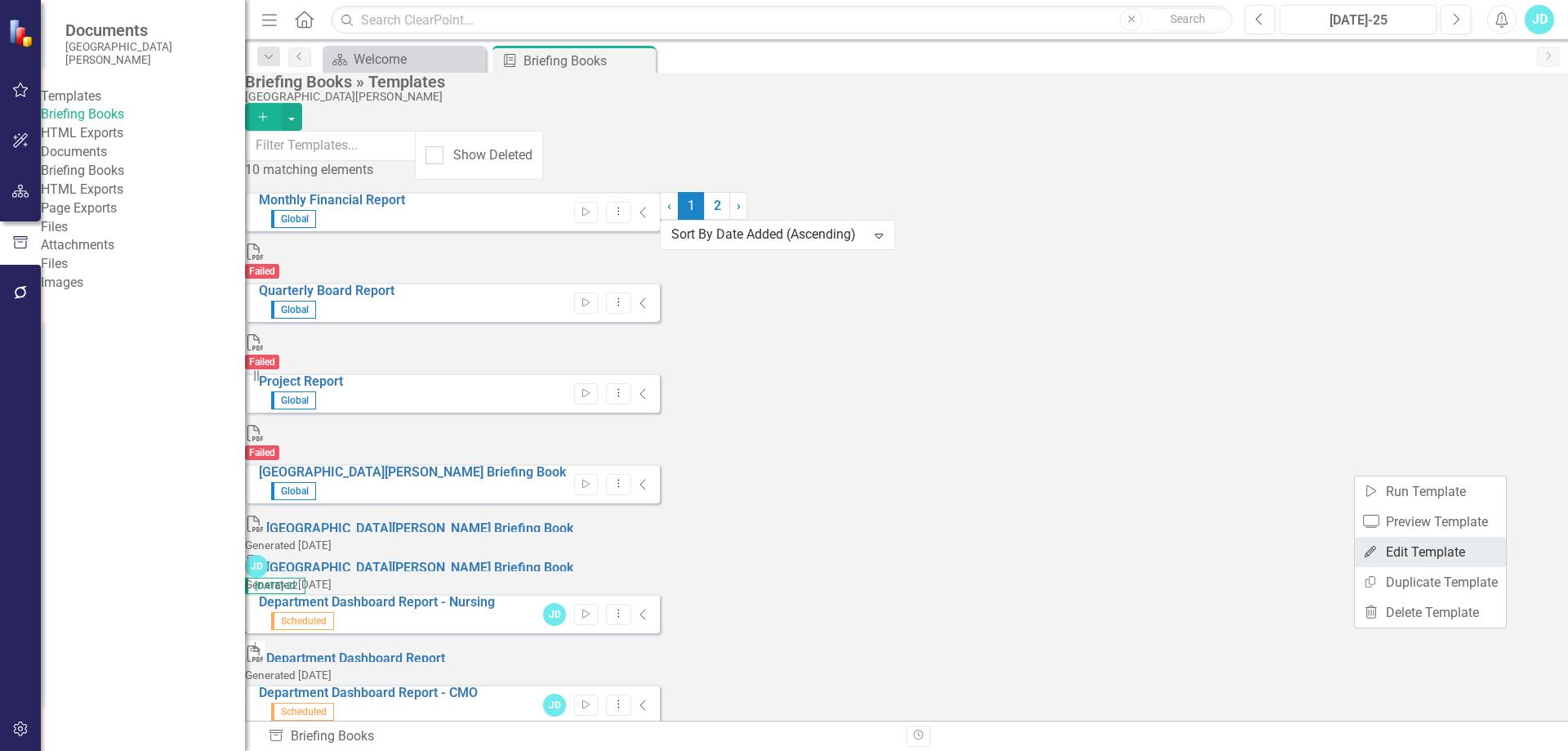
click at [1447, 548] on link "Edit Edit Template" at bounding box center [1430, 551] width 151 height 30
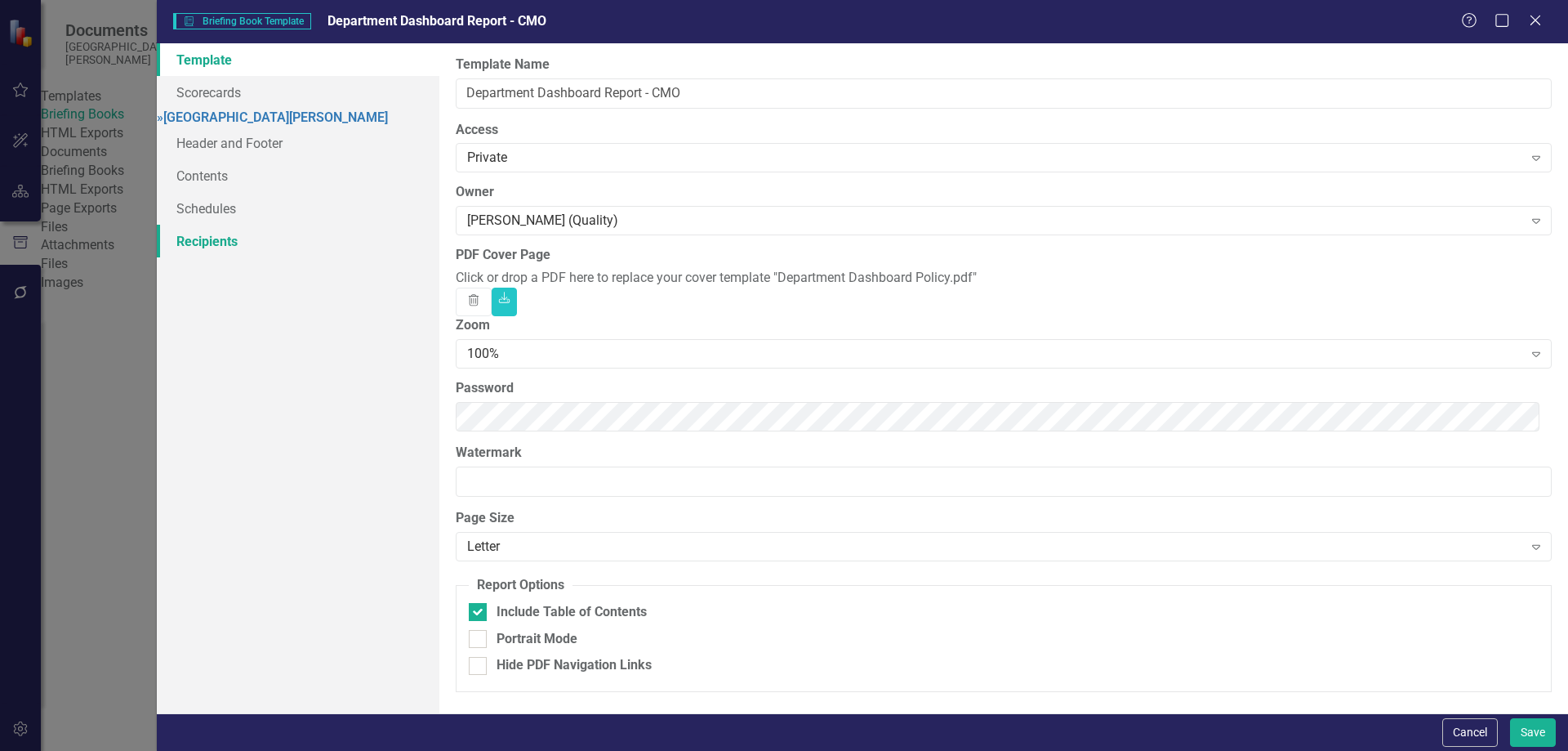
click at [227, 256] on link "Recipients" at bounding box center [298, 241] width 282 height 33
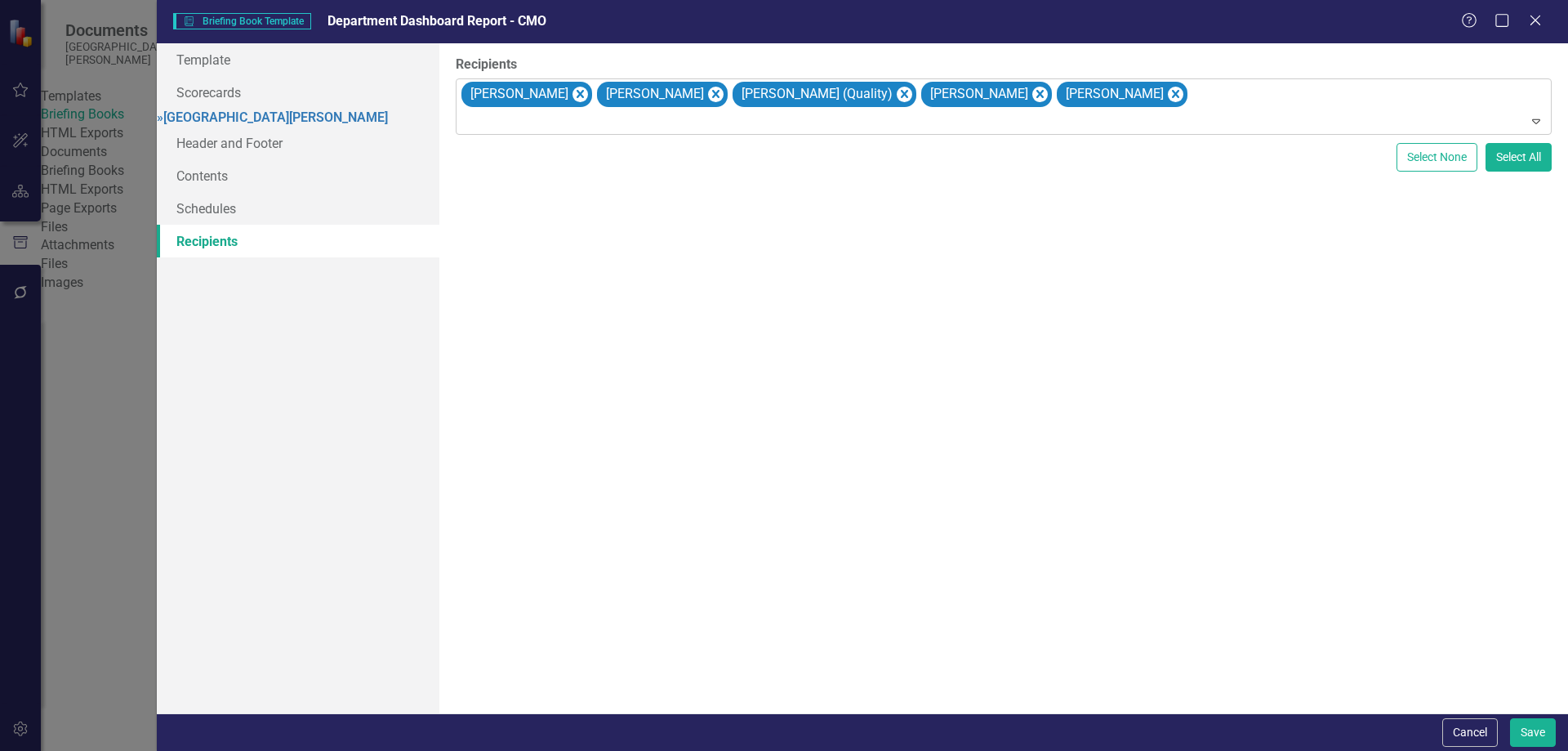
click at [1273, 102] on div "Kai Batiste Beth Fingado Mike Malone (Quality) Rachel Timmerman Dr. Robert Unde…" at bounding box center [1005, 106] width 1092 height 55
type input "dec"
click at [222, 750] on span "Jennifer DeC hellis (Quality)" at bounding box center [119, 763] width 205 height 15
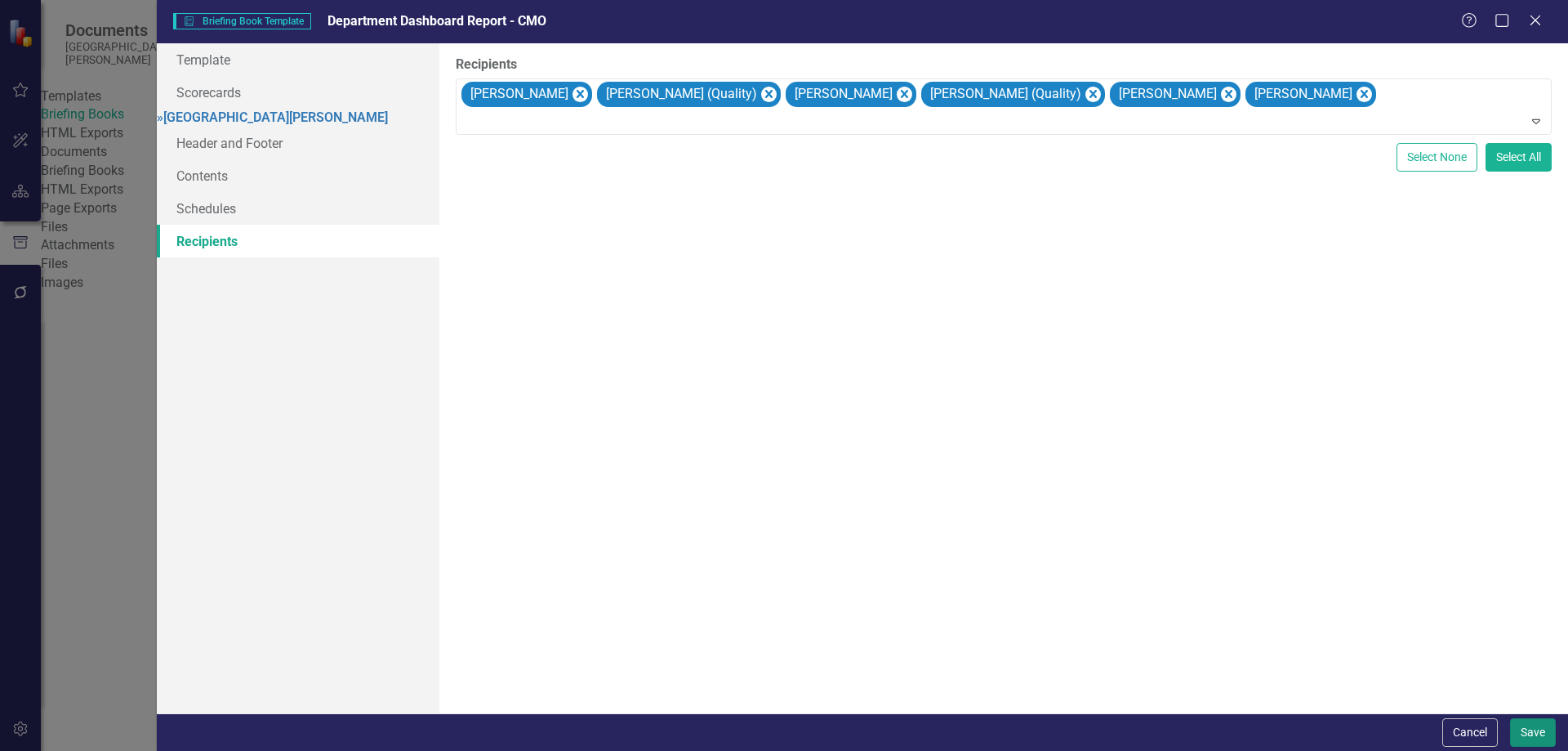
click at [1534, 736] on button "Save" at bounding box center [1533, 732] width 45 height 28
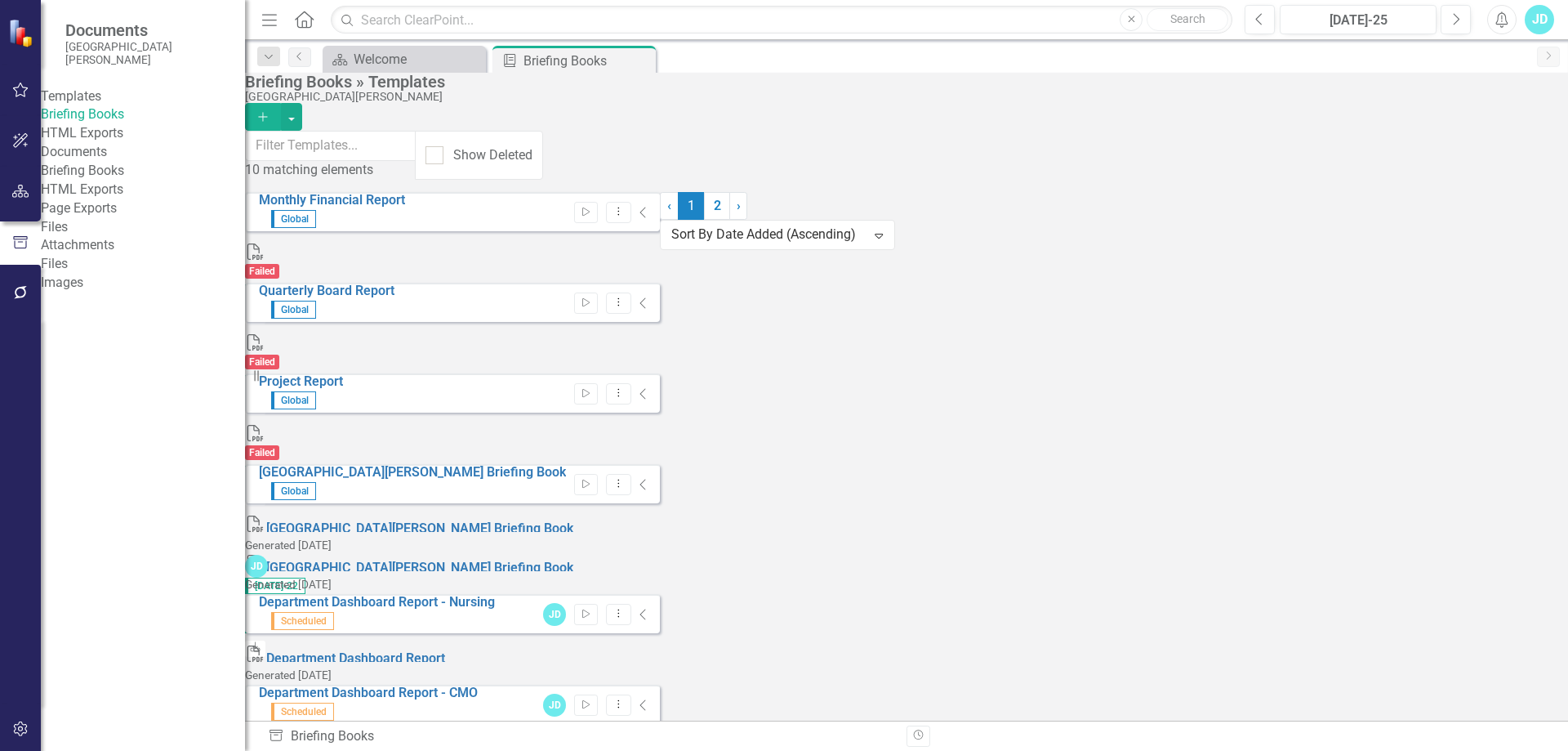
click at [626, 750] on icon "Dropdown Menu" at bounding box center [618, 756] width 14 height 11
click at [1437, 607] on link "Edit Edit Template" at bounding box center [1430, 603] width 151 height 30
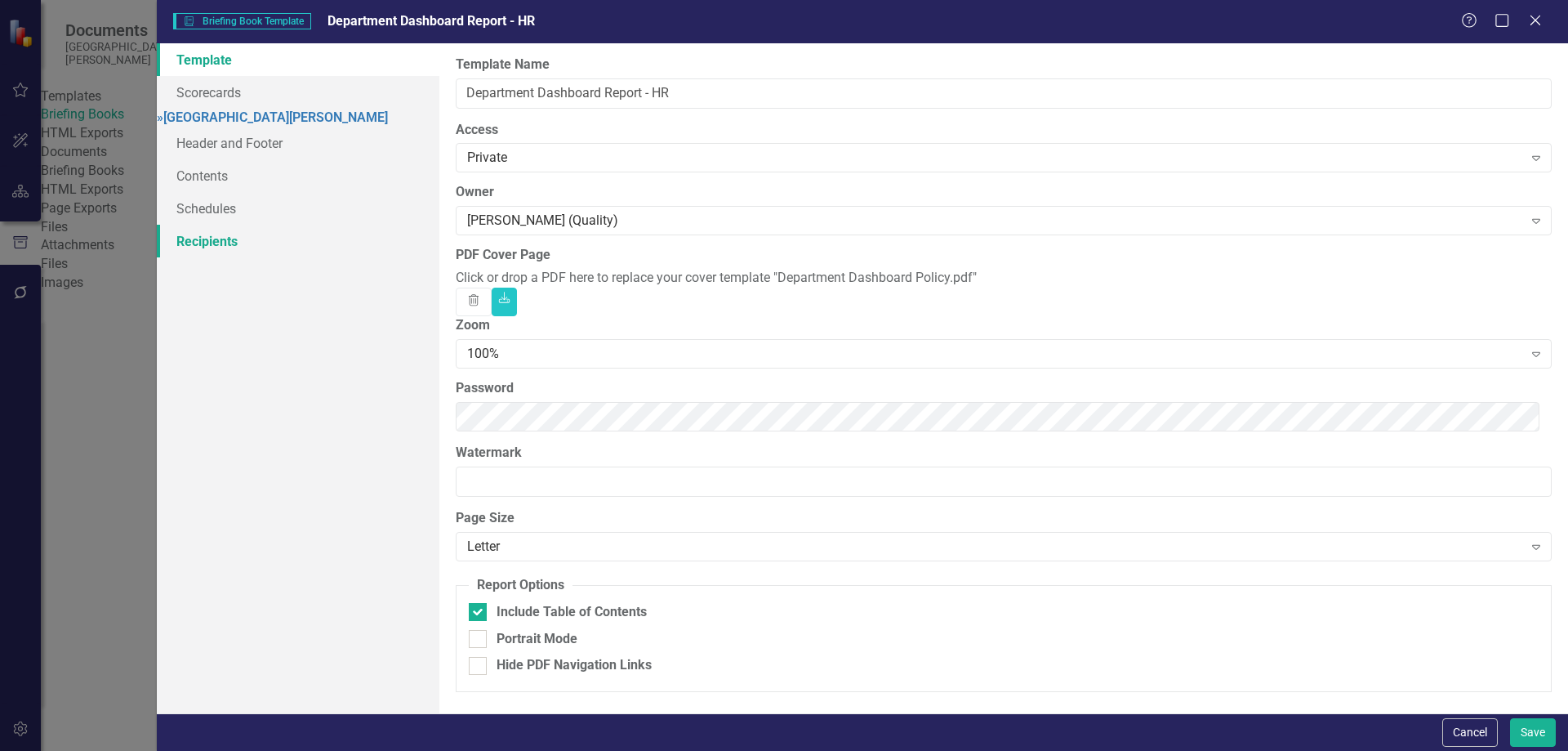
click at [195, 254] on link "Recipients" at bounding box center [298, 241] width 282 height 33
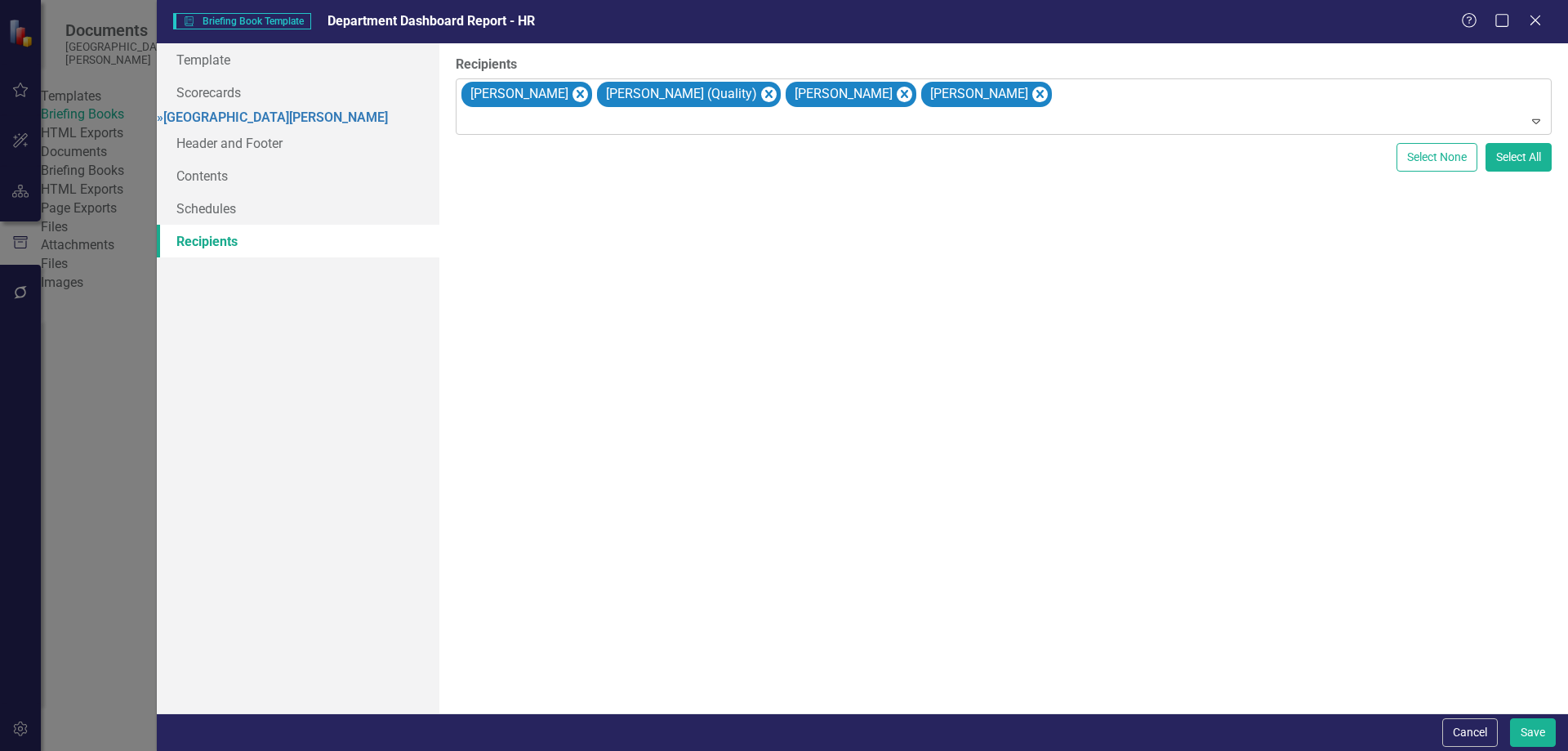
click at [1110, 94] on div "Beth Fingado Mike Malone (Quality) Brandon Martinez Neil Teatsorth" at bounding box center [1005, 106] width 1092 height 55
type input "e"
type input "dec"
click at [222, 750] on span "Jennifer DeC hellis (Quality)" at bounding box center [119, 763] width 205 height 15
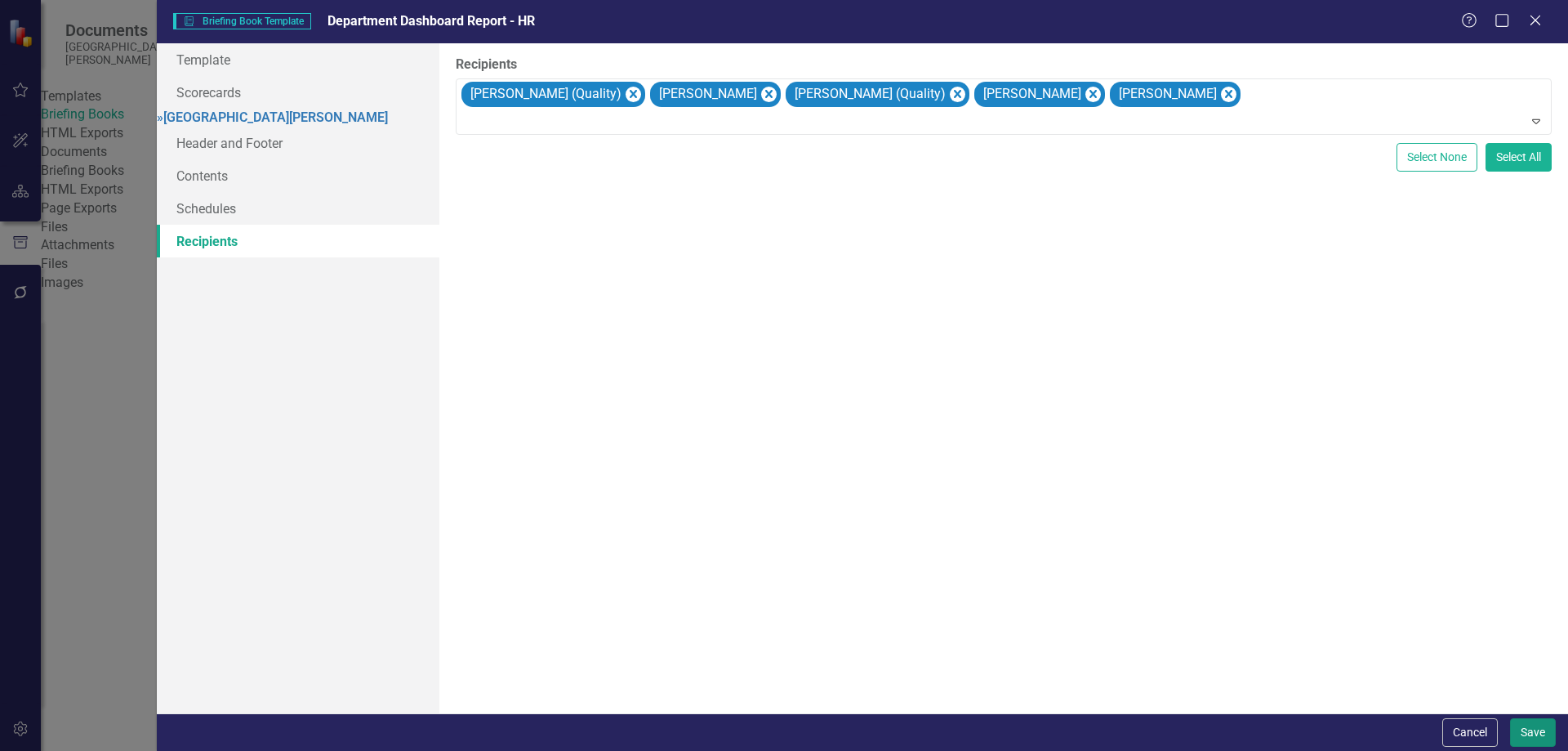
click at [1534, 736] on button "Save" at bounding box center [1533, 732] width 45 height 28
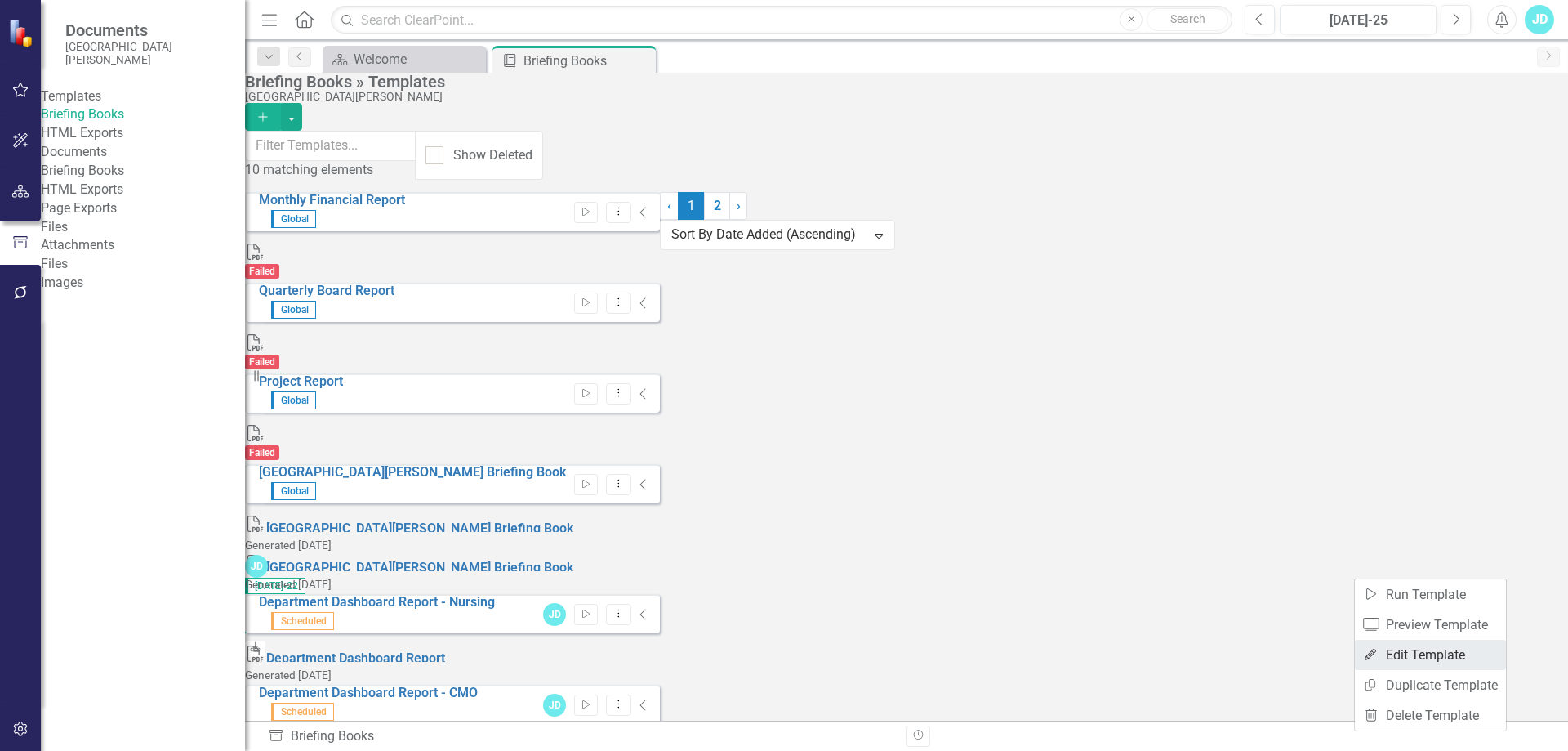
click at [1444, 649] on link "Edit Edit Template" at bounding box center [1430, 654] width 151 height 30
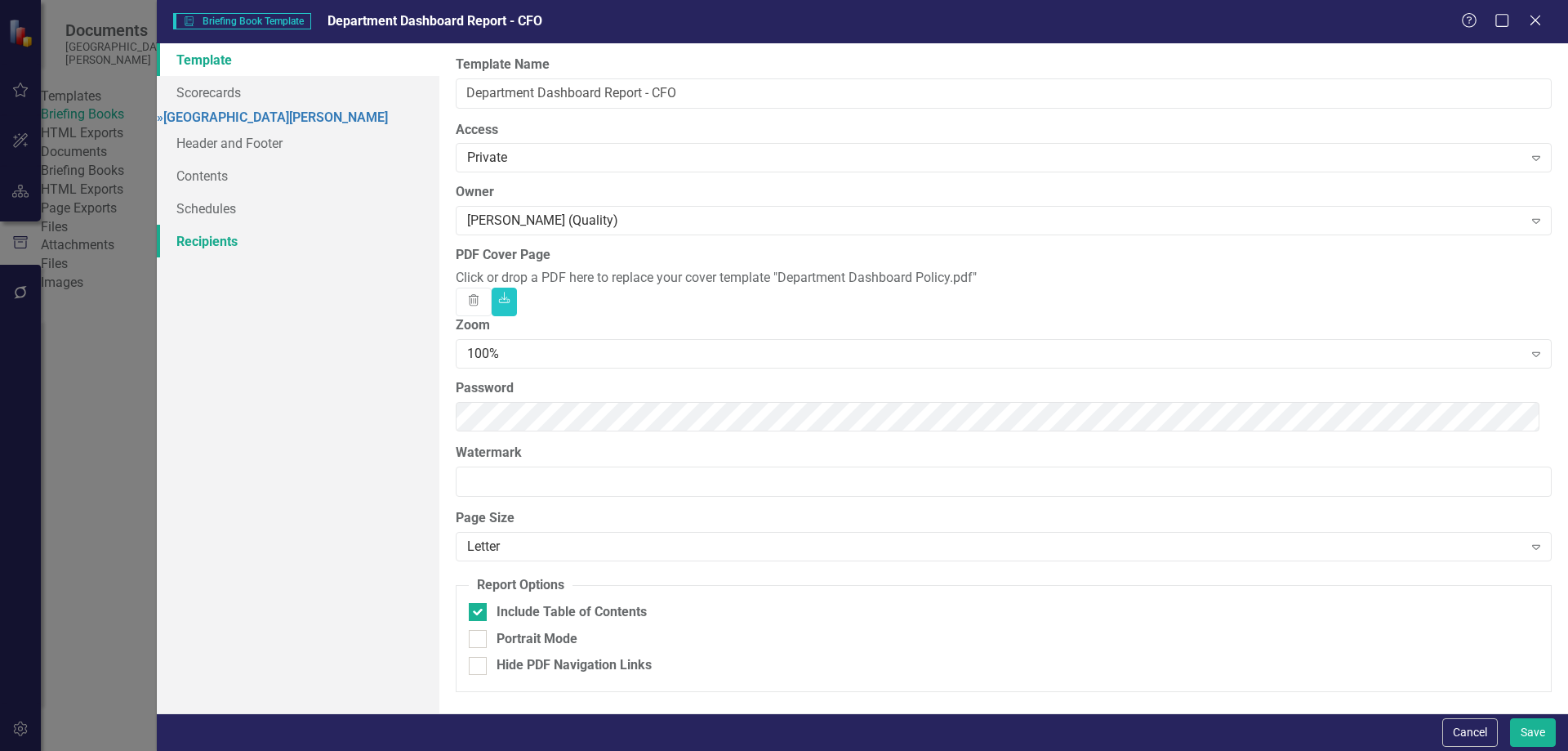
click at [250, 252] on link "Recipients" at bounding box center [298, 241] width 282 height 33
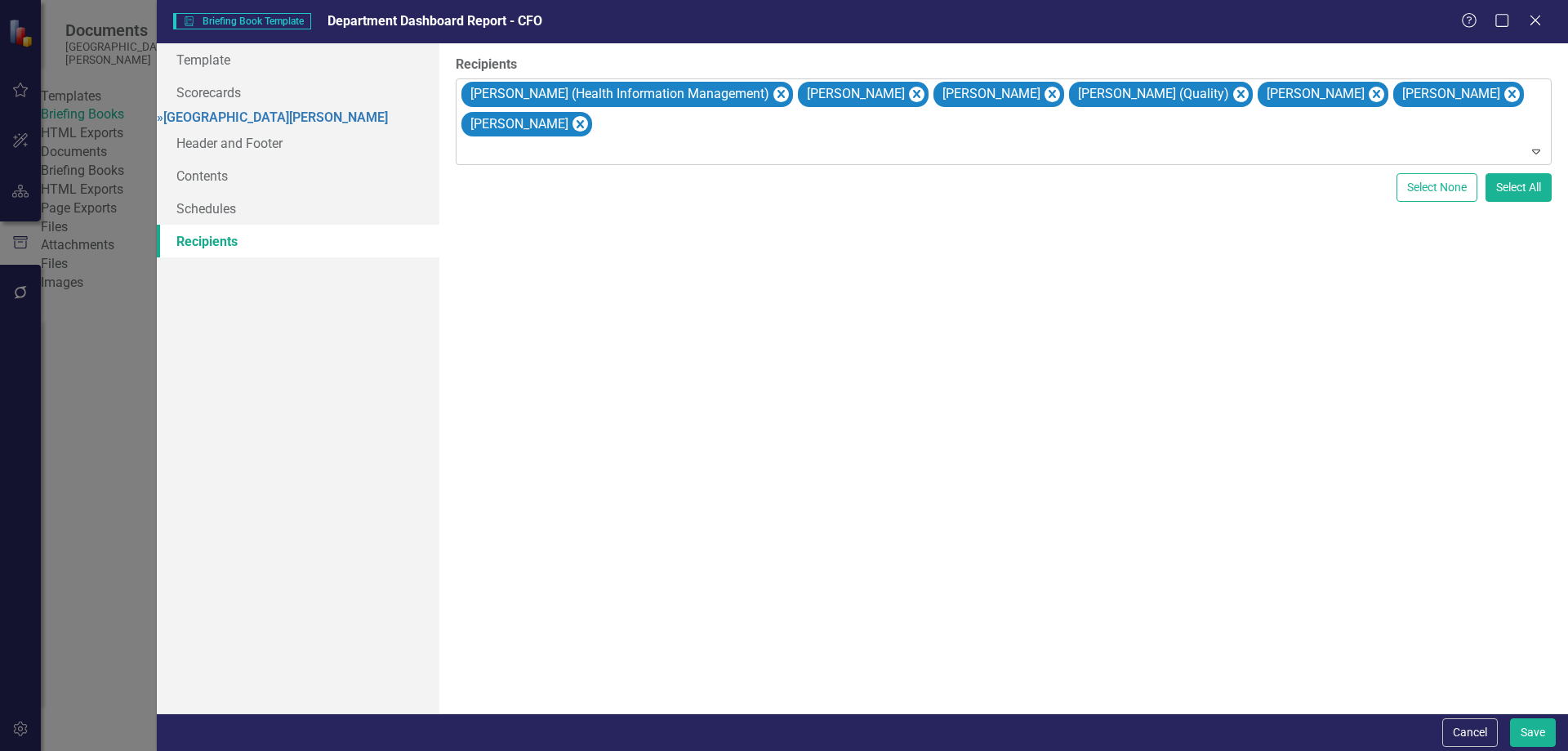
click at [819, 129] on div "Scarlett Denman (Health Information Management) Beth Fingado Ginger Fosnot Mike…" at bounding box center [1005, 122] width 1092 height 85
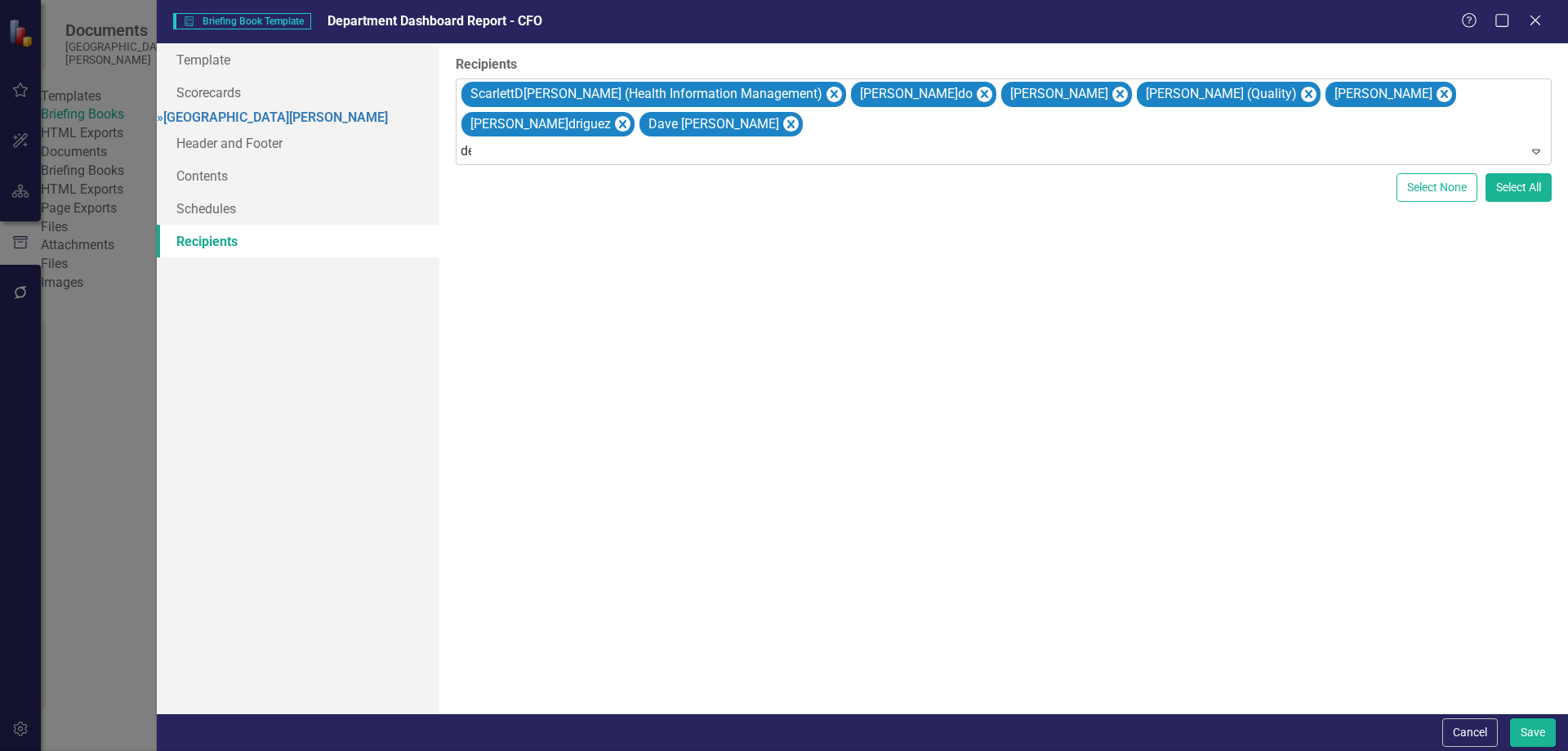
type input "dec"
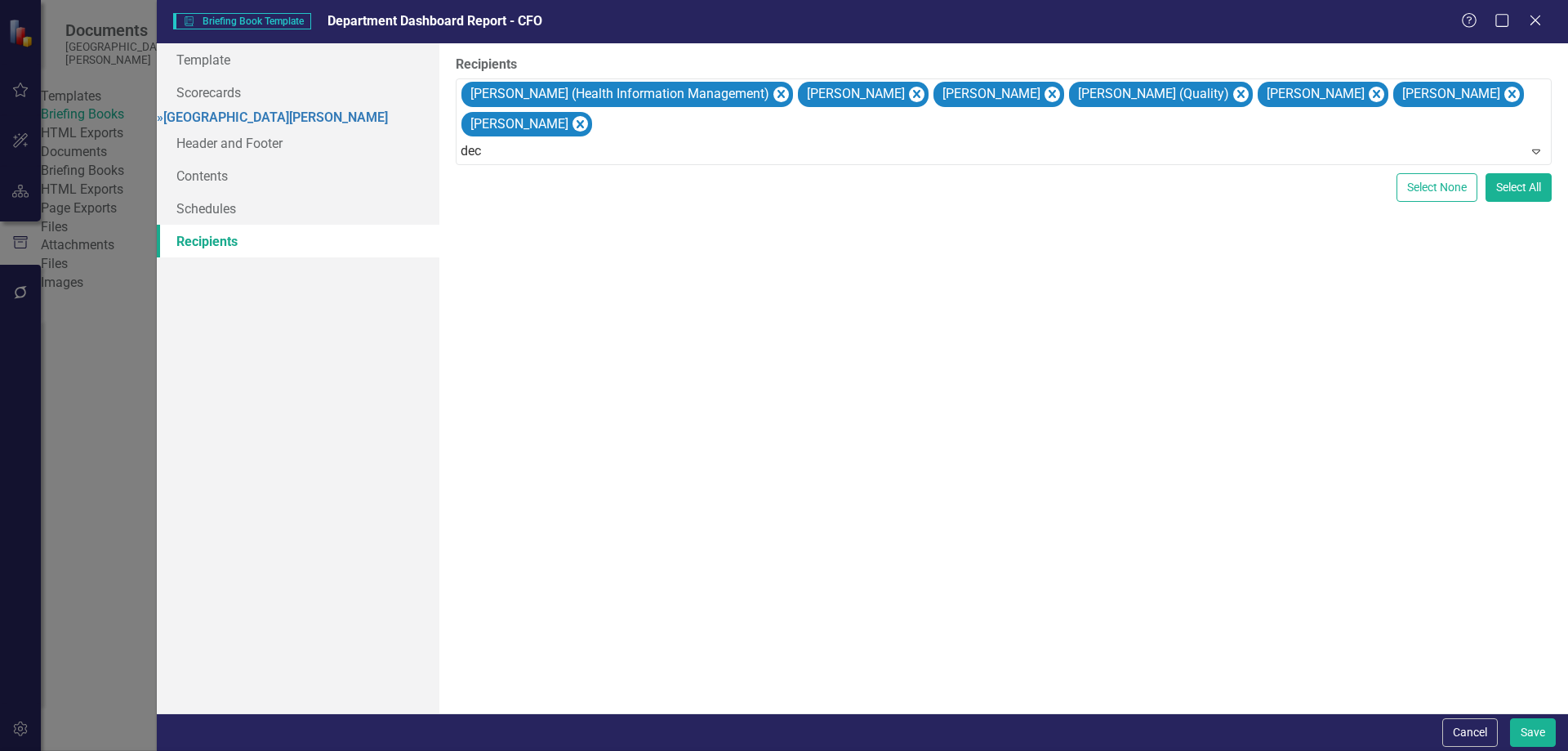
click at [222, 750] on span "Jennifer DeC hellis (Quality)" at bounding box center [119, 763] width 205 height 15
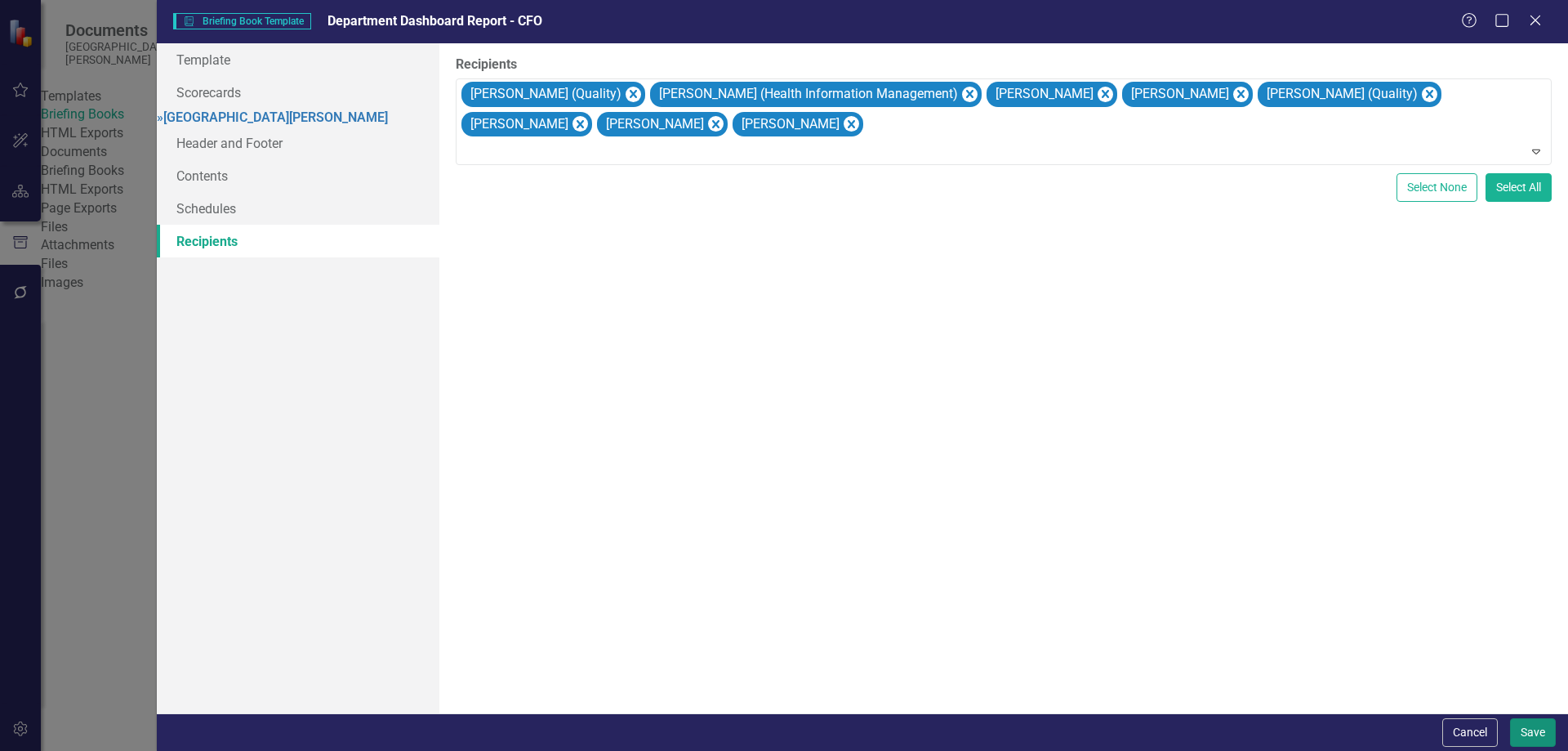
click at [1532, 732] on button "Save" at bounding box center [1533, 732] width 45 height 28
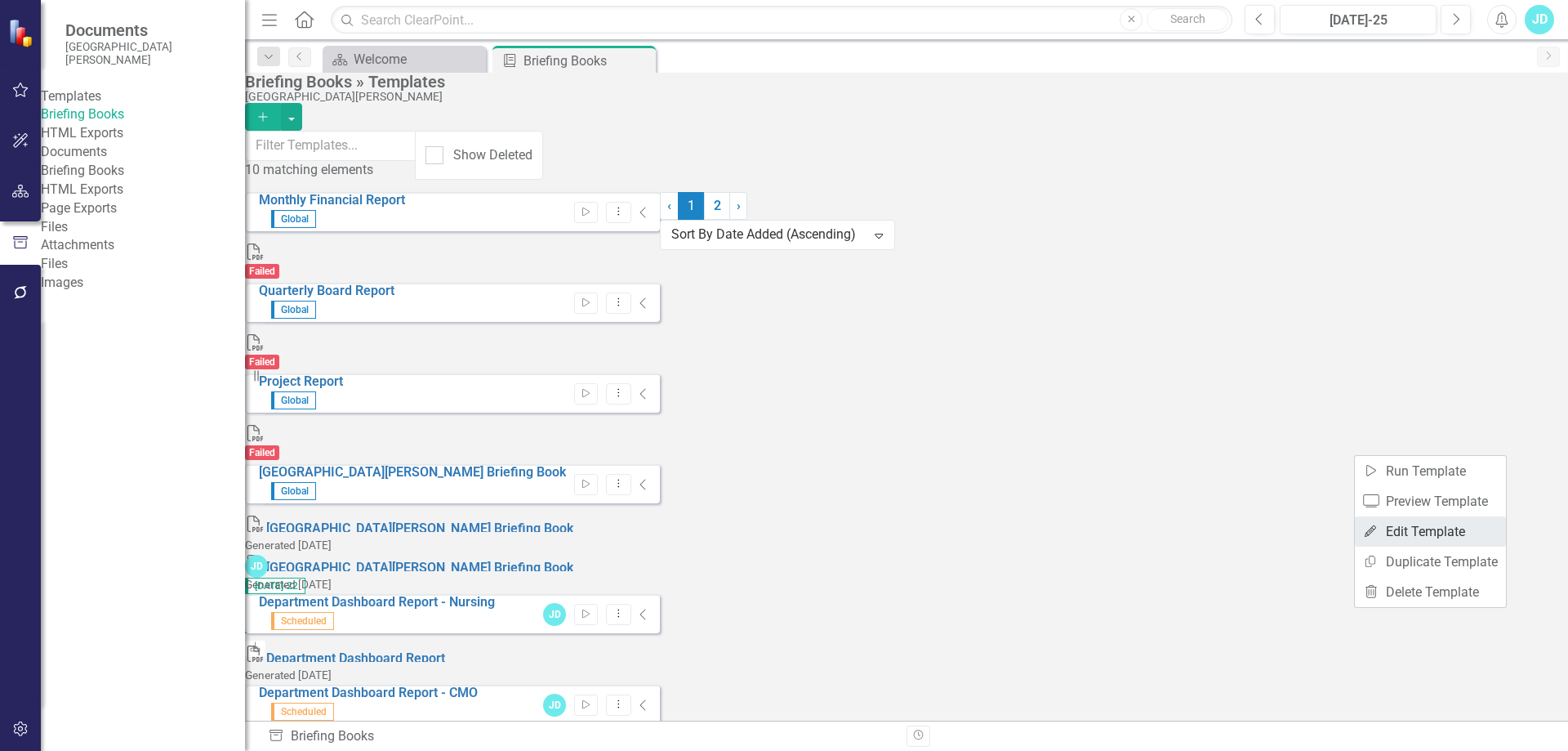
click at [1445, 522] on link "Edit Edit Template" at bounding box center [1430, 531] width 151 height 30
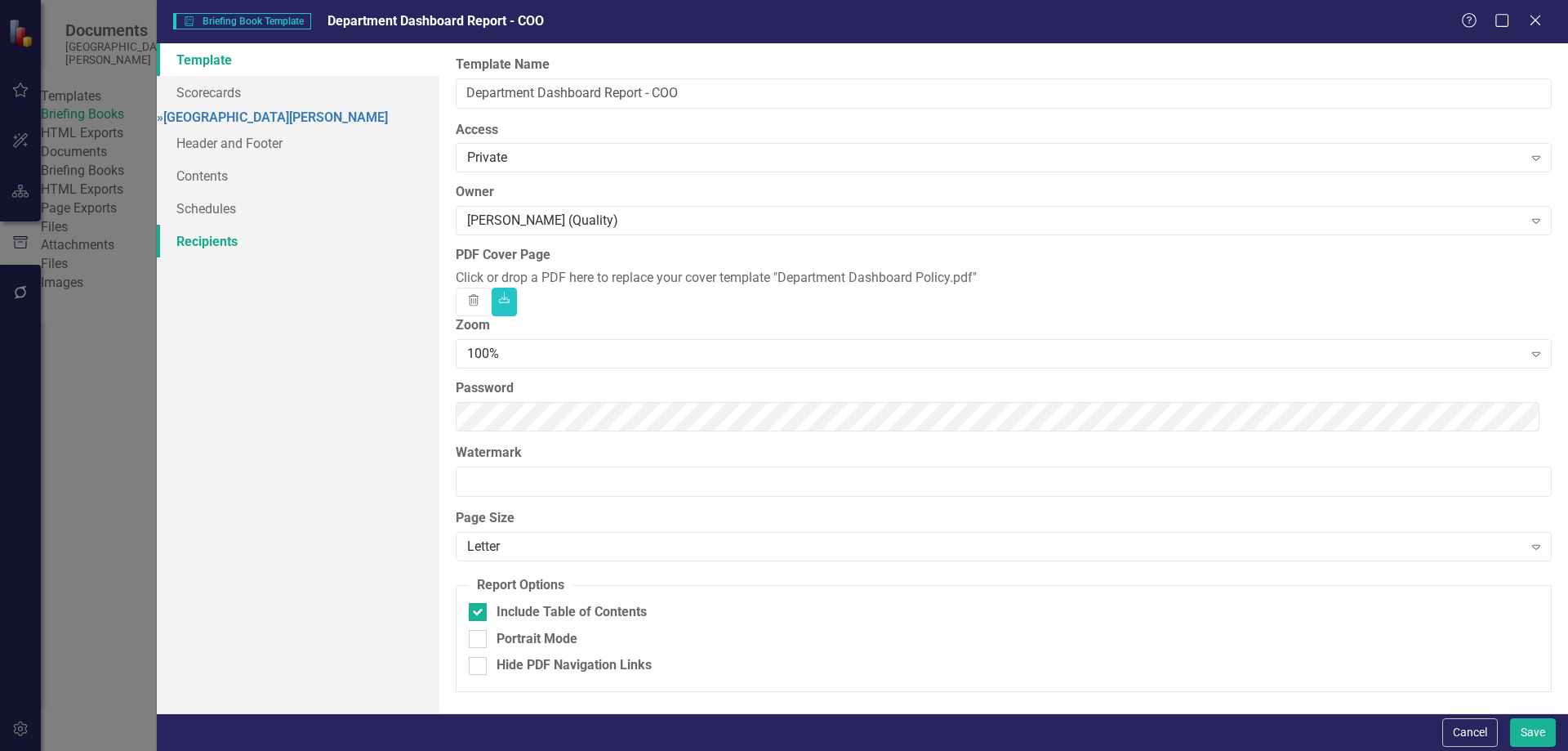
click at [264, 249] on link "Recipients" at bounding box center [298, 241] width 282 height 33
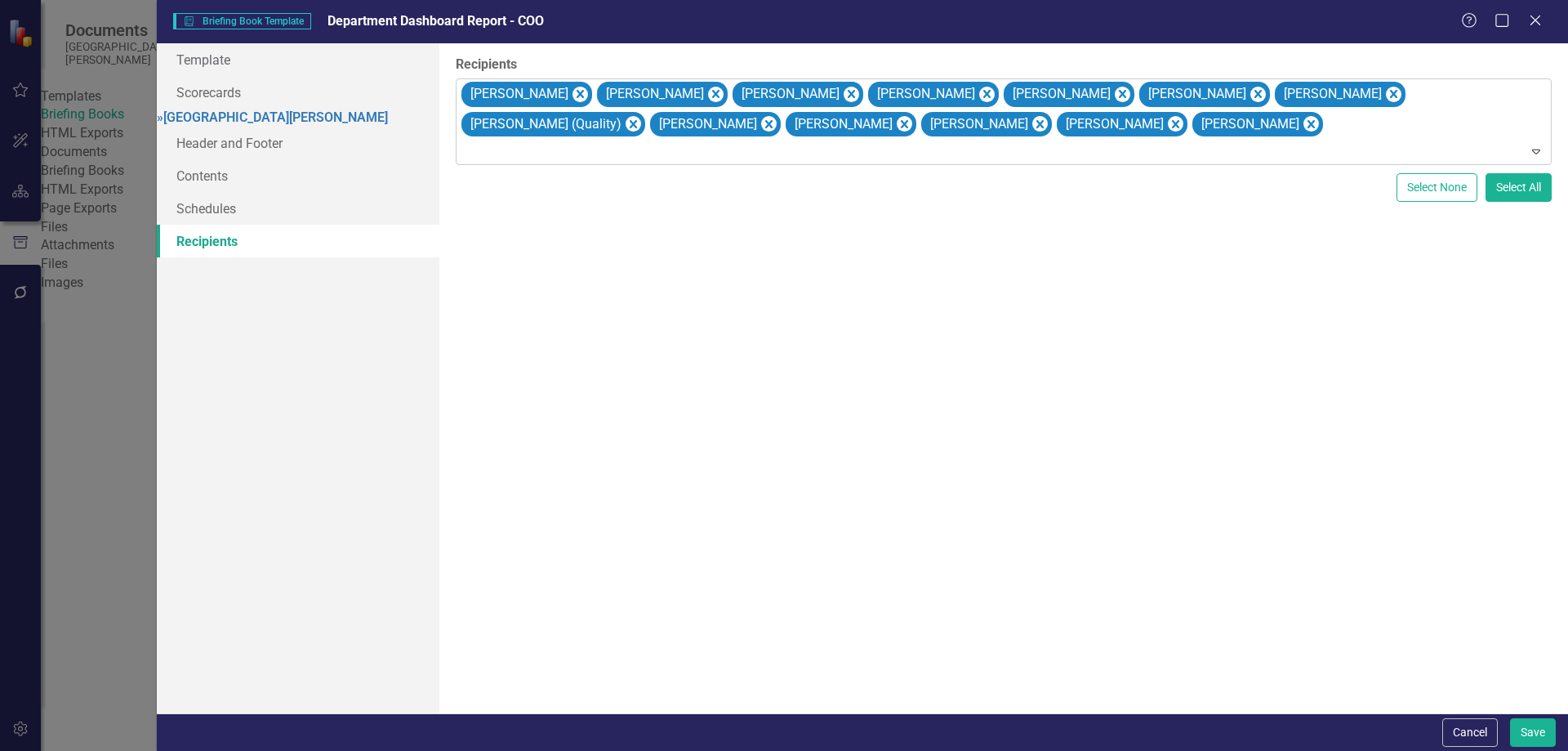
click at [1111, 137] on div "Teresa Becker Aaron Buffington Beth Carper Beth Fingado Troy Fuhrman Naglee Joh…" at bounding box center [1005, 122] width 1092 height 85
type input "dec"
click at [138, 750] on span "DeC" at bounding box center [126, 763] width 24 height 15
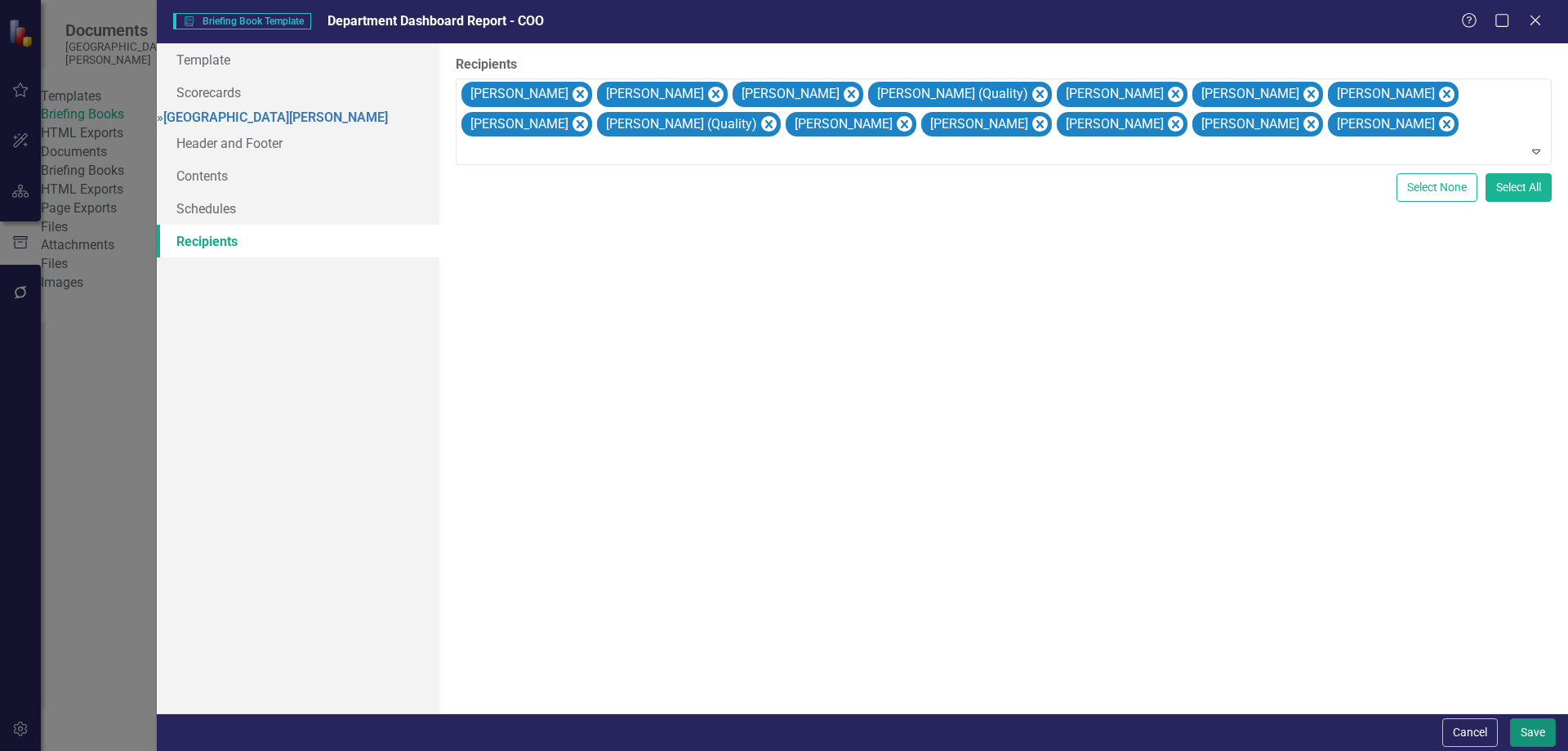
click at [1528, 730] on button "Save" at bounding box center [1533, 732] width 45 height 28
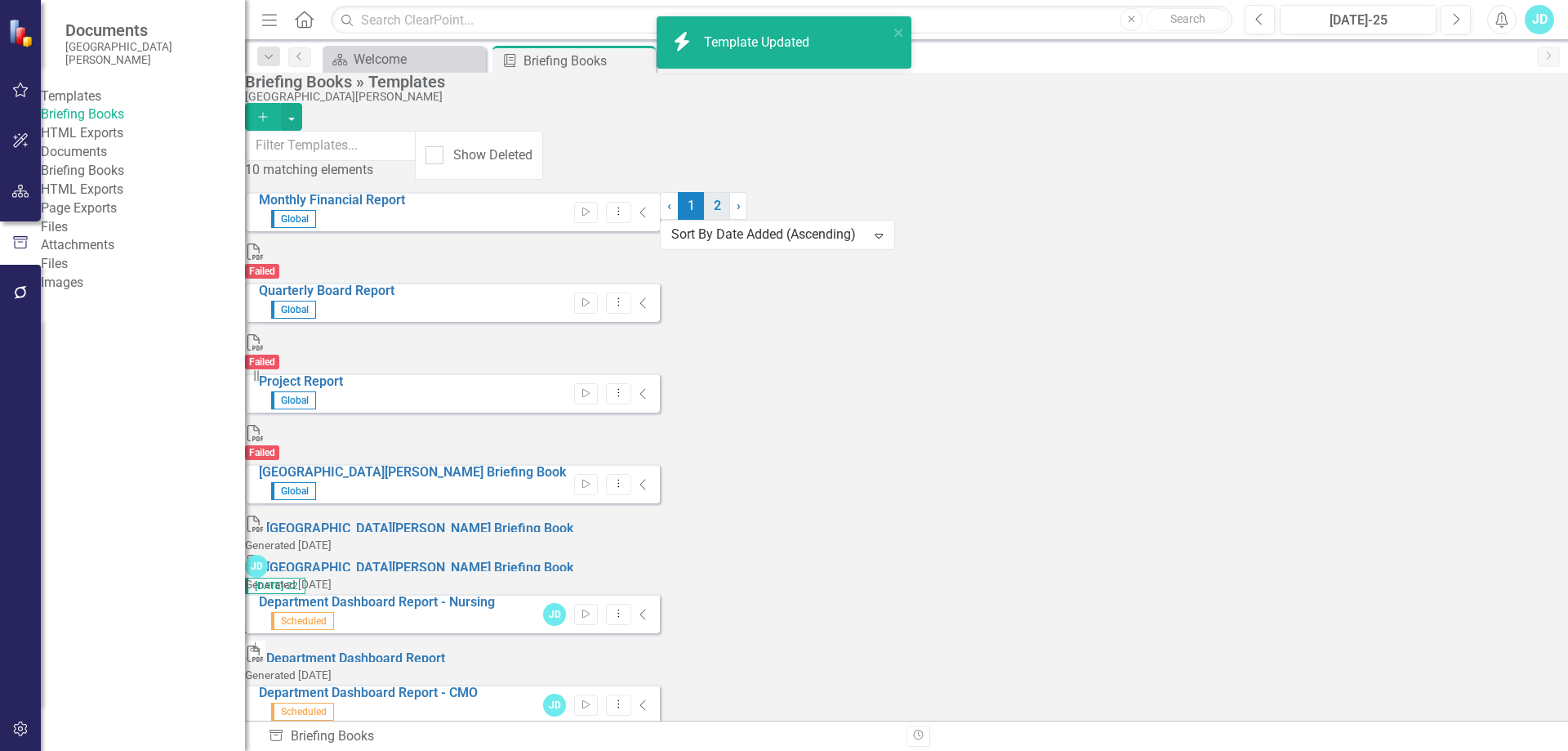
click at [730, 220] on link "2" at bounding box center [716, 205] width 26 height 28
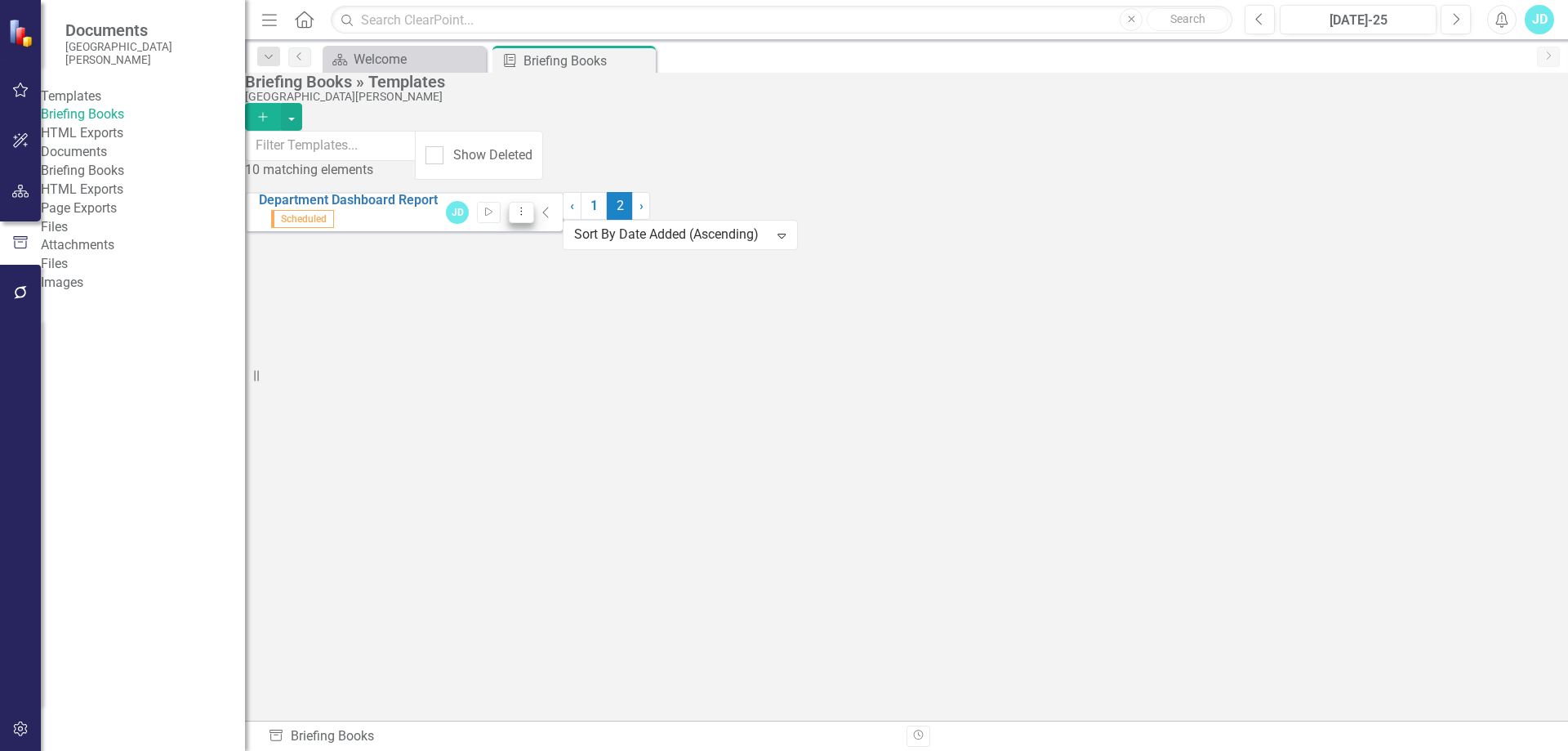
click at [528, 207] on icon "Dropdown Menu" at bounding box center [521, 212] width 14 height 11
click at [1445, 300] on link "Edit Edit Template" at bounding box center [1430, 294] width 151 height 30
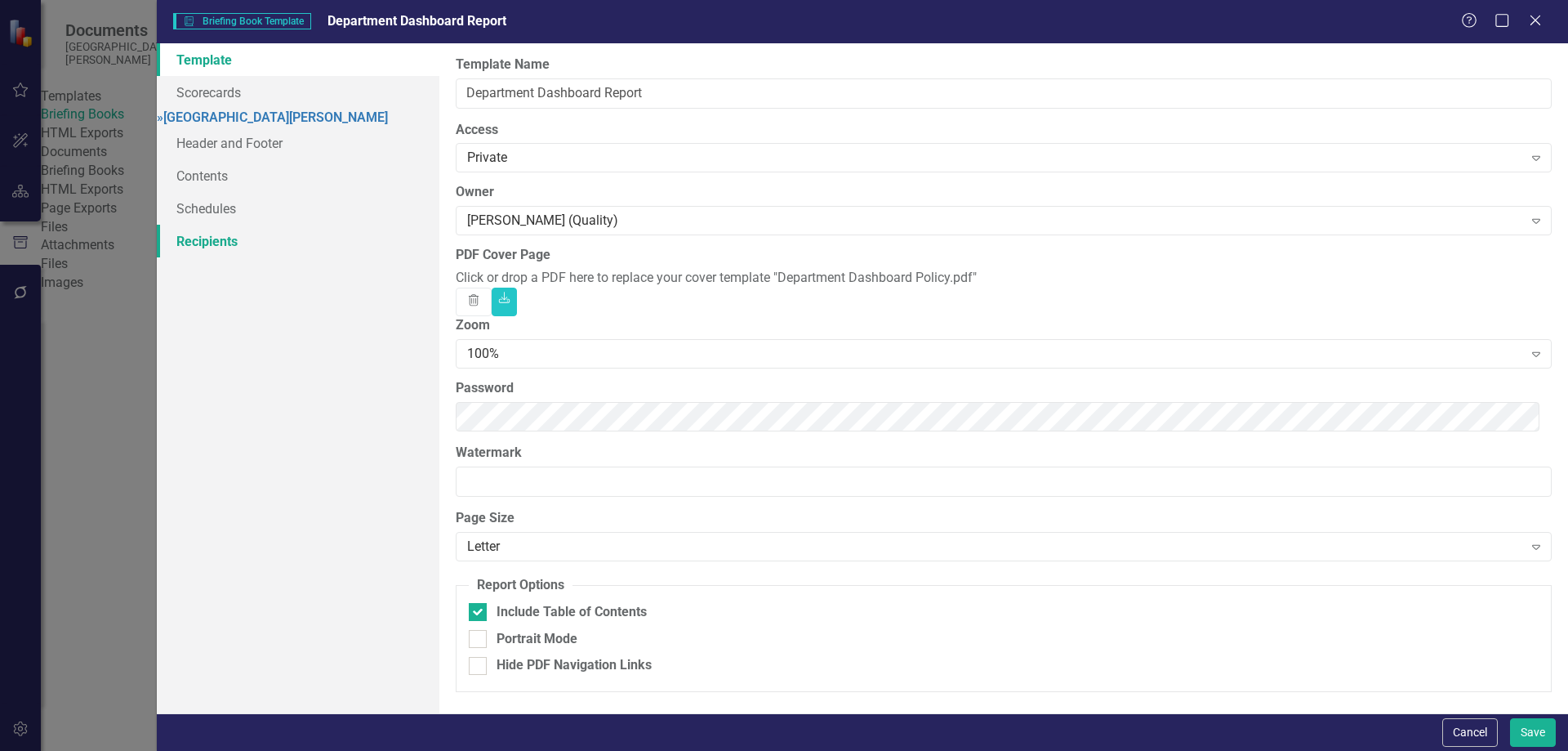
click at [240, 256] on link "Recipients" at bounding box center [298, 241] width 282 height 33
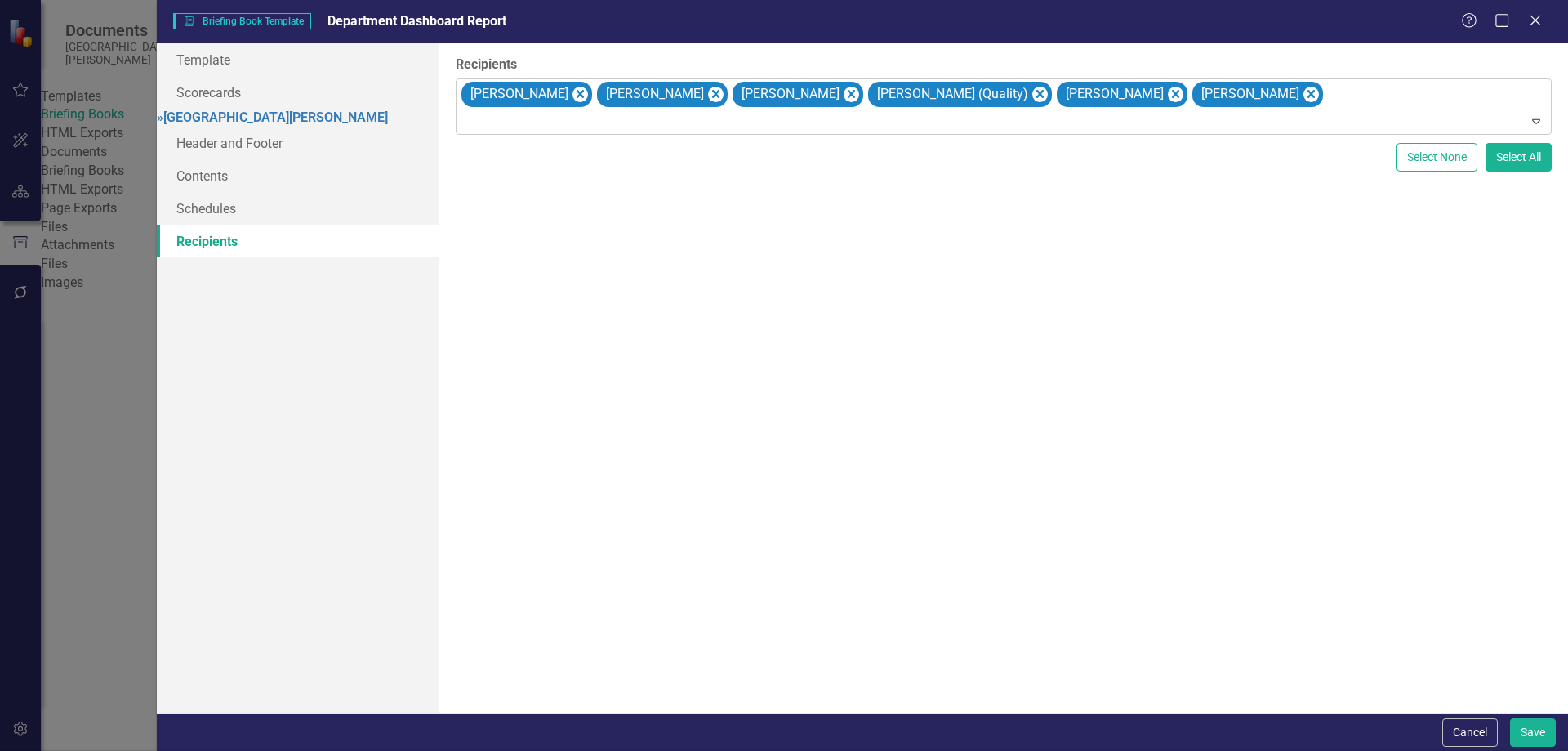
click at [1328, 105] on div "Heather Cly Beth Fingado Amber Garcia Mike Malone (Quality) Roberta Rogers Ging…" at bounding box center [1005, 106] width 1092 height 55
type input "dec"
click at [222, 750] on span "Jennifer DeC hellis (Quality)" at bounding box center [119, 763] width 205 height 15
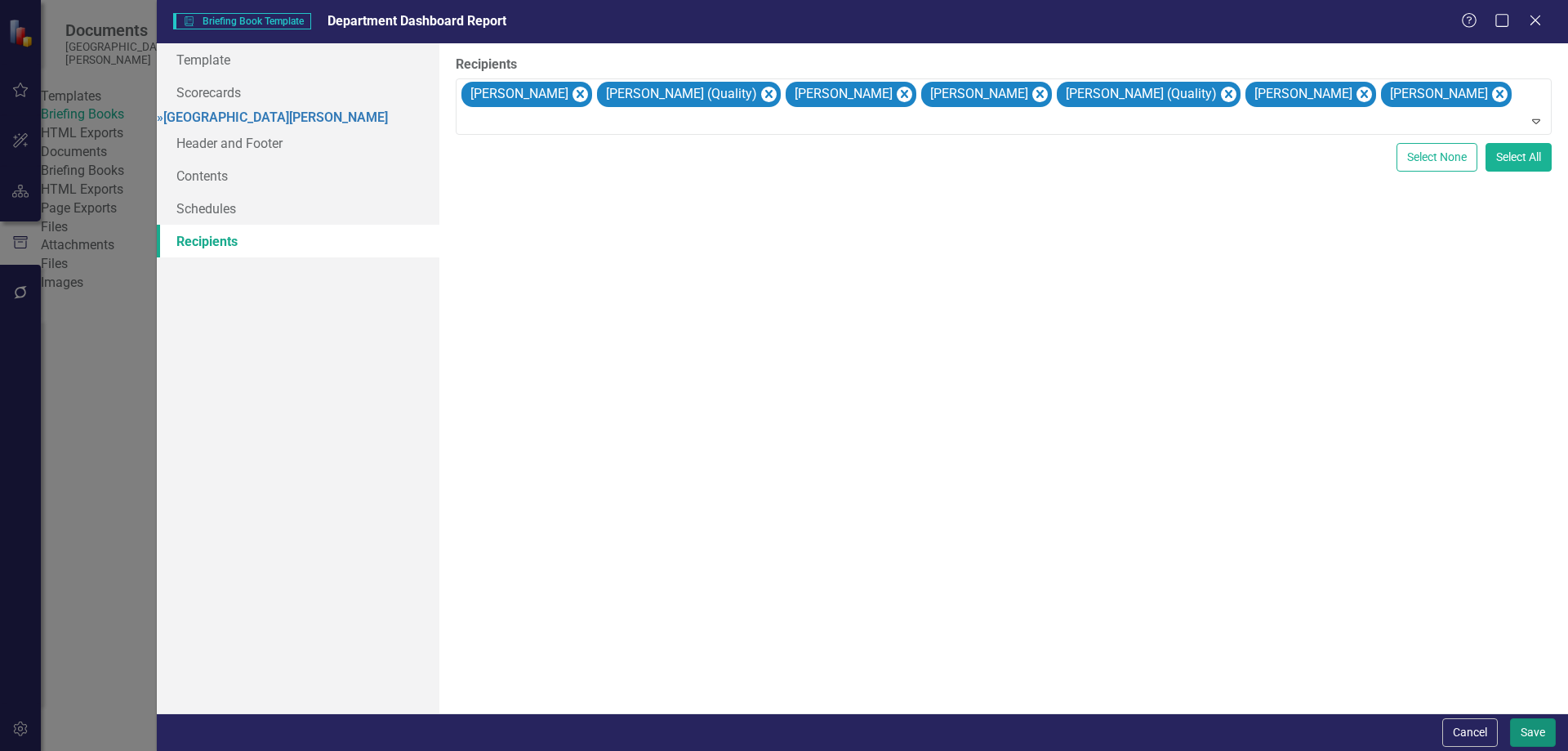
click at [1525, 730] on button "Save" at bounding box center [1533, 732] width 45 height 28
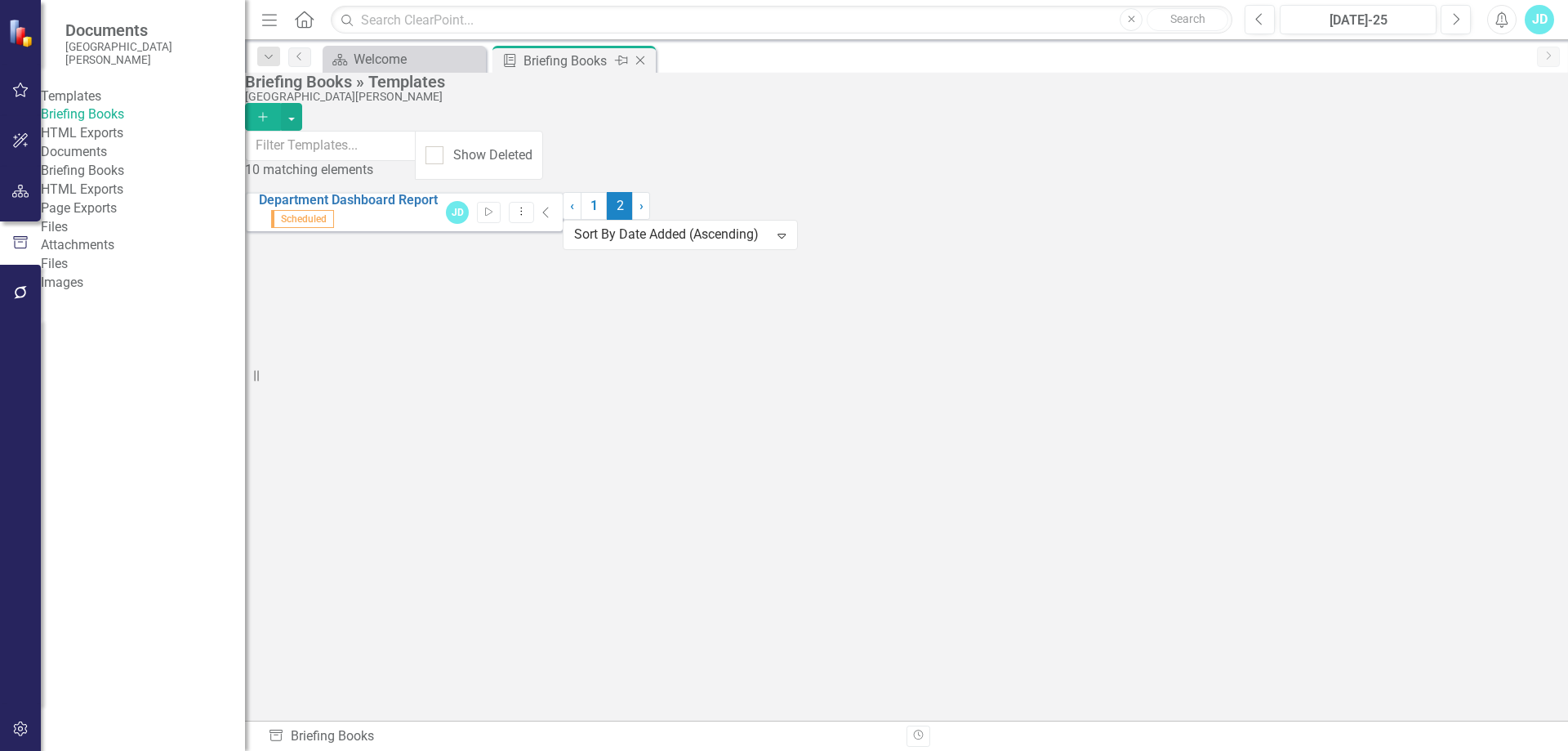
click at [641, 58] on icon "Close" at bounding box center [640, 60] width 16 height 13
